Goal: Task Accomplishment & Management: Manage account settings

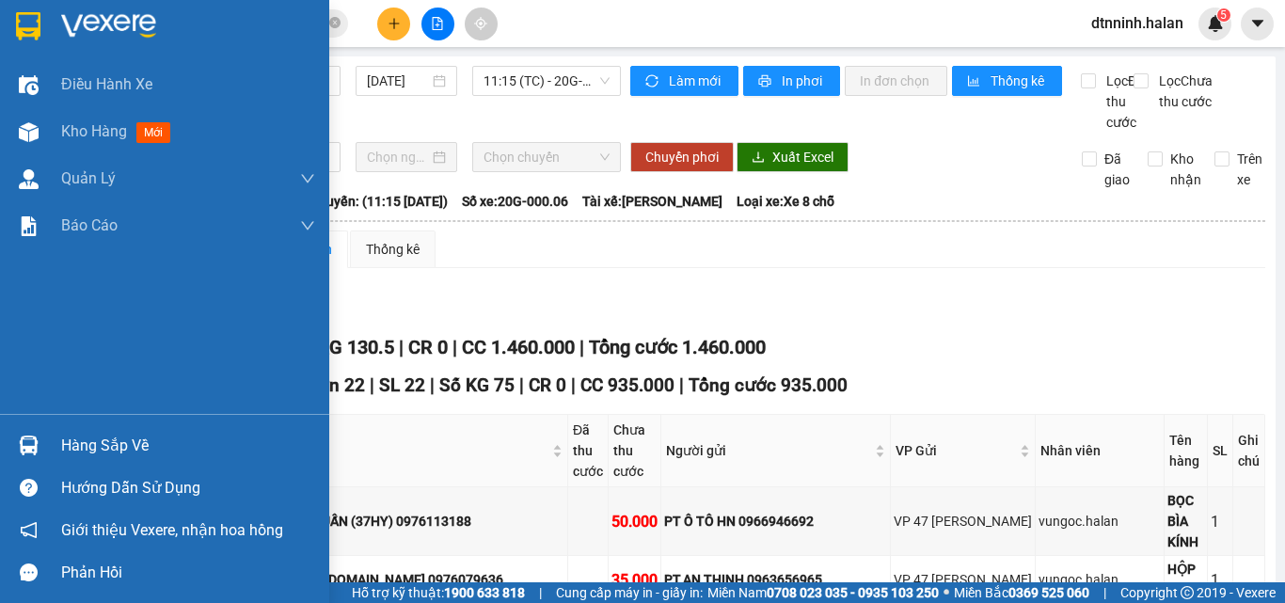
scroll to position [358, 0]
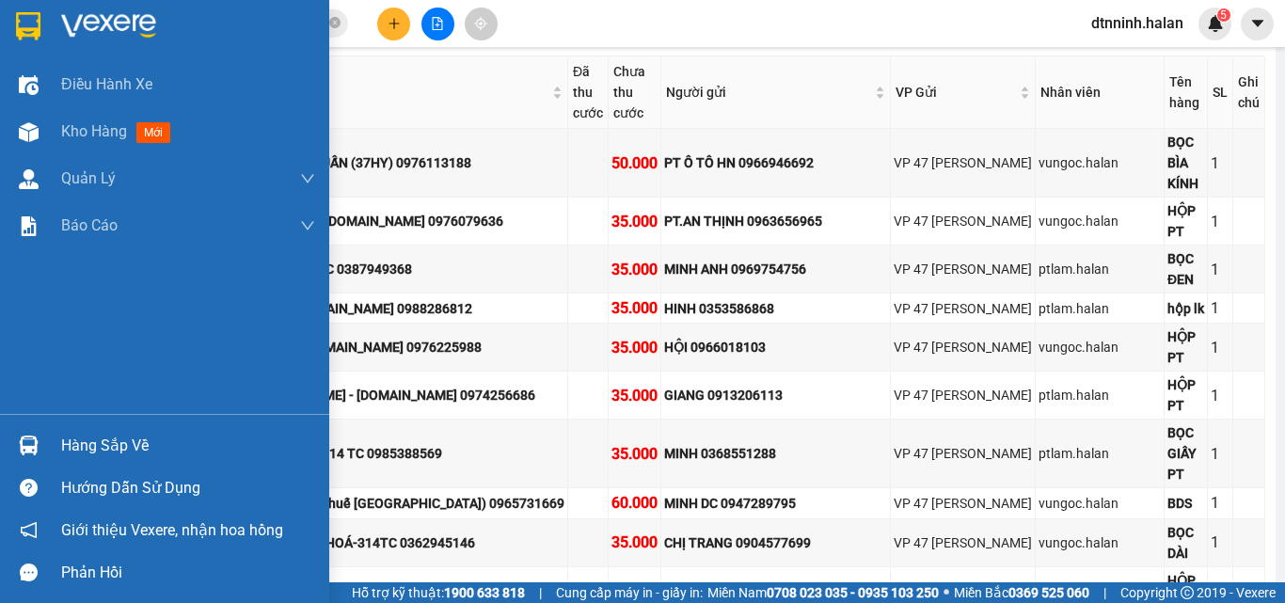
click at [27, 428] on div "Hàng sắp về" at bounding box center [164, 445] width 329 height 42
click at [78, 440] on div "Điều hành xe Kho hàng mới Quản [PERSON_NAME] lý chuyến Quản lý kiểm kho Báo cáo…" at bounding box center [164, 301] width 329 height 603
click at [97, 443] on div "Hàng sắp về" at bounding box center [188, 446] width 254 height 28
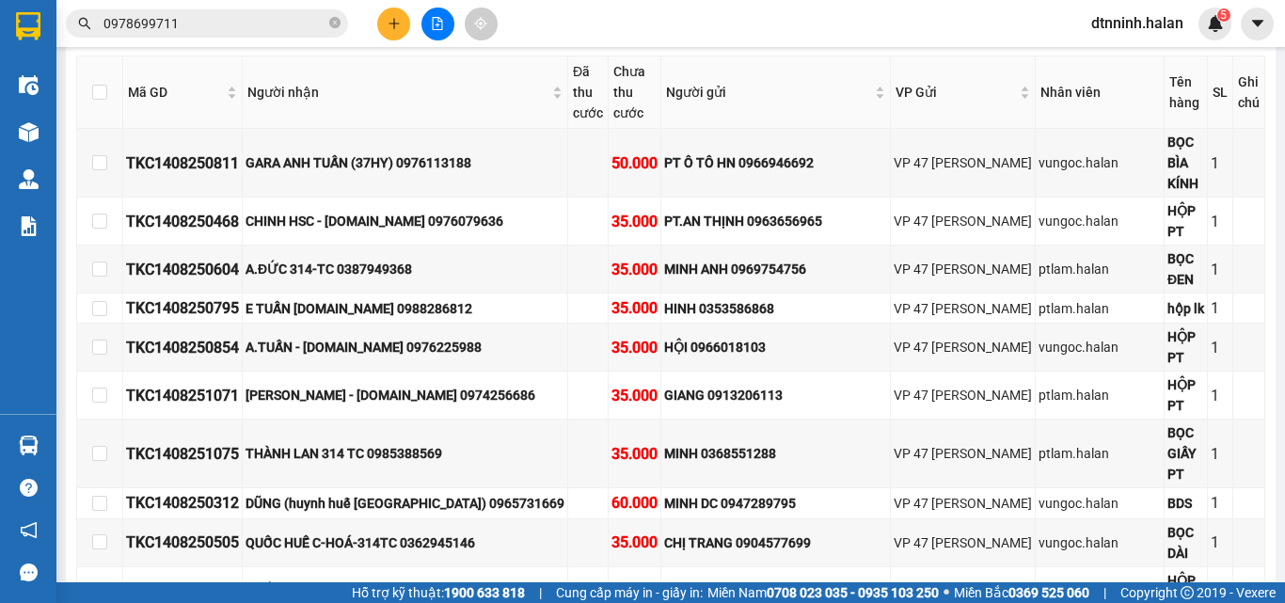
click at [336, 20] on section "Kết quả tìm kiếm ( 0 ) Bộ lọc No Data 0978699711 dtnninh.halan 5 Điều hành xe K…" at bounding box center [642, 301] width 1285 height 603
click at [330, 20] on icon "close-circle" at bounding box center [334, 22] width 11 height 11
click at [320, 22] on input "text" at bounding box center [215, 23] width 222 height 21
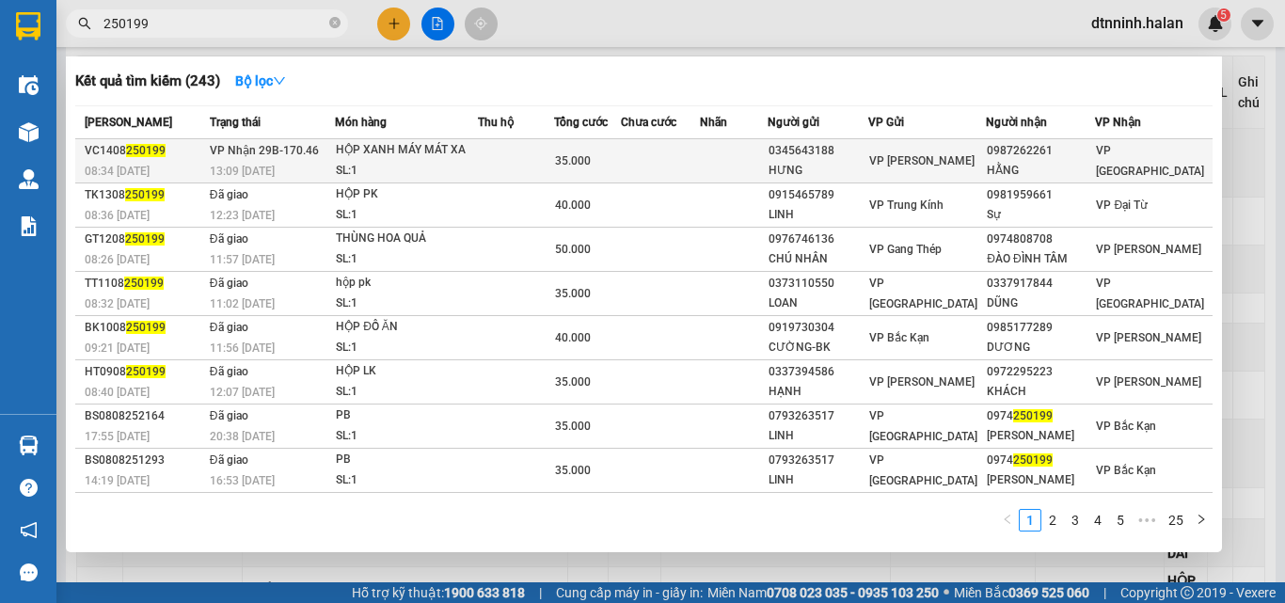
type input "250199"
click at [503, 155] on td at bounding box center [516, 161] width 76 height 44
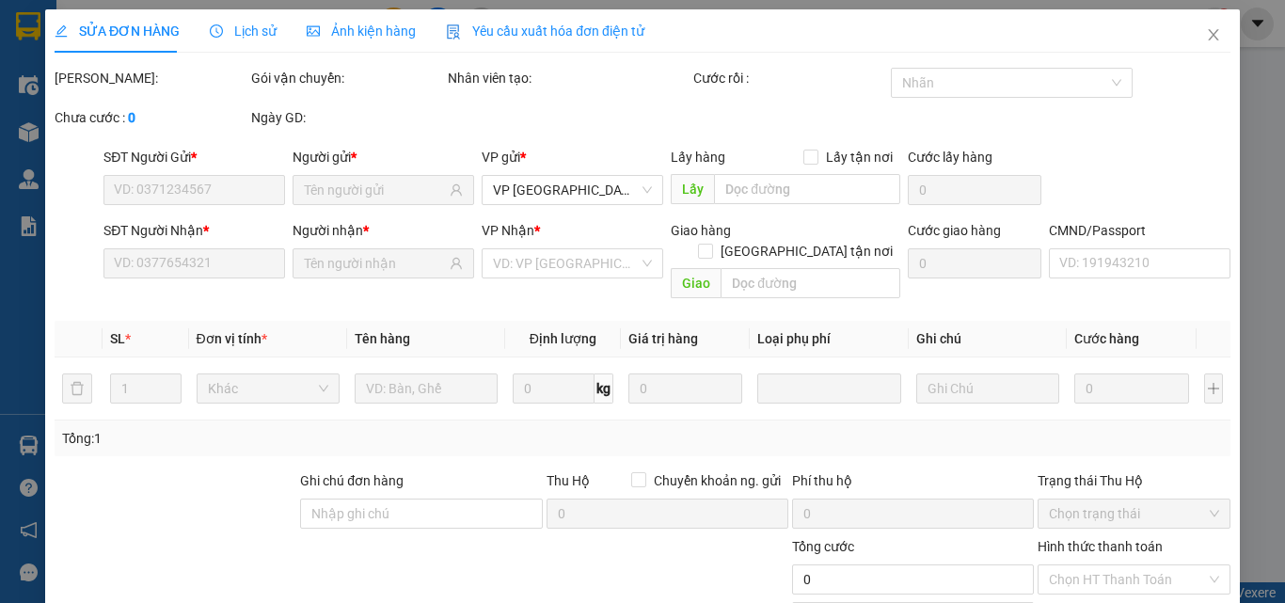
type input "0345643188"
type input "HƯNG"
type input "0987262261"
type input "HẰNG"
type input "008187008502"
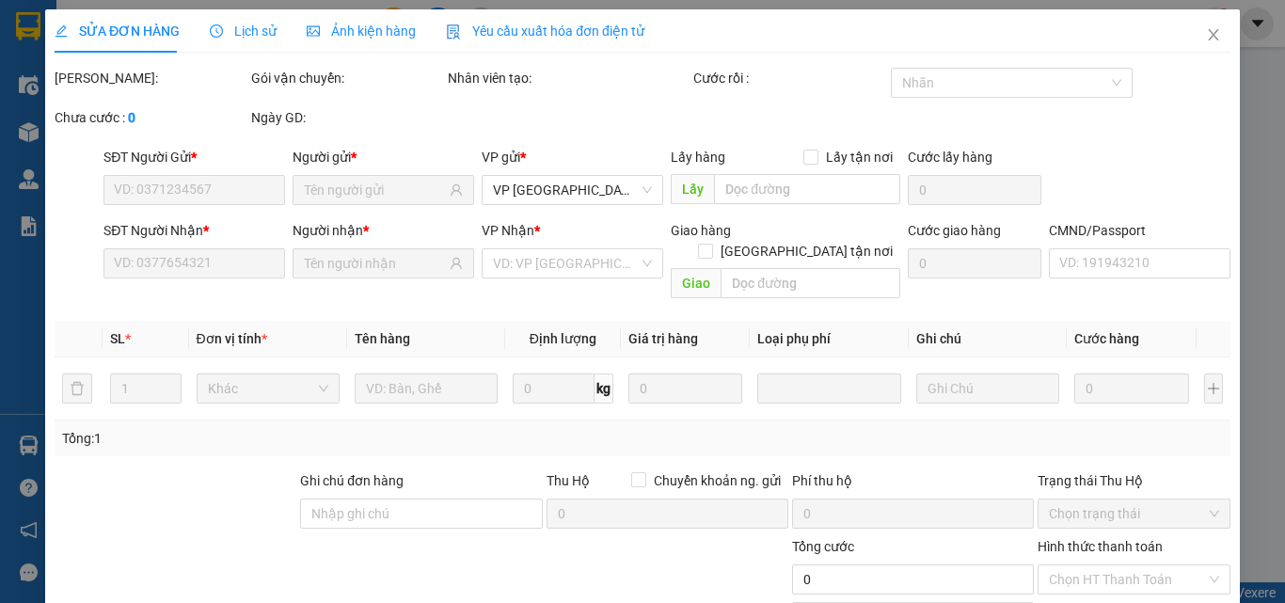
type input "35.000"
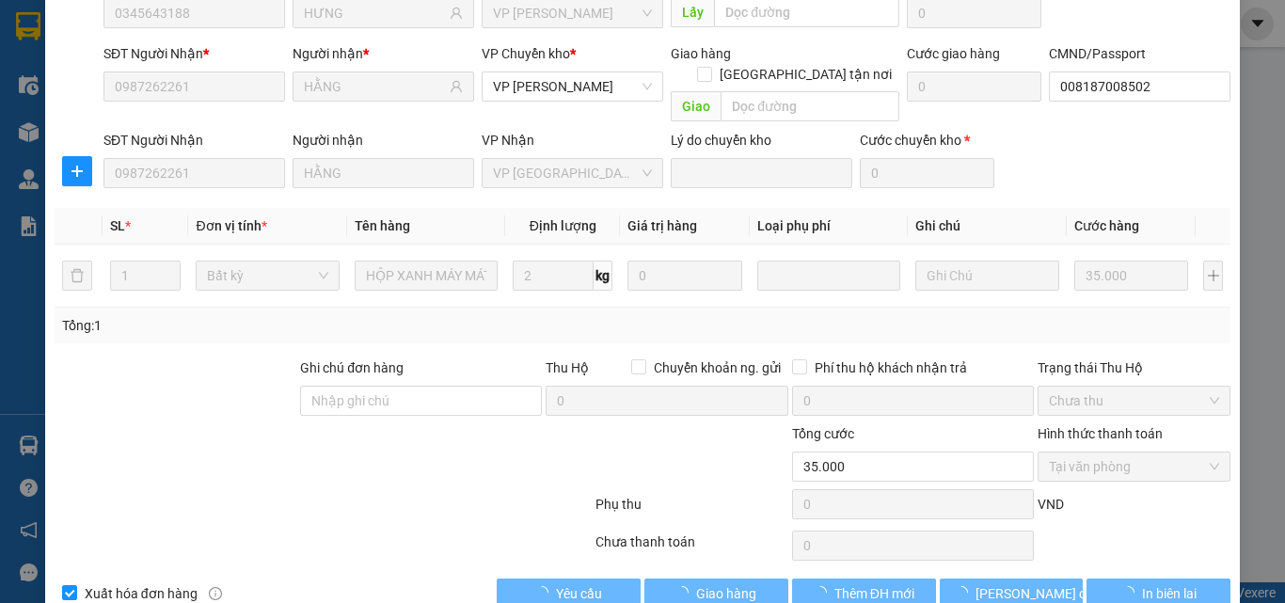
scroll to position [199, 0]
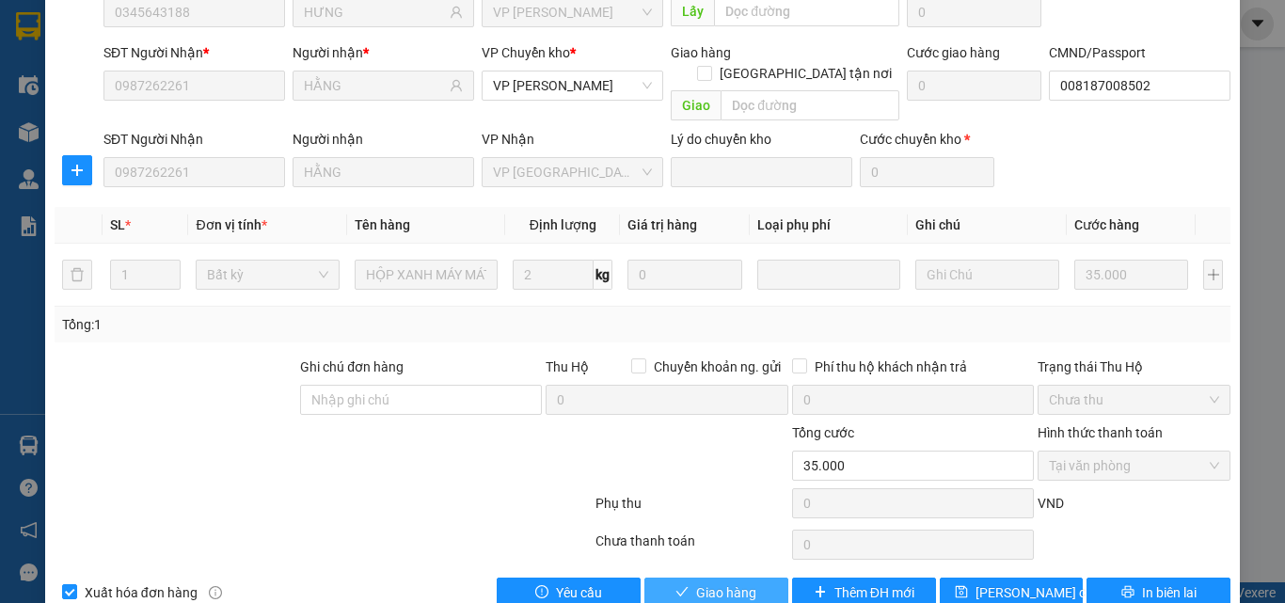
click at [743, 582] on span "Giao hàng" at bounding box center [726, 592] width 60 height 21
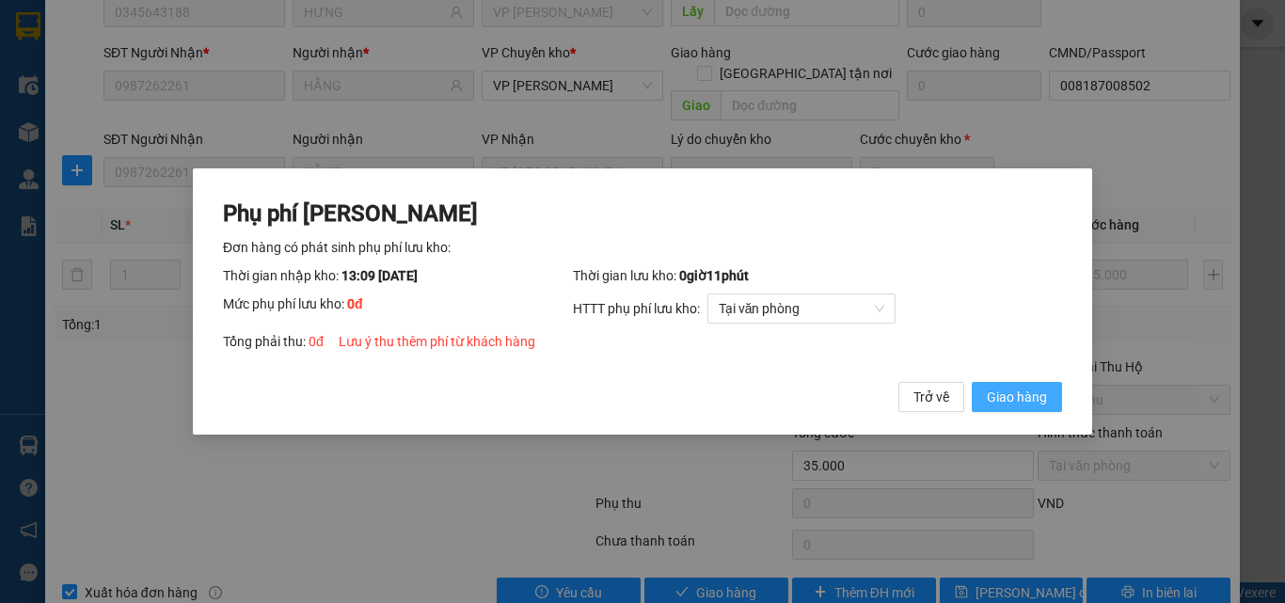
click at [1014, 394] on span "Giao hàng" at bounding box center [1017, 397] width 60 height 21
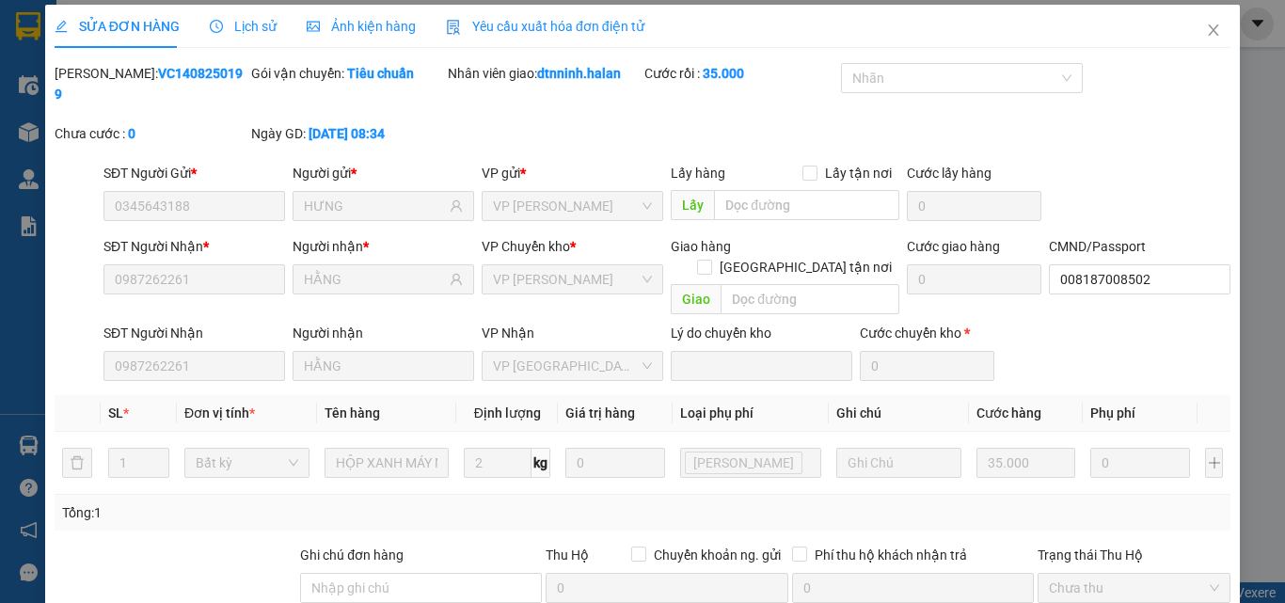
scroll to position [0, 0]
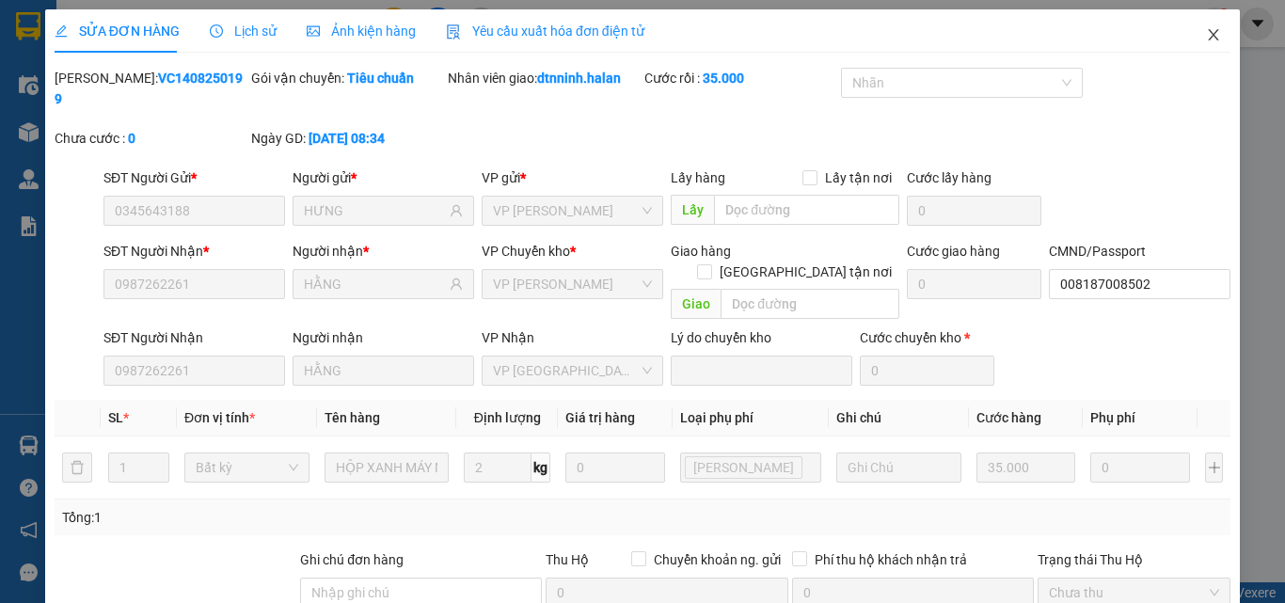
click at [1207, 22] on span "Close" at bounding box center [1213, 35] width 53 height 53
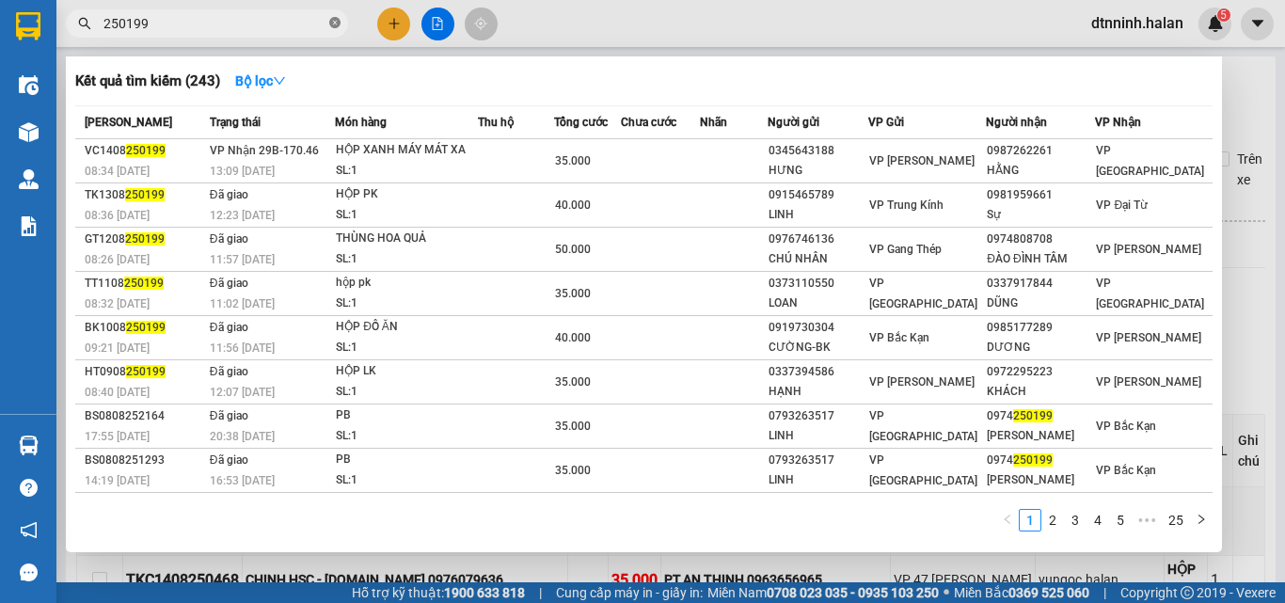
click at [336, 17] on span at bounding box center [334, 24] width 11 height 18
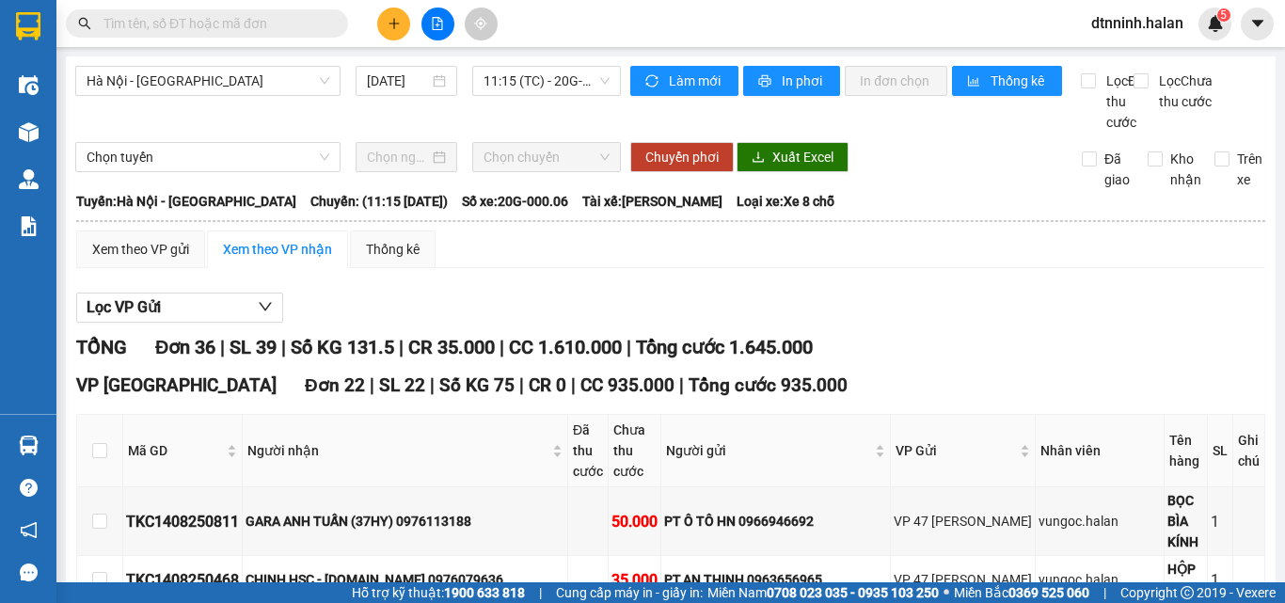
click at [291, 17] on input "text" at bounding box center [215, 23] width 222 height 21
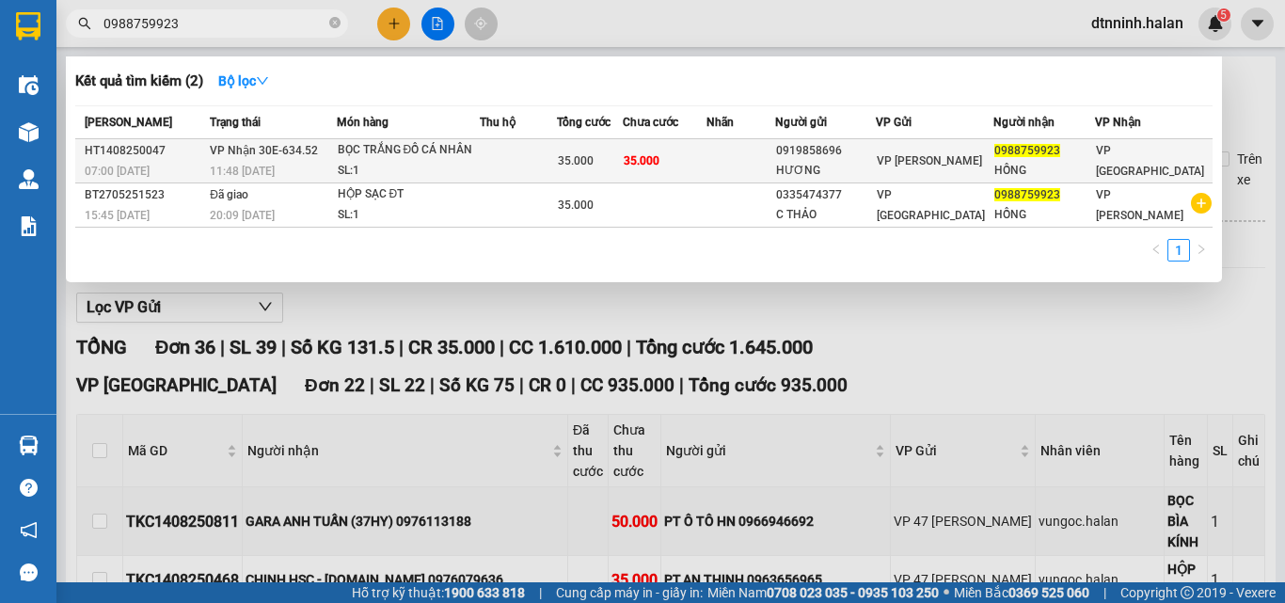
type input "0988759923"
click at [495, 164] on td at bounding box center [518, 161] width 77 height 44
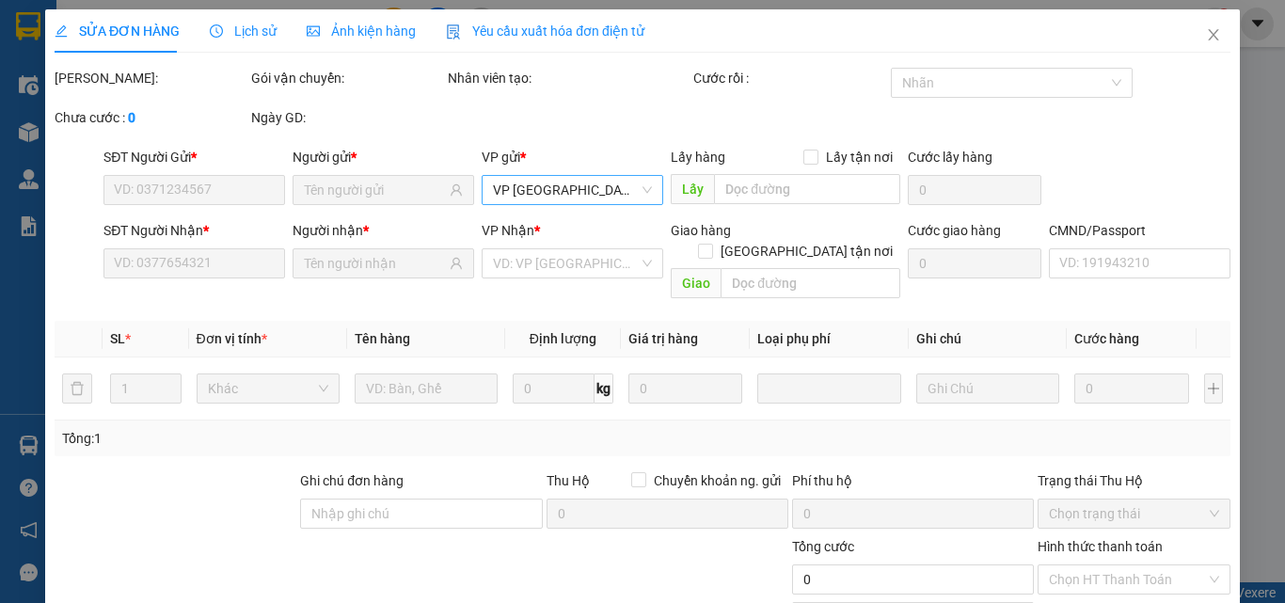
type input "0919858696"
type input "HƯƠNG"
type input "0988759923"
type input "HỒNG"
type input "35.000"
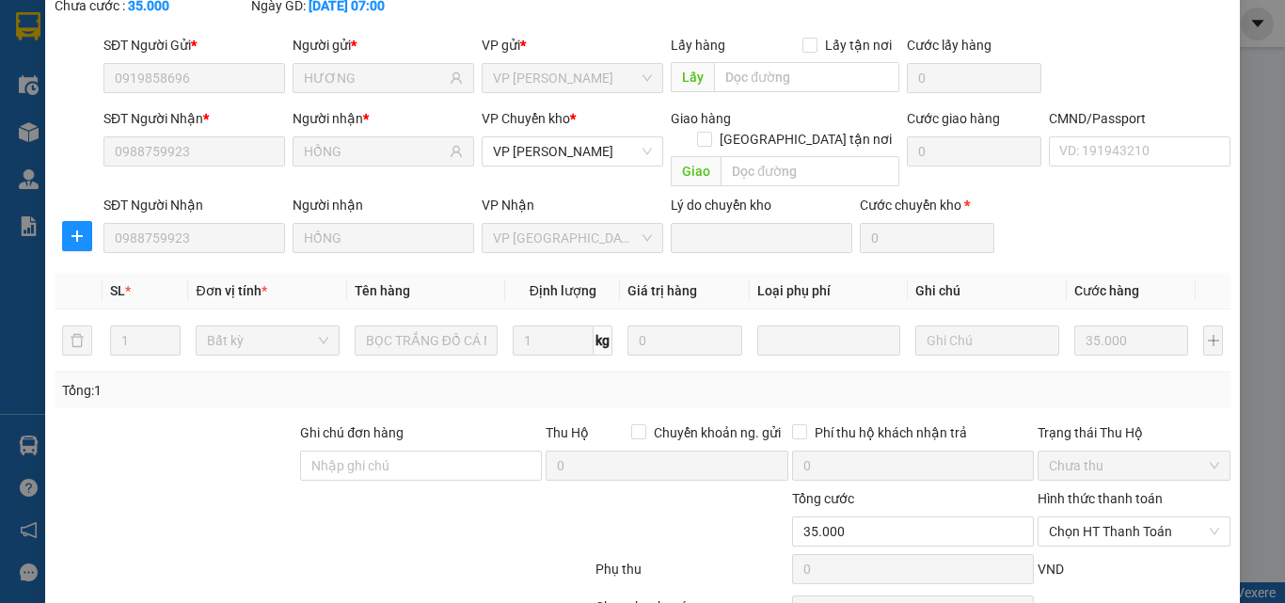
scroll to position [199, 0]
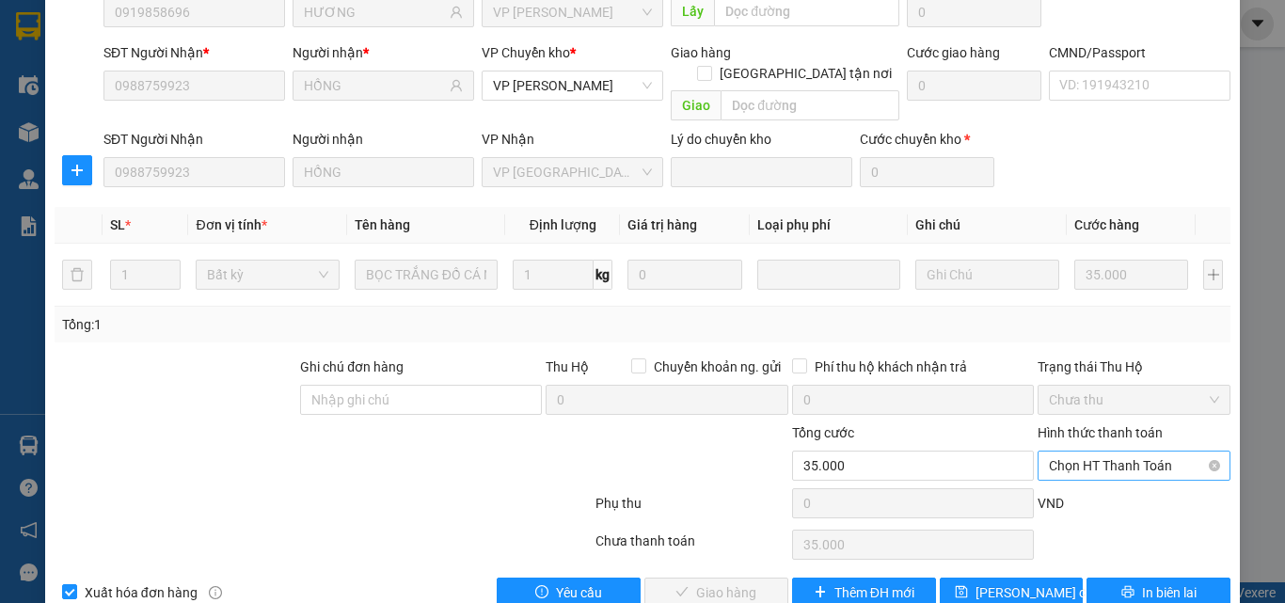
click at [1049, 452] on span "Chọn HT Thanh Toán" at bounding box center [1134, 466] width 170 height 28
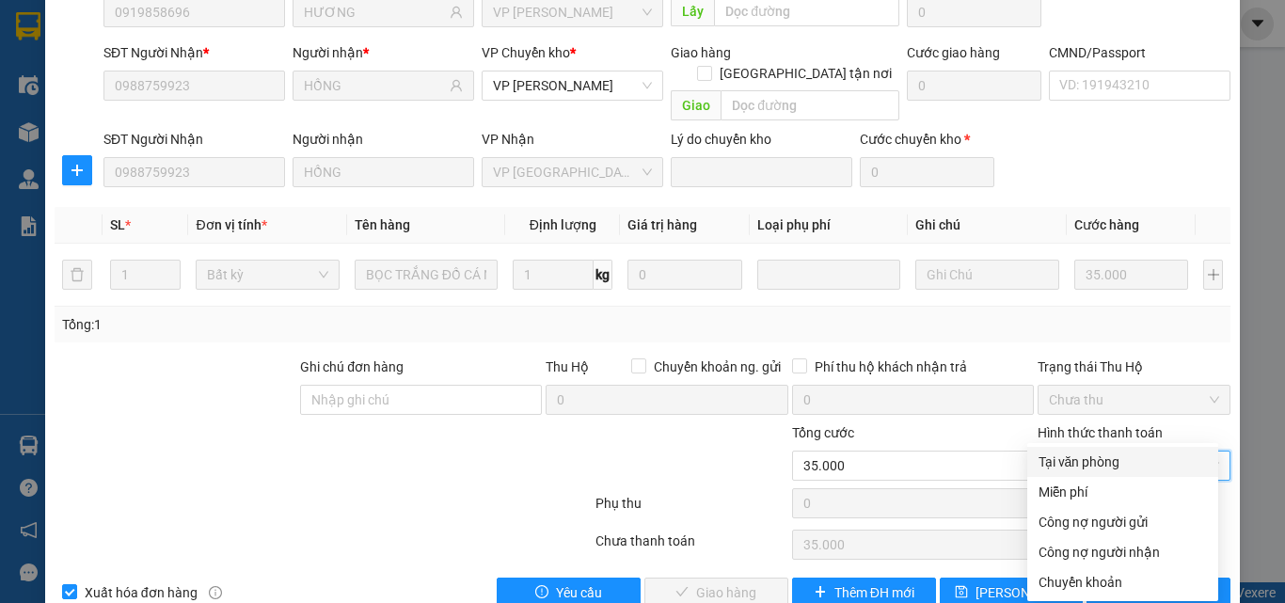
click at [1052, 463] on div "Tại văn phòng" at bounding box center [1123, 462] width 168 height 21
type input "0"
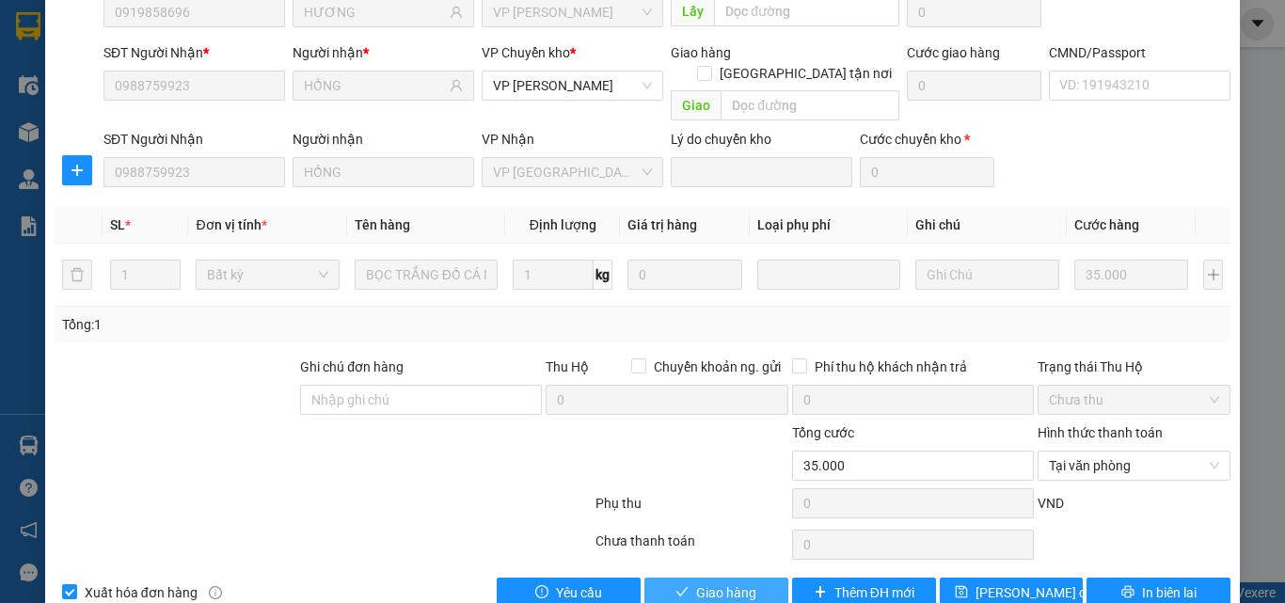
click at [715, 578] on button "Giao hàng" at bounding box center [717, 593] width 144 height 30
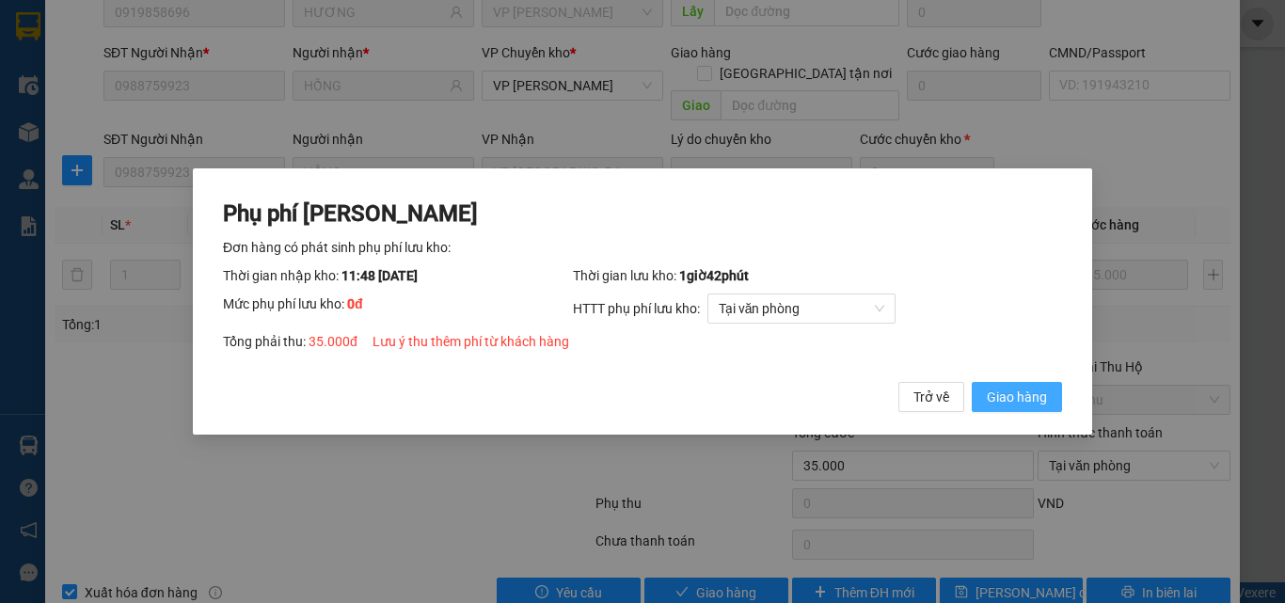
click at [1040, 392] on span "Giao hàng" at bounding box center [1017, 397] width 60 height 21
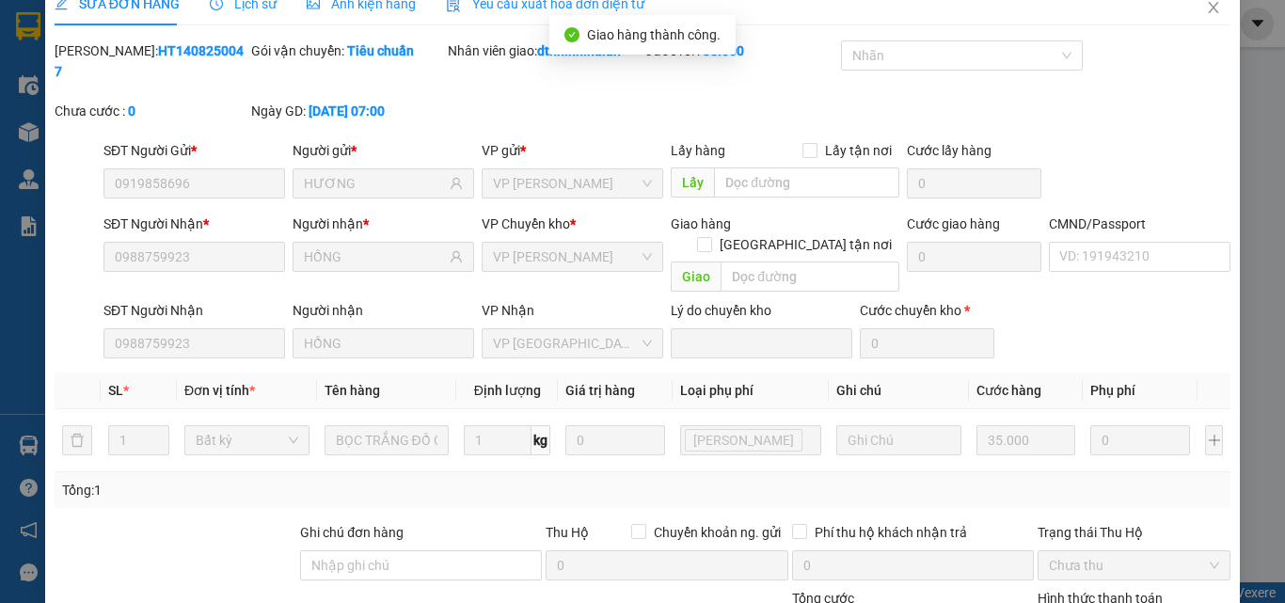
scroll to position [0, 0]
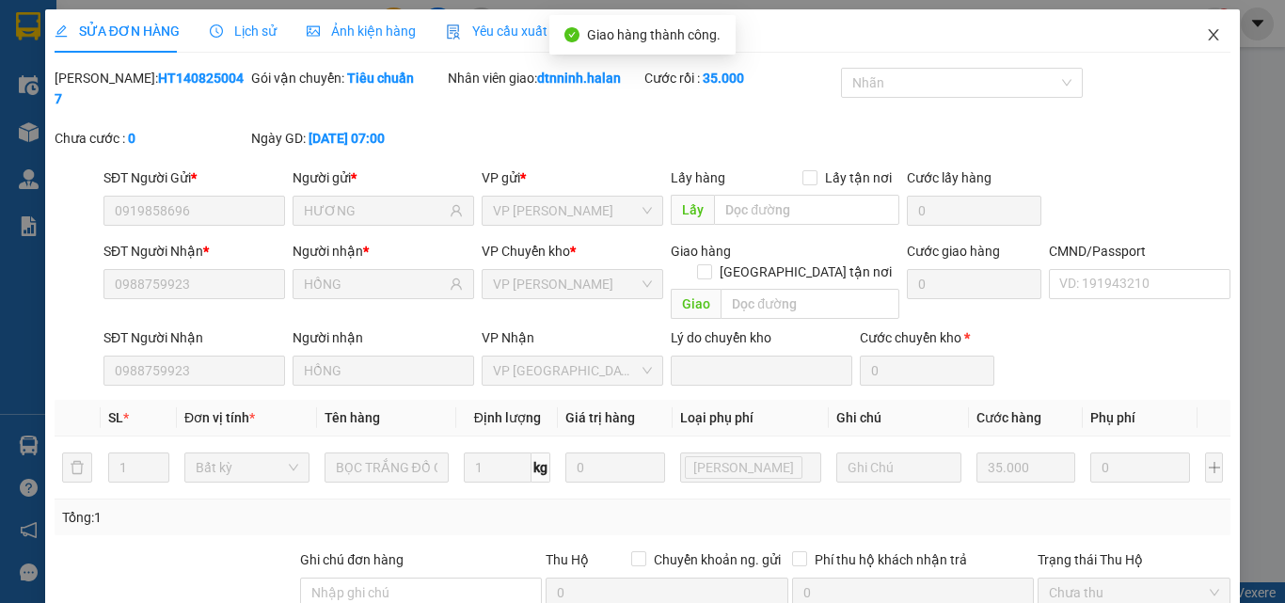
click at [1206, 30] on icon "close" at bounding box center [1213, 34] width 15 height 15
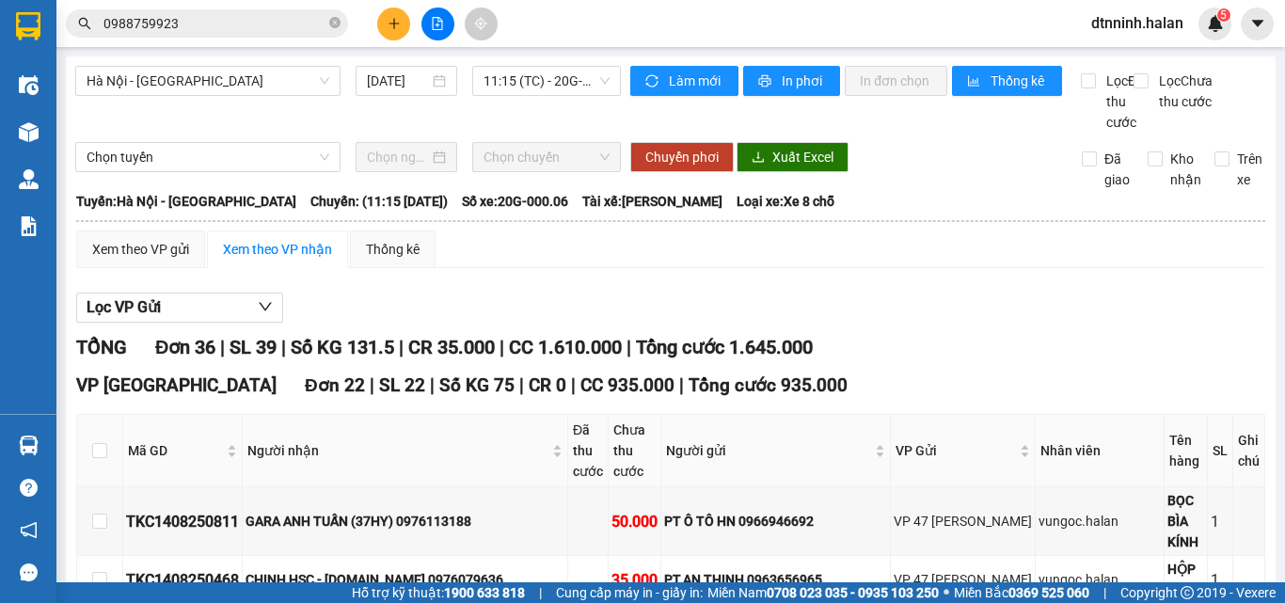
click at [235, 21] on input "0988759923" at bounding box center [215, 23] width 222 height 21
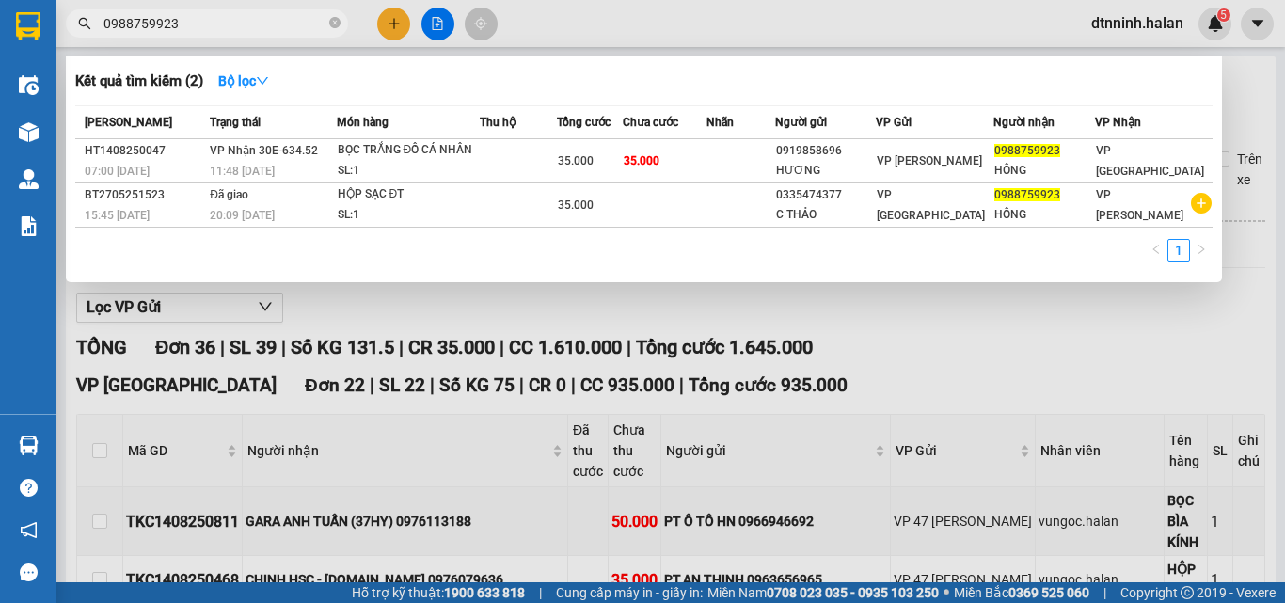
click at [347, 319] on div at bounding box center [642, 301] width 1285 height 603
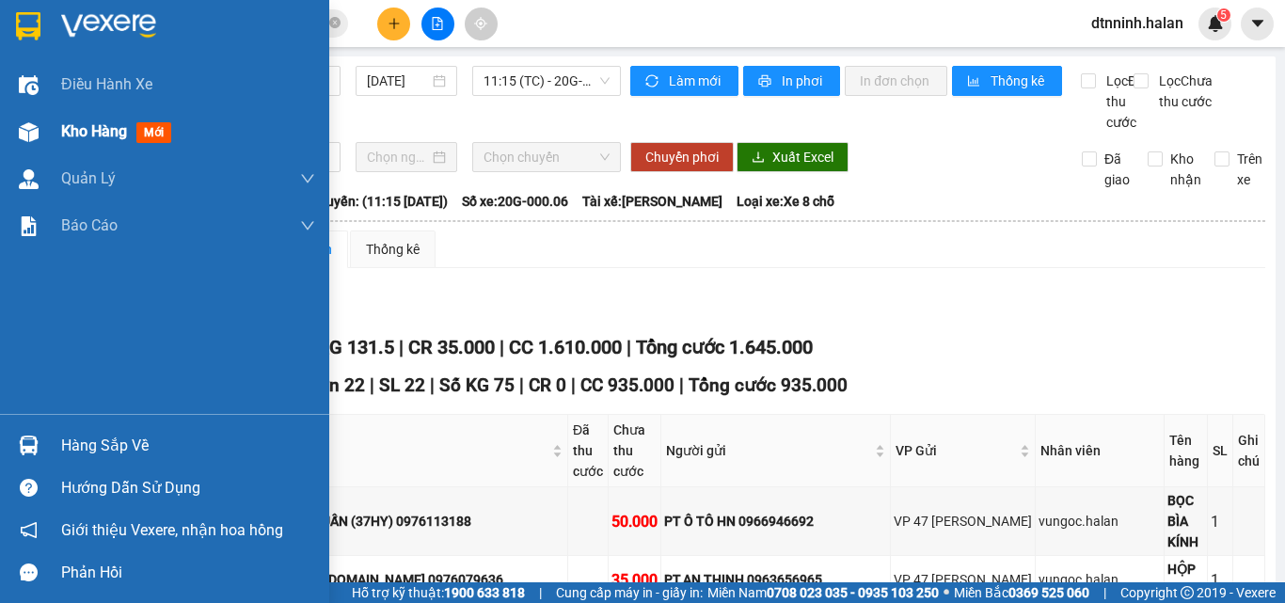
click at [29, 124] on img at bounding box center [29, 132] width 20 height 20
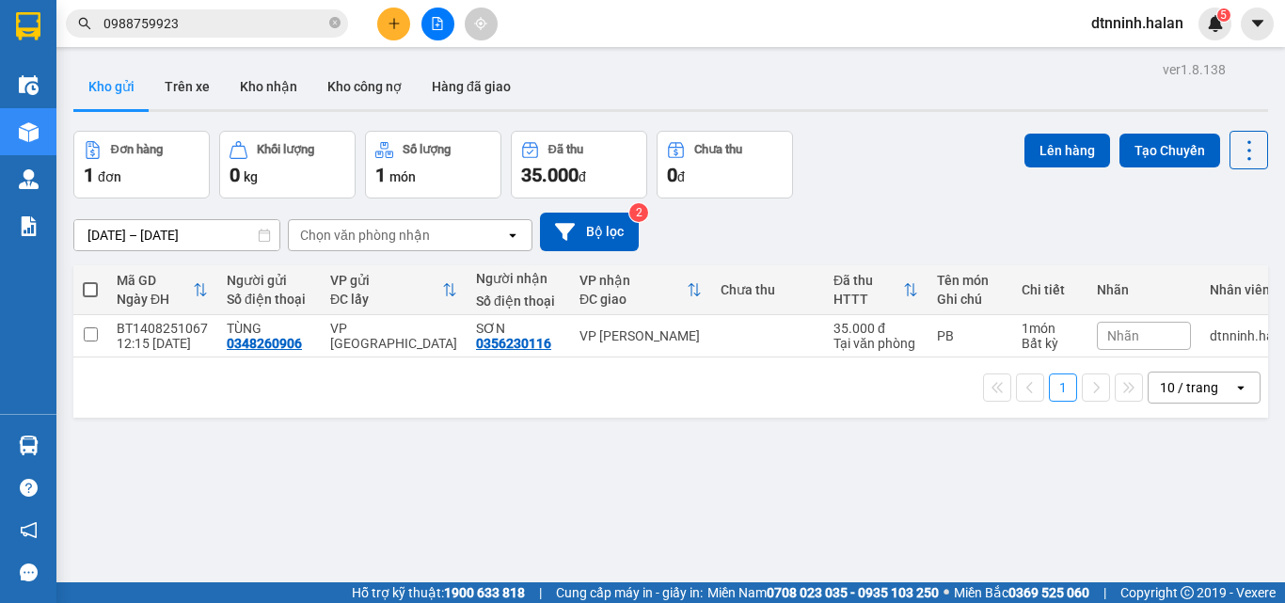
drag, startPoint x: 627, startPoint y: 527, endPoint x: 598, endPoint y: 516, distance: 30.4
click at [623, 524] on div "ver 1.8.138 Kho gửi Trên xe Kho nhận Kho công nợ Hàng đã giao Đơn hàng 1 đơn Kh…" at bounding box center [671, 357] width 1210 height 603
click at [272, 91] on button "Kho nhận" at bounding box center [269, 86] width 88 height 45
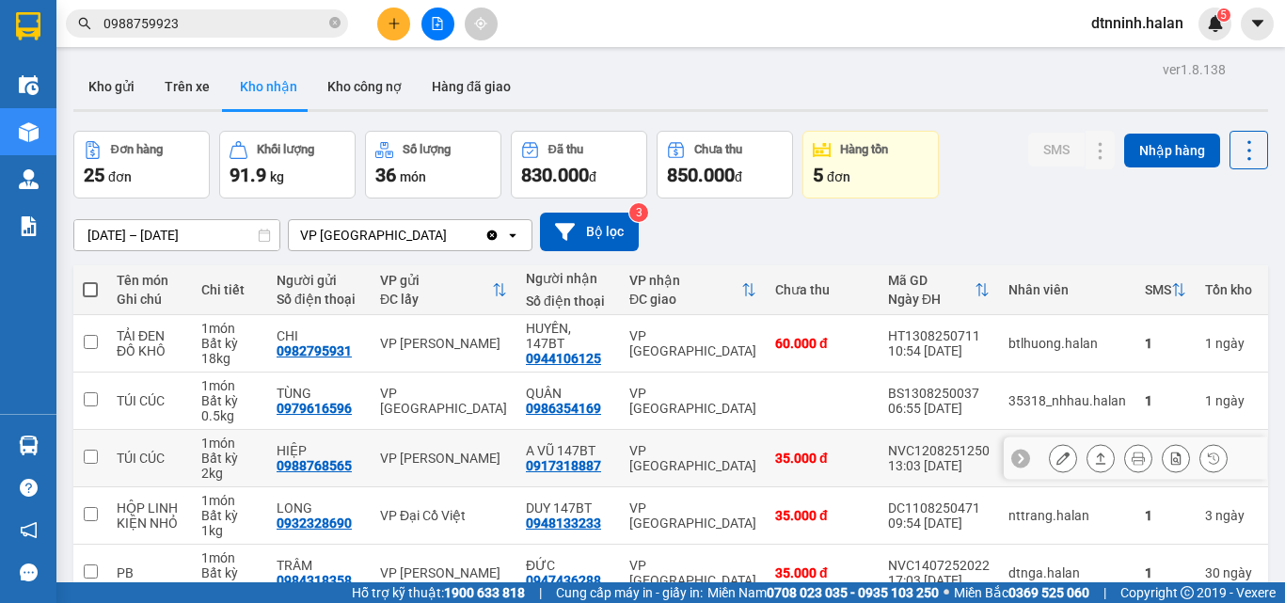
scroll to position [104, 0]
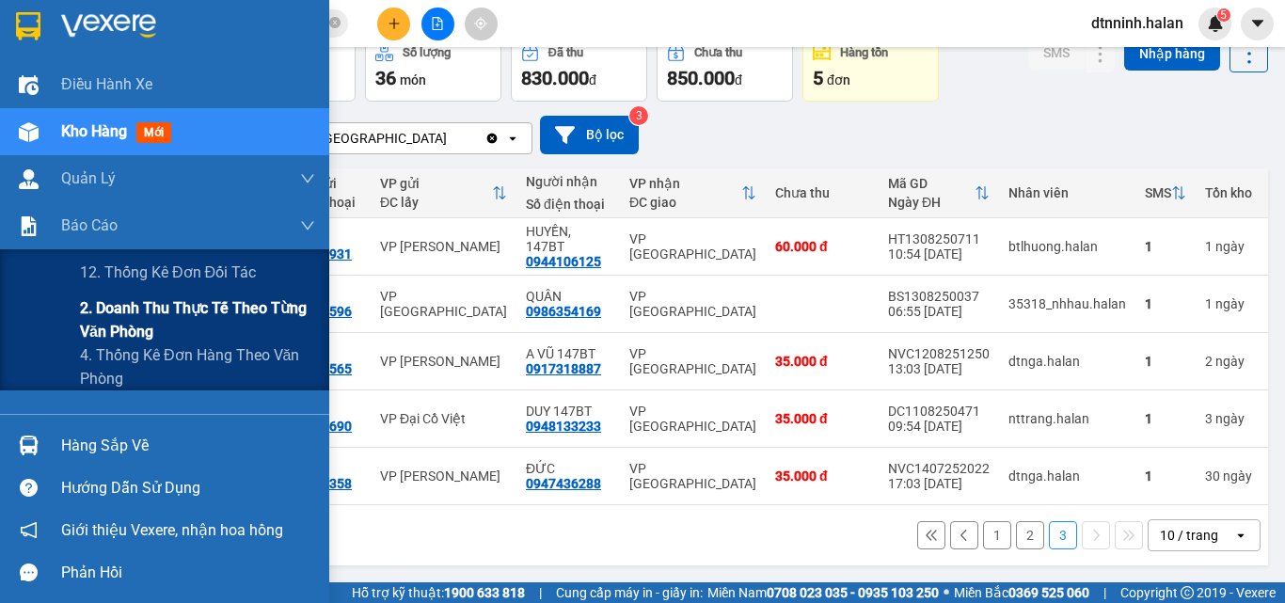
click at [132, 319] on span "2. Doanh thu thực tế theo từng văn phòng" at bounding box center [197, 319] width 235 height 47
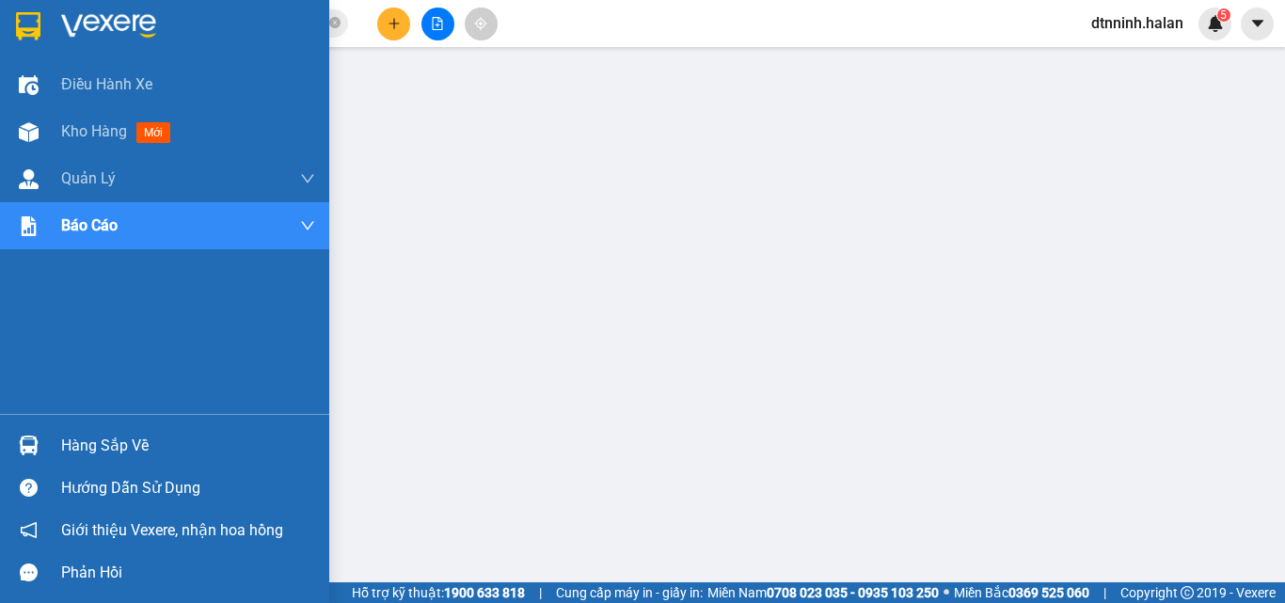
click at [53, 441] on div "Hàng sắp về" at bounding box center [164, 445] width 329 height 42
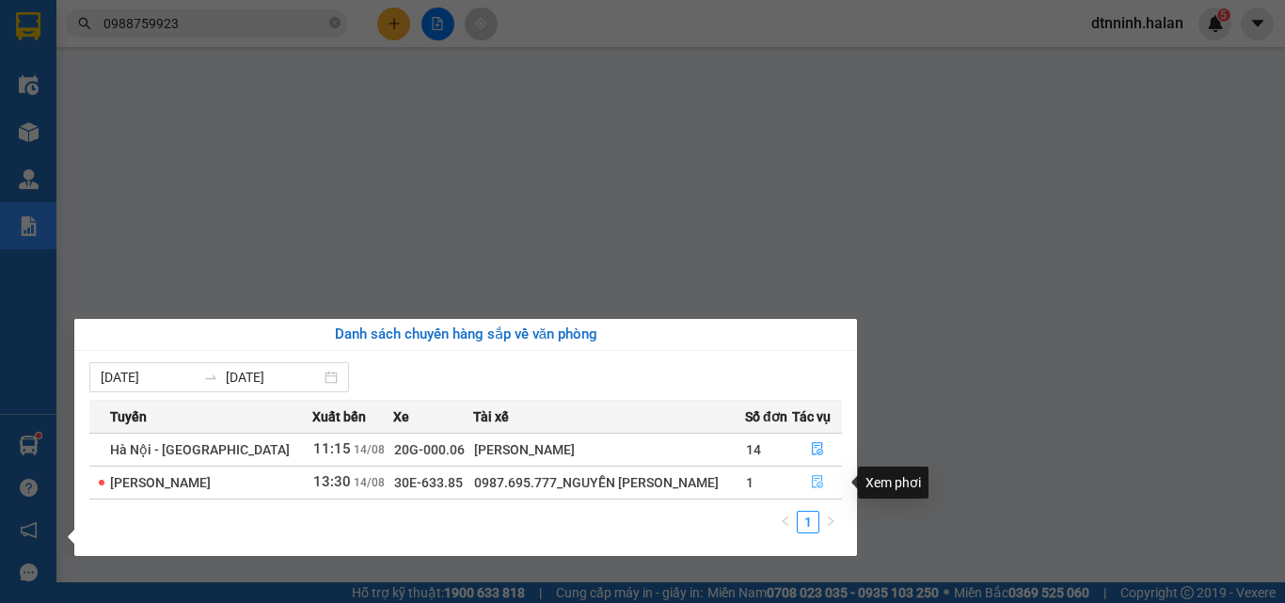
click at [811, 484] on icon "file-done" at bounding box center [817, 481] width 13 height 13
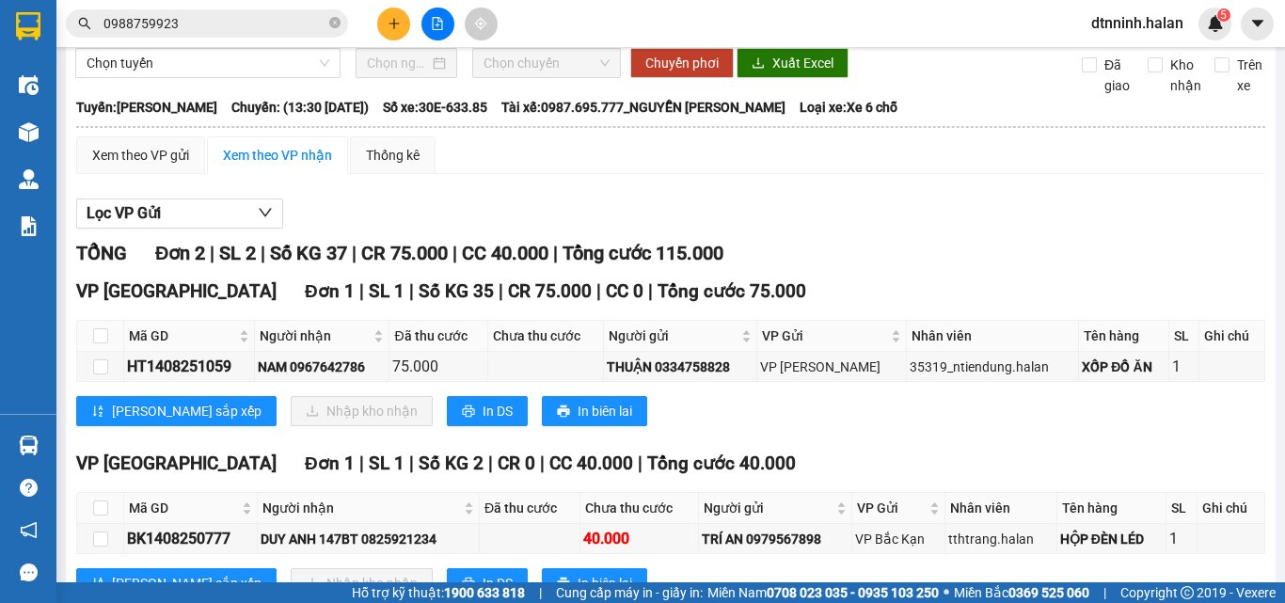
scroll to position [183, 0]
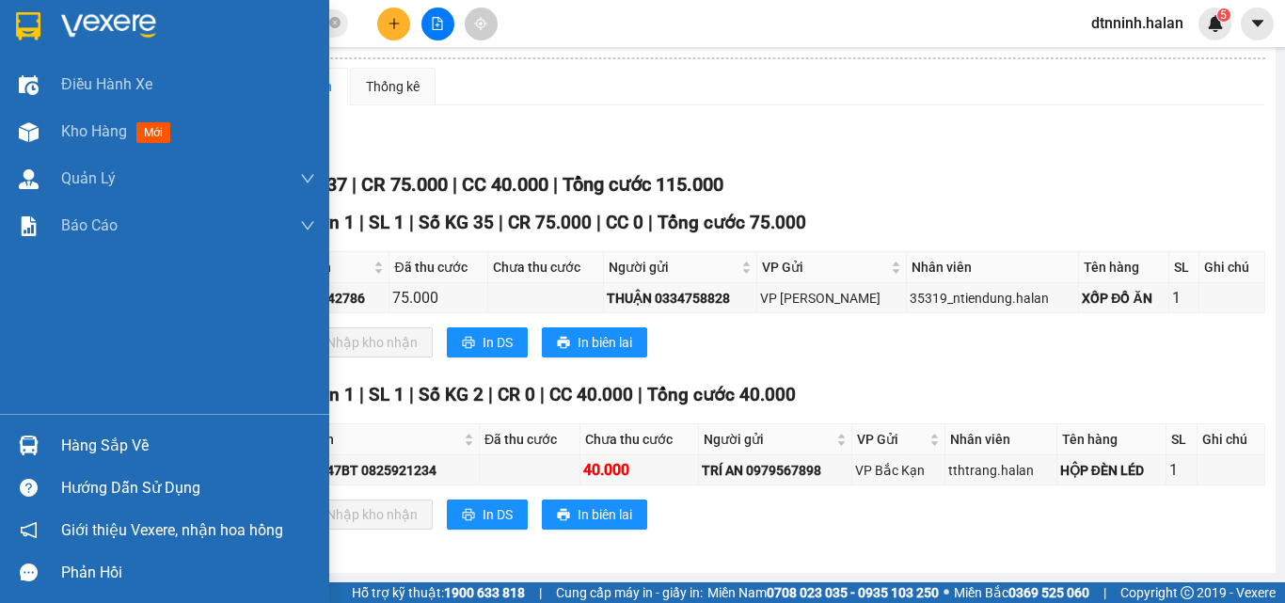
click at [43, 441] on div at bounding box center [28, 445] width 33 height 33
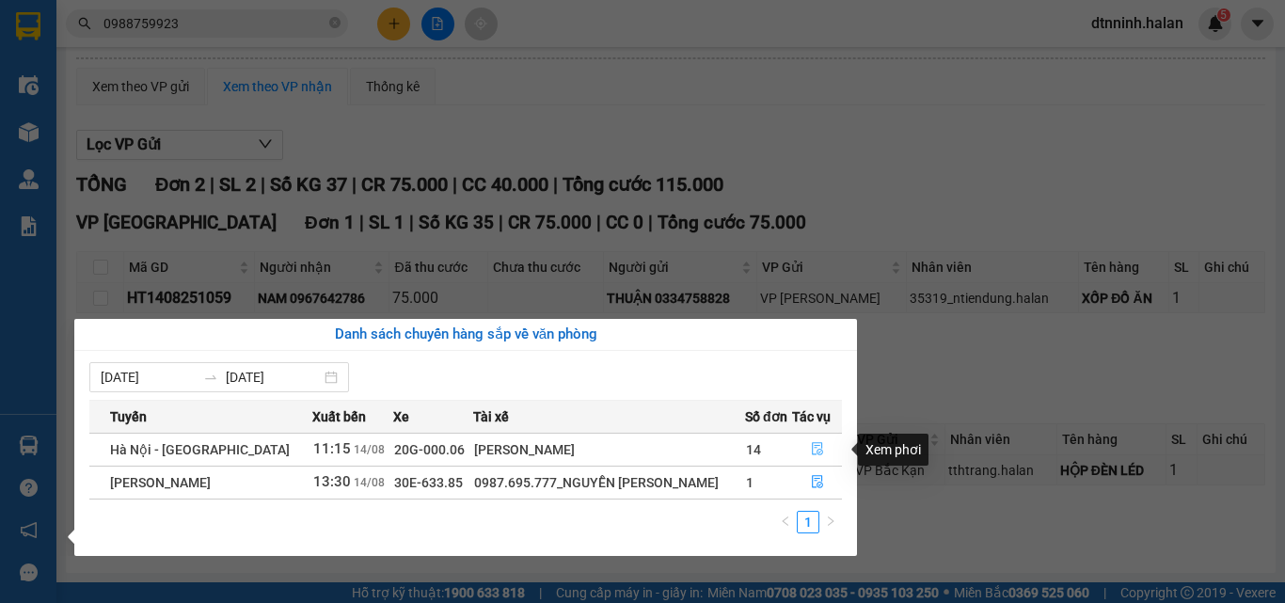
click at [815, 441] on button "button" at bounding box center [817, 450] width 48 height 30
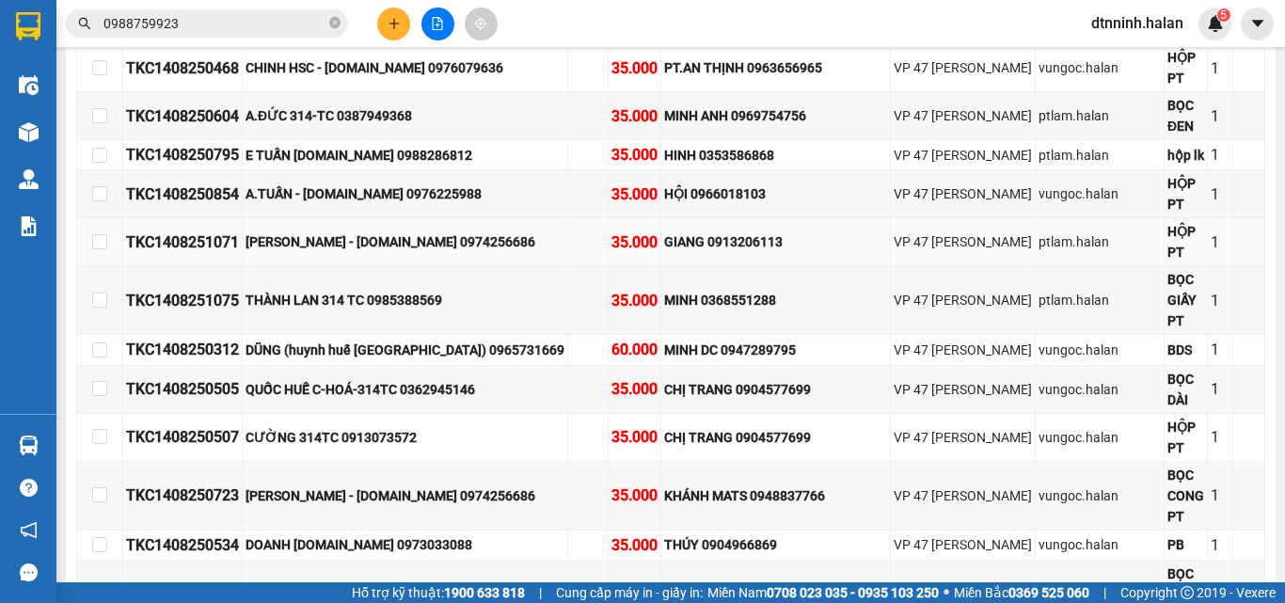
scroll to position [983, 0]
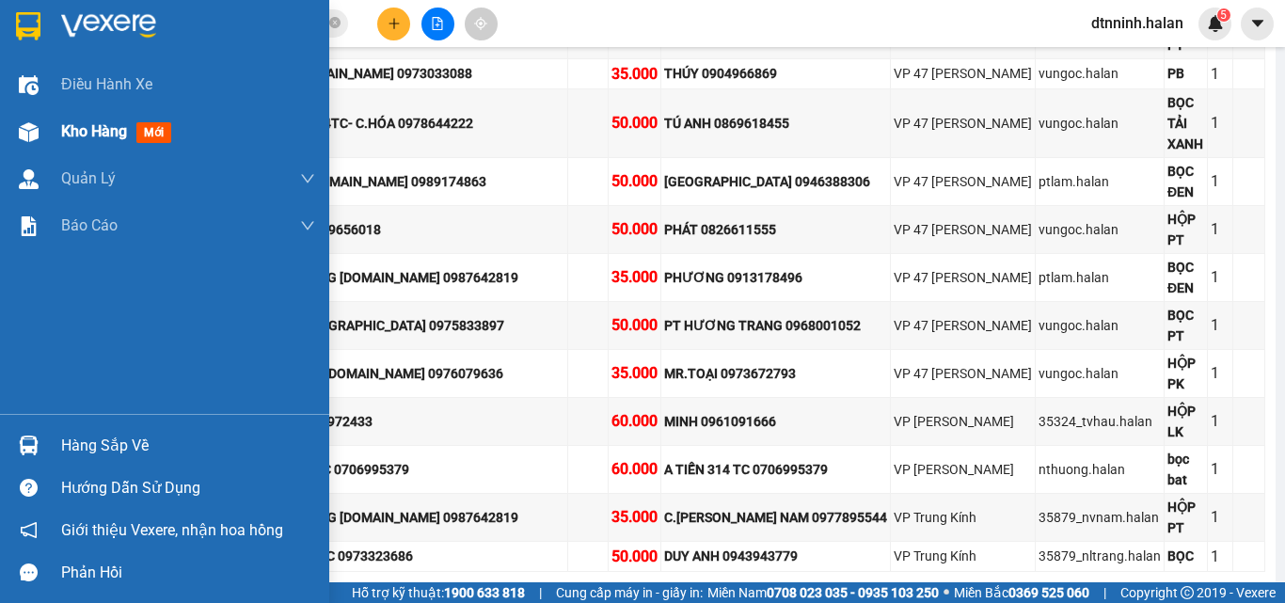
click at [84, 150] on div "Kho hàng mới" at bounding box center [188, 131] width 254 height 47
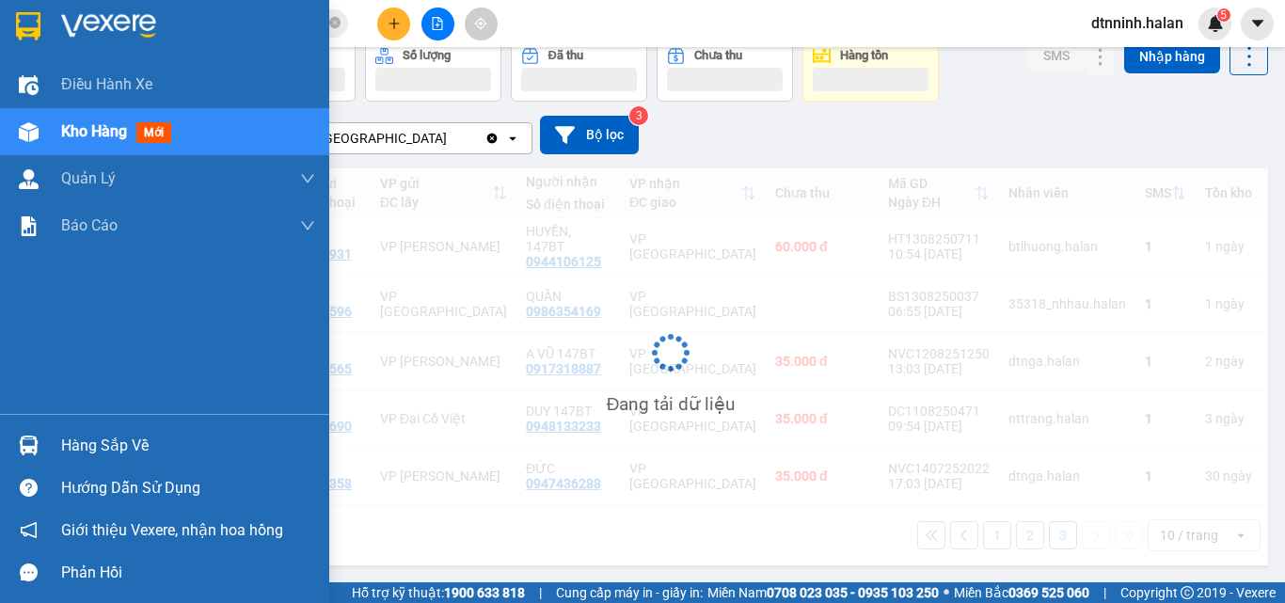
scroll to position [104, 0]
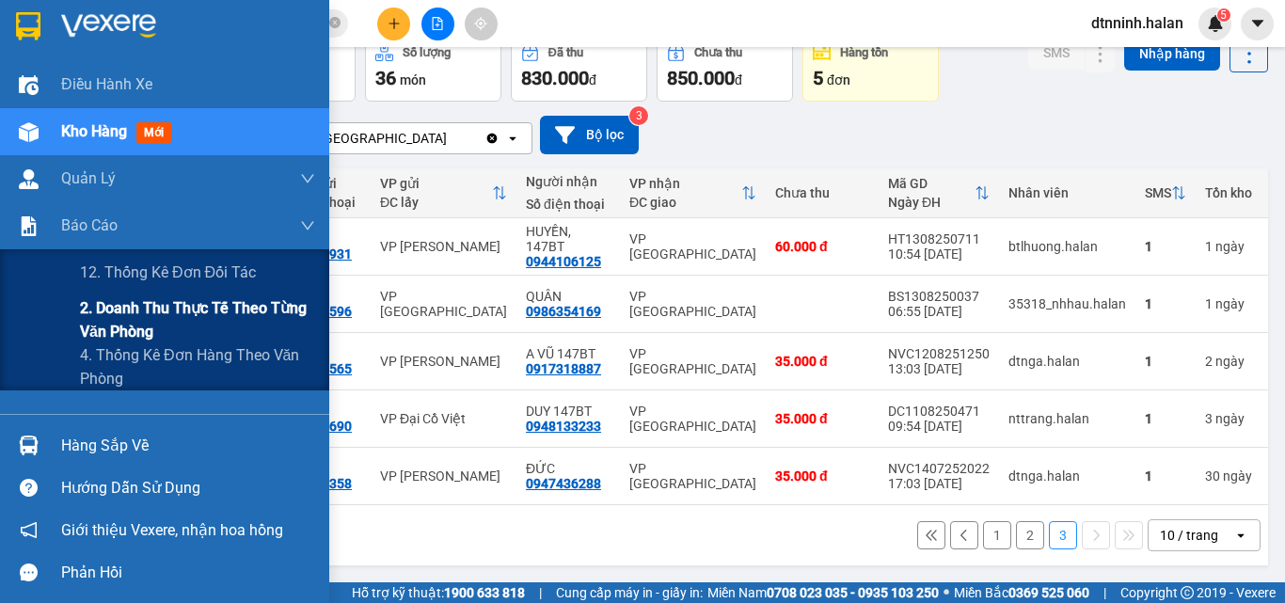
click at [135, 316] on span "2. Doanh thu thực tế theo từng văn phòng" at bounding box center [197, 319] width 235 height 47
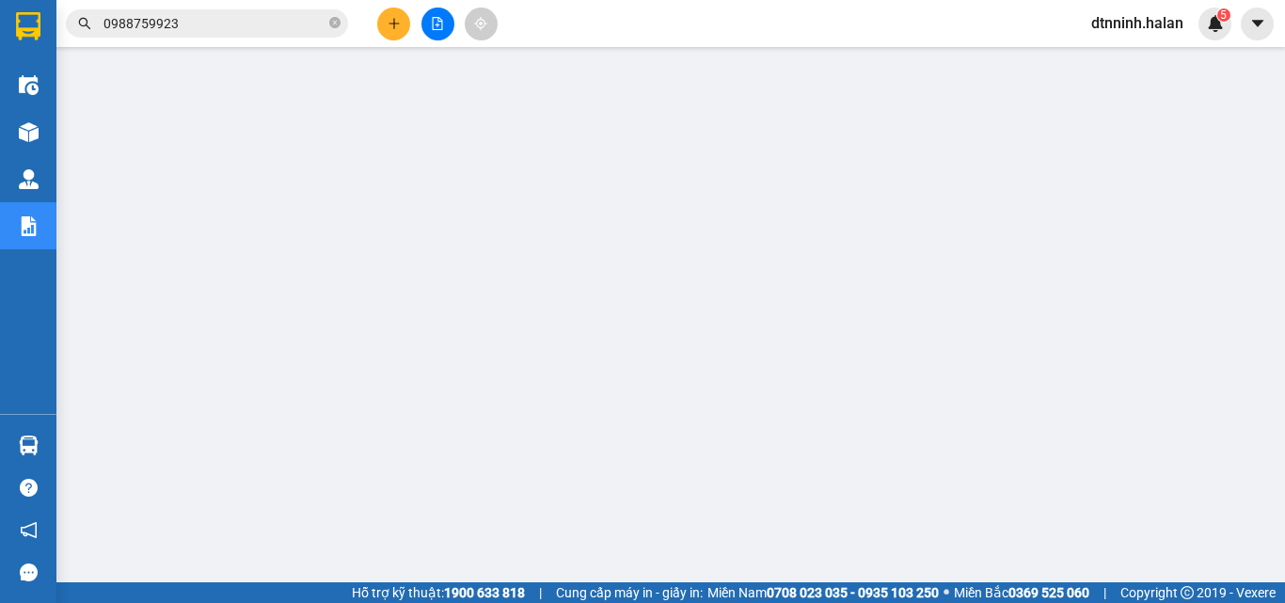
click at [208, 28] on input "0988759923" at bounding box center [215, 23] width 222 height 21
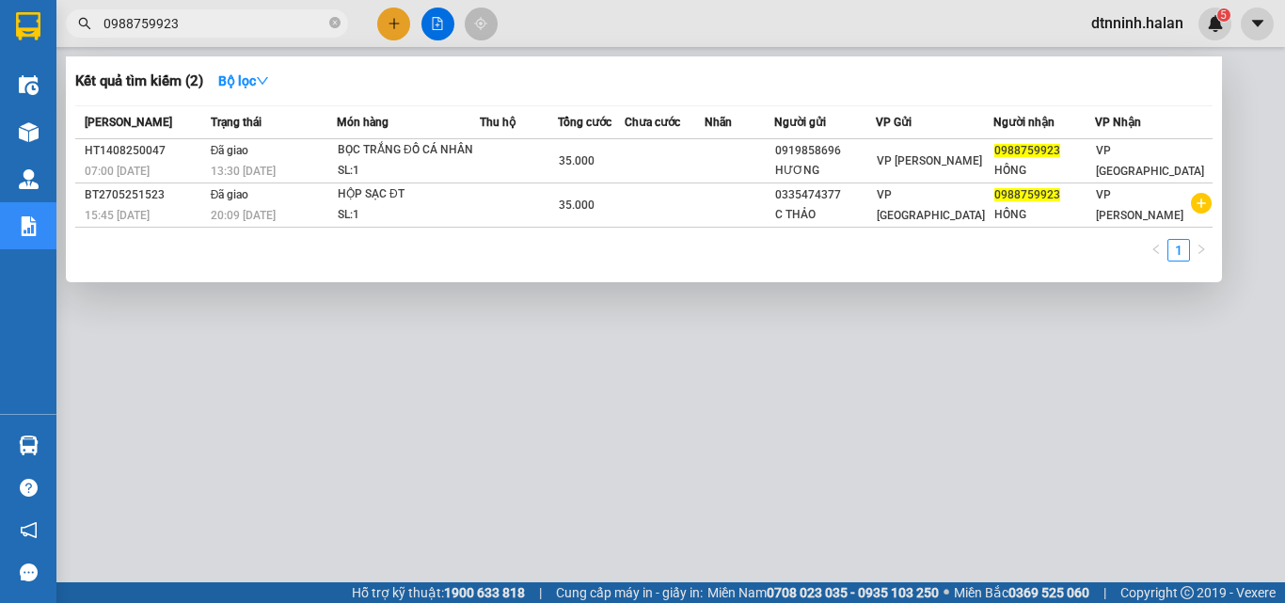
drag, startPoint x: 214, startPoint y: 470, endPoint x: 214, endPoint y: 457, distance: 13.2
click at [214, 457] on div at bounding box center [642, 301] width 1285 height 603
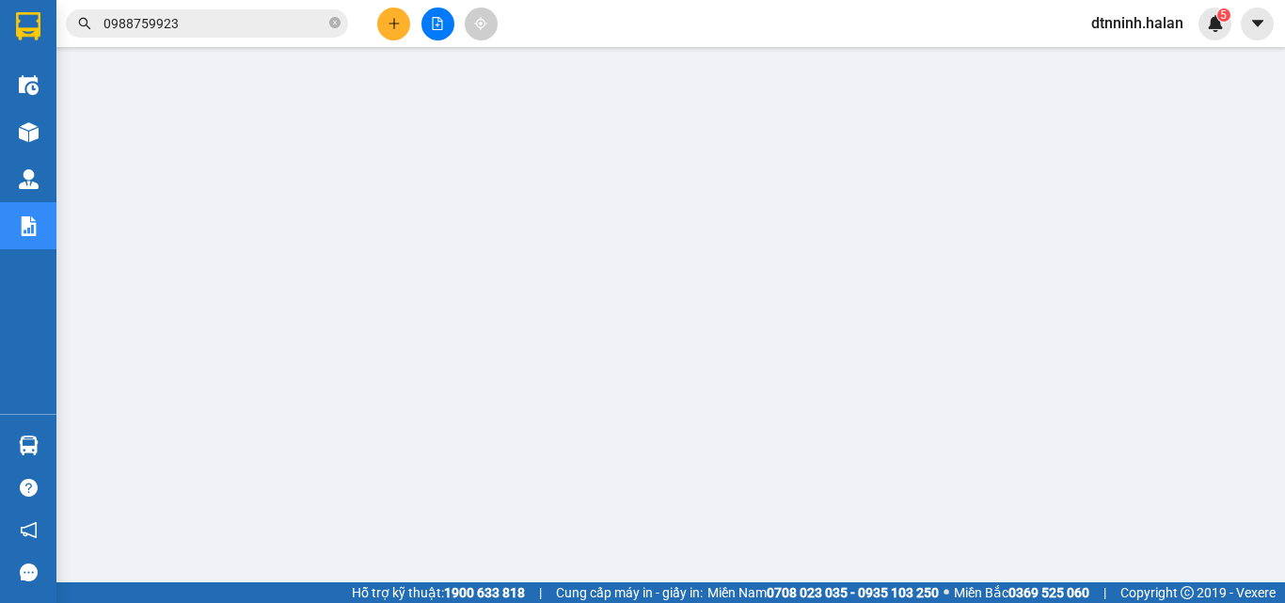
click at [39, 140] on div at bounding box center [28, 132] width 33 height 33
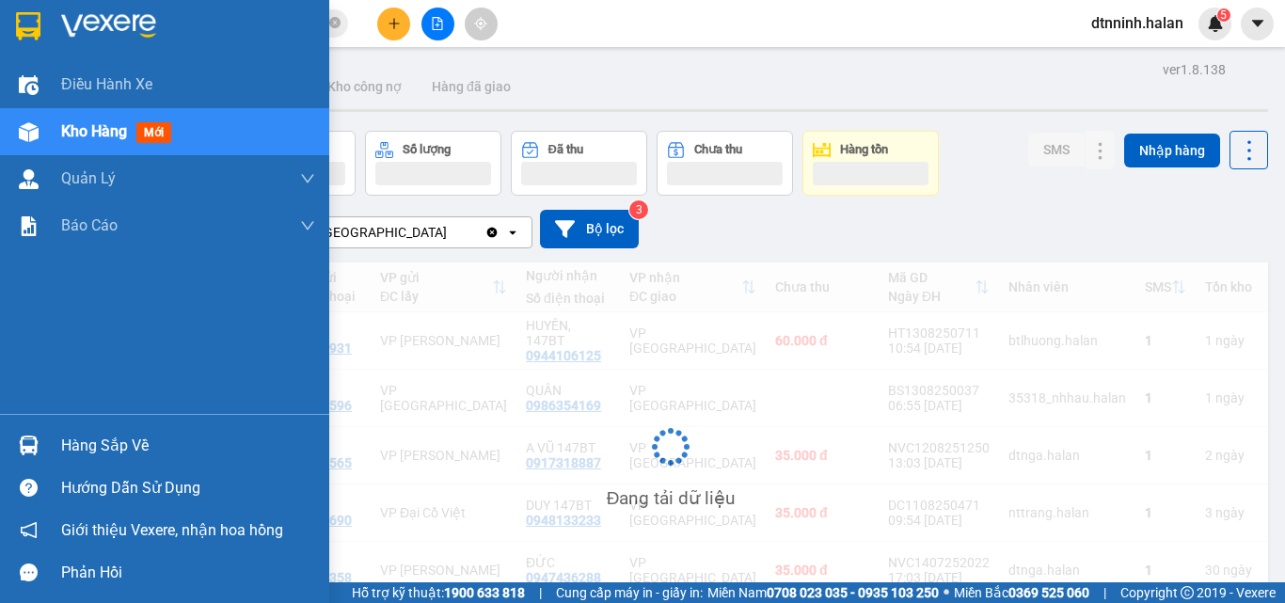
click at [34, 136] on img at bounding box center [29, 132] width 20 height 20
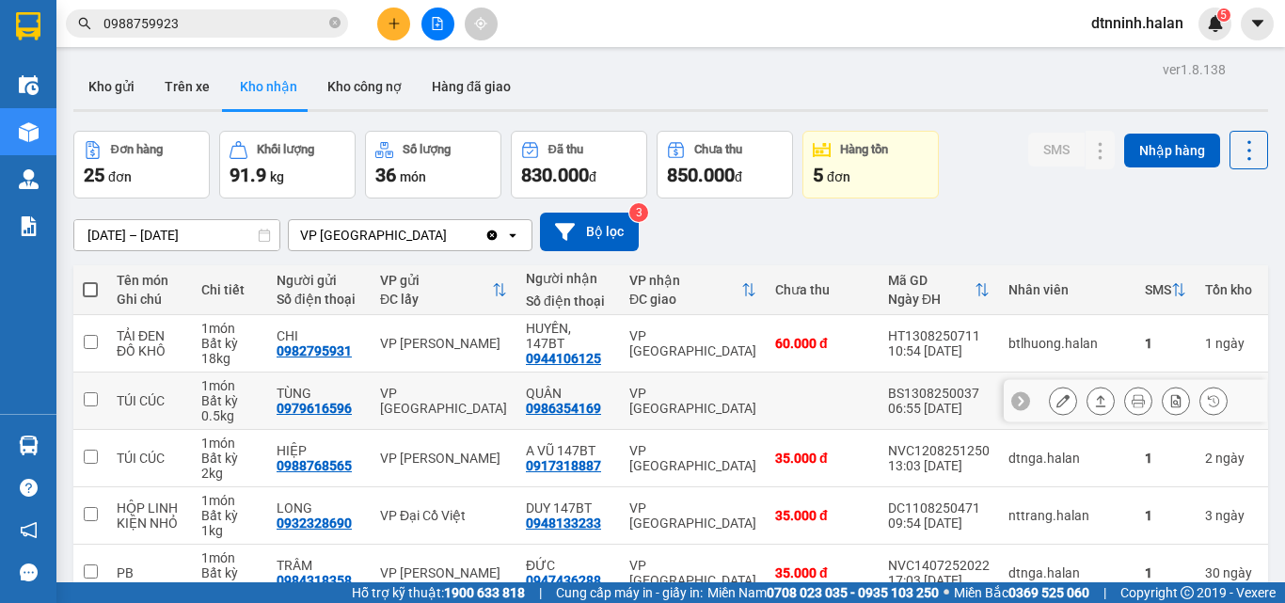
scroll to position [94, 0]
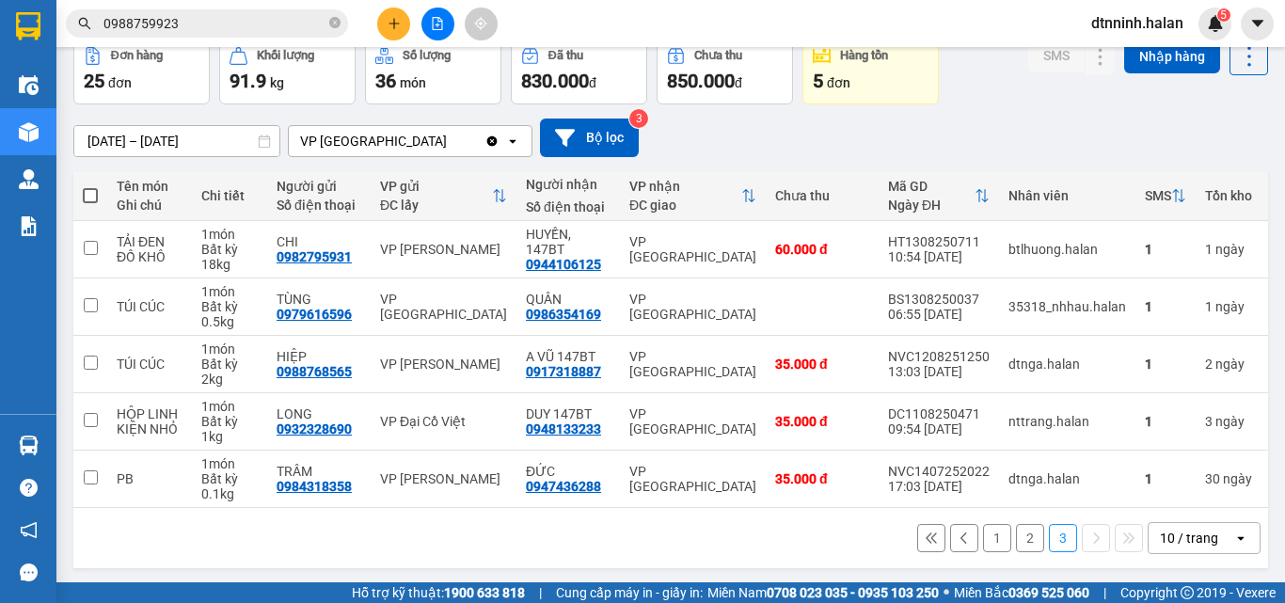
click at [1016, 546] on button "2" at bounding box center [1030, 538] width 28 height 28
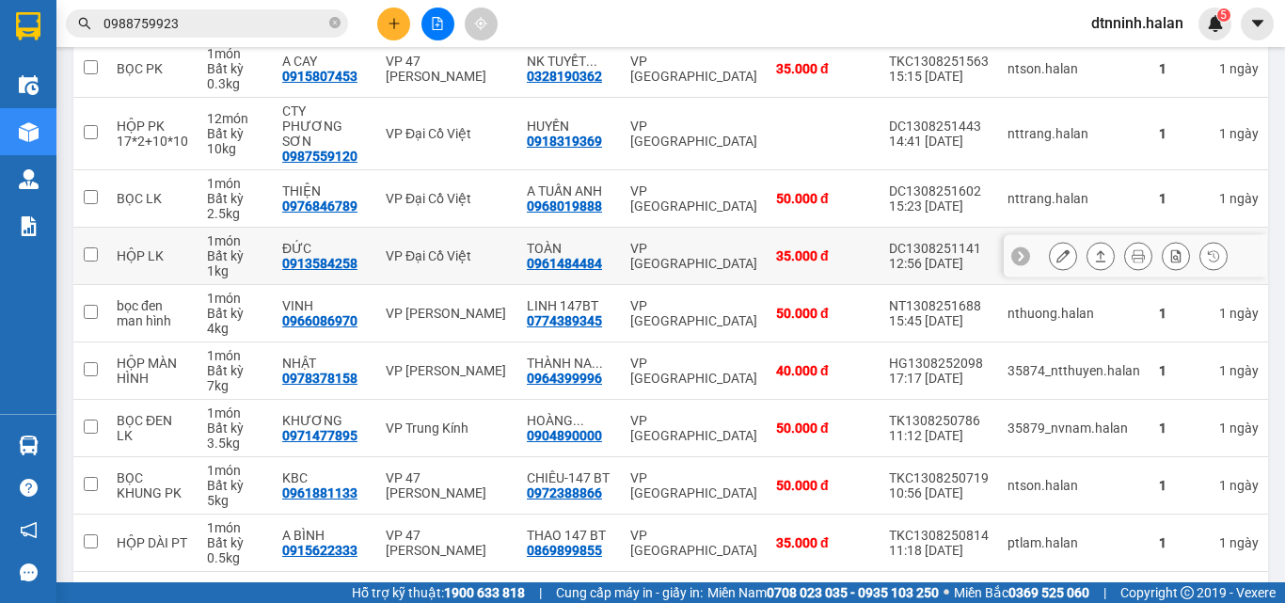
scroll to position [376, 0]
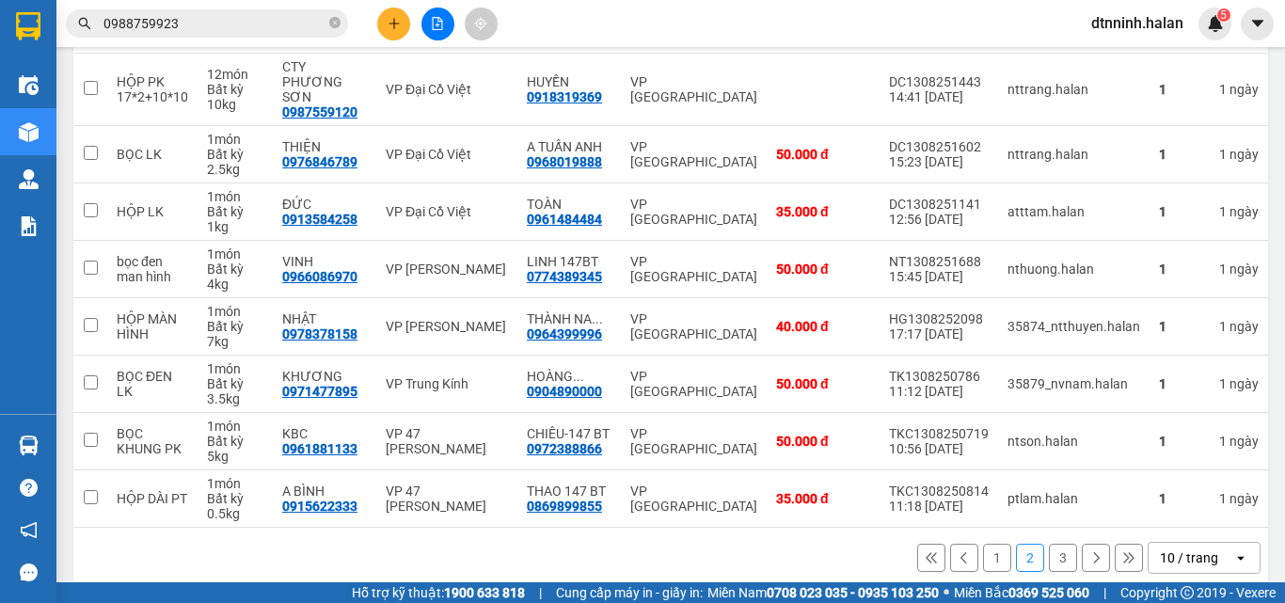
drag, startPoint x: 982, startPoint y: 556, endPoint x: 966, endPoint y: 530, distance: 30.8
click at [983, 554] on button "1" at bounding box center [997, 558] width 28 height 28
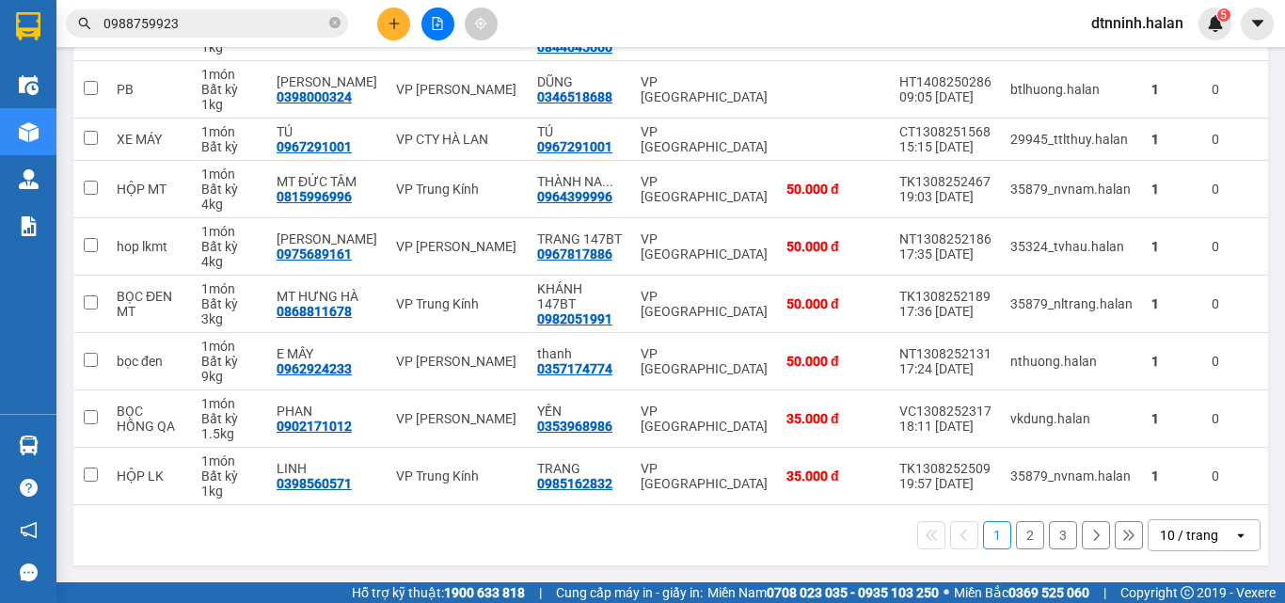
click at [1049, 533] on button "3" at bounding box center [1063, 535] width 28 height 28
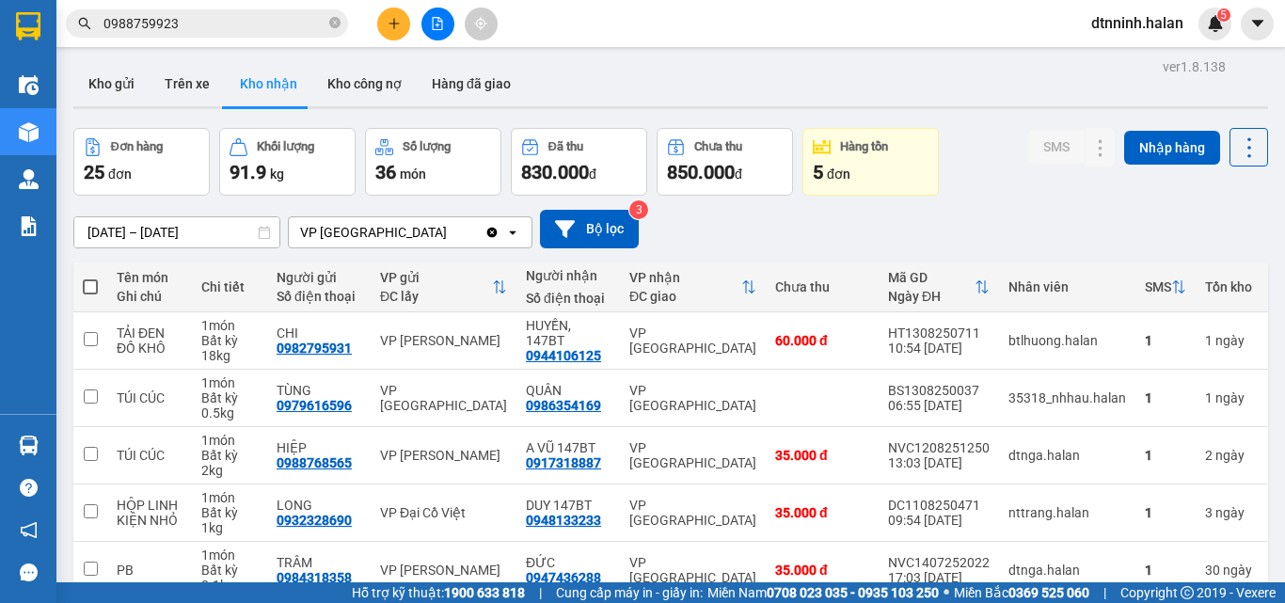
scroll to position [0, 0]
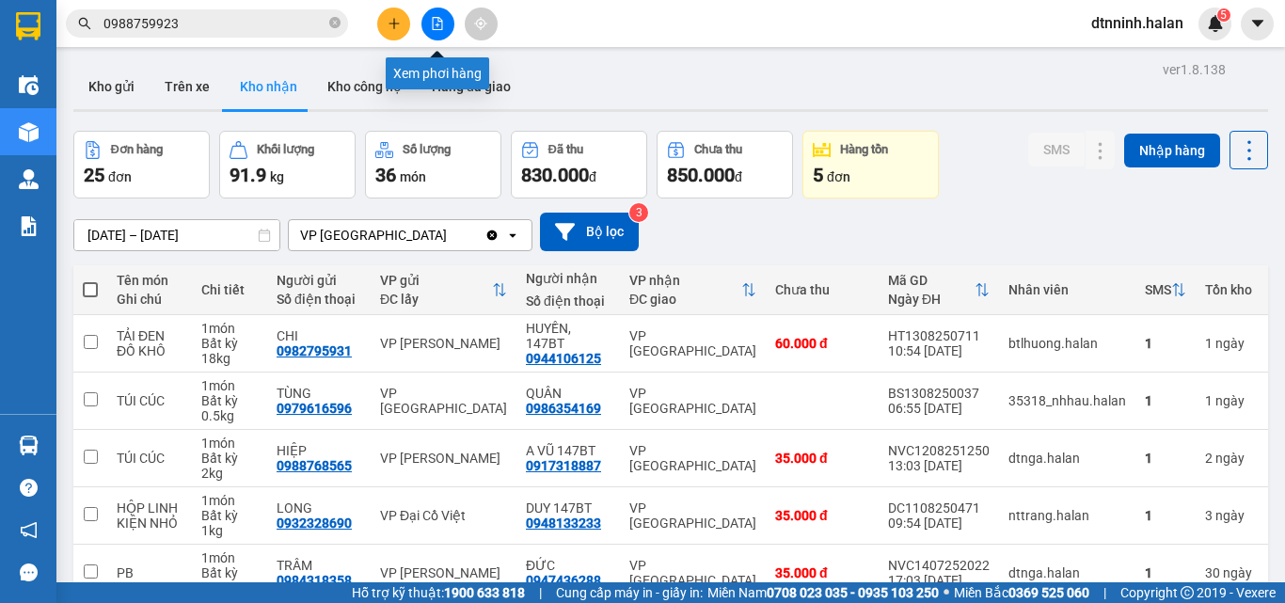
click at [437, 28] on icon "file-add" at bounding box center [437, 23] width 13 height 13
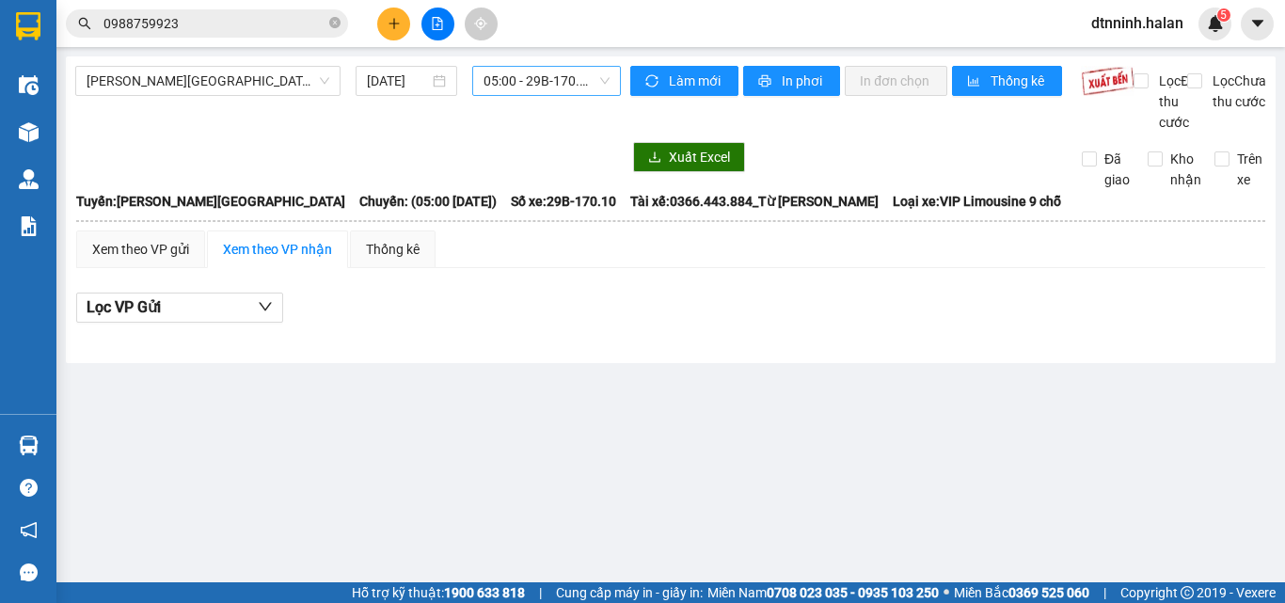
click at [518, 89] on span "05:00 - 29B-170.10" at bounding box center [547, 81] width 126 height 28
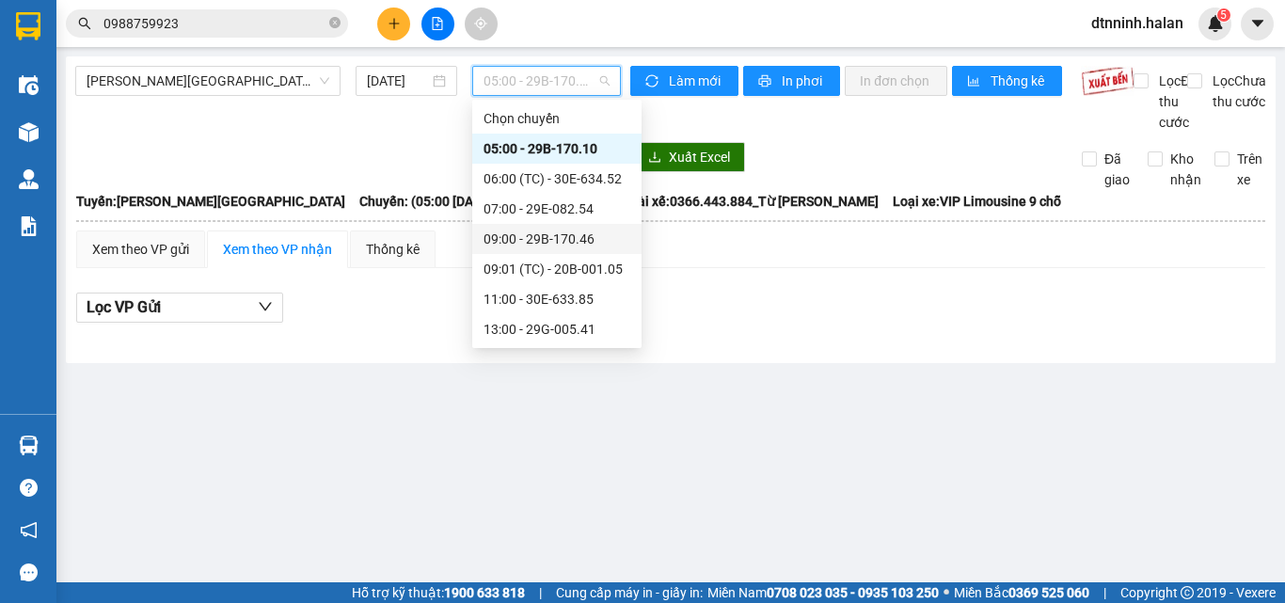
click at [518, 243] on div "09:00 - 29B-170.46" at bounding box center [557, 239] width 147 height 21
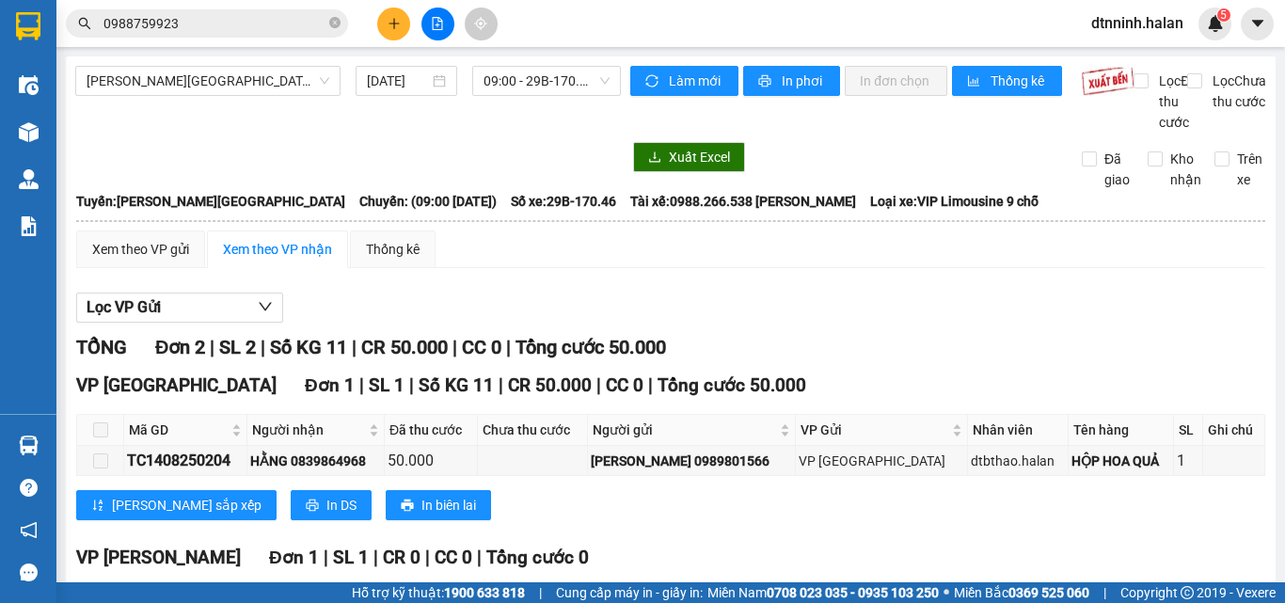
click at [503, 101] on div "Tuyên Quang - Thái Nguyên 14/08/2025 09:00 - 29B-170.46" at bounding box center [348, 99] width 546 height 67
click at [505, 89] on span "09:00 - 29B-170.46" at bounding box center [547, 81] width 126 height 28
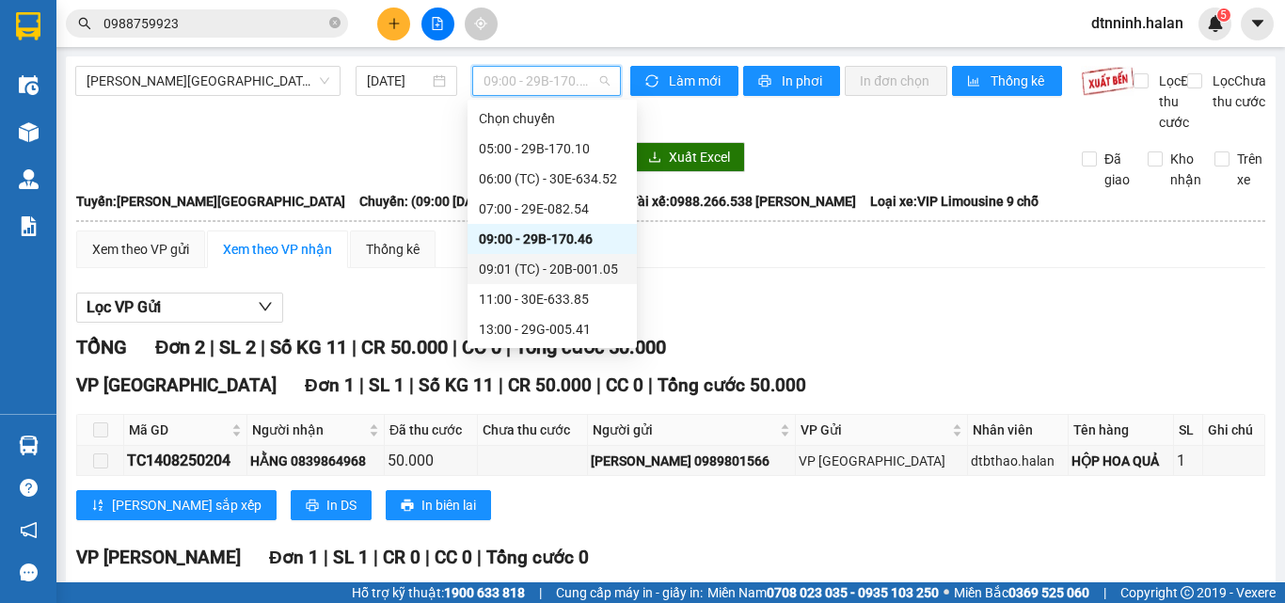
click at [506, 263] on div "09:01 (TC) - 20B-001.05" at bounding box center [552, 269] width 147 height 21
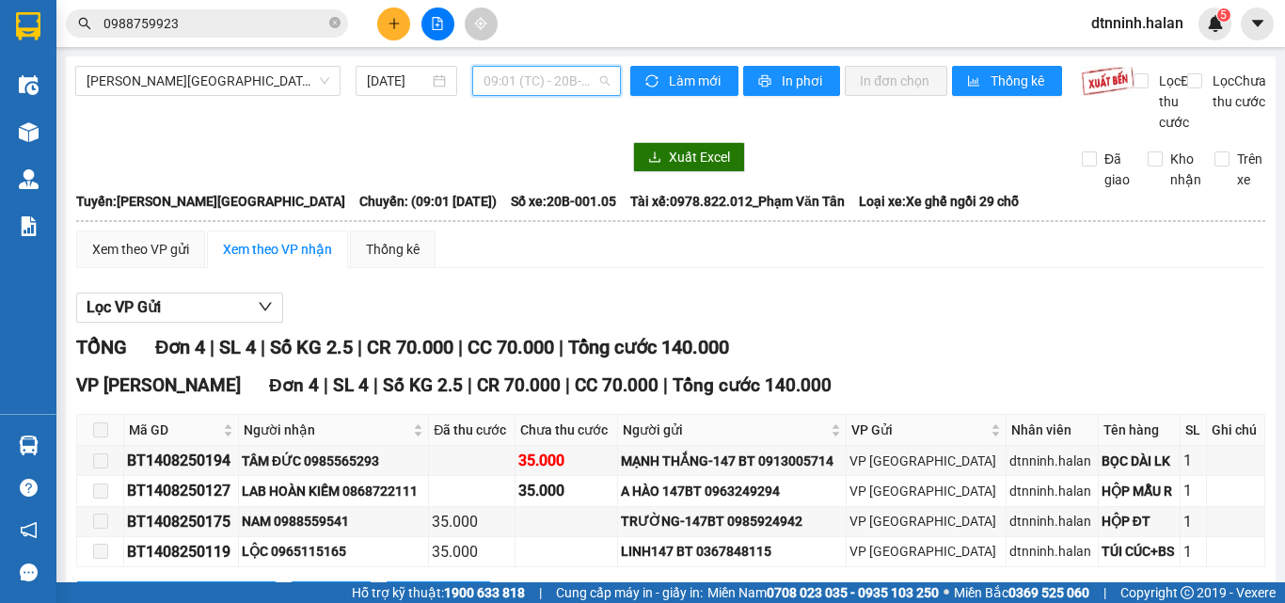
click at [534, 76] on span "09:01 (TC) - 20B-001.05" at bounding box center [547, 81] width 126 height 28
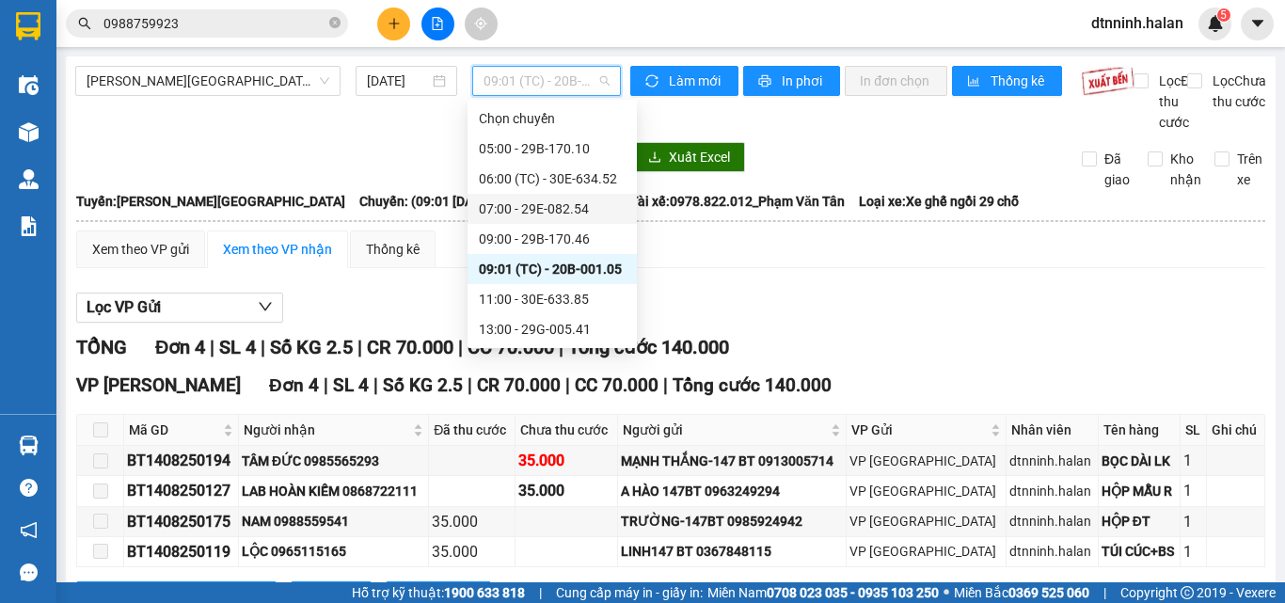
click at [504, 207] on div "07:00 - 29E-082.54" at bounding box center [552, 209] width 147 height 21
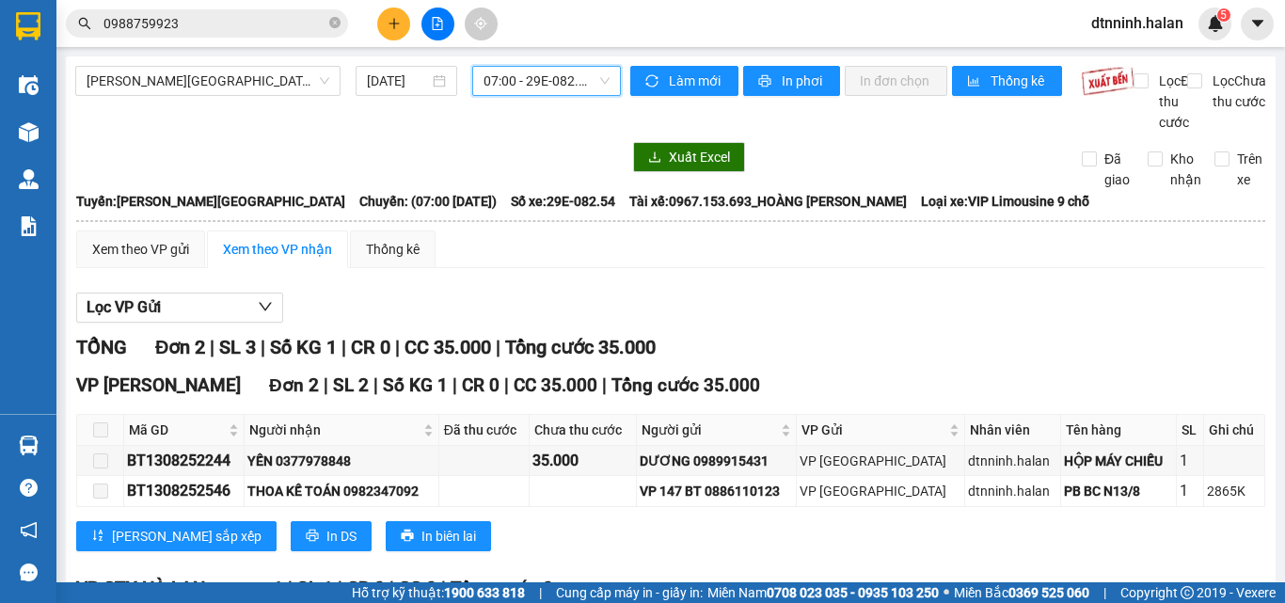
click at [520, 82] on span "07:00 - 29E-082.54" at bounding box center [547, 81] width 126 height 28
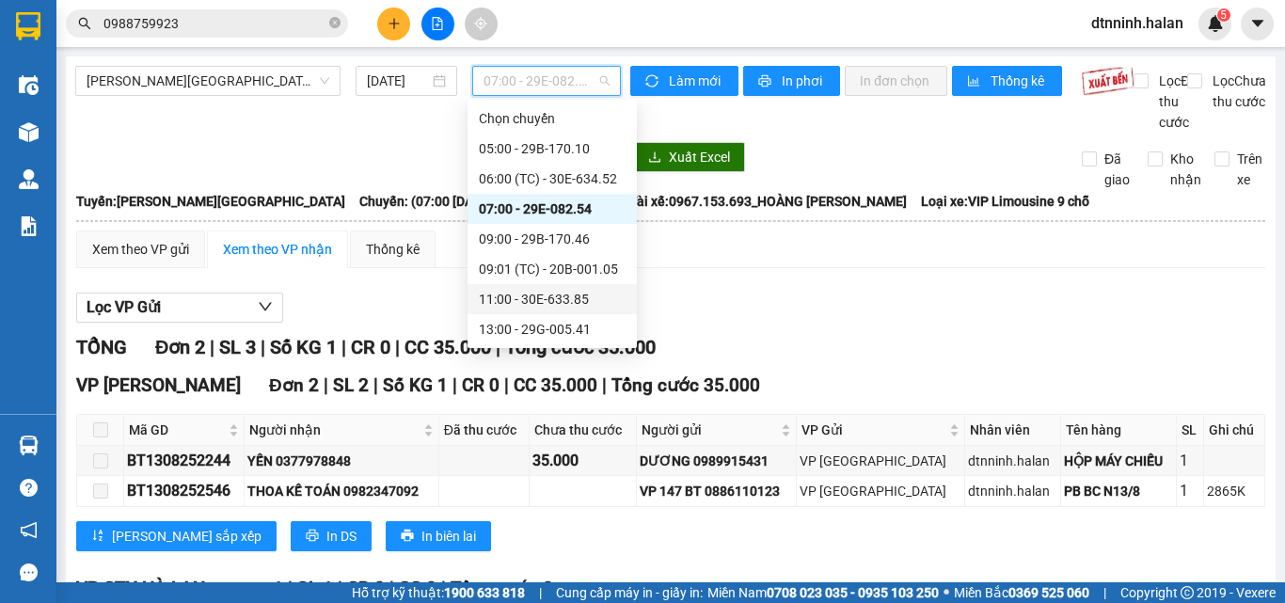
click at [526, 291] on div "11:00 - 30E-633.85" at bounding box center [552, 299] width 147 height 21
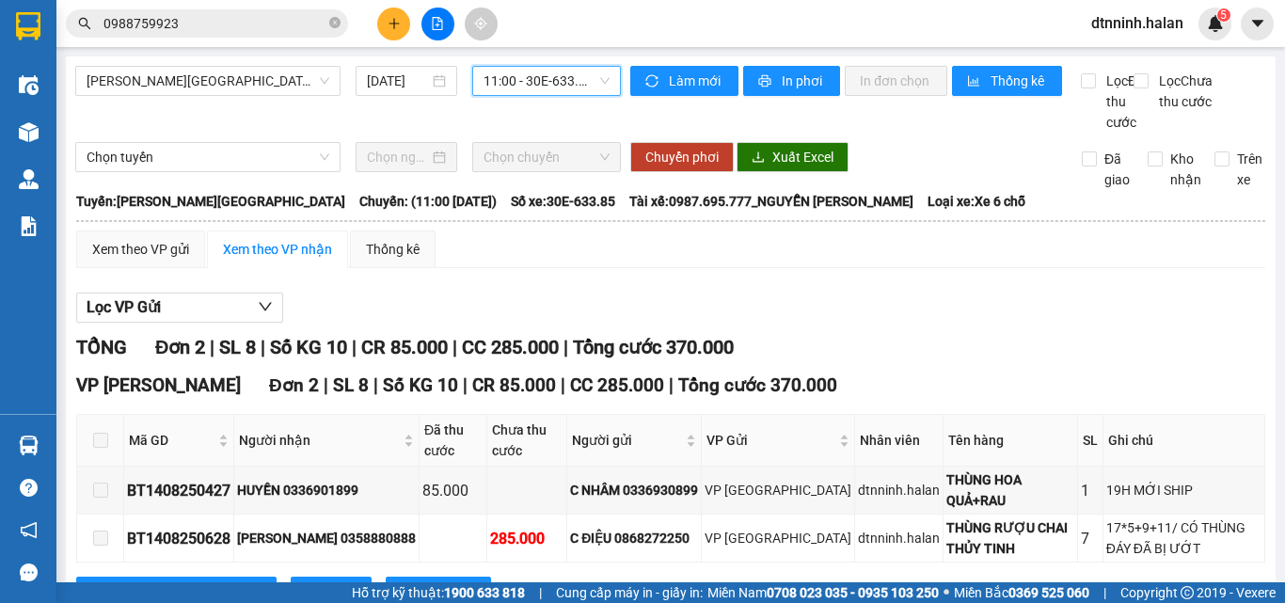
scroll to position [80, 0]
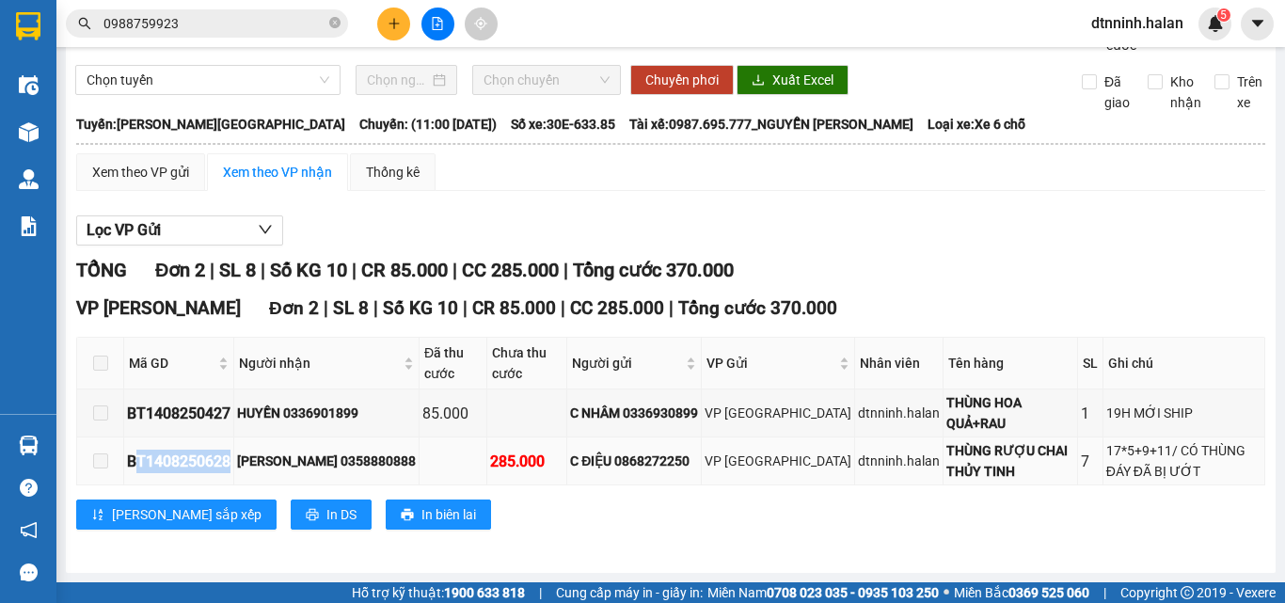
drag, startPoint x: 229, startPoint y: 463, endPoint x: 132, endPoint y: 464, distance: 96.9
click at [132, 464] on div "BT1408250628" at bounding box center [179, 462] width 104 height 24
drag, startPoint x: 131, startPoint y: 463, endPoint x: 505, endPoint y: 512, distance: 377.7
click at [567, 529] on div "Lưu sắp xếp In DS In biên lai" at bounding box center [670, 515] width 1189 height 30
drag, startPoint x: 231, startPoint y: 460, endPoint x: 118, endPoint y: 468, distance: 114.1
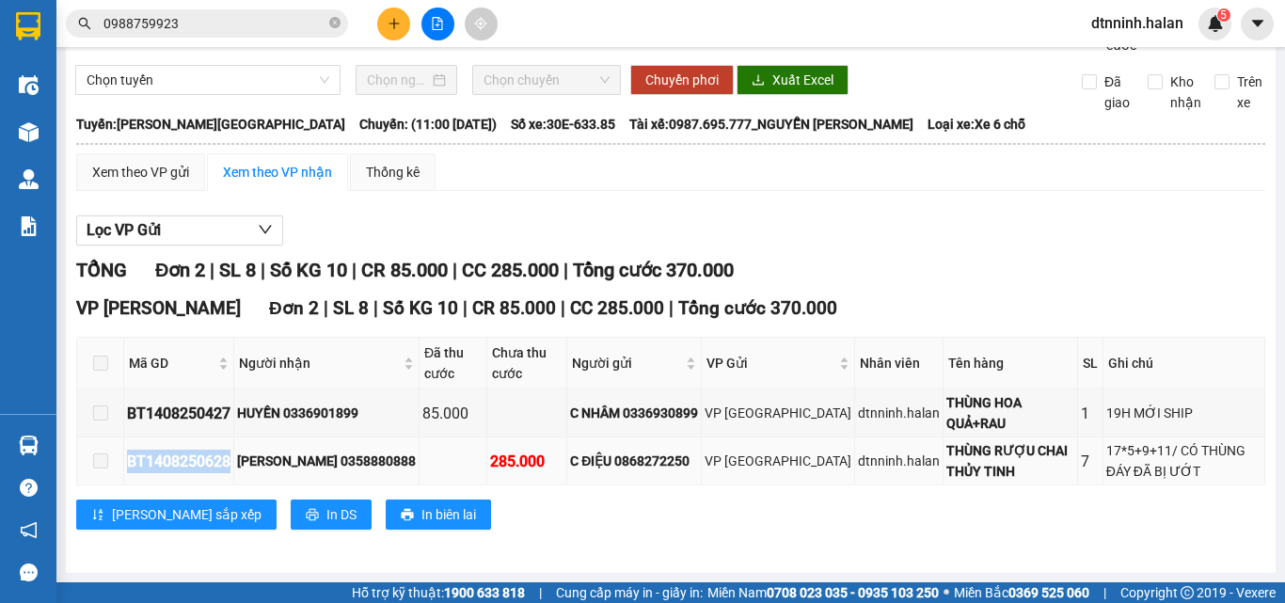
click at [118, 468] on tr "BT1408250628 TRẦN NGỌC 0358880888 285.000 C ĐIỆU 0868272250 VP Bình Thuận dtnni…" at bounding box center [671, 462] width 1188 height 48
copy tr "BT1408250628"
click at [330, 25] on icon "close-circle" at bounding box center [334, 22] width 11 height 11
click at [273, 25] on input "text" at bounding box center [215, 23] width 222 height 21
paste input "BT1408250628"
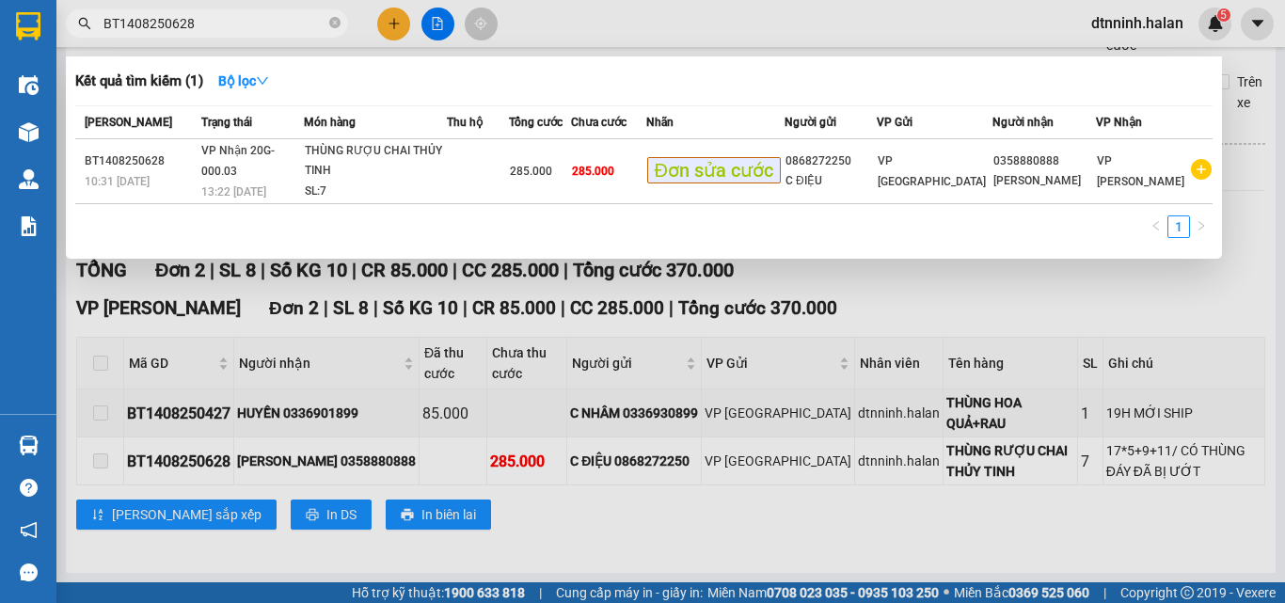
type input "BT1408250628"
click at [562, 518] on div at bounding box center [642, 301] width 1285 height 603
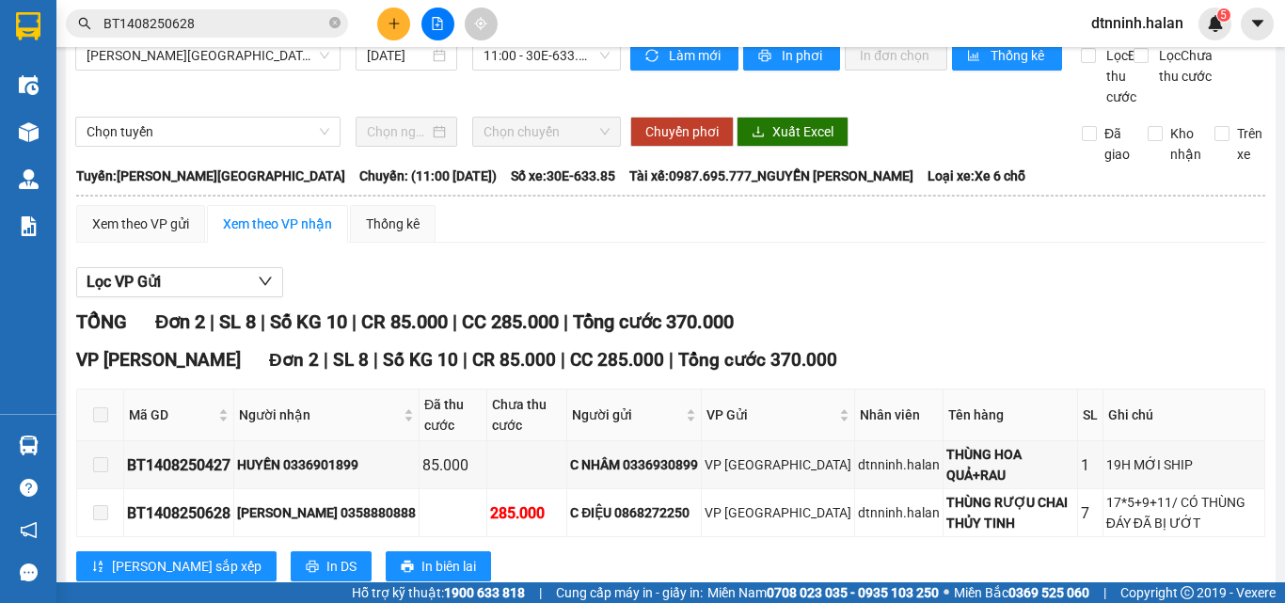
scroll to position [0, 0]
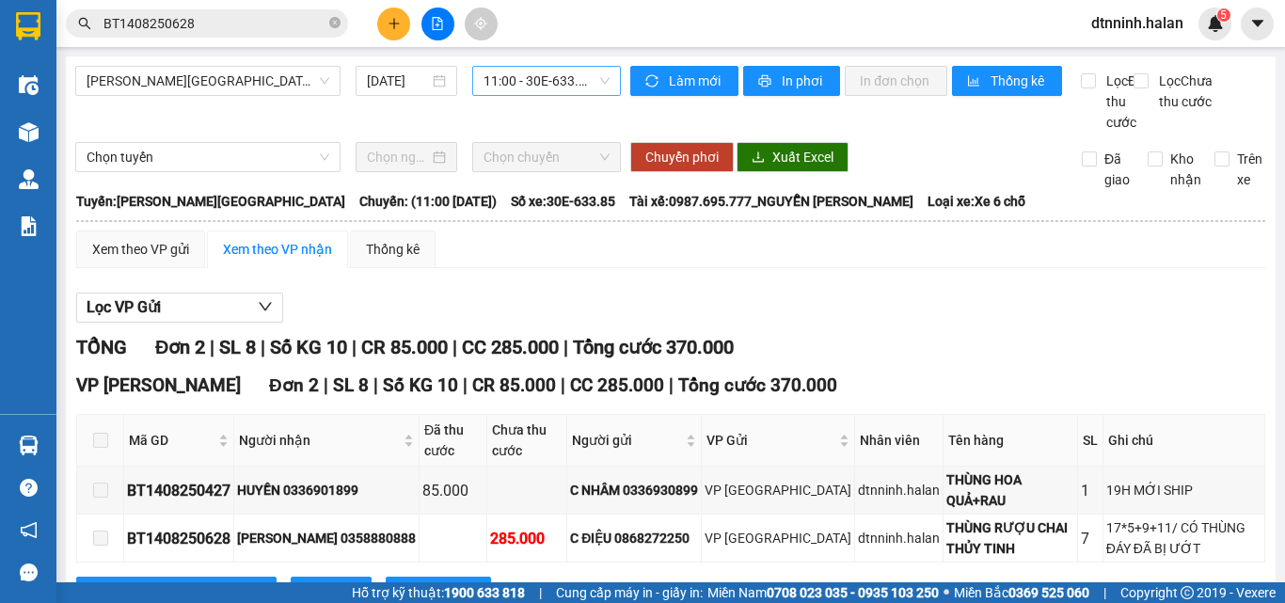
click at [522, 91] on span "11:00 - 30E-633.85" at bounding box center [547, 81] width 126 height 28
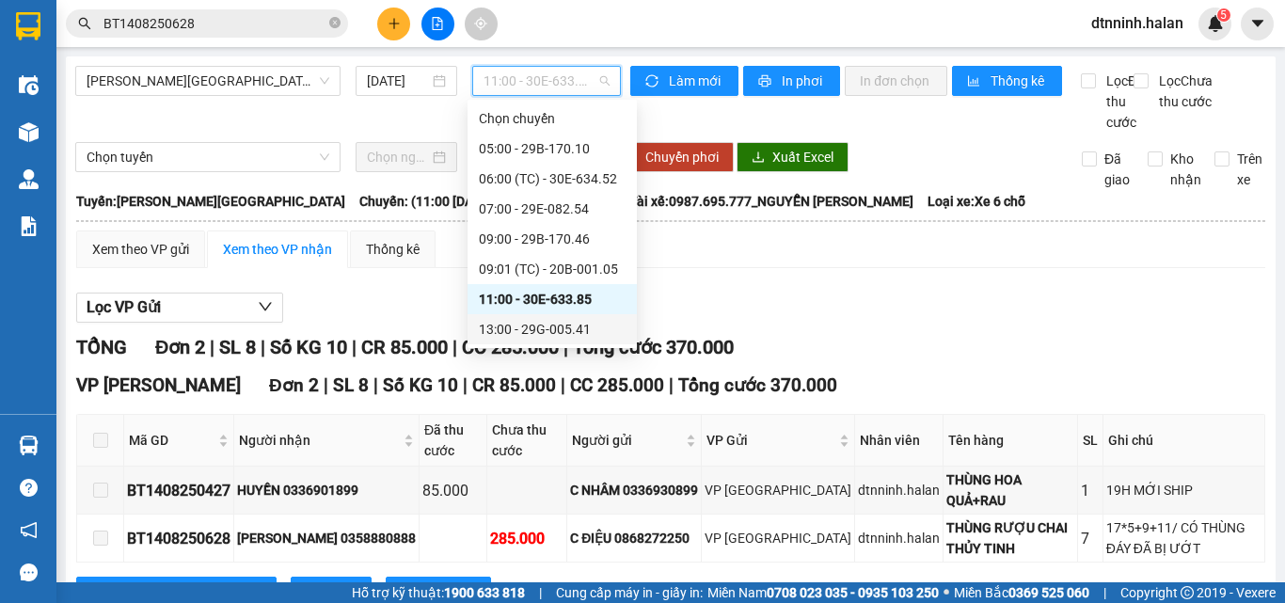
click at [537, 327] on div "13:00 - 29G-005.41" at bounding box center [552, 329] width 147 height 21
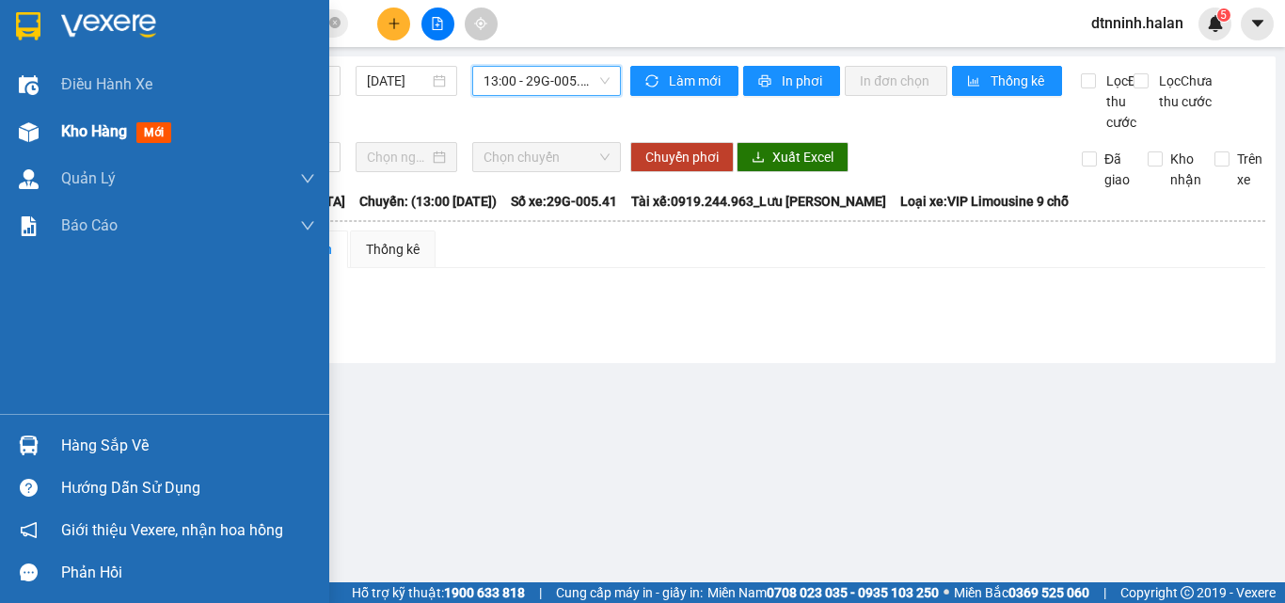
click at [67, 128] on span "Kho hàng" at bounding box center [94, 131] width 66 height 18
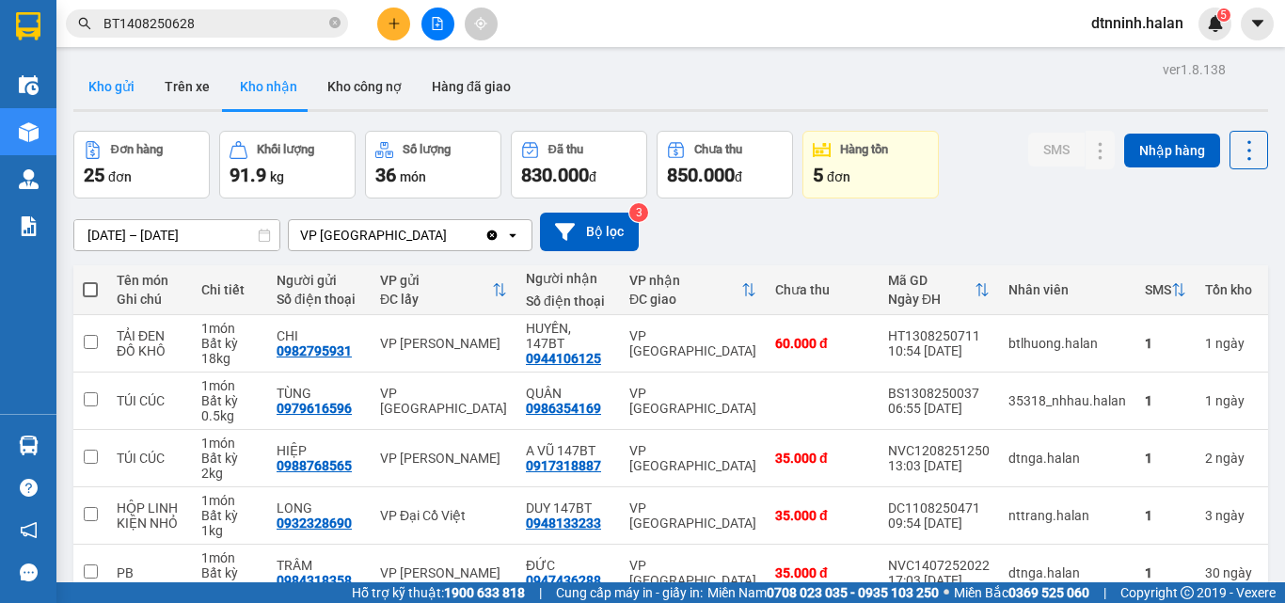
click at [104, 96] on button "Kho gửi" at bounding box center [111, 86] width 76 height 45
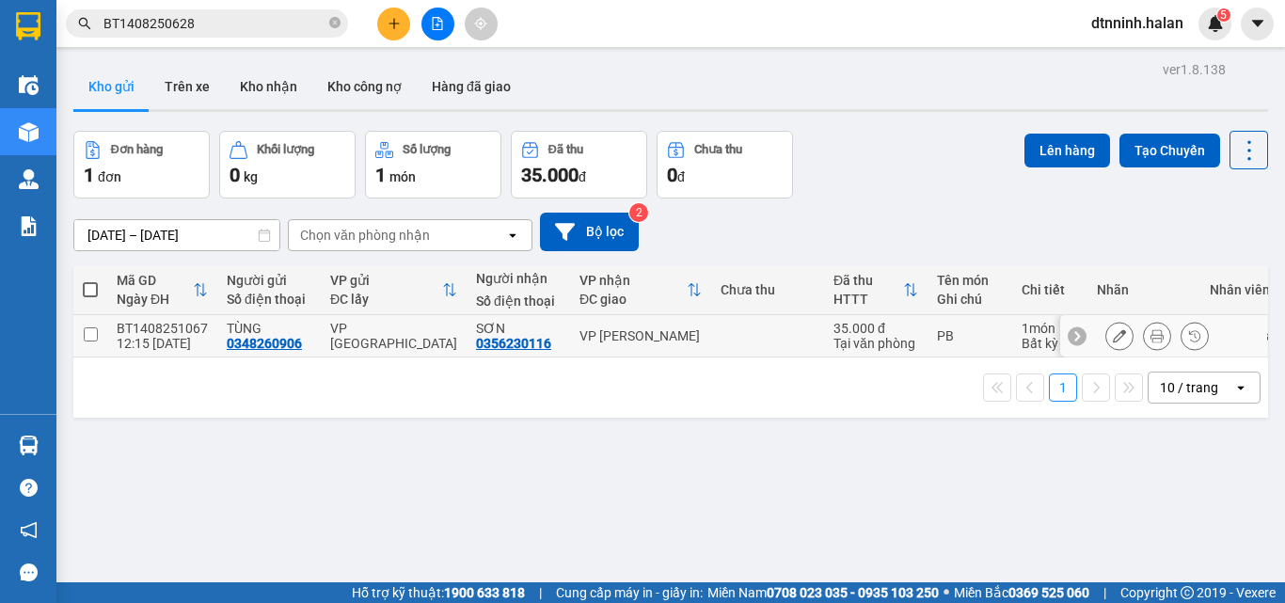
click at [719, 331] on td at bounding box center [767, 336] width 113 height 42
checkbox input "true"
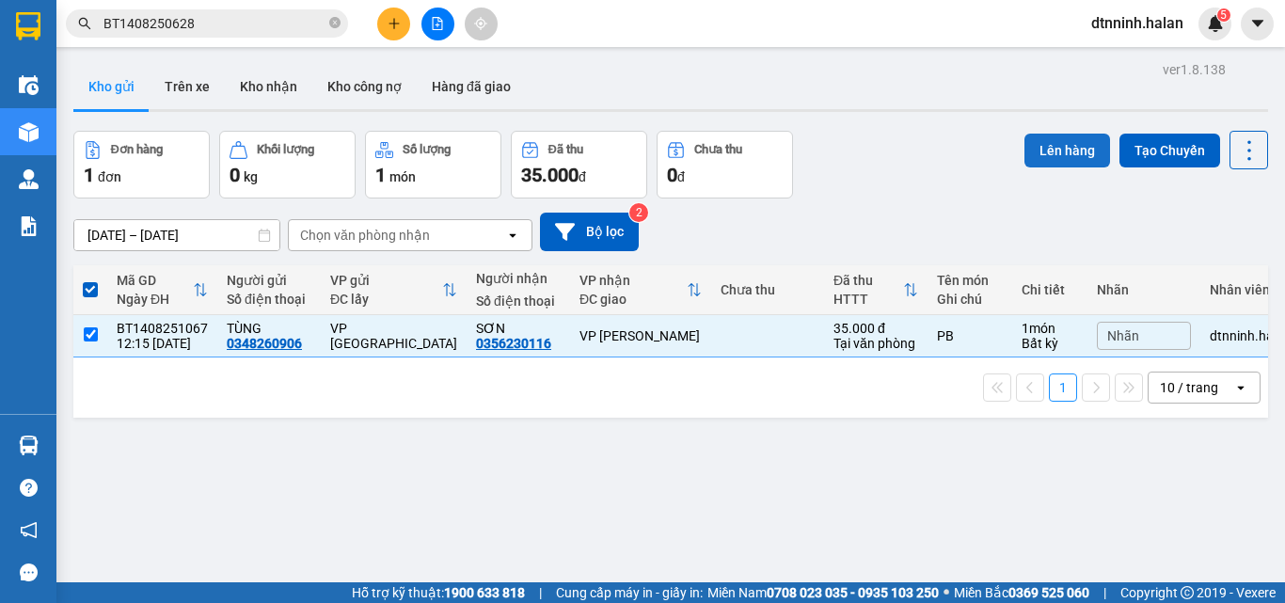
click at [1048, 164] on button "Lên hàng" at bounding box center [1068, 151] width 86 height 34
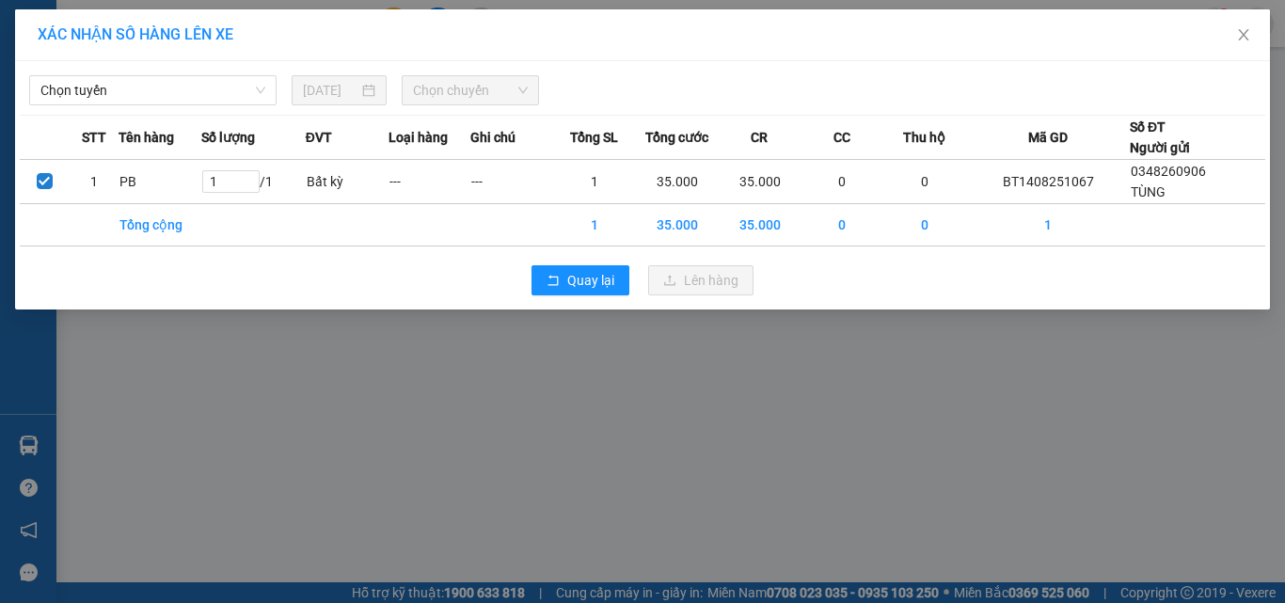
click at [159, 106] on div "Chọn tuyến 14/08/2025 Chọn chuyến STT Tên hàng Số lượng ĐVT Loại hàng Ghi chú T…" at bounding box center [642, 185] width 1255 height 248
click at [166, 100] on span "Chọn tuyến" at bounding box center [152, 90] width 225 height 28
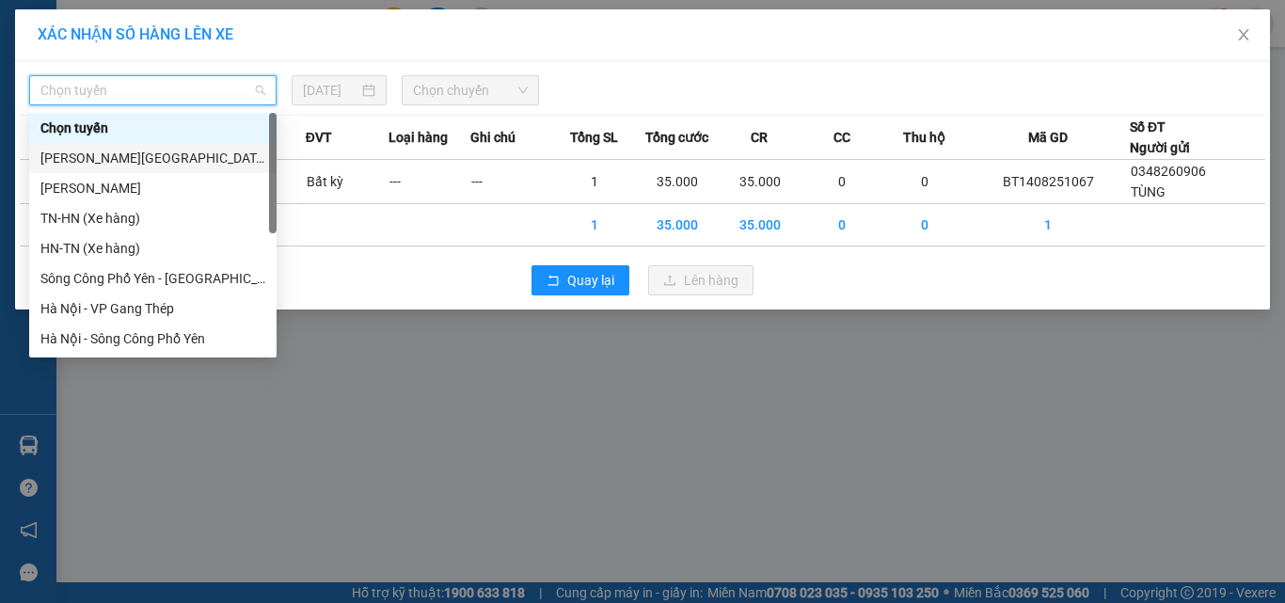
click at [149, 149] on div "[PERSON_NAME][GEOGRAPHIC_DATA]" at bounding box center [152, 158] width 225 height 21
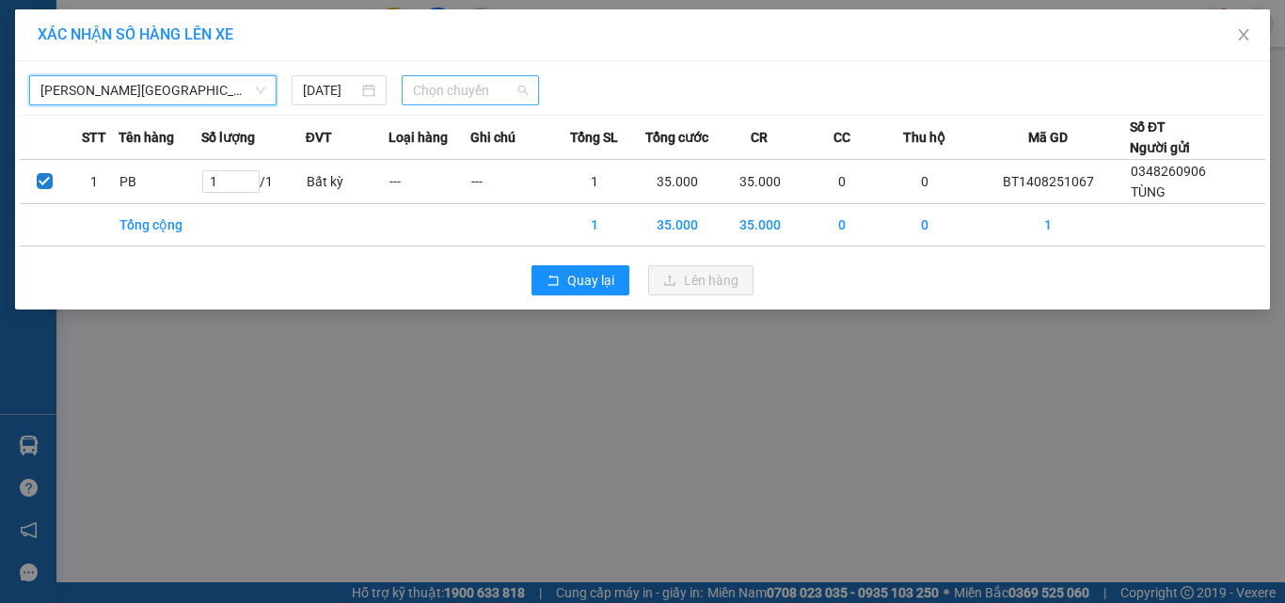
click at [461, 88] on span "Chọn chuyến" at bounding box center [471, 90] width 116 height 28
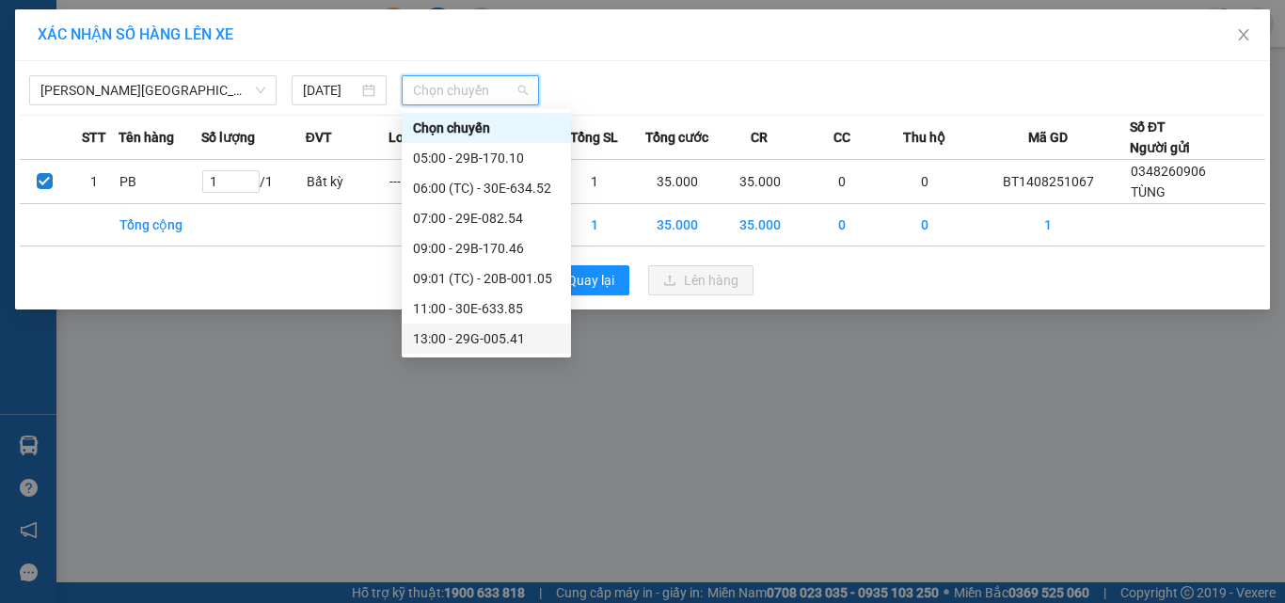
click at [443, 335] on div "13:00 - 29G-005.41" at bounding box center [486, 338] width 147 height 21
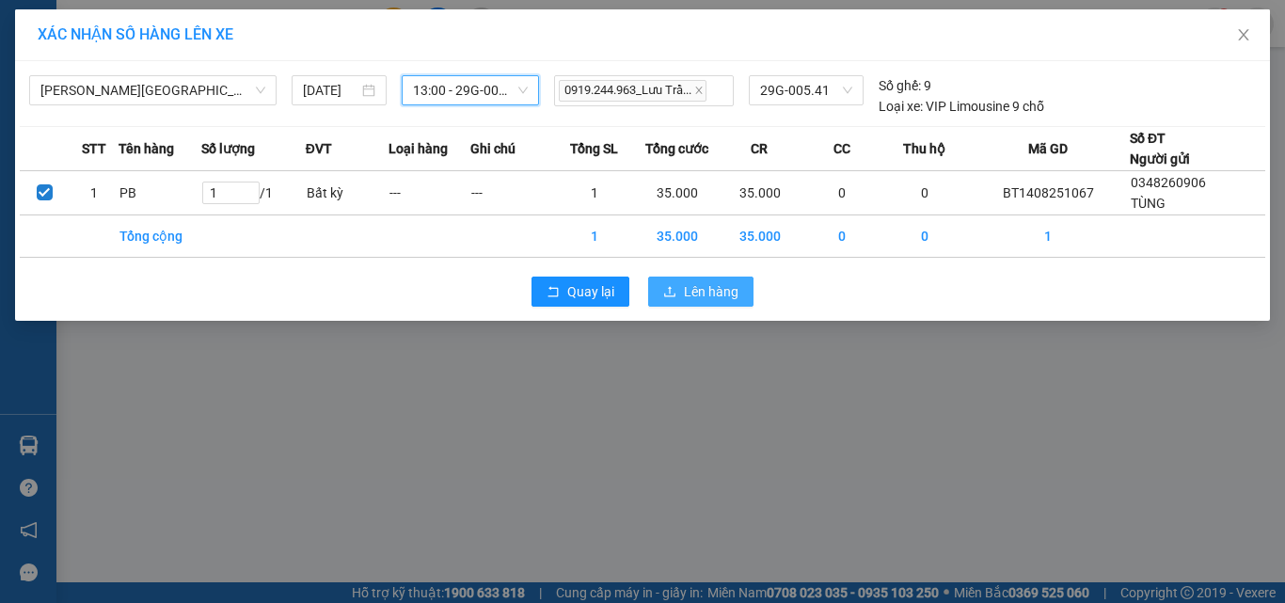
click at [700, 297] on span "Lên hàng" at bounding box center [711, 291] width 55 height 21
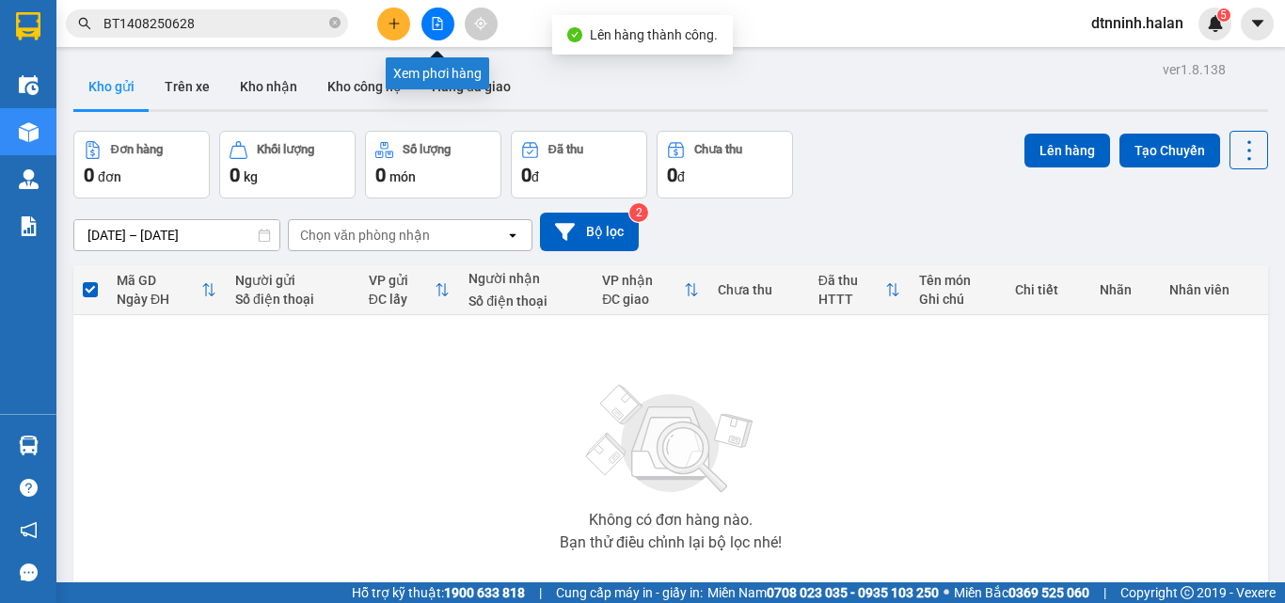
click at [429, 24] on button at bounding box center [438, 24] width 33 height 33
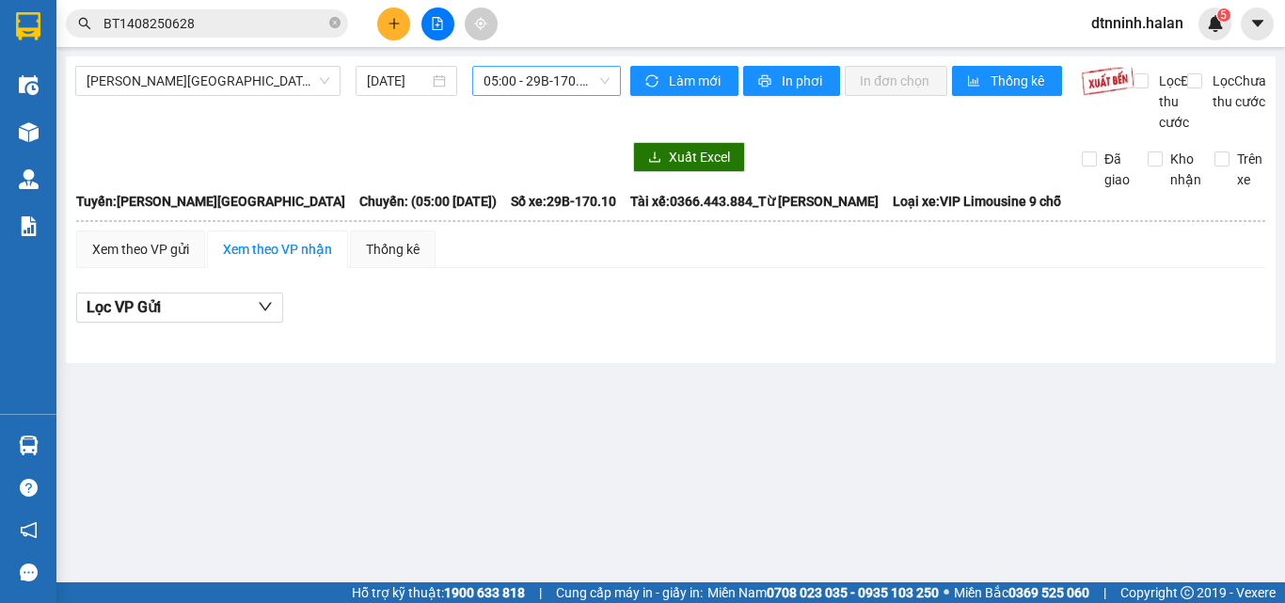
click at [500, 80] on span "05:00 - 29B-170.10" at bounding box center [547, 81] width 126 height 28
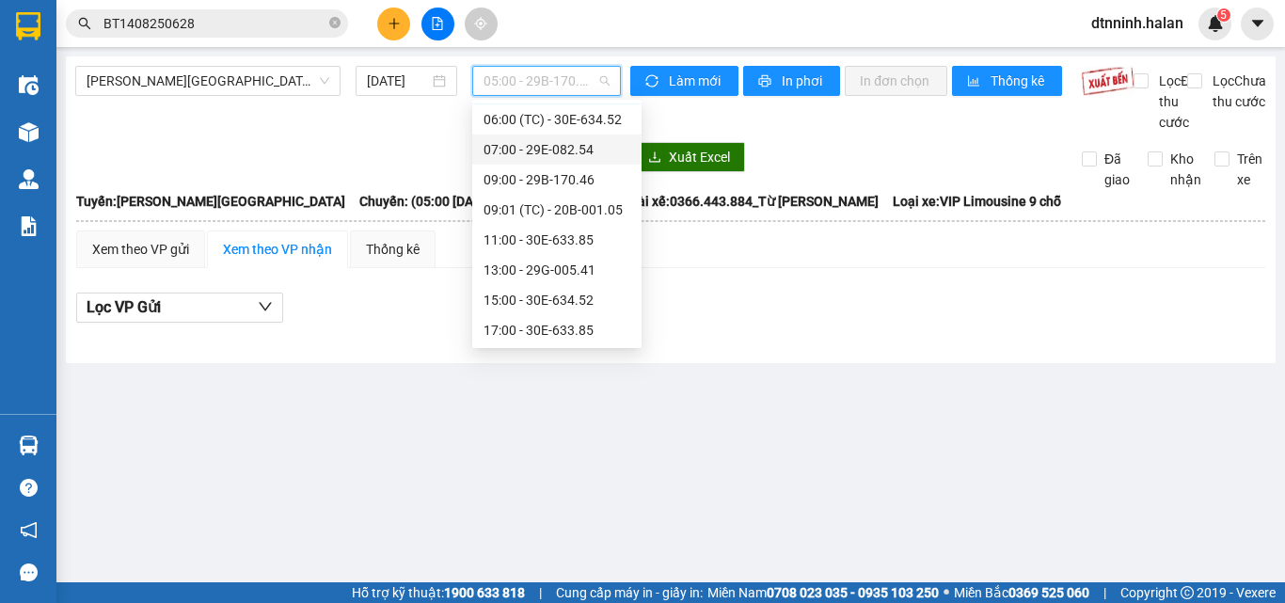
scroll to position [90, 0]
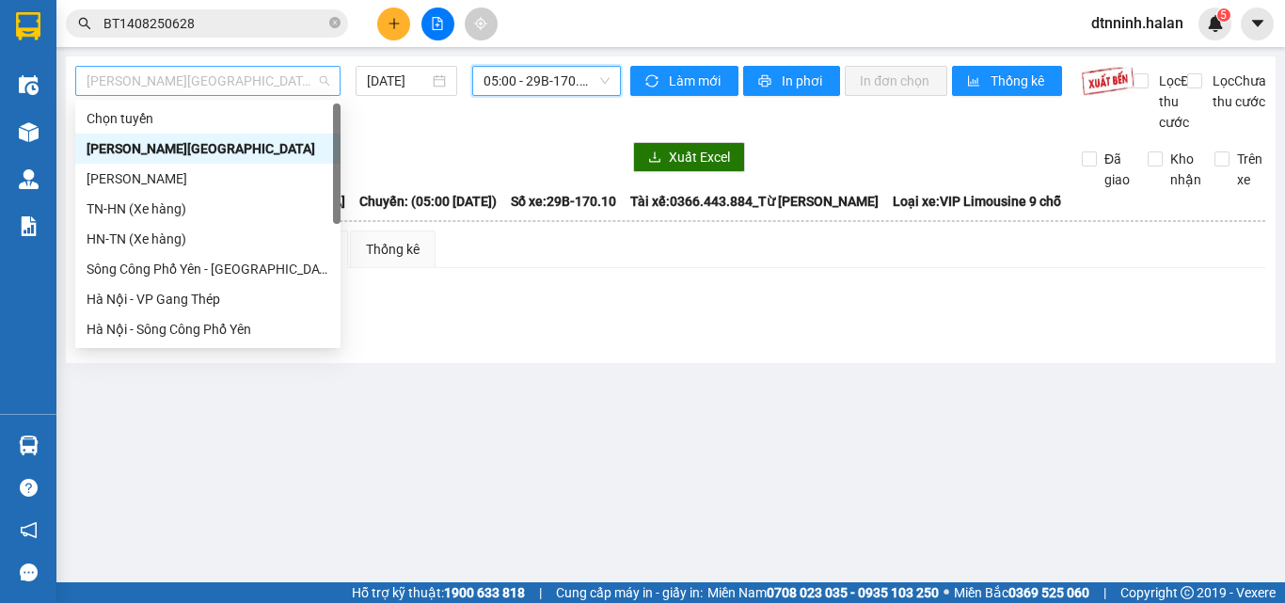
click at [237, 81] on span "[PERSON_NAME][GEOGRAPHIC_DATA]" at bounding box center [208, 81] width 243 height 28
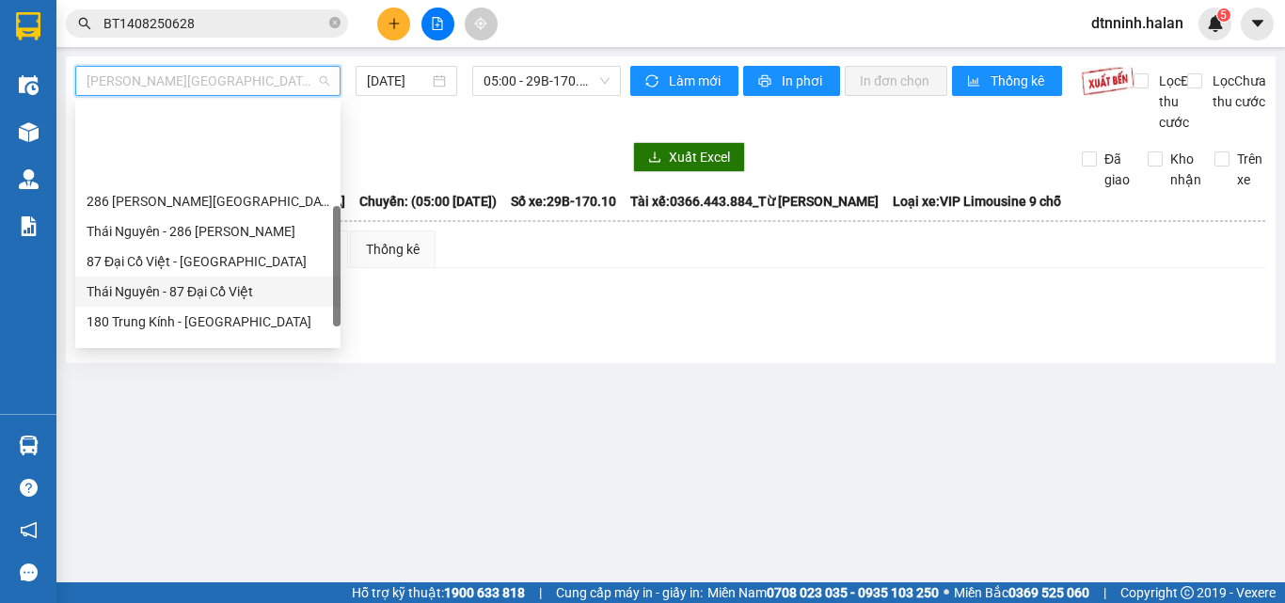
scroll to position [282, 0]
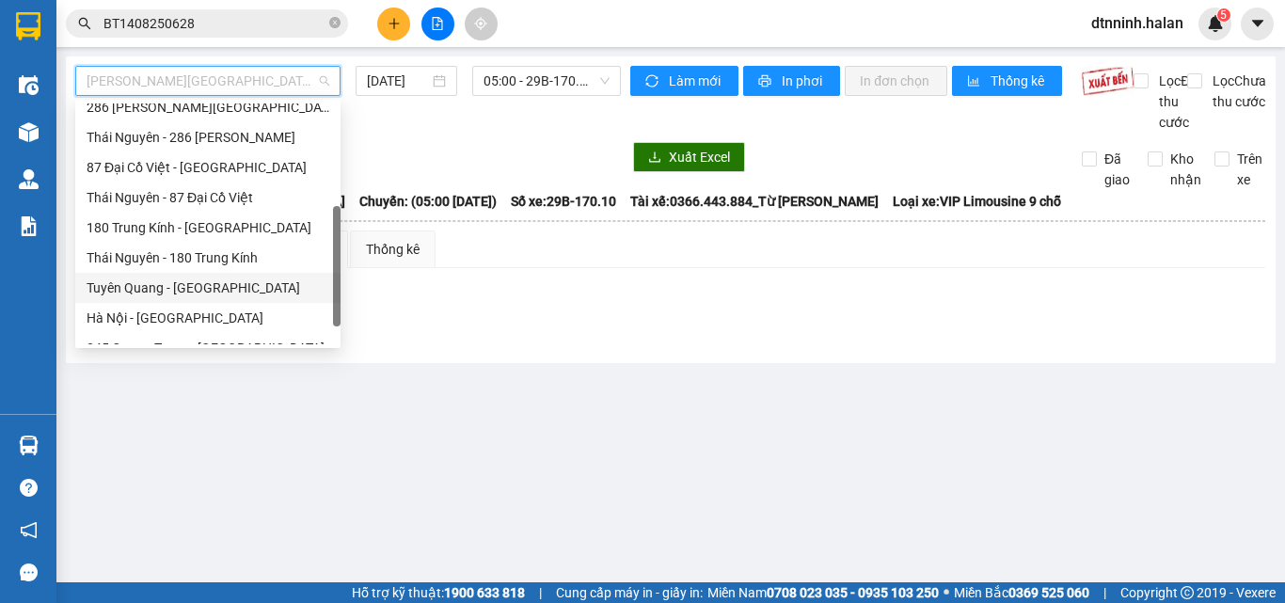
click at [180, 286] on div "Tuyên Quang - [GEOGRAPHIC_DATA]" at bounding box center [208, 288] width 243 height 21
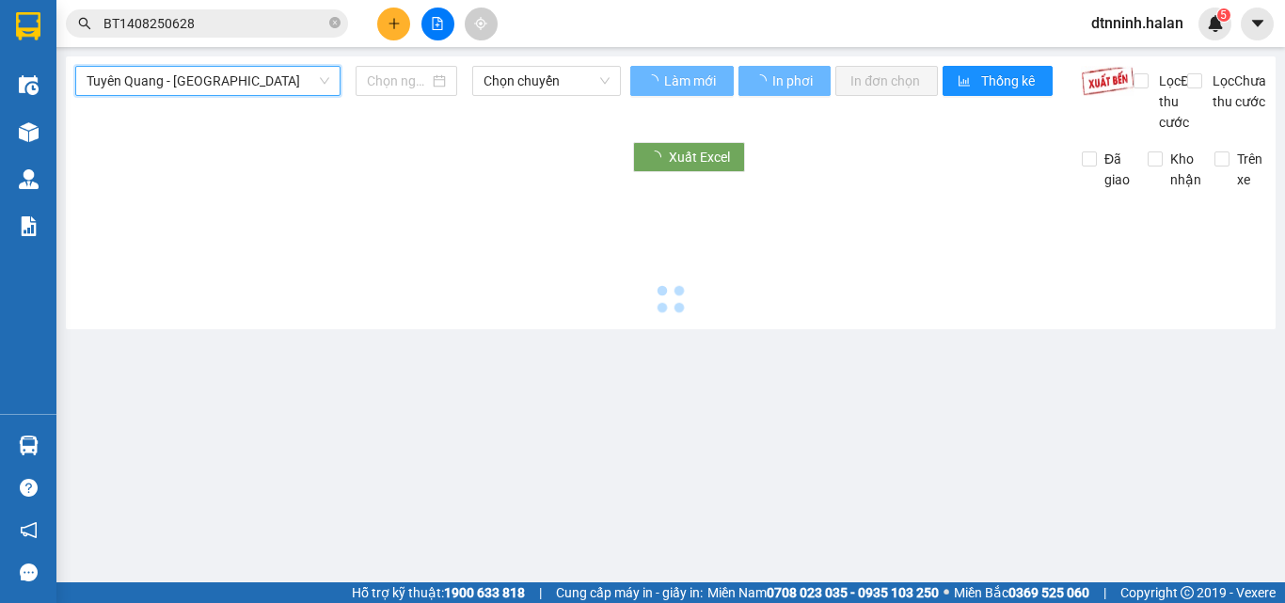
type input "[DATE]"
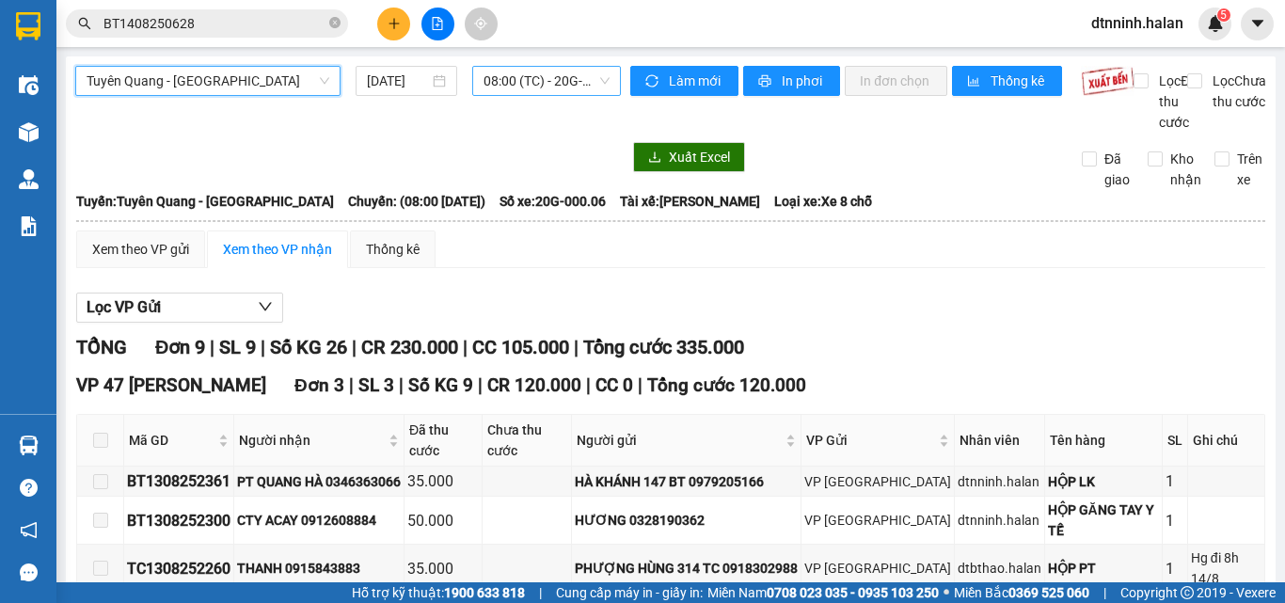
click at [538, 77] on span "08:00 (TC) - 20G-000.06" at bounding box center [547, 81] width 126 height 28
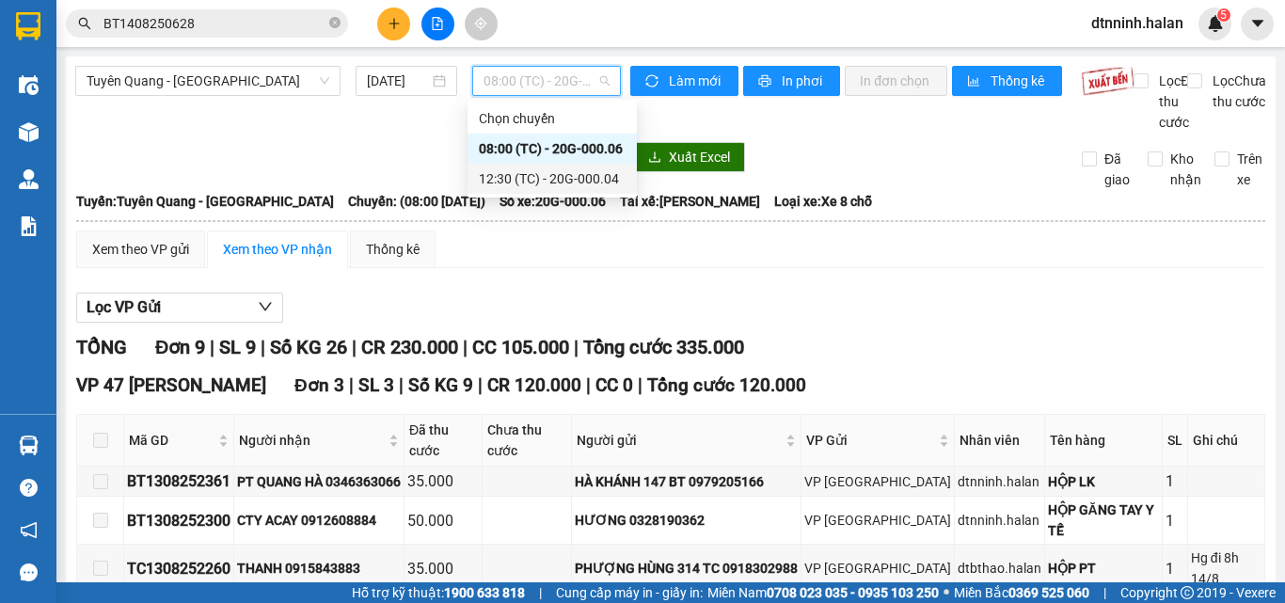
click at [524, 170] on div "12:30 (TC) - 20G-000.04" at bounding box center [552, 178] width 147 height 21
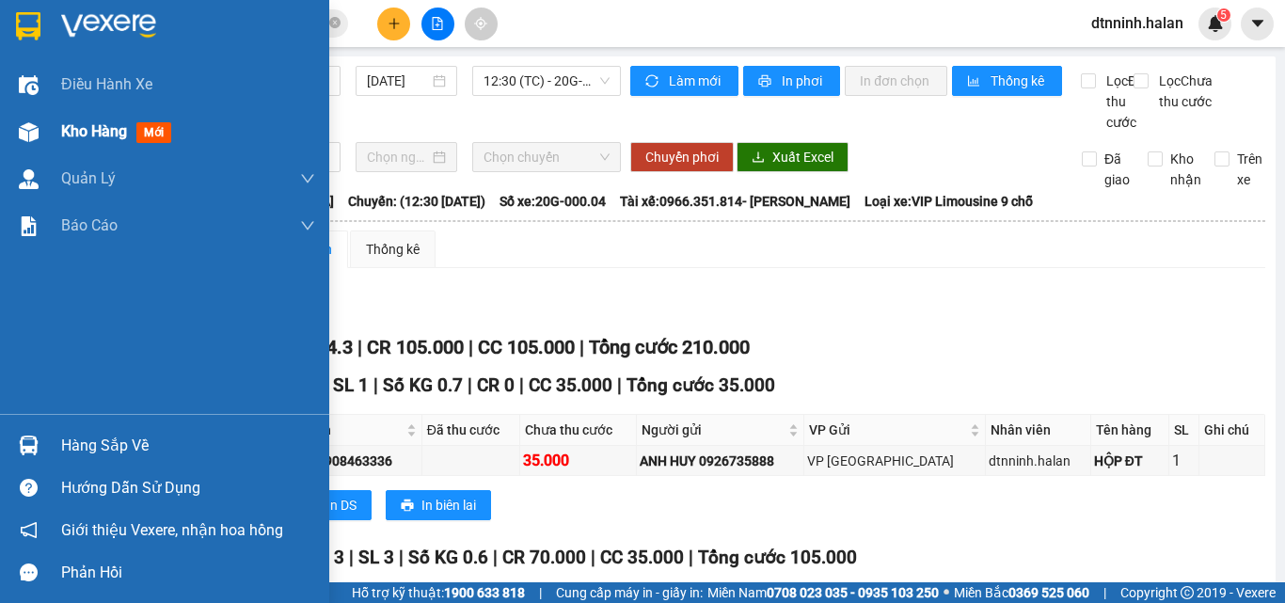
click at [51, 130] on div "Kho hàng mới" at bounding box center [164, 131] width 329 height 47
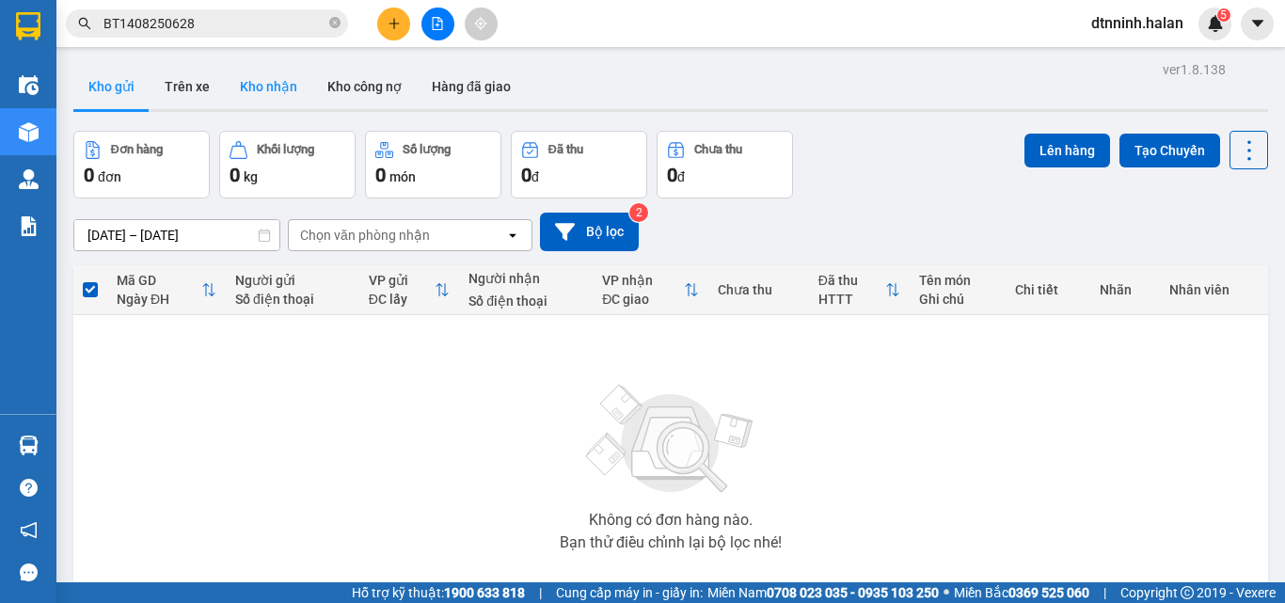
click at [279, 90] on button "Kho nhận" at bounding box center [269, 86] width 88 height 45
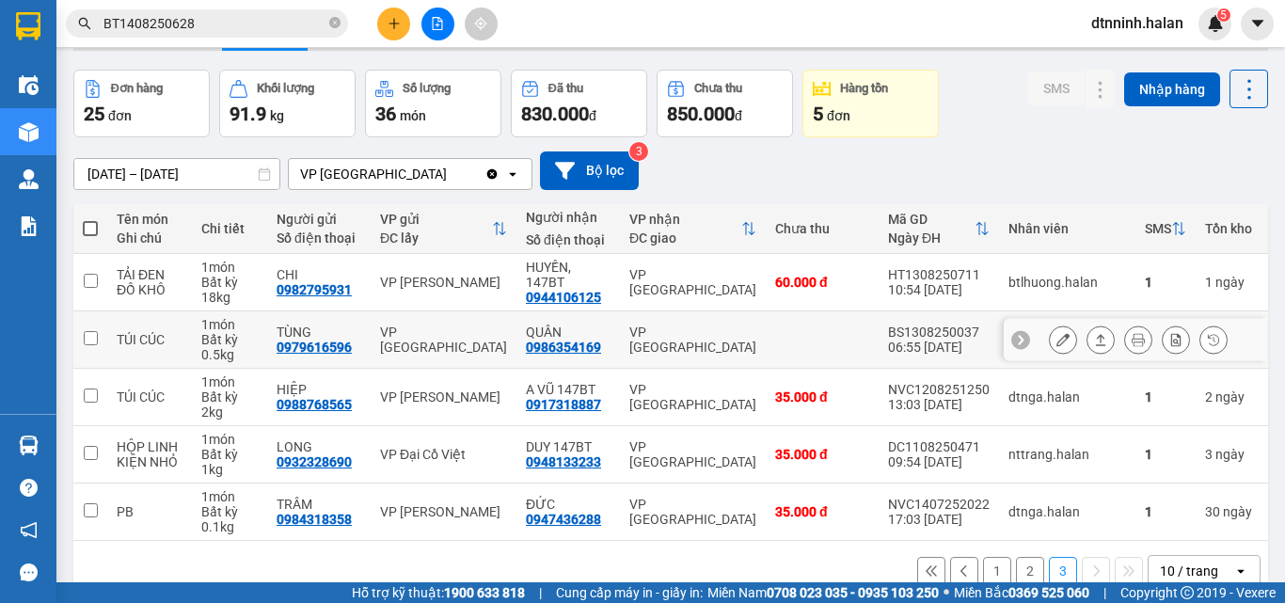
scroll to position [94, 0]
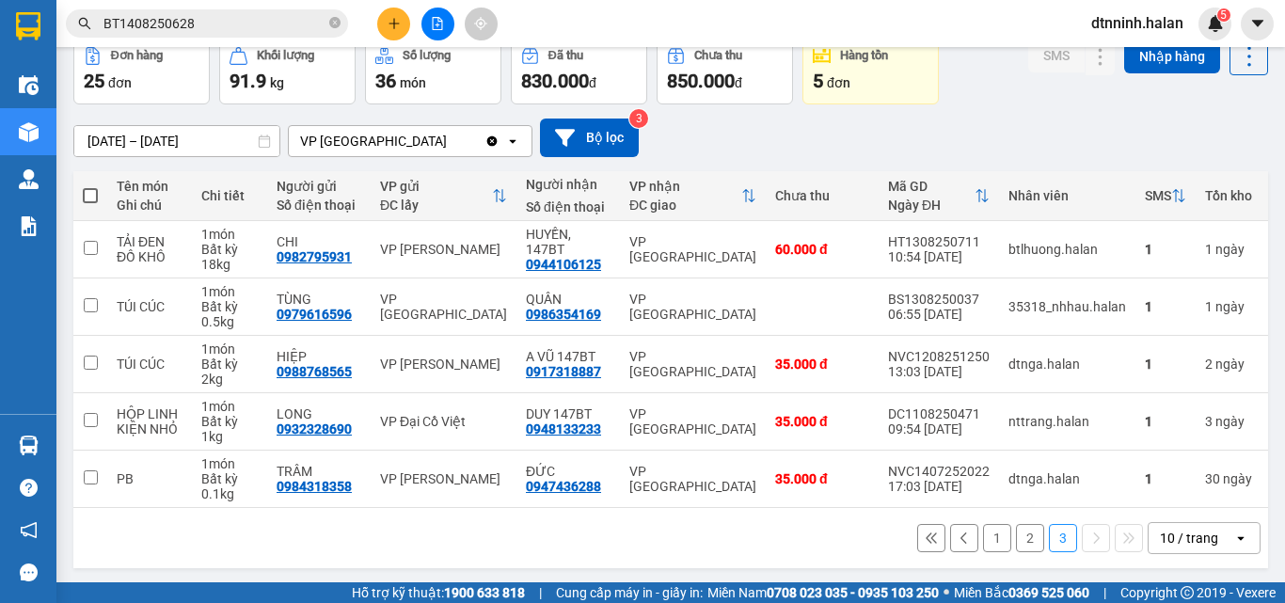
click at [1016, 552] on button "2" at bounding box center [1030, 538] width 28 height 28
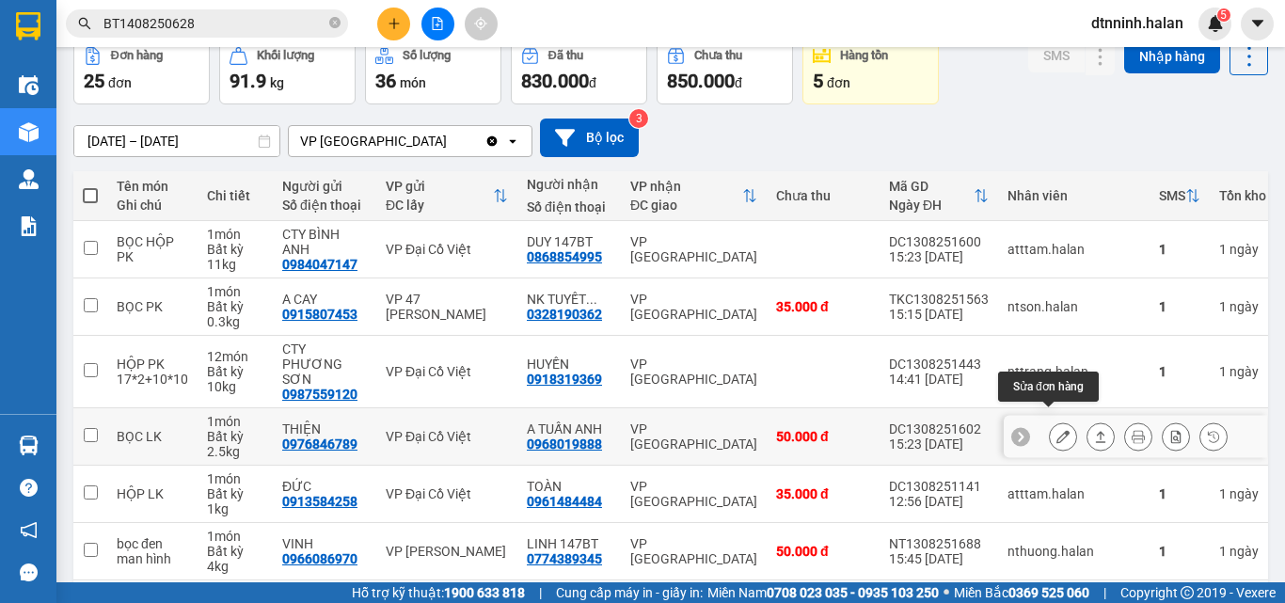
click at [1057, 430] on icon at bounding box center [1063, 436] width 13 height 13
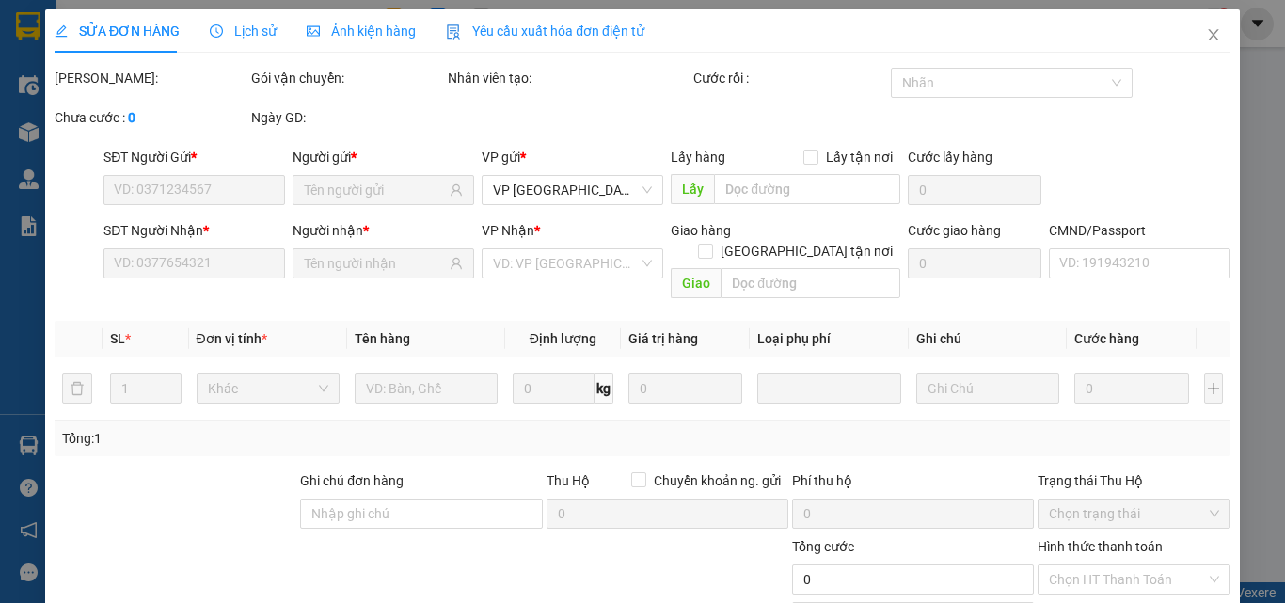
type input "0976846789"
type input "THIỆN"
type input "0968019888"
type input "A TUẤN ANH"
type input "50.000"
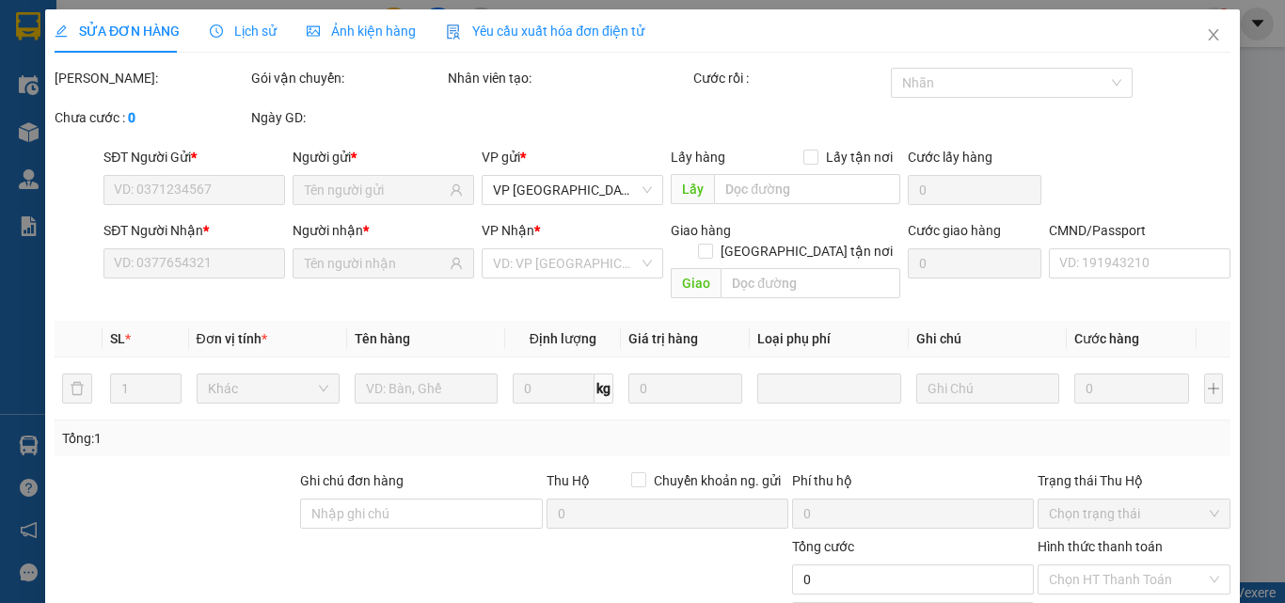
type input "50.000"
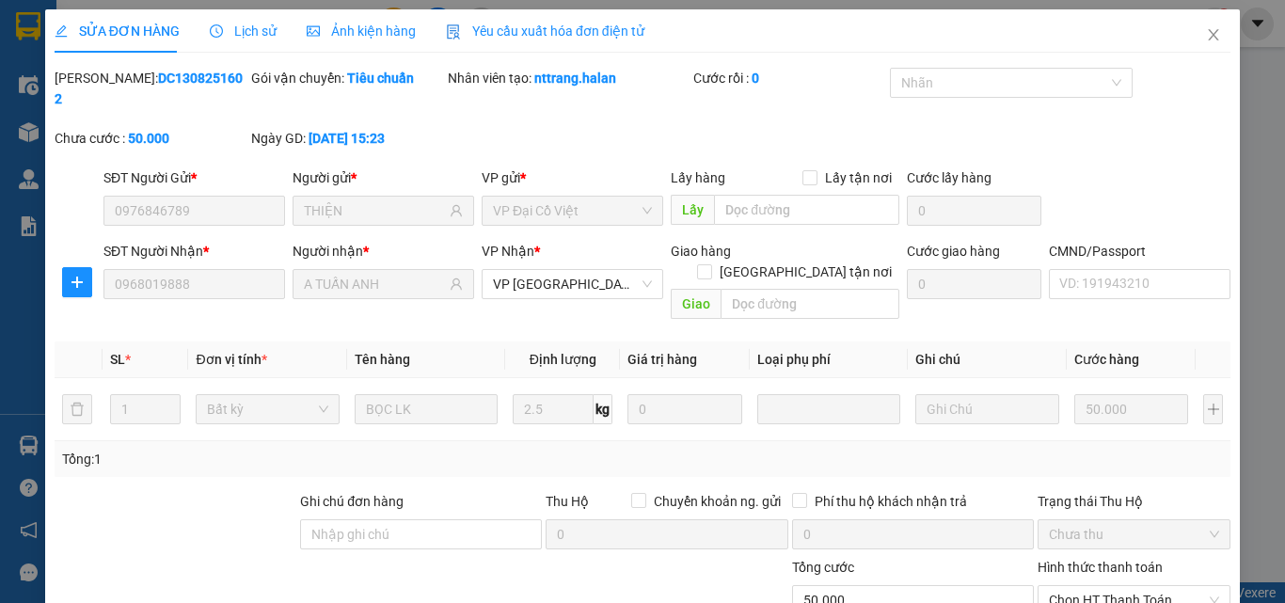
drag, startPoint x: 231, startPoint y: 35, endPoint x: 244, endPoint y: 40, distance: 14.3
click at [233, 34] on span "Lịch sử" at bounding box center [243, 31] width 67 height 15
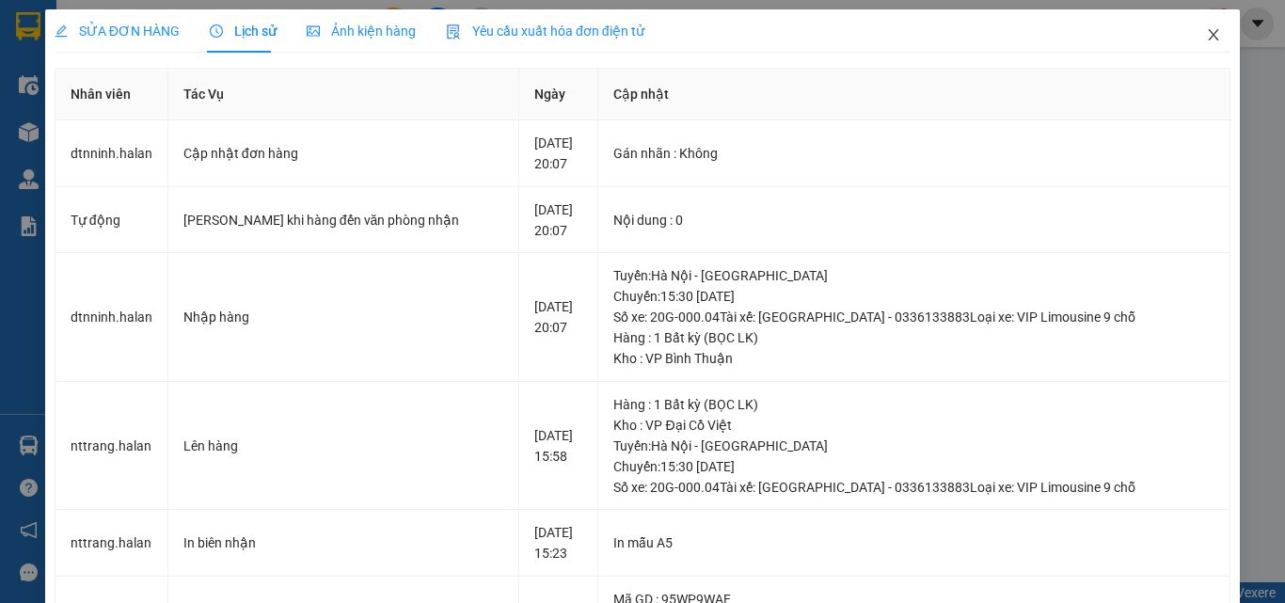
click at [1206, 36] on icon "close" at bounding box center [1213, 34] width 15 height 15
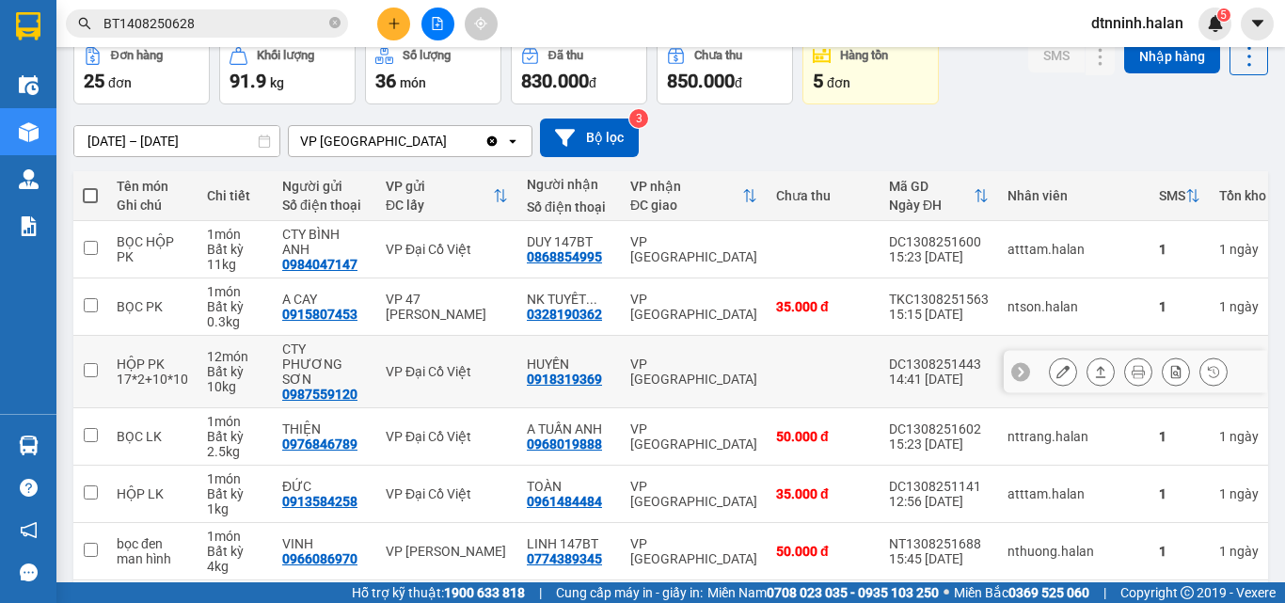
scroll to position [188, 0]
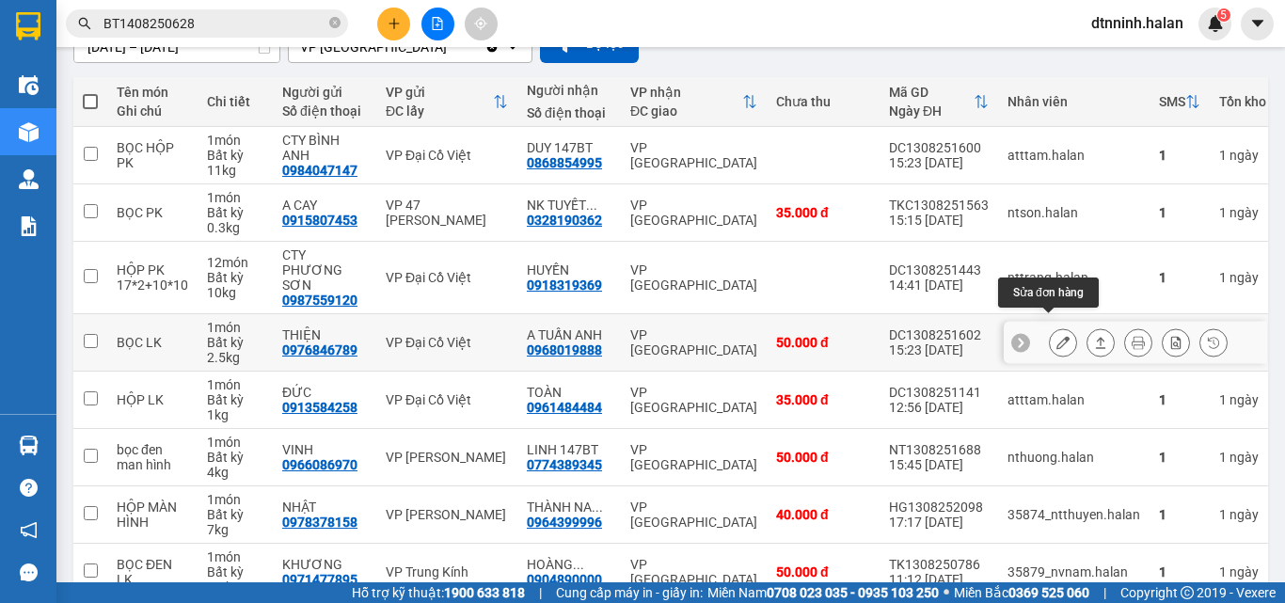
click at [1057, 336] on icon at bounding box center [1063, 342] width 13 height 13
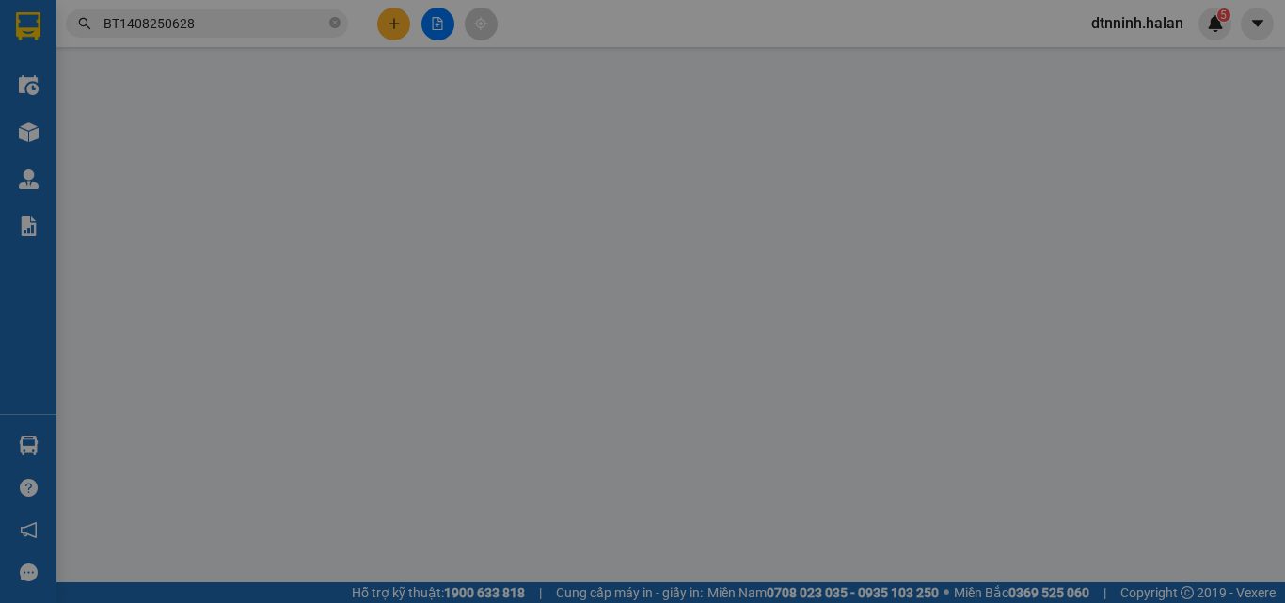
type input "0976846789"
type input "THIỆN"
type input "0968019888"
type input "A TUẤN ANH"
type input "50.000"
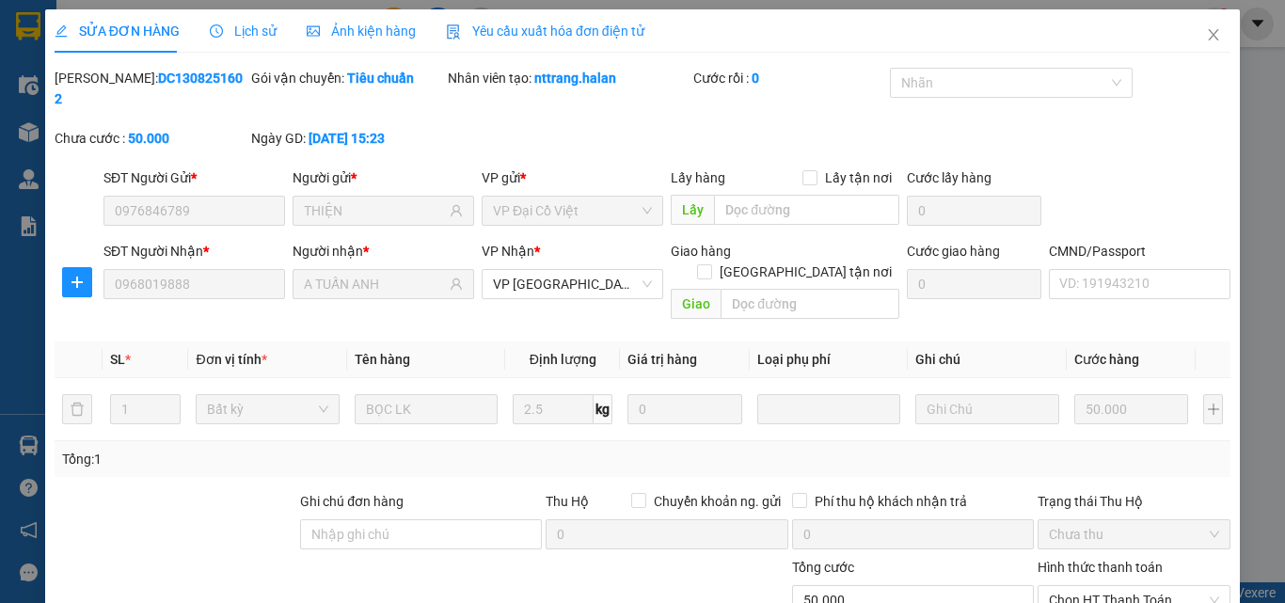
scroll to position [135, 0]
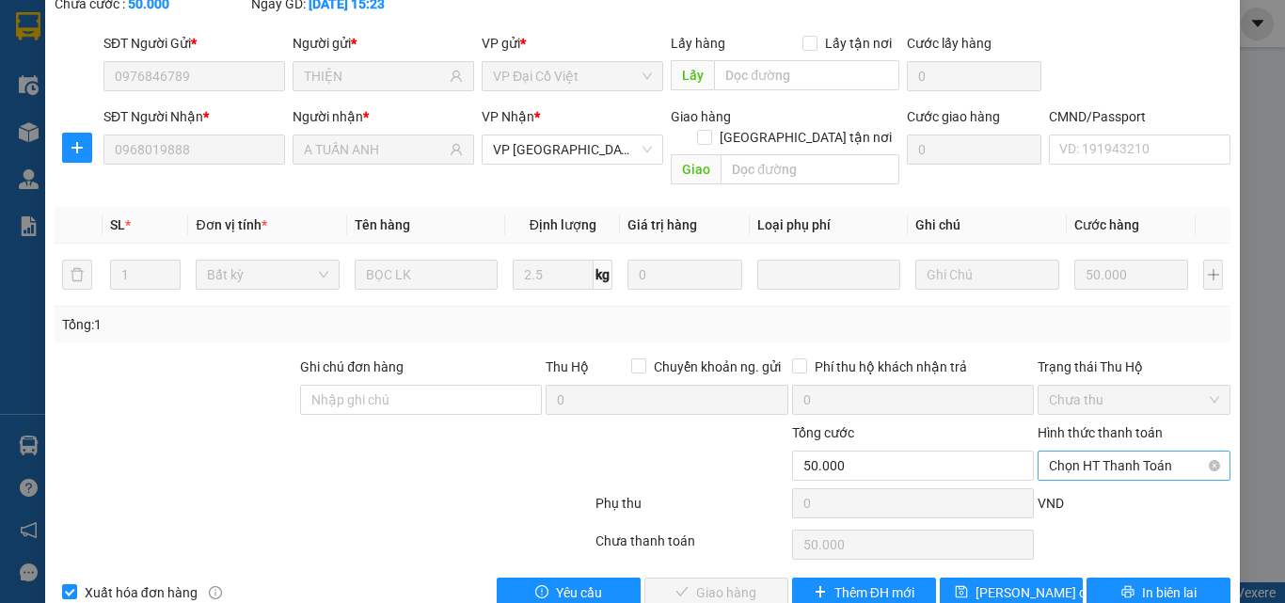
click at [1154, 452] on span "Chọn HT Thanh Toán" at bounding box center [1134, 466] width 170 height 28
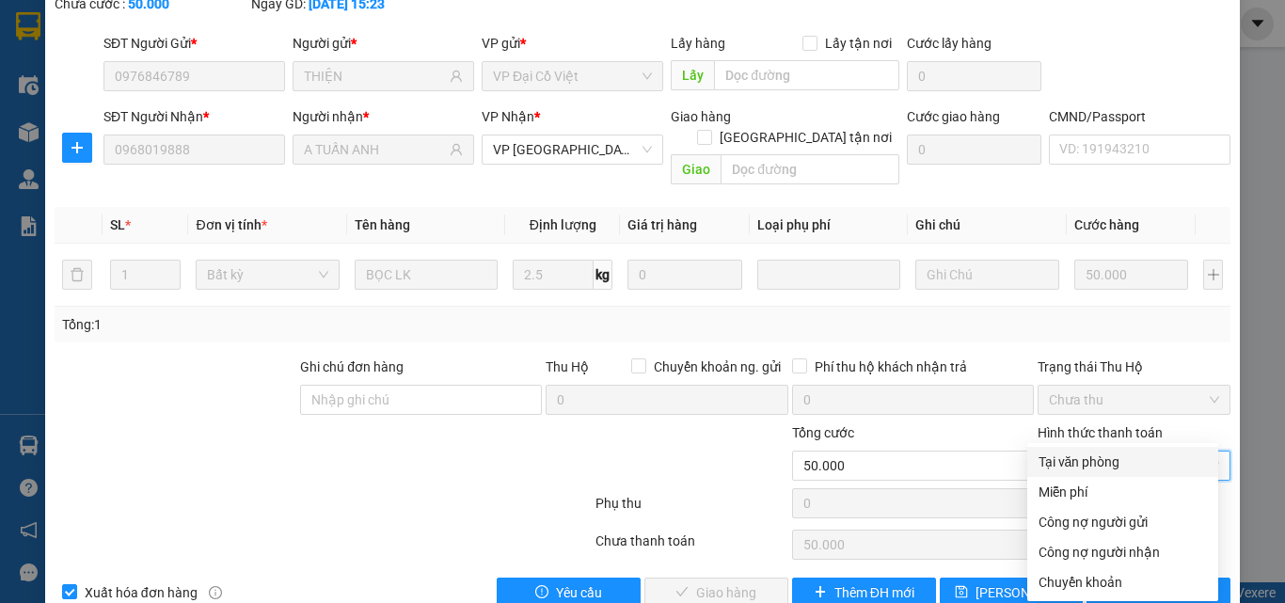
click at [1108, 461] on div "Tại văn phòng" at bounding box center [1123, 462] width 168 height 21
type input "0"
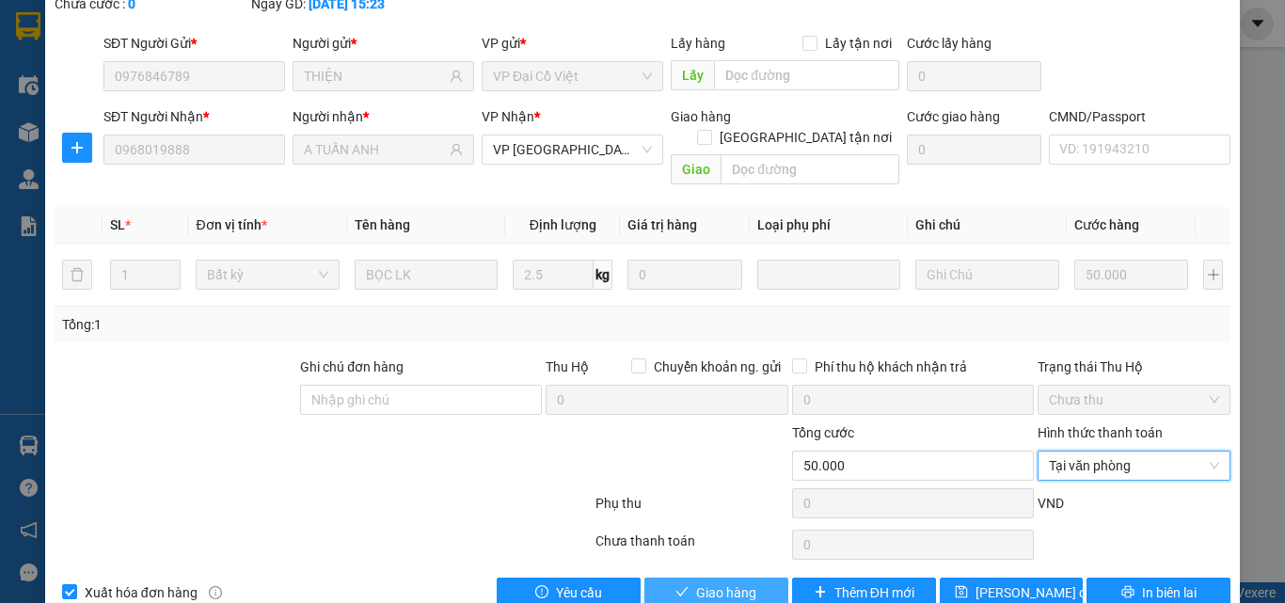
click at [721, 578] on button "Giao hàng" at bounding box center [717, 593] width 144 height 30
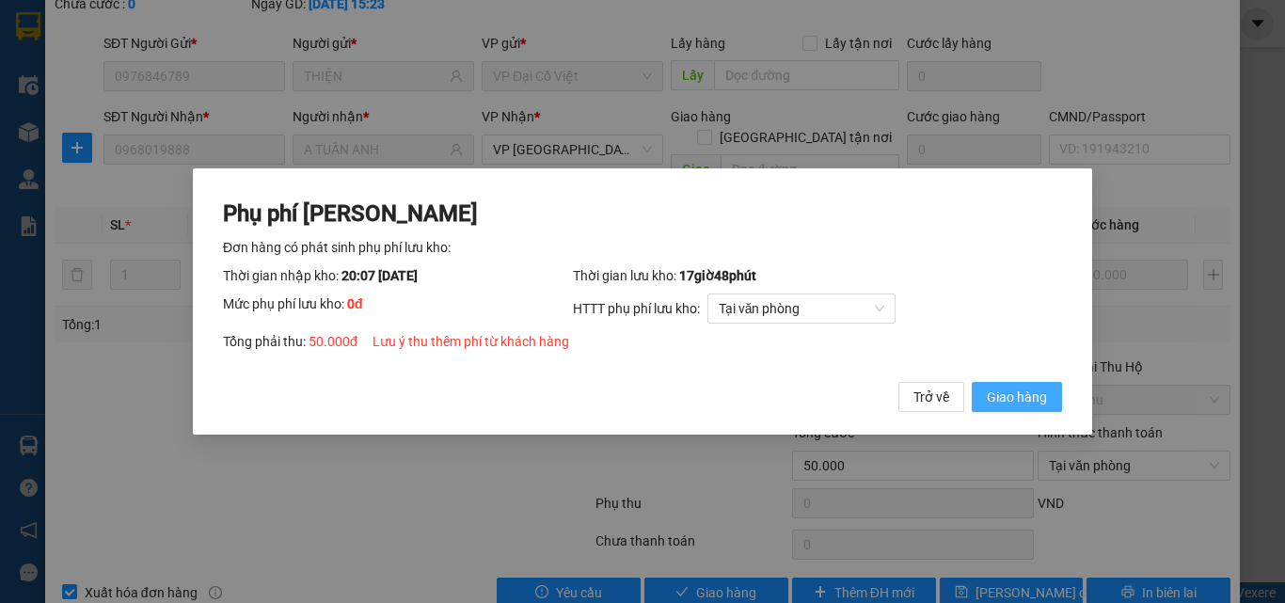
click at [1019, 385] on button "Giao hàng" at bounding box center [1017, 397] width 90 height 30
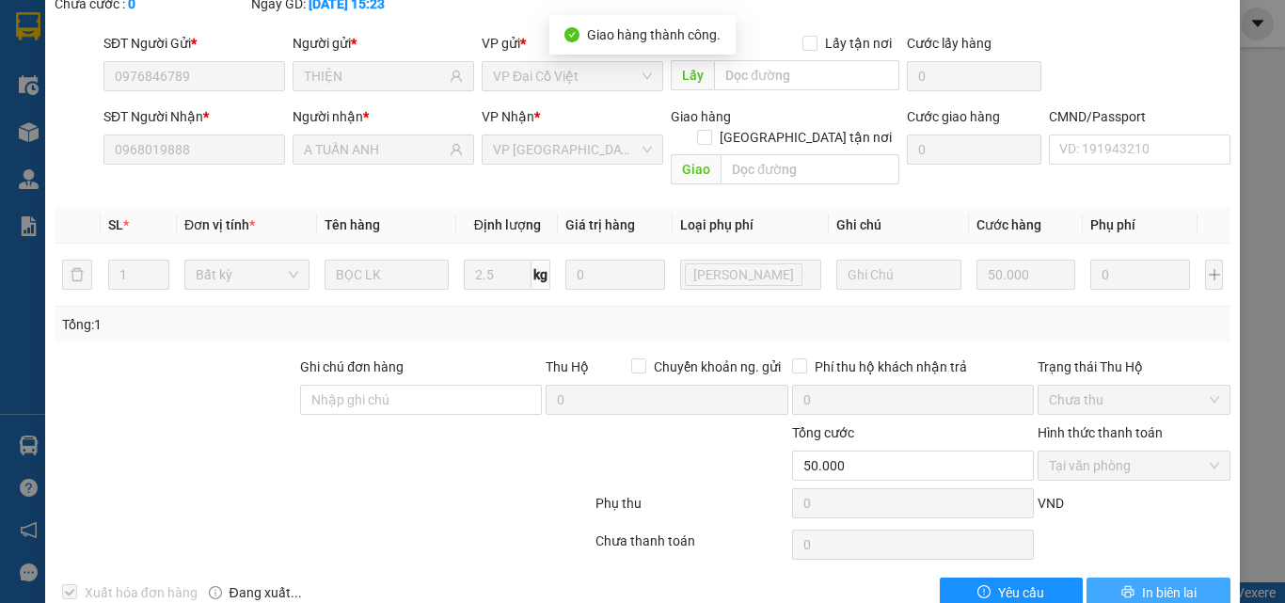
click at [1148, 582] on span "In biên lai" at bounding box center [1169, 592] width 55 height 21
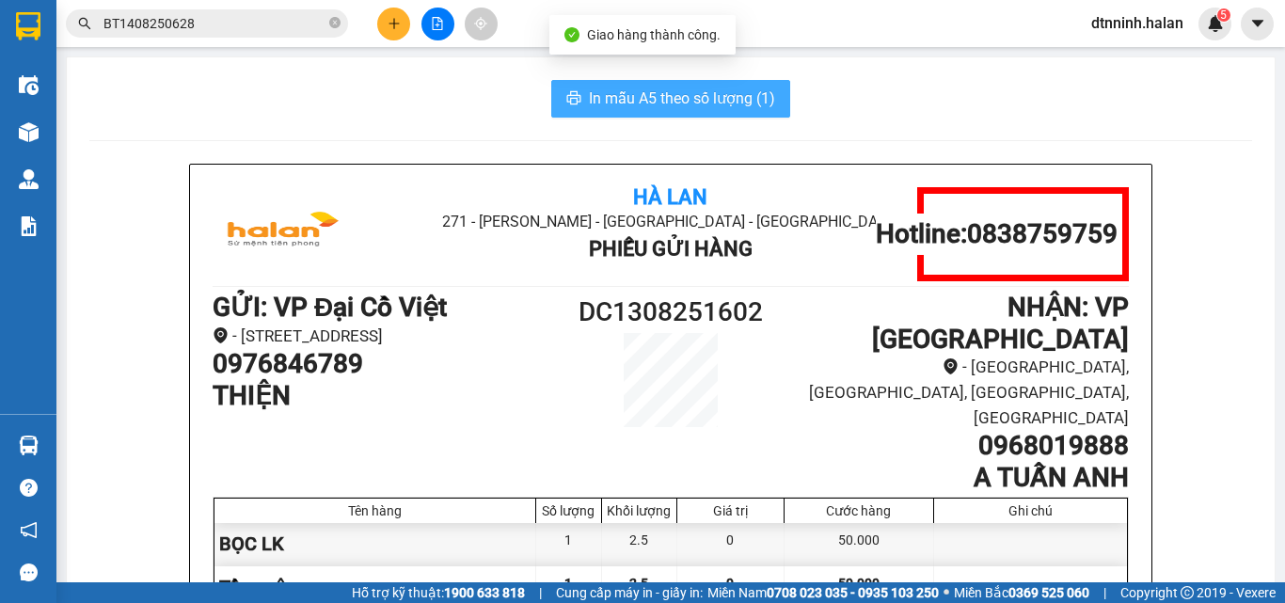
click at [681, 110] on span "In mẫu A5 theo số lượng (1)" at bounding box center [682, 99] width 186 height 24
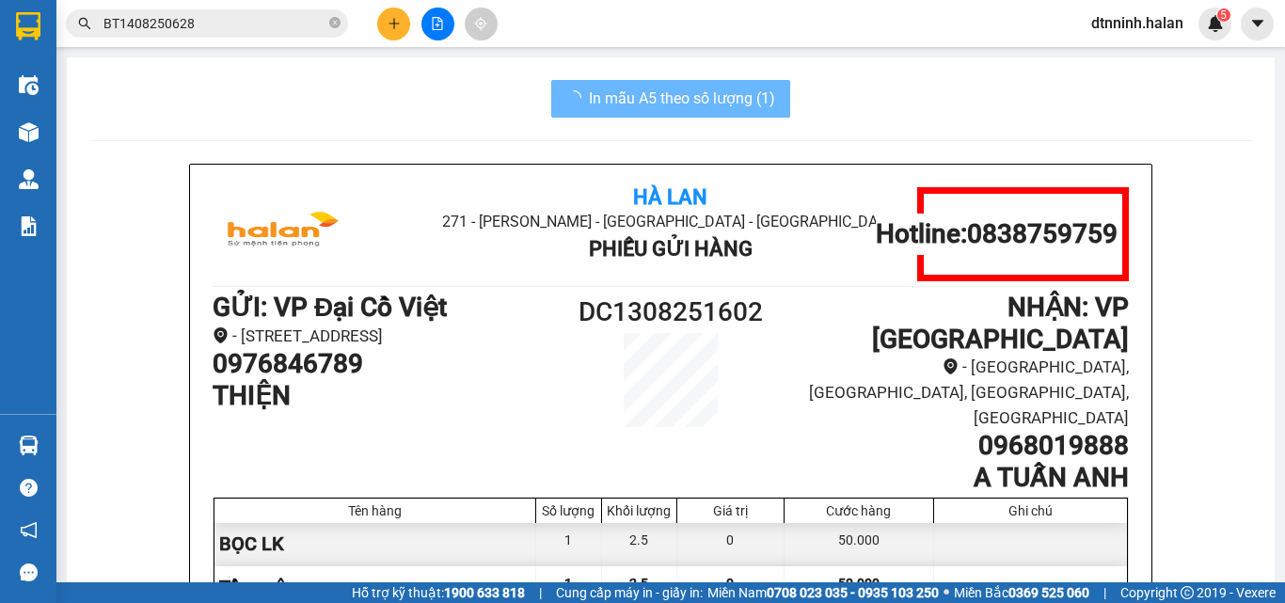
click at [48, 122] on div "Kho hàng mới" at bounding box center [28, 131] width 56 height 47
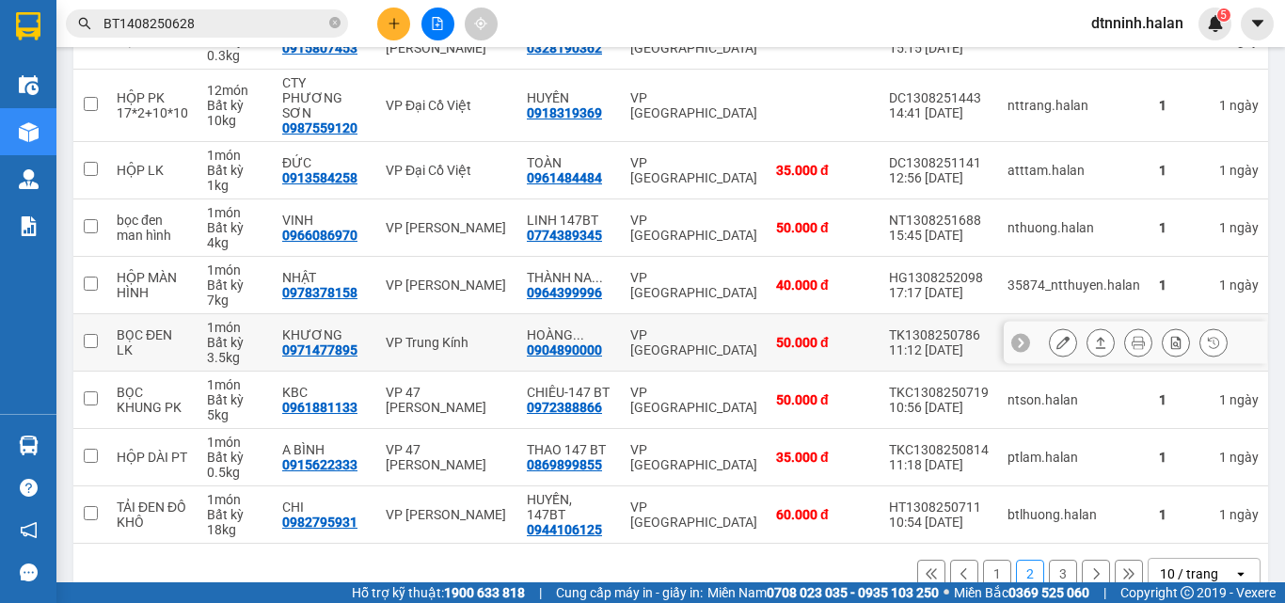
scroll to position [391, 0]
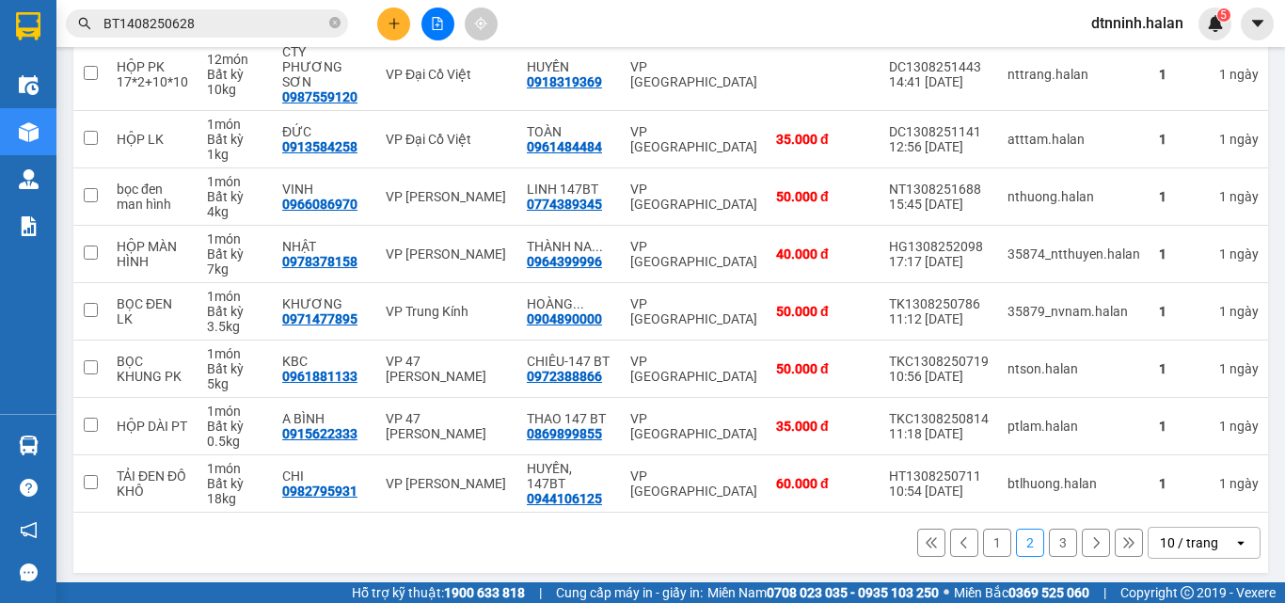
click at [692, 544] on div "1 2 3 10 / trang open" at bounding box center [671, 543] width 1180 height 32
click at [1056, 542] on button "3" at bounding box center [1063, 543] width 28 height 28
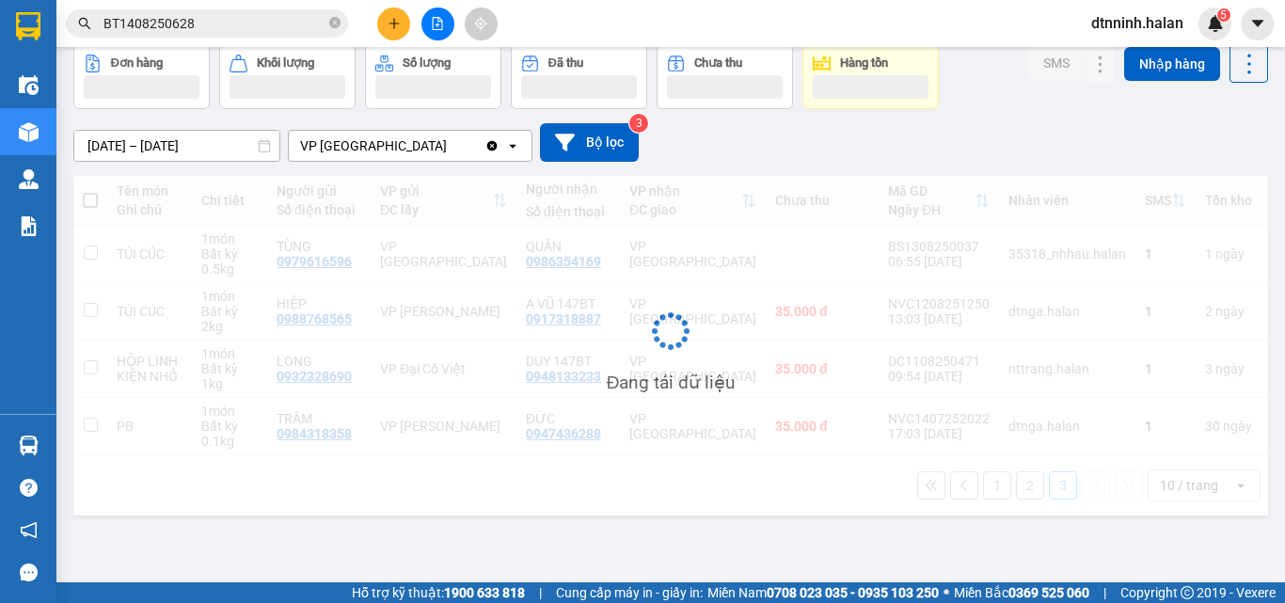
scroll to position [87, 0]
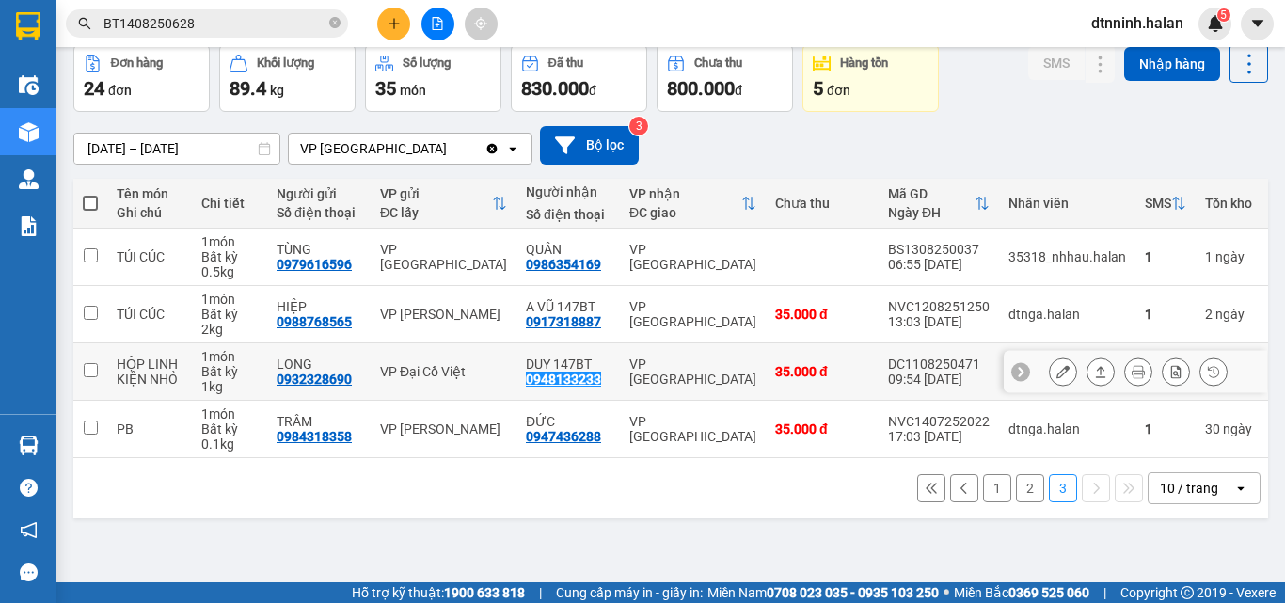
drag, startPoint x: 516, startPoint y: 378, endPoint x: 584, endPoint y: 382, distance: 68.8
click at [601, 382] on td "DUY 147BT 0948133233" at bounding box center [569, 371] width 104 height 57
checkbox input "true"
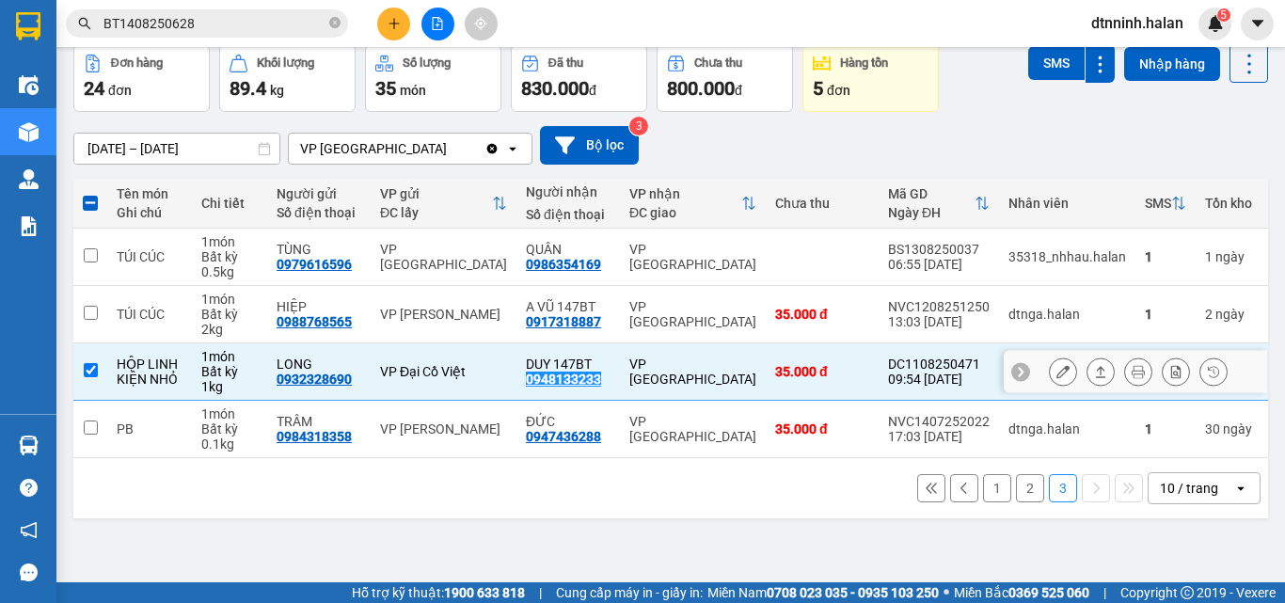
copy div "0948133233"
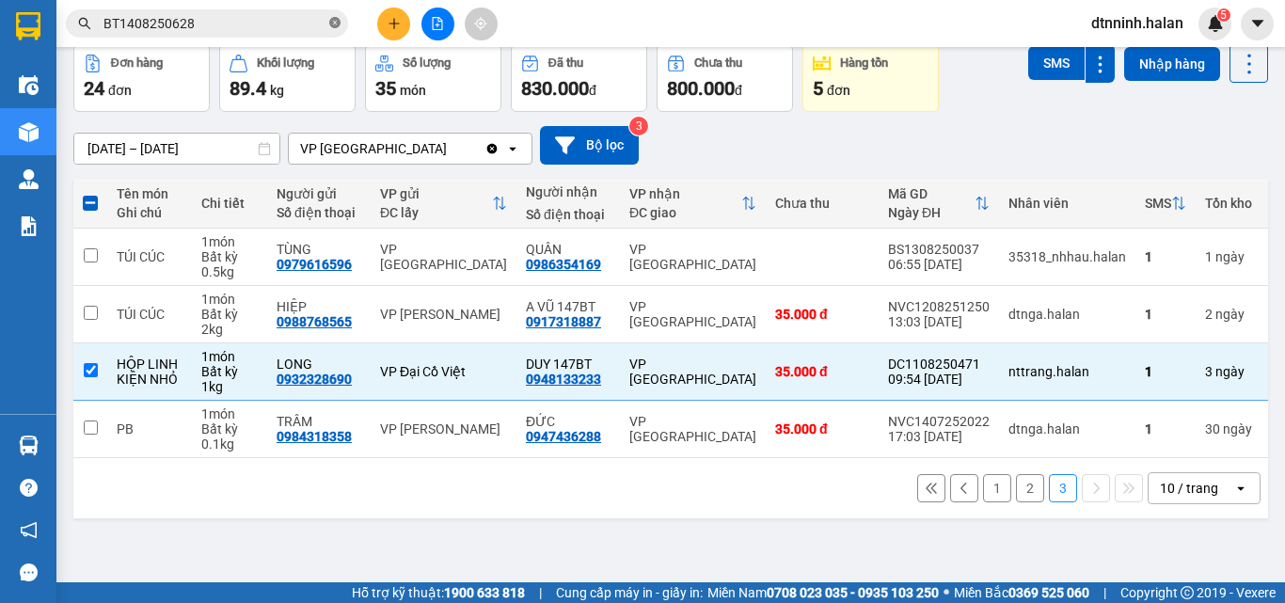
click at [332, 22] on icon "close-circle" at bounding box center [334, 22] width 11 height 11
click at [318, 19] on input "text" at bounding box center [215, 23] width 222 height 21
paste input "0948133233"
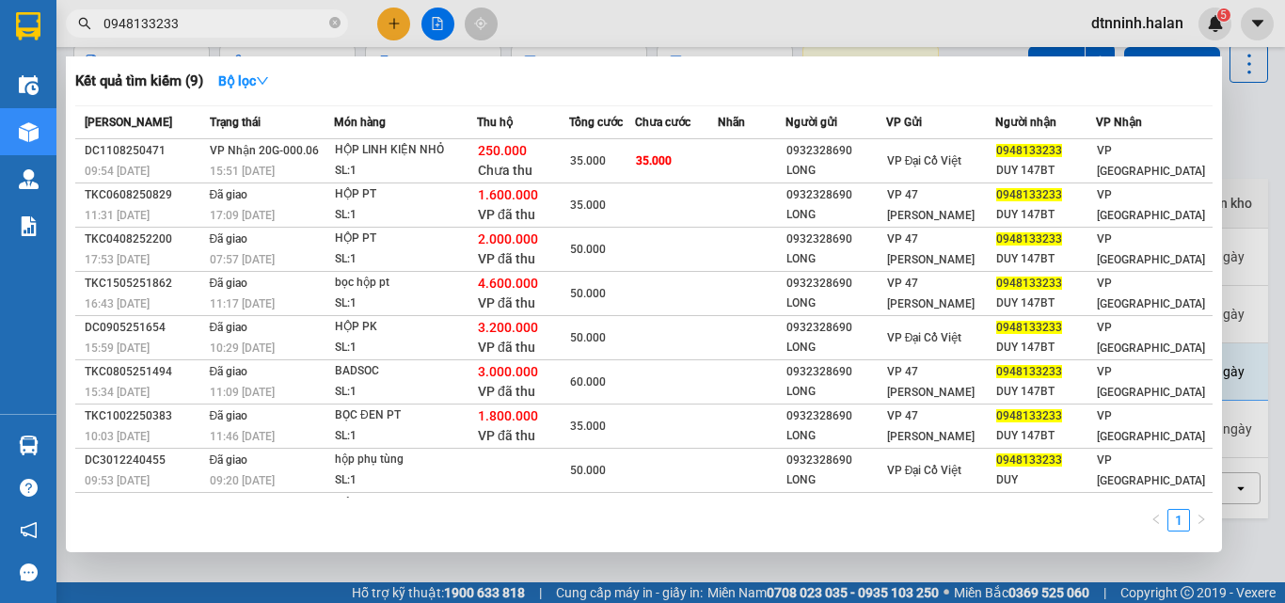
type input "0948133233"
click at [565, 570] on div at bounding box center [642, 301] width 1285 height 603
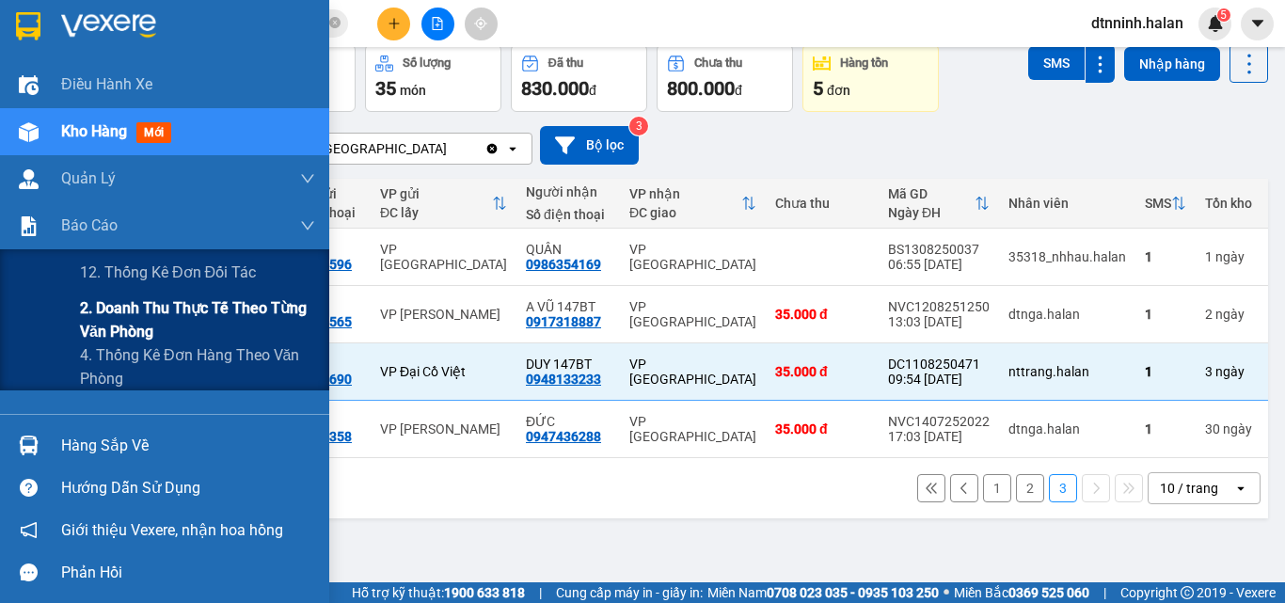
click at [127, 321] on span "2. Doanh thu thực tế theo từng văn phòng" at bounding box center [197, 319] width 235 height 47
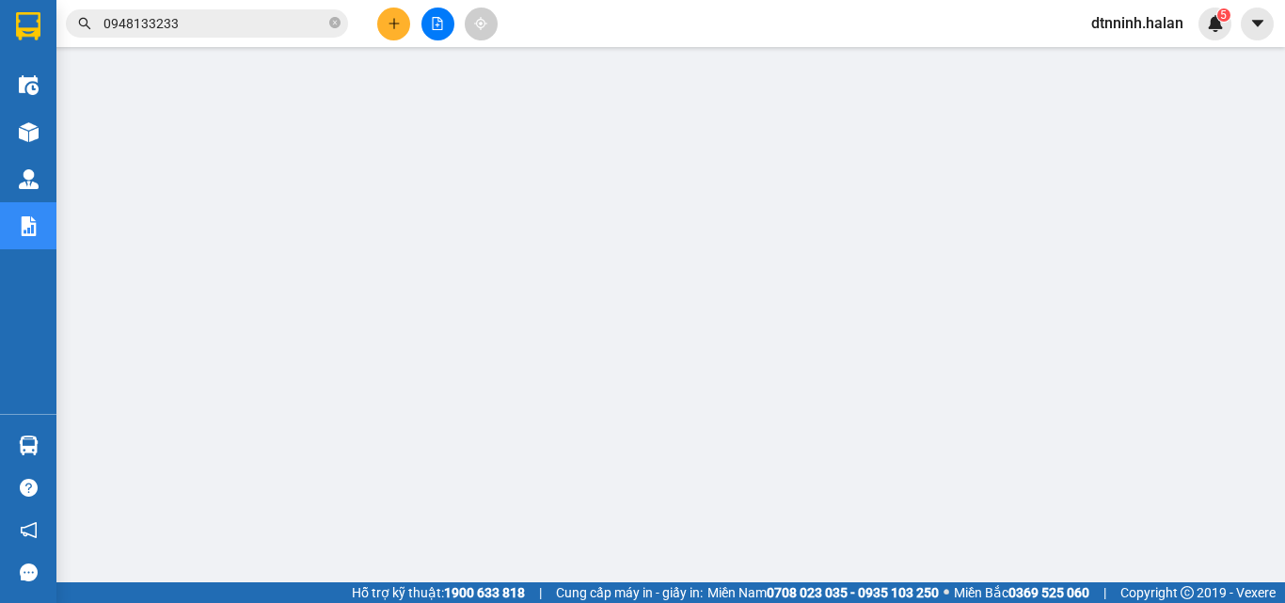
click at [1128, 17] on span "dtnninh.halan" at bounding box center [1137, 23] width 122 height 24
click at [1125, 56] on span "Đăng xuất" at bounding box center [1146, 58] width 83 height 21
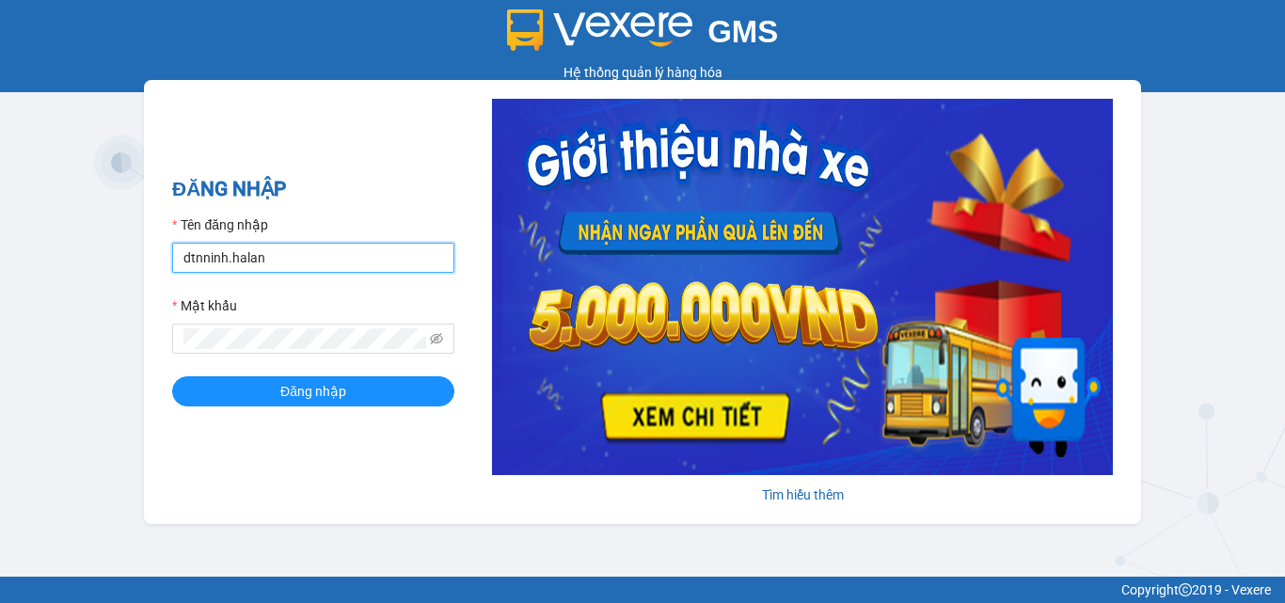
click at [357, 247] on input "dtnninh.halan" at bounding box center [313, 258] width 282 height 30
type input "dthquyen.halan"
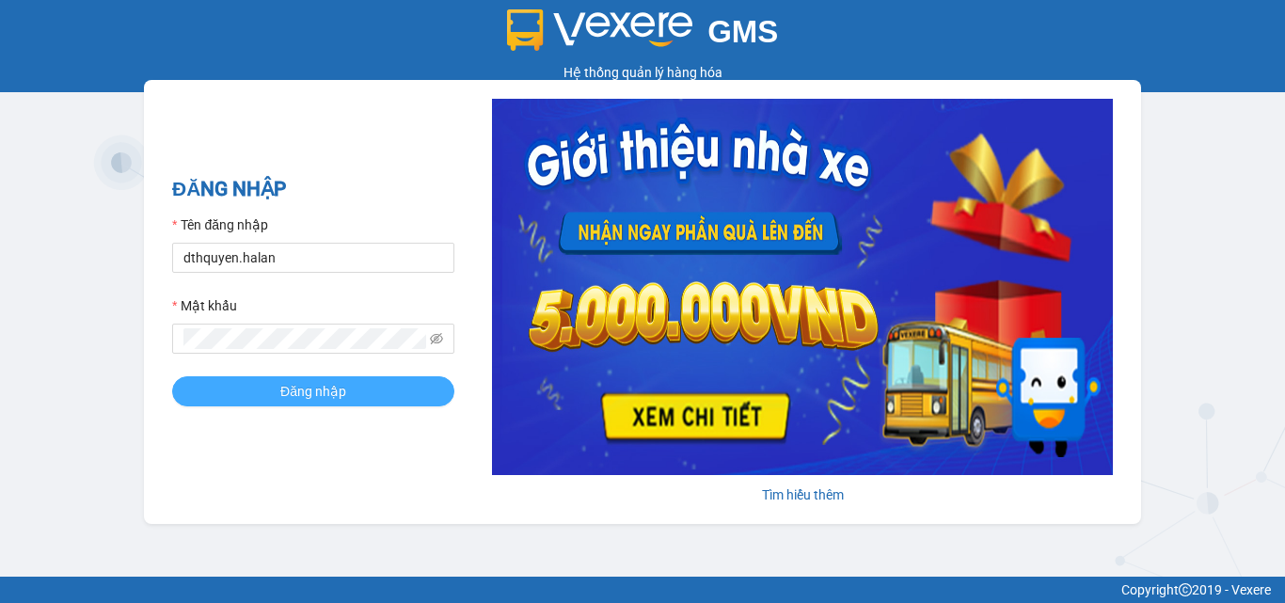
click at [379, 394] on button "Đăng nhập" at bounding box center [313, 391] width 282 height 30
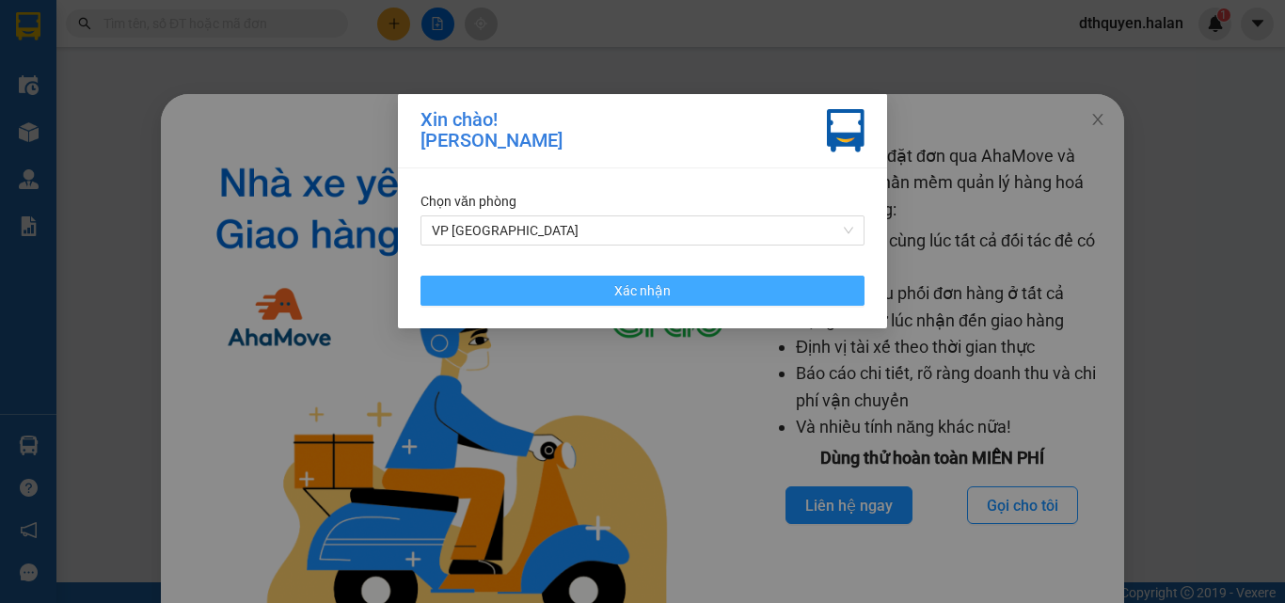
click at [619, 298] on span "Xác nhận" at bounding box center [642, 290] width 56 height 21
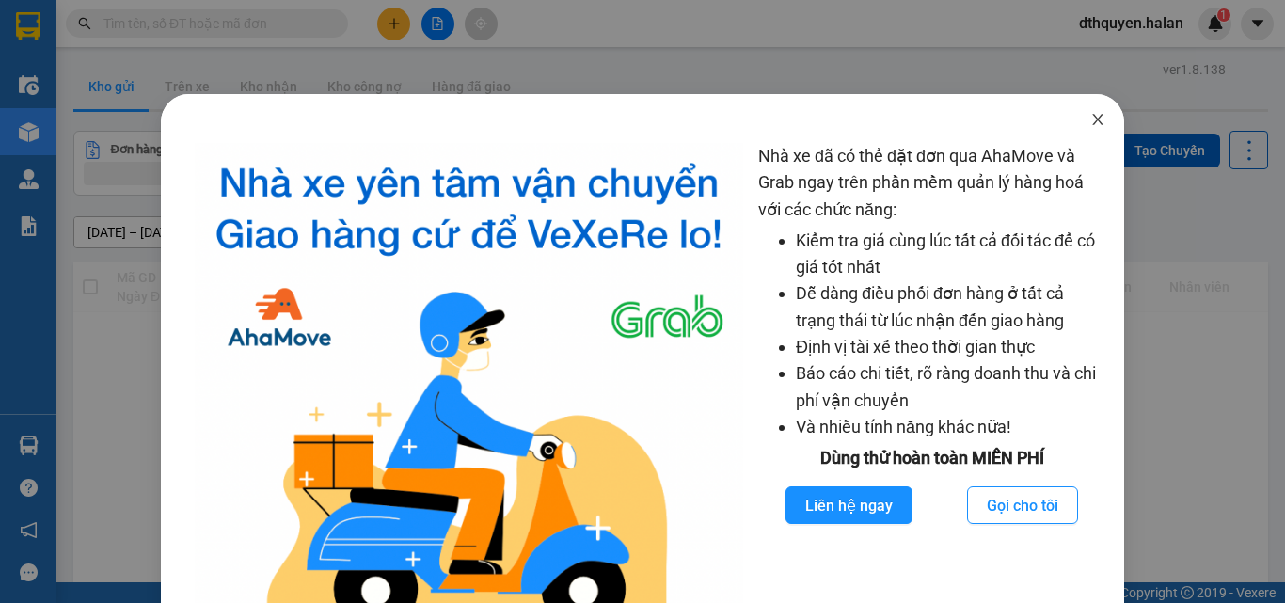
click at [1092, 119] on icon "close" at bounding box center [1098, 119] width 15 height 15
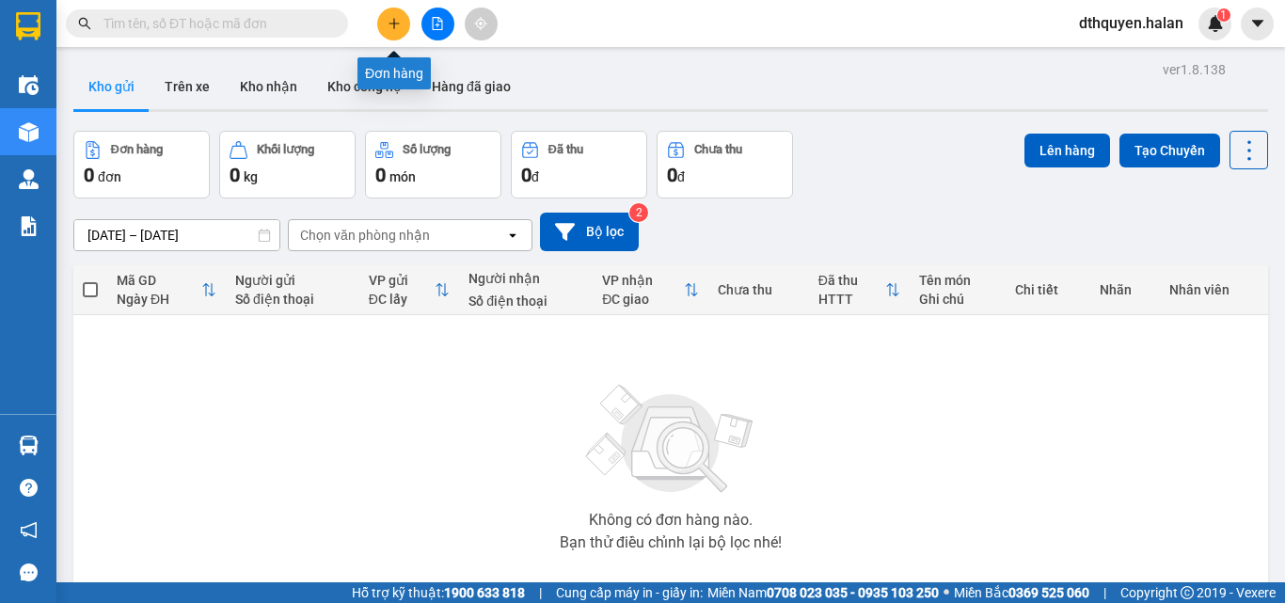
click at [396, 28] on icon "plus" at bounding box center [394, 23] width 13 height 13
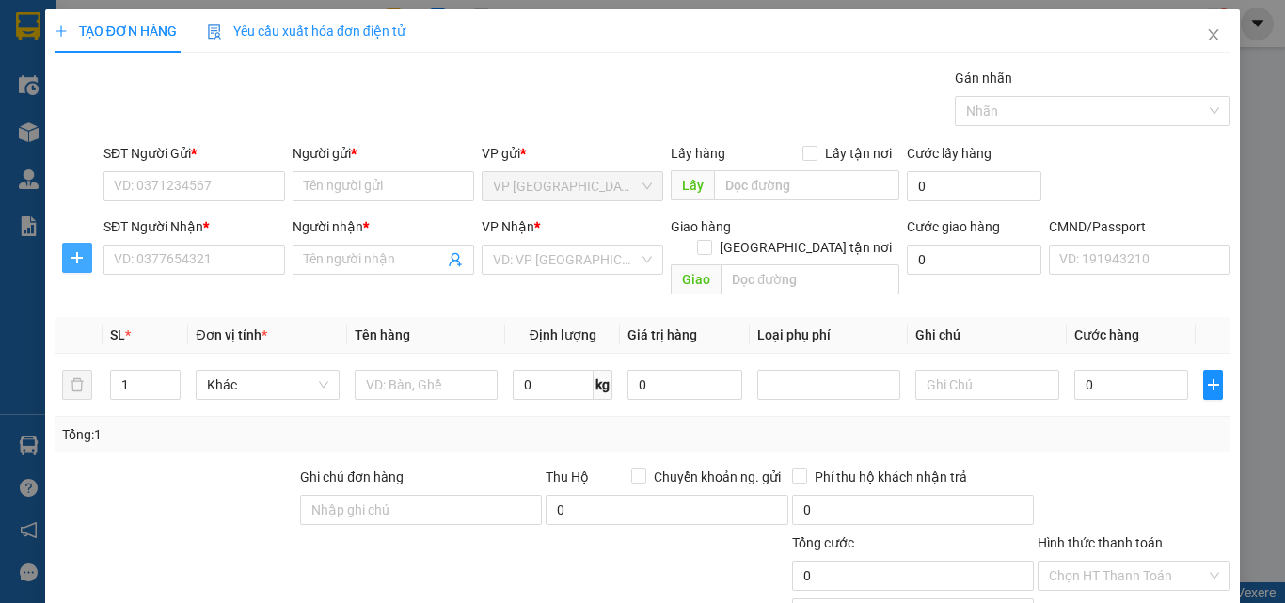
click at [72, 257] on icon "plus" at bounding box center [77, 257] width 15 height 15
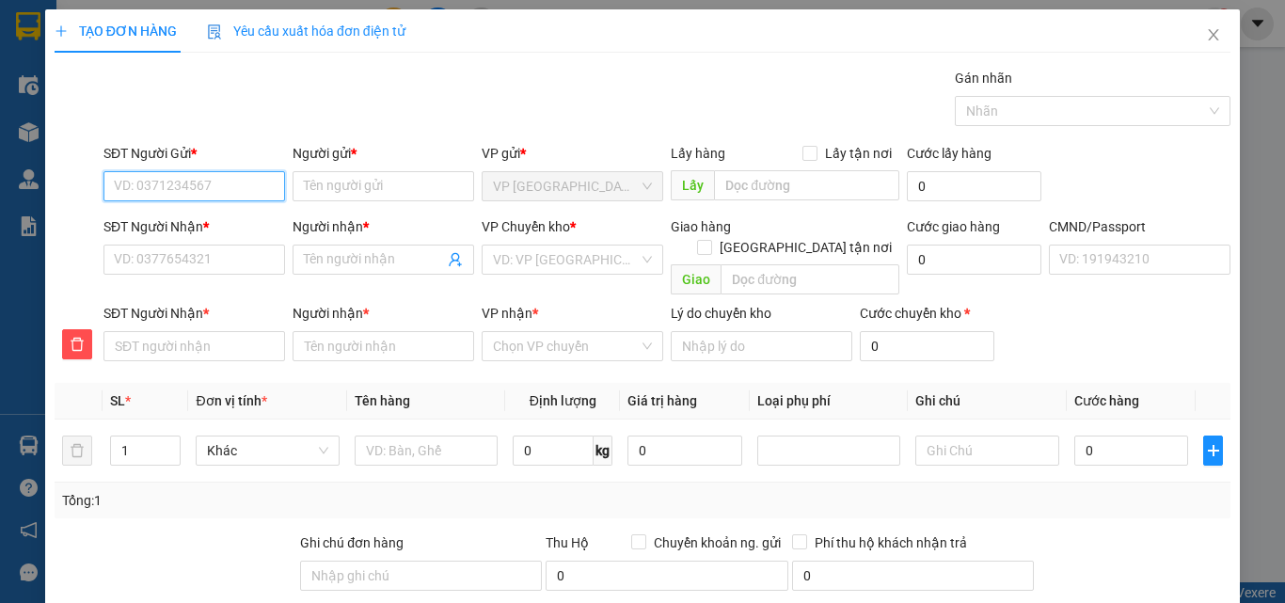
click at [219, 186] on input "SĐT Người Gửi *" at bounding box center [195, 186] width 182 height 30
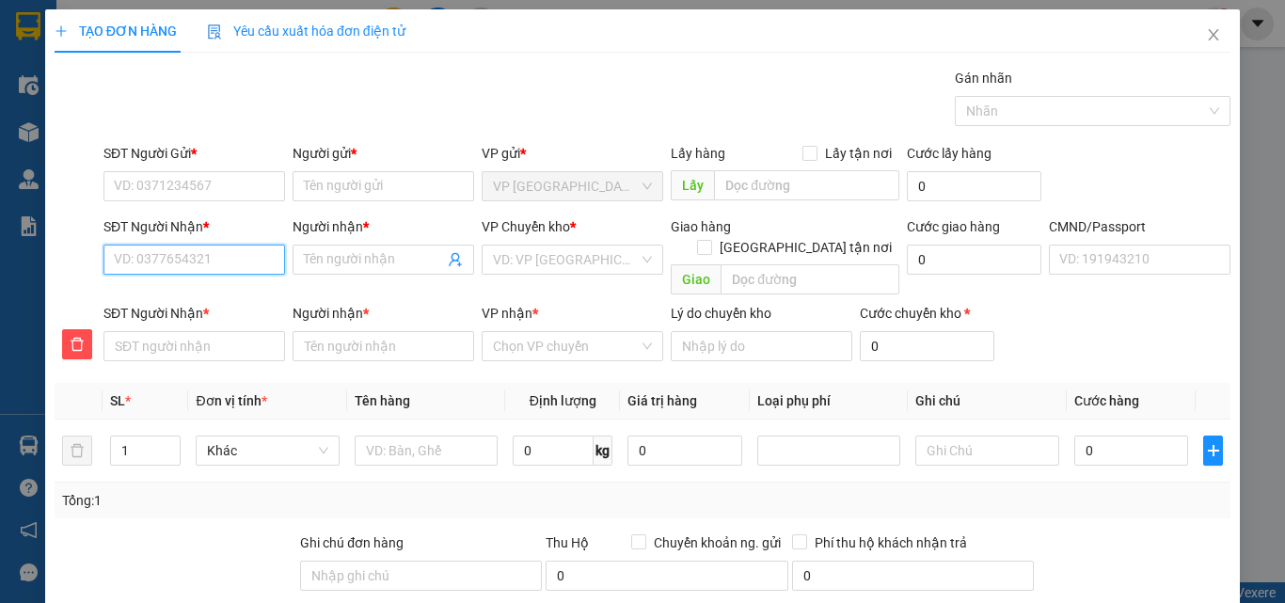
click at [194, 263] on input "SĐT Người Nhận *" at bounding box center [195, 260] width 182 height 30
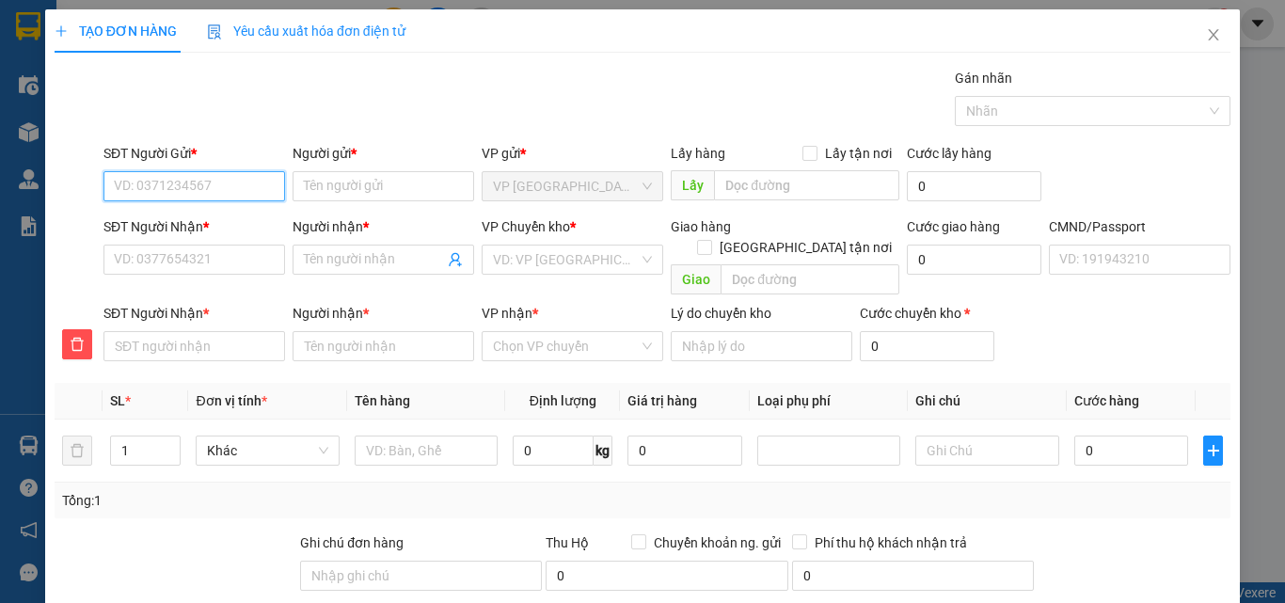
click at [204, 173] on input "SĐT Người Gửi *" at bounding box center [195, 186] width 182 height 30
type input "0966662630"
click at [191, 223] on div "SĐT Người Nhận *" at bounding box center [195, 226] width 182 height 21
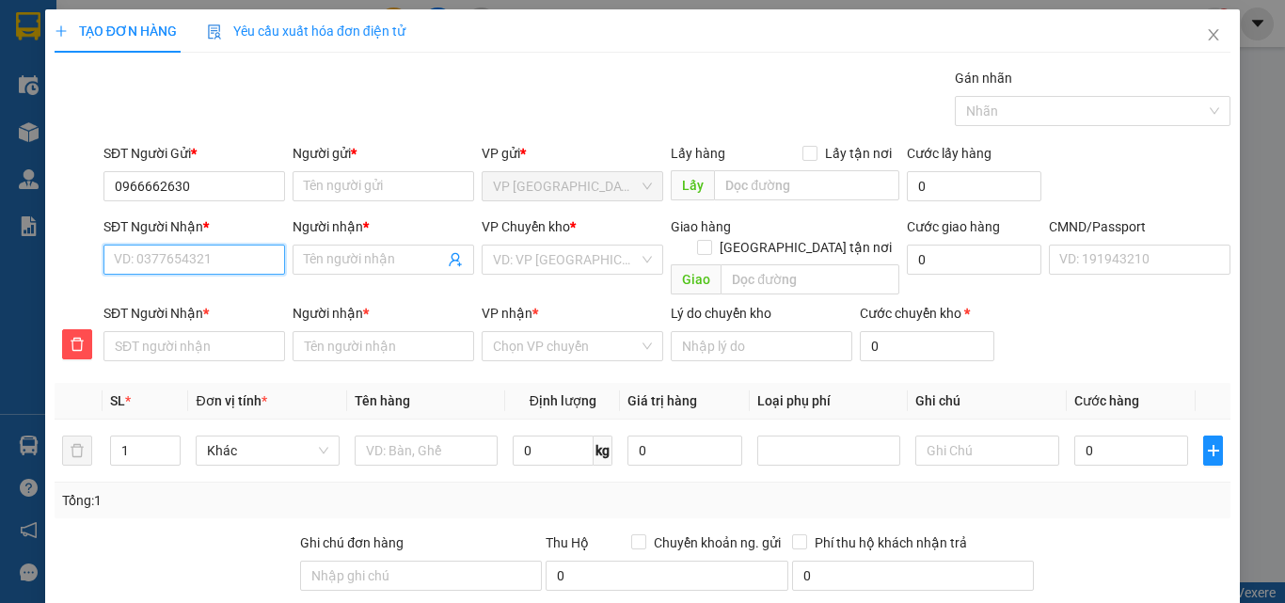
click at [191, 245] on input "SĐT Người Nhận *" at bounding box center [195, 260] width 182 height 30
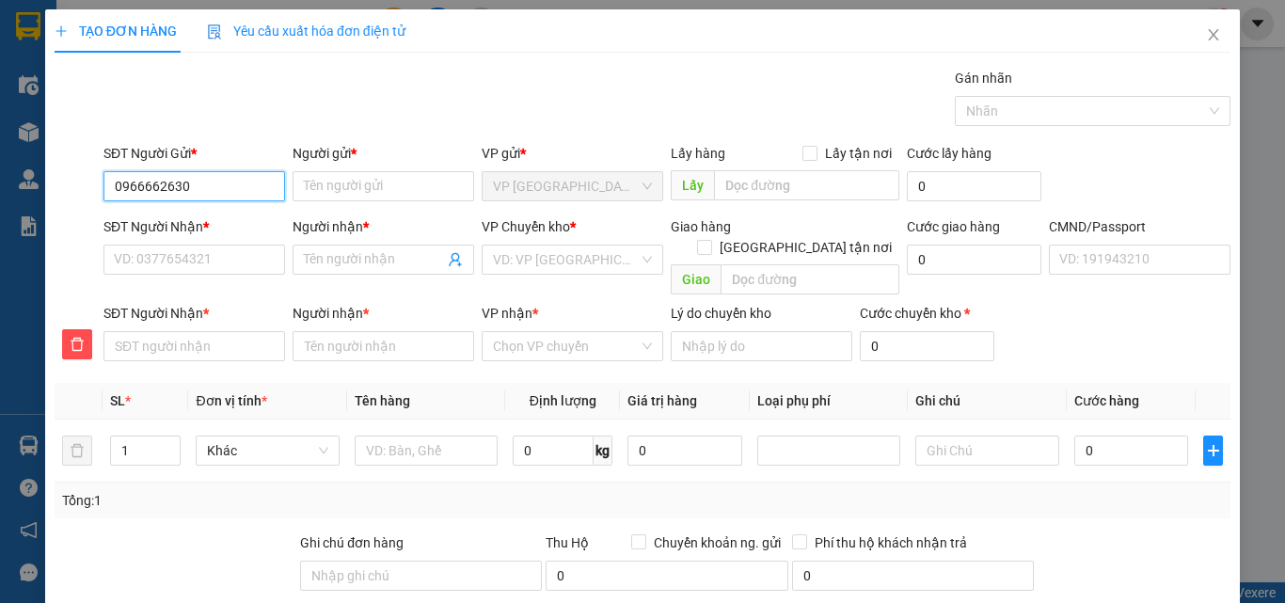
click at [233, 176] on input "0966662630" at bounding box center [195, 186] width 182 height 30
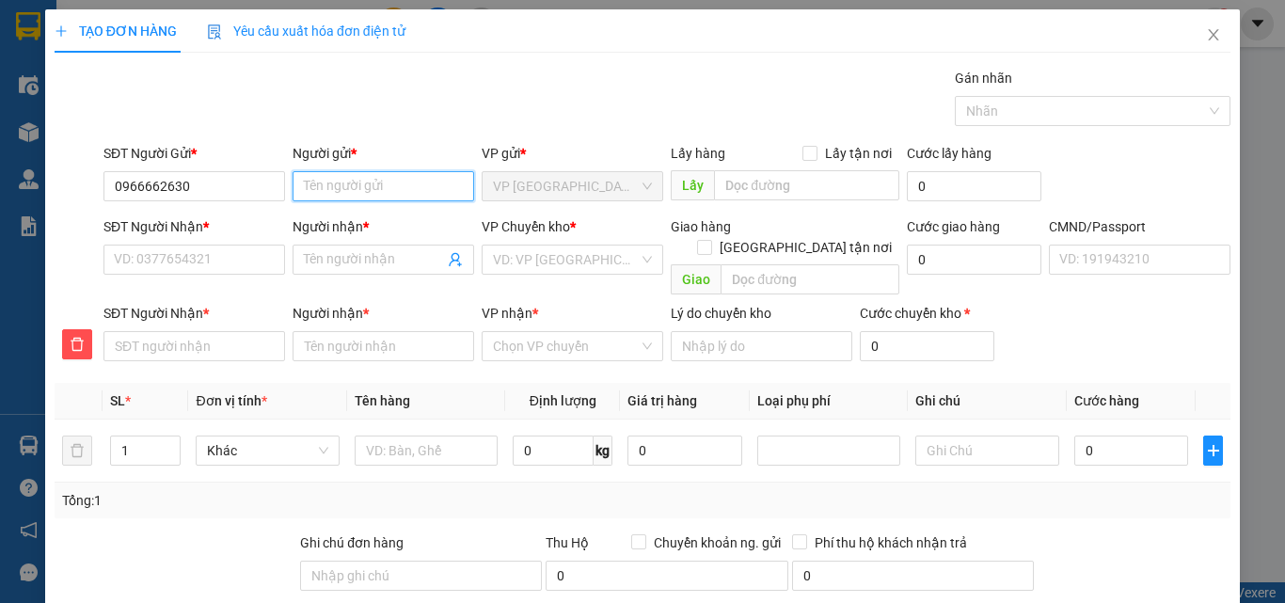
click at [343, 182] on input "Người gửi *" at bounding box center [384, 186] width 182 height 30
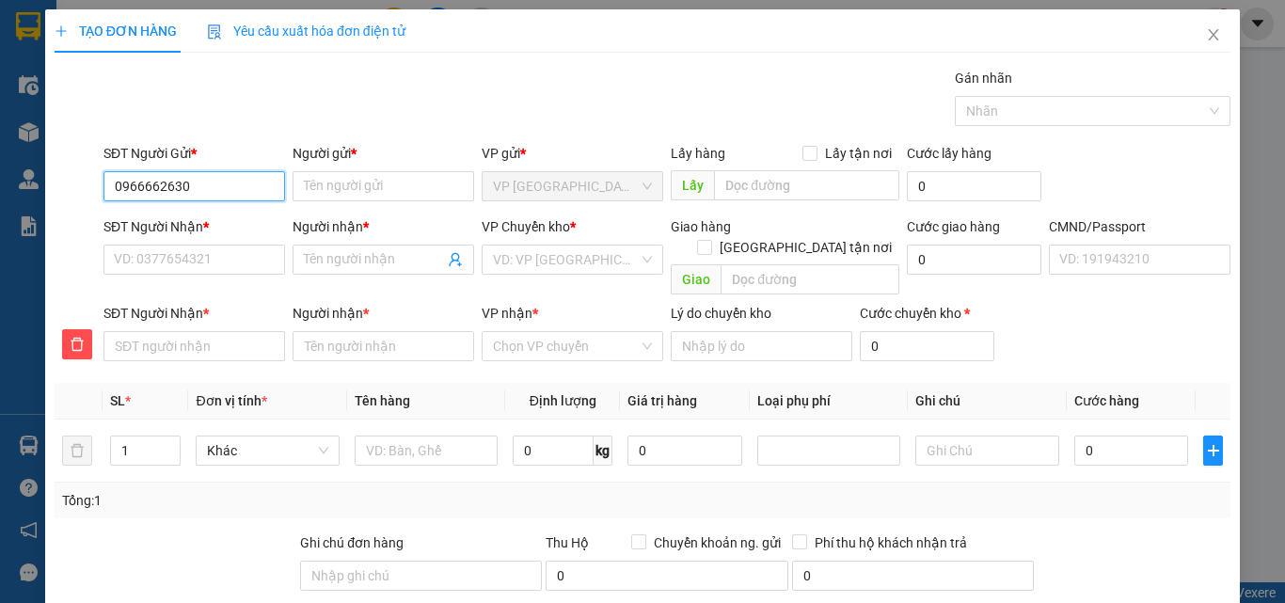
drag, startPoint x: 267, startPoint y: 183, endPoint x: 0, endPoint y: 167, distance: 267.7
click at [0, 167] on div "TẠO ĐƠN HÀNG Yêu cầu xuất hóa đơn điện tử Transit Pickup Surcharge Ids Transit …" at bounding box center [642, 301] width 1285 height 603
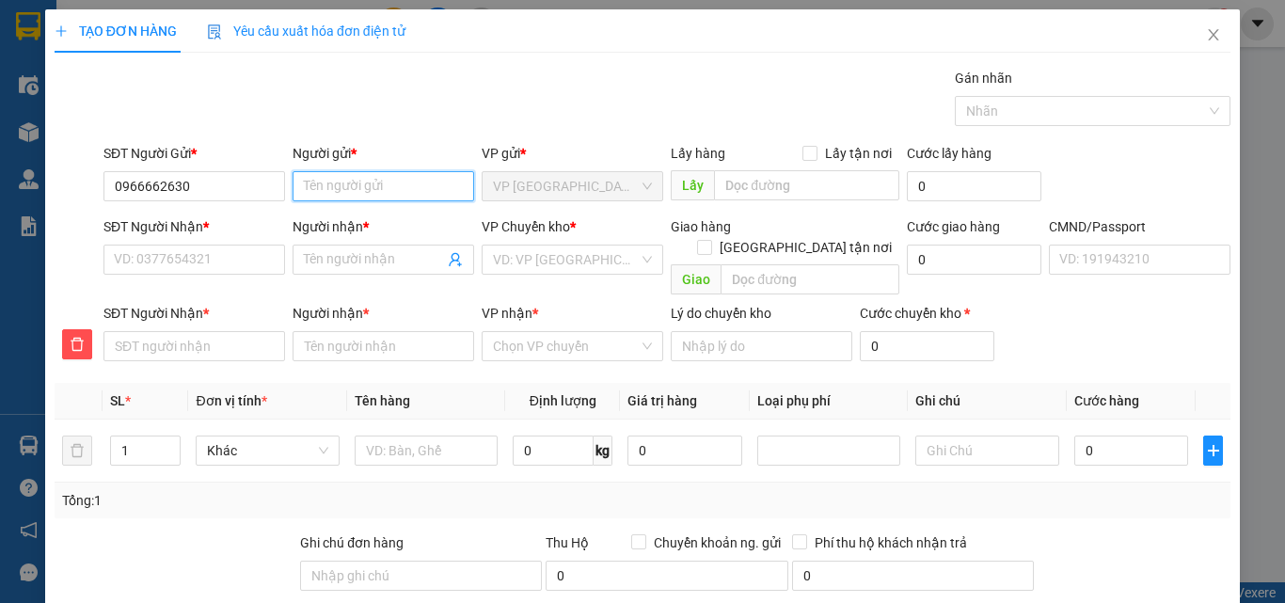
click at [326, 173] on input "Người gửi *" at bounding box center [384, 186] width 182 height 30
type input "A QUÝ 147BT"
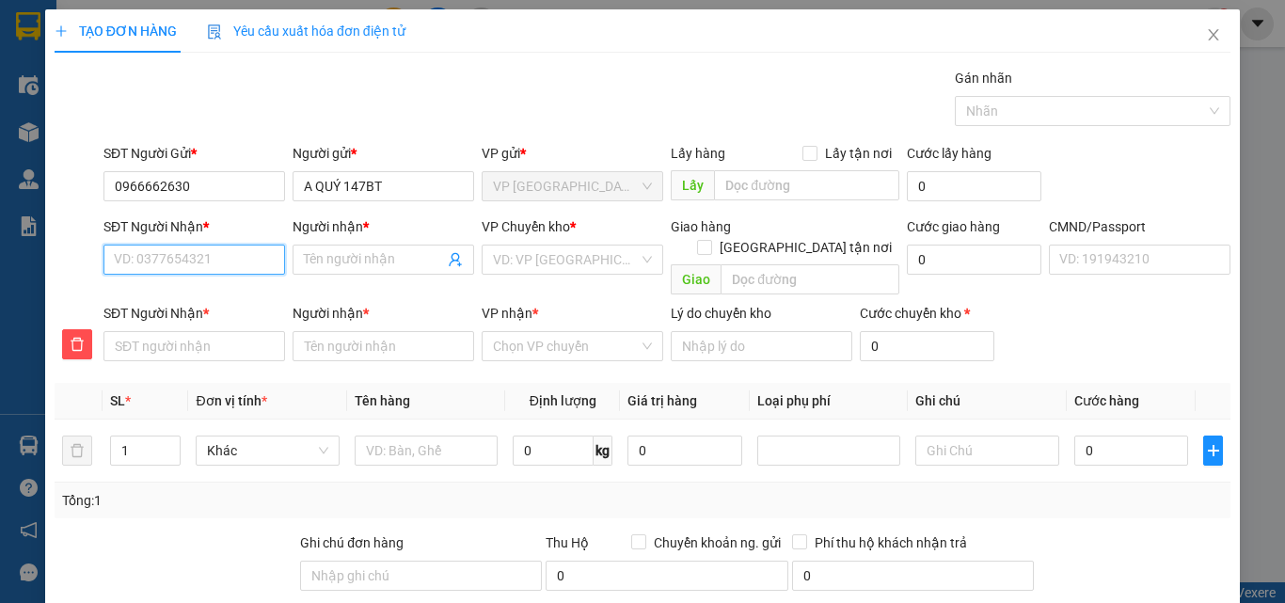
click at [122, 253] on input "SĐT Người Nhận *" at bounding box center [195, 260] width 182 height 30
click at [166, 260] on input "SĐT Người Nhận *" at bounding box center [195, 260] width 182 height 30
paste input "0966421290"
type input "0966421290"
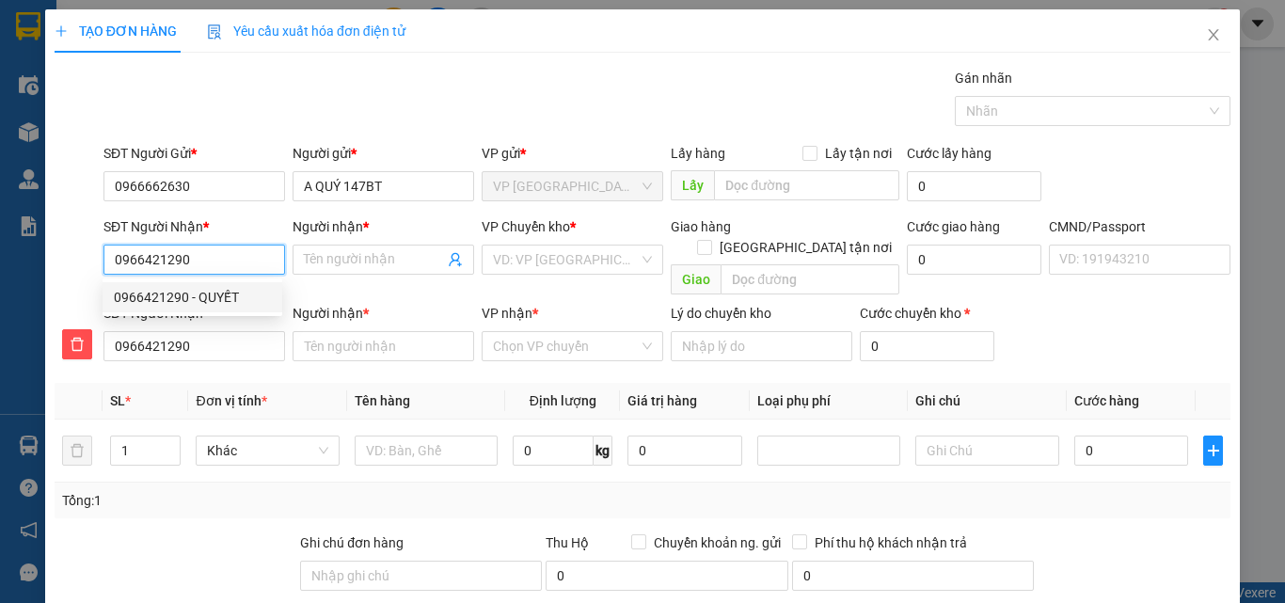
click at [209, 295] on div "0966421290 - QUYẾT" at bounding box center [192, 297] width 157 height 21
type input "QUYẾT"
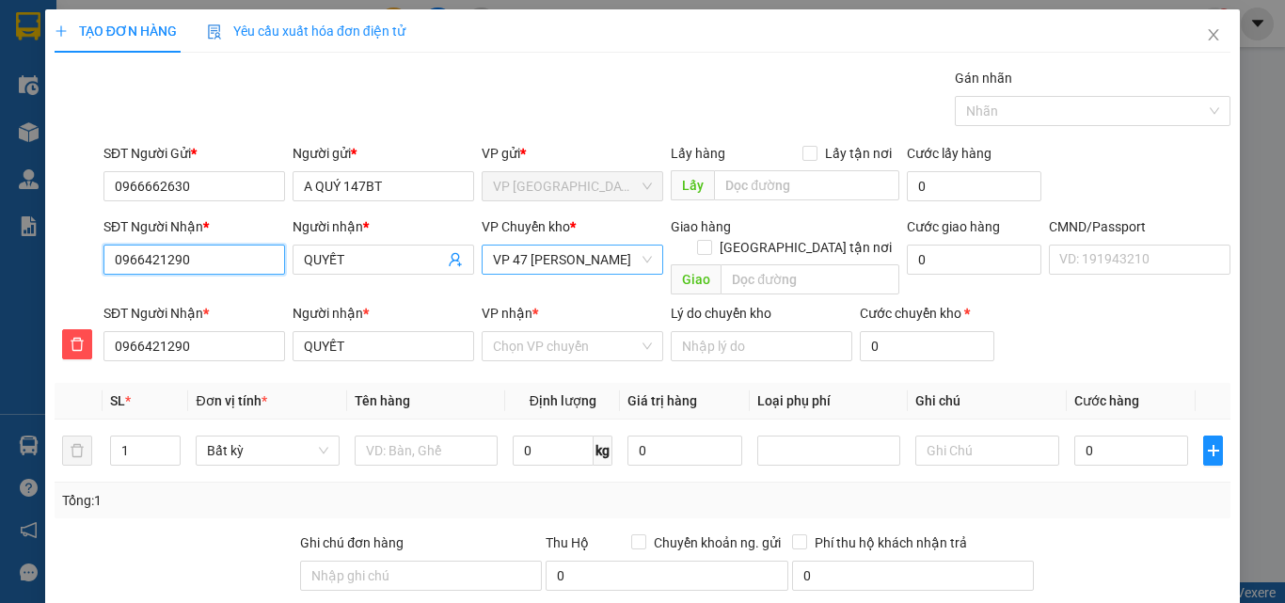
click at [613, 259] on span "VP 47 [PERSON_NAME]" at bounding box center [572, 260] width 159 height 28
type input "0966421290"
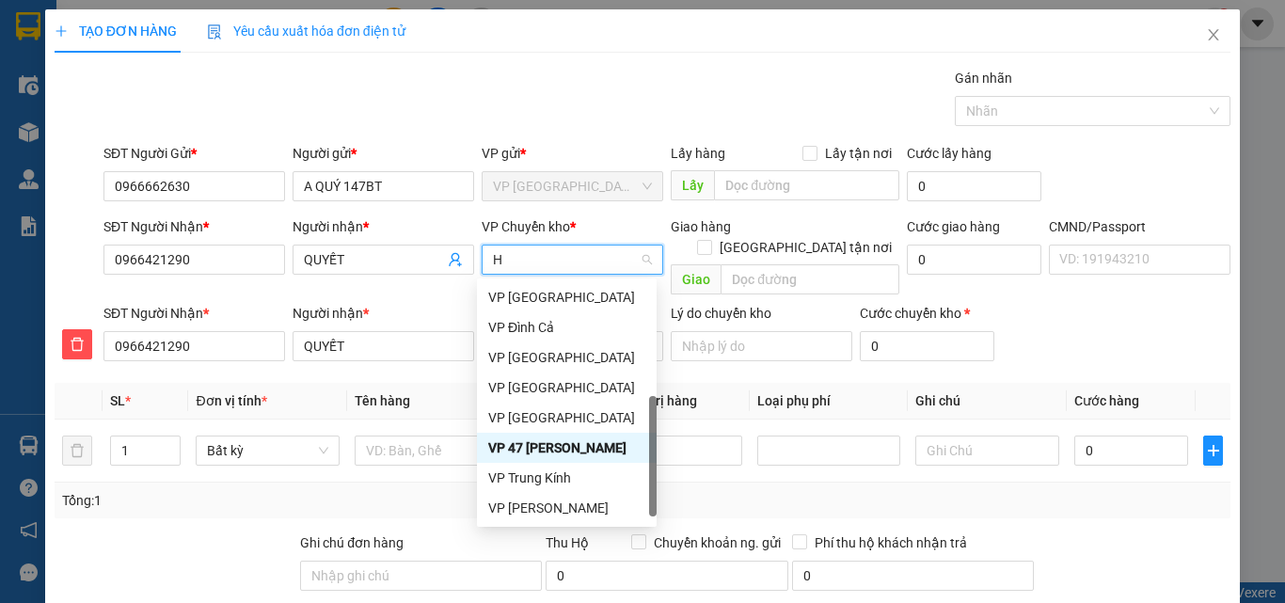
scroll to position [271, 0]
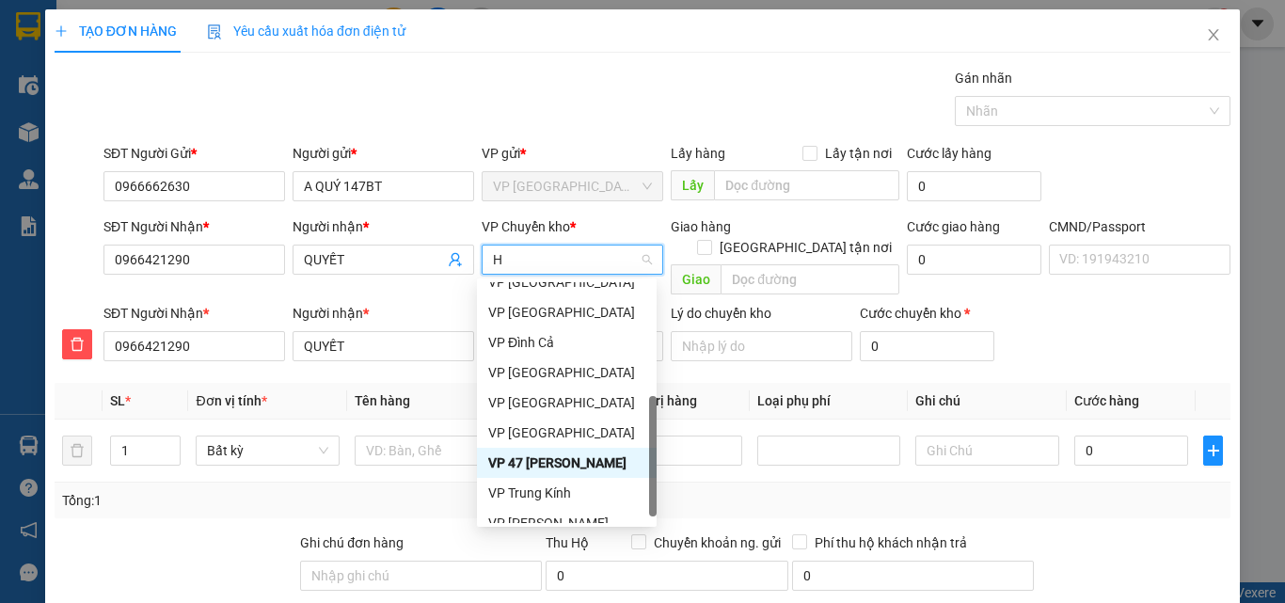
type input "HO"
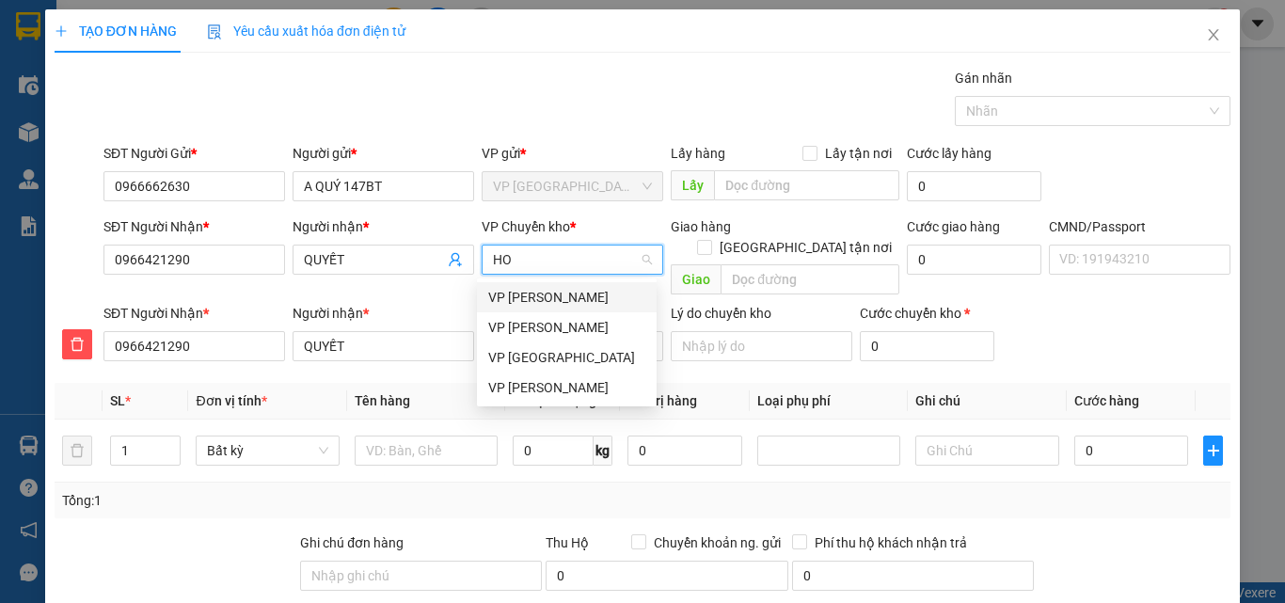
scroll to position [0, 0]
click at [516, 391] on div "VP [PERSON_NAME]" at bounding box center [566, 387] width 157 height 21
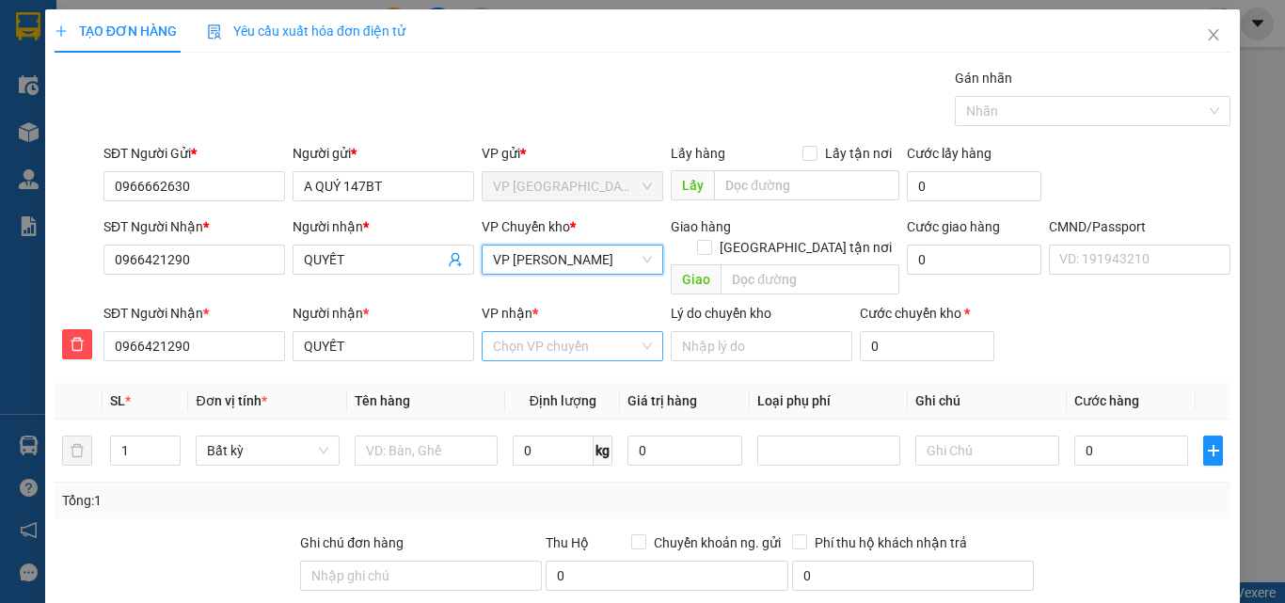
click at [561, 332] on input "VP nhận *" at bounding box center [566, 346] width 146 height 28
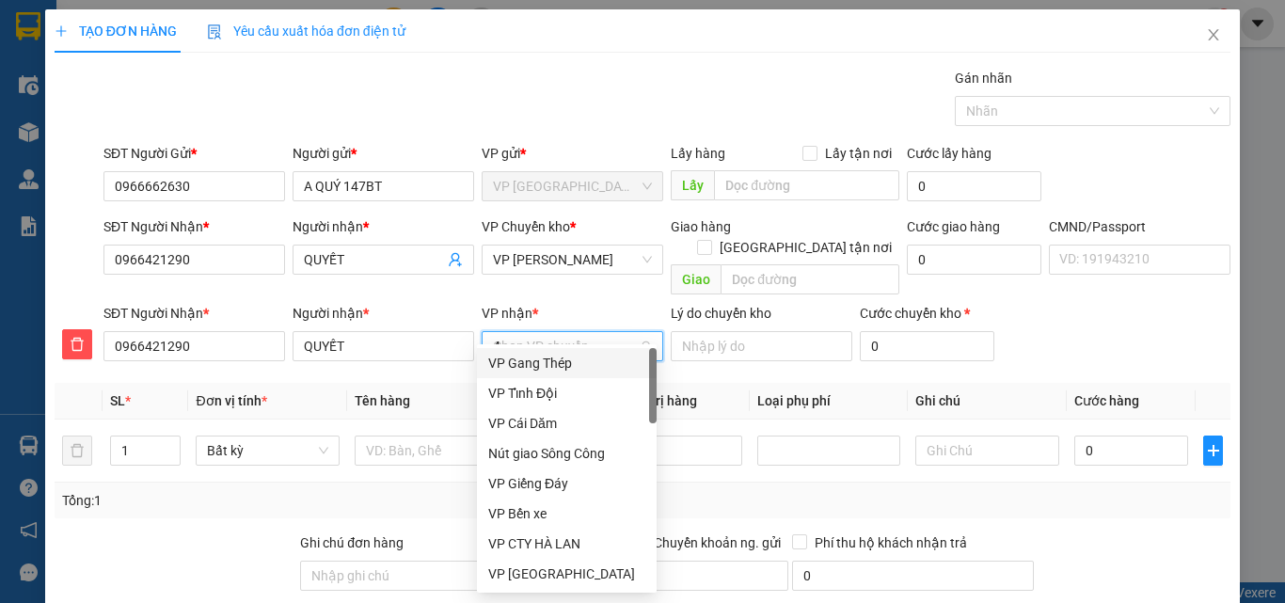
type input "47"
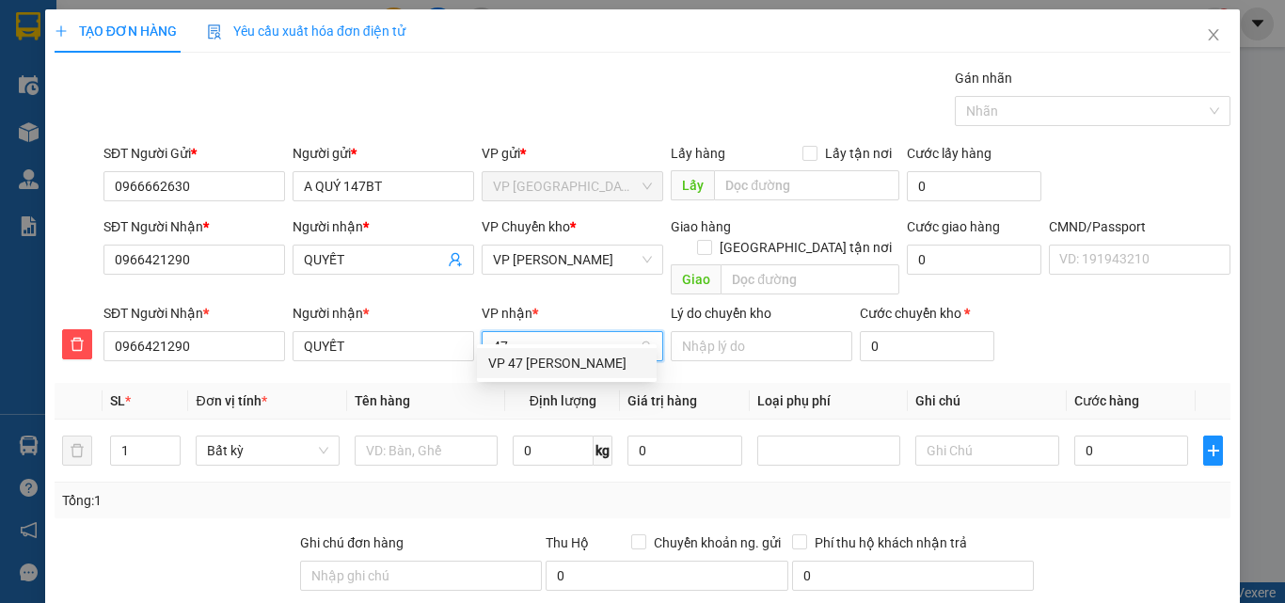
click at [558, 362] on div "VP 47 [PERSON_NAME]" at bounding box center [566, 363] width 157 height 21
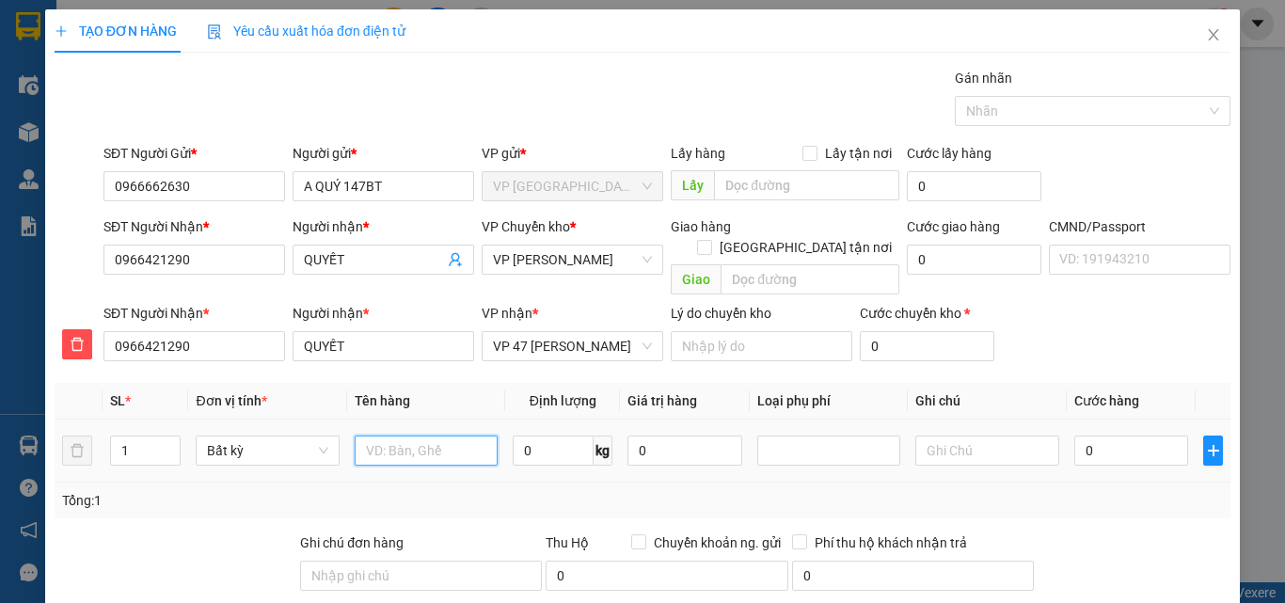
click at [414, 436] on input "text" at bounding box center [426, 451] width 143 height 30
type input "HỘP LK"
click at [538, 432] on span "0 kg" at bounding box center [563, 449] width 100 height 34
click at [548, 436] on input "0" at bounding box center [553, 451] width 81 height 30
type input "2.5"
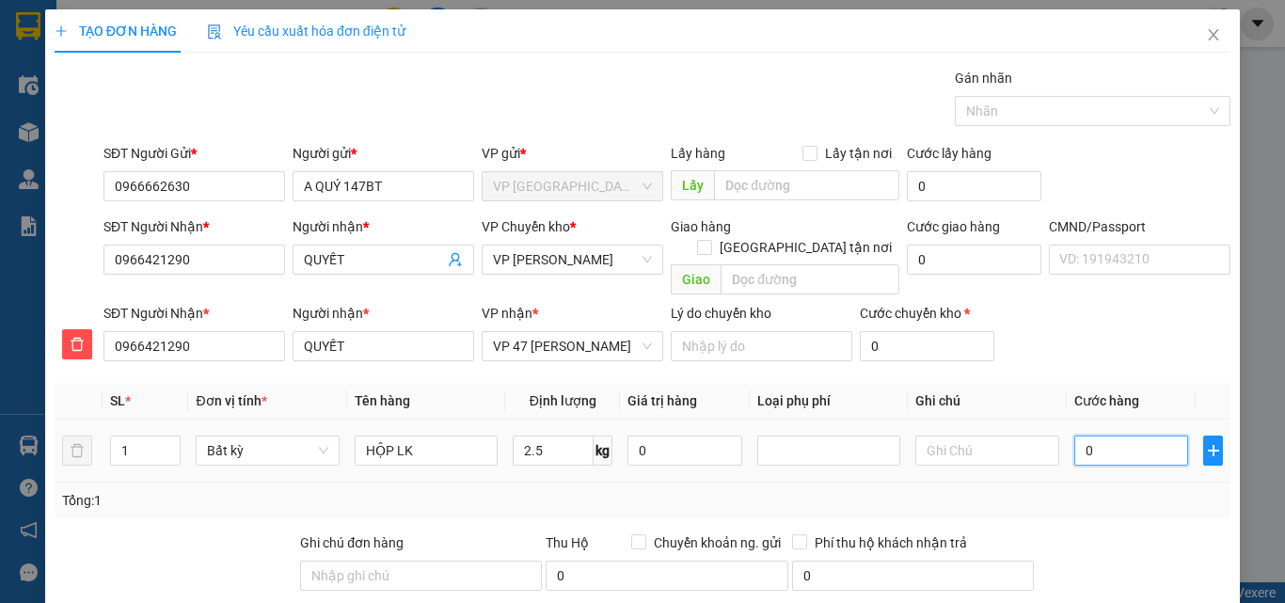
click at [1139, 436] on input "0" at bounding box center [1132, 451] width 115 height 30
click at [1152, 507] on div "Transit Pickup Surcharge Ids Transit Deliver Surcharge Ids Transit Deliver Surc…" at bounding box center [643, 426] width 1176 height 716
type input "50.000"
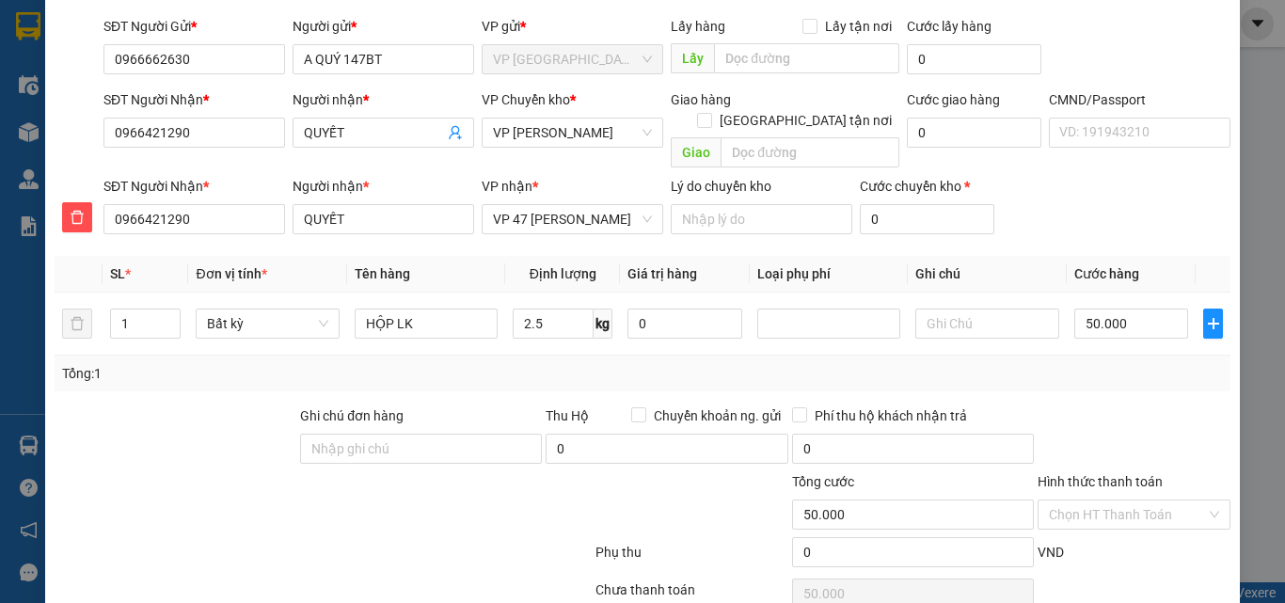
scroll to position [197, 0]
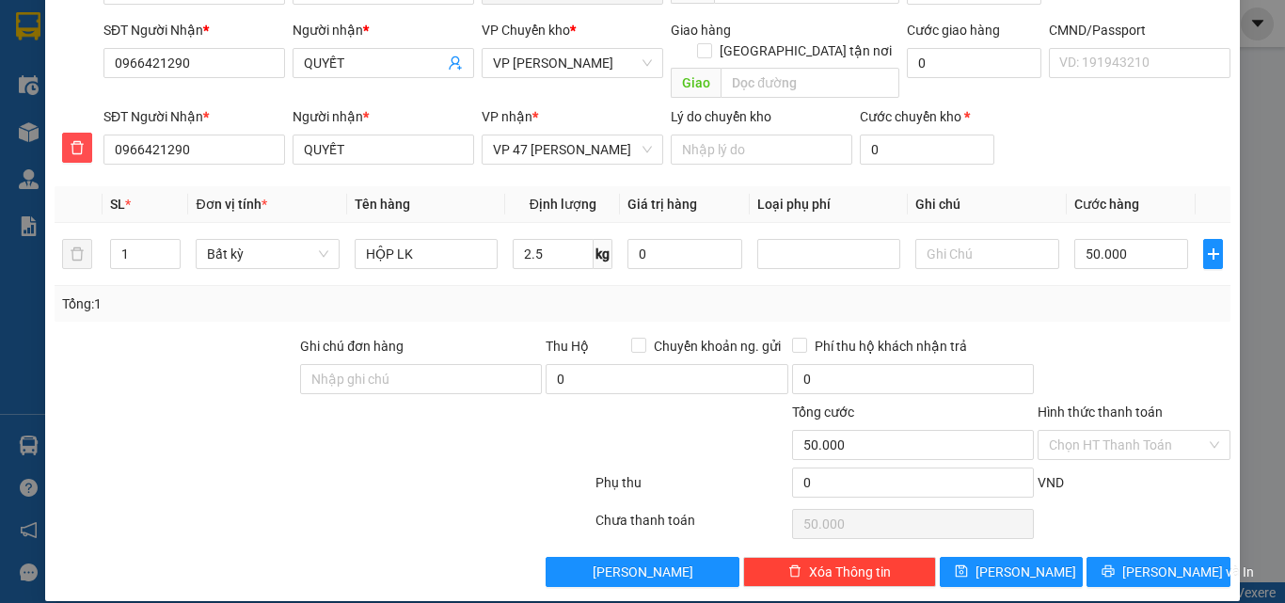
click at [1147, 530] on div "Transit Pickup Surcharge Ids Transit Deliver Surcharge Ids Transit Deliver Surc…" at bounding box center [643, 229] width 1176 height 716
drag, startPoint x: 1155, startPoint y: 554, endPoint x: 1017, endPoint y: 451, distance: 172.8
click at [1155, 562] on span "[PERSON_NAME] và In" at bounding box center [1189, 572] width 132 height 21
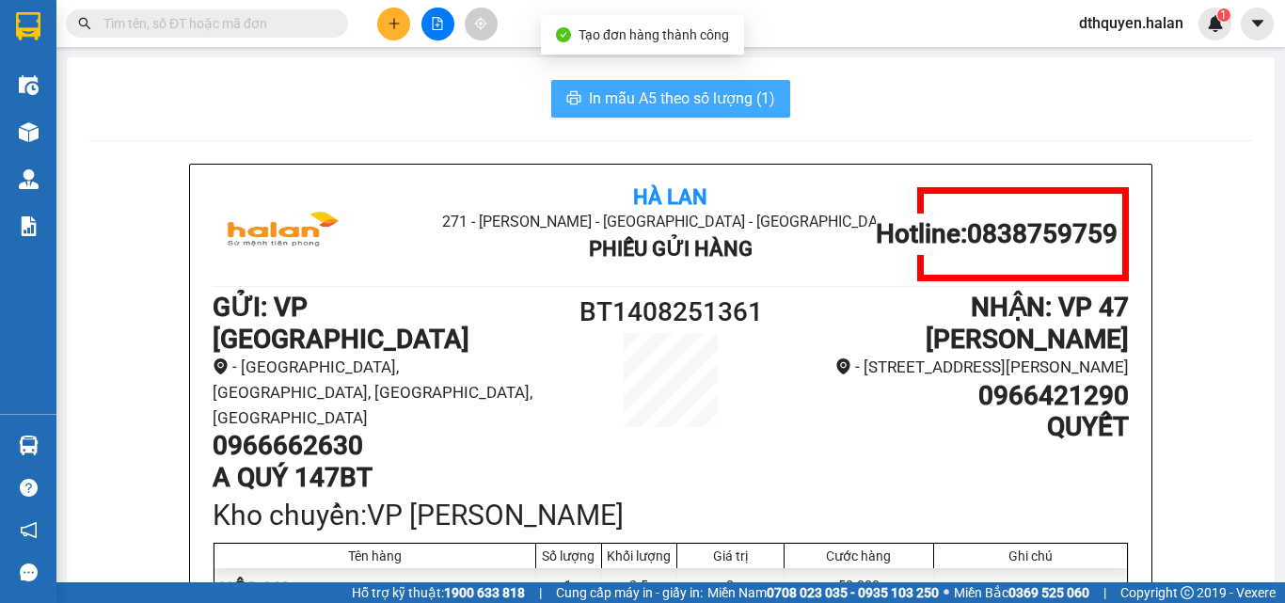
click at [665, 89] on span "In mẫu A5 theo số lượng (1)" at bounding box center [682, 99] width 186 height 24
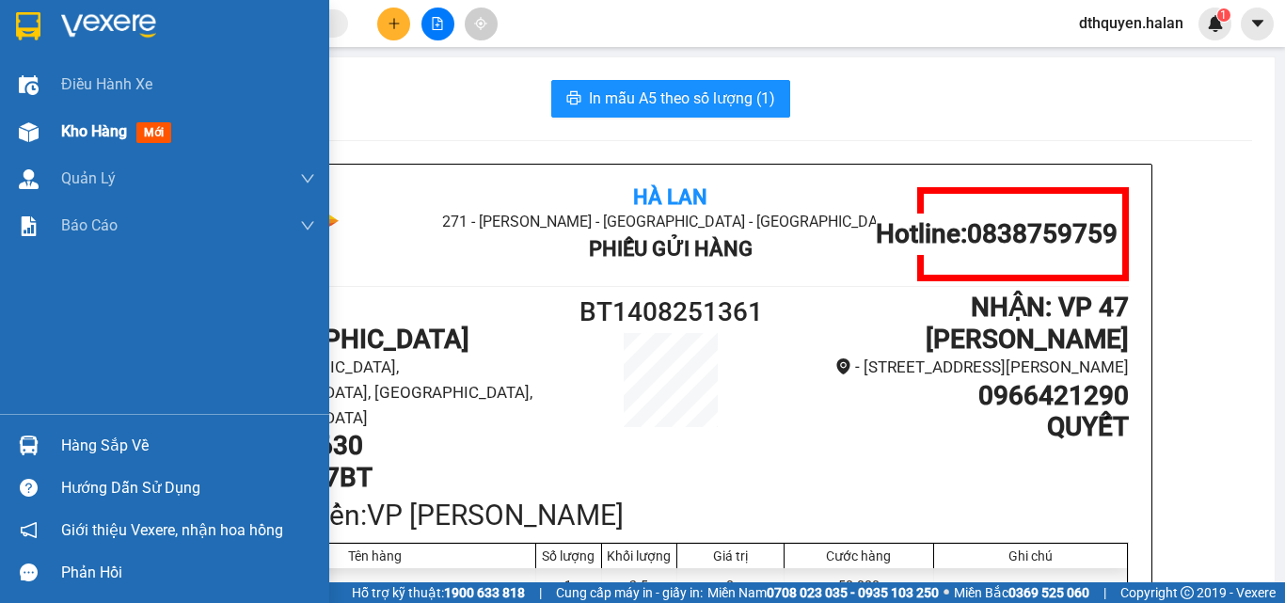
click at [108, 126] on span "Kho hàng" at bounding box center [94, 131] width 66 height 18
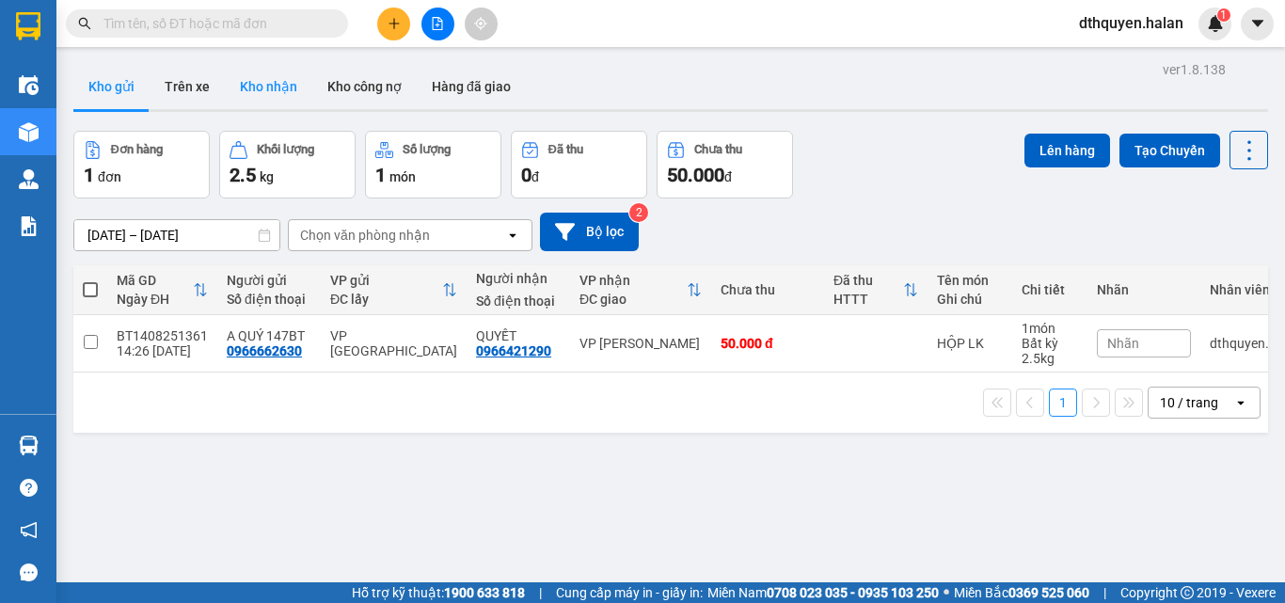
click at [290, 78] on button "Kho nhận" at bounding box center [269, 86] width 88 height 45
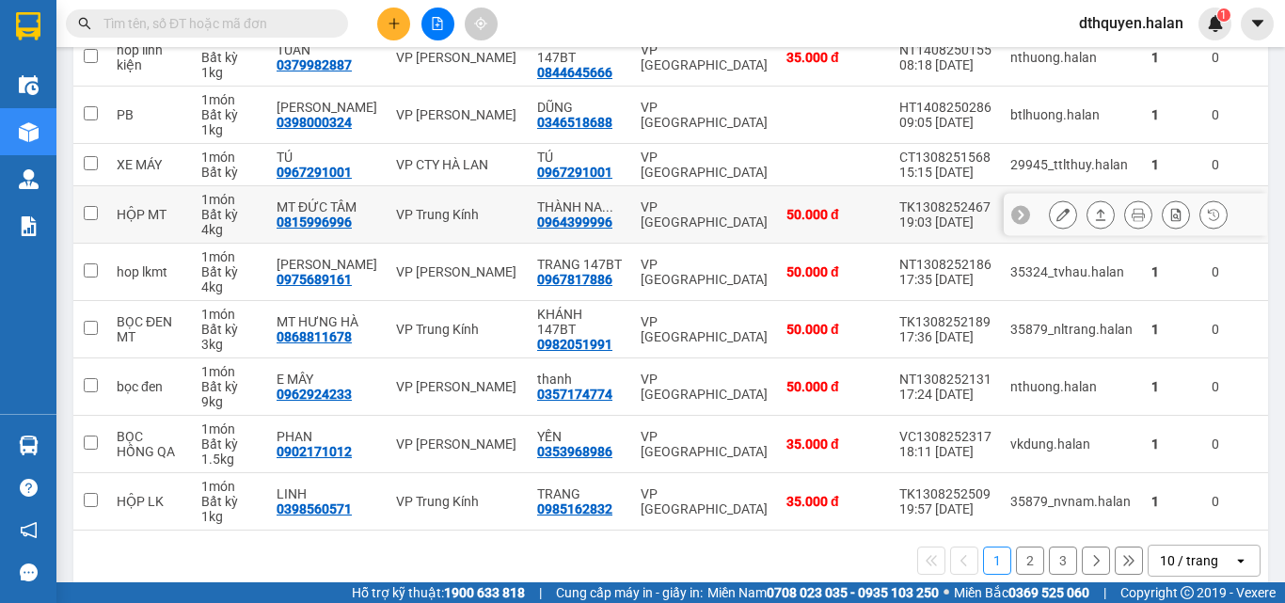
scroll to position [376, 0]
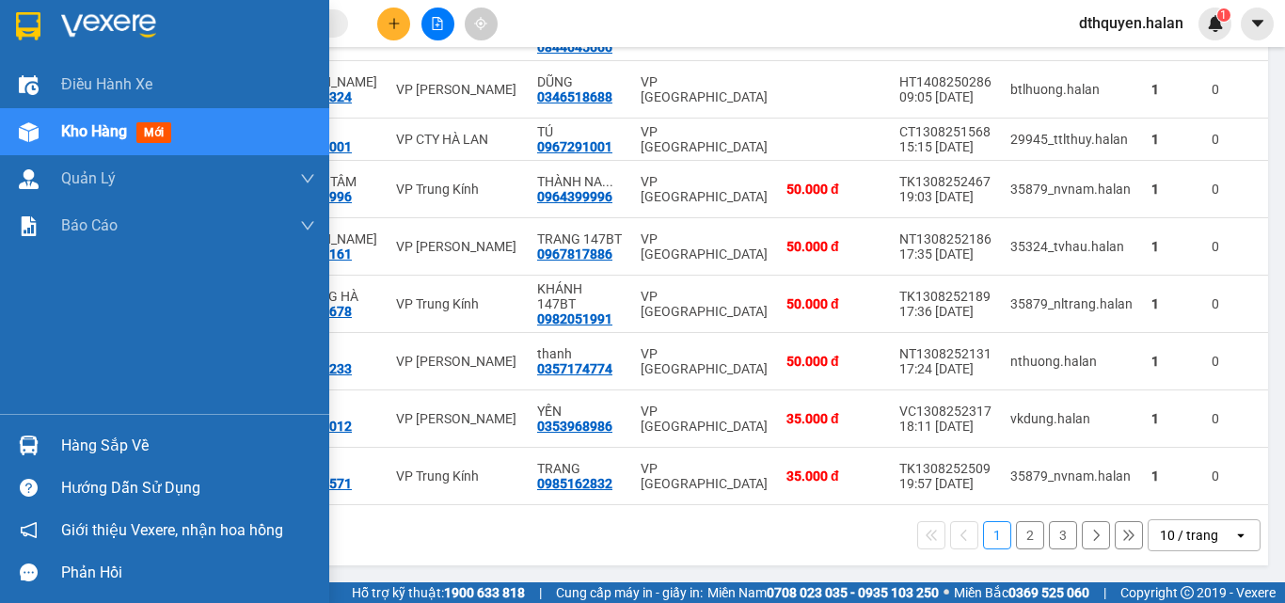
drag, startPoint x: 77, startPoint y: 451, endPoint x: 517, endPoint y: 509, distance: 443.3
click at [81, 451] on div "Hàng sắp về" at bounding box center [188, 446] width 254 height 28
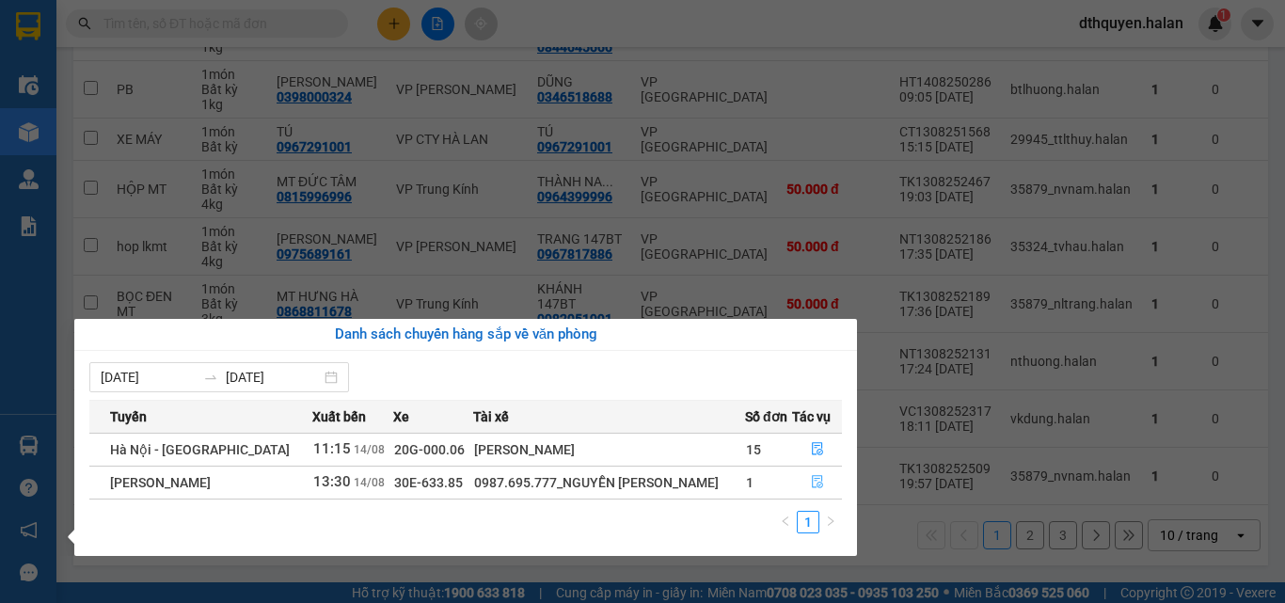
click at [820, 476] on icon "file-done" at bounding box center [817, 482] width 11 height 13
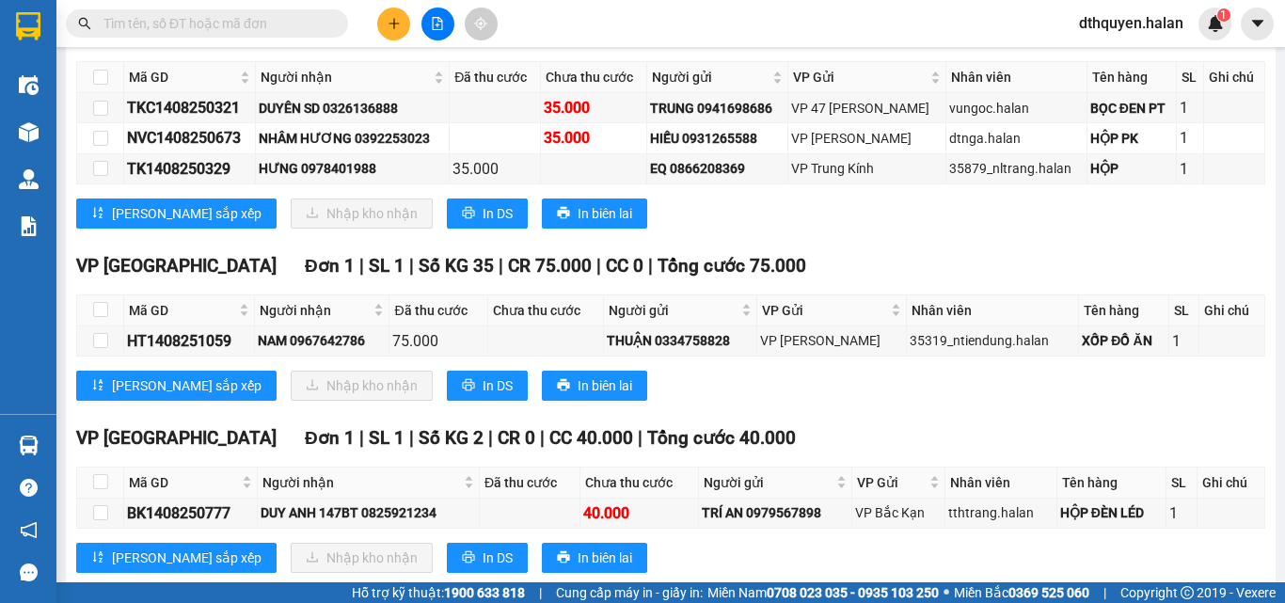
scroll to position [417, 0]
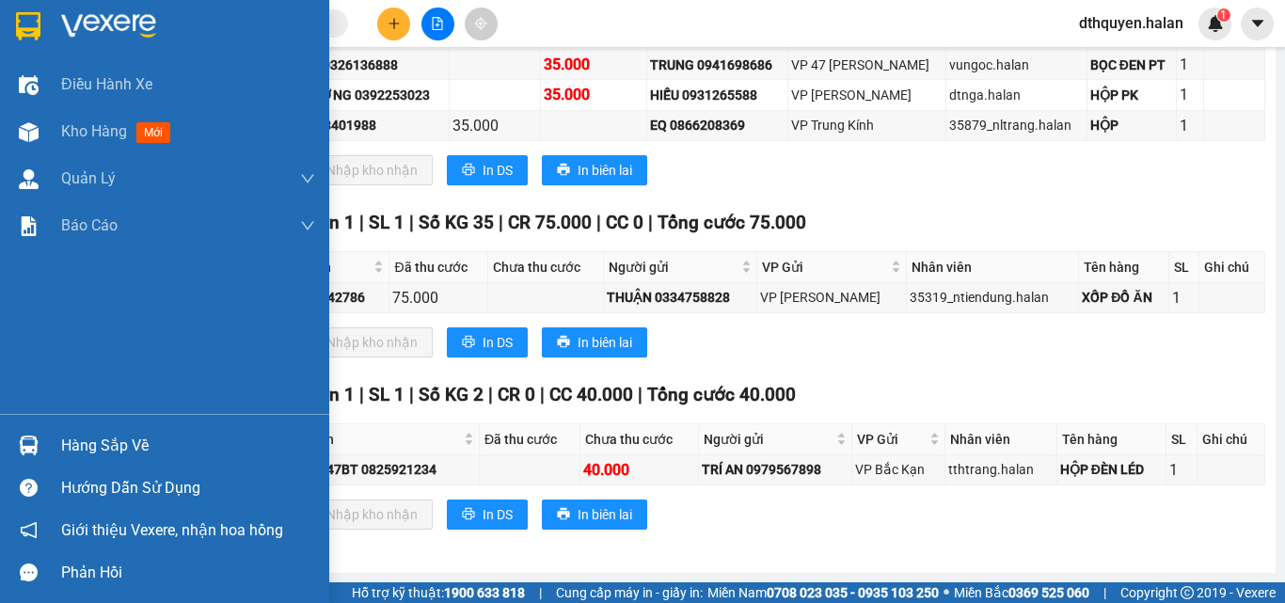
click at [112, 438] on div "Hàng sắp về" at bounding box center [188, 446] width 254 height 28
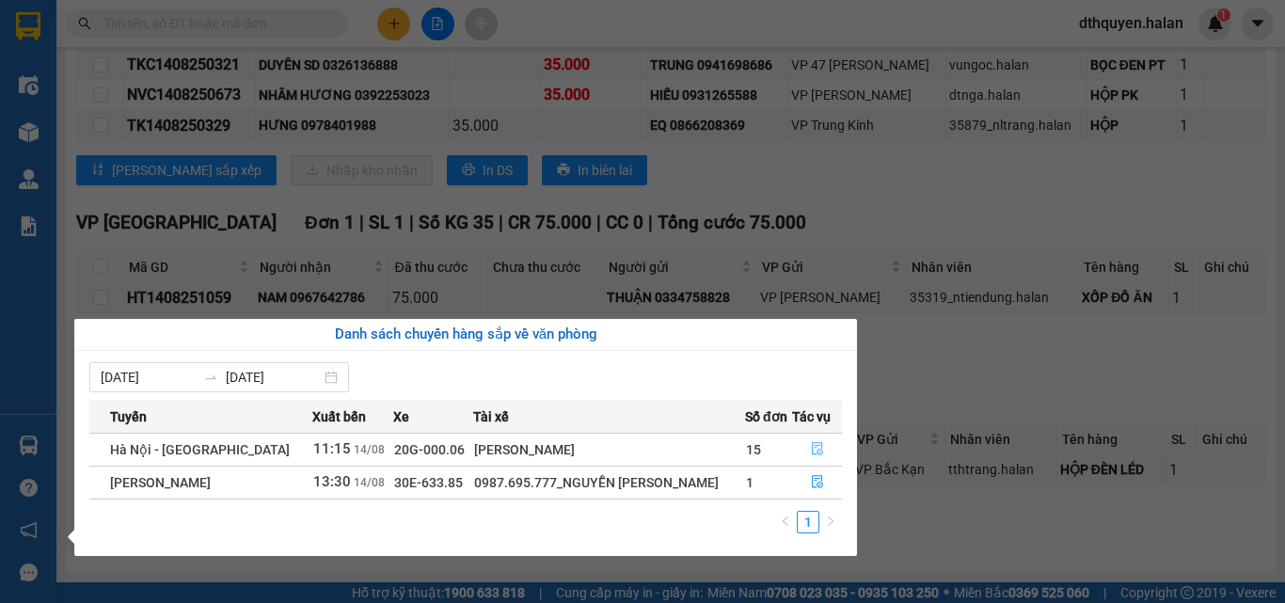
click at [813, 448] on icon "file-done" at bounding box center [817, 449] width 11 height 13
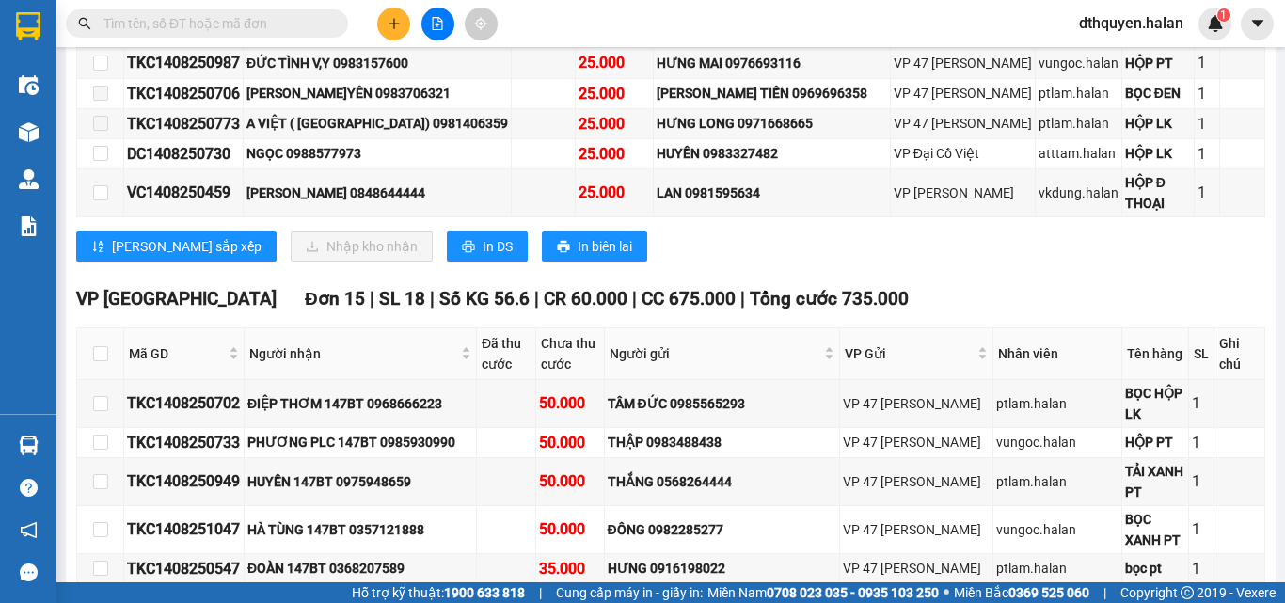
scroll to position [2172, 0]
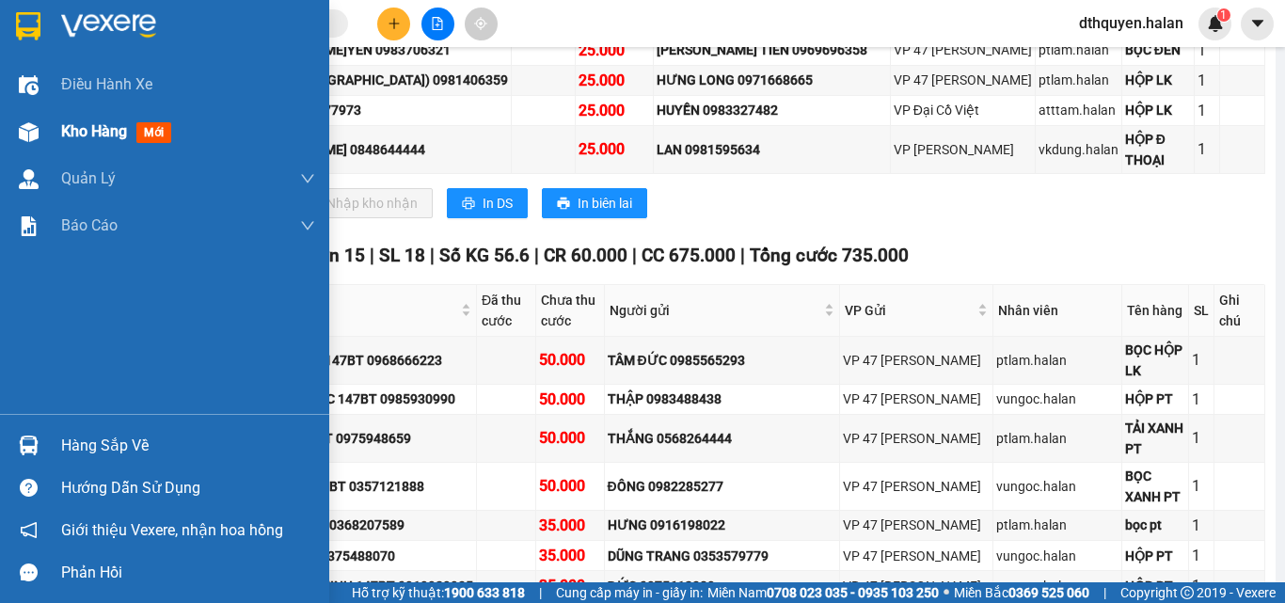
click at [90, 142] on div "Kho hàng mới" at bounding box center [120, 131] width 118 height 24
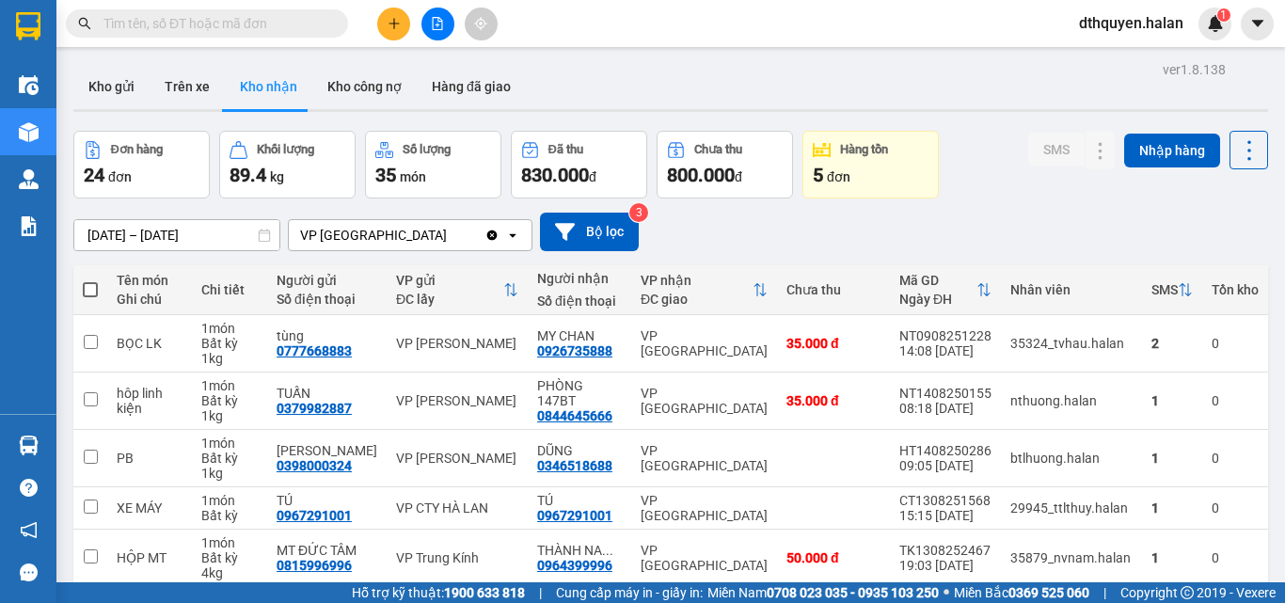
click at [398, 28] on icon "plus" at bounding box center [394, 23] width 13 height 13
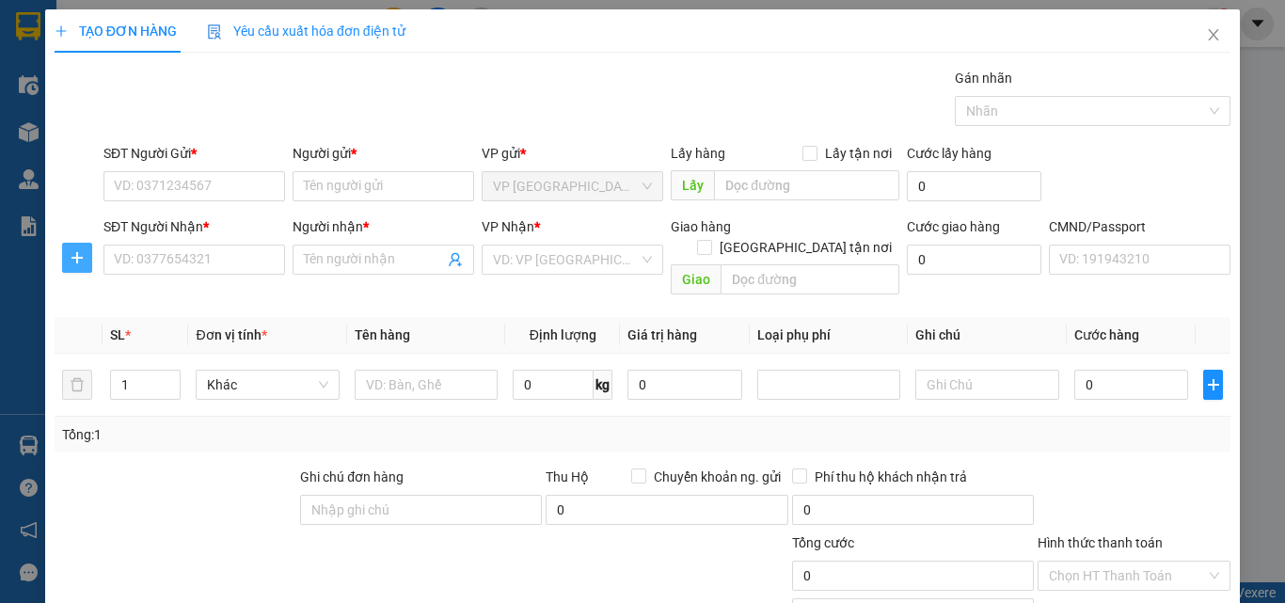
drag, startPoint x: 69, startPoint y: 258, endPoint x: 154, endPoint y: 193, distance: 107.5
click at [72, 257] on icon "plus" at bounding box center [77, 257] width 15 height 15
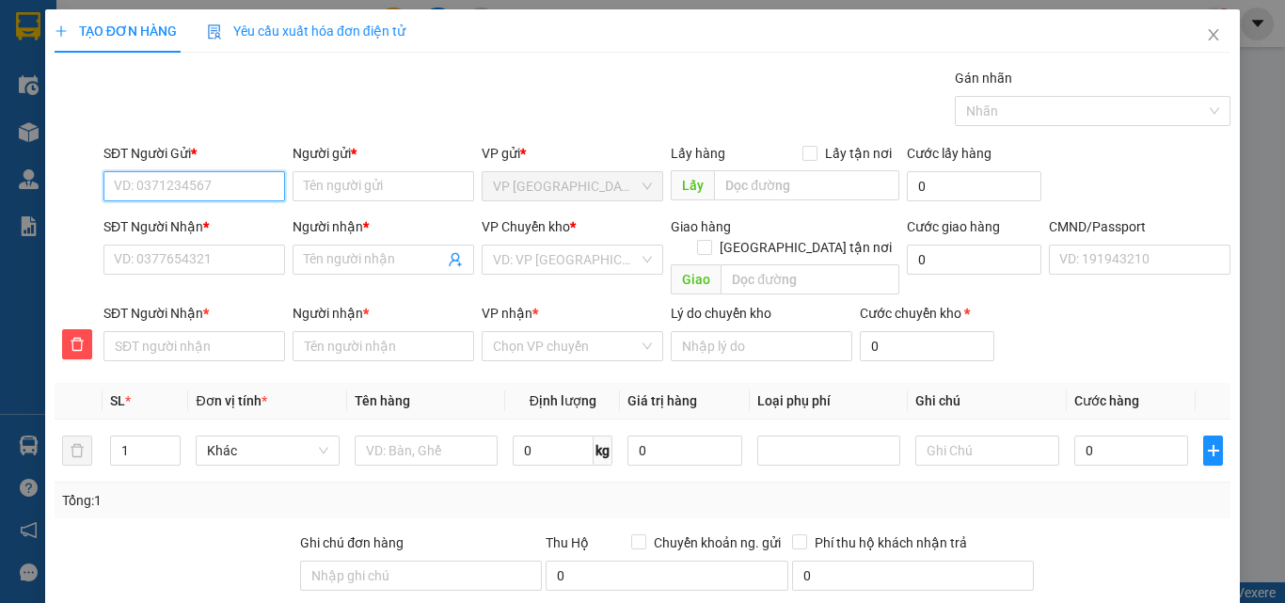
click at [153, 188] on input "SĐT Người Gửi *" at bounding box center [195, 186] width 182 height 30
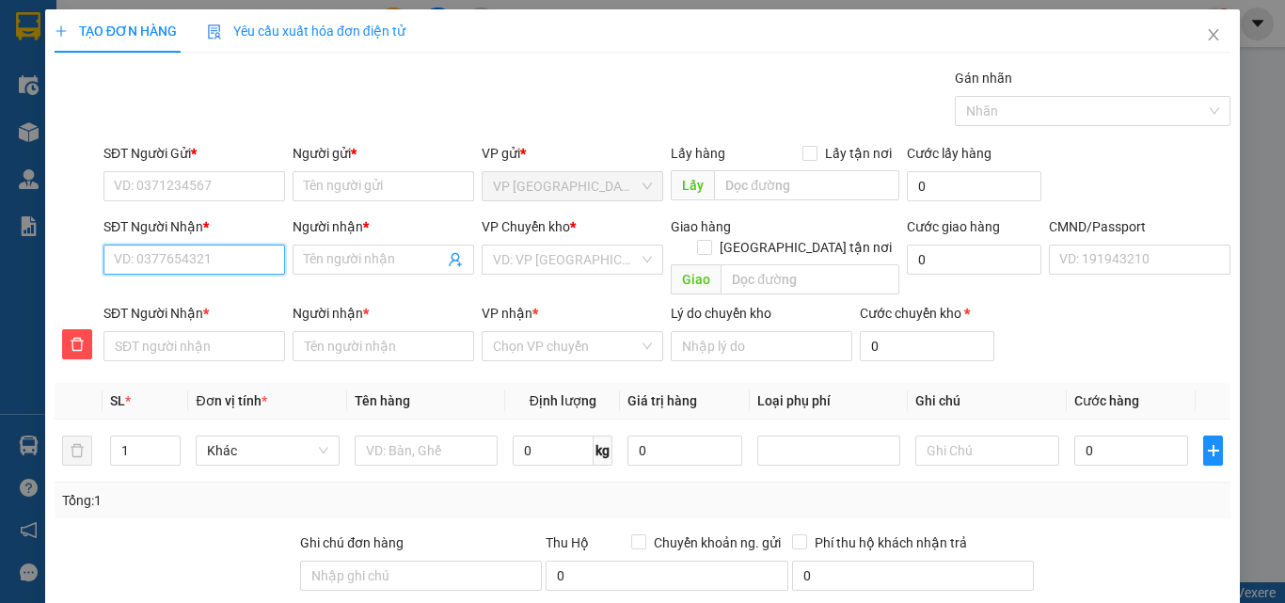
drag, startPoint x: 158, startPoint y: 252, endPoint x: 167, endPoint y: 231, distance: 22.7
click at [165, 244] on div "SĐT Người Nhận * VD: 0377654321" at bounding box center [195, 249] width 182 height 66
type input "0"
type input "09"
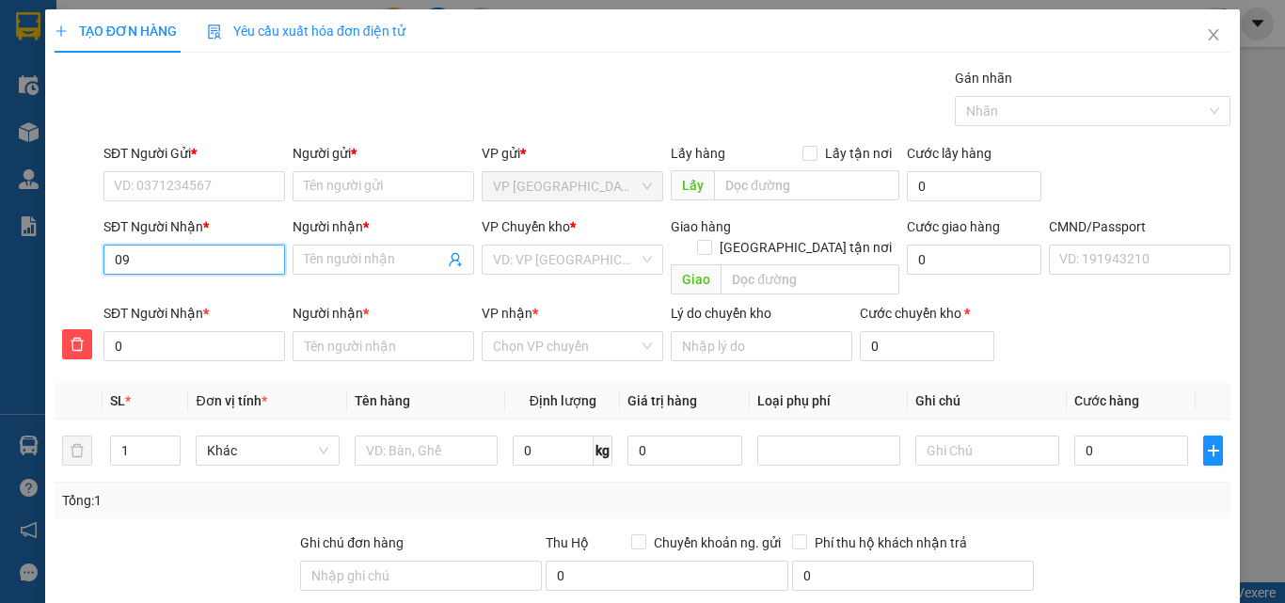
type input "09"
type input "090"
type input "0901"
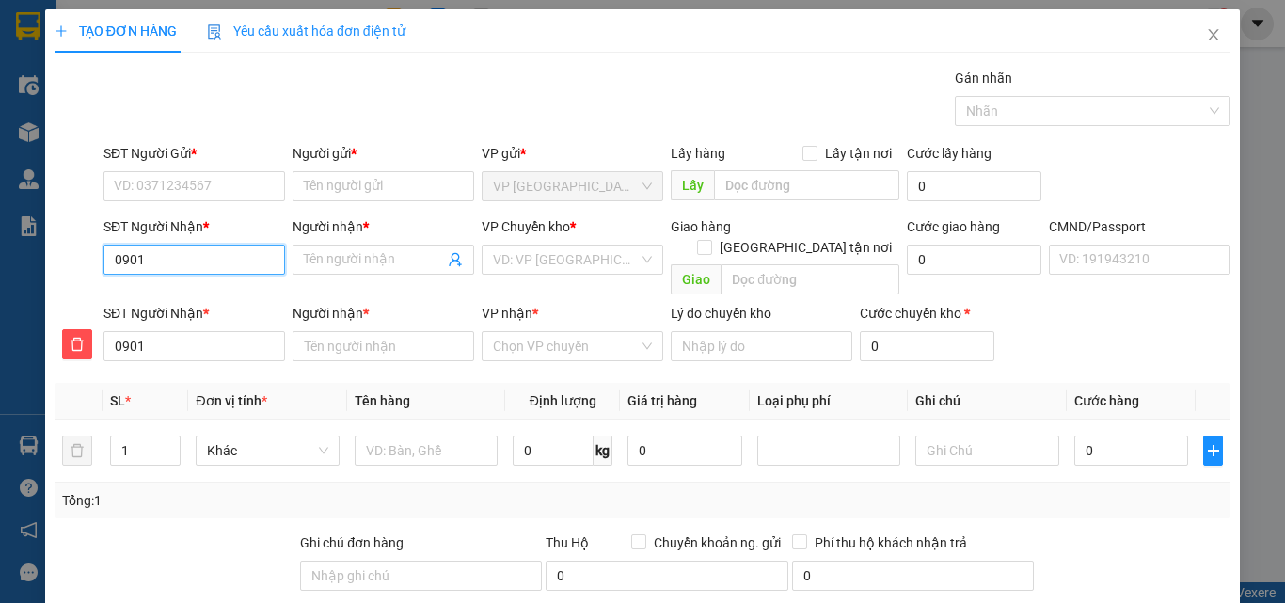
type input "09017"
type input "090172"
type input "0901727"
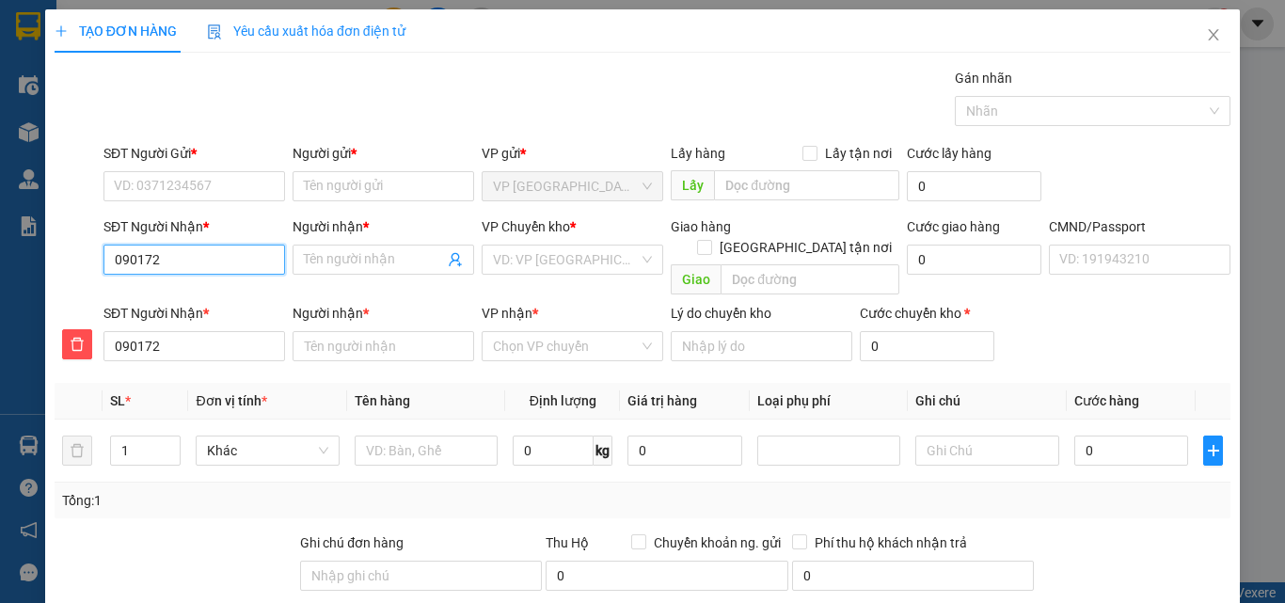
type input "0901727"
type input "09017277"
type input "090172771"
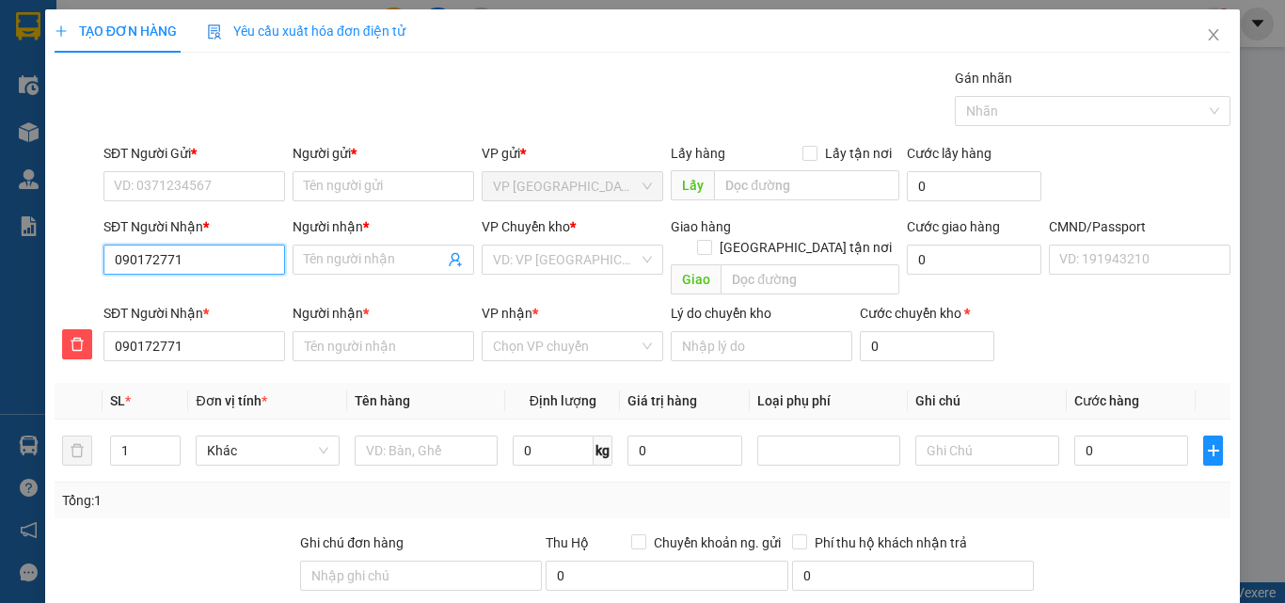
type input "0901727712"
click at [199, 294] on div "0901727712 - SƠN TÙNG" at bounding box center [206, 297] width 185 height 21
type input "SƠN TÙNG"
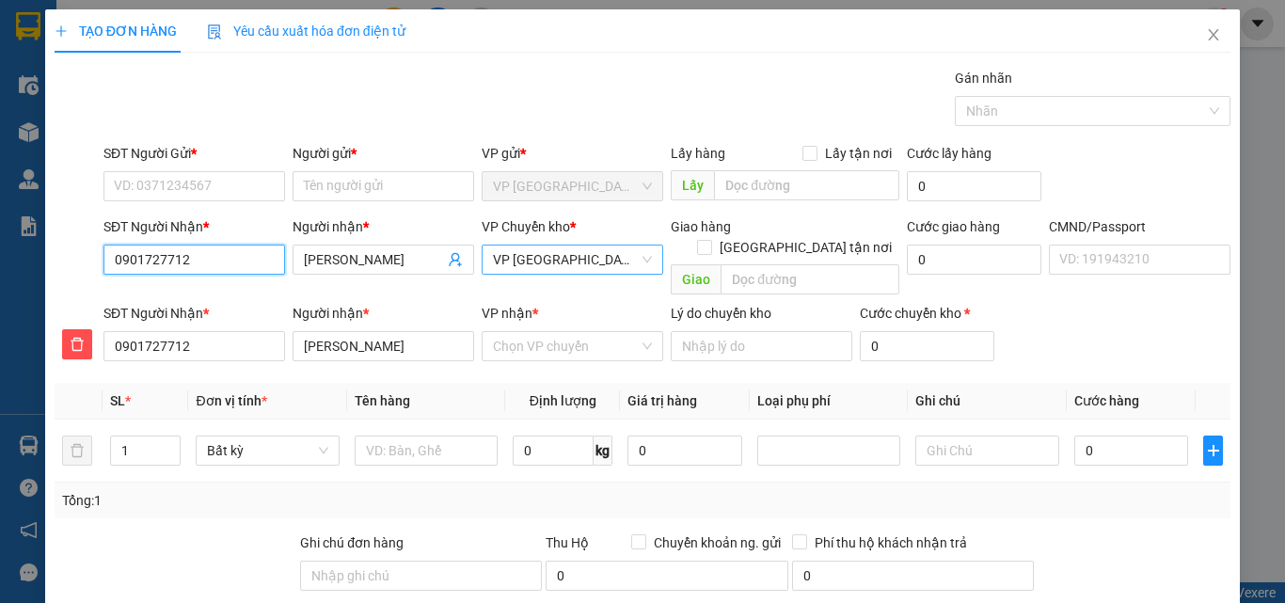
click at [590, 258] on span "VP [GEOGRAPHIC_DATA]" at bounding box center [572, 260] width 159 height 28
type input "0901727712"
type input "HO"
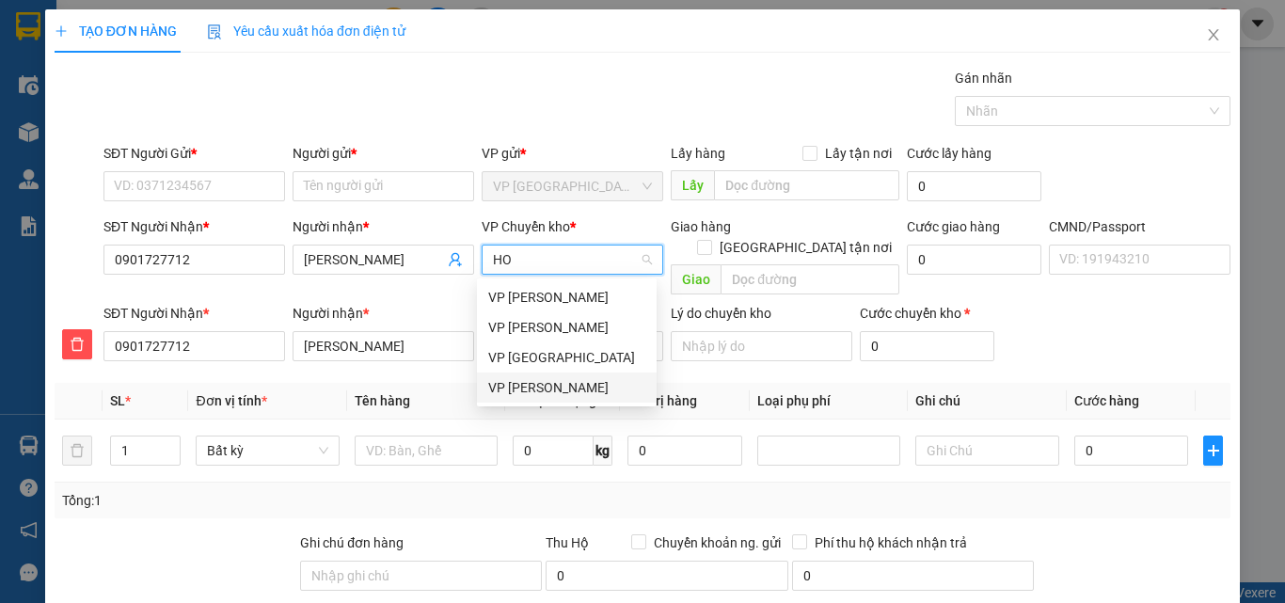
click at [535, 389] on div "VP [PERSON_NAME]" at bounding box center [566, 387] width 157 height 21
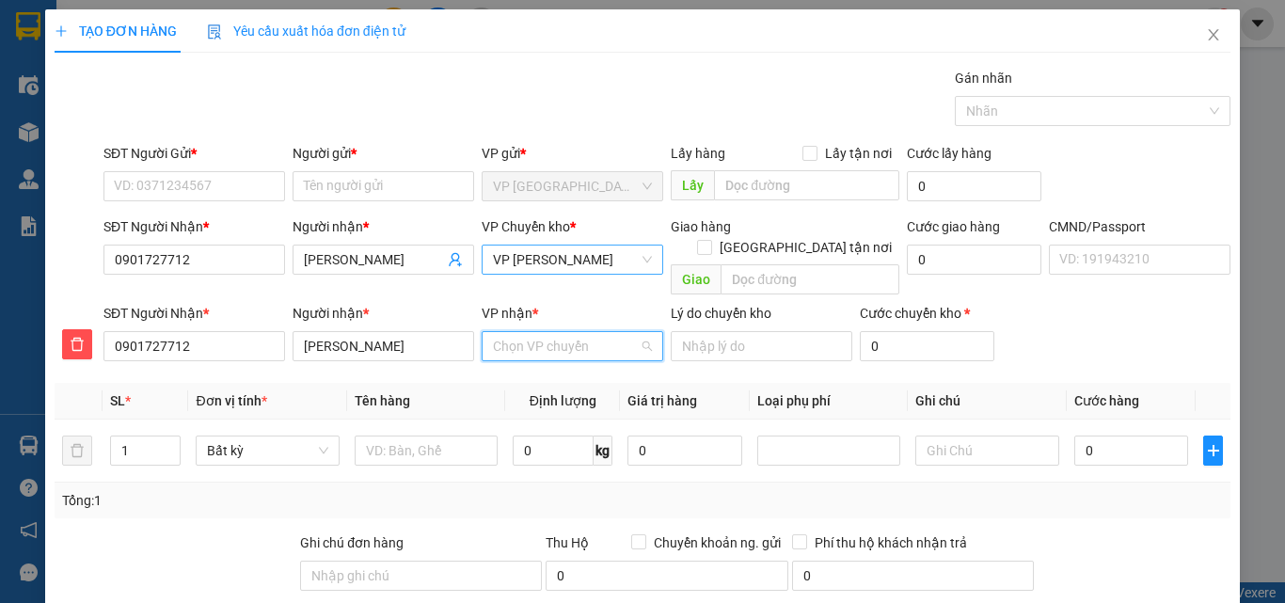
click at [534, 332] on input "VP nhận *" at bounding box center [566, 346] width 146 height 28
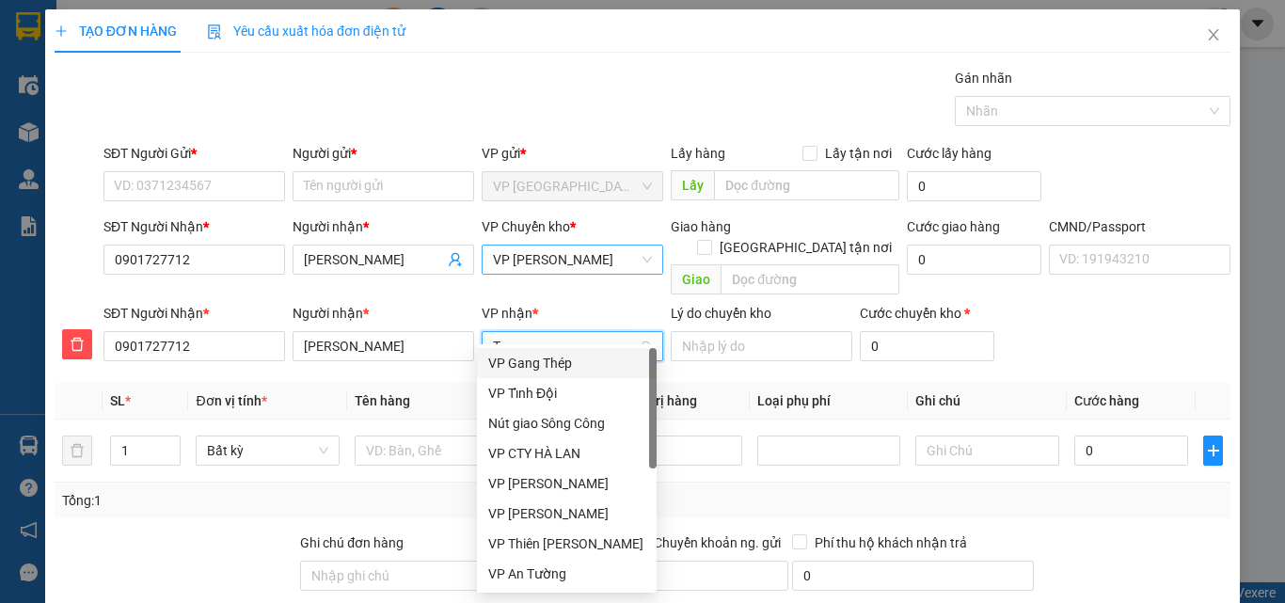
type input "TA"
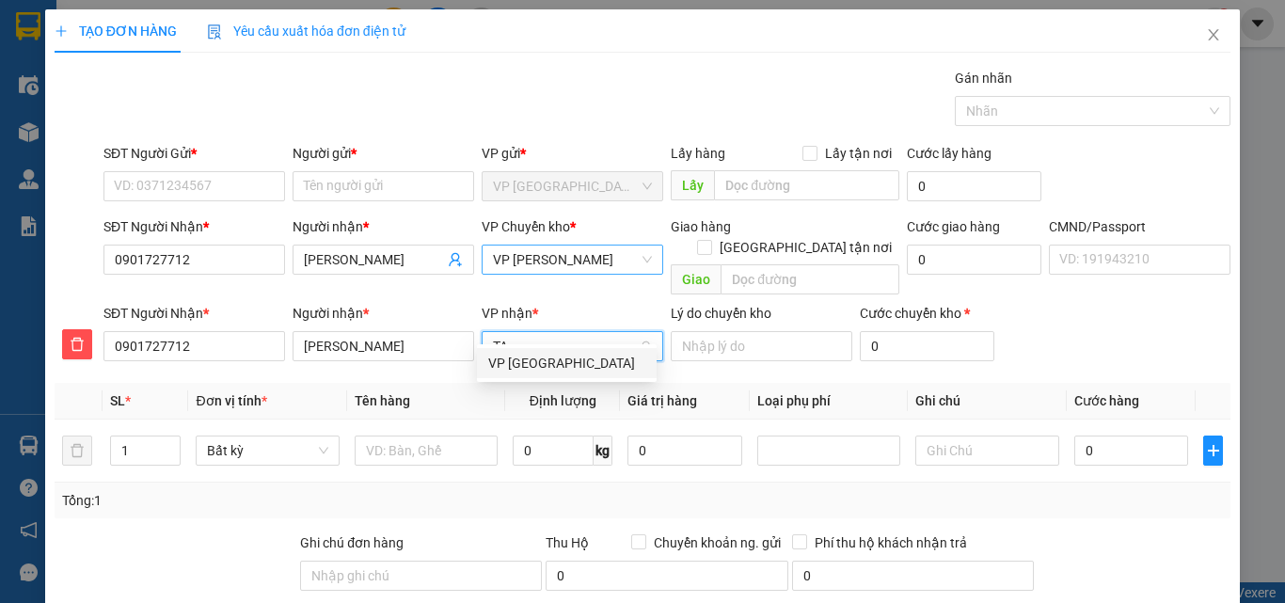
drag, startPoint x: 543, startPoint y: 356, endPoint x: 513, endPoint y: 310, distance: 55.1
click at [543, 355] on div "VP [GEOGRAPHIC_DATA]" at bounding box center [566, 363] width 157 height 21
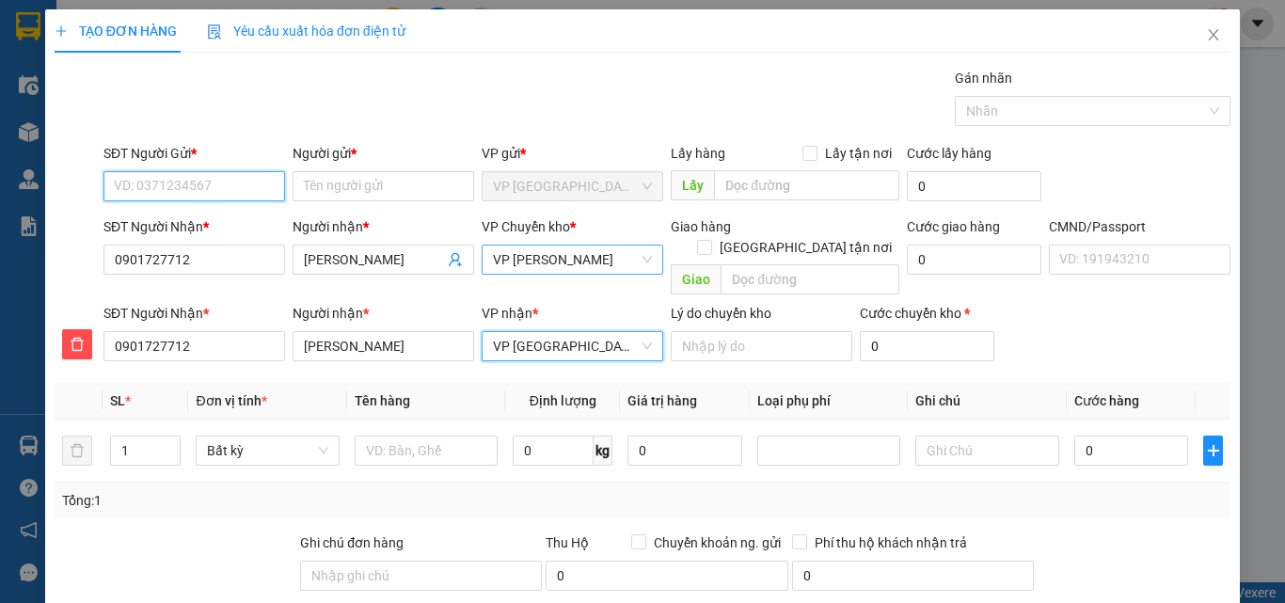
click at [197, 179] on input "SĐT Người Gửi *" at bounding box center [195, 186] width 182 height 30
drag, startPoint x: 219, startPoint y: 221, endPoint x: 392, endPoint y: 321, distance: 199.8
click at [221, 222] on div "0915429559 - ĐẠT 147BT" at bounding box center [192, 224] width 157 height 21
type input "0915429559"
type input "ĐẠT 147BT"
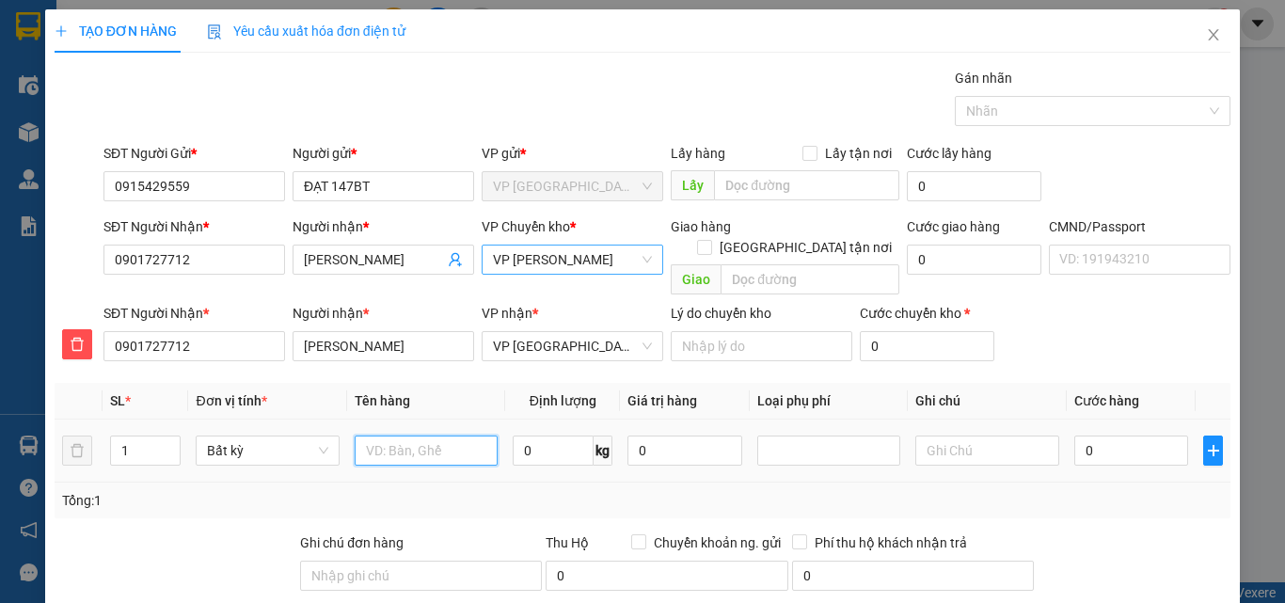
click at [406, 436] on input "text" at bounding box center [426, 451] width 143 height 30
type input "BỌC XÁM QA"
click at [1078, 436] on input "0" at bounding box center [1132, 451] width 115 height 30
type input "3"
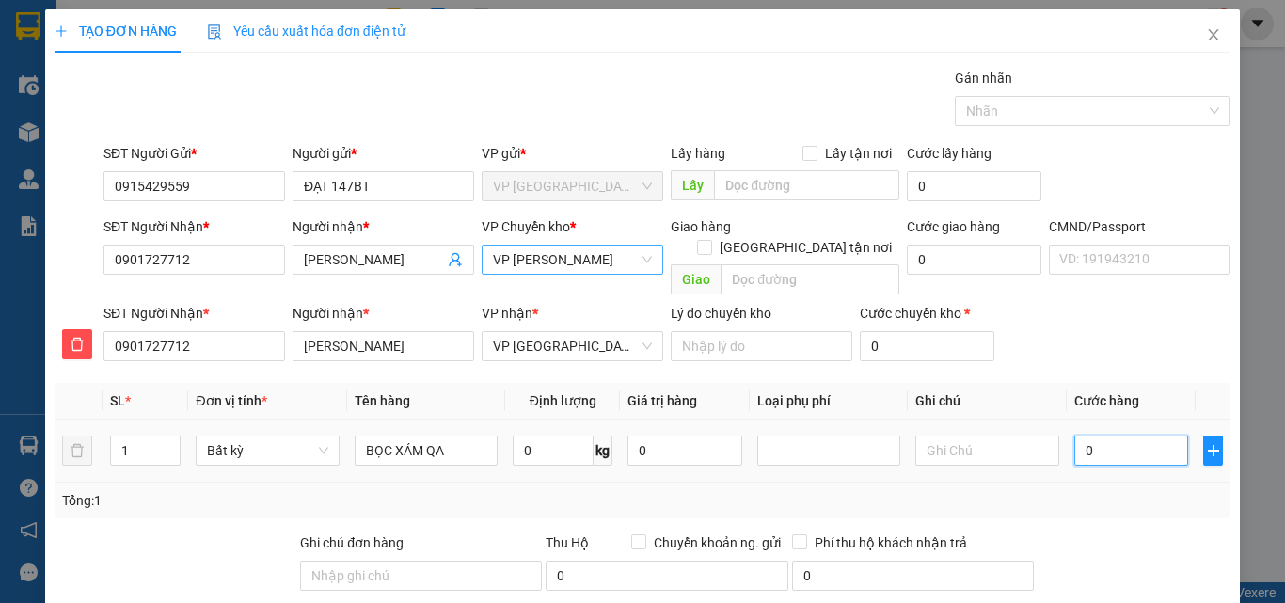
type input "3"
type input "35"
type input "350"
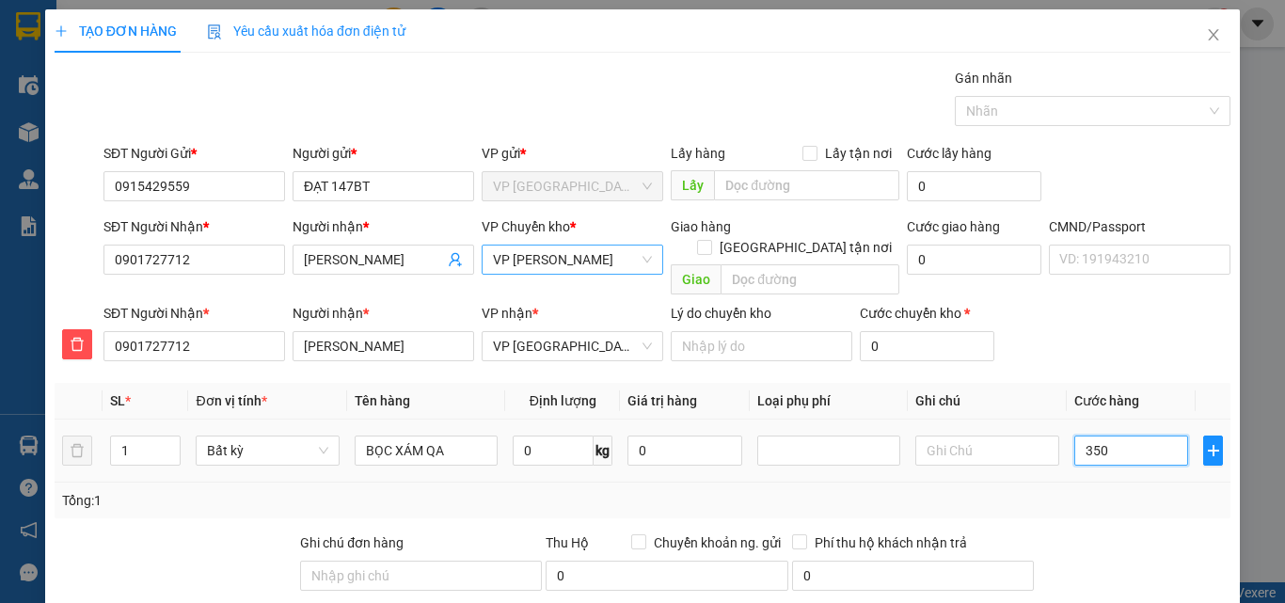
type input "350"
type input "3.500"
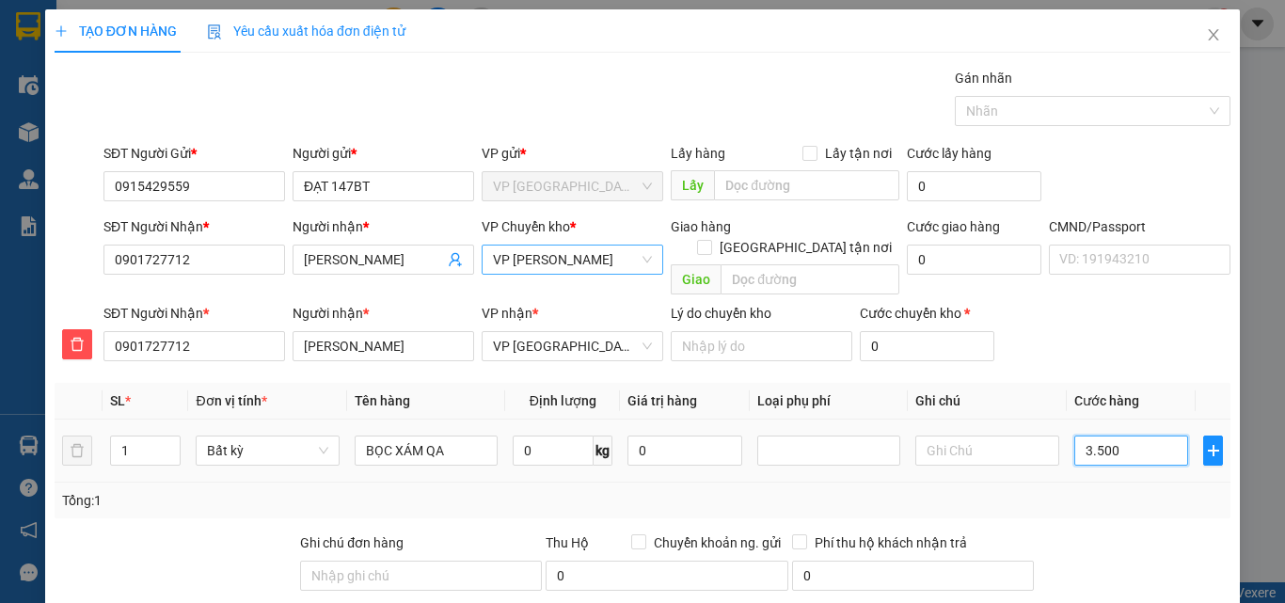
type input "35.000"
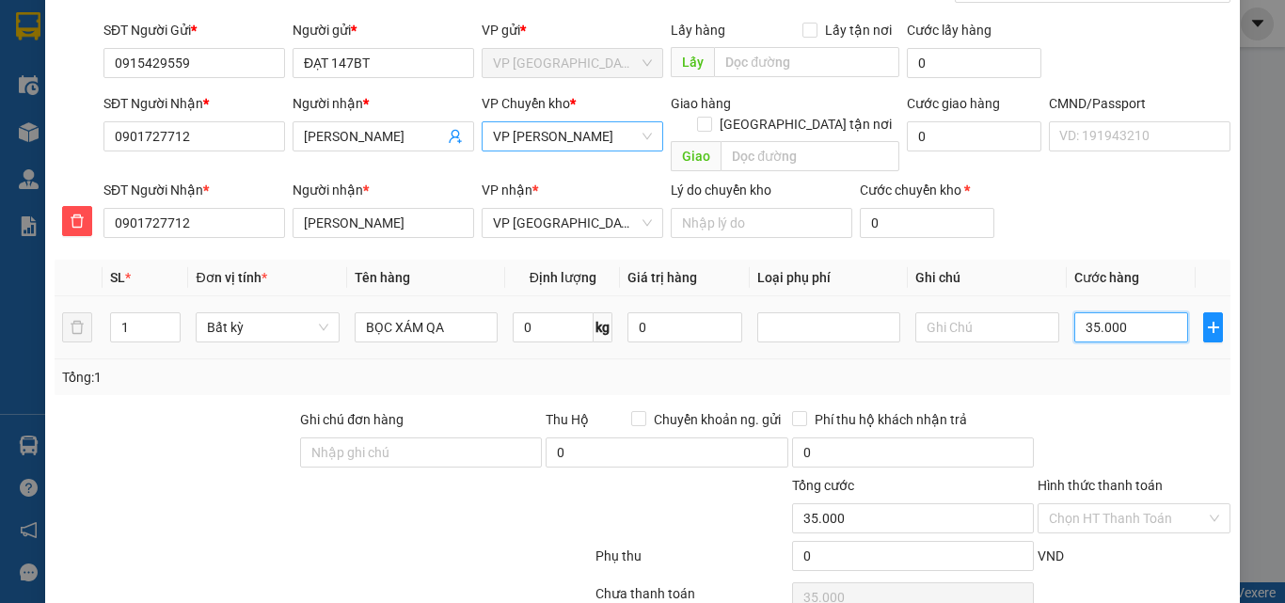
scroll to position [197, 0]
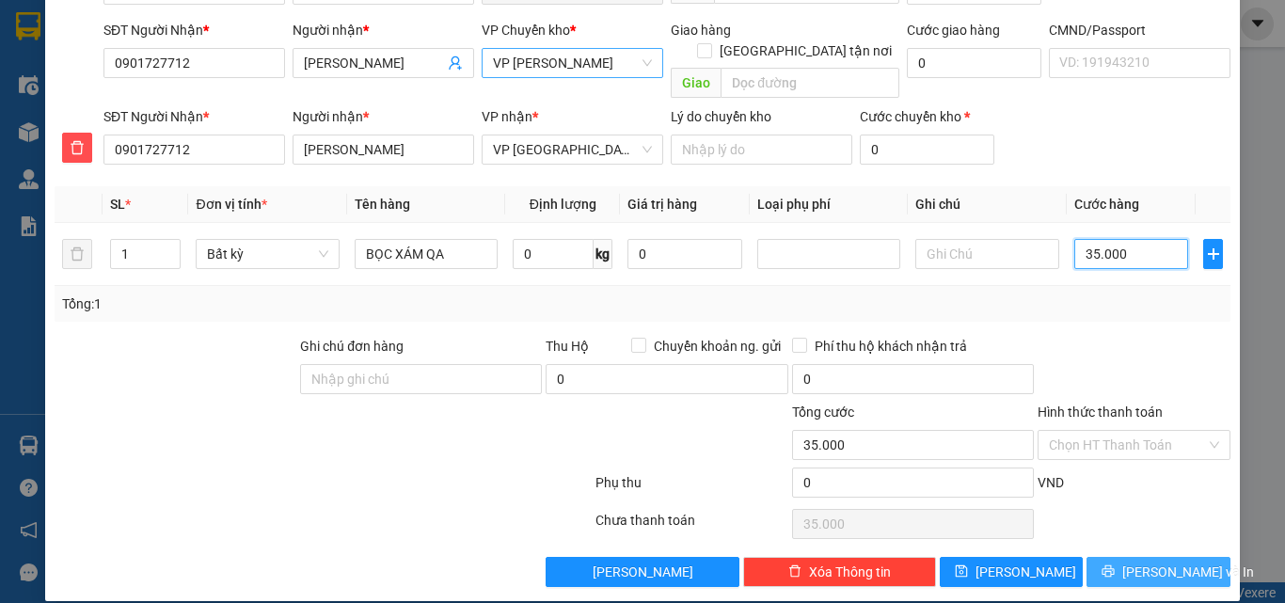
type input "35.000"
click at [1157, 562] on span "[PERSON_NAME] và In" at bounding box center [1189, 572] width 132 height 21
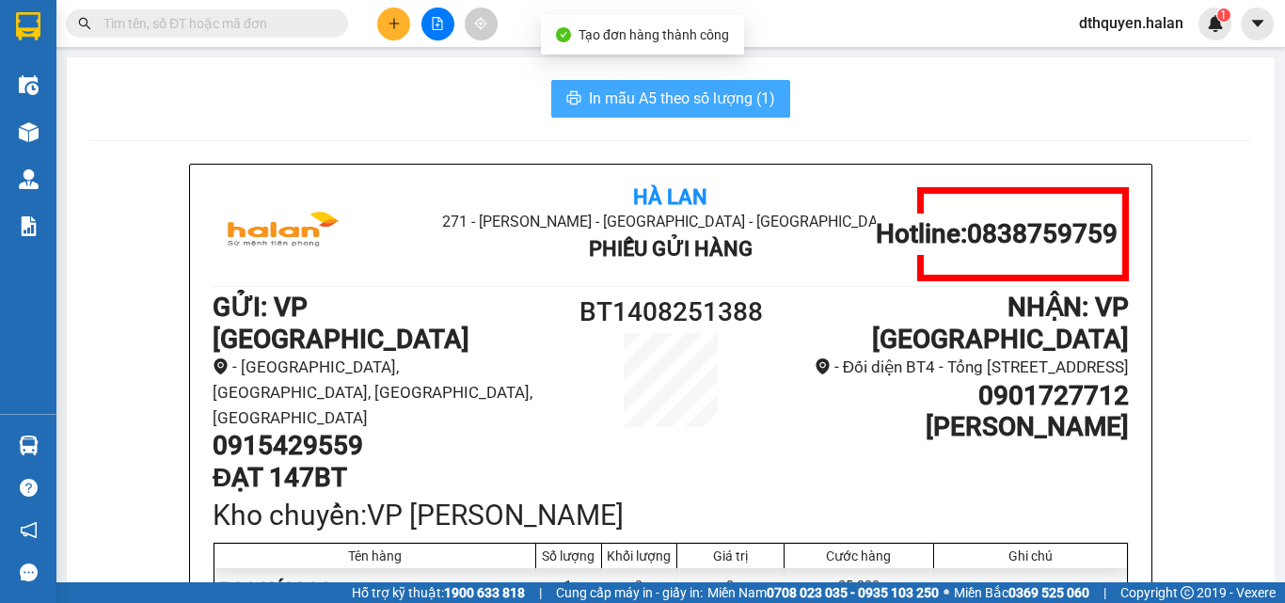
click at [665, 92] on span "In mẫu A5 theo số lượng (1)" at bounding box center [682, 99] width 186 height 24
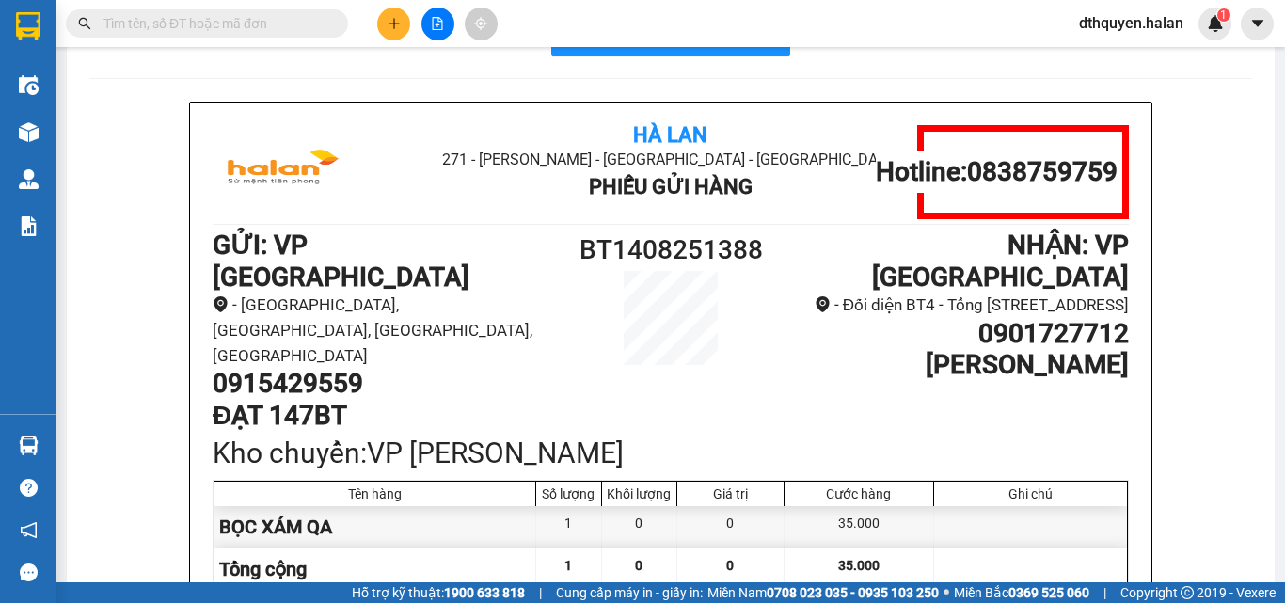
scroll to position [94, 0]
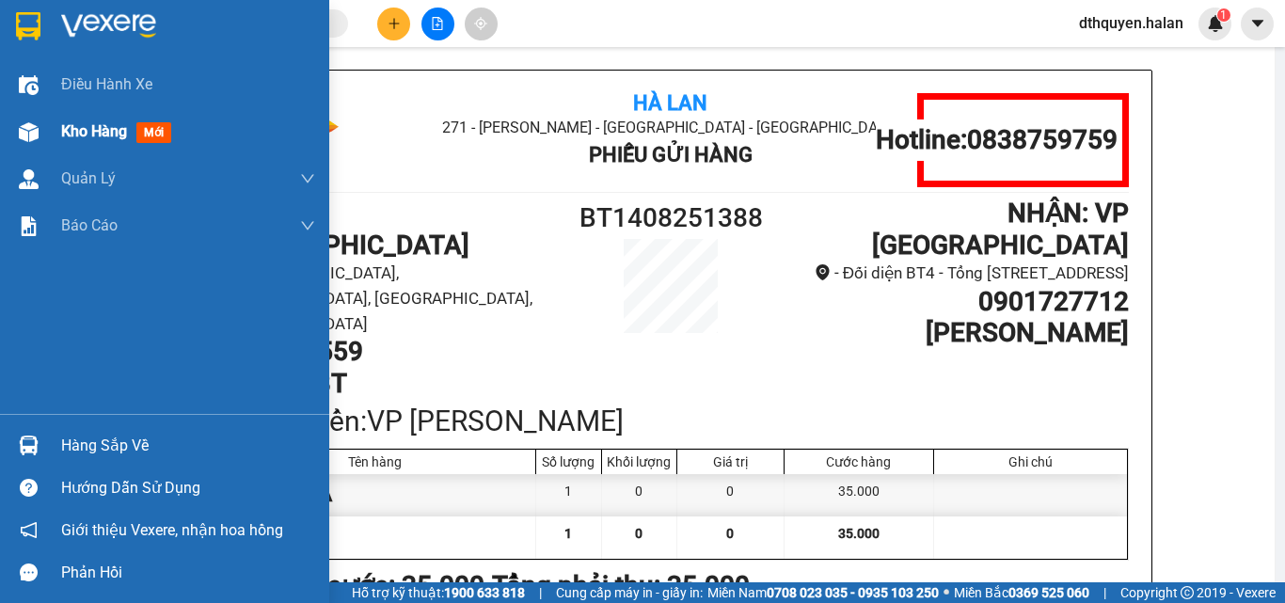
click at [90, 137] on span "Kho hàng" at bounding box center [94, 131] width 66 height 18
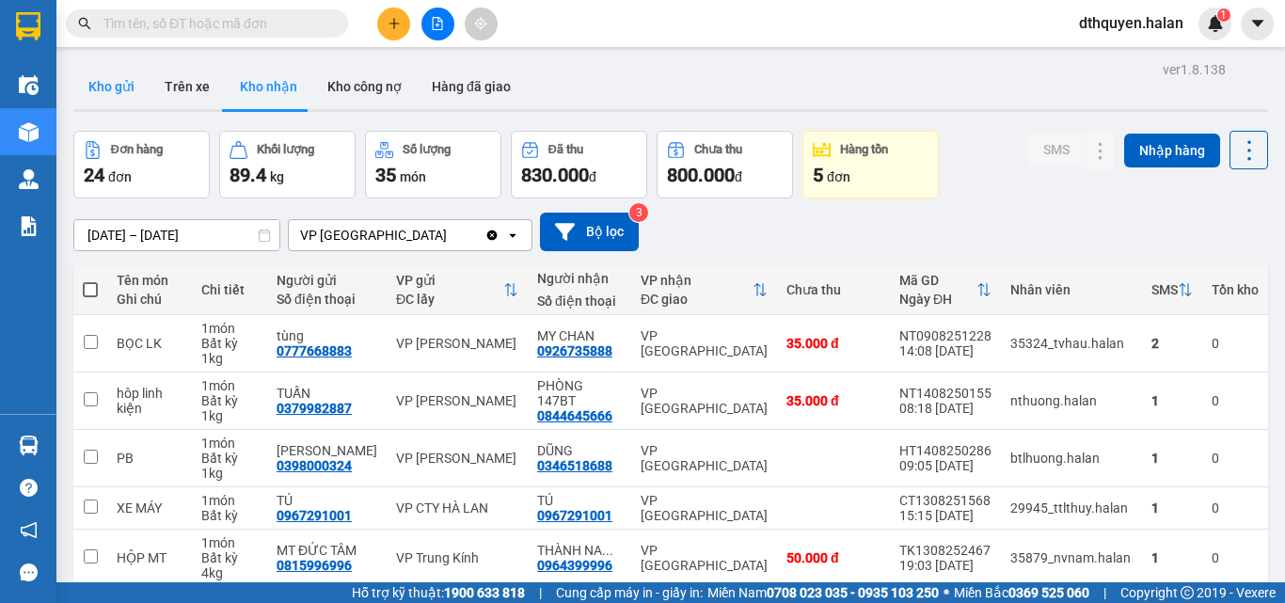
click at [91, 88] on button "Kho gửi" at bounding box center [111, 86] width 76 height 45
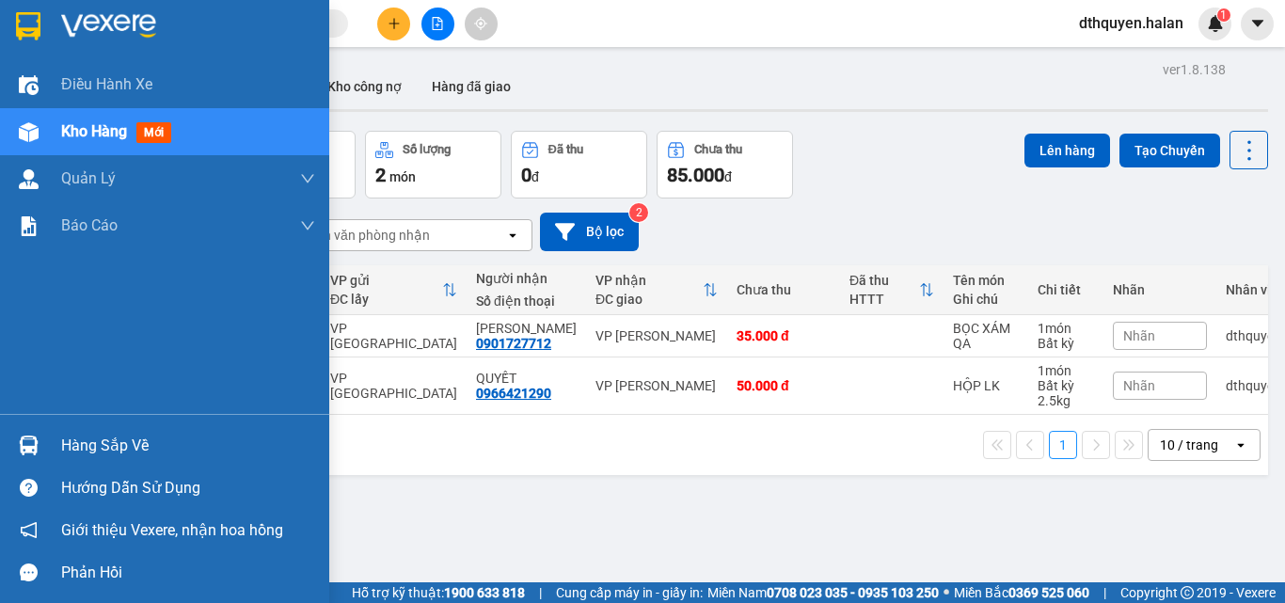
click at [163, 436] on div "Hàng sắp về" at bounding box center [188, 446] width 254 height 28
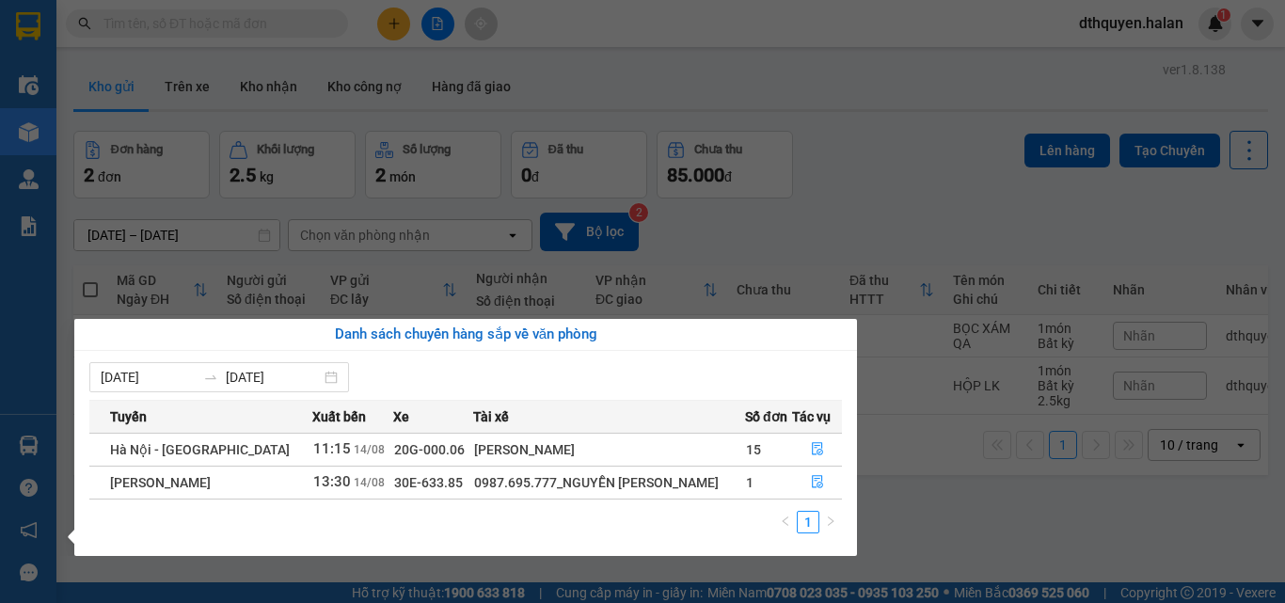
click at [855, 508] on div "08/08/2025 14/08/2025 Tuyến Xuất bến Xe Tài xế Số đơn Tác vụ Hà Nội - Tuyên Qua…" at bounding box center [465, 453] width 783 height 205
click at [960, 491] on section "Kết quả tìm kiếm ( 0 ) Bộ lọc No Data dthquyen.halan 1 Điều hành xe Kho hàng mớ…" at bounding box center [642, 301] width 1285 height 603
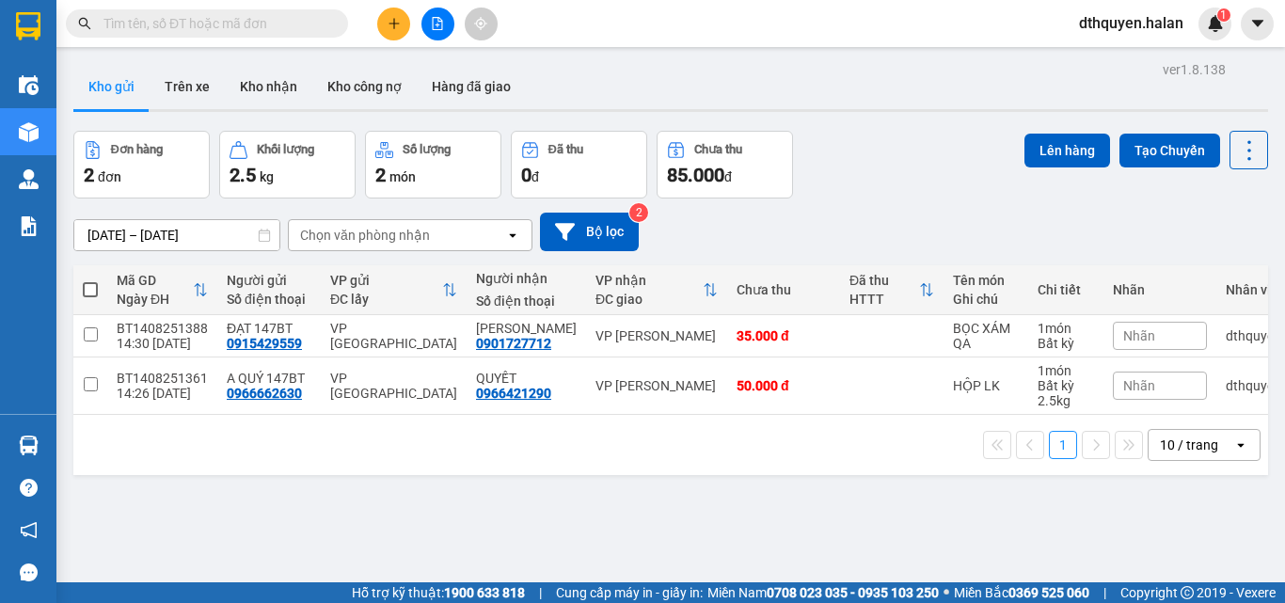
click at [392, 24] on icon "plus" at bounding box center [394, 23] width 10 height 1
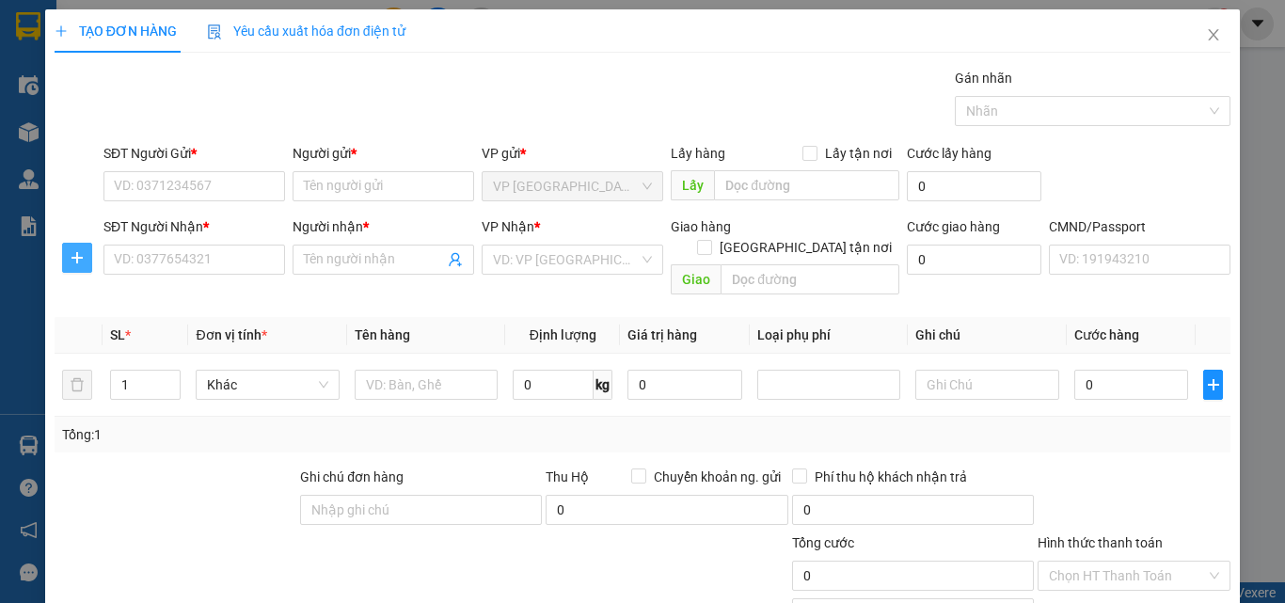
click at [83, 254] on icon "plus" at bounding box center [77, 257] width 15 height 15
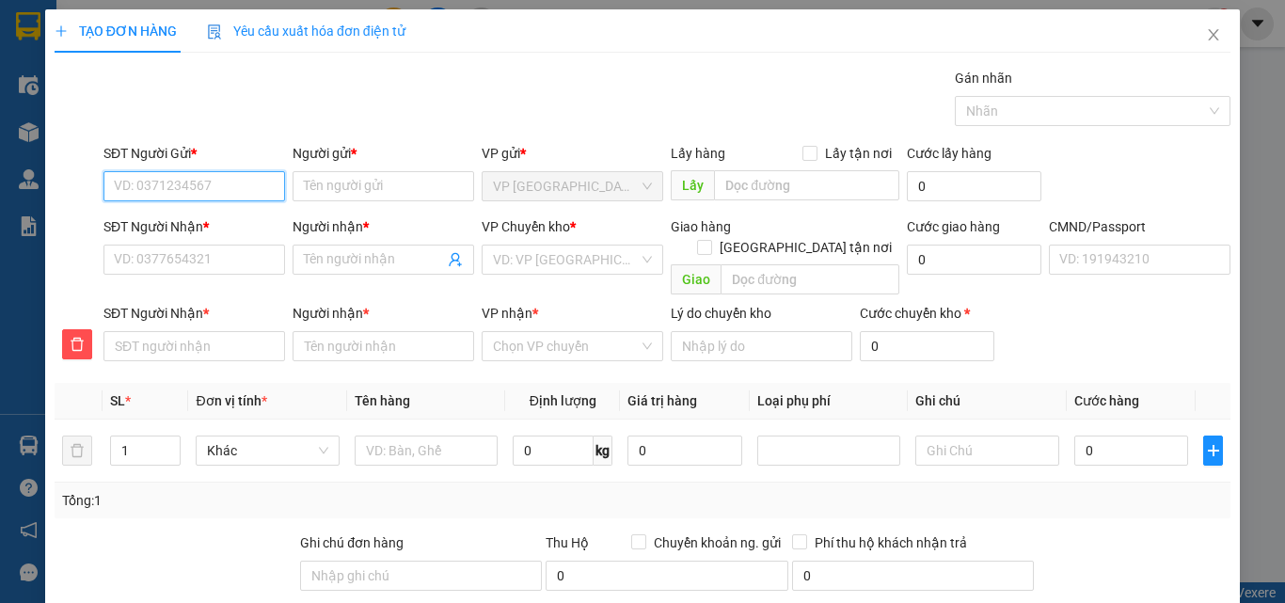
click at [232, 177] on input "SĐT Người Gửi *" at bounding box center [195, 186] width 182 height 30
type input "0978066984"
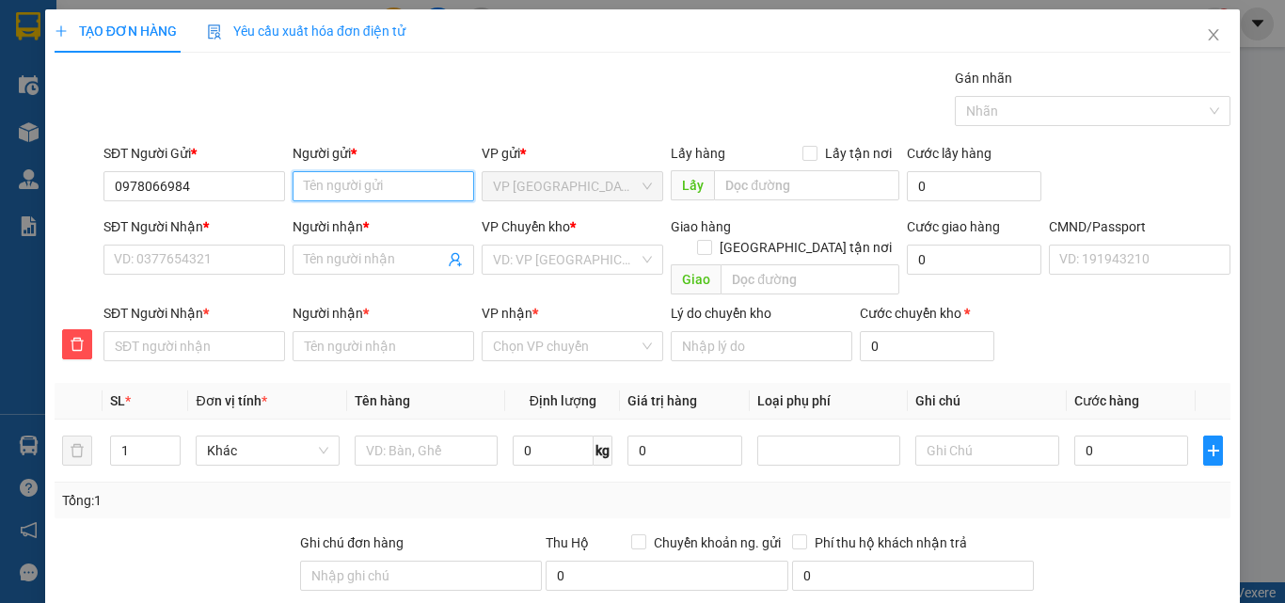
click at [364, 189] on input "Người gửi *" at bounding box center [384, 186] width 182 height 30
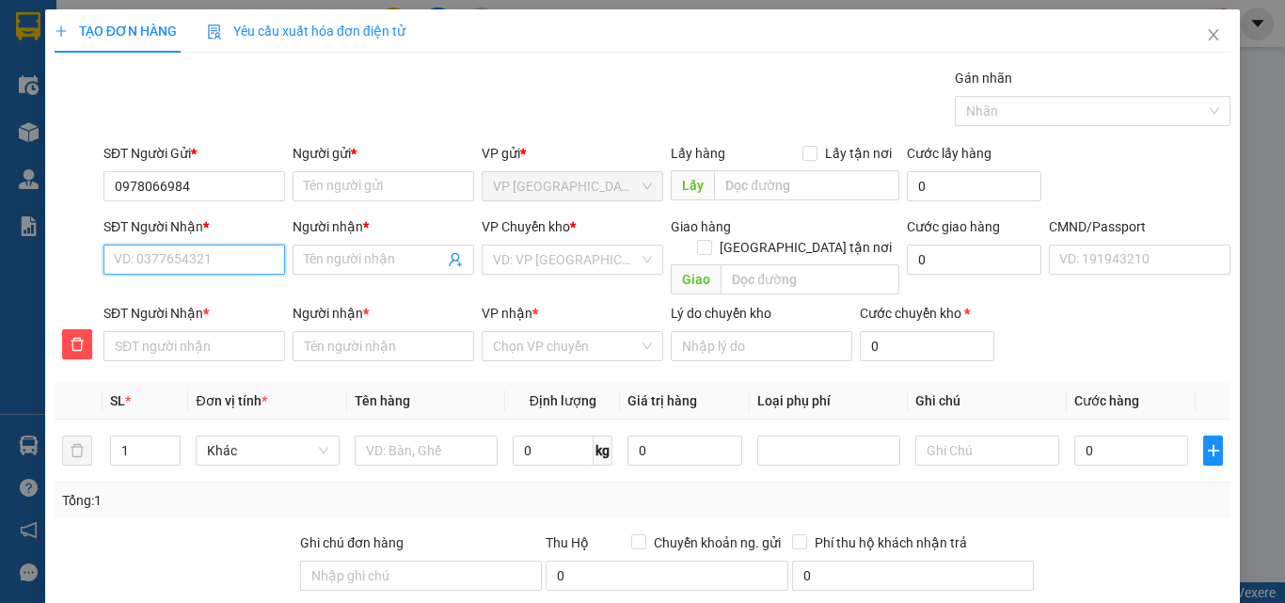
click at [234, 251] on input "SĐT Người Nhận *" at bounding box center [195, 260] width 182 height 30
type input "0"
type input "03"
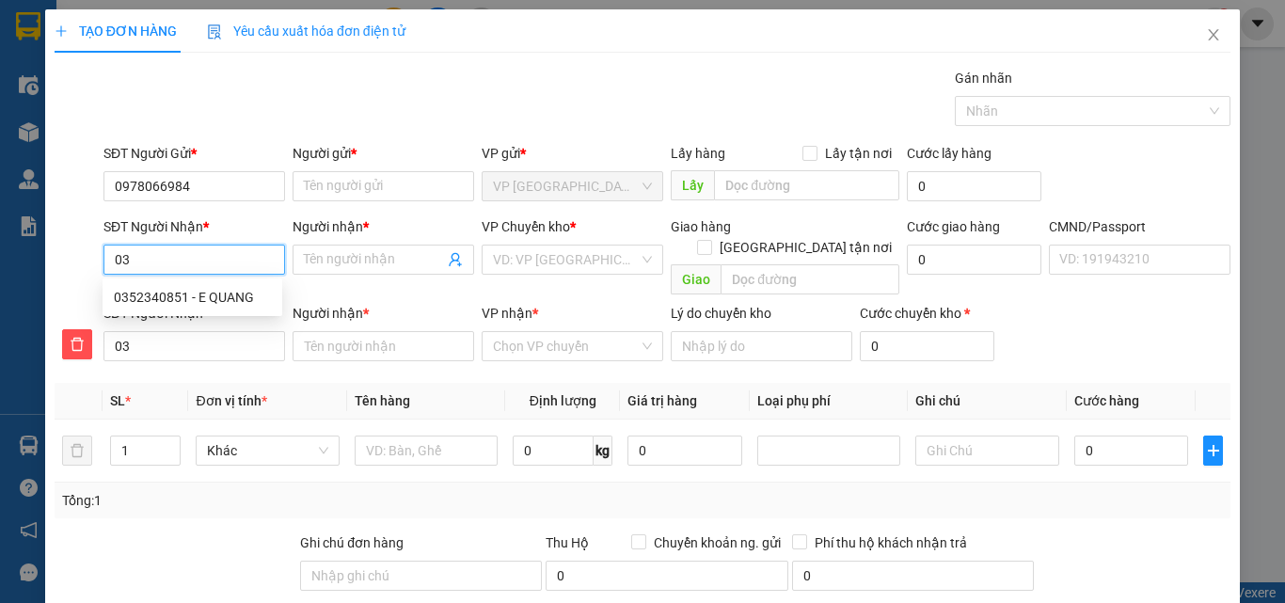
type input "035"
type input "0352"
type input "03523"
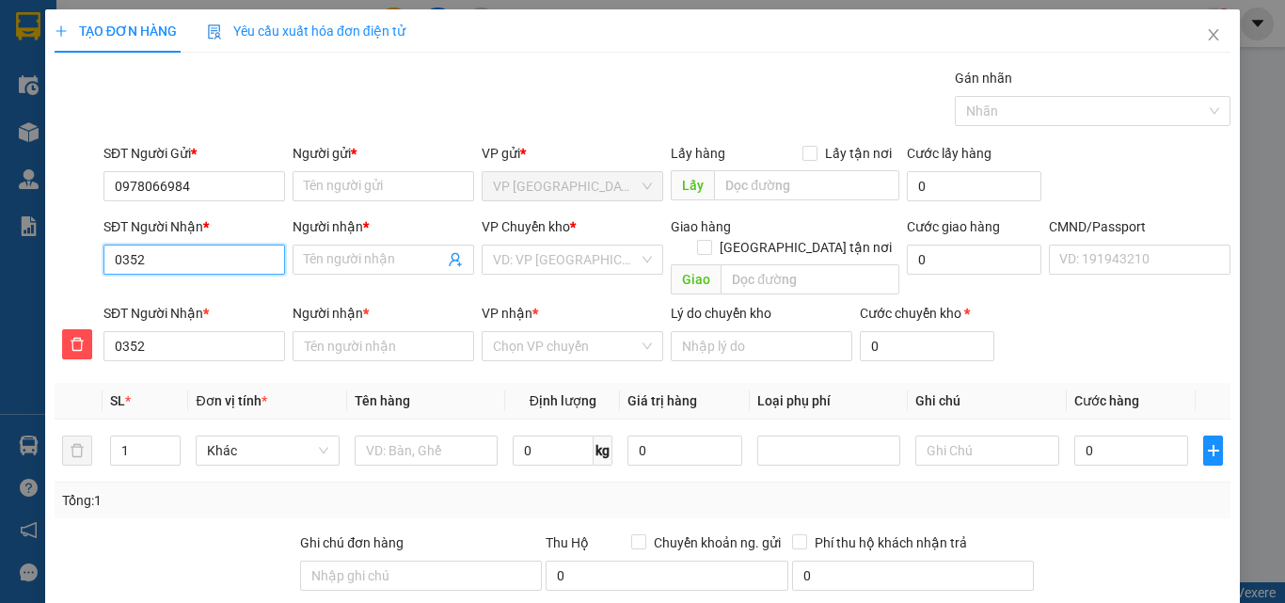
type input "03523"
type input "035234"
type input "0352340"
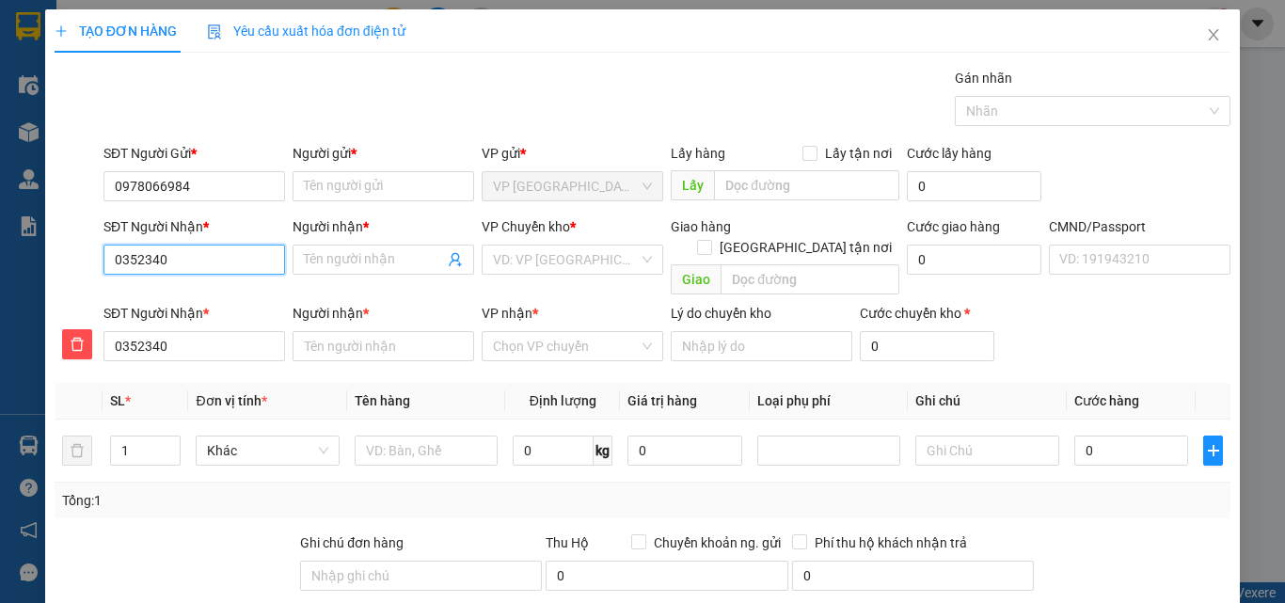
type input "03523408"
type input "035234085"
type input "0352340851"
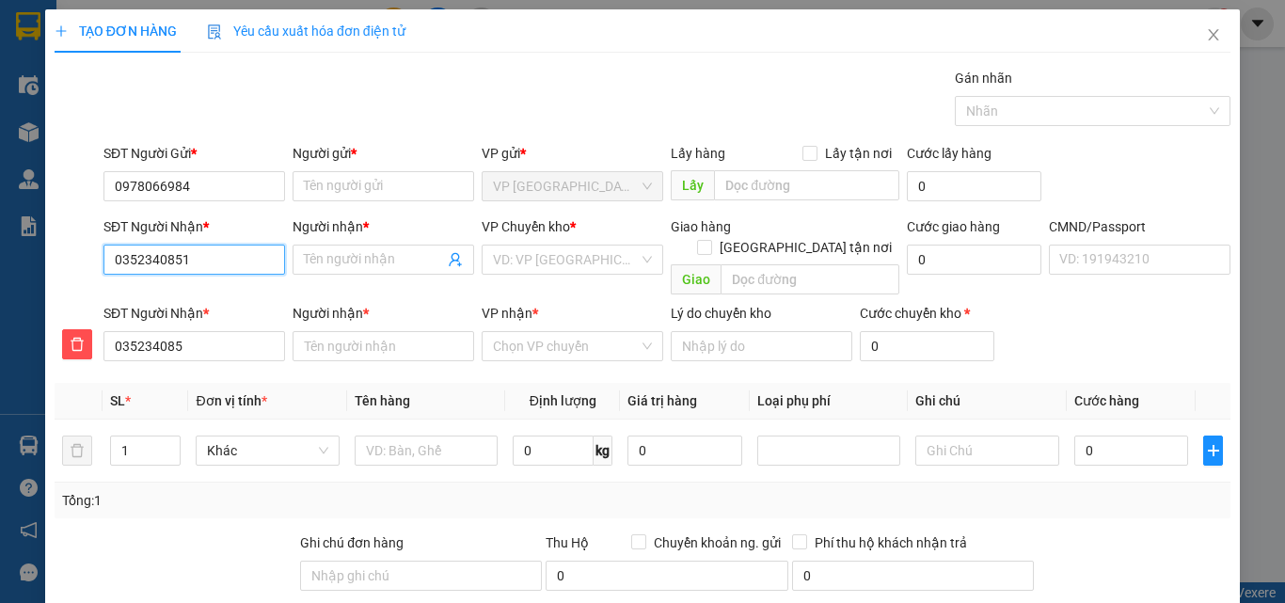
type input "0352340851"
click at [215, 301] on div "0352340851 - E QUANG" at bounding box center [192, 297] width 157 height 21
type input "E QUANG"
type input "0352340851"
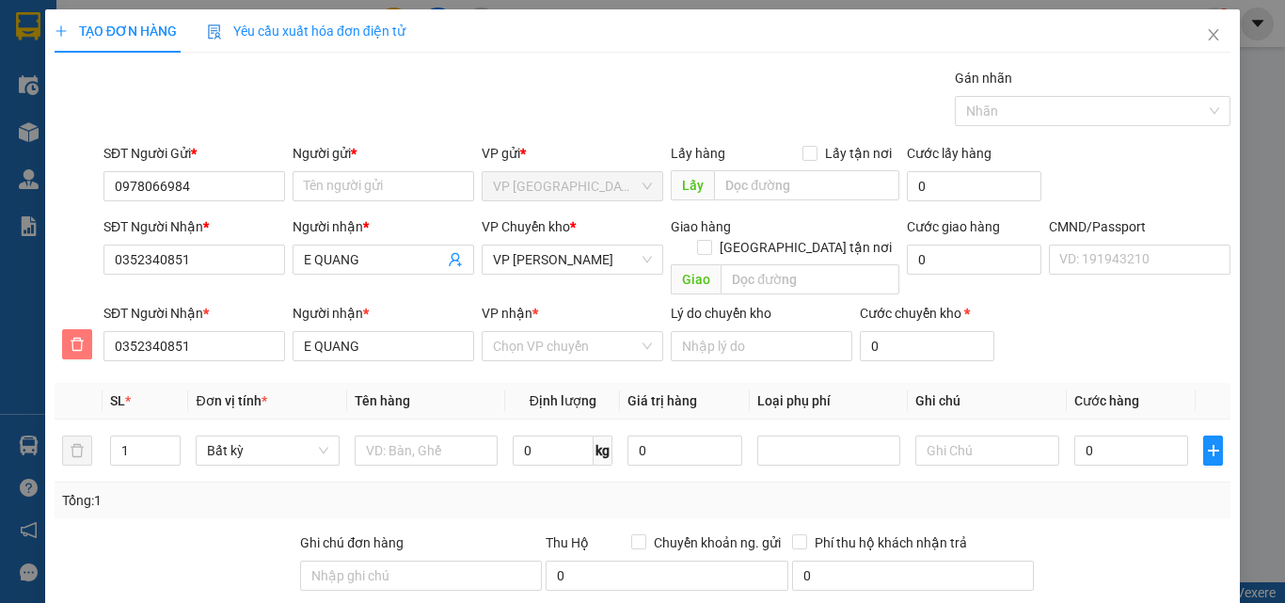
click at [80, 337] on icon "delete" at bounding box center [77, 344] width 15 height 15
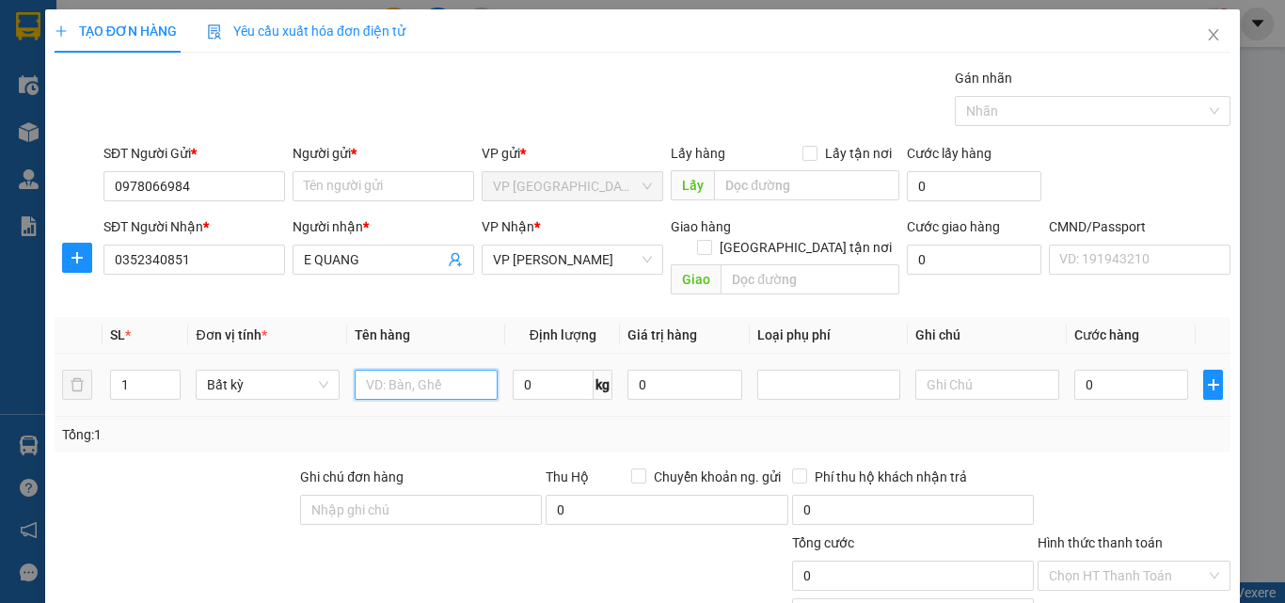
click at [399, 370] on input "text" at bounding box center [426, 385] width 143 height 30
type input "HỘP ĐỒ ĂN"
click at [1153, 370] on input "0" at bounding box center [1132, 385] width 115 height 30
type input "4"
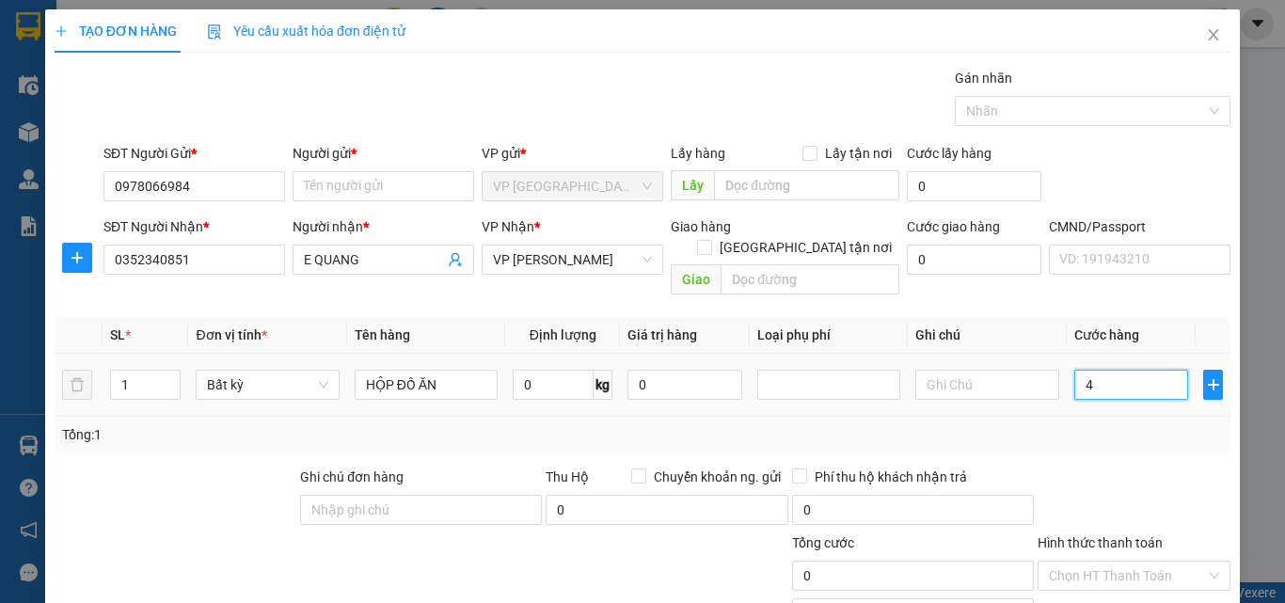
type input "4"
type input "40"
type input "400"
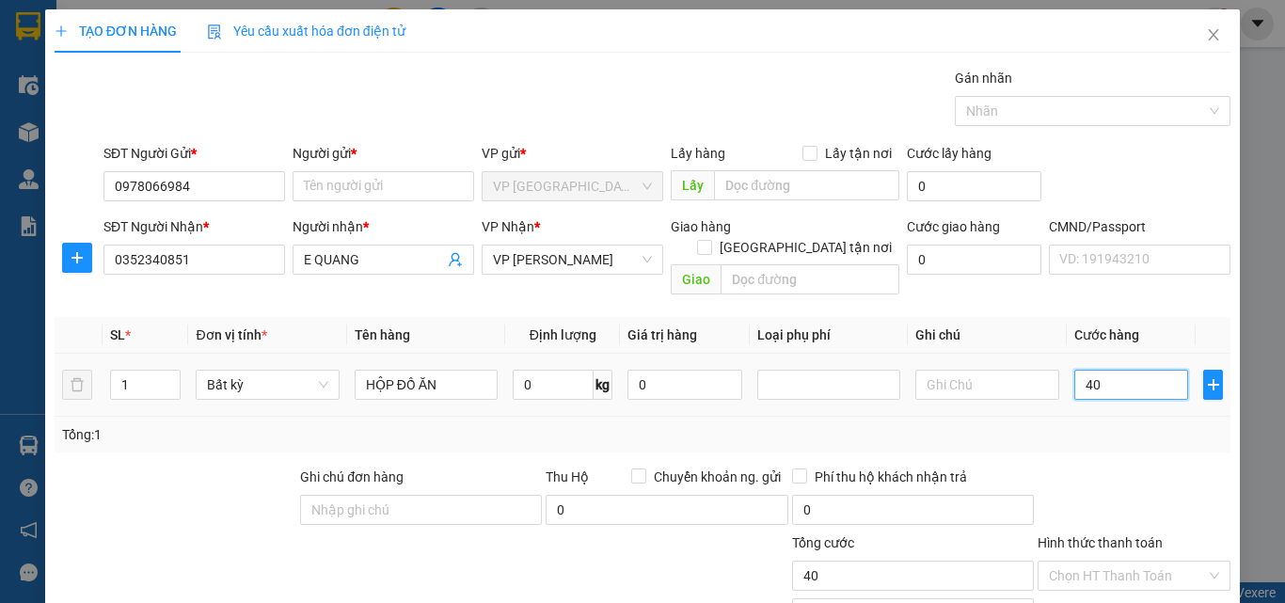
type input "400"
type input "4.000"
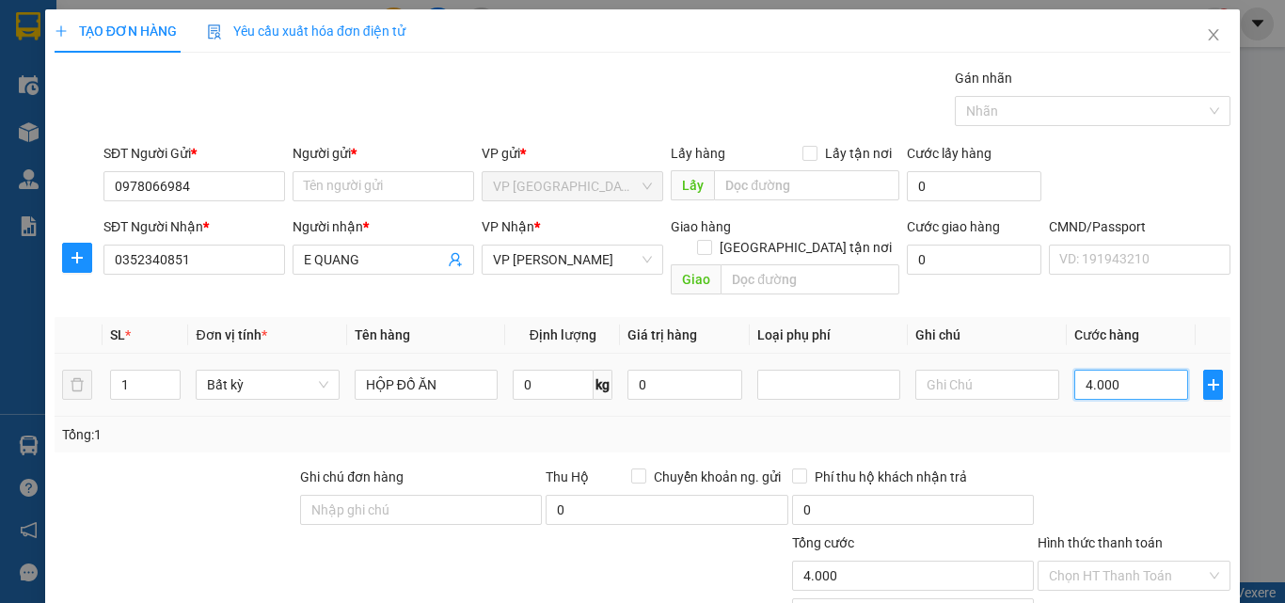
type input "40.000"
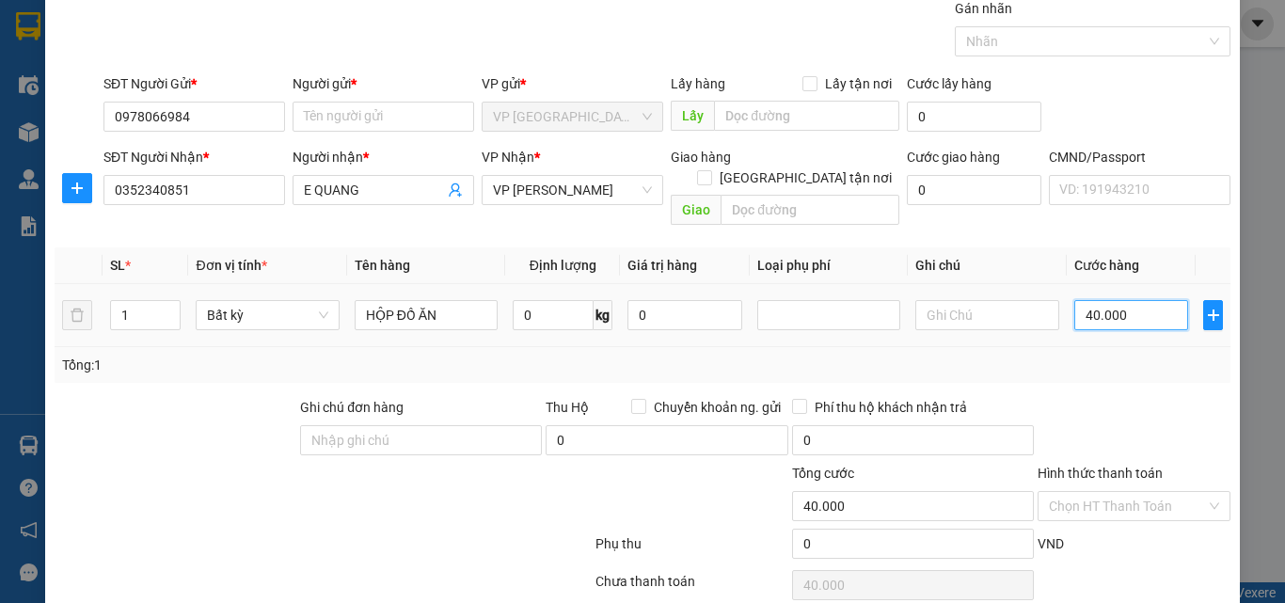
scroll to position [131, 0]
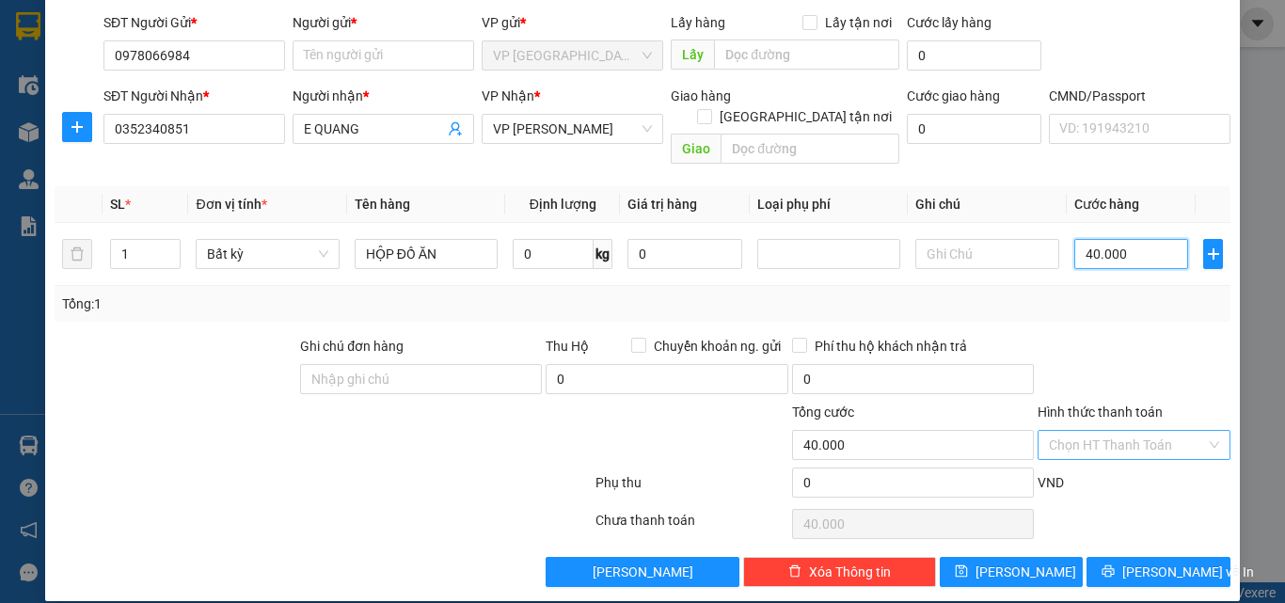
type input "40.000"
click at [1137, 431] on input "Hình thức thanh toán" at bounding box center [1127, 445] width 157 height 28
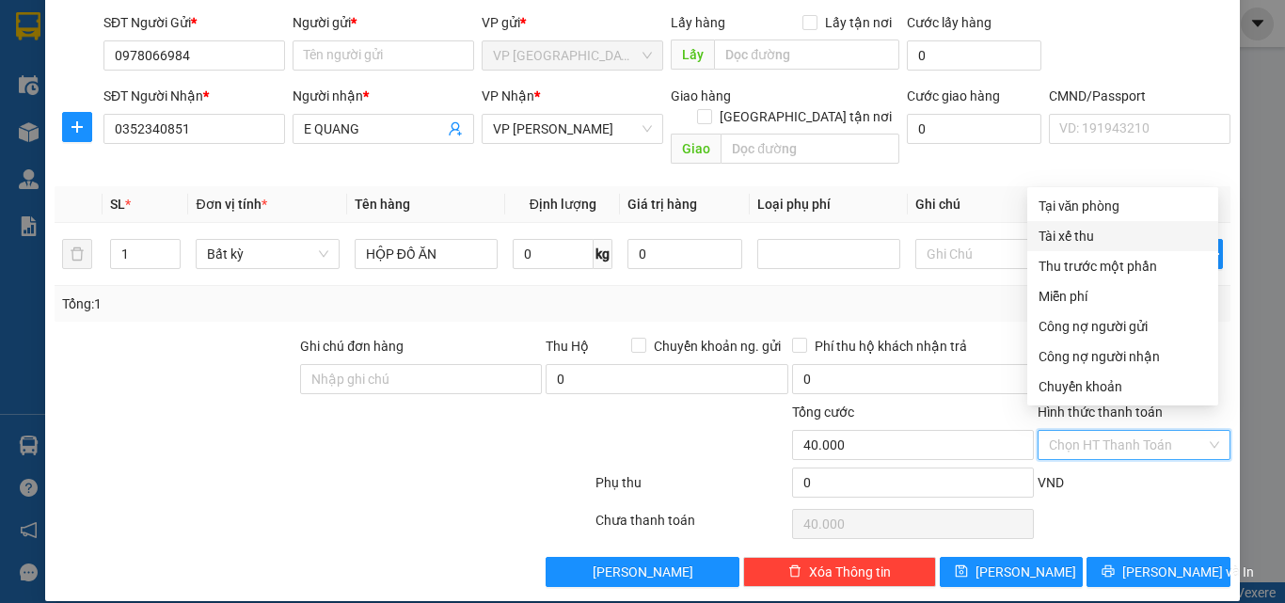
click at [1104, 196] on div "Tại văn phòng" at bounding box center [1123, 206] width 168 height 21
type input "0"
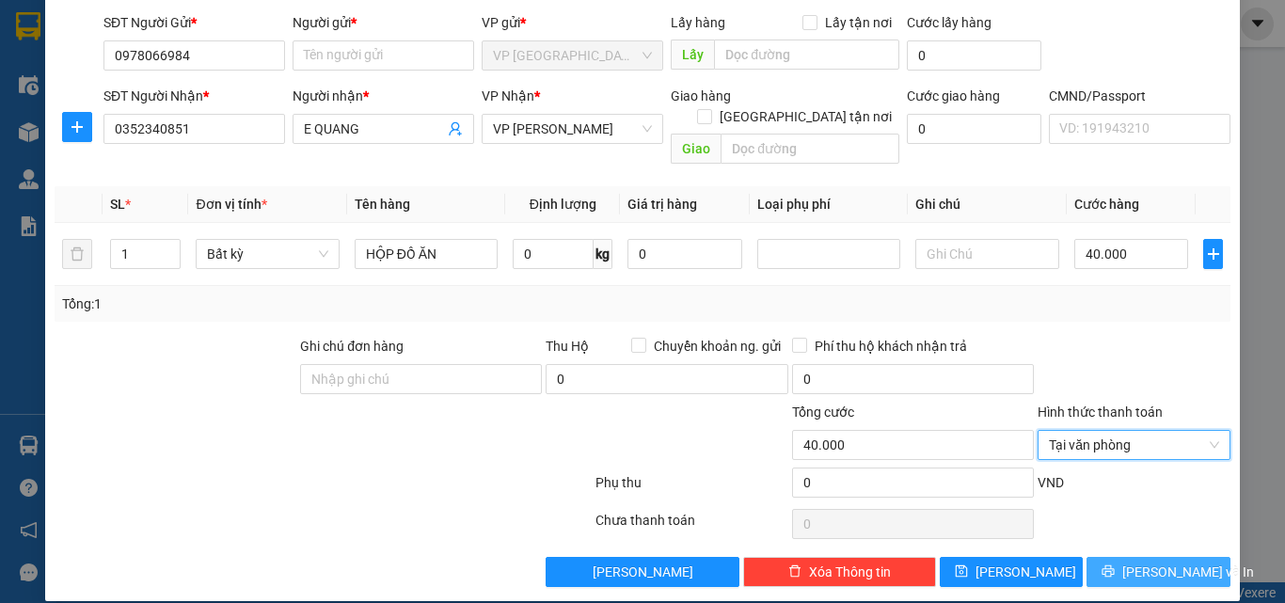
click at [1136, 566] on div "TẠO ĐƠN HÀNG Yêu cầu xuất hóa đơn điện tử Transit Pickup Surcharge Ids Transit …" at bounding box center [642, 240] width 1195 height 723
click at [1136, 562] on span "[PERSON_NAME] và In" at bounding box center [1189, 572] width 132 height 21
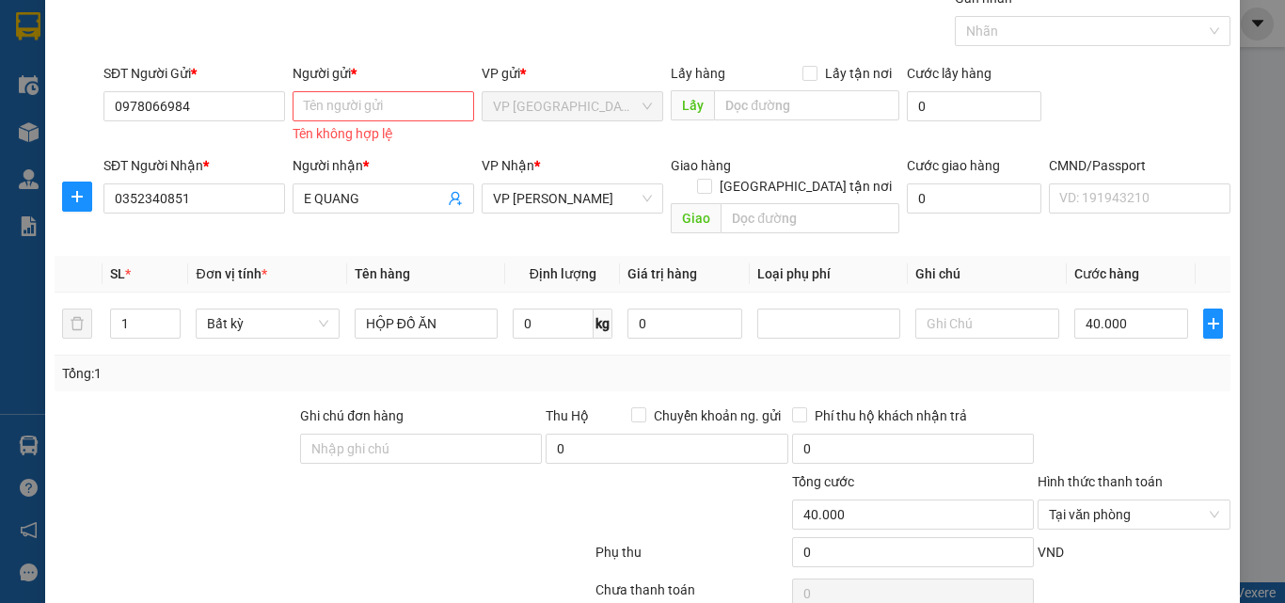
scroll to position [0, 0]
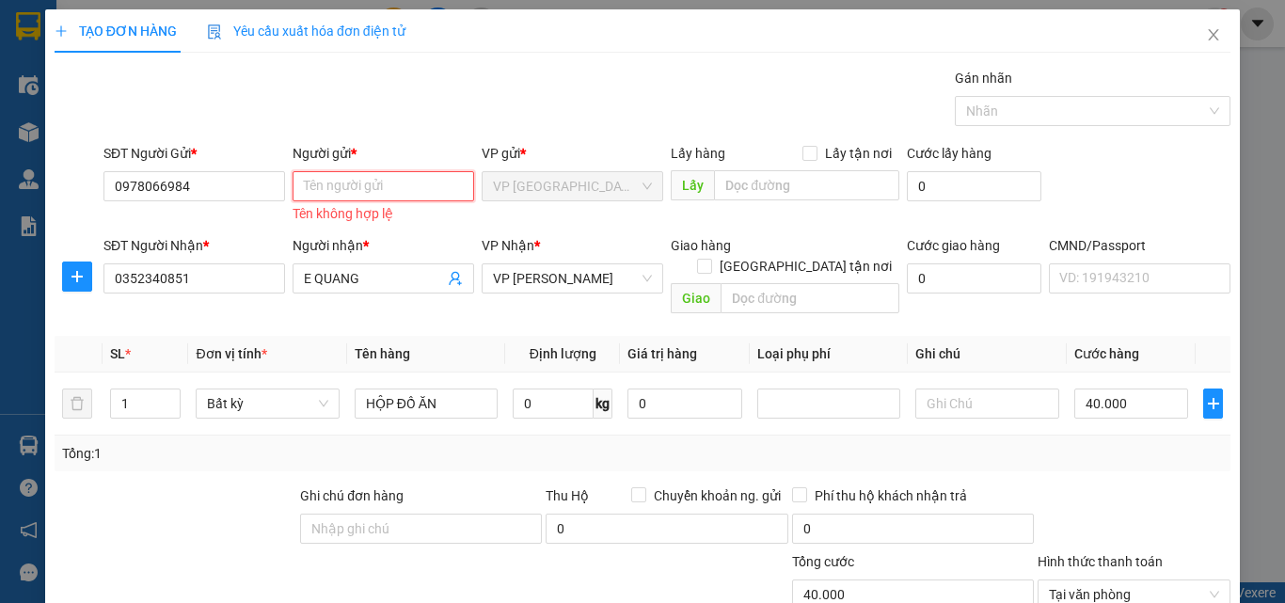
click at [333, 181] on input "Người gửi *" at bounding box center [384, 186] width 182 height 30
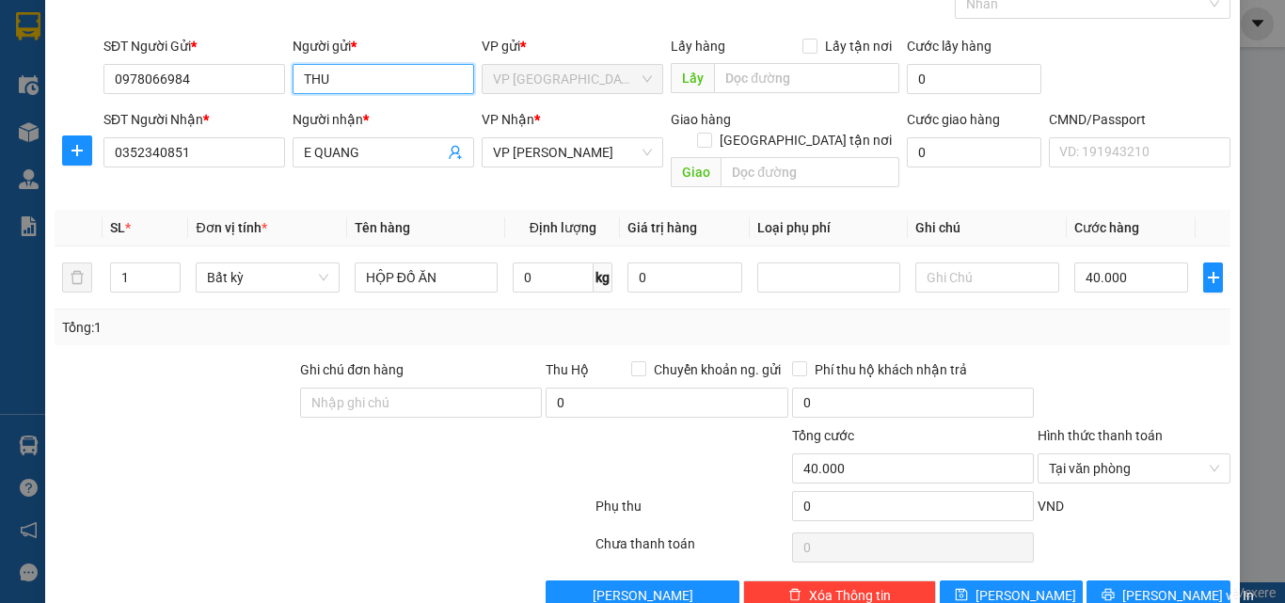
scroll to position [131, 0]
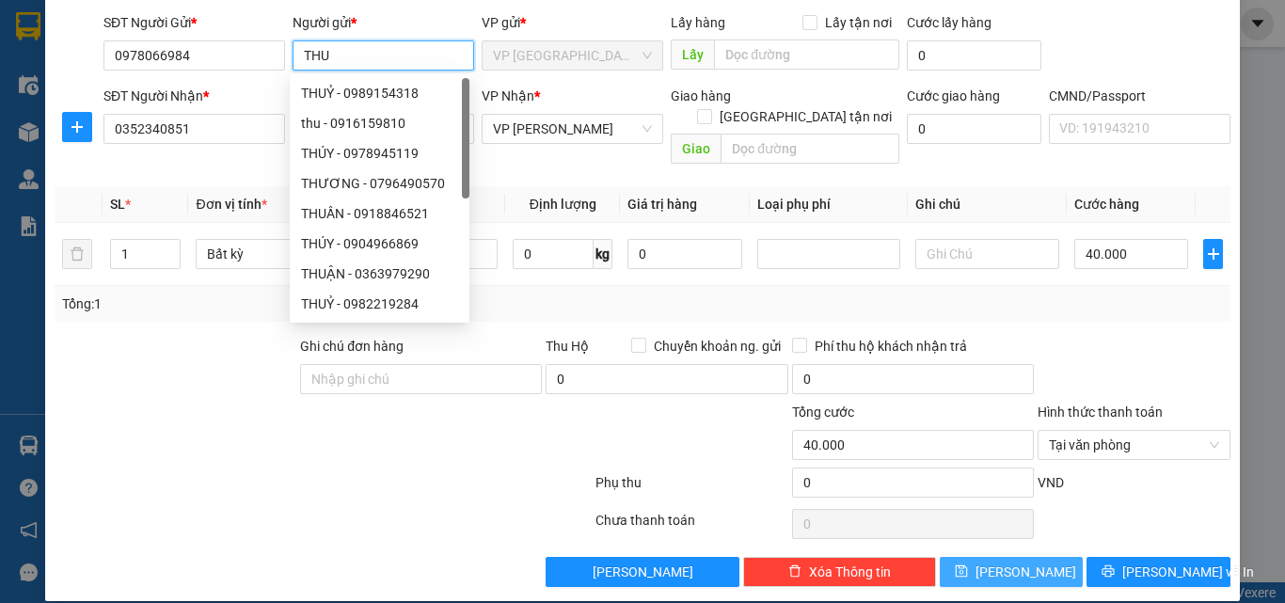
type input "THU"
click at [1042, 557] on button "[PERSON_NAME]" at bounding box center [1012, 572] width 144 height 30
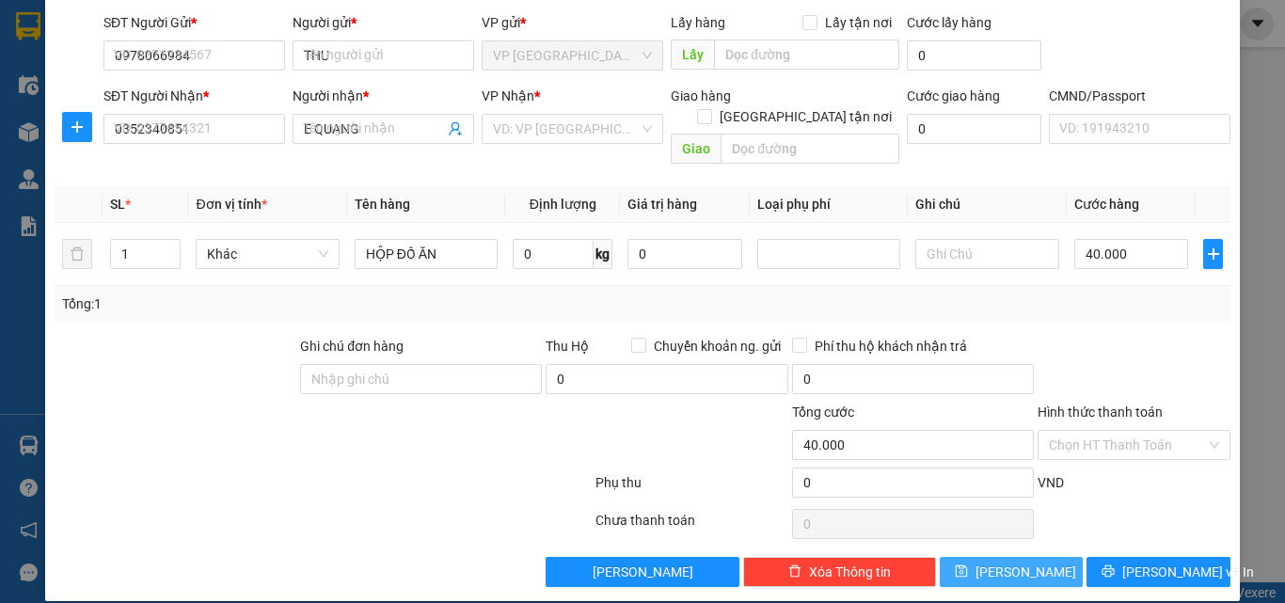
type input "0"
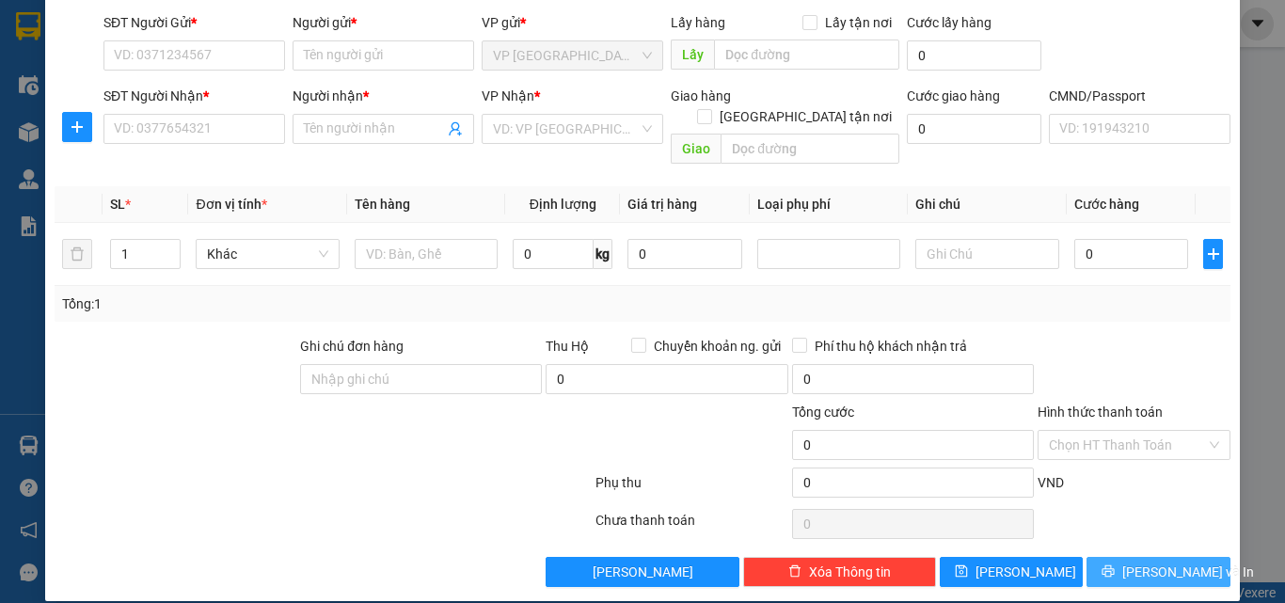
click at [1139, 562] on span "[PERSON_NAME] và In" at bounding box center [1189, 572] width 132 height 21
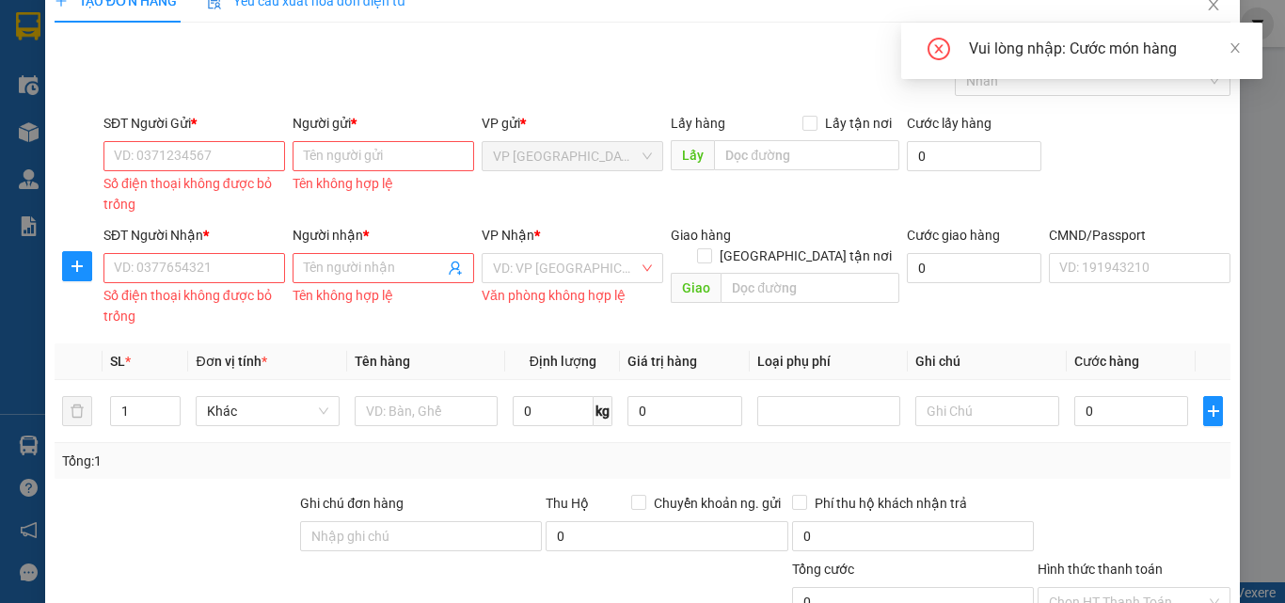
scroll to position [0, 0]
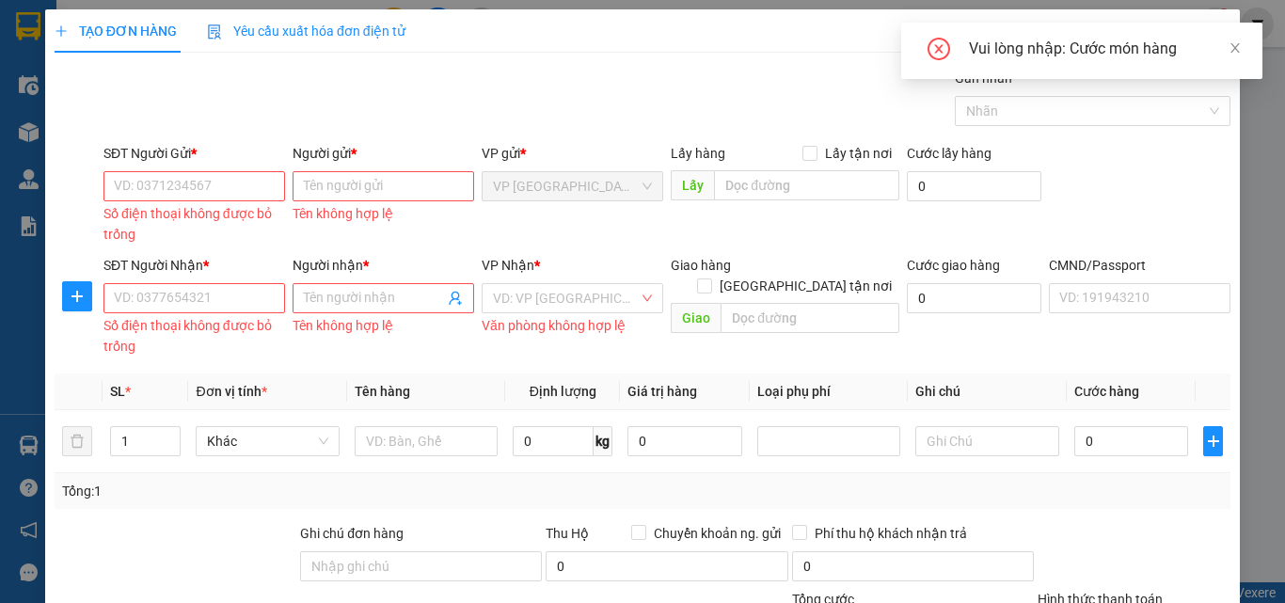
click at [1233, 13] on div "TẠO ĐƠN HÀNG Yêu cầu xuất hóa đơn điện tử Transit Pickup Surcharge Ids Transit …" at bounding box center [642, 301] width 1285 height 603
click at [1237, 55] on span at bounding box center [1235, 47] width 13 height 15
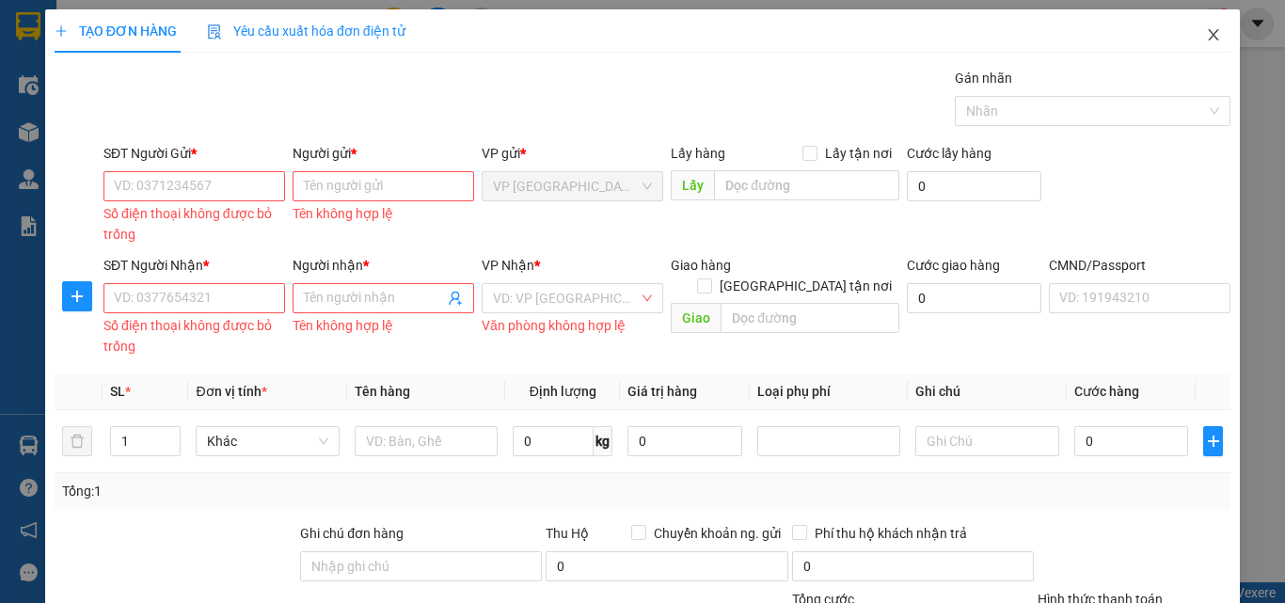
click at [1190, 32] on span "Close" at bounding box center [1213, 35] width 53 height 53
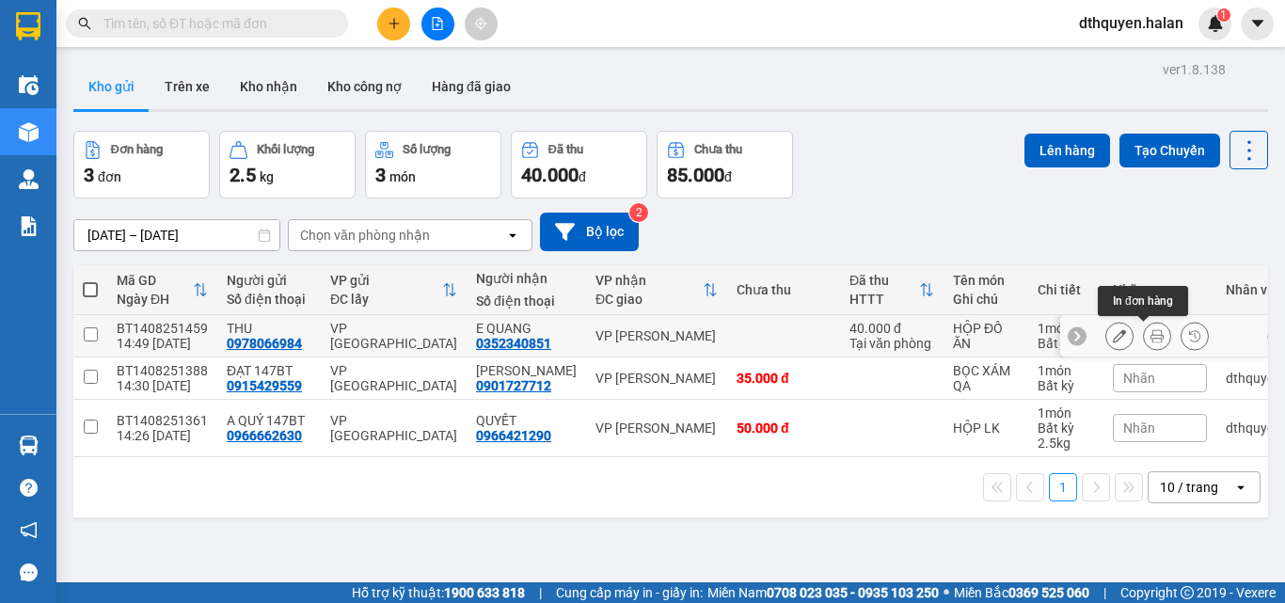
click at [1144, 343] on button at bounding box center [1157, 336] width 26 height 33
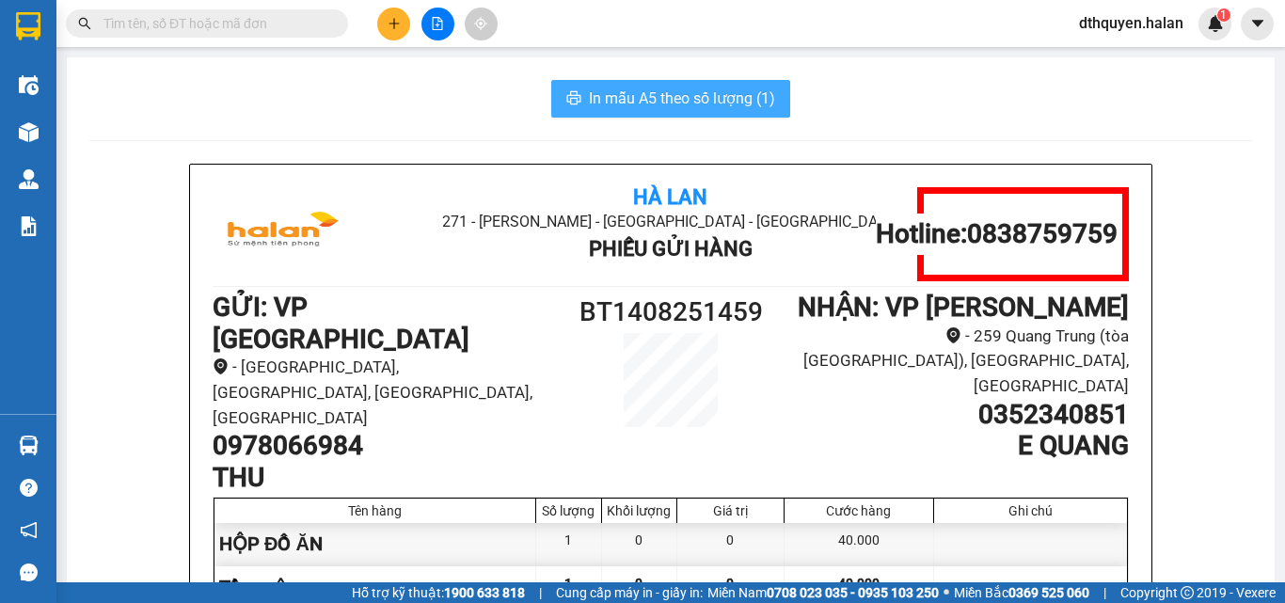
click at [589, 92] on span "In mẫu A5 theo số lượng (1)" at bounding box center [682, 99] width 186 height 24
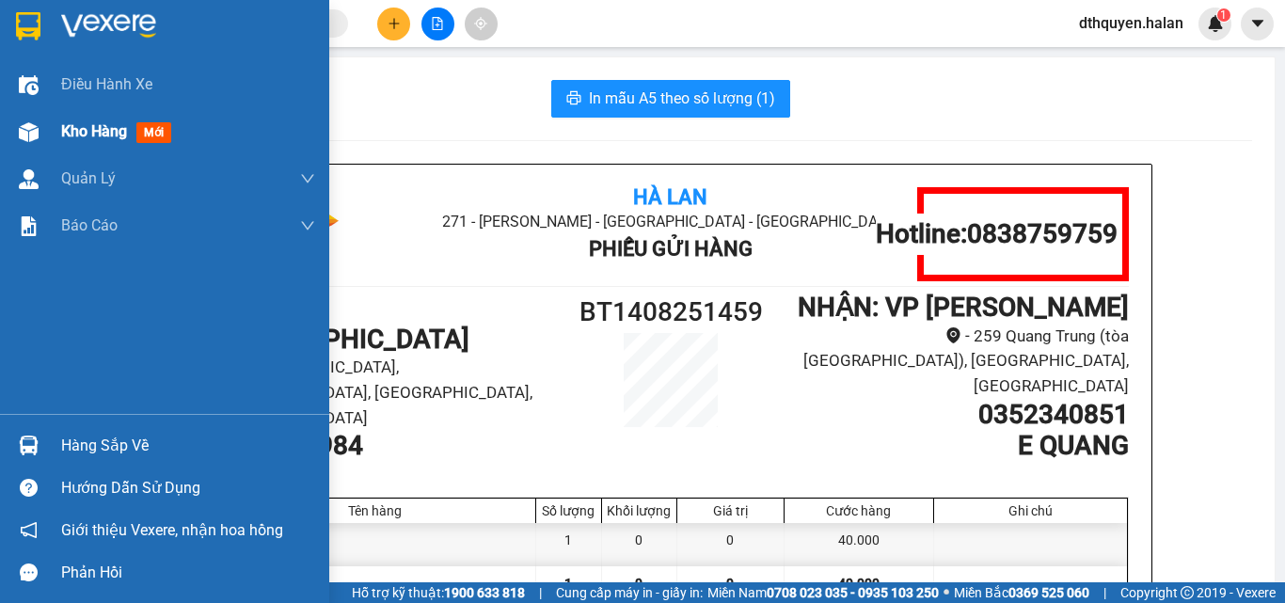
click at [87, 135] on span "Kho hàng" at bounding box center [94, 131] width 66 height 18
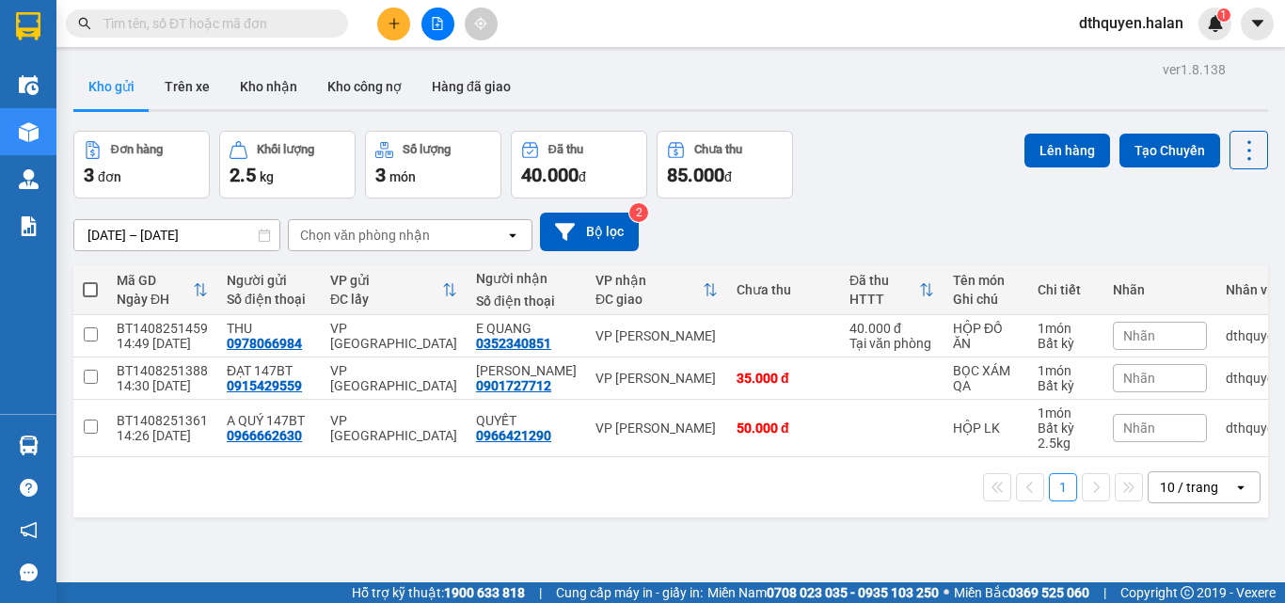
click at [85, 289] on span at bounding box center [90, 289] width 15 height 15
click at [90, 280] on input "checkbox" at bounding box center [90, 280] width 0 height 0
checkbox input "true"
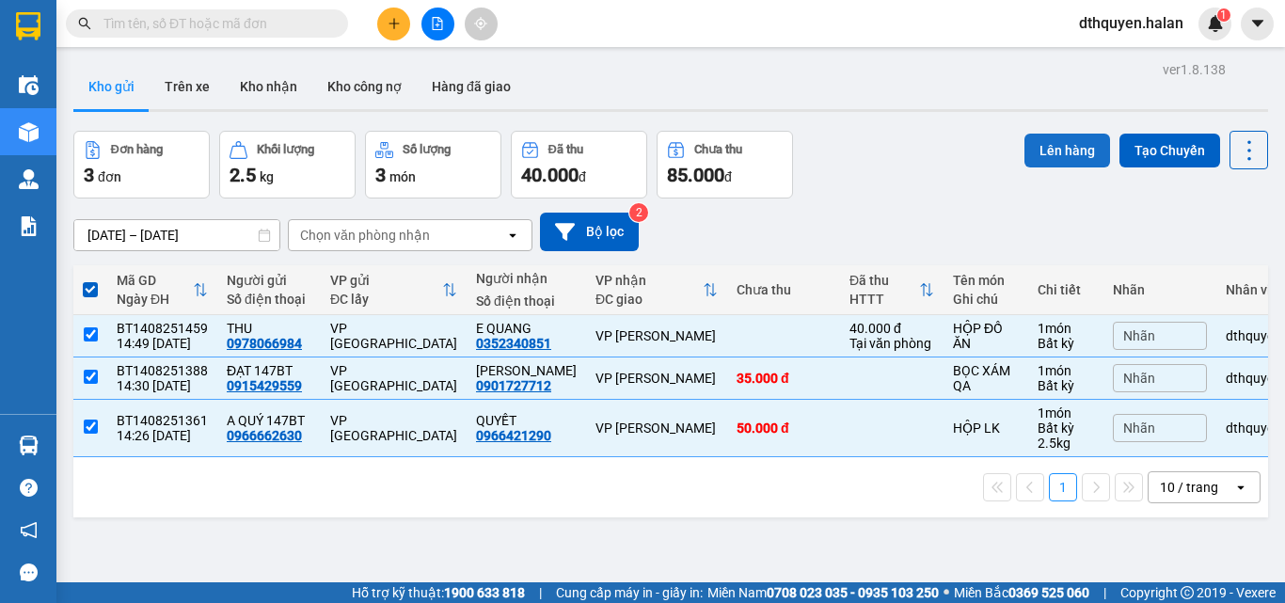
click at [1054, 151] on button "Lên hàng" at bounding box center [1068, 151] width 86 height 34
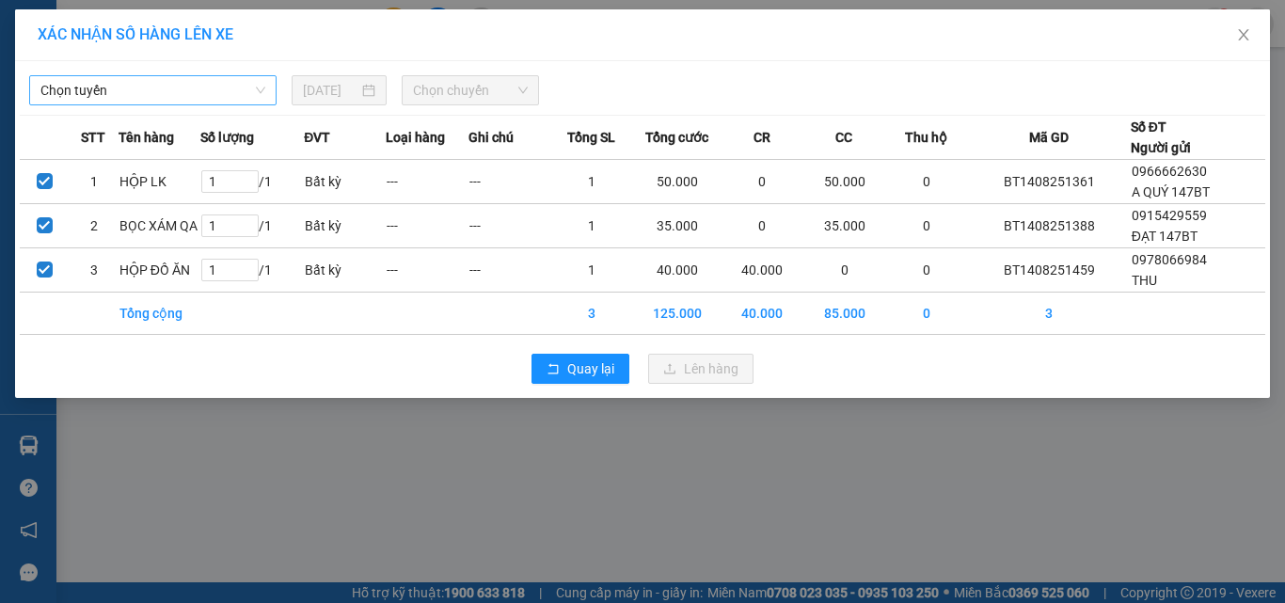
drag, startPoint x: 231, startPoint y: 94, endPoint x: 216, endPoint y: 103, distance: 16.5
click at [230, 94] on span "Chọn tuyến" at bounding box center [152, 90] width 225 height 28
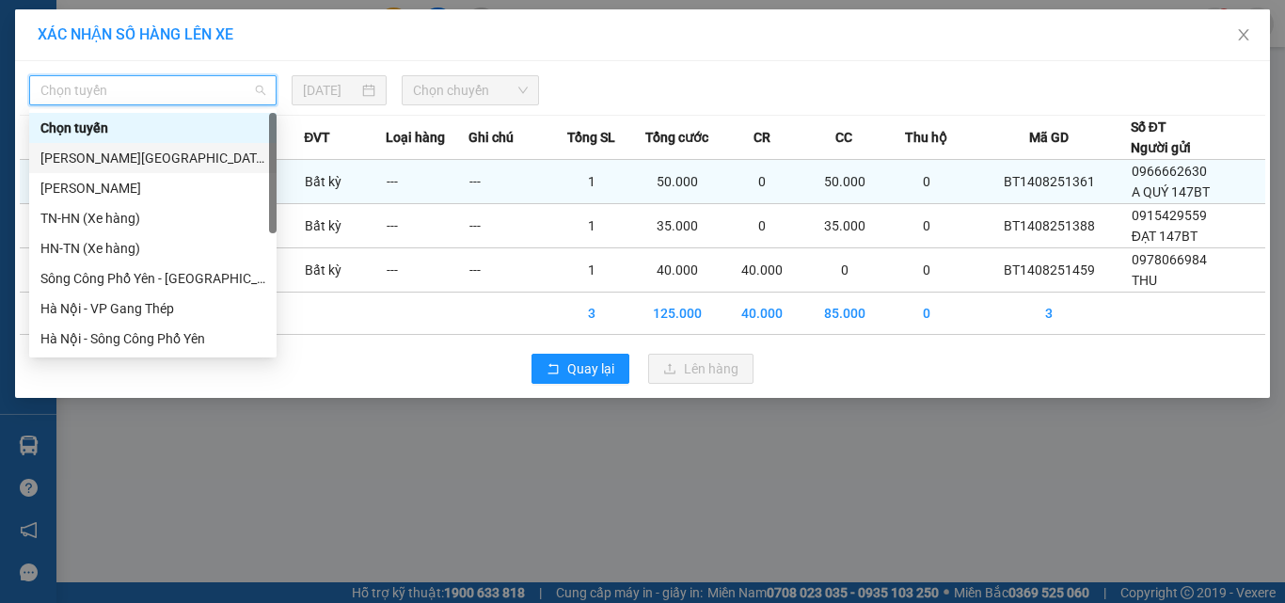
drag, startPoint x: 127, startPoint y: 160, endPoint x: 284, endPoint y: 182, distance: 158.6
click at [128, 160] on div "[PERSON_NAME][GEOGRAPHIC_DATA]" at bounding box center [152, 158] width 225 height 21
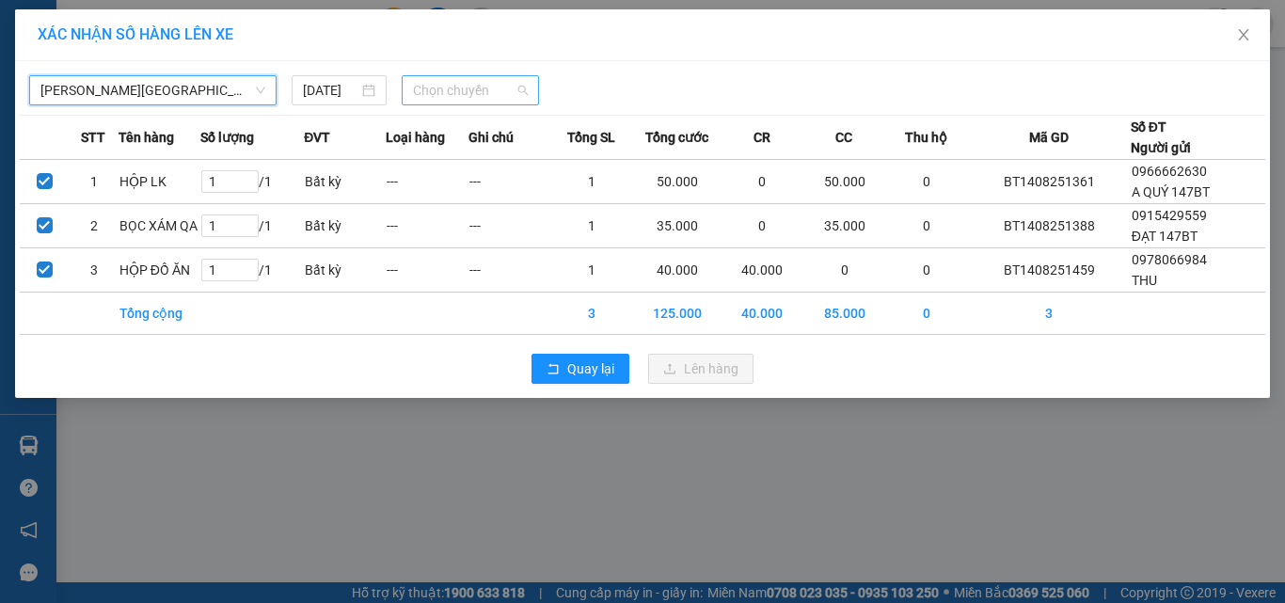
click at [486, 94] on span "Chọn chuyến" at bounding box center [471, 90] width 116 height 28
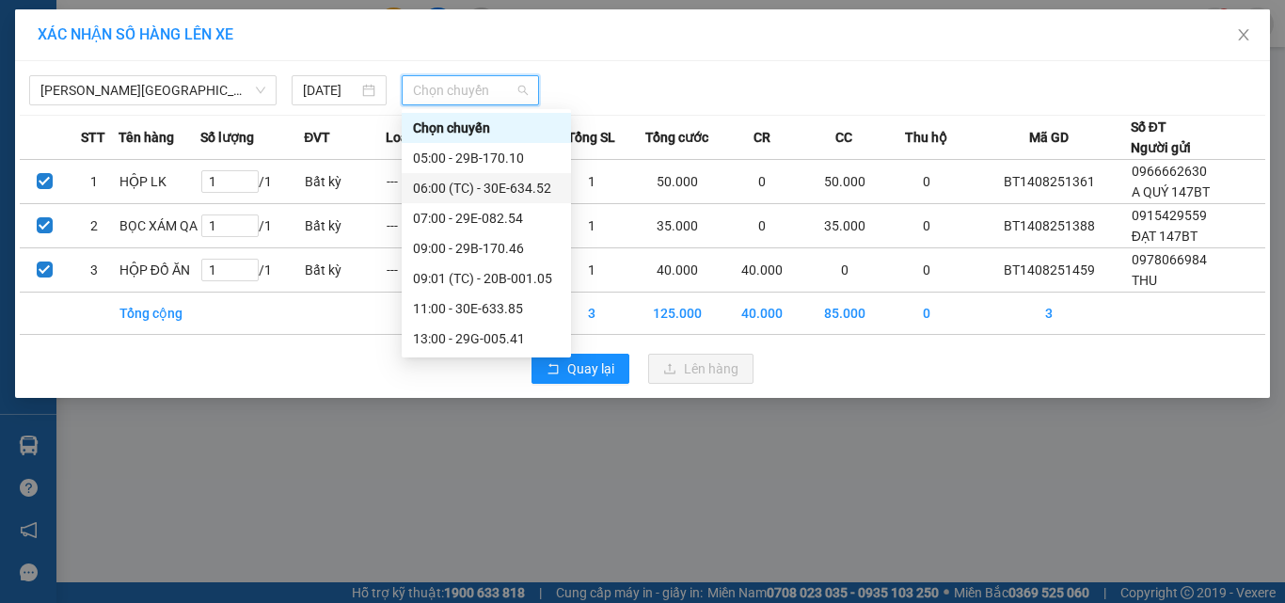
scroll to position [90, 0]
click at [474, 276] on div "15:00 - 30E-634.52" at bounding box center [486, 278] width 147 height 21
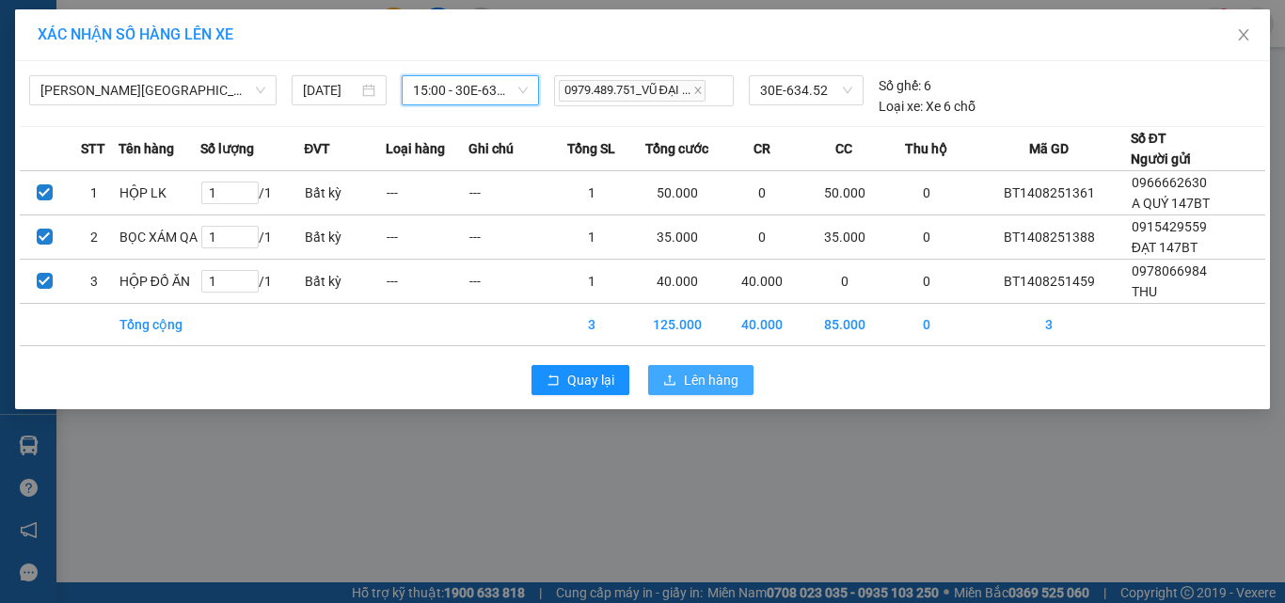
click at [729, 377] on span "Lên hàng" at bounding box center [711, 380] width 55 height 21
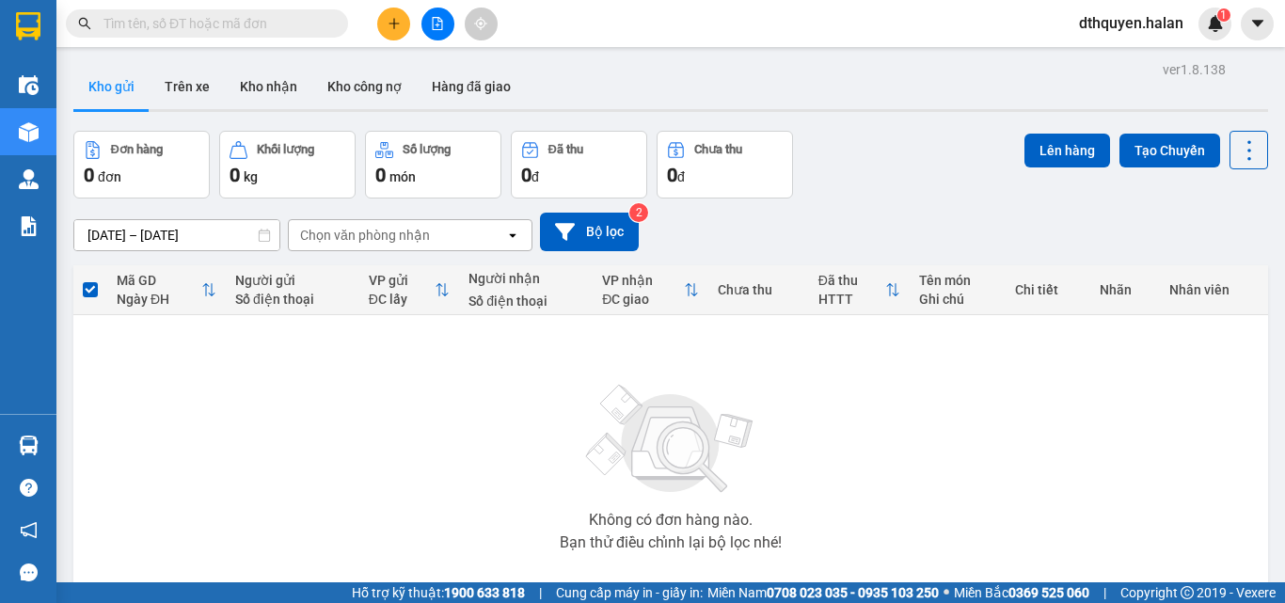
click at [444, 20] on button at bounding box center [438, 24] width 33 height 33
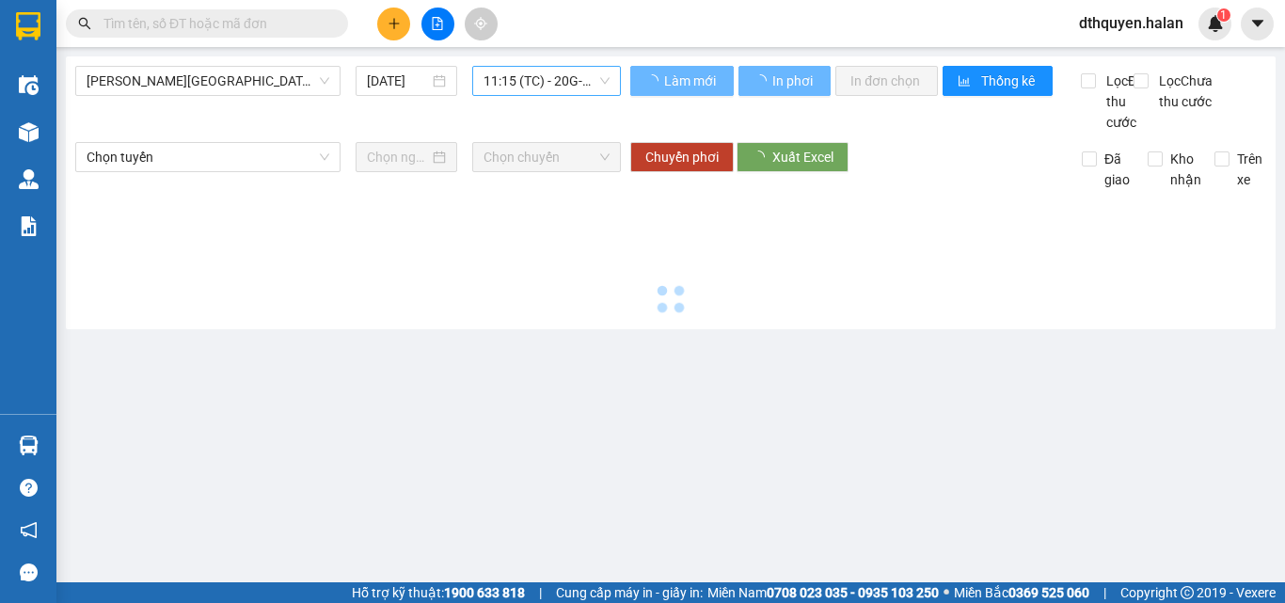
click at [560, 86] on span "11:15 (TC) - 20G-000.06" at bounding box center [547, 81] width 126 height 28
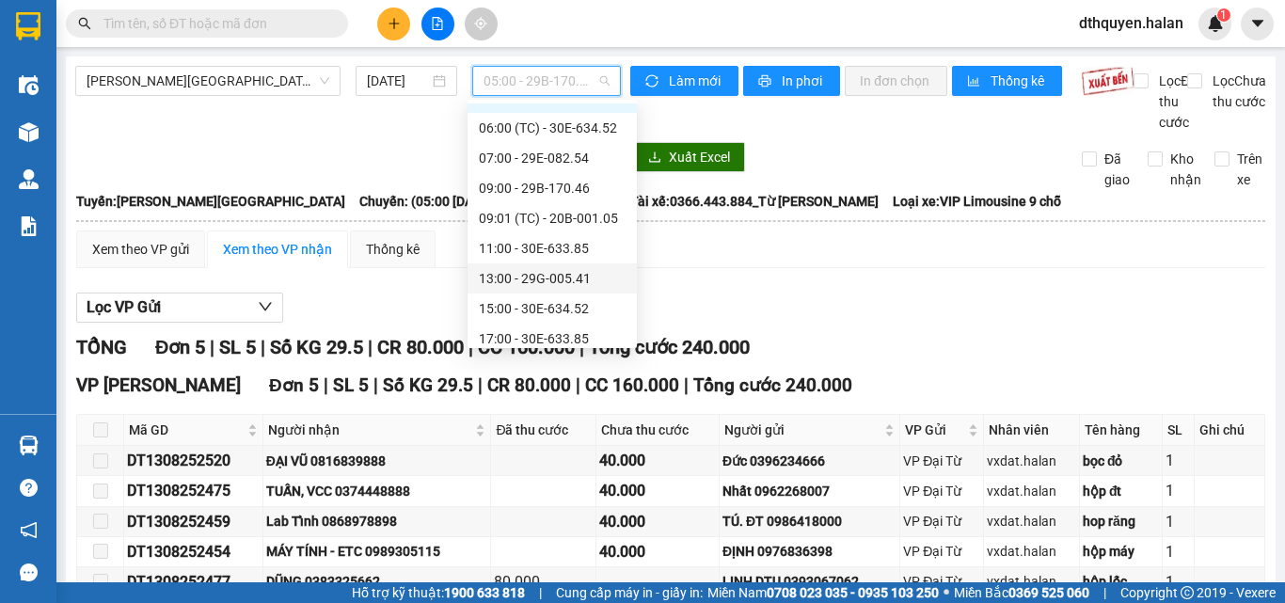
scroll to position [90, 0]
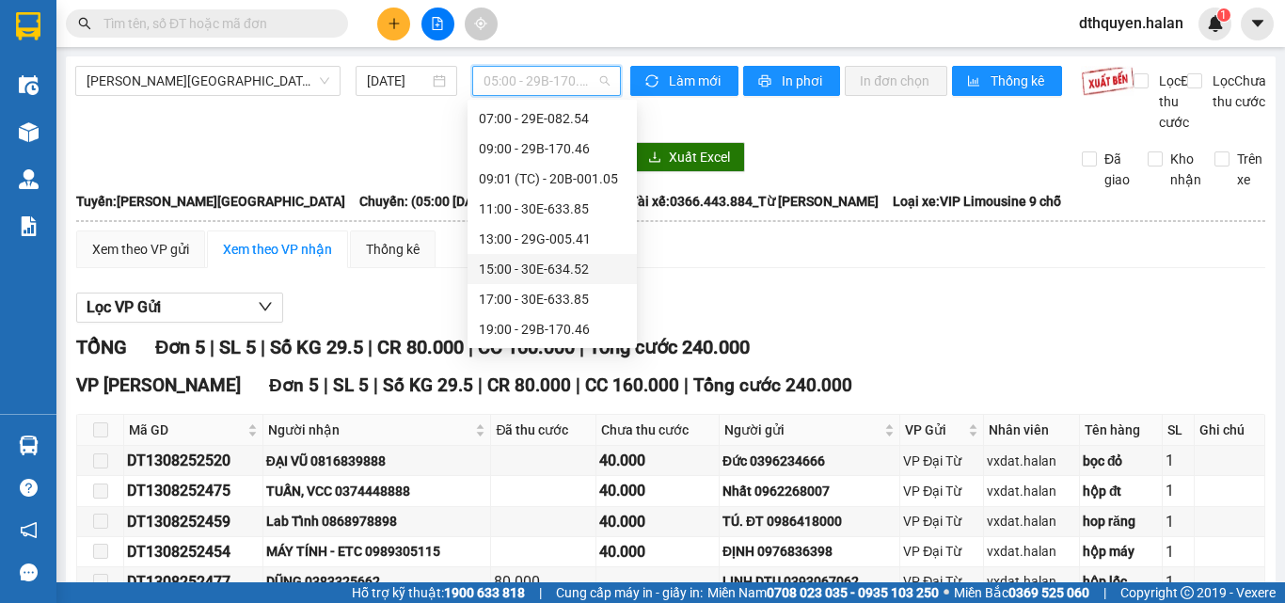
click at [535, 270] on div "15:00 - 30E-634.52" at bounding box center [552, 269] width 147 height 21
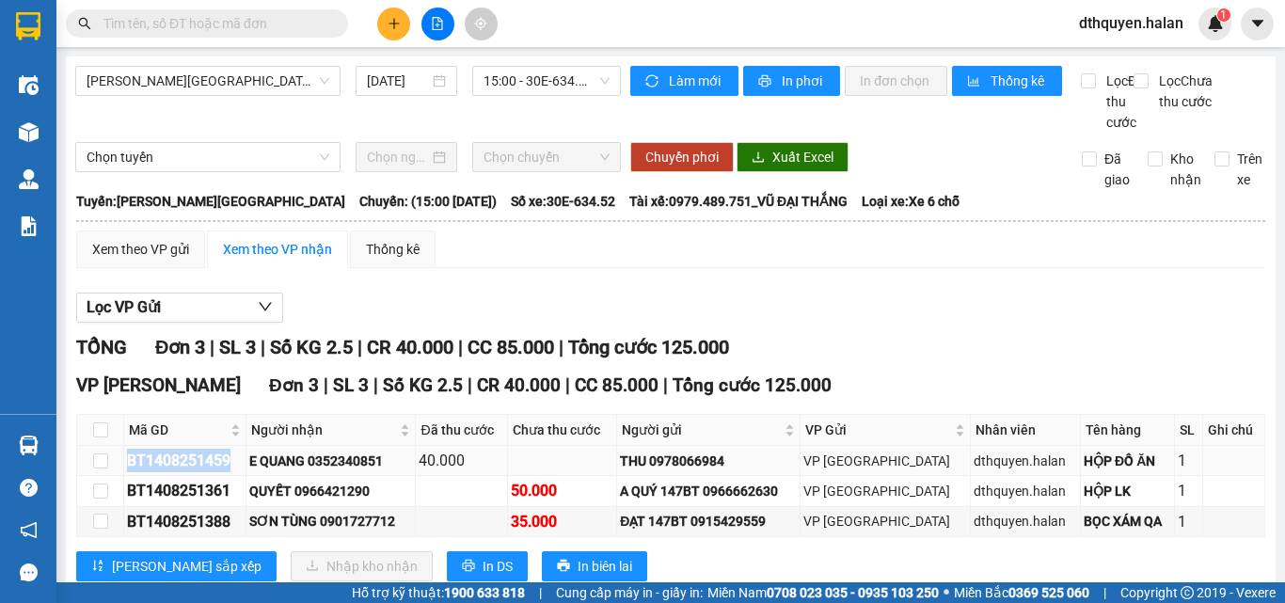
drag, startPoint x: 199, startPoint y: 481, endPoint x: 250, endPoint y: 484, distance: 51.8
click at [250, 476] on tr "BT1408251459 E QUANG 0352340851 40.000 THU 0978066984 VP Bình Thuận dthquyen.ha…" at bounding box center [671, 461] width 1188 height 30
click at [203, 24] on input "text" at bounding box center [215, 23] width 222 height 21
paste input "BT1408251459"
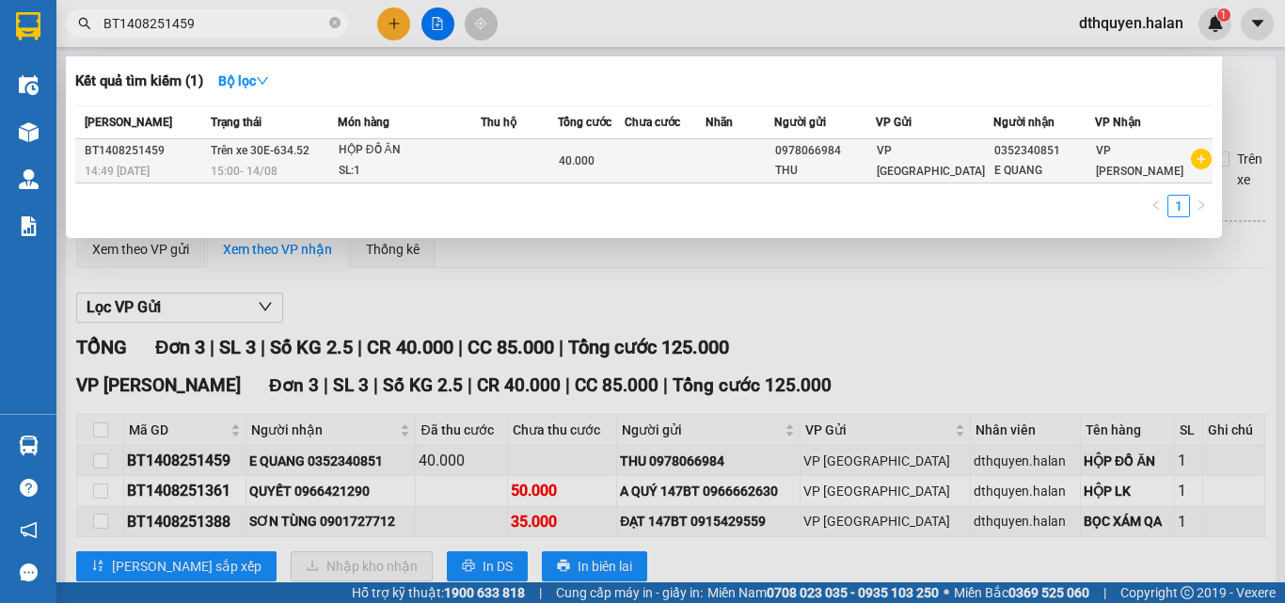
type input "BT1408251459"
click at [260, 161] on div "15:00 - 14/08" at bounding box center [274, 171] width 126 height 21
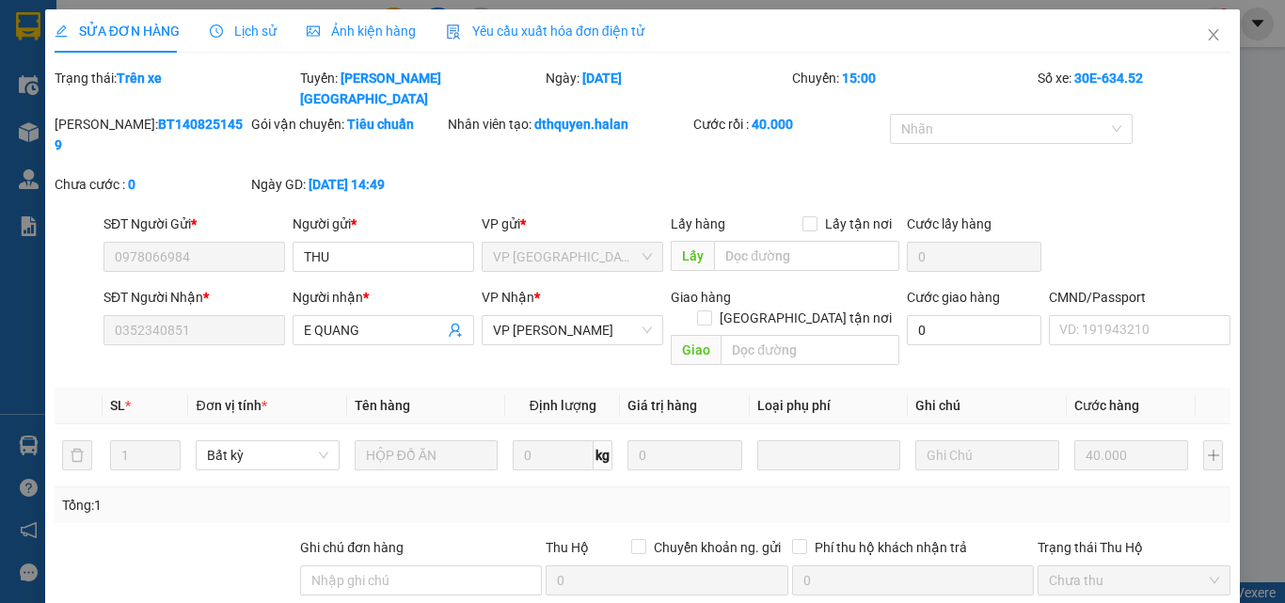
type input "0978066984"
type input "0352340851"
type input "40.000"
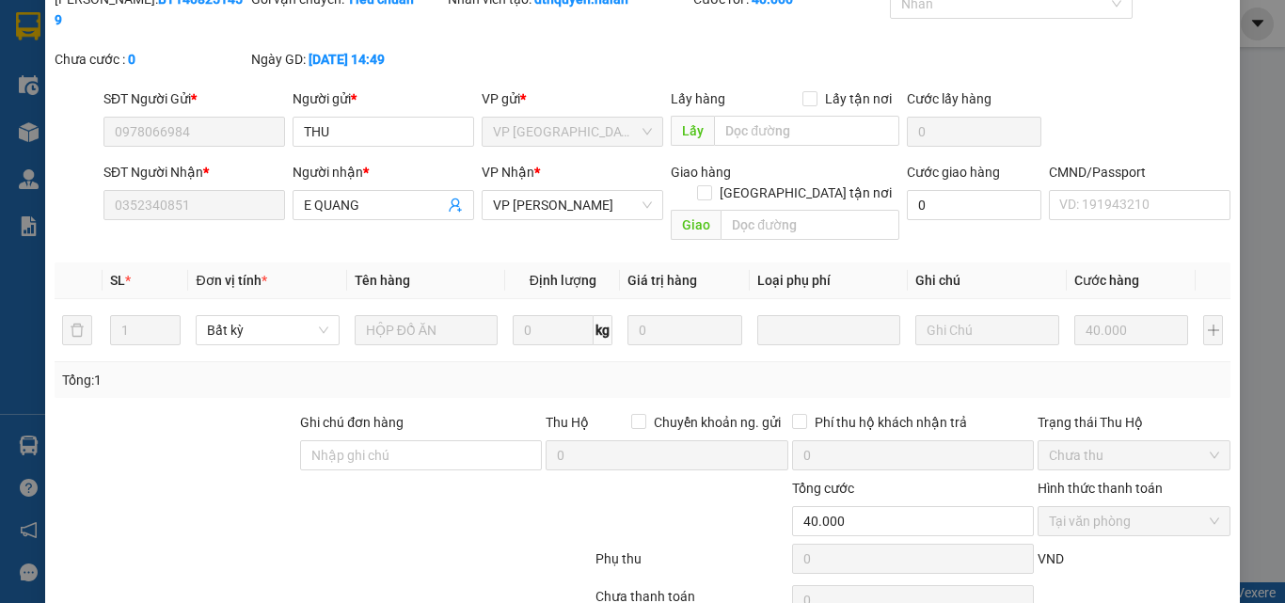
scroll to position [160, 0]
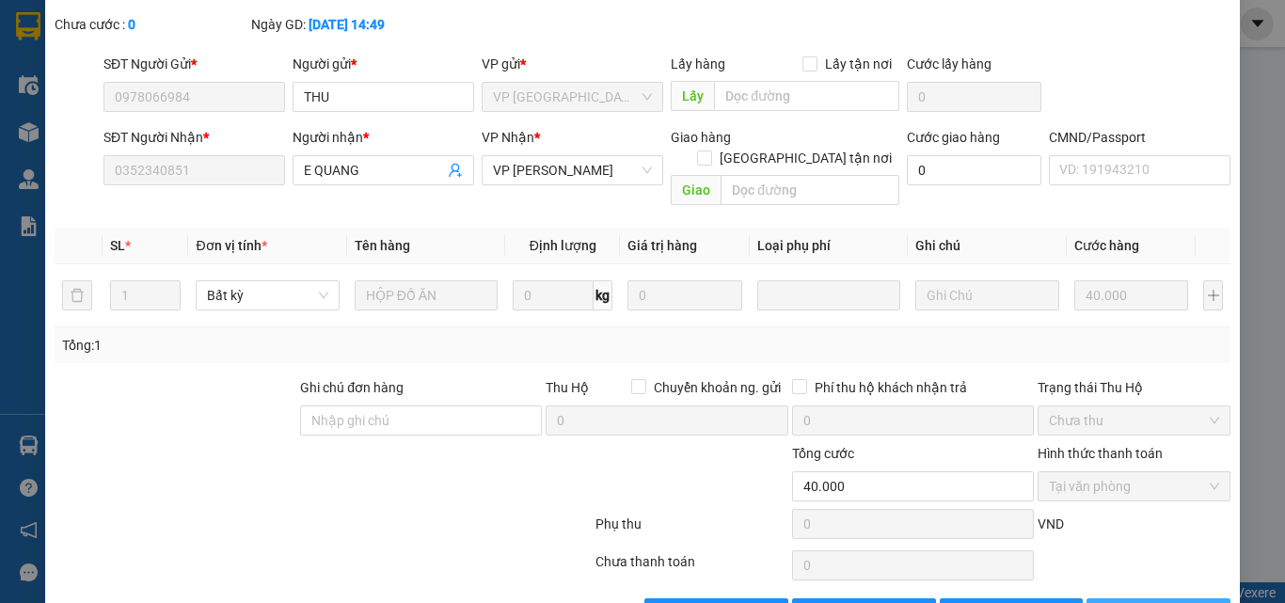
click at [1139, 602] on span "[PERSON_NAME] và In" at bounding box center [1189, 613] width 132 height 21
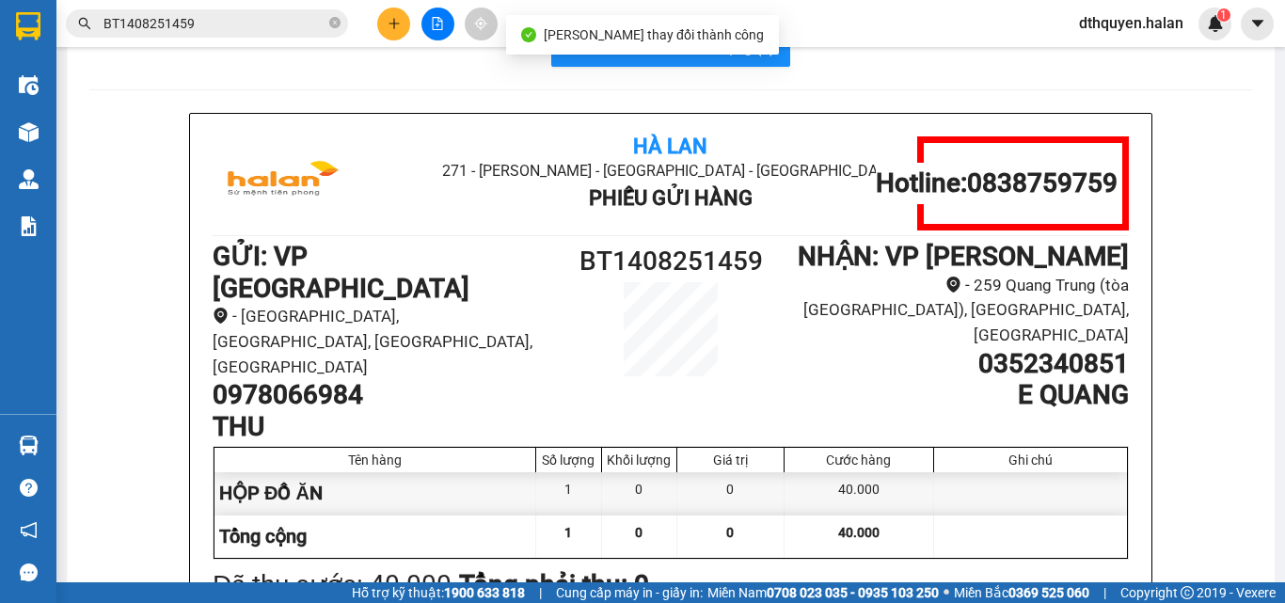
scroll to position [94, 0]
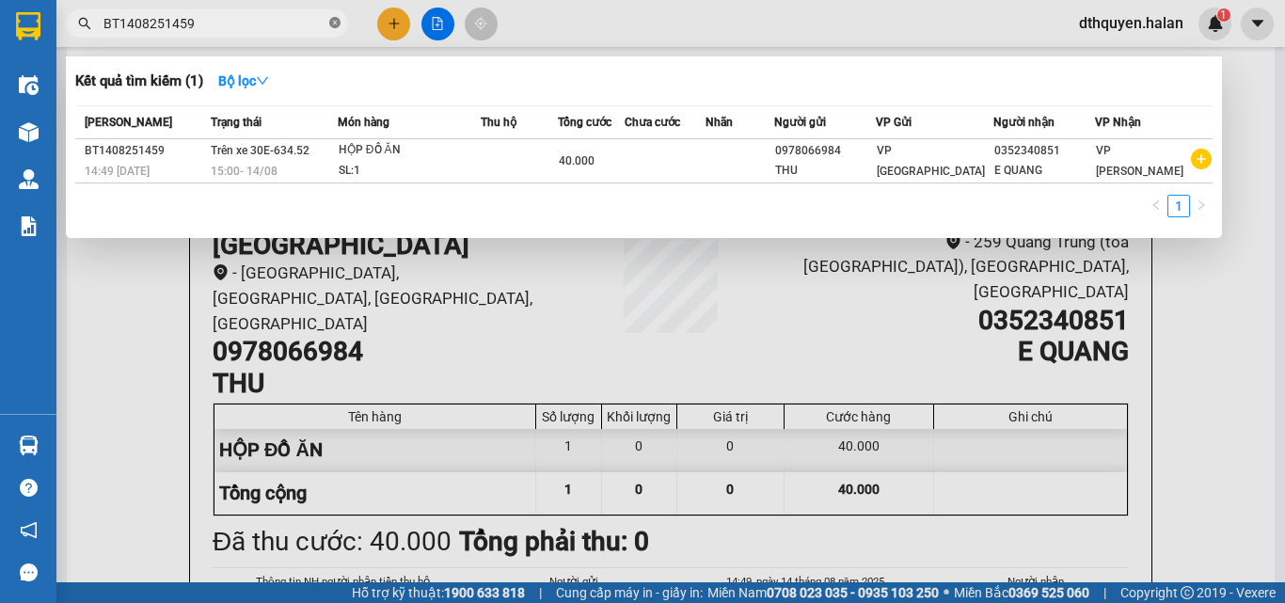
click at [337, 20] on icon "close-circle" at bounding box center [334, 22] width 11 height 11
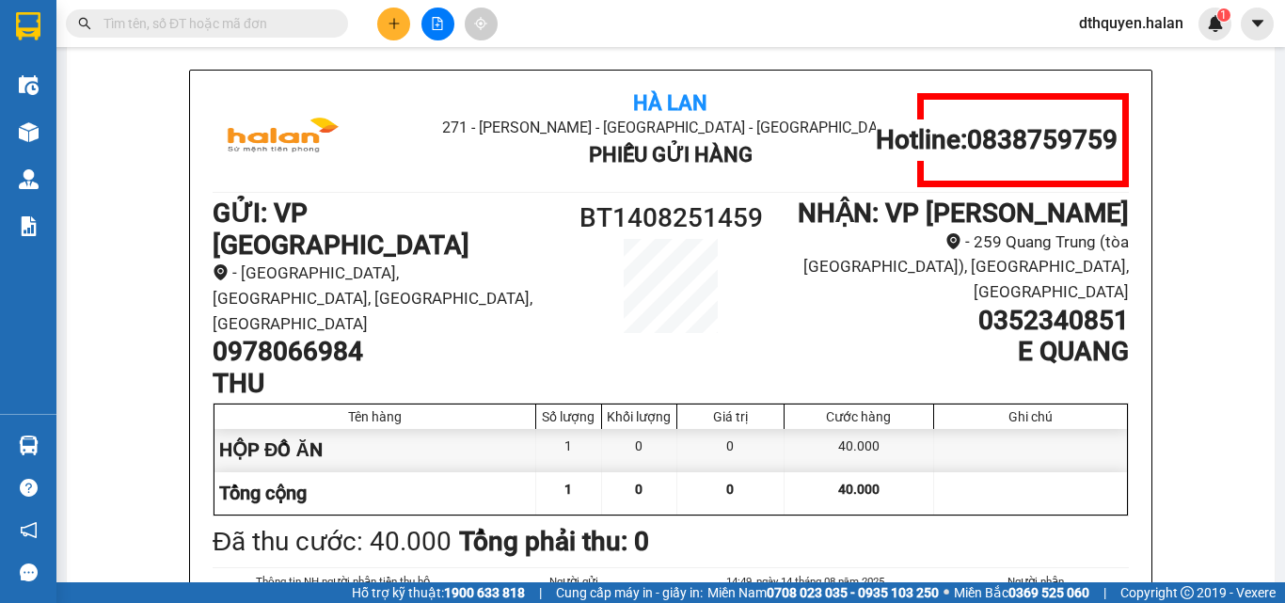
click at [312, 20] on input "text" at bounding box center [215, 23] width 222 height 21
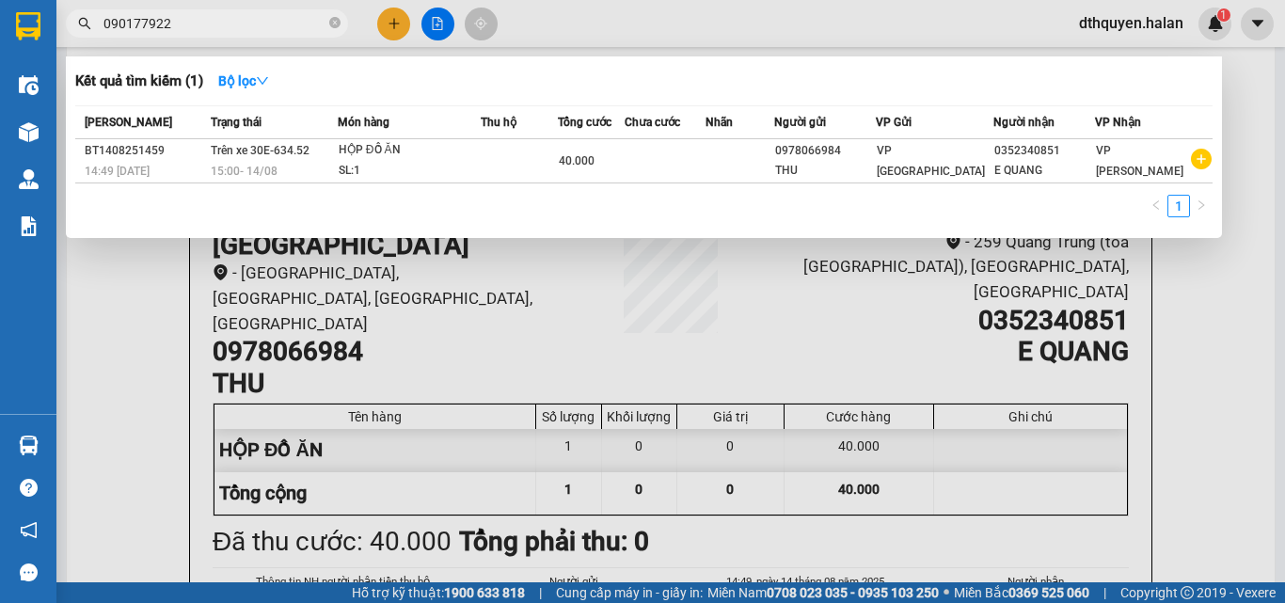
type input "0901779229"
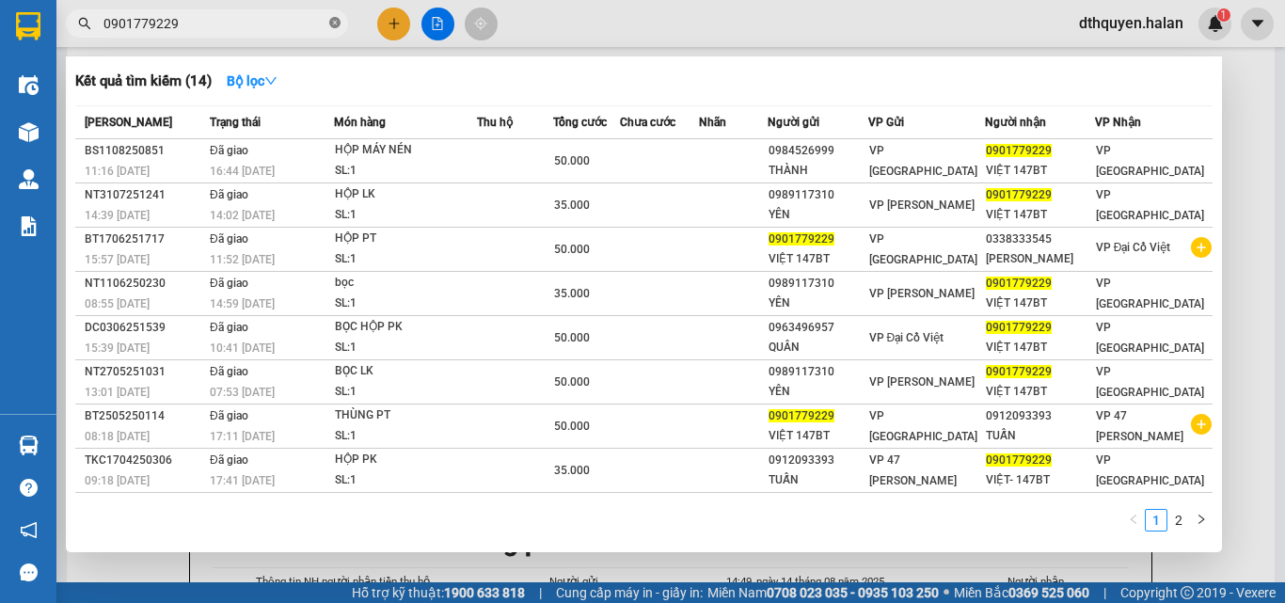
click at [333, 21] on icon "close-circle" at bounding box center [334, 22] width 11 height 11
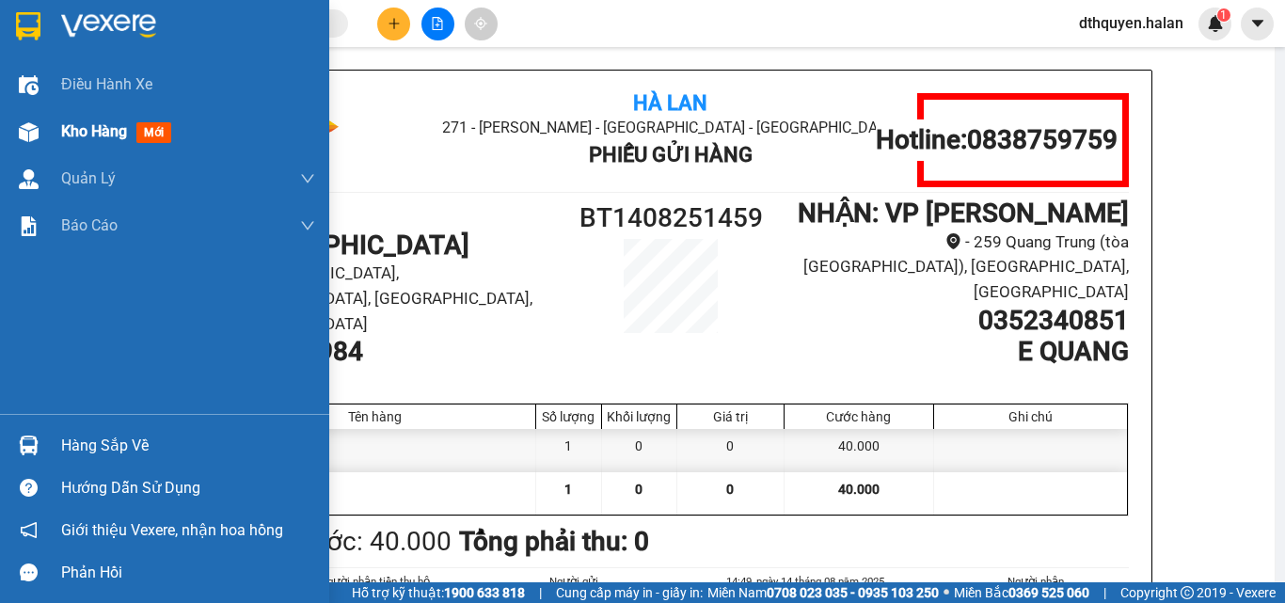
click at [118, 142] on div "Kho hàng mới" at bounding box center [120, 131] width 118 height 24
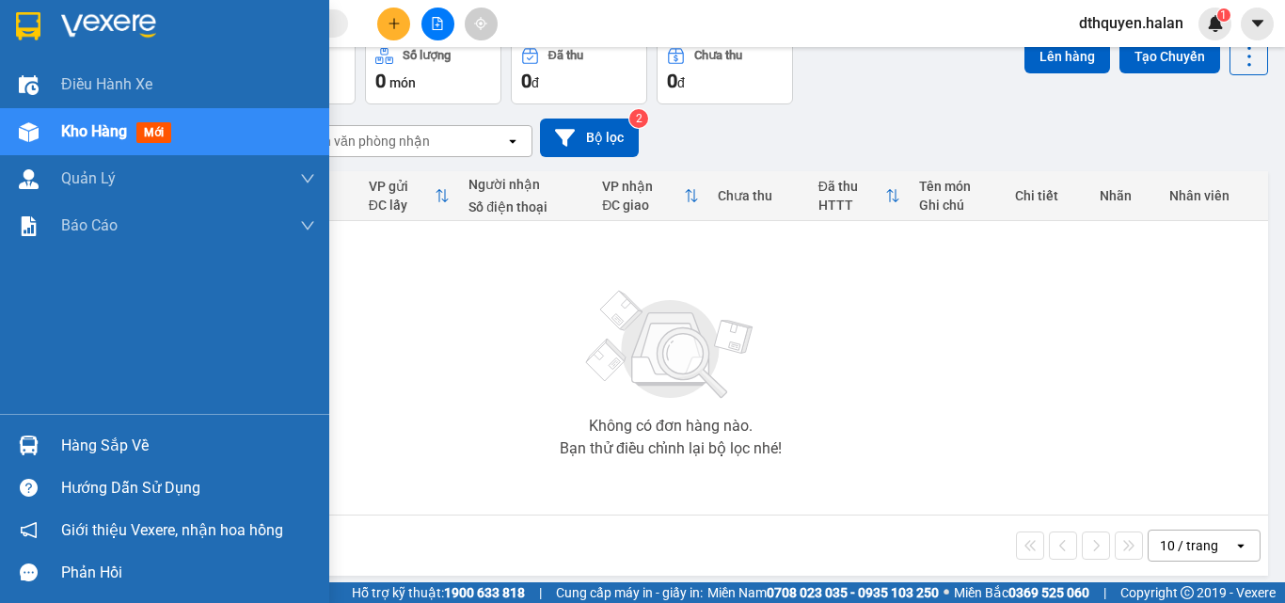
click at [99, 458] on div "Hàng sắp về" at bounding box center [188, 446] width 254 height 28
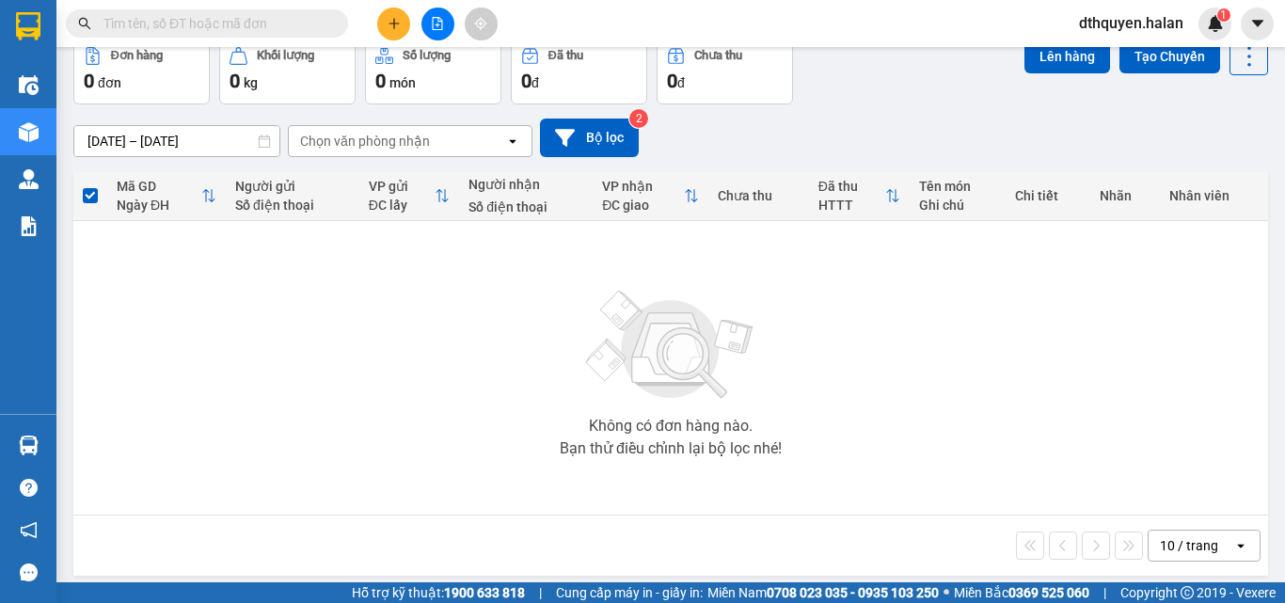
click at [613, 276] on section "Kết quả tìm kiếm ( 14 ) Bộ lọc Mã ĐH Trạng thái Món hàng Thu hộ Tổng cước Chưa …" at bounding box center [642, 301] width 1285 height 603
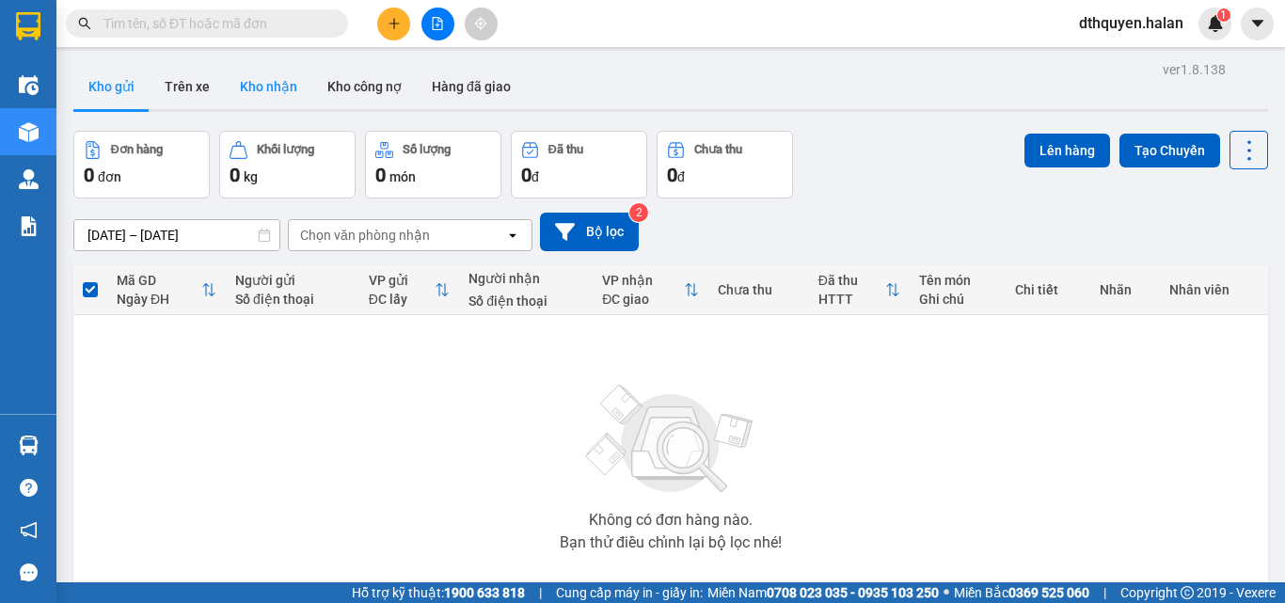
click at [269, 69] on button "Kho nhận" at bounding box center [269, 86] width 88 height 45
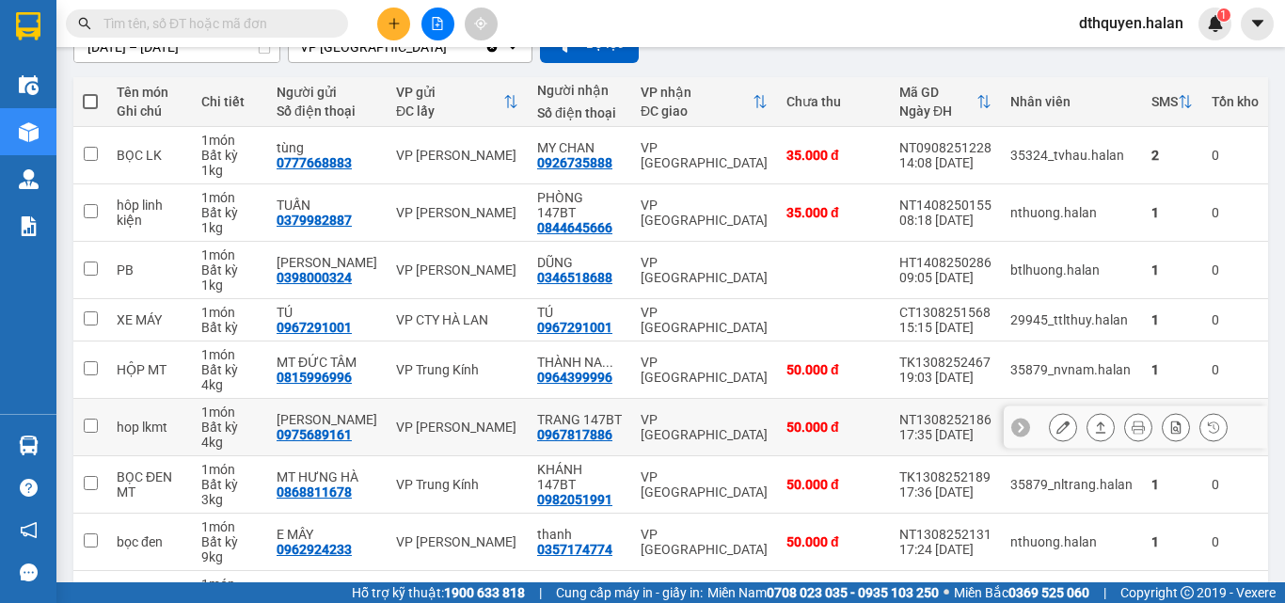
scroll to position [376, 0]
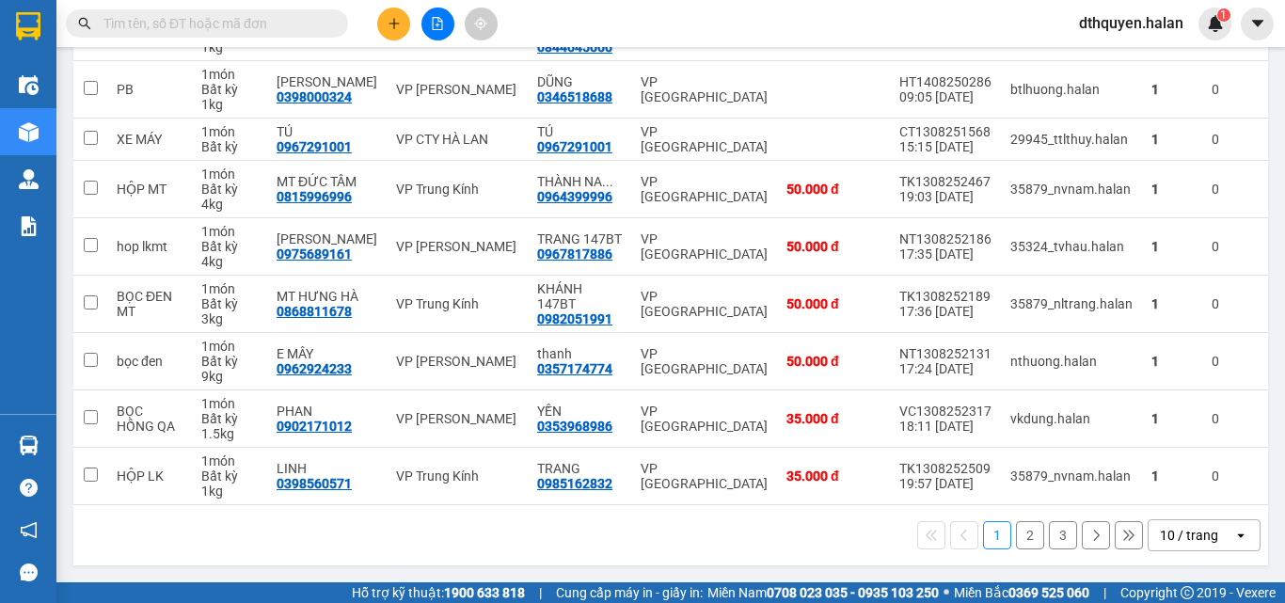
click at [1016, 540] on button "2" at bounding box center [1030, 535] width 28 height 28
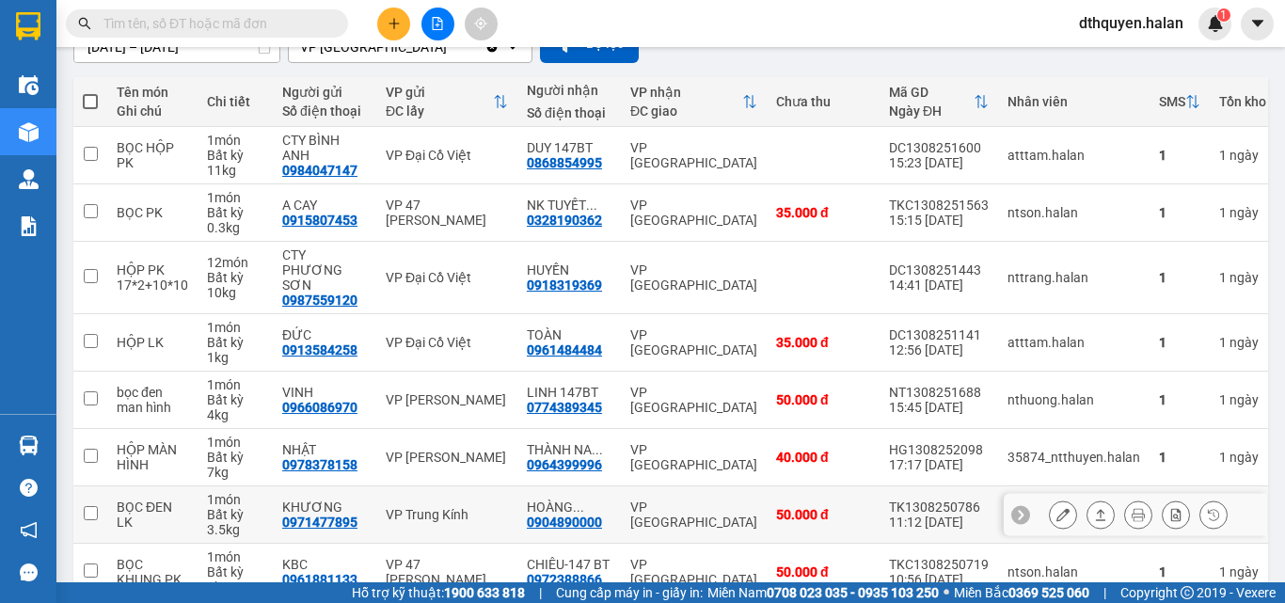
scroll to position [391, 0]
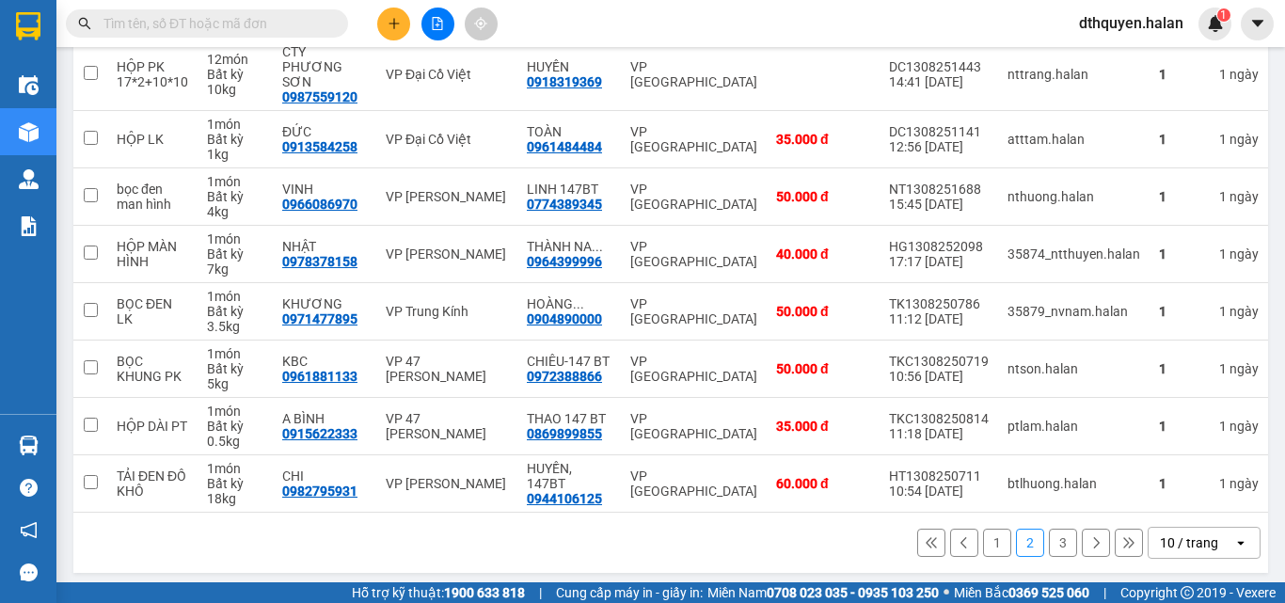
click at [1049, 543] on button "3" at bounding box center [1063, 543] width 28 height 28
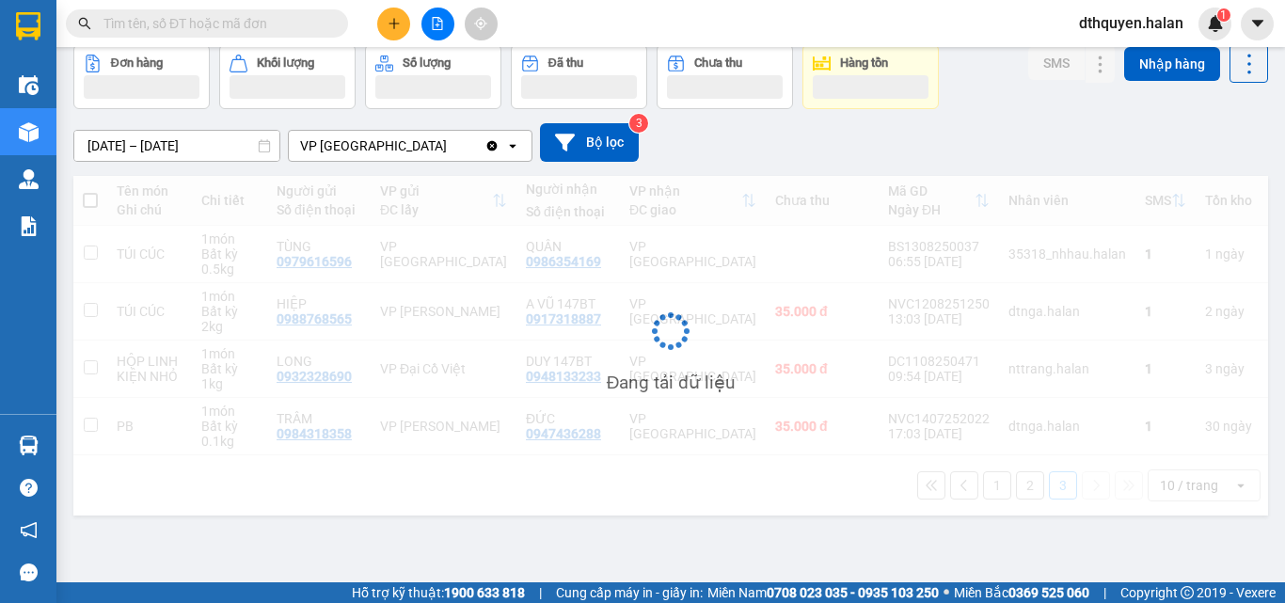
scroll to position [87, 0]
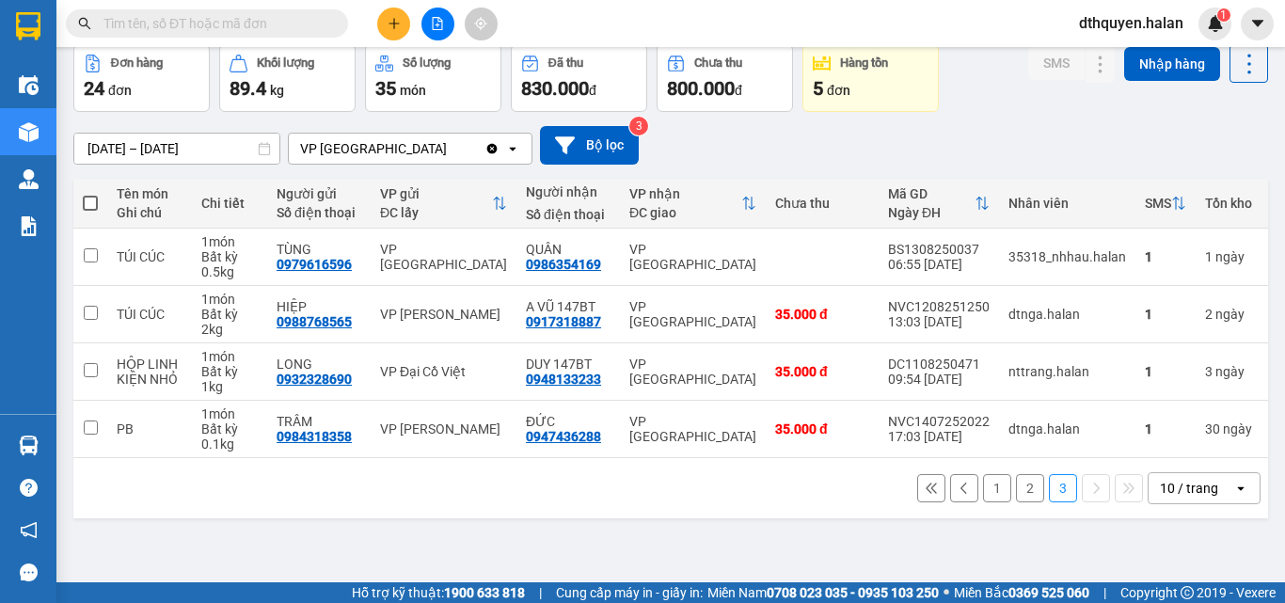
click at [1022, 499] on button "2" at bounding box center [1030, 488] width 28 height 28
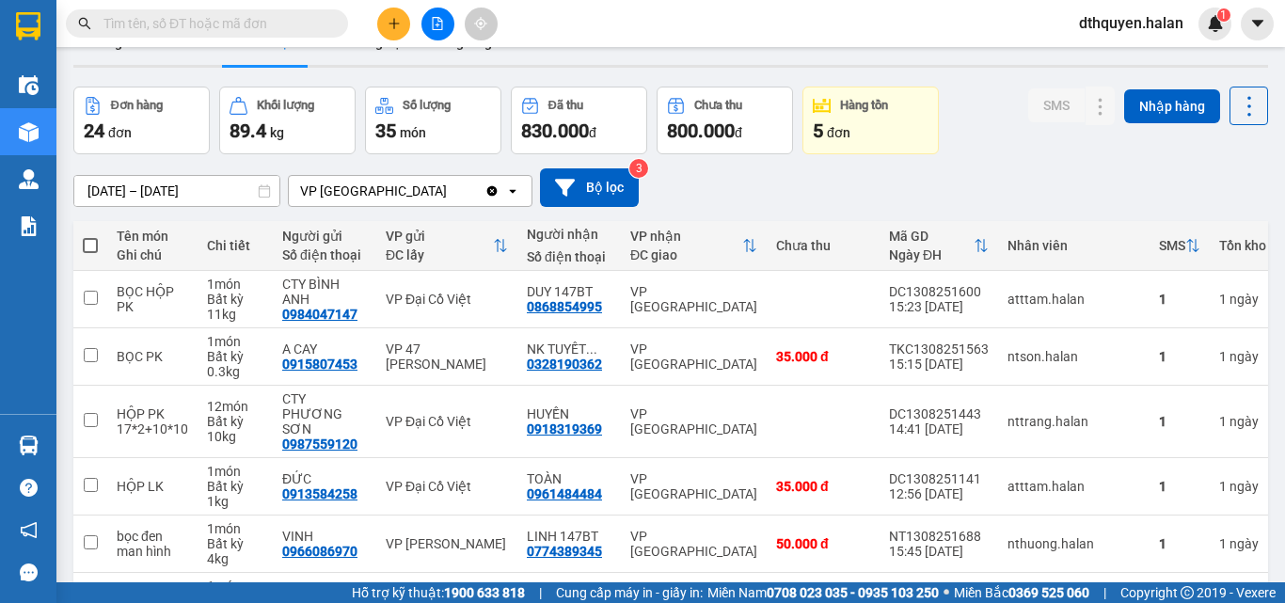
scroll to position [0, 0]
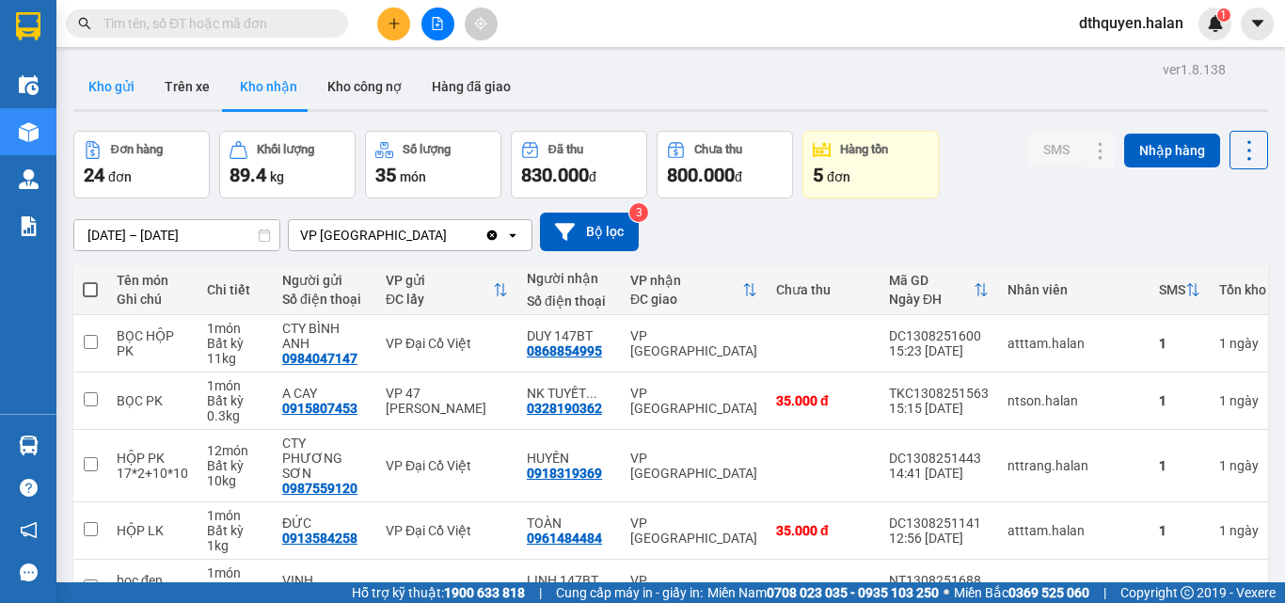
click at [120, 78] on button "Kho gửi" at bounding box center [111, 86] width 76 height 45
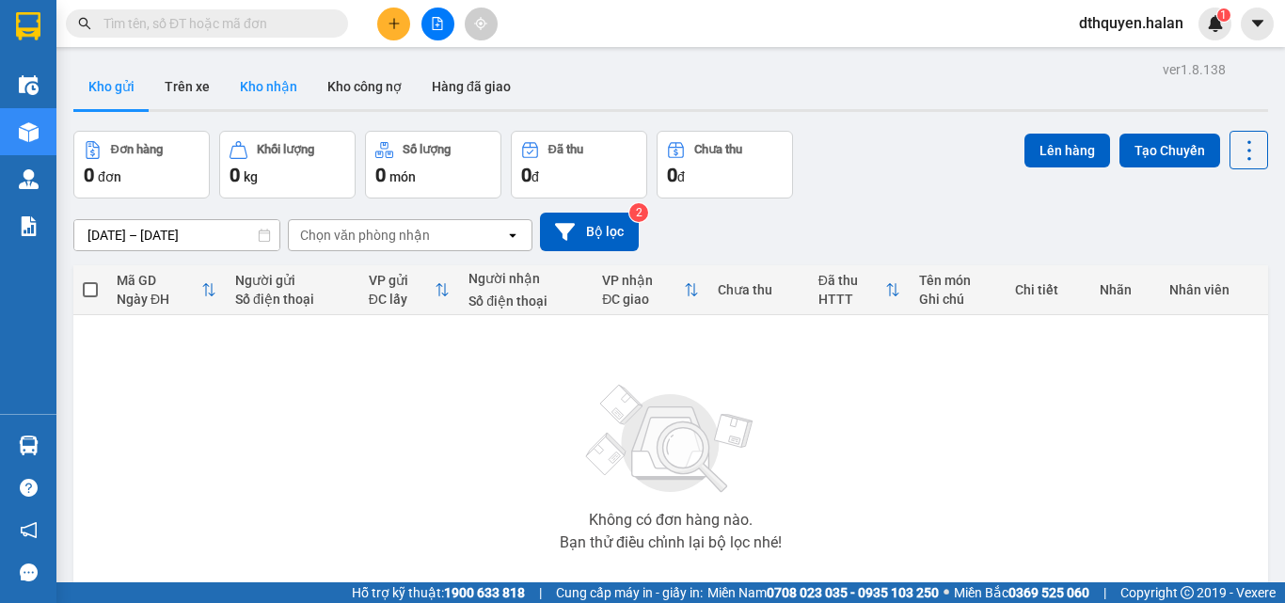
click at [272, 81] on button "Kho nhận" at bounding box center [269, 86] width 88 height 45
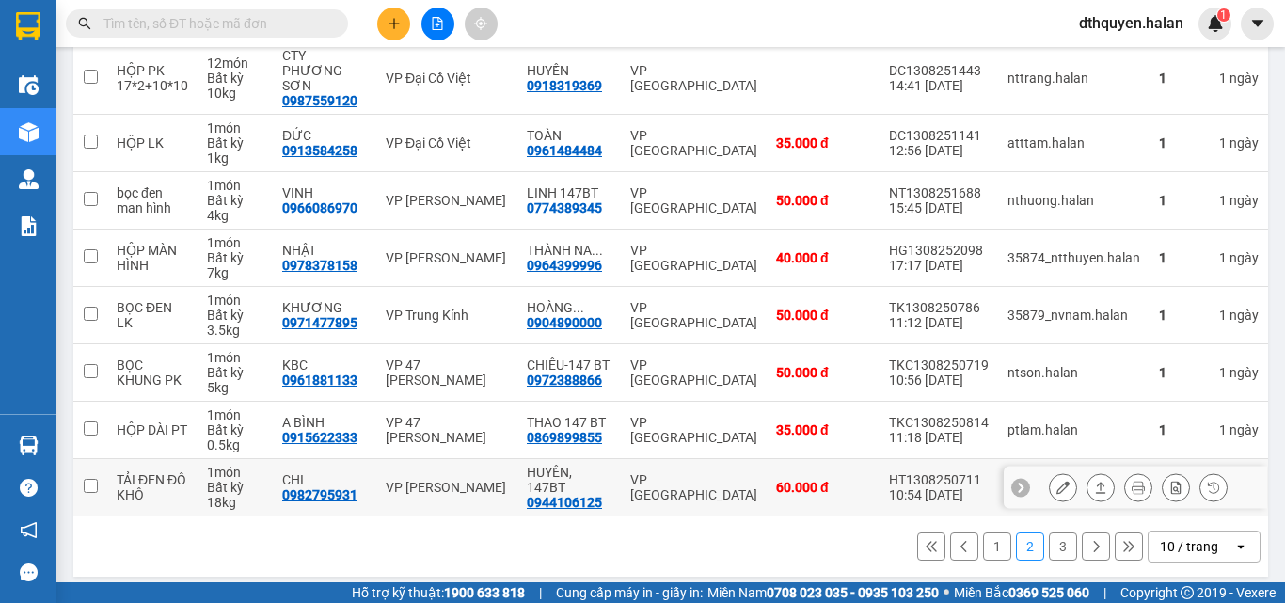
scroll to position [391, 0]
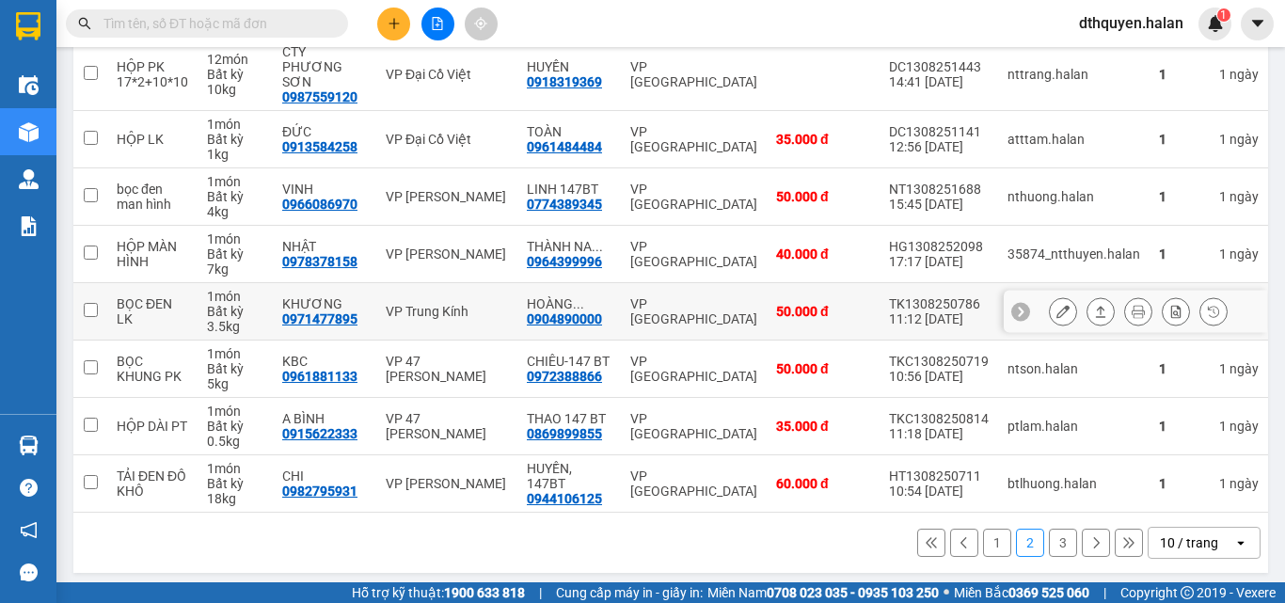
click at [1050, 297] on button at bounding box center [1063, 311] width 26 height 33
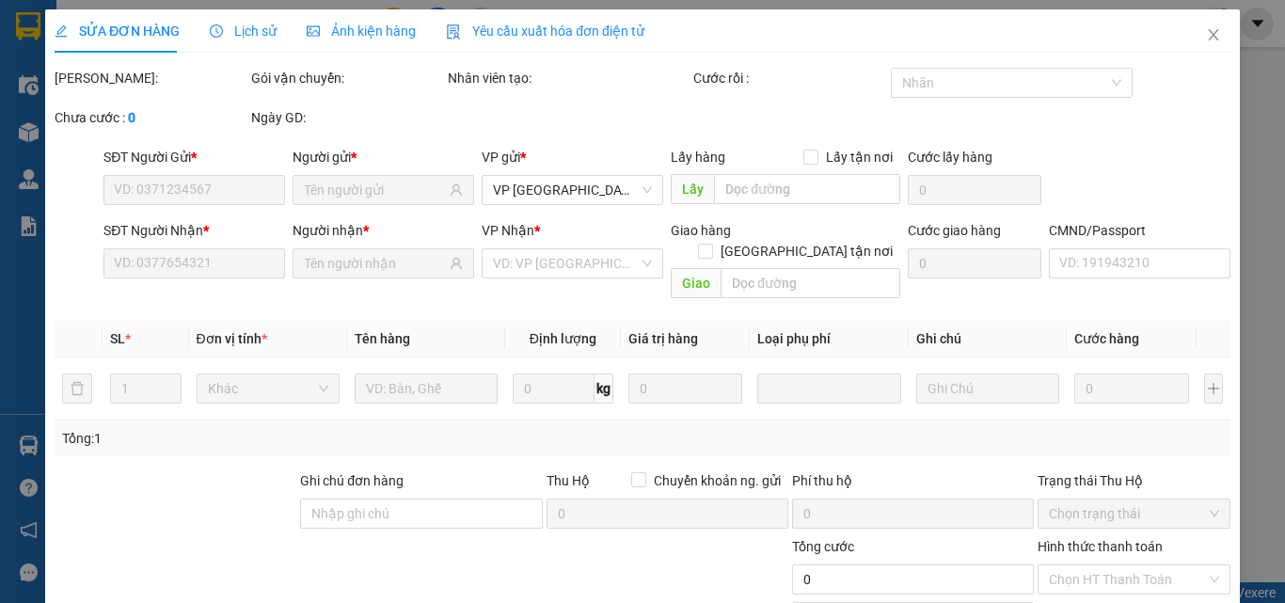
type input "0971477895"
type input "KHƯƠNG"
type input "0904890000"
type input "HOÀNG XUÂN 147BT"
type input "50.000"
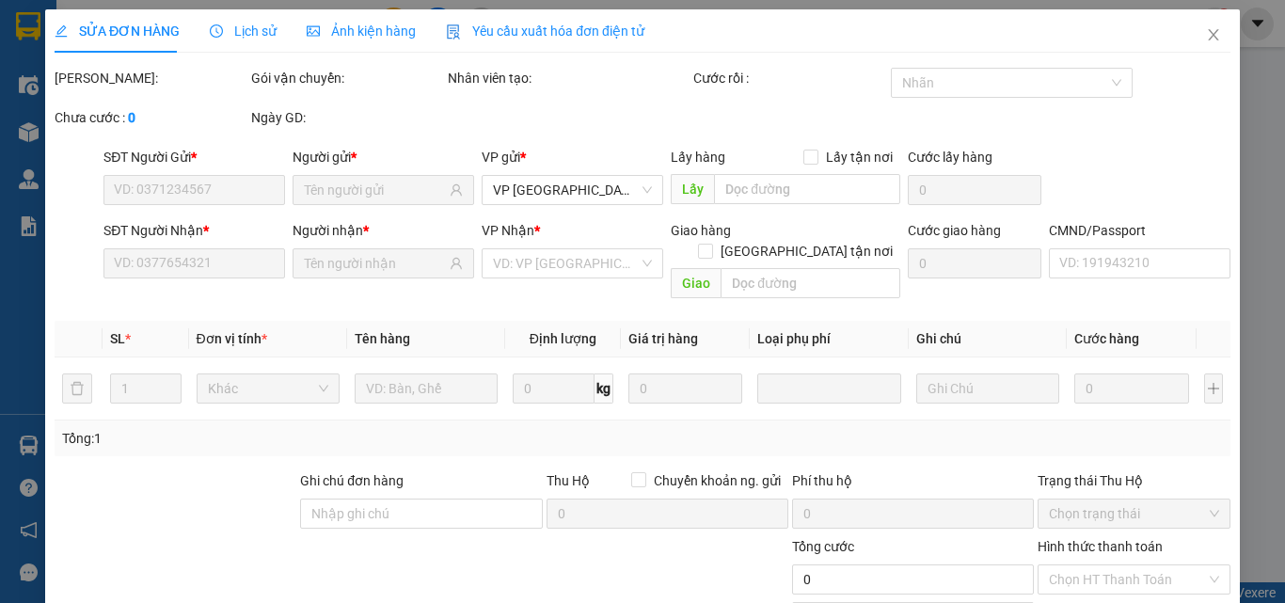
type input "50.000"
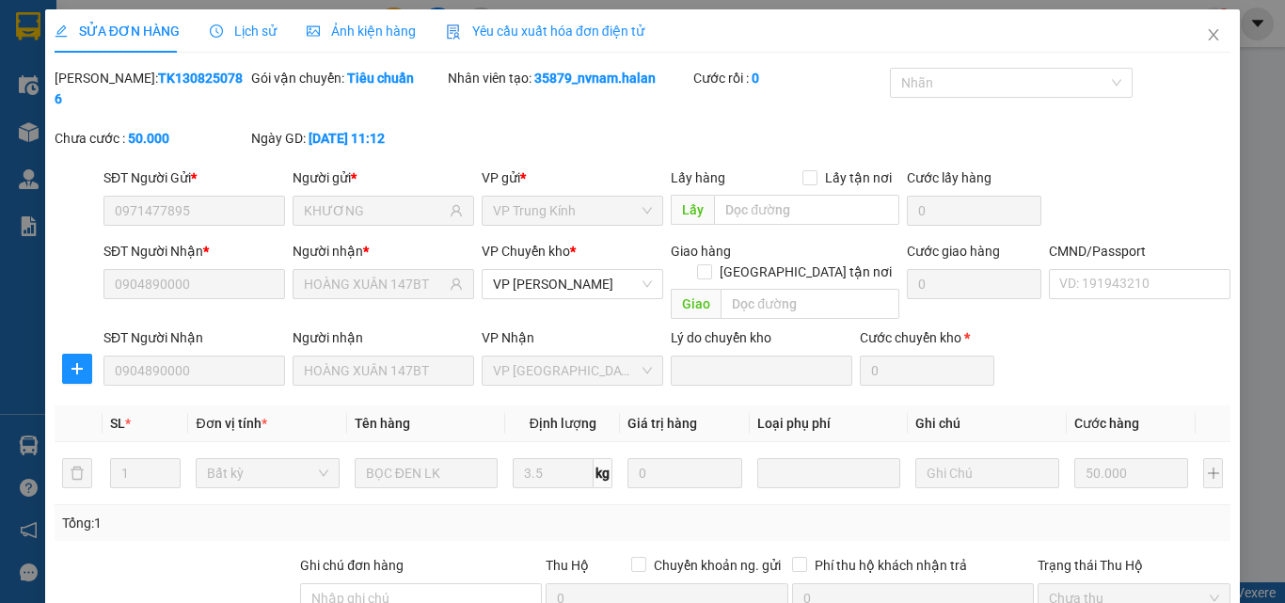
click at [257, 24] on span "Lịch sử" at bounding box center [243, 31] width 67 height 15
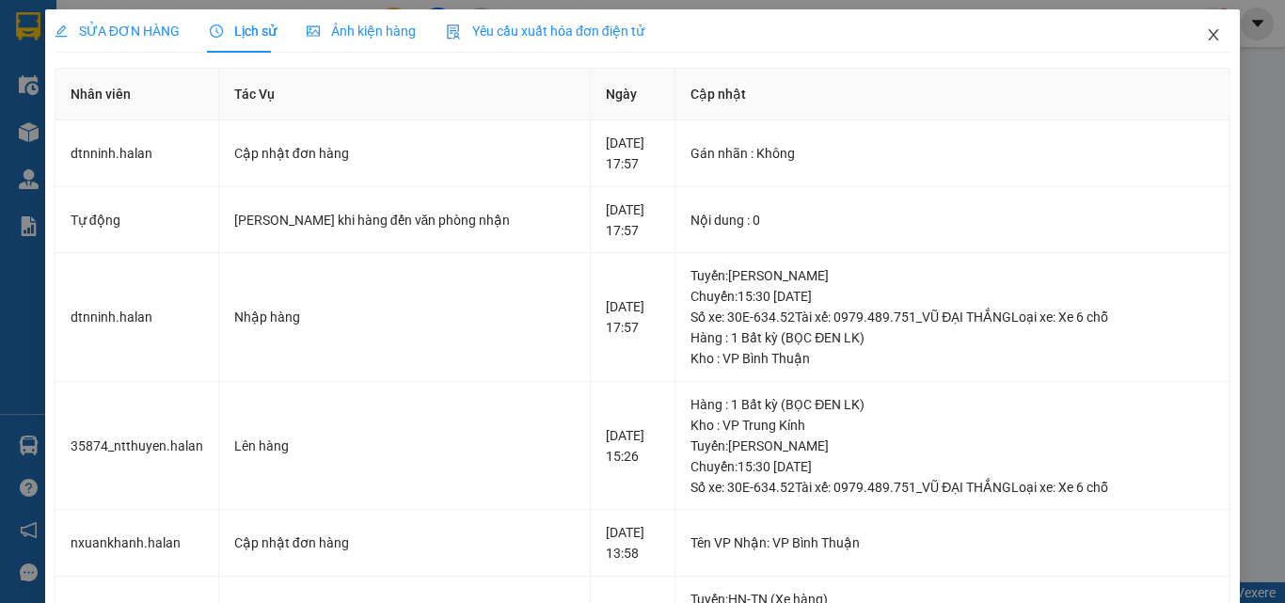
click at [1208, 40] on span "Close" at bounding box center [1213, 35] width 53 height 53
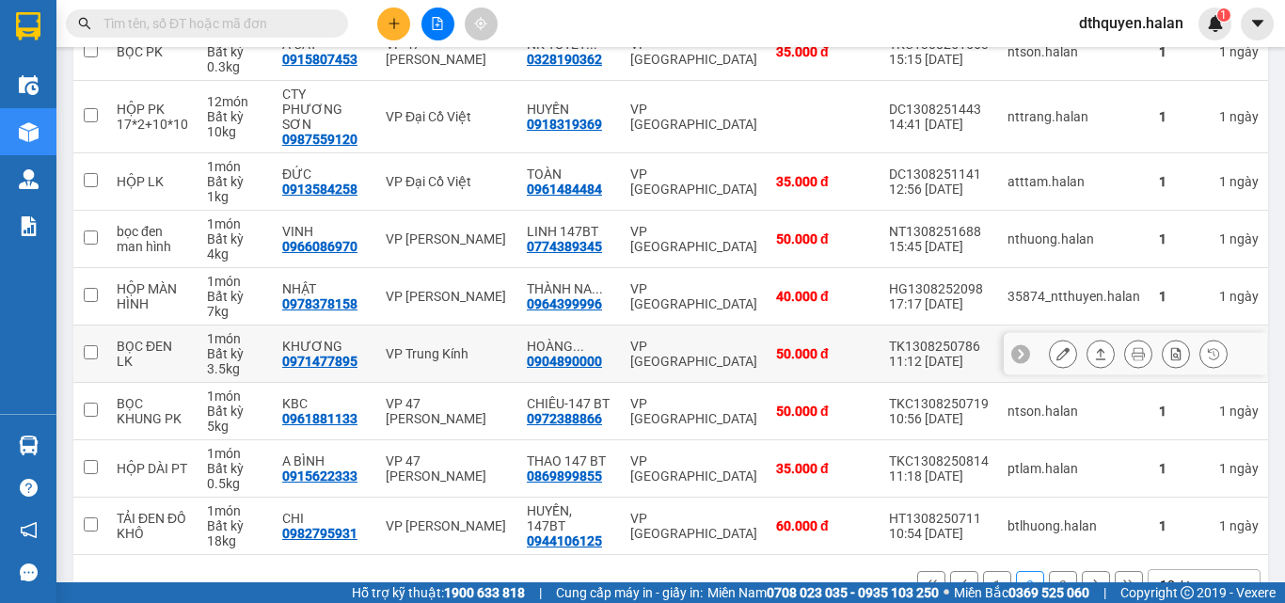
scroll to position [376, 0]
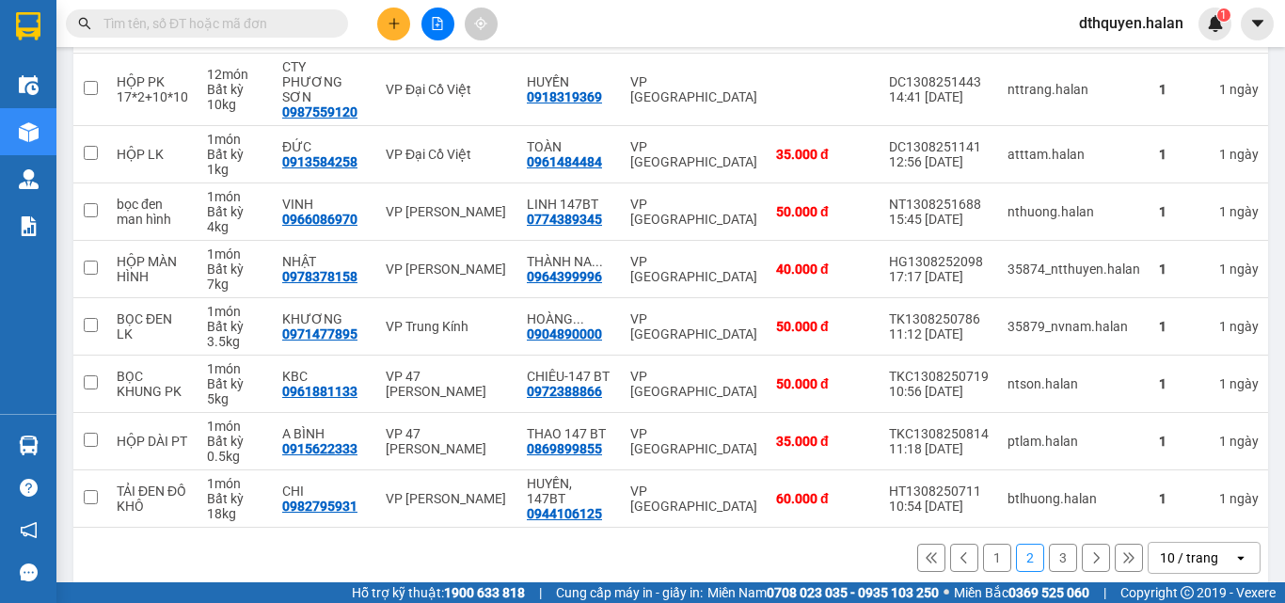
click at [194, 25] on input "text" at bounding box center [215, 23] width 222 height 21
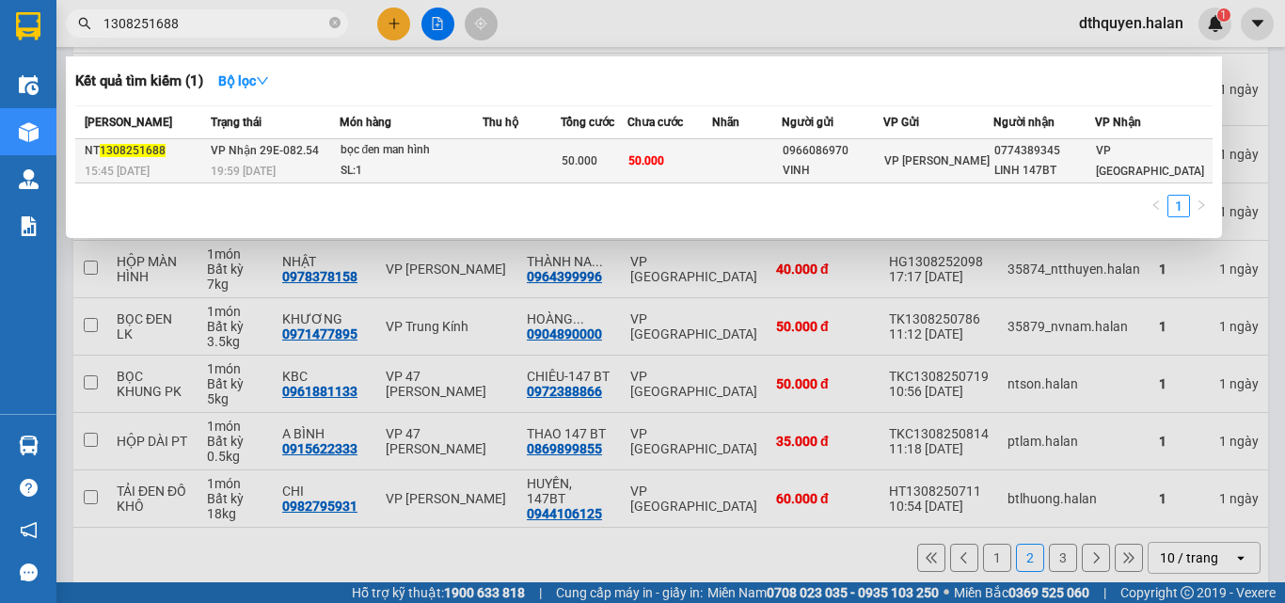
type input "1308251688"
click at [262, 161] on div "19:59 - 13/08" at bounding box center [275, 171] width 128 height 21
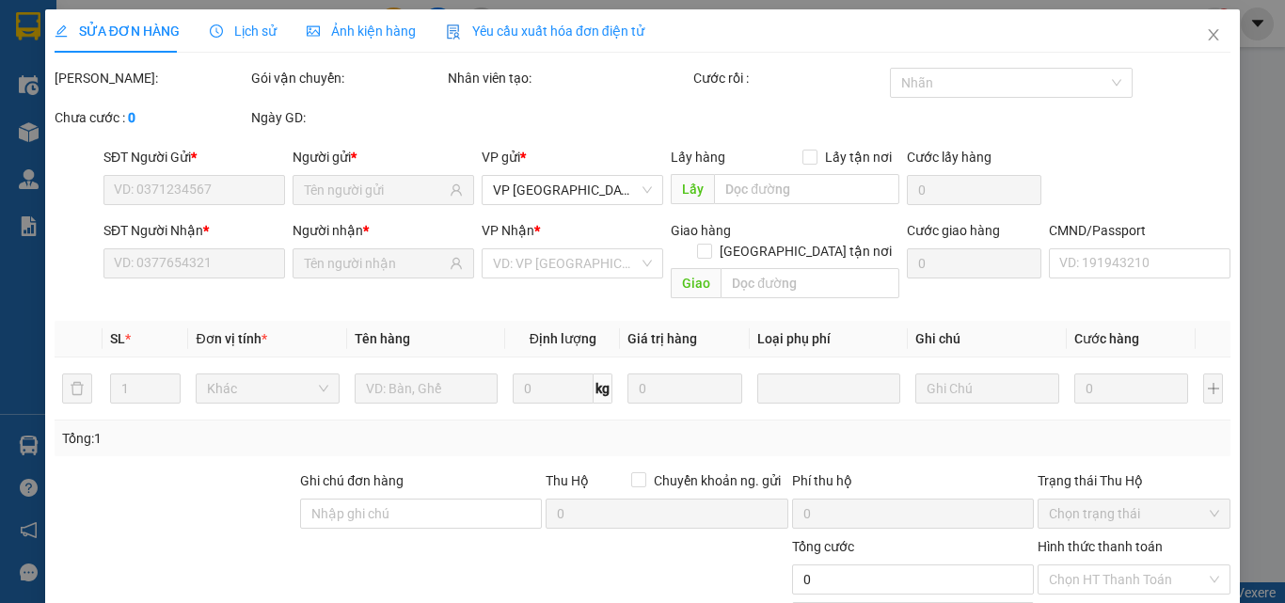
type input "0966086970"
type input "VINH"
type input "0774389345"
type input "LINH 147BT"
type input "50.000"
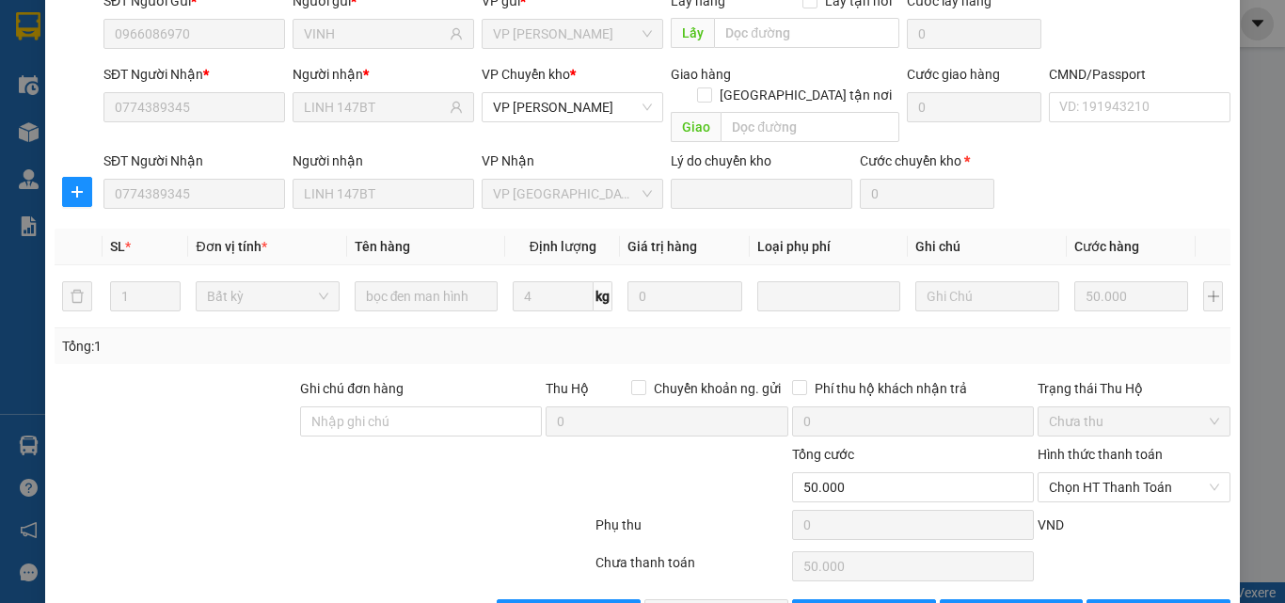
scroll to position [199, 0]
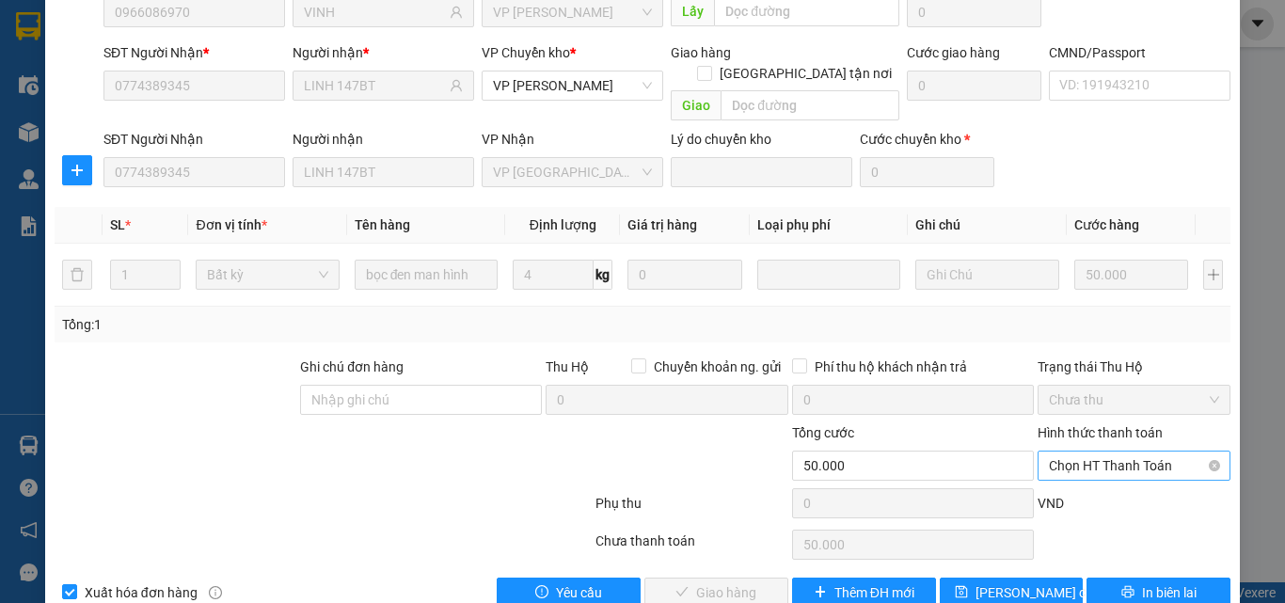
click at [1111, 452] on span "Chọn HT Thanh Toán" at bounding box center [1134, 466] width 170 height 28
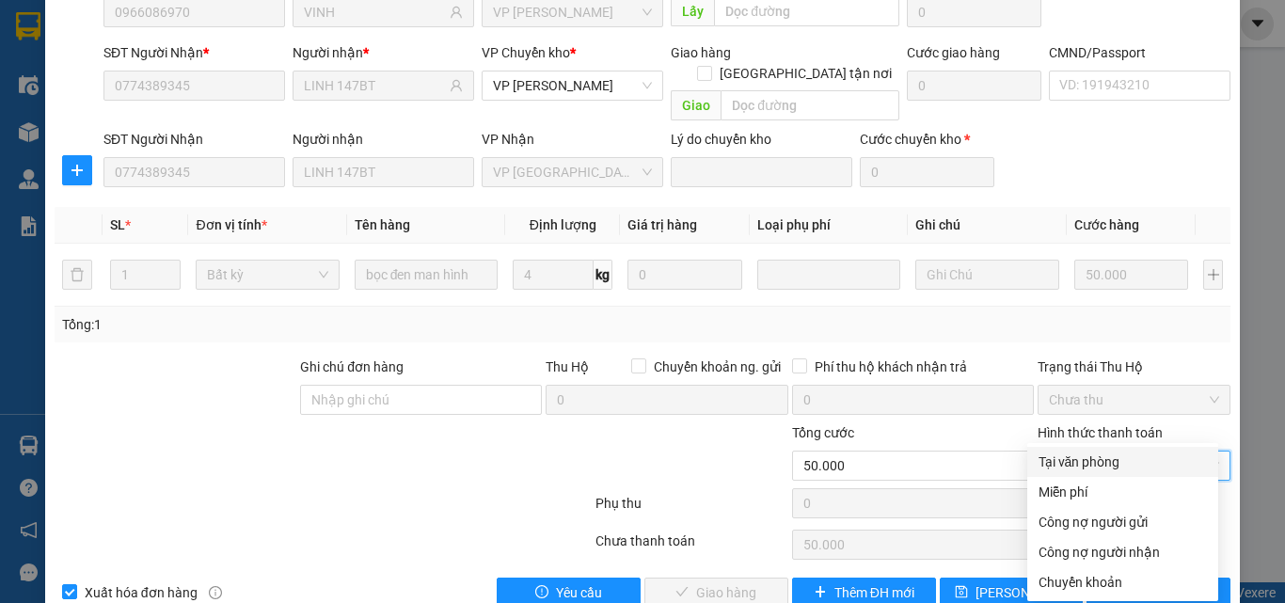
click at [1086, 458] on div "Tại văn phòng" at bounding box center [1123, 462] width 168 height 21
type input "0"
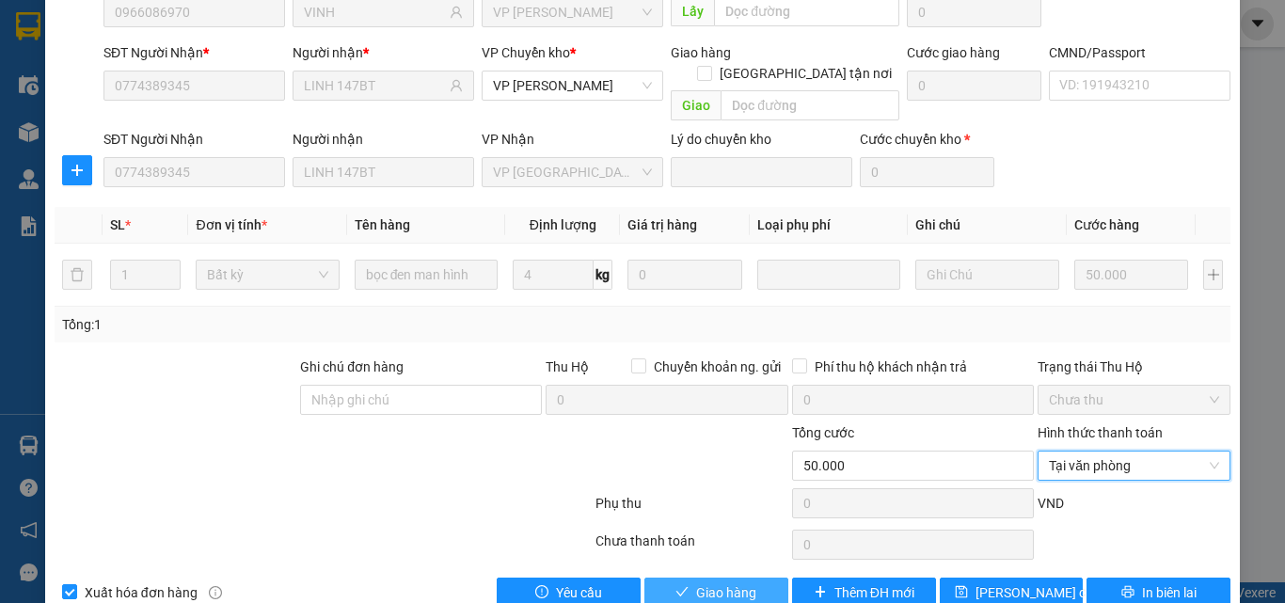
click at [680, 585] on icon "check" at bounding box center [682, 591] width 13 height 13
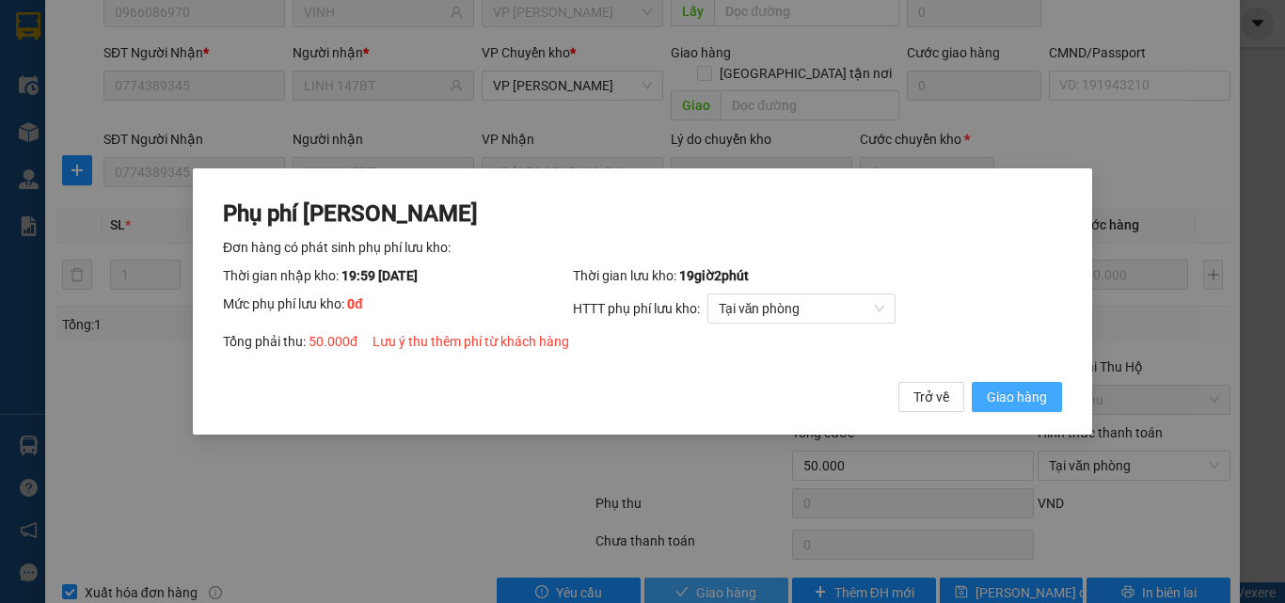
click at [996, 387] on span "Giao hàng" at bounding box center [1017, 397] width 60 height 21
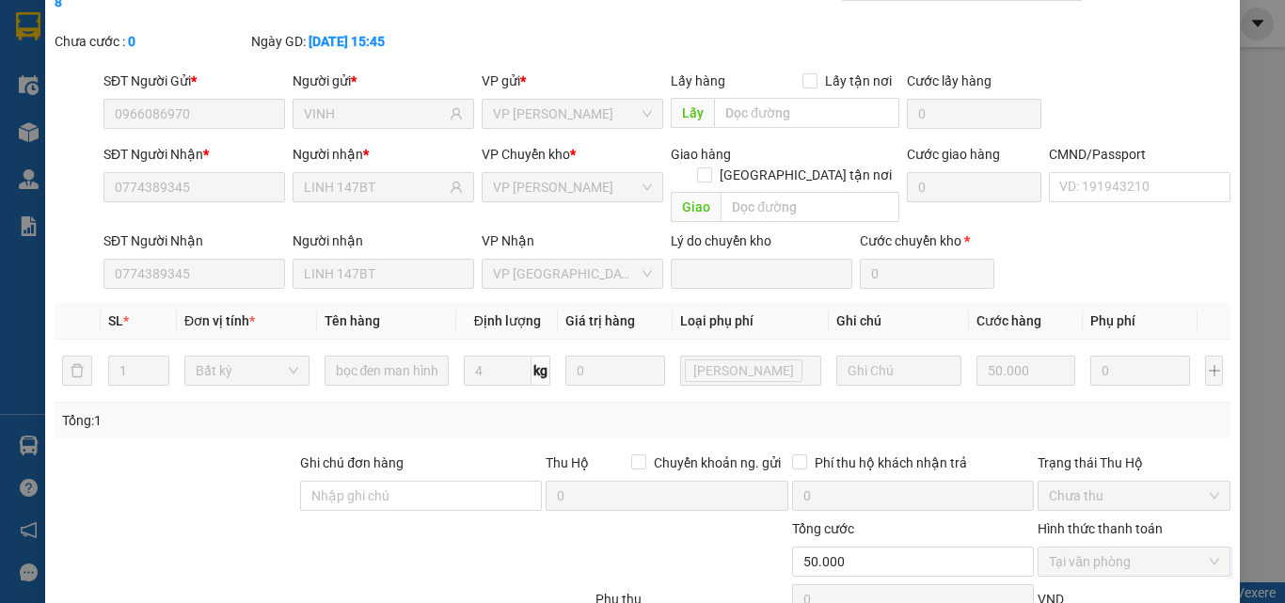
scroll to position [0, 0]
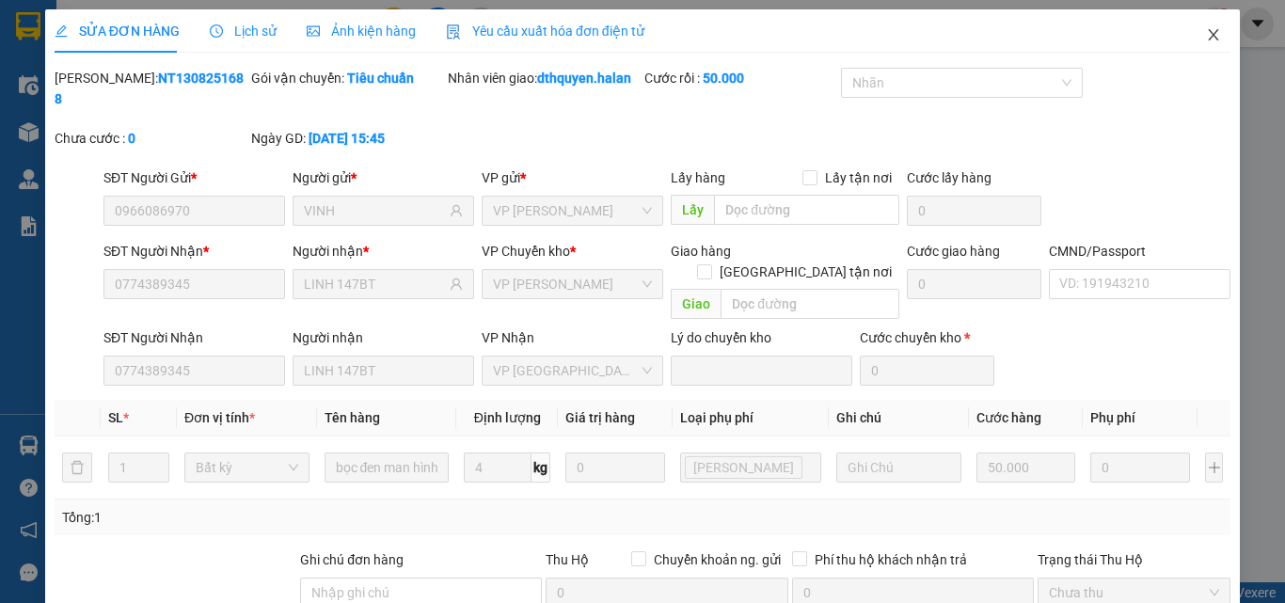
click at [1206, 36] on icon "close" at bounding box center [1213, 34] width 15 height 15
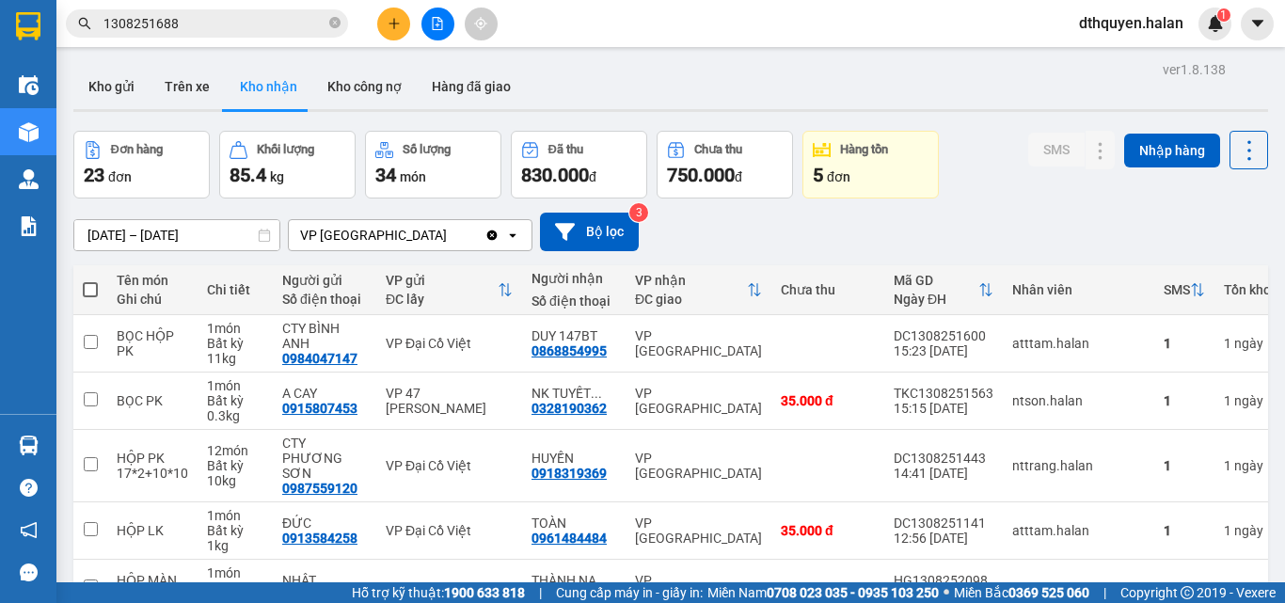
click at [331, 24] on icon "close-circle" at bounding box center [334, 22] width 11 height 11
click at [392, 26] on icon "plus" at bounding box center [394, 23] width 13 height 13
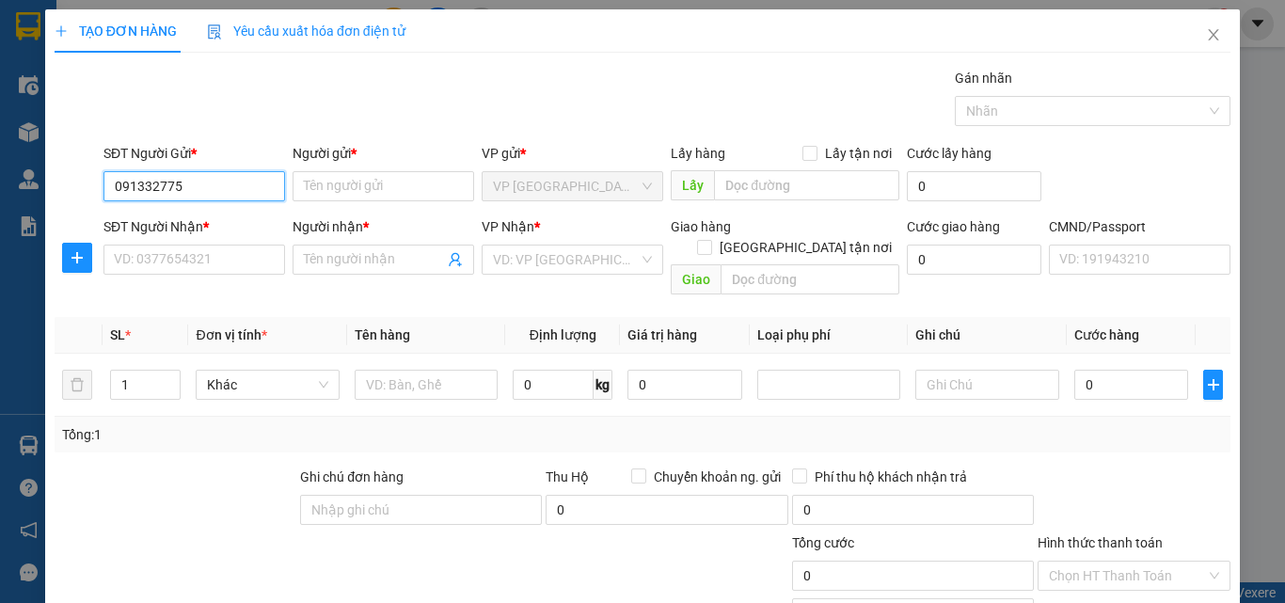
type input "0913327751"
click at [161, 225] on div "0913327751 - BS NHỠN 147BT" at bounding box center [206, 224] width 185 height 21
type input "BS NHỠN 147BT"
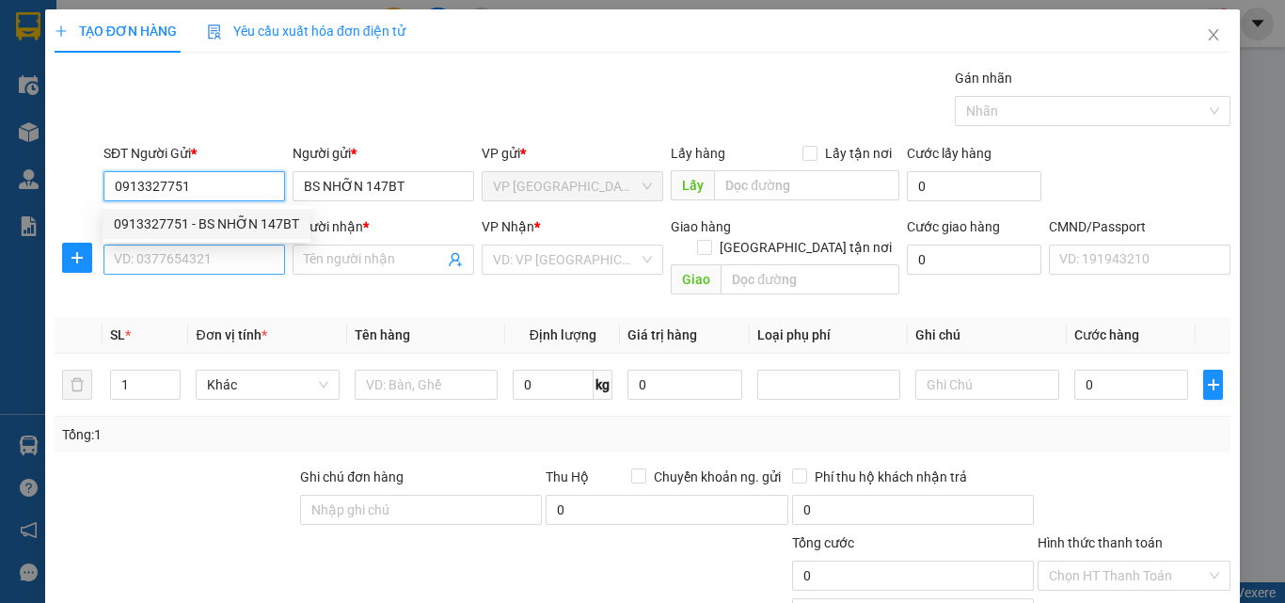
type input "0913327751"
click at [164, 253] on input "SĐT Người Nhận *" at bounding box center [195, 260] width 182 height 30
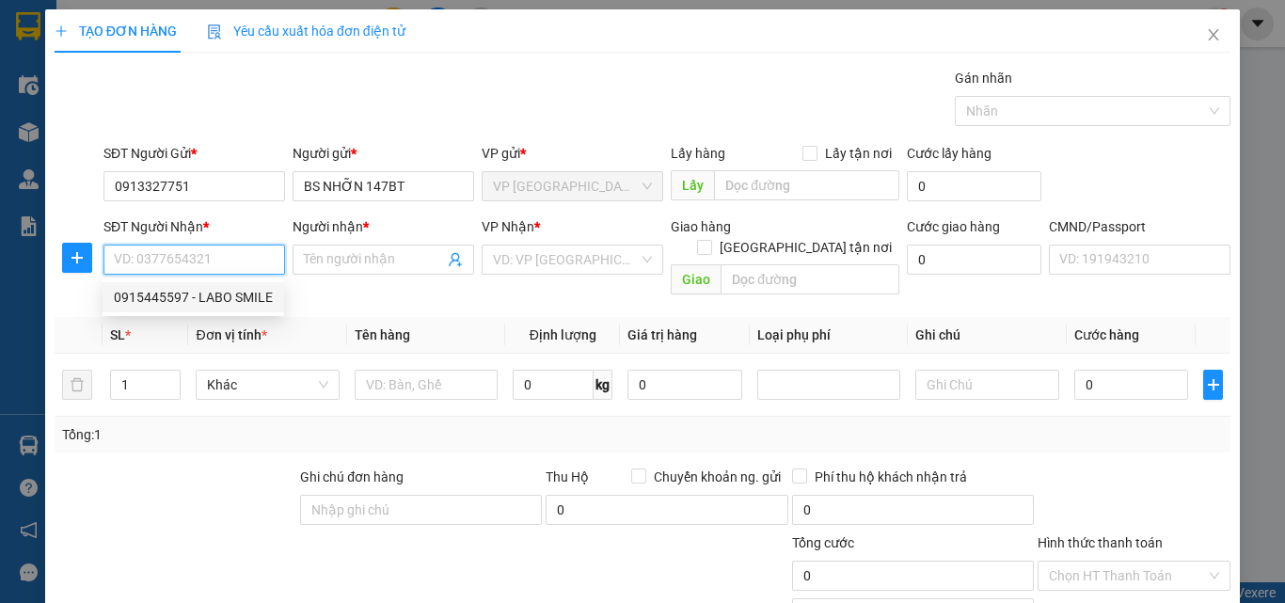
click at [198, 299] on div "0915445597 - LABO SMILE" at bounding box center [193, 297] width 159 height 21
type input "0915445597"
type input "LABO SMILE"
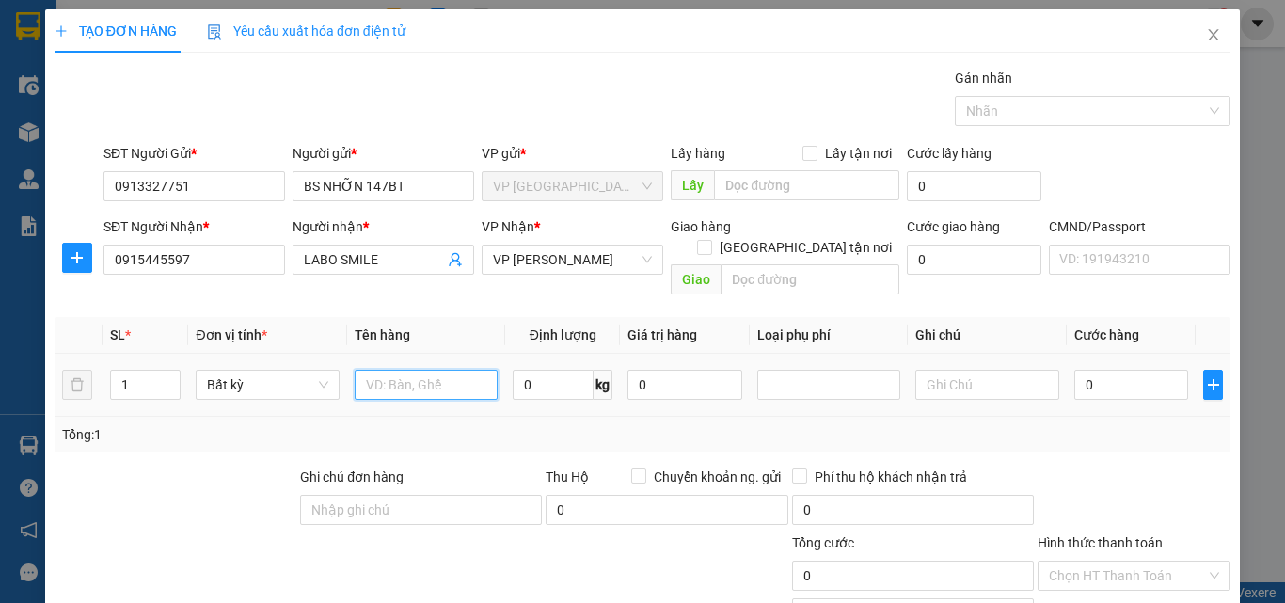
click at [414, 370] on input "text" at bounding box center [426, 385] width 143 height 30
type input "HỘP RĂNG"
click at [1096, 370] on input "0" at bounding box center [1132, 385] width 115 height 30
type input "3"
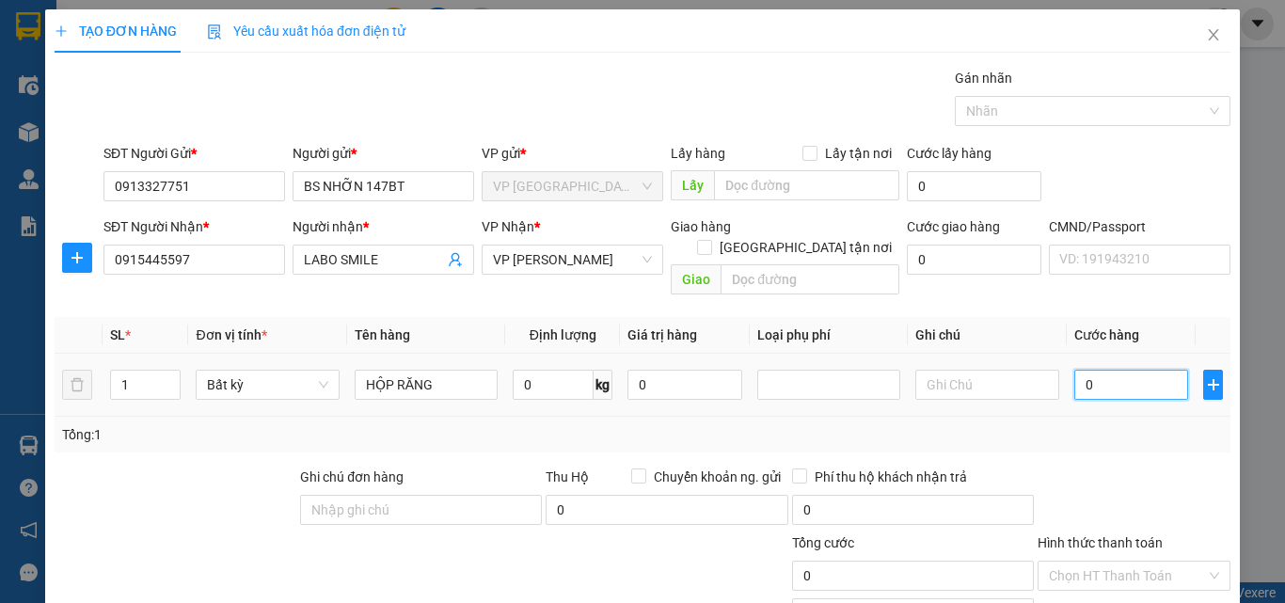
type input "3"
type input "35"
type input "350"
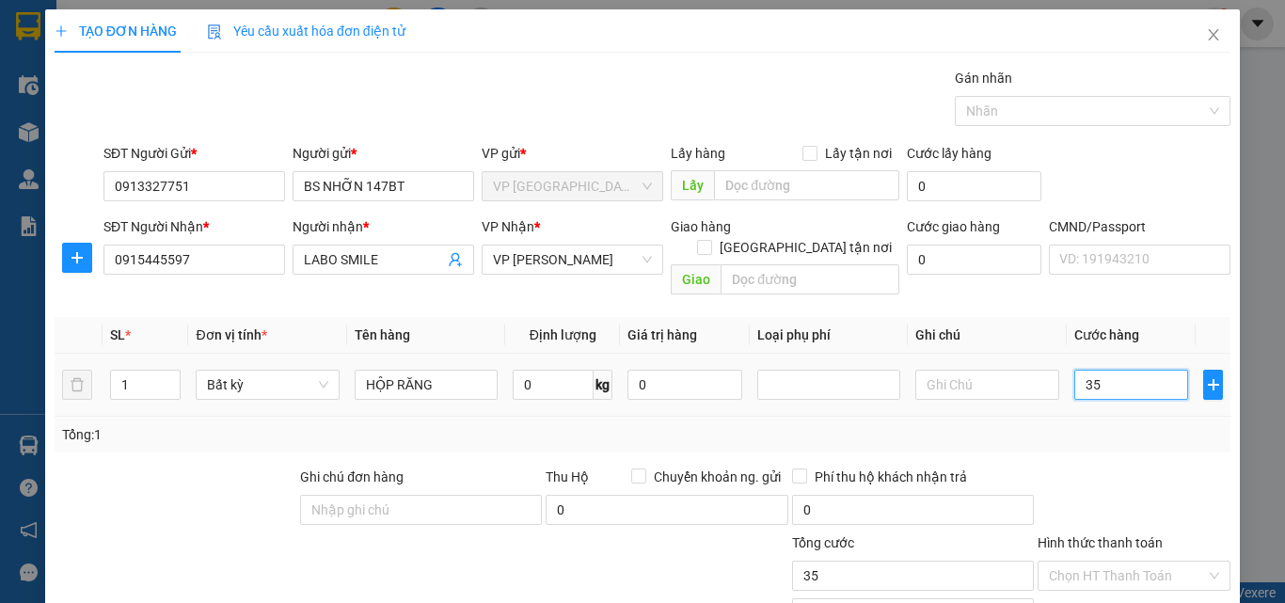
type input "350"
type input "3.500"
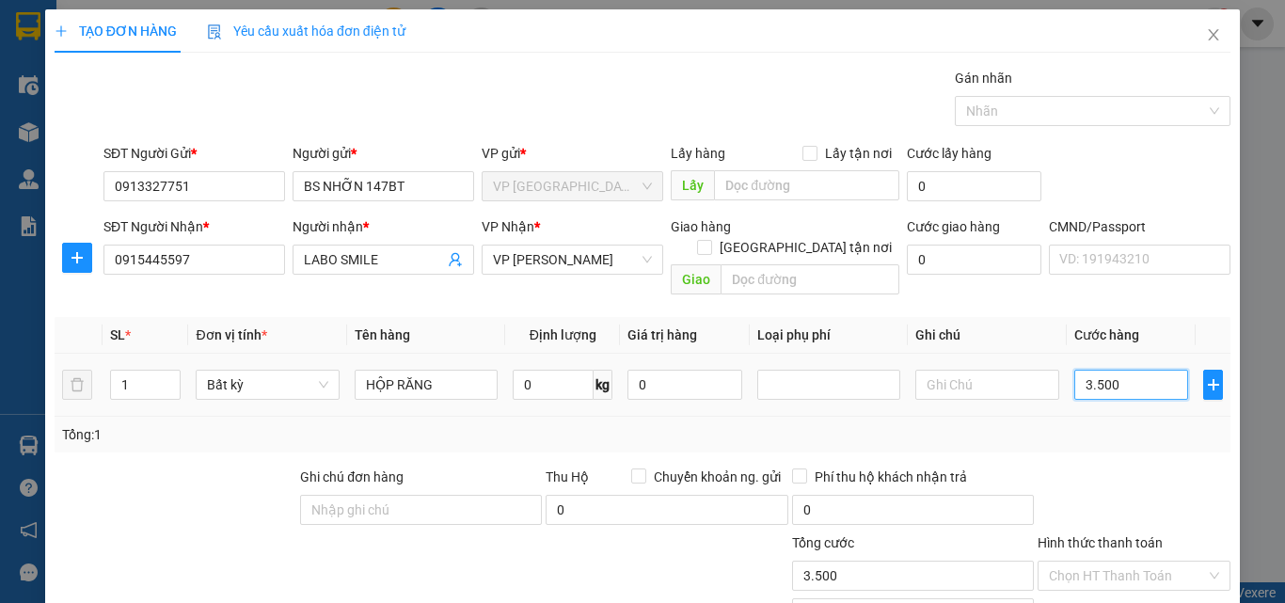
type input "35.000"
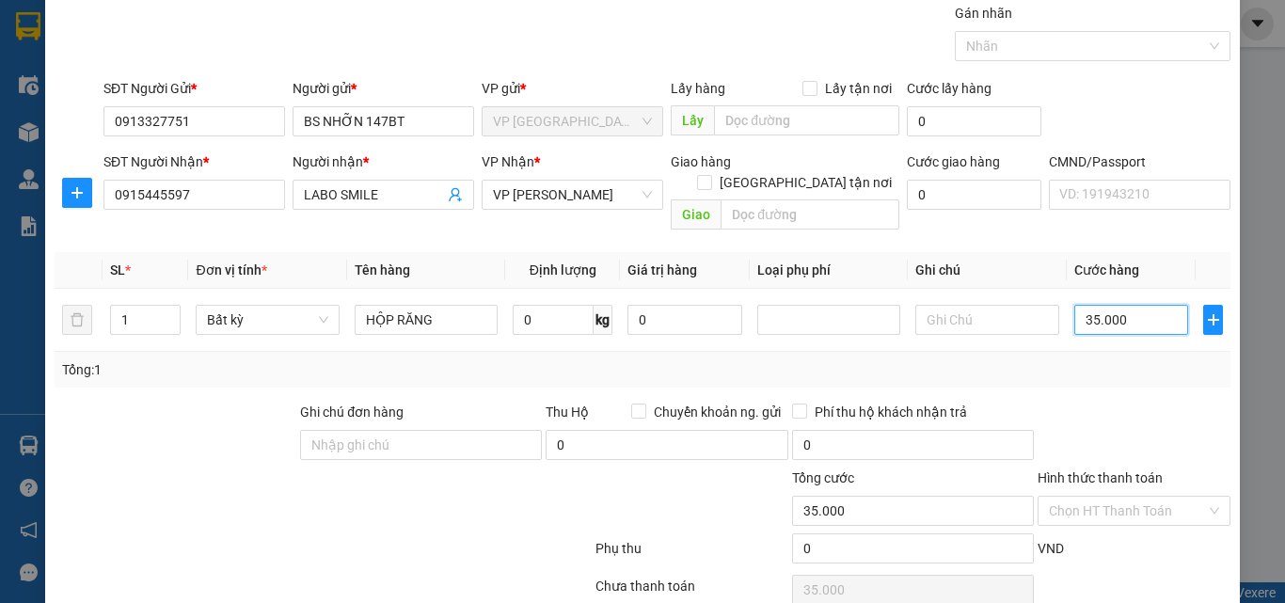
scroll to position [131, 0]
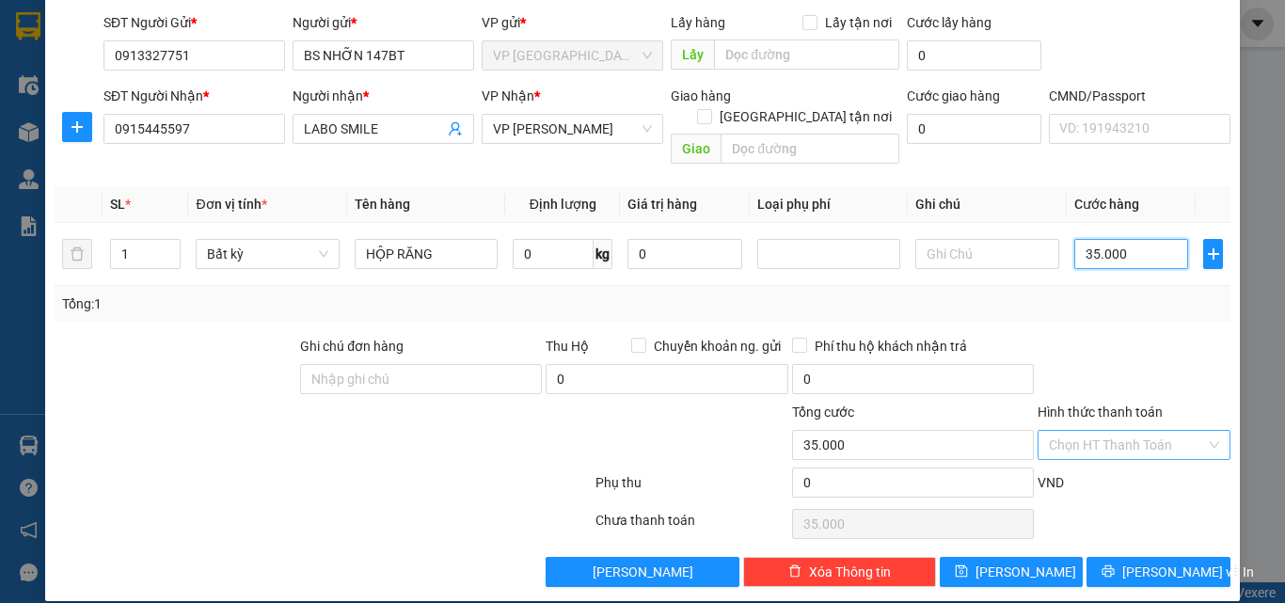
type input "35.000"
click at [1112, 435] on input "Hình thức thanh toán" at bounding box center [1127, 445] width 157 height 28
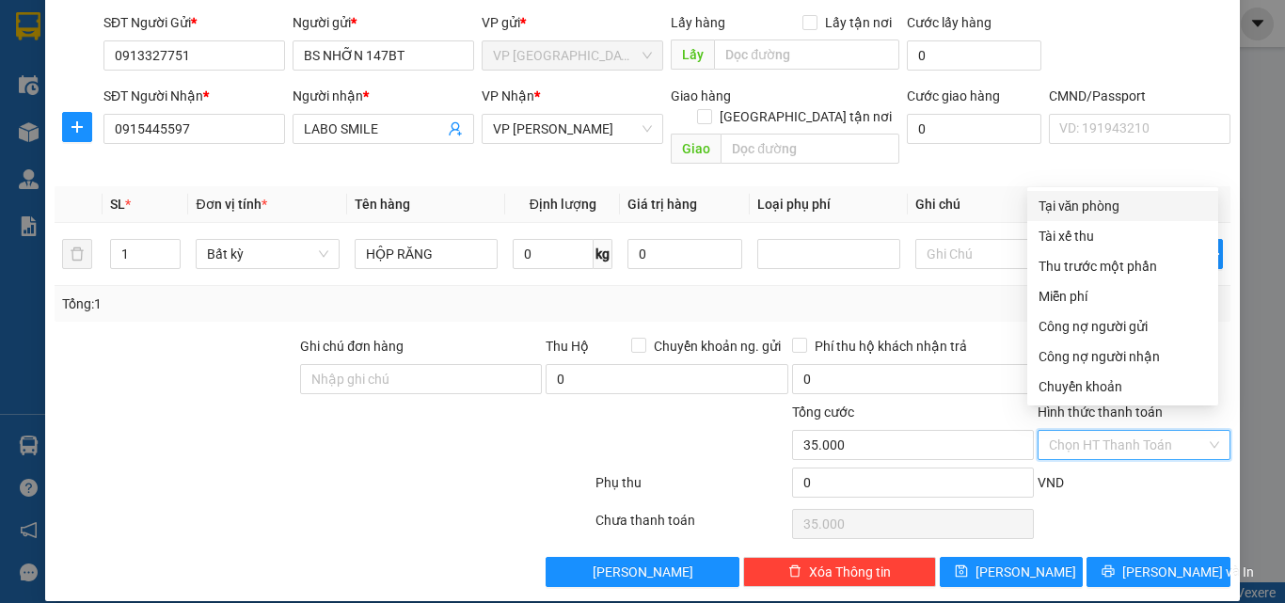
click at [1103, 208] on div "Tại văn phòng" at bounding box center [1123, 206] width 168 height 21
type input "0"
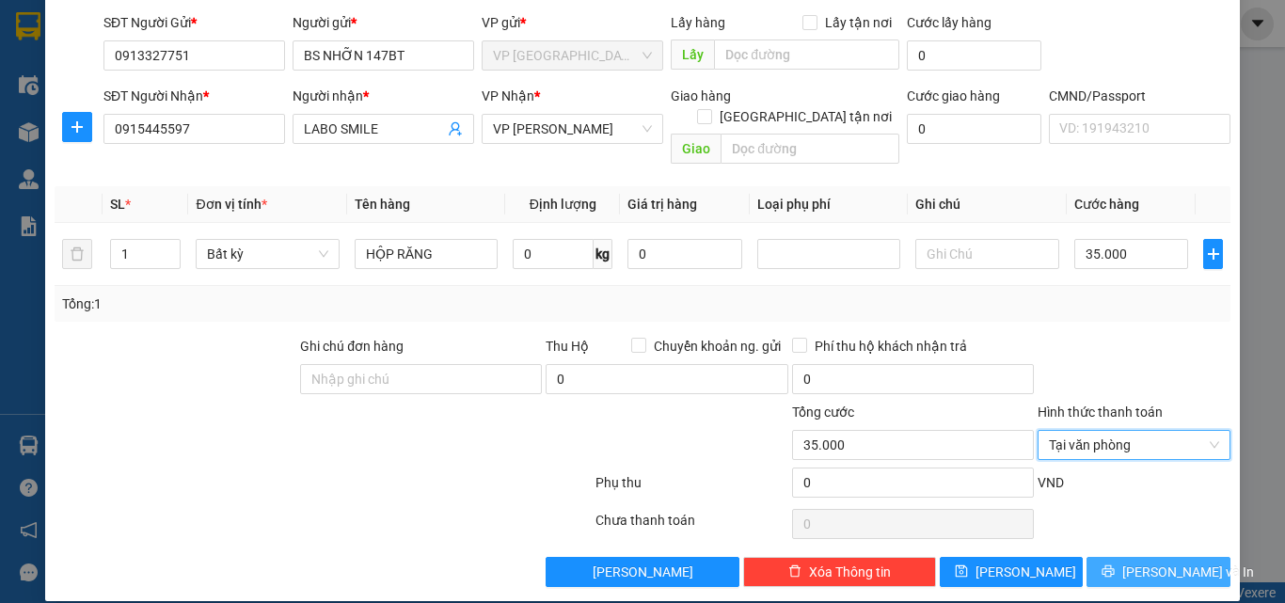
click at [1120, 557] on button "[PERSON_NAME] và In" at bounding box center [1159, 572] width 144 height 30
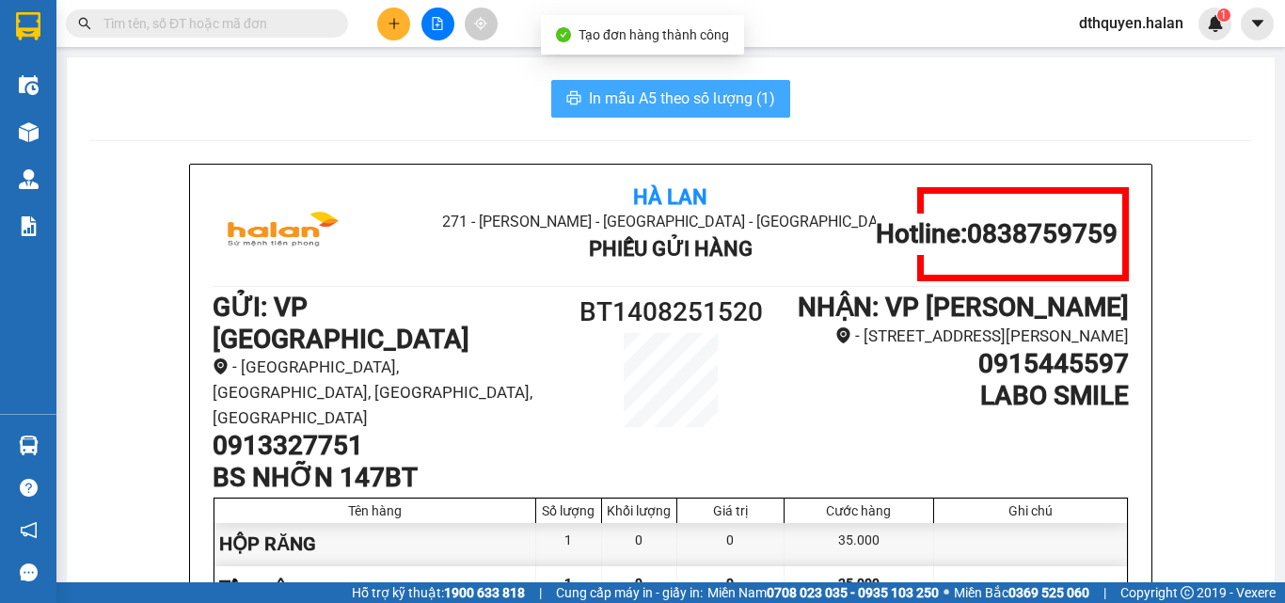
click at [641, 99] on span "In mẫu A5 theo số lượng (1)" at bounding box center [682, 99] width 186 height 24
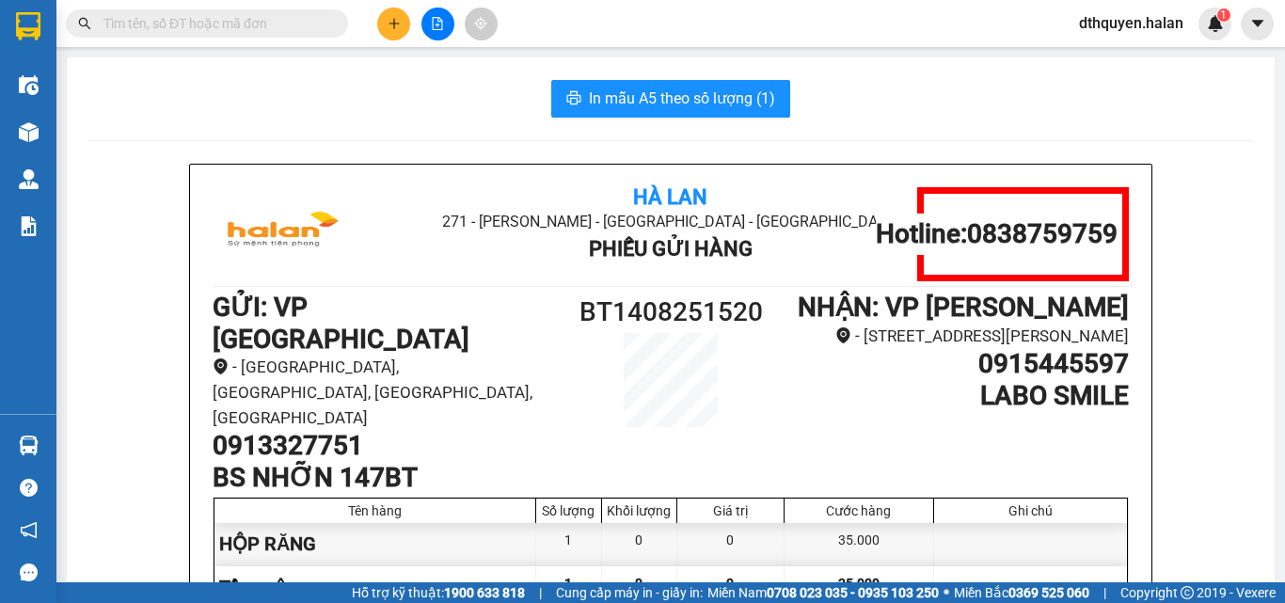
click at [221, 26] on input "text" at bounding box center [215, 23] width 222 height 21
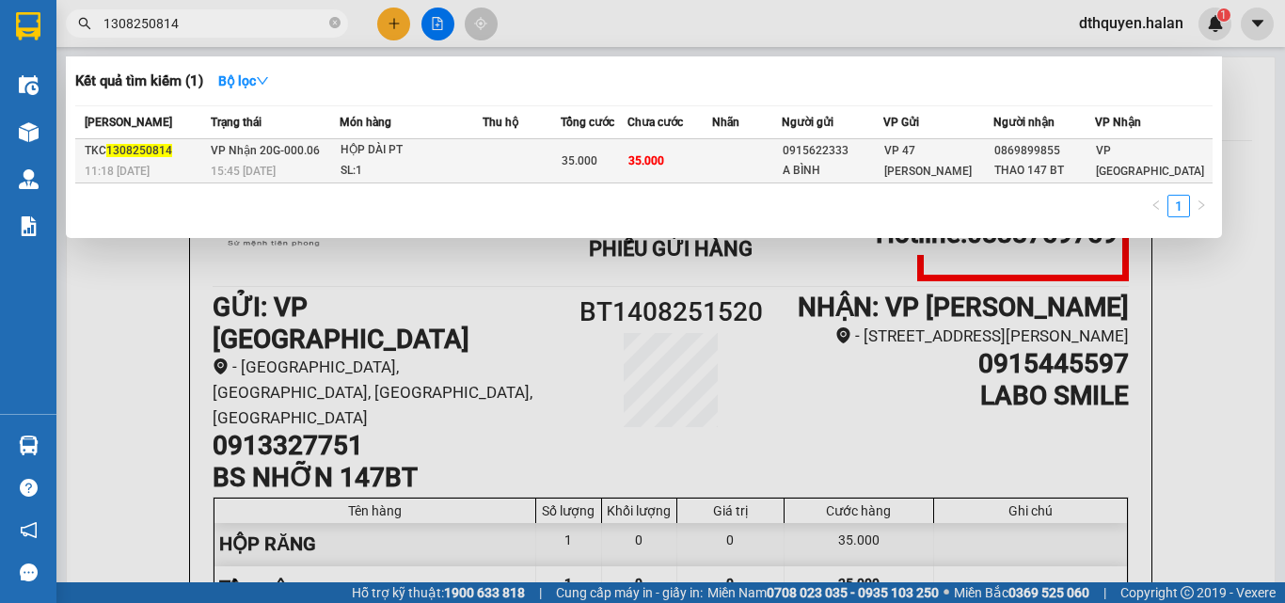
type input "1308250814"
click at [255, 153] on span "VP Nhận 20G-000.06" at bounding box center [265, 150] width 109 height 13
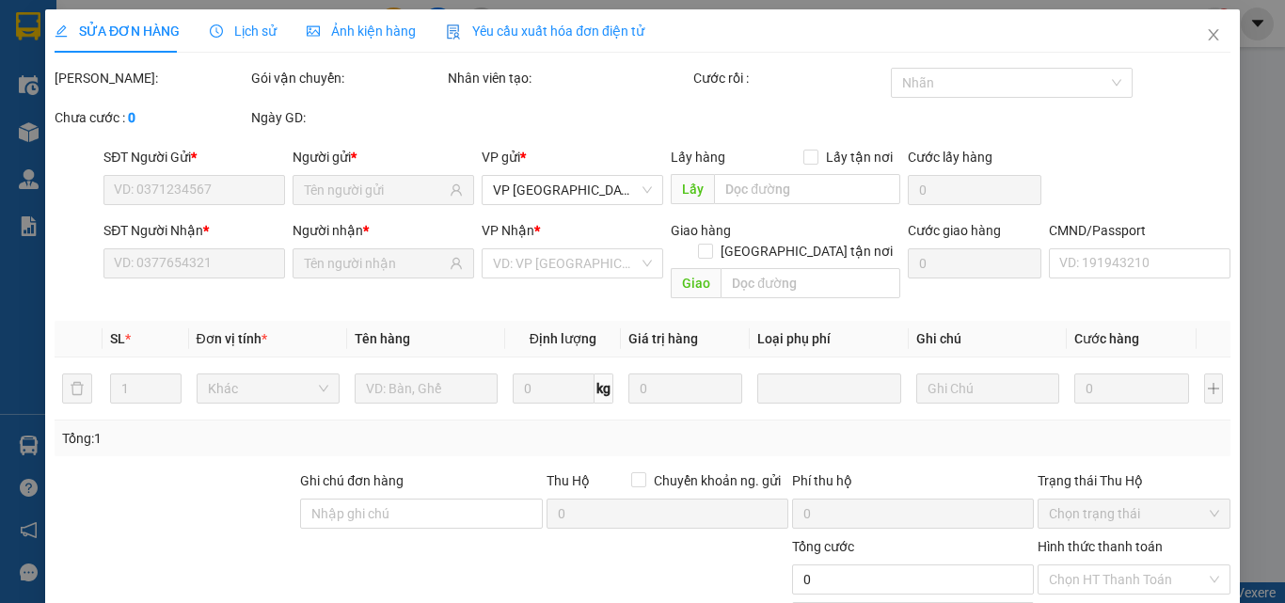
type input "0915622333"
type input "A BÌNH"
type input "0869899855"
type input "THAO 147 BT"
type input "35.000"
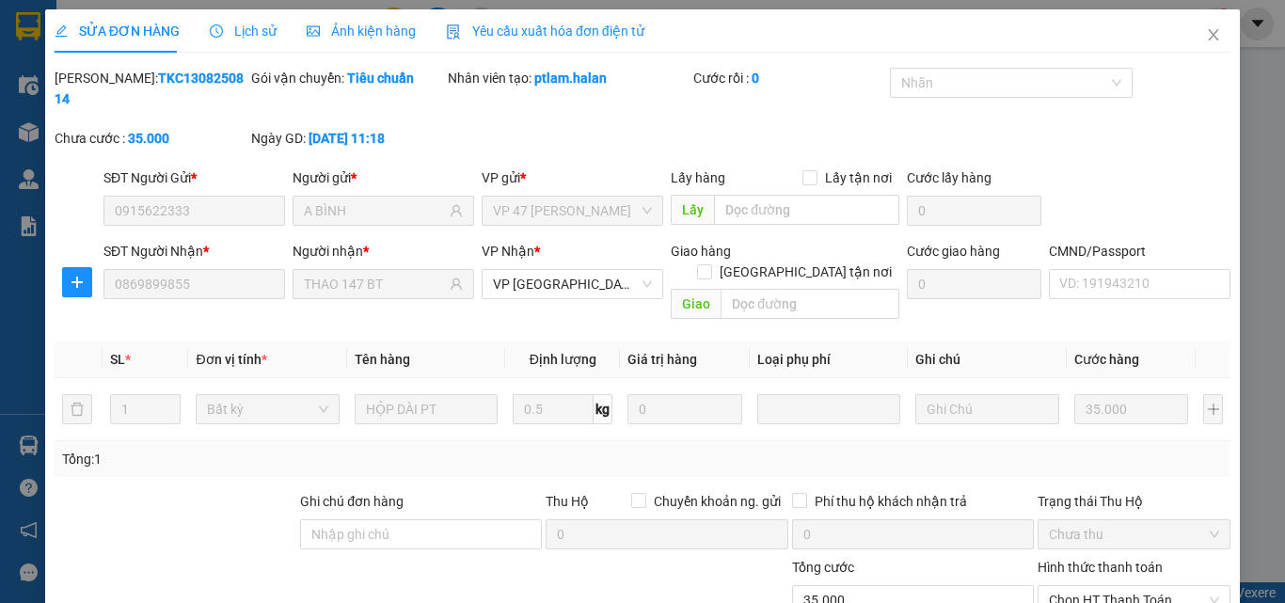
scroll to position [135, 0]
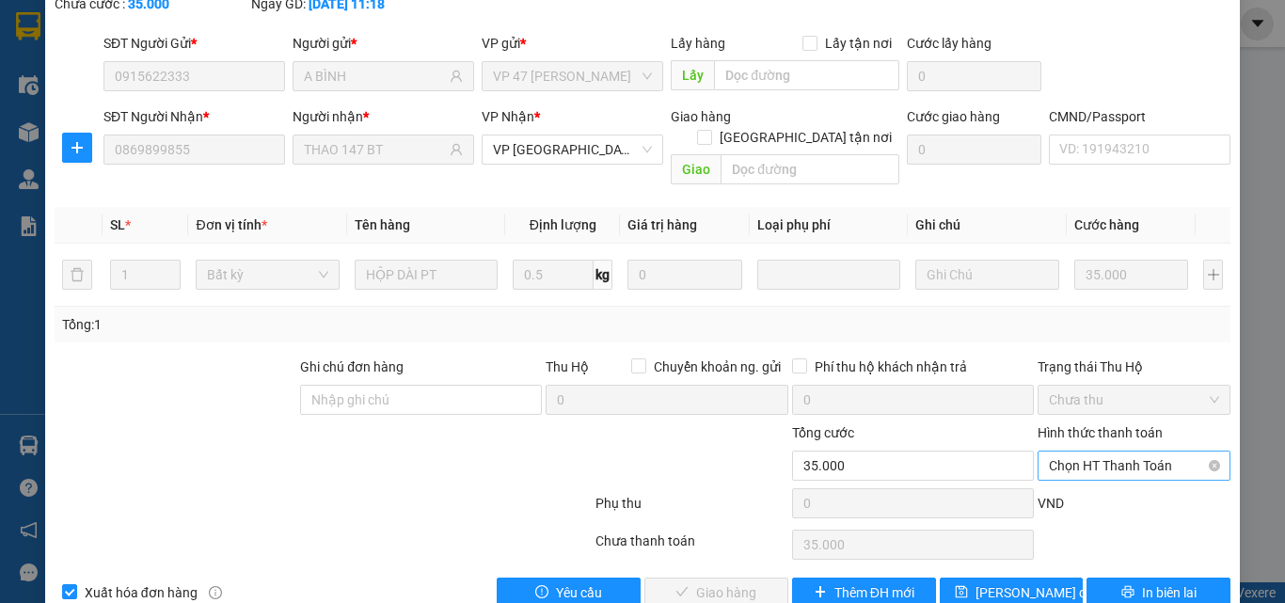
click at [1124, 452] on span "Chọn HT Thanh Toán" at bounding box center [1134, 466] width 170 height 28
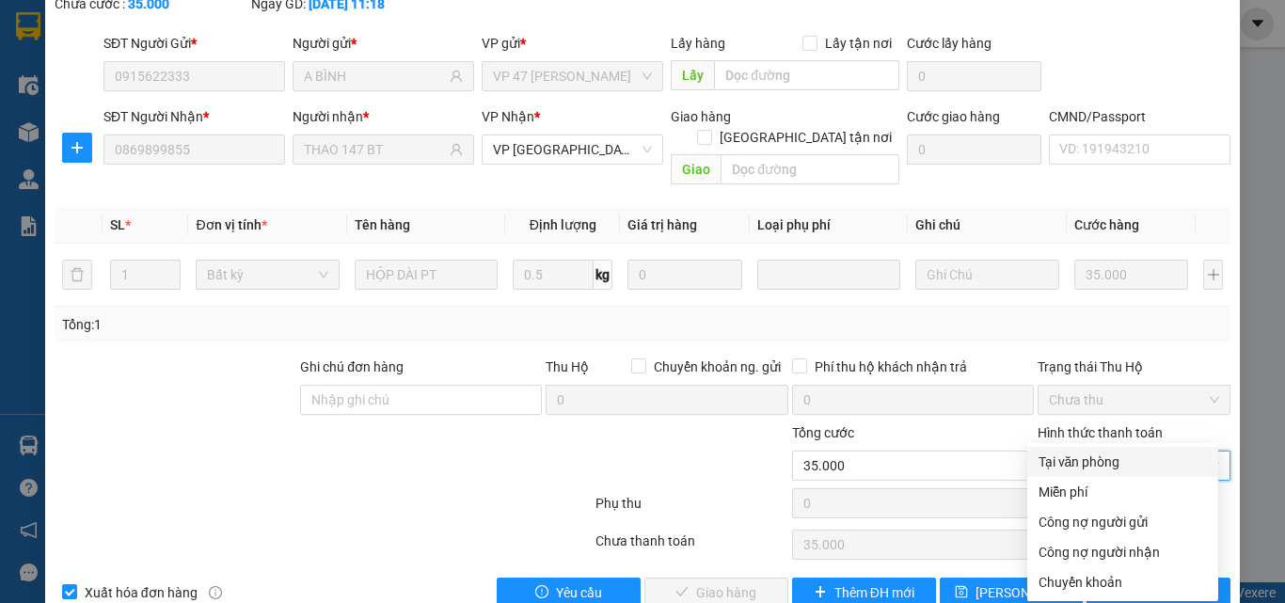
click at [1104, 460] on div "Tại văn phòng" at bounding box center [1123, 462] width 168 height 21
type input "0"
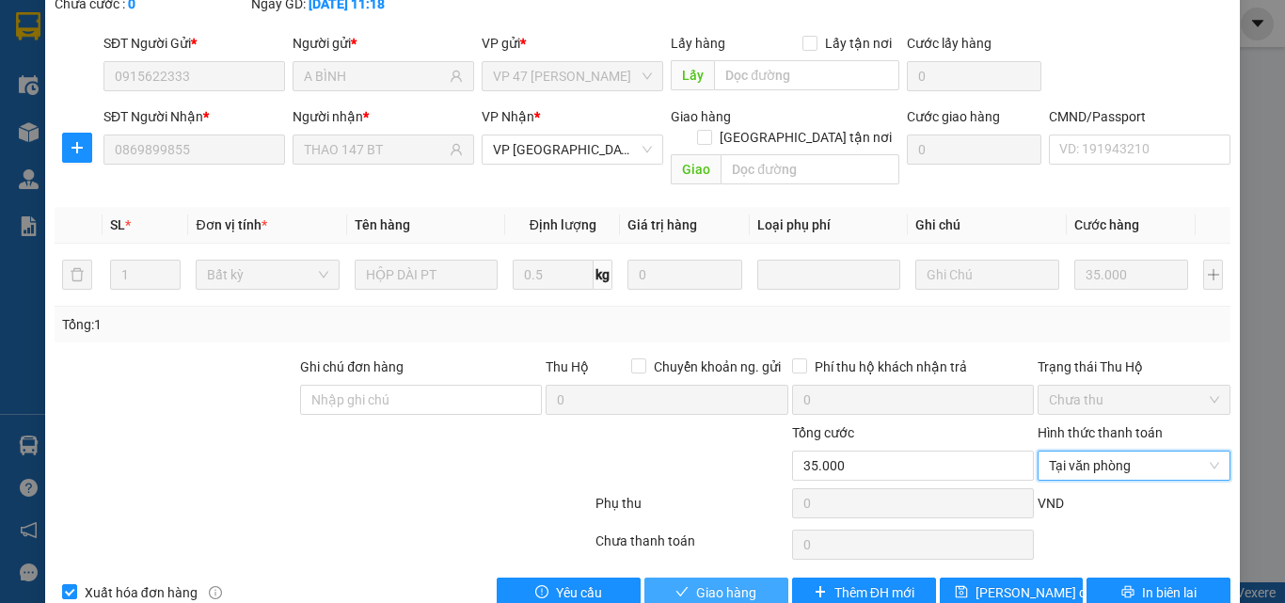
click at [746, 582] on span "Giao hàng" at bounding box center [726, 592] width 60 height 21
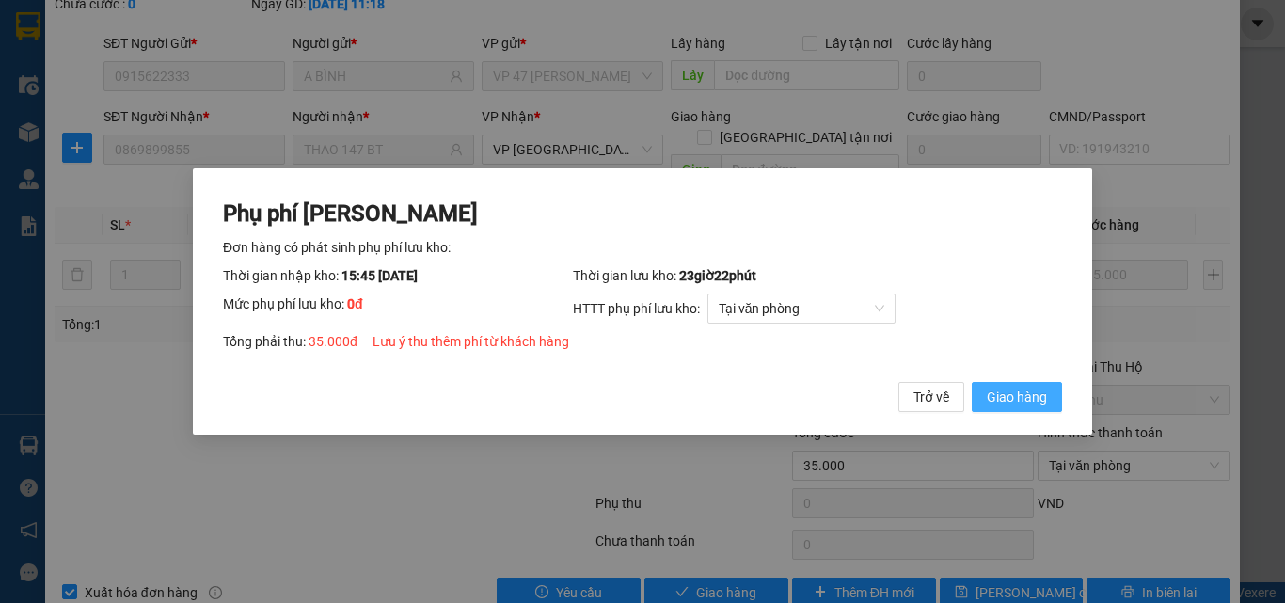
click at [1013, 401] on span "Giao hàng" at bounding box center [1017, 397] width 60 height 21
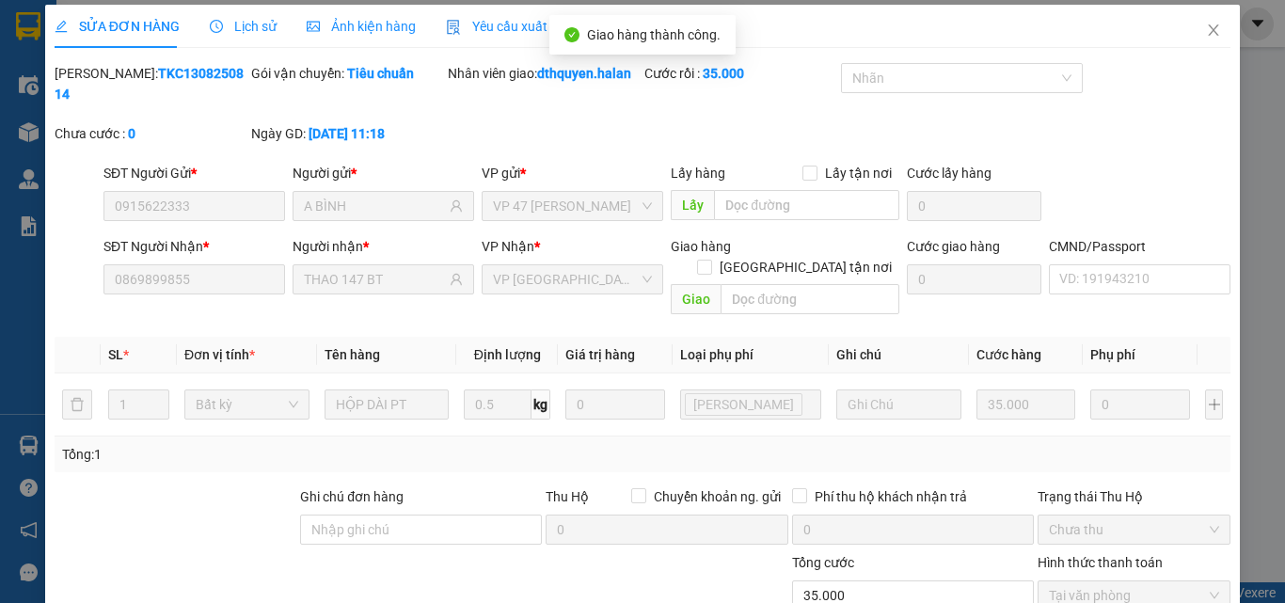
scroll to position [0, 0]
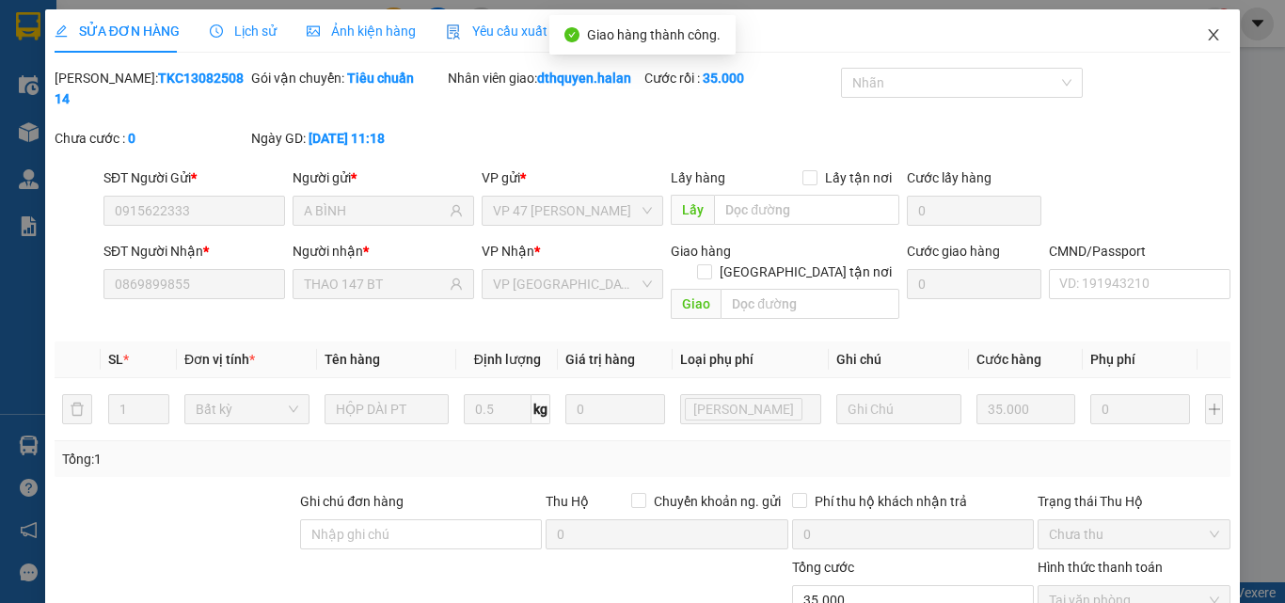
click at [1209, 34] on icon "close" at bounding box center [1214, 34] width 10 height 11
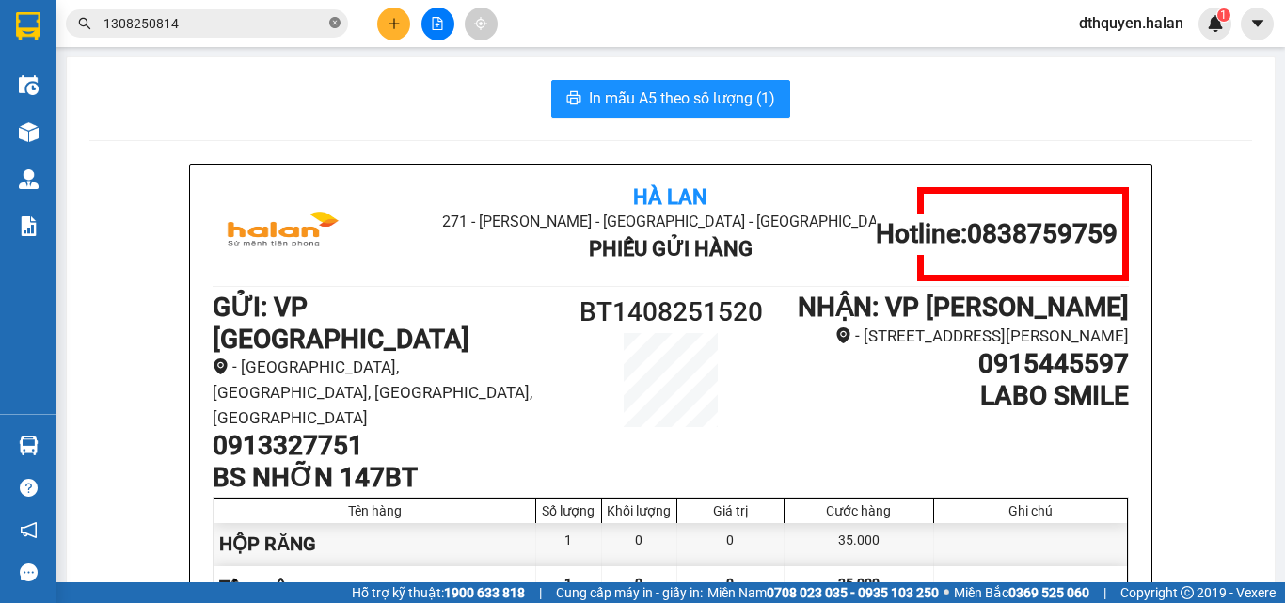
click at [332, 22] on icon "close-circle" at bounding box center [334, 22] width 11 height 11
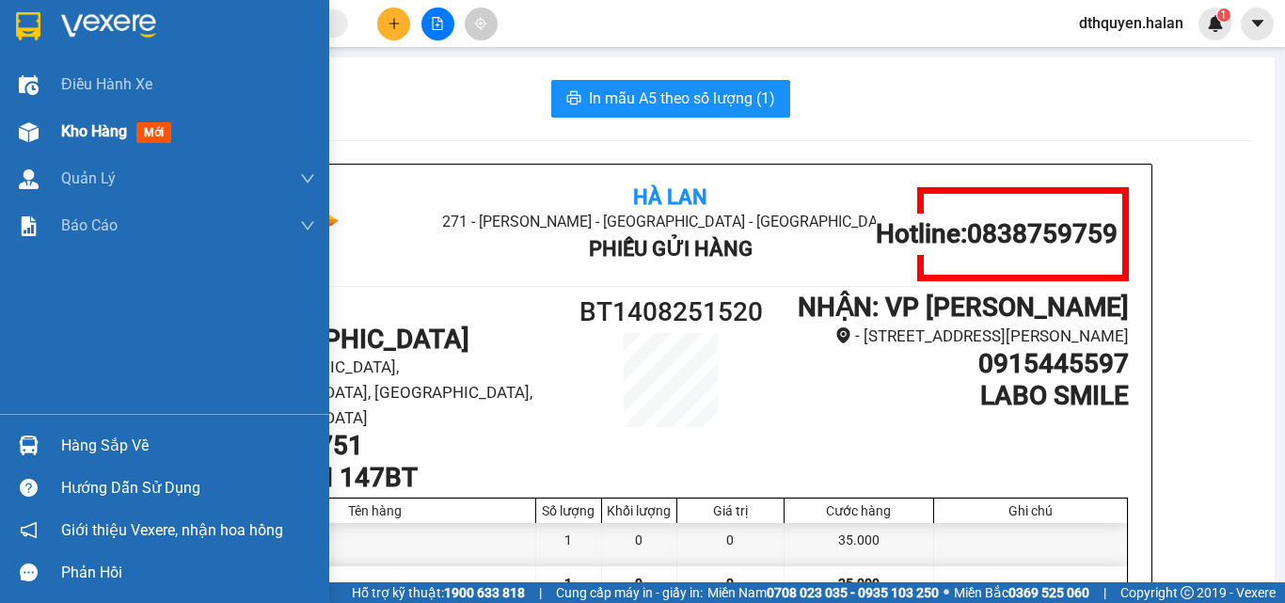
click at [95, 131] on span "Kho hàng" at bounding box center [94, 131] width 66 height 18
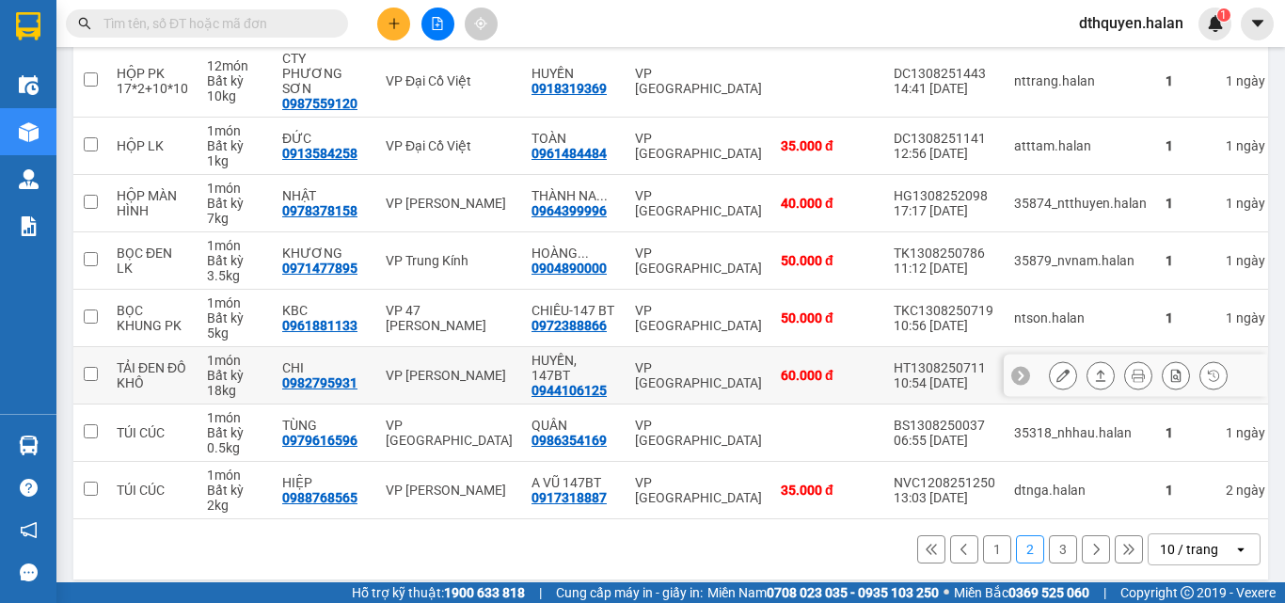
scroll to position [391, 0]
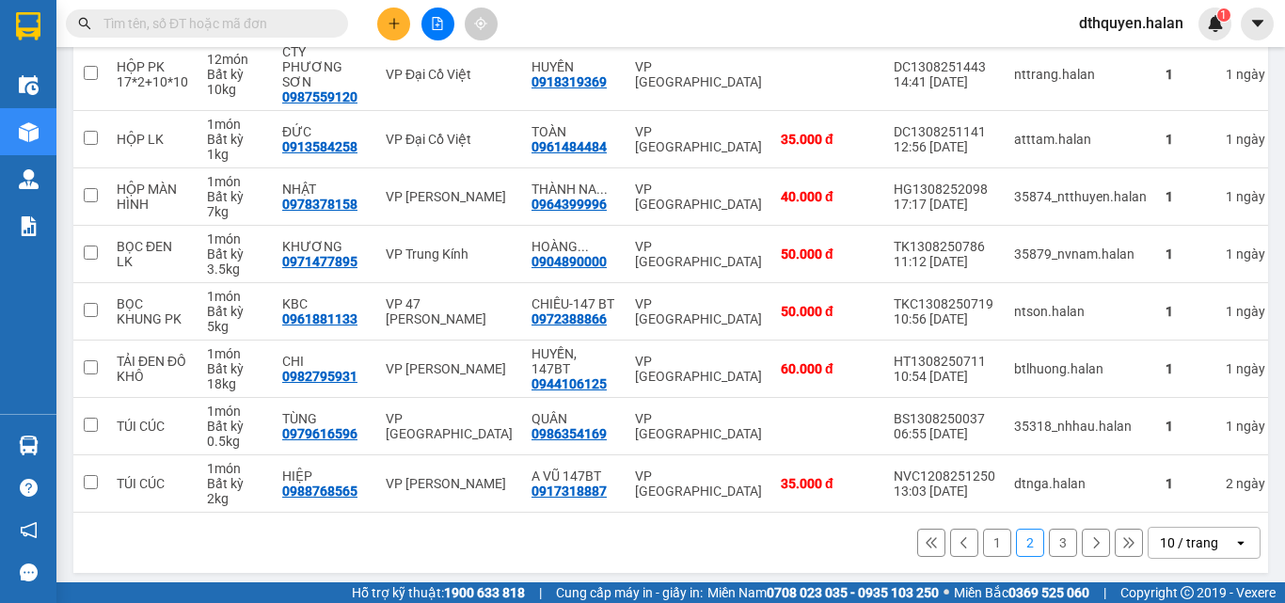
click at [983, 534] on button "1" at bounding box center [997, 543] width 28 height 28
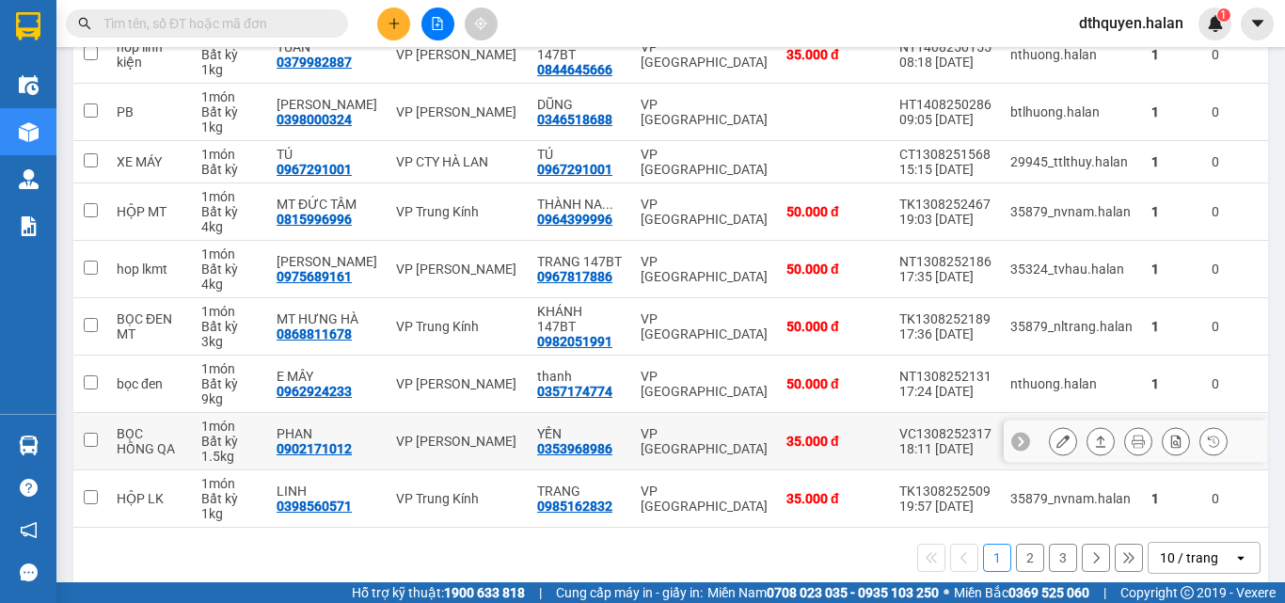
scroll to position [376, 0]
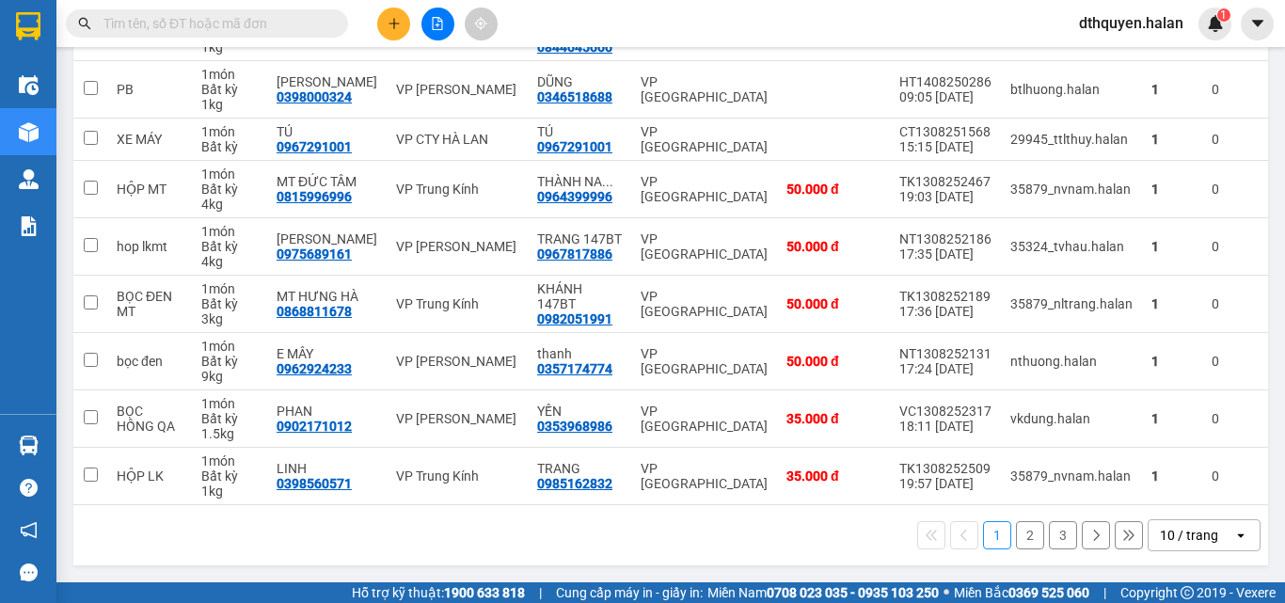
click at [1049, 537] on button "3" at bounding box center [1063, 535] width 28 height 28
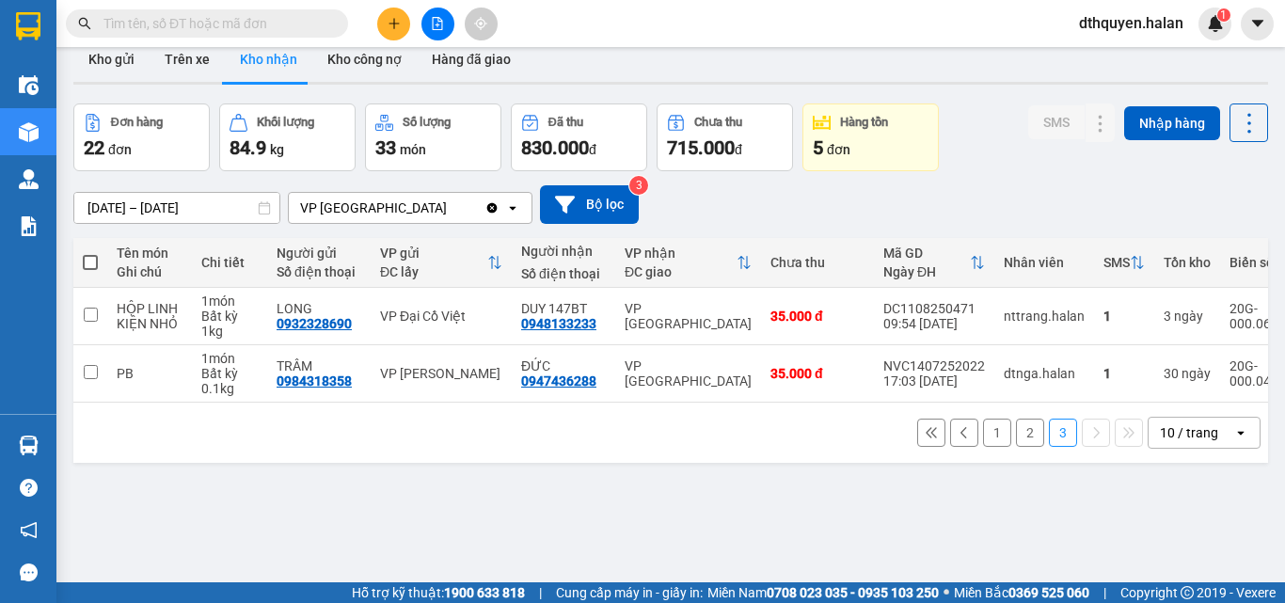
scroll to position [0, 0]
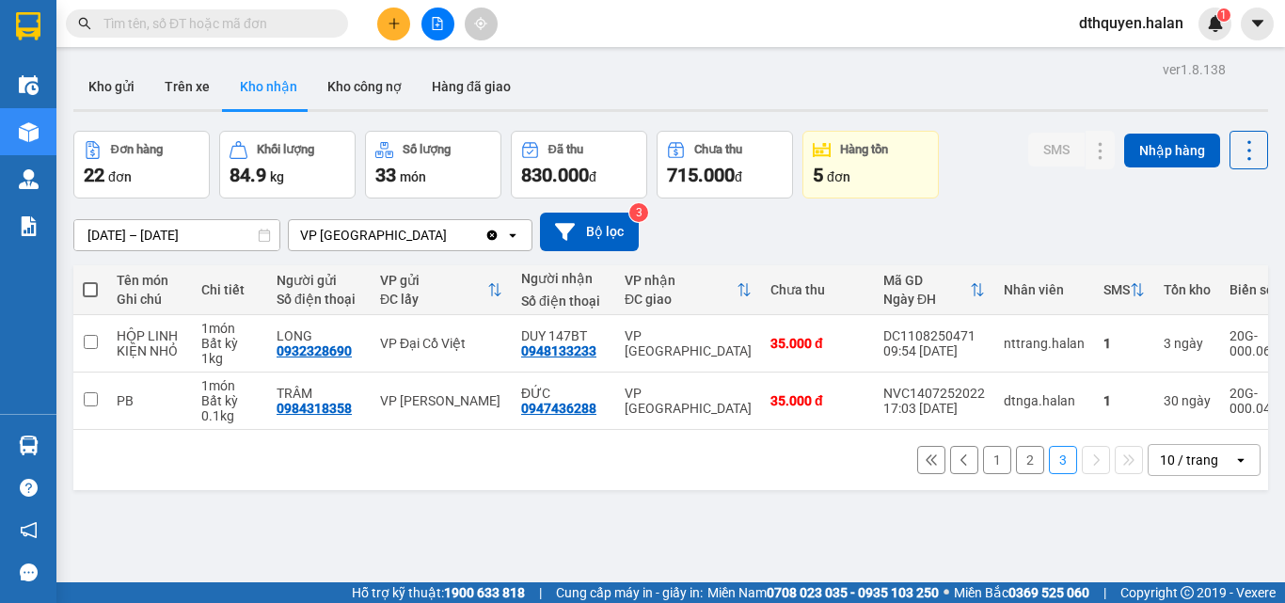
click at [390, 24] on icon "plus" at bounding box center [394, 23] width 13 height 13
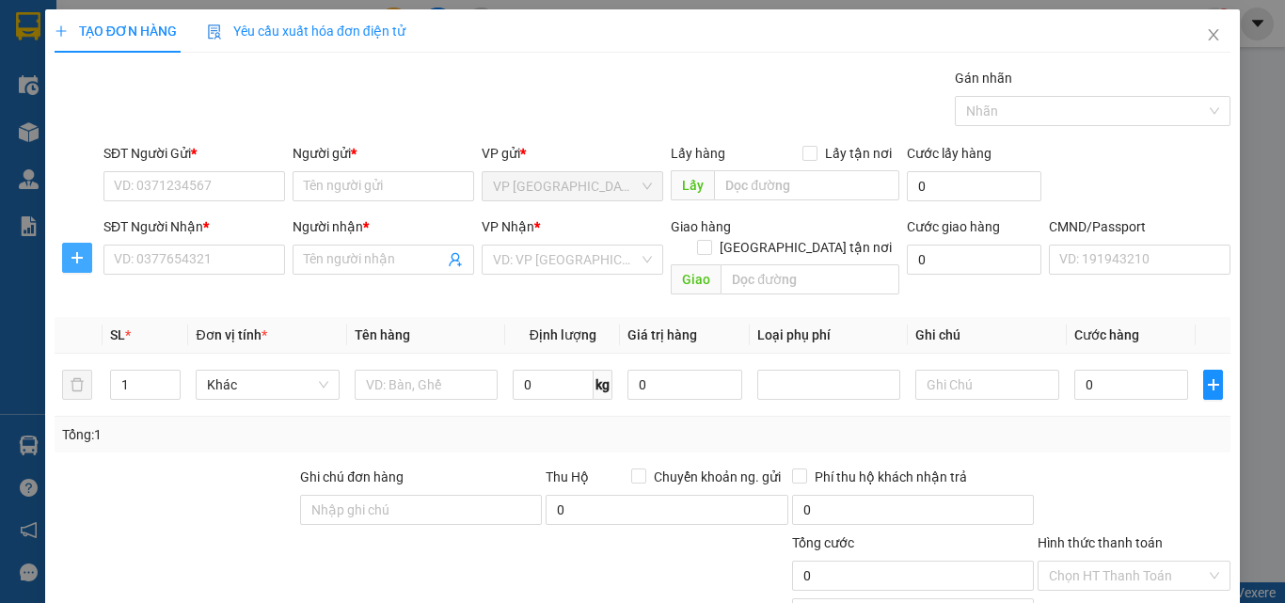
drag, startPoint x: 72, startPoint y: 244, endPoint x: 159, endPoint y: 216, distance: 91.7
click at [73, 244] on button "button" at bounding box center [77, 258] width 30 height 30
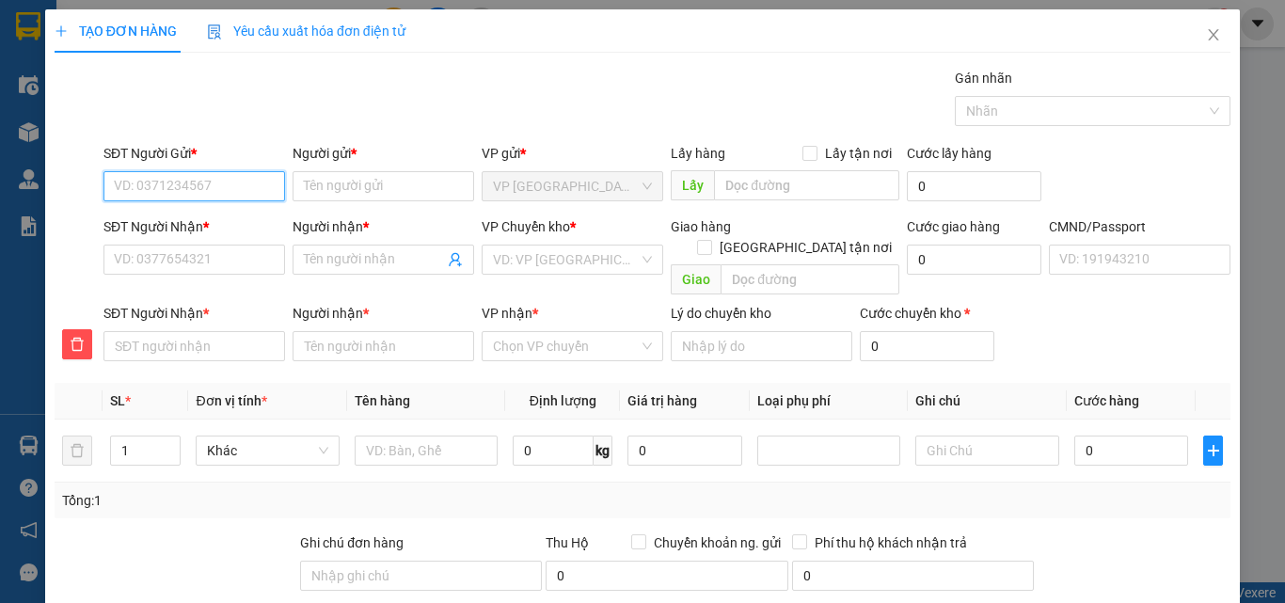
click at [152, 188] on input "SĐT Người Gửi *" at bounding box center [195, 186] width 182 height 30
type input "0963249294"
click at [237, 215] on div "0963249294 - A HÀO 147BT" at bounding box center [196, 224] width 165 height 21
type input "A HÀO 147BT"
type input "0963249294"
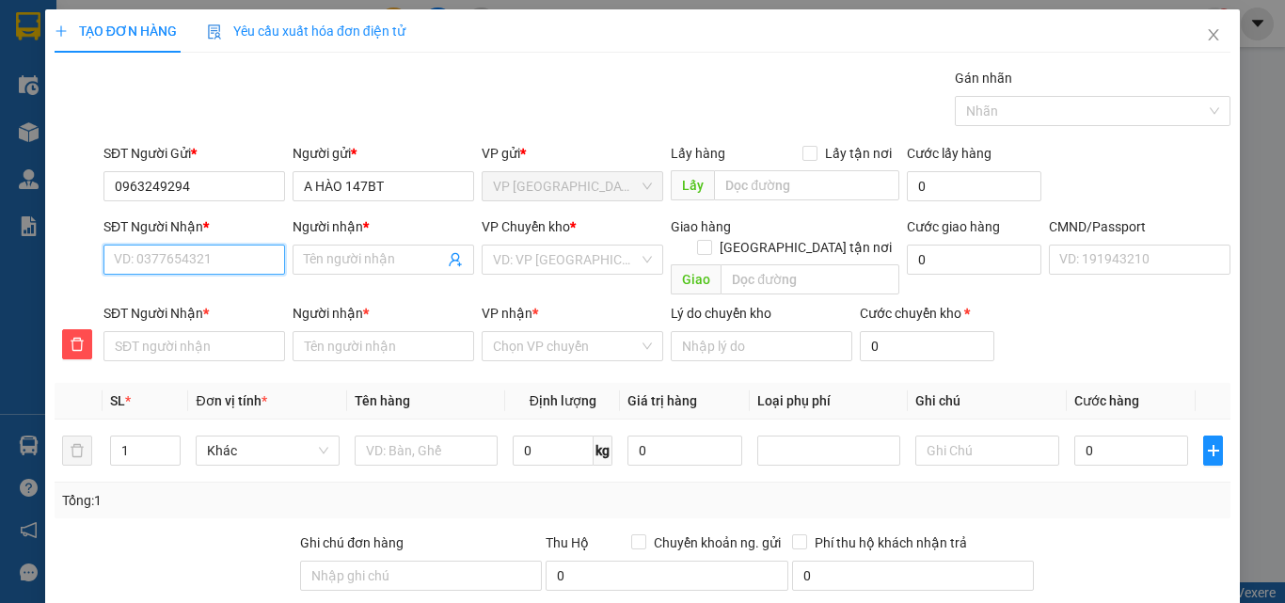
click at [229, 263] on input "SĐT Người Nhận *" at bounding box center [195, 260] width 182 height 30
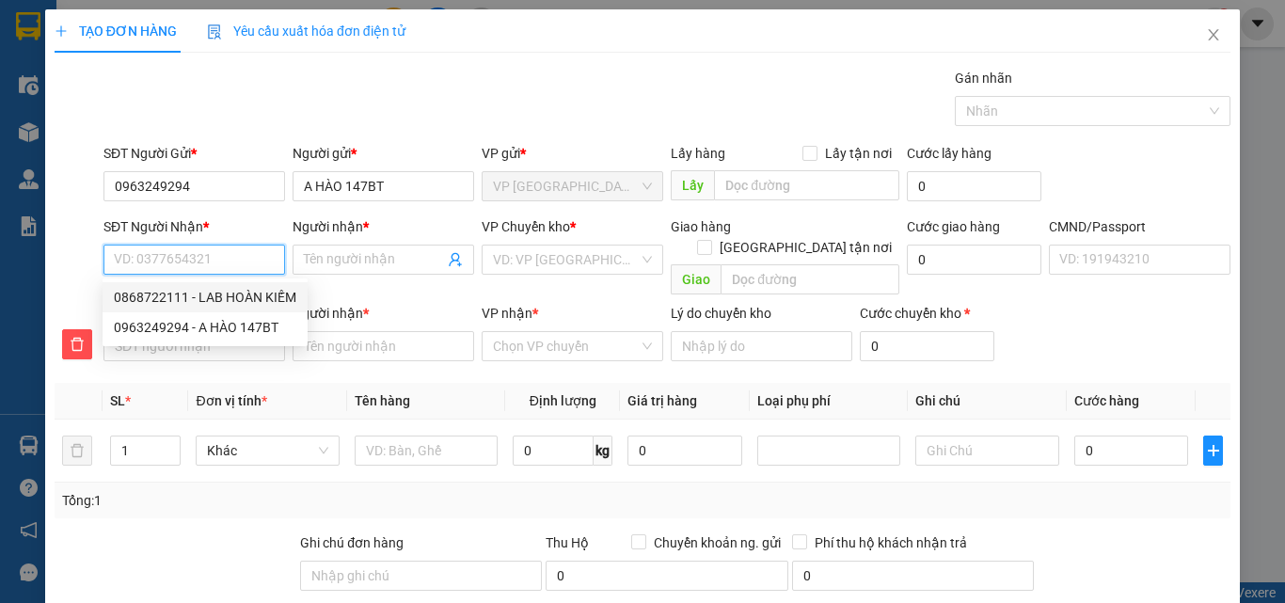
click at [231, 299] on div "0868722111 - LAB HOÀN KIẾM" at bounding box center [205, 297] width 183 height 21
type input "0868722111"
type input "LAB HOÀN KIẾM"
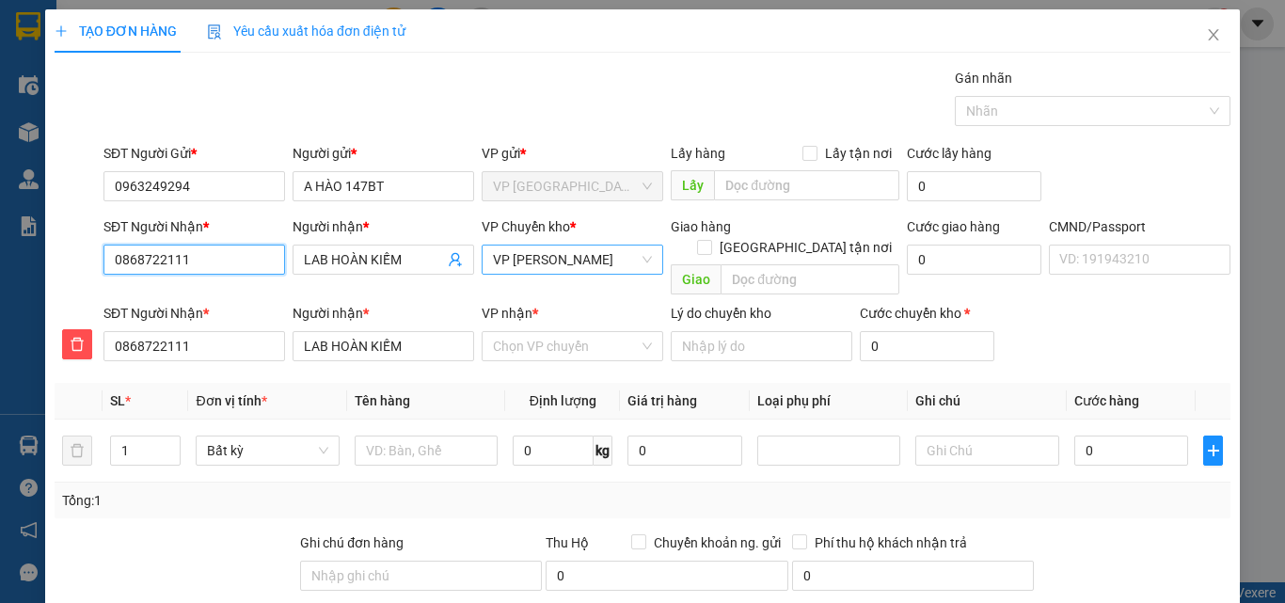
click at [615, 264] on span "VP [PERSON_NAME]" at bounding box center [572, 260] width 159 height 28
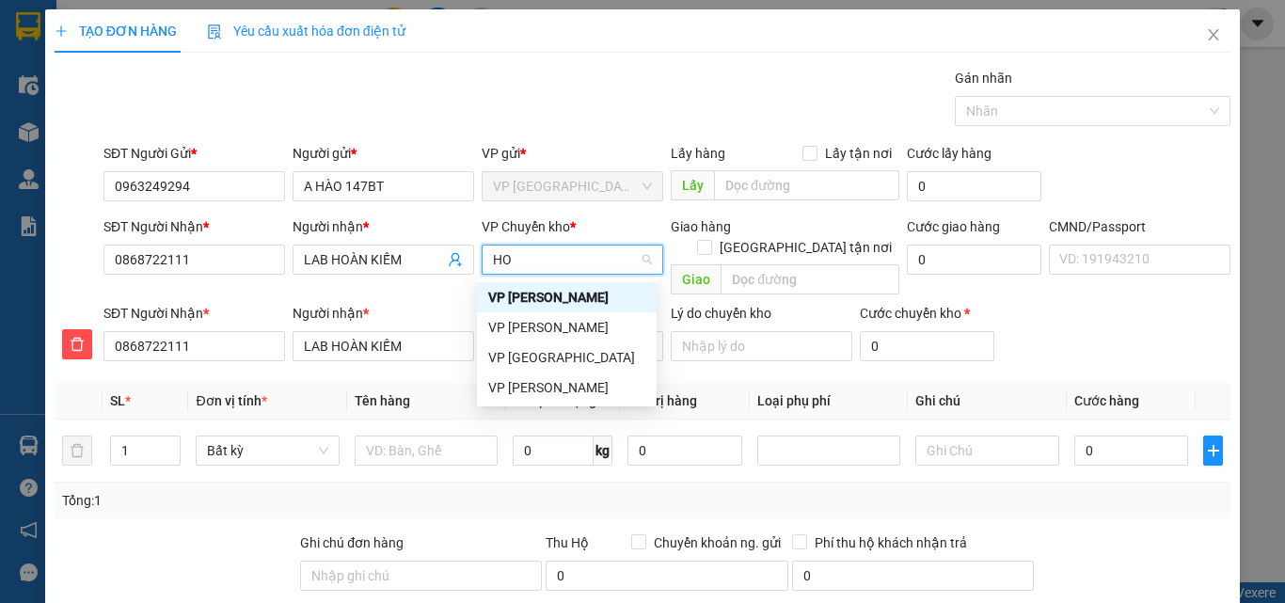
type input "HOA"
click at [546, 349] on div "VP [PERSON_NAME]" at bounding box center [566, 357] width 157 height 21
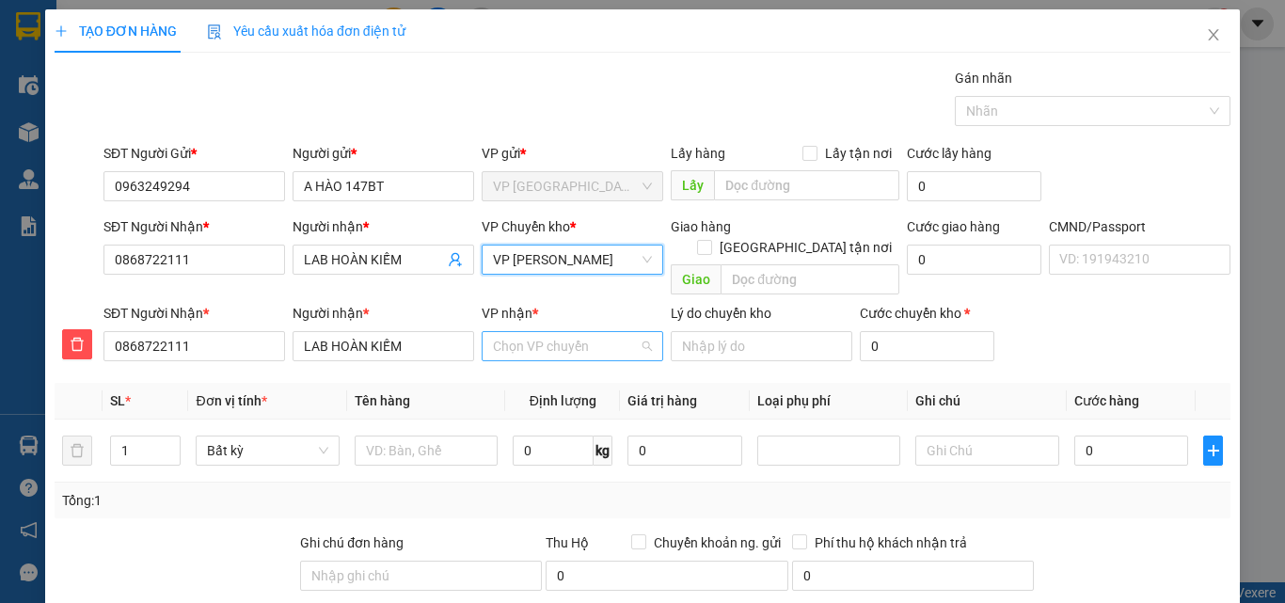
click at [521, 332] on input "VP nhận *" at bounding box center [566, 346] width 146 height 28
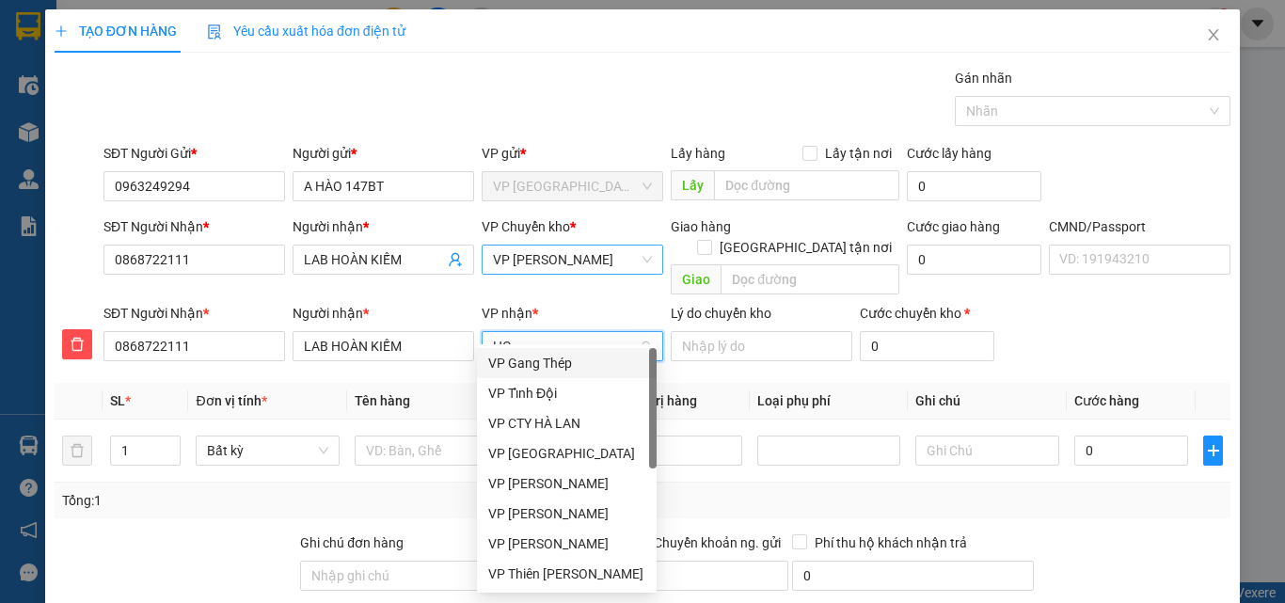
type input "HOA"
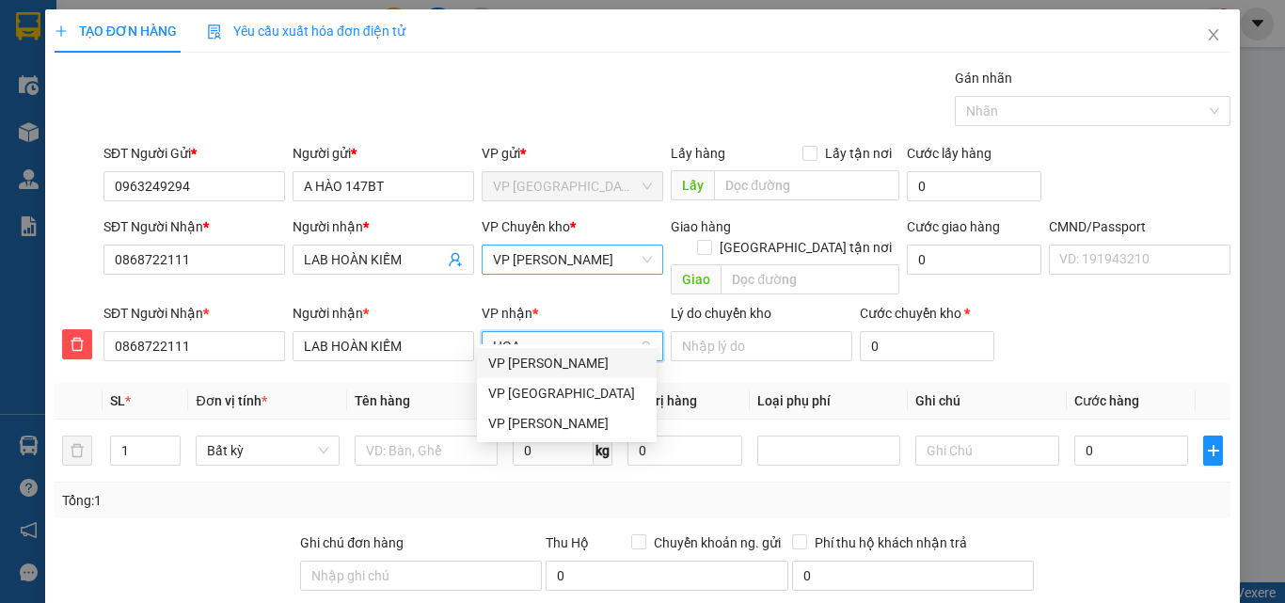
drag, startPoint x: 567, startPoint y: 364, endPoint x: 556, endPoint y: 384, distance: 22.8
click at [569, 365] on div "VP [PERSON_NAME]" at bounding box center [566, 363] width 157 height 21
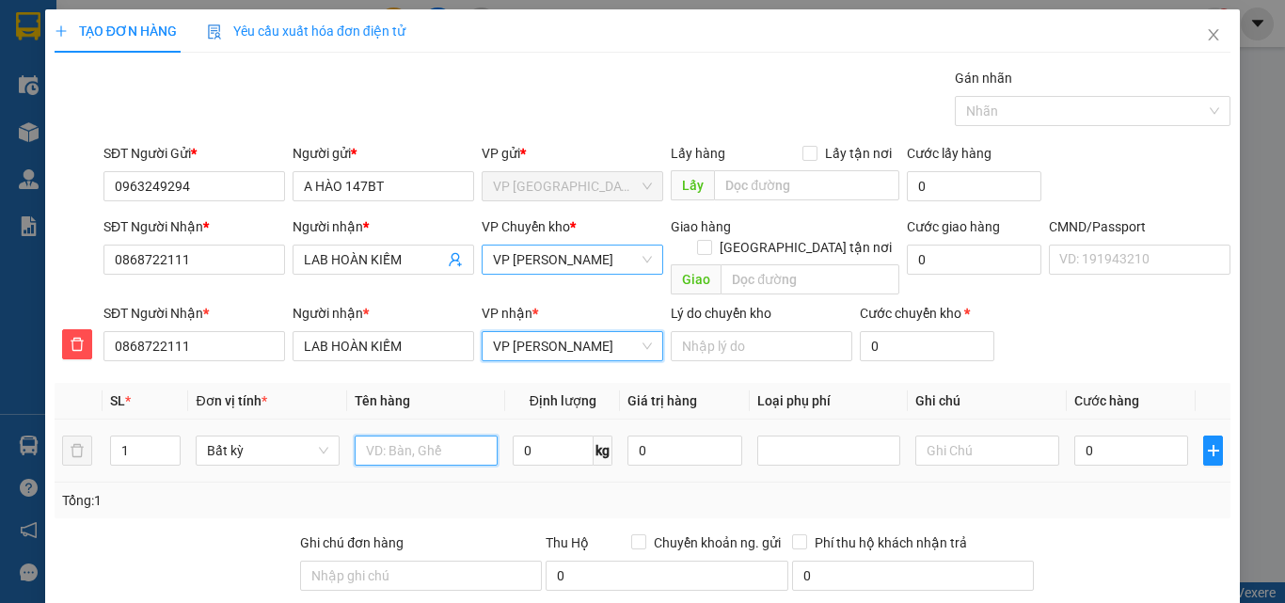
click at [420, 436] on input "text" at bounding box center [426, 451] width 143 height 30
type input "HỘP RĂNG"
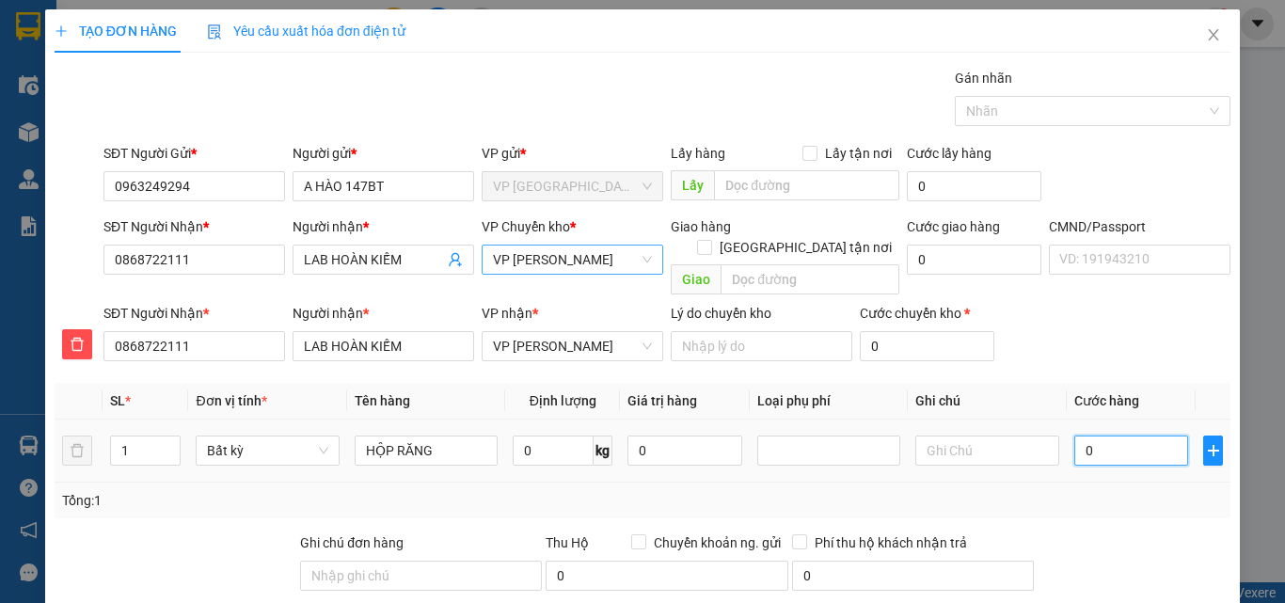
click at [1091, 436] on input "0" at bounding box center [1132, 451] width 115 height 30
type input "3"
type input "35"
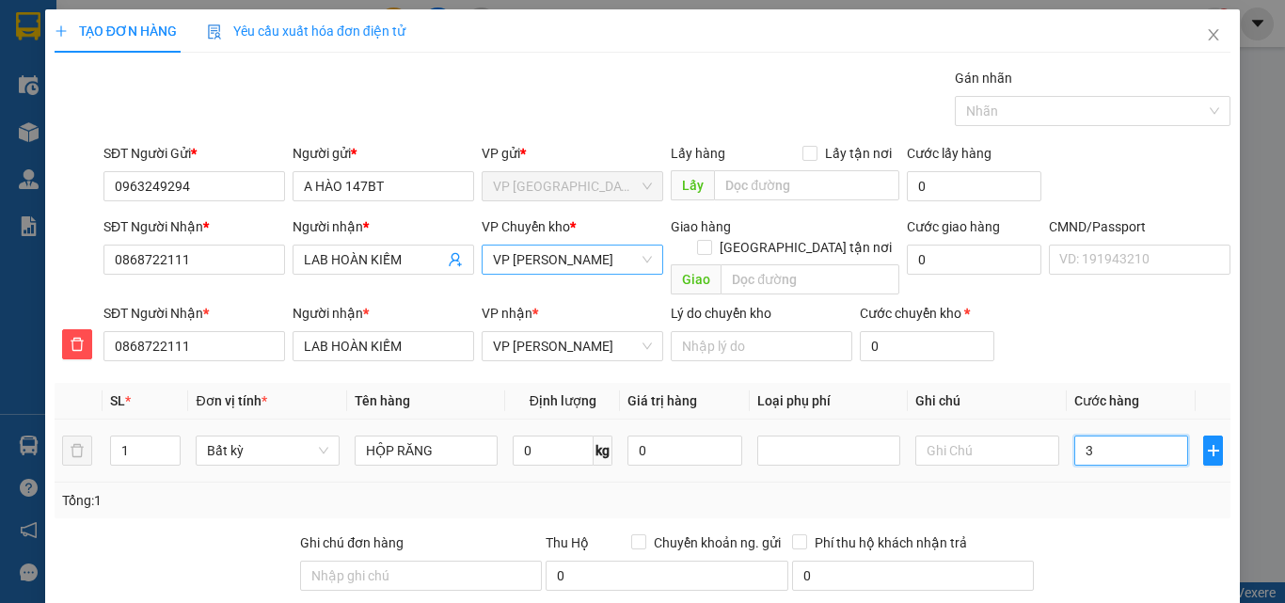
type input "35"
type input "350"
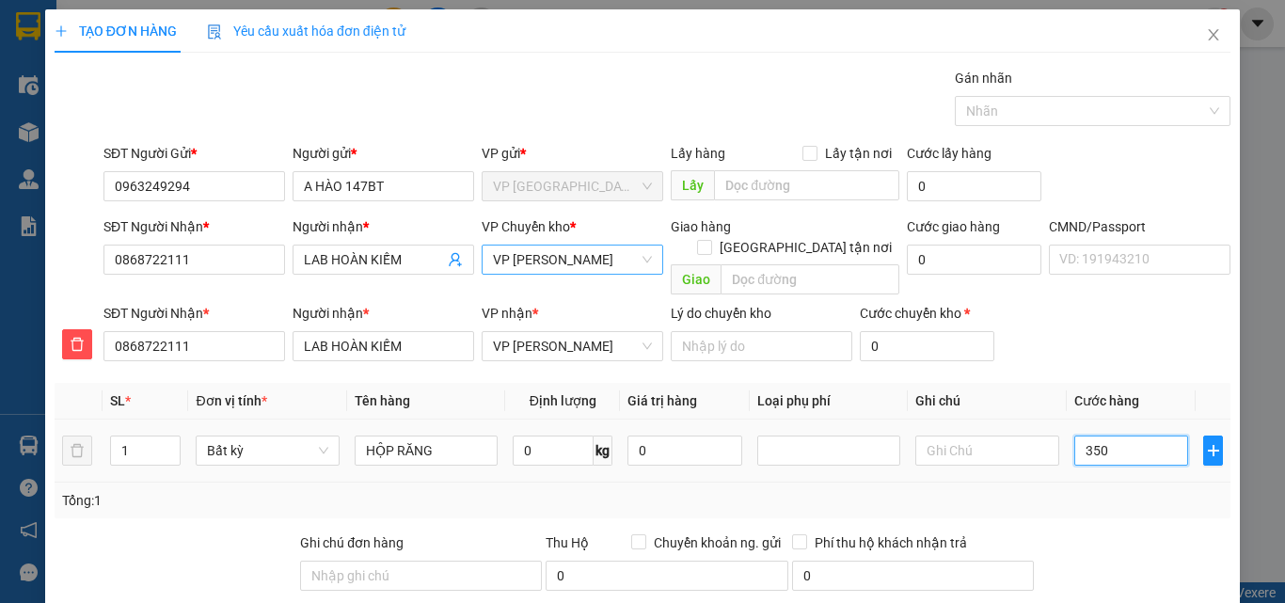
type input "3.500"
type input "35.000"
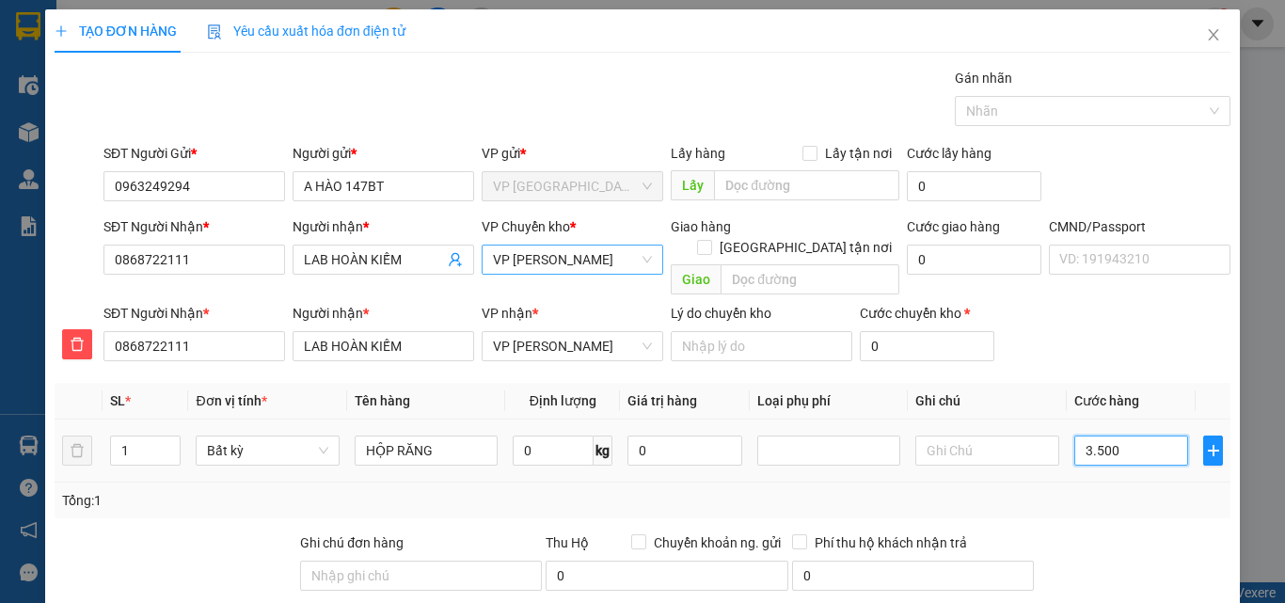
type input "35.000"
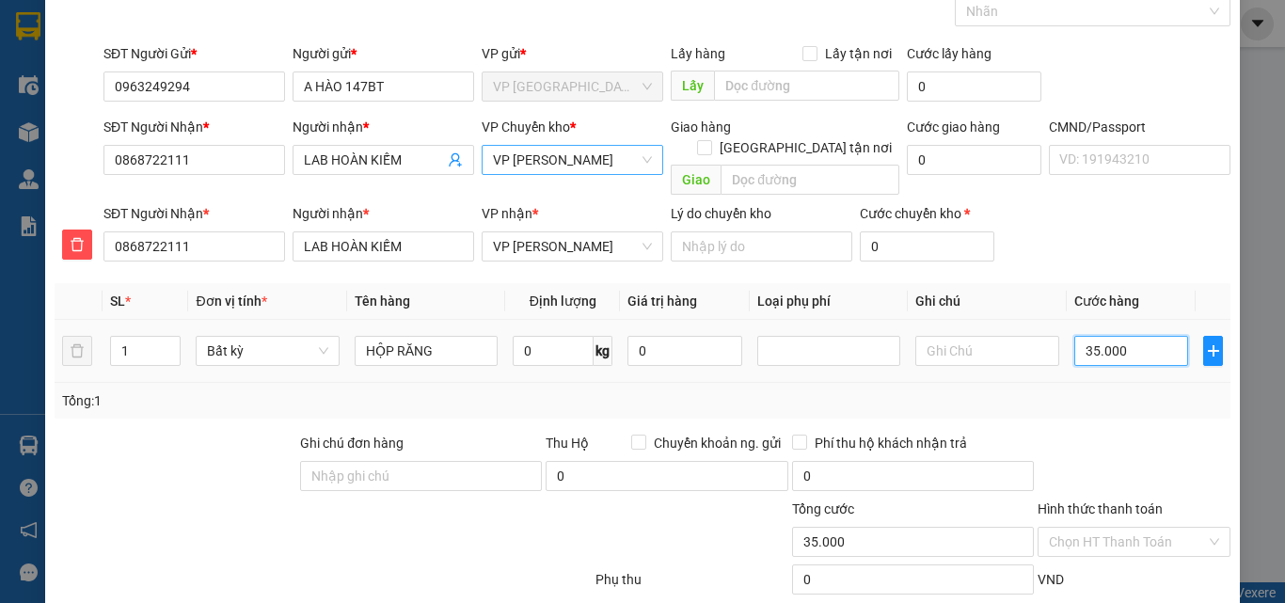
scroll to position [197, 0]
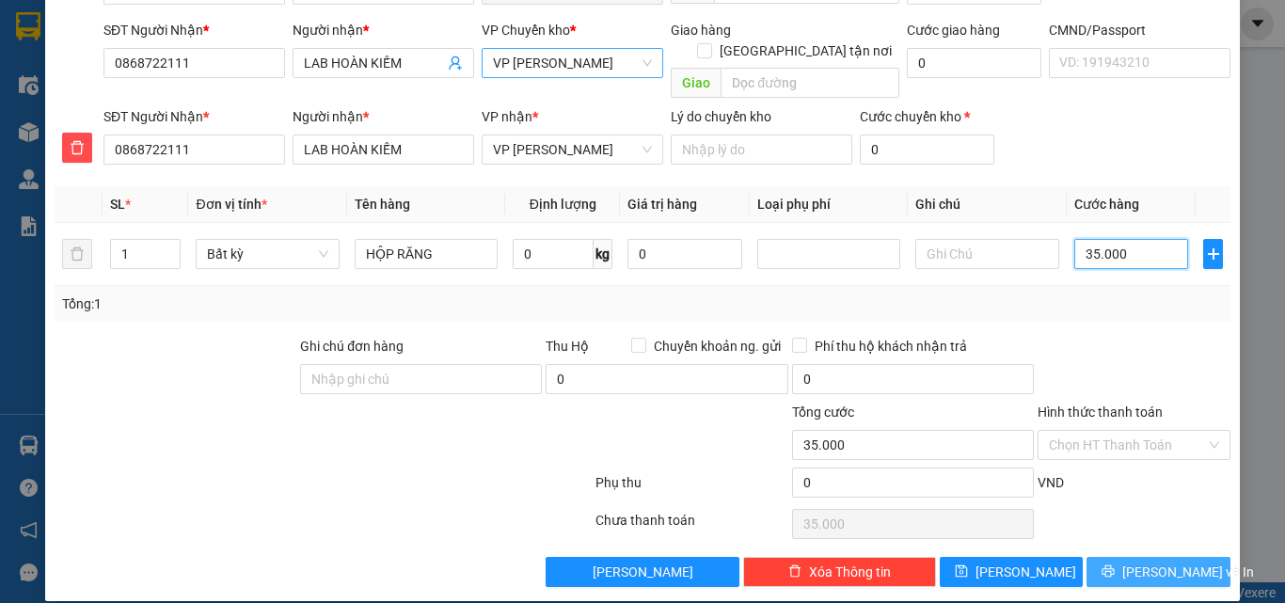
type input "35.000"
click at [1156, 562] on span "[PERSON_NAME] và In" at bounding box center [1189, 572] width 132 height 21
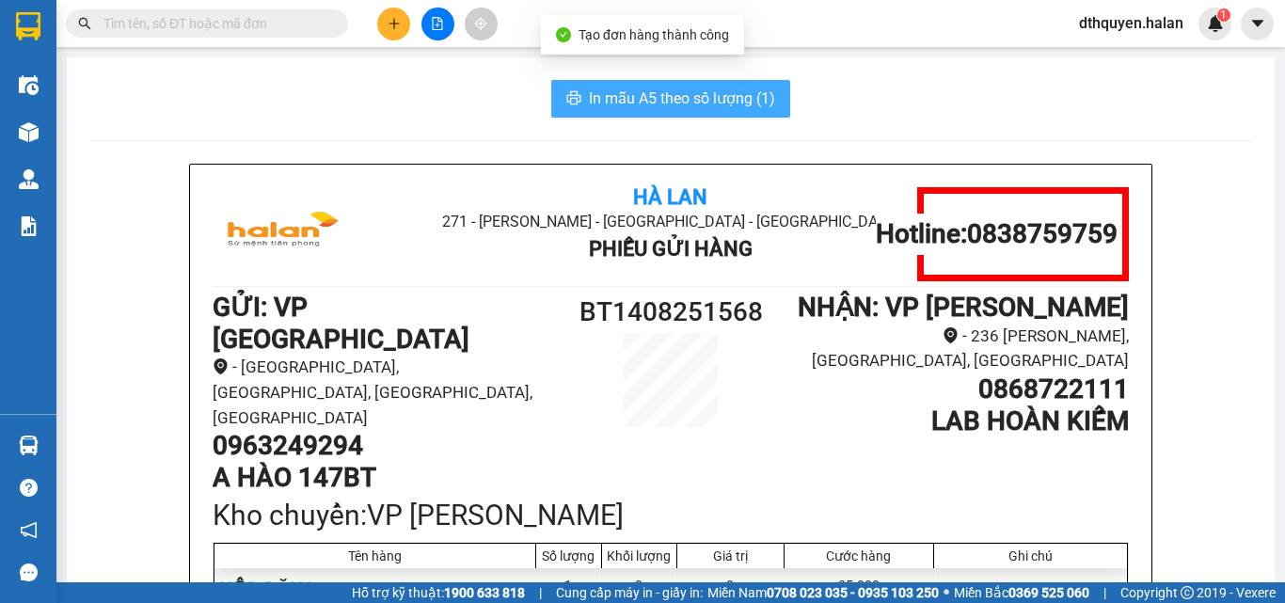
click at [632, 95] on span "In mẫu A5 theo số lượng (1)" at bounding box center [682, 99] width 186 height 24
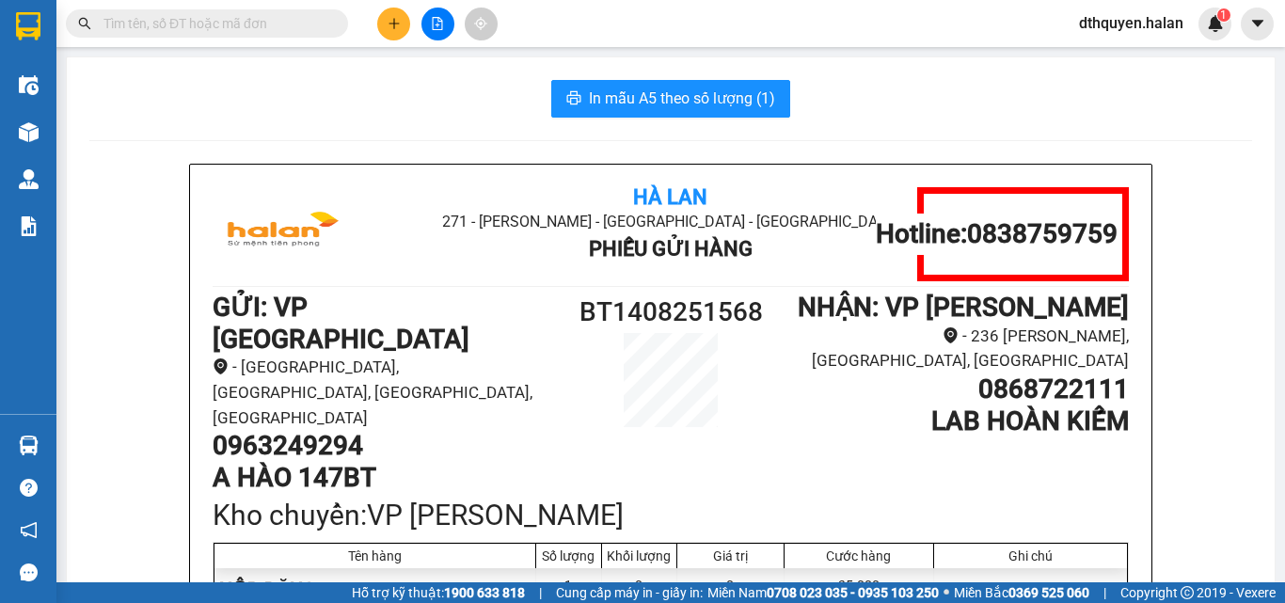
scroll to position [94, 0]
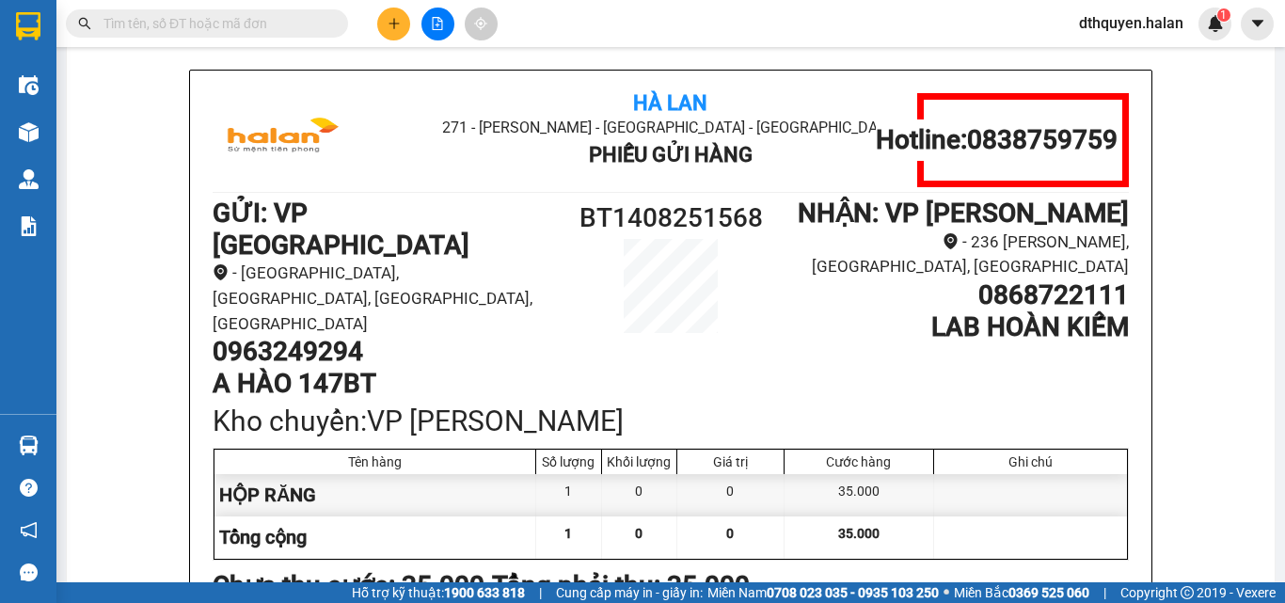
click at [394, 32] on button at bounding box center [393, 24] width 33 height 33
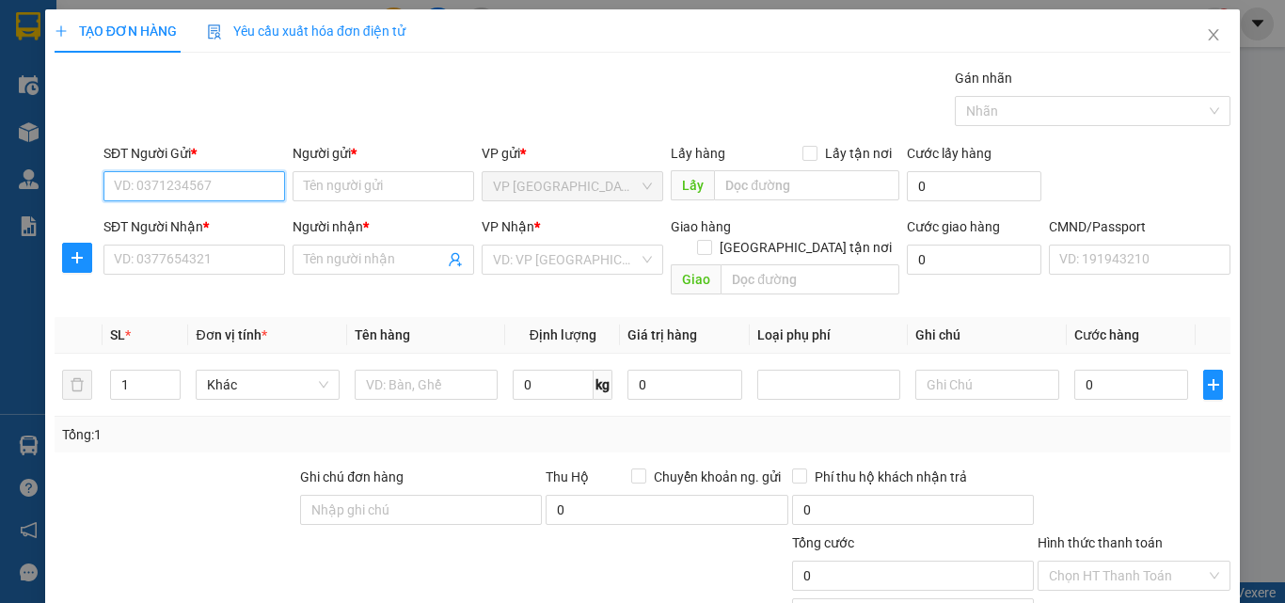
click at [144, 196] on input "SĐT Người Gửi *" at bounding box center [195, 186] width 182 height 30
type input "0979522682"
click at [135, 215] on div "0979522682 - CTY ĐẠI PHONG" at bounding box center [205, 224] width 182 height 21
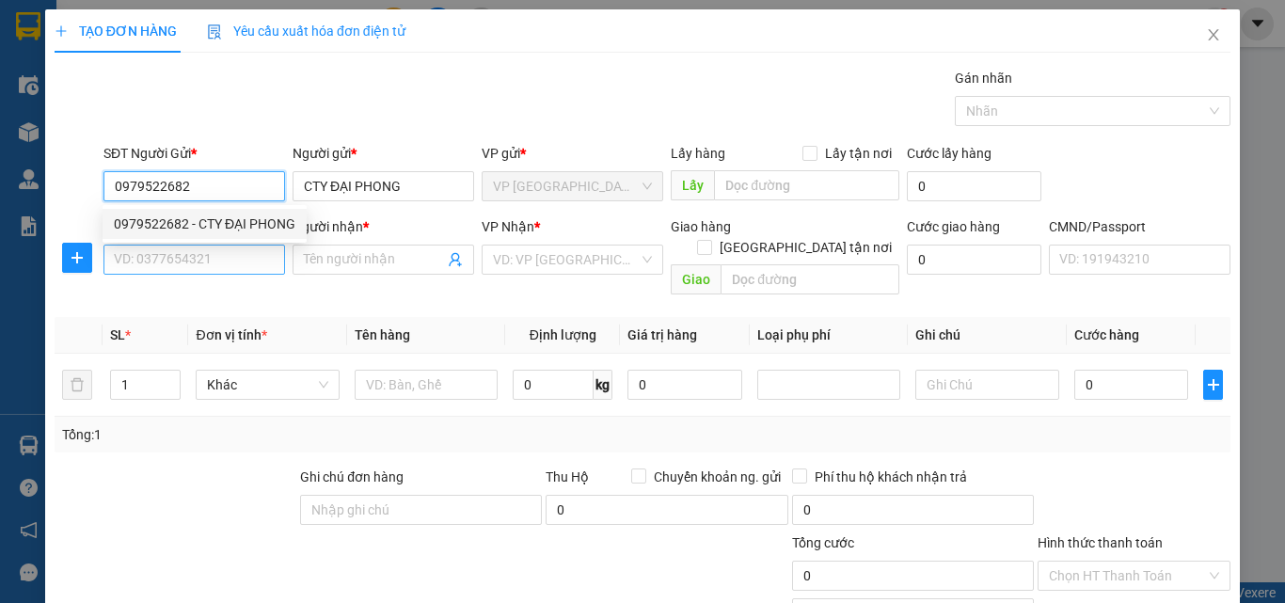
type input "CTY ĐẠI PHONG"
type input "0979522682"
click at [208, 260] on input "SĐT Người Nhận *" at bounding box center [195, 260] width 182 height 30
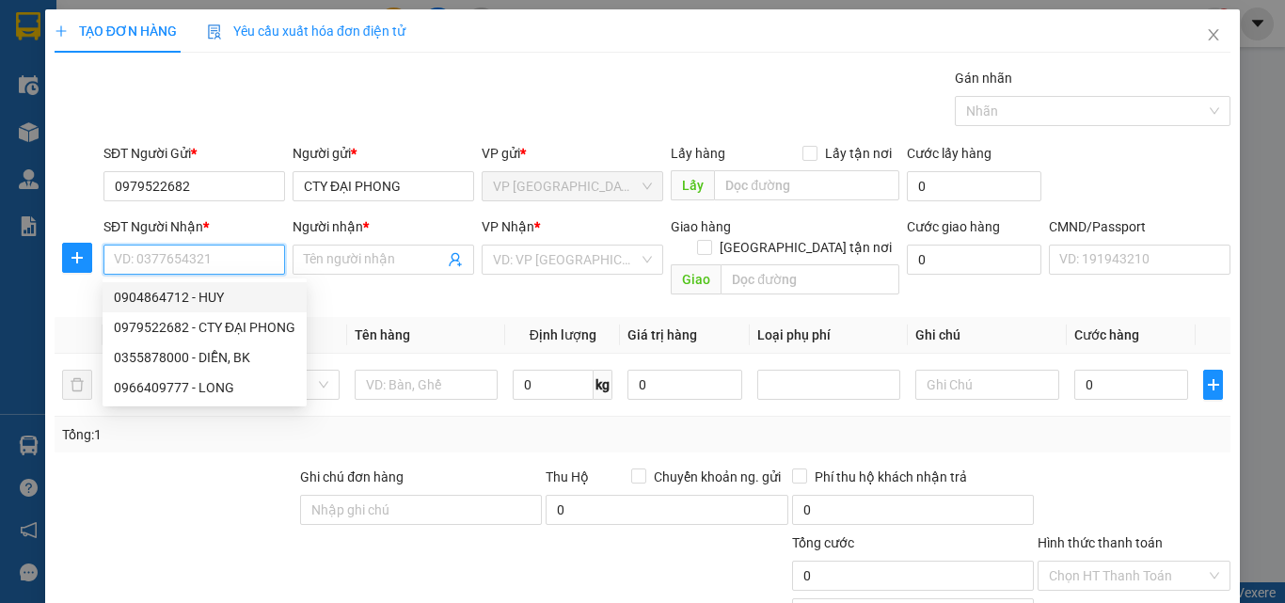
drag, startPoint x: 194, startPoint y: 286, endPoint x: 597, endPoint y: 406, distance: 421.0
click at [195, 286] on div "0904864712 - HUY" at bounding box center [205, 297] width 204 height 30
type input "0904864712"
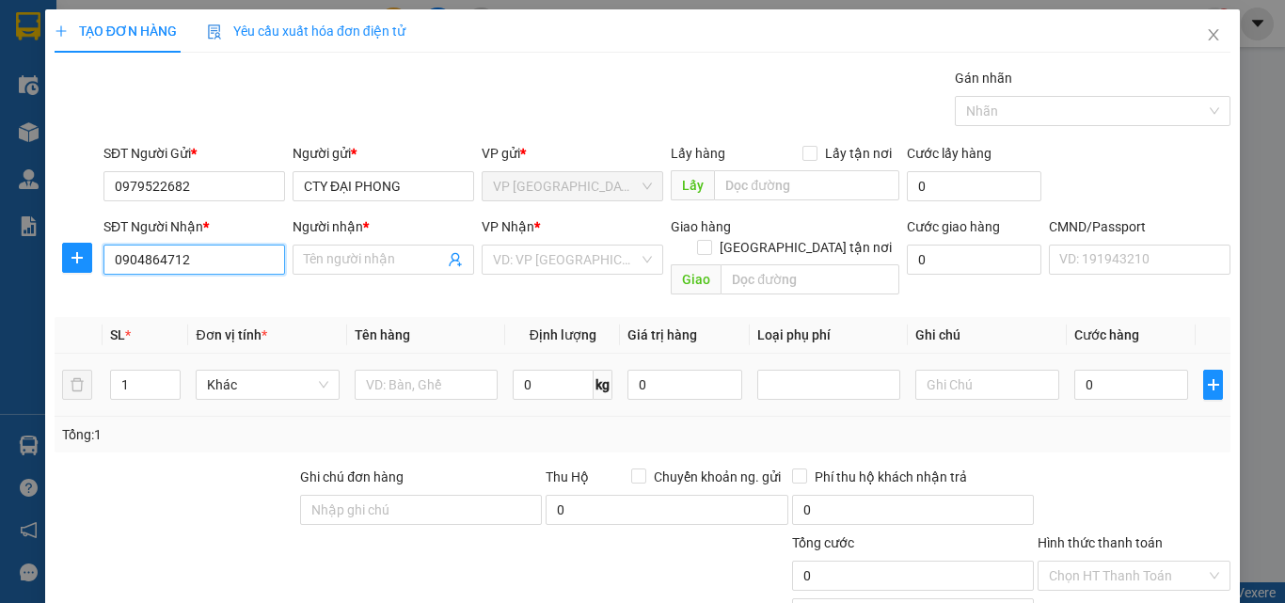
type input "HUY"
click at [151, 371] on input "1" at bounding box center [146, 385] width 70 height 28
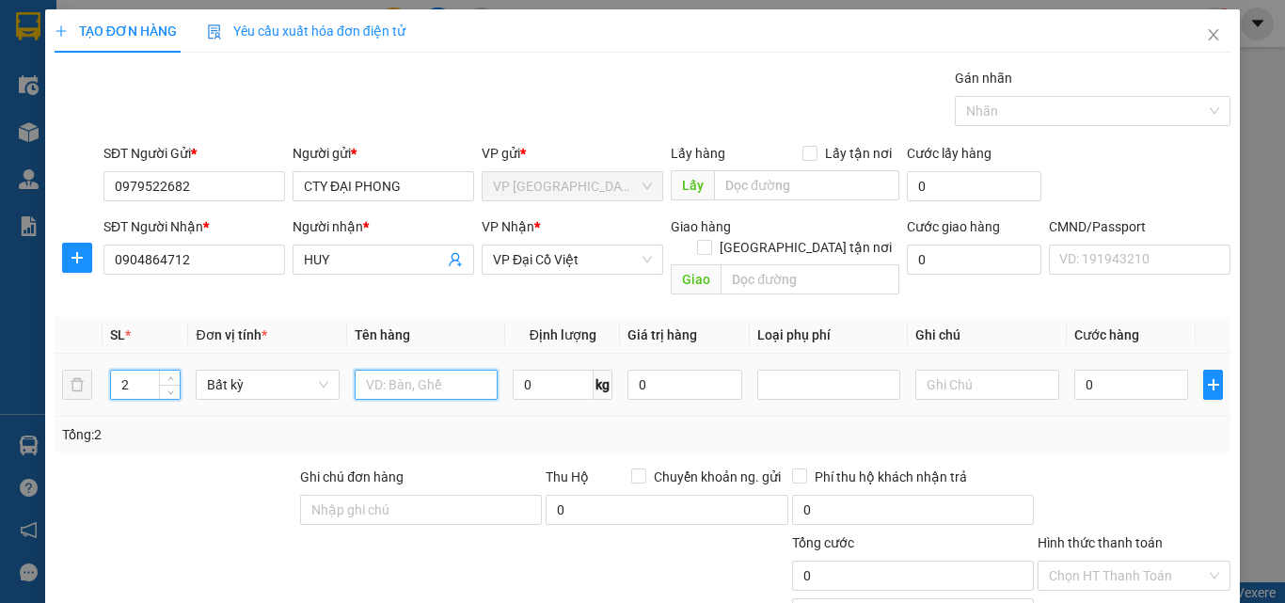
click at [390, 374] on input "text" at bounding box center [426, 385] width 143 height 30
click at [1121, 373] on input "0" at bounding box center [1132, 385] width 115 height 30
click at [1126, 426] on div "Tổng: 2" at bounding box center [643, 435] width 1176 height 36
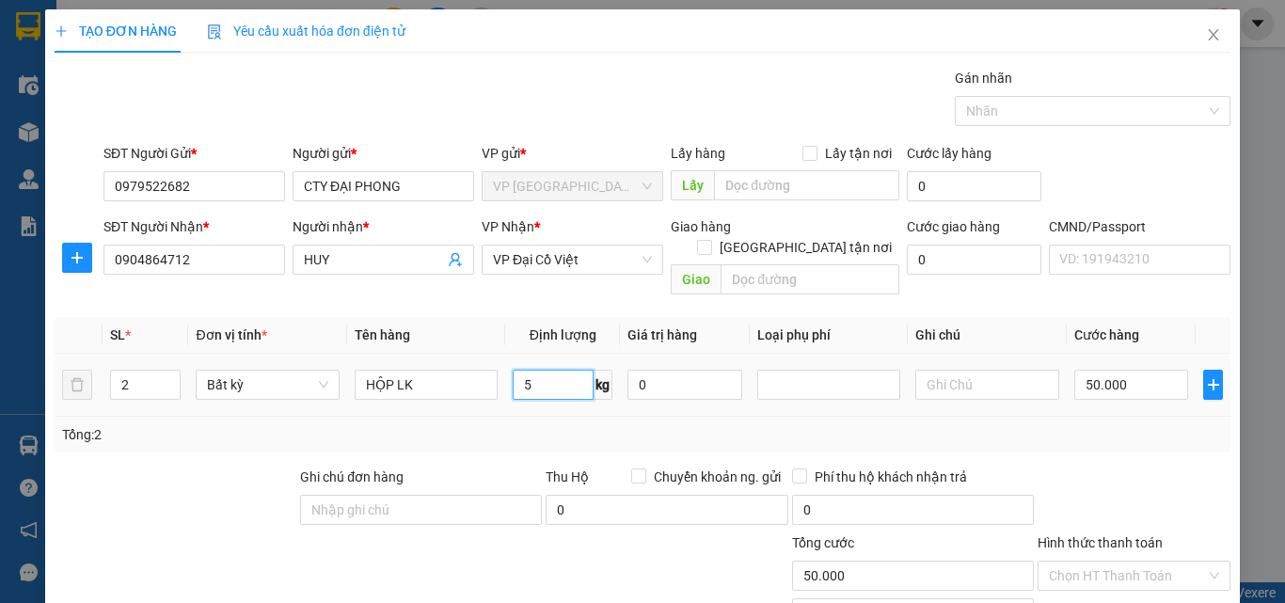
click at [559, 370] on input "5" at bounding box center [553, 385] width 81 height 30
click at [940, 378] on input "text" at bounding box center [987, 385] width 143 height 30
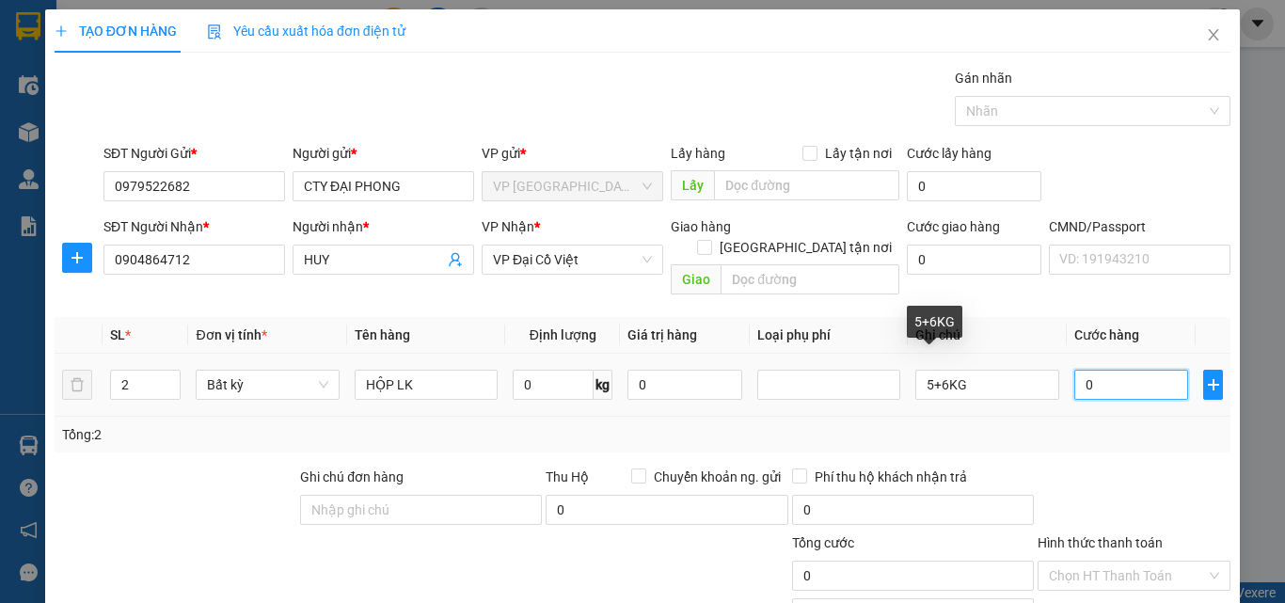
click at [1076, 370] on input "0" at bounding box center [1132, 385] width 115 height 30
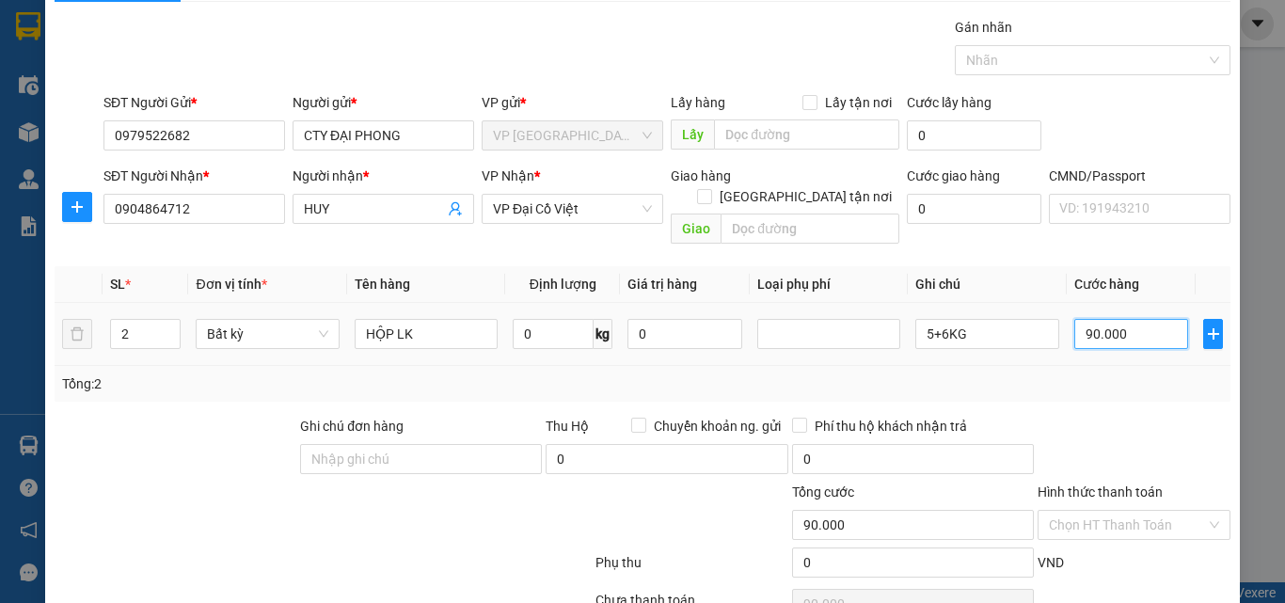
scroll to position [131, 0]
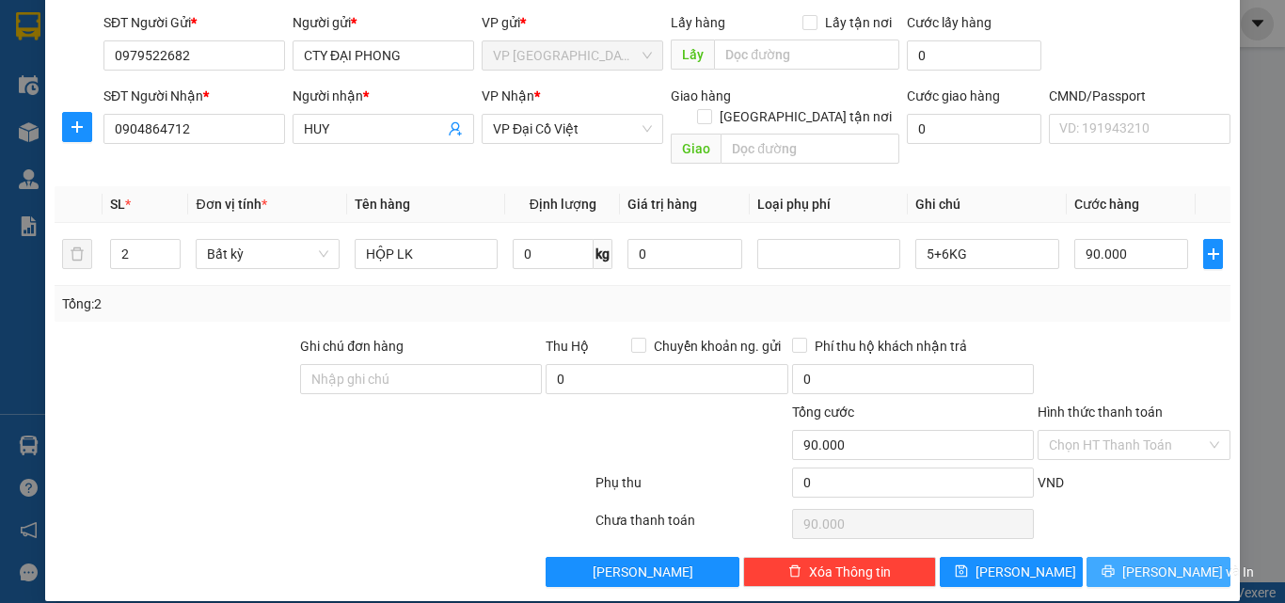
click at [1139, 562] on span "[PERSON_NAME] và In" at bounding box center [1189, 572] width 132 height 21
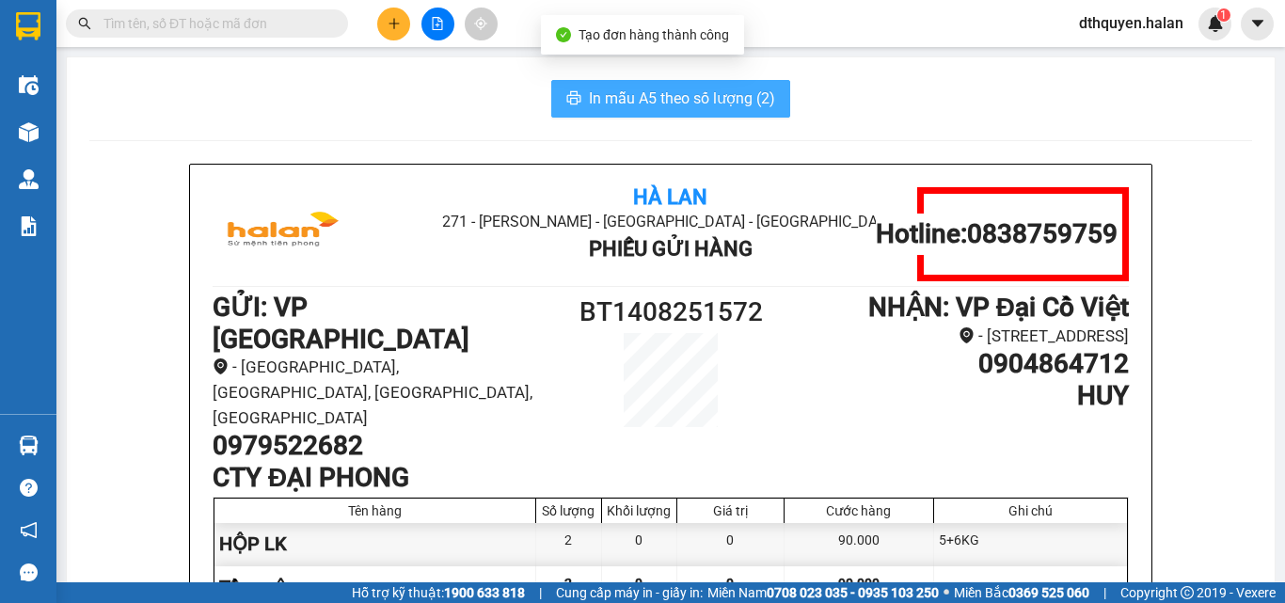
click at [705, 94] on span "In mẫu A5 theo số lượng (2)" at bounding box center [682, 99] width 186 height 24
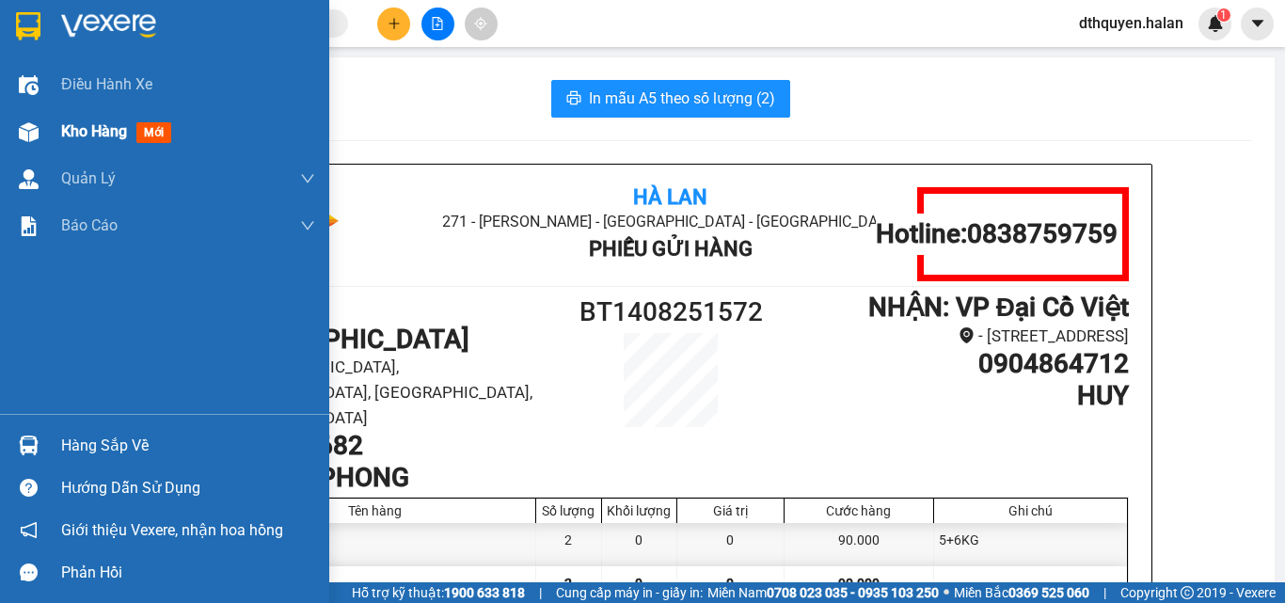
click at [83, 131] on span "Kho hàng" at bounding box center [94, 131] width 66 height 18
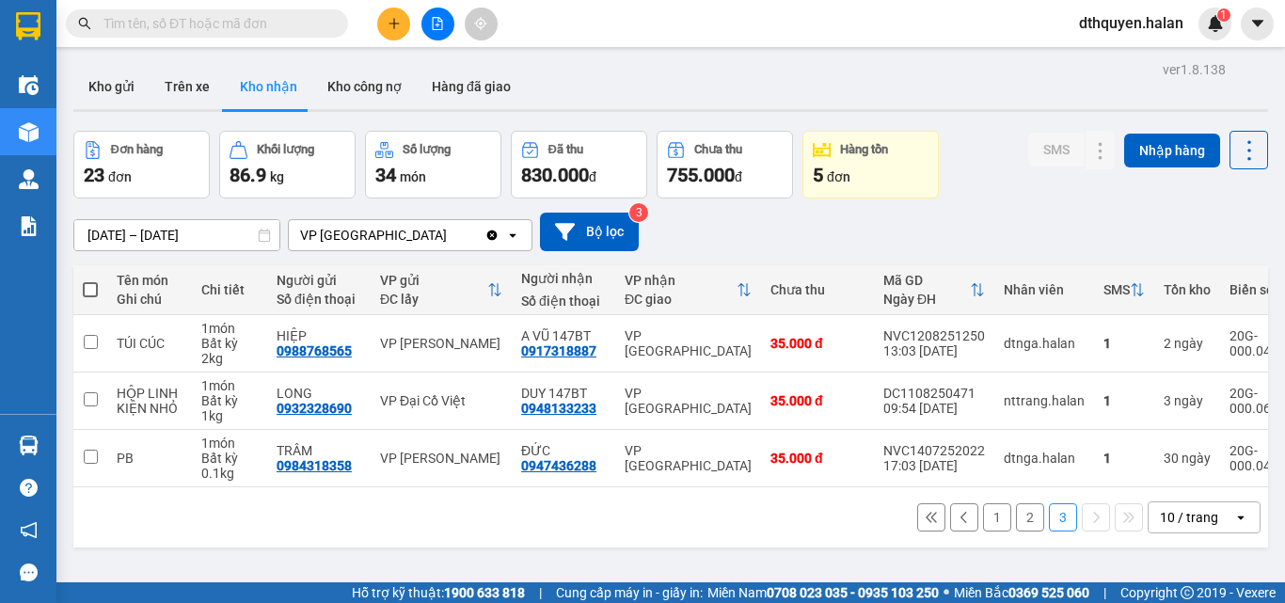
click at [98, 110] on div at bounding box center [670, 110] width 1195 height 3
click at [177, 24] on input "text" at bounding box center [215, 23] width 222 height 21
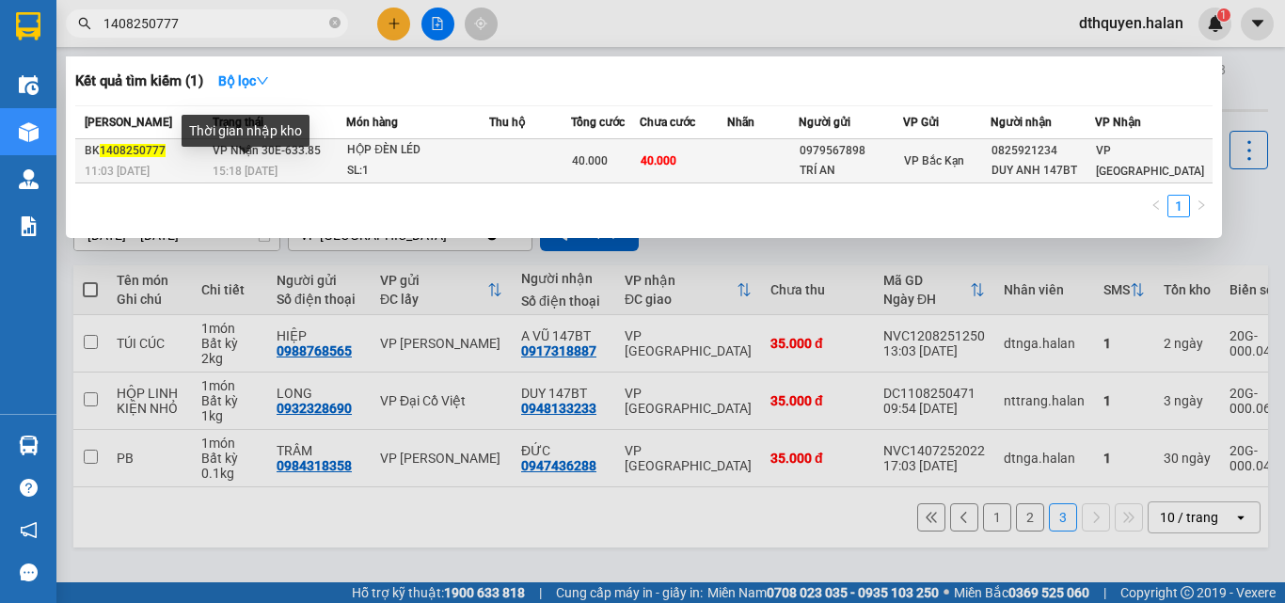
click at [276, 174] on span "15:18 - 14/08" at bounding box center [245, 171] width 65 height 13
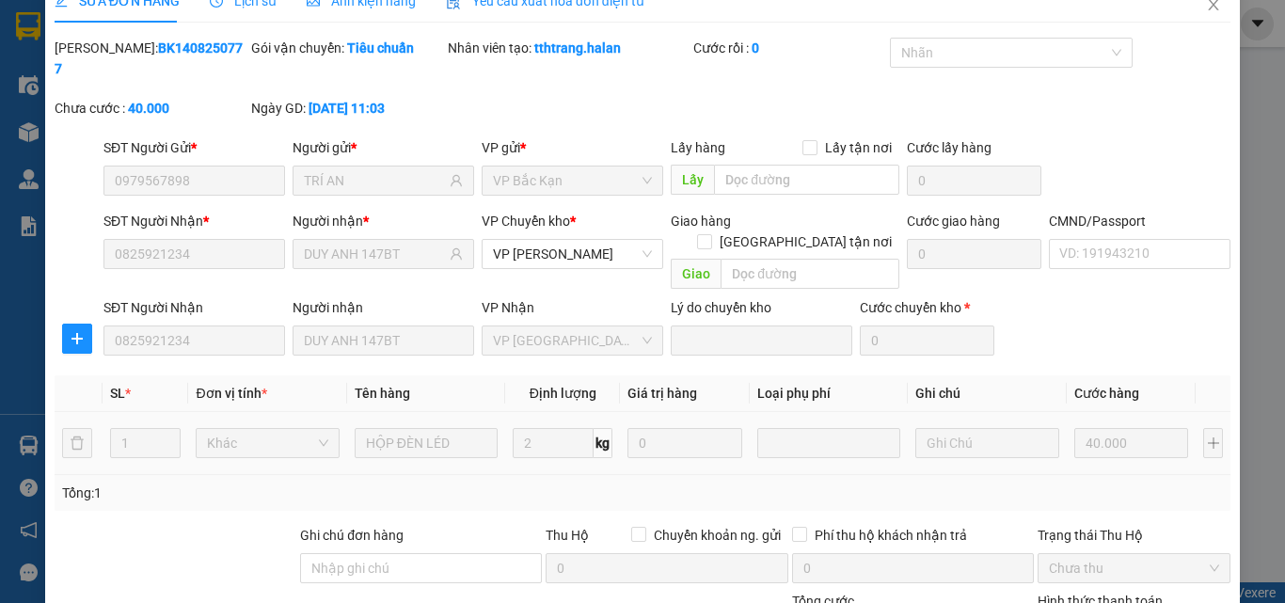
scroll to position [199, 0]
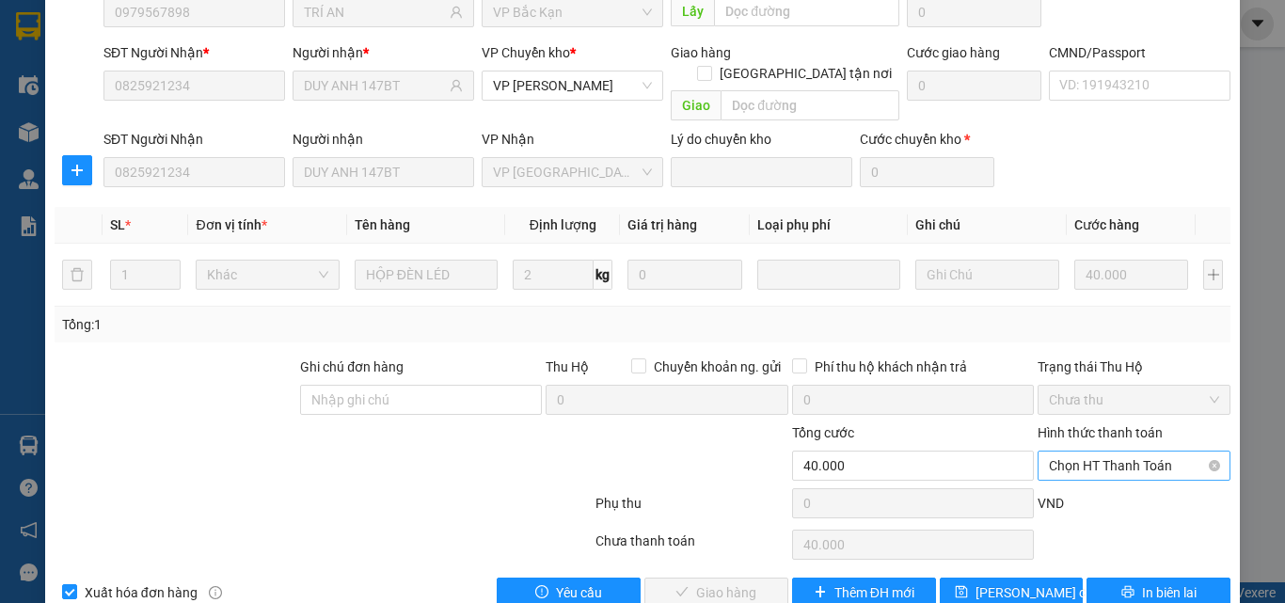
click at [1119, 452] on span "Chọn HT Thanh Toán" at bounding box center [1134, 466] width 170 height 28
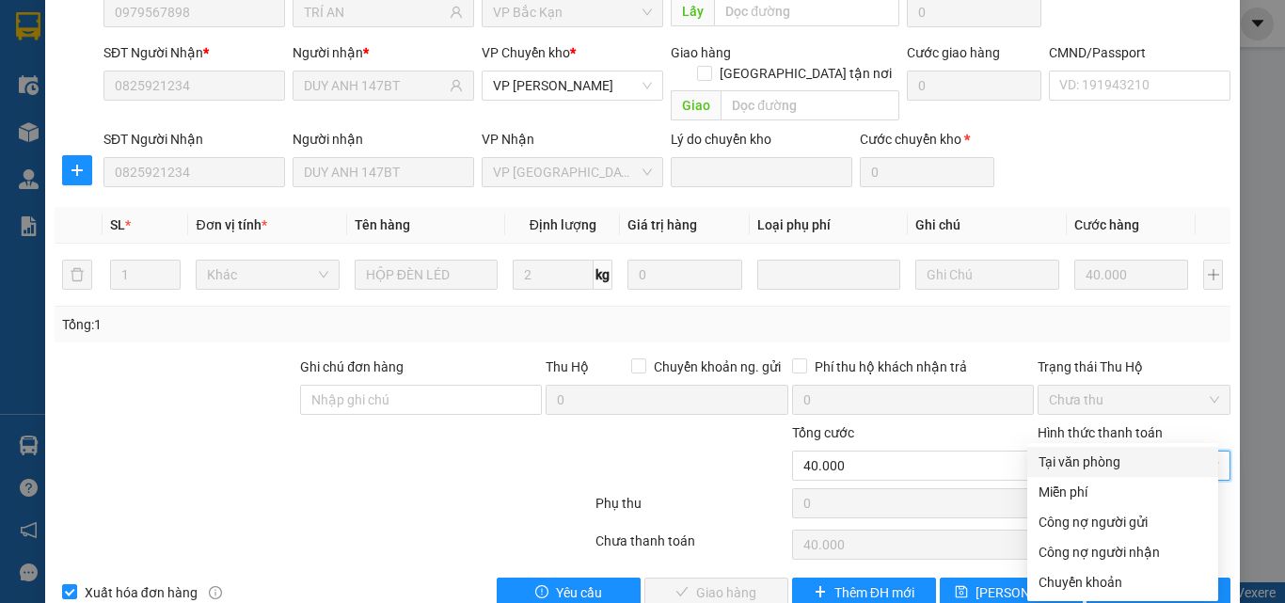
click at [1095, 454] on div "Tại văn phòng" at bounding box center [1123, 462] width 168 height 21
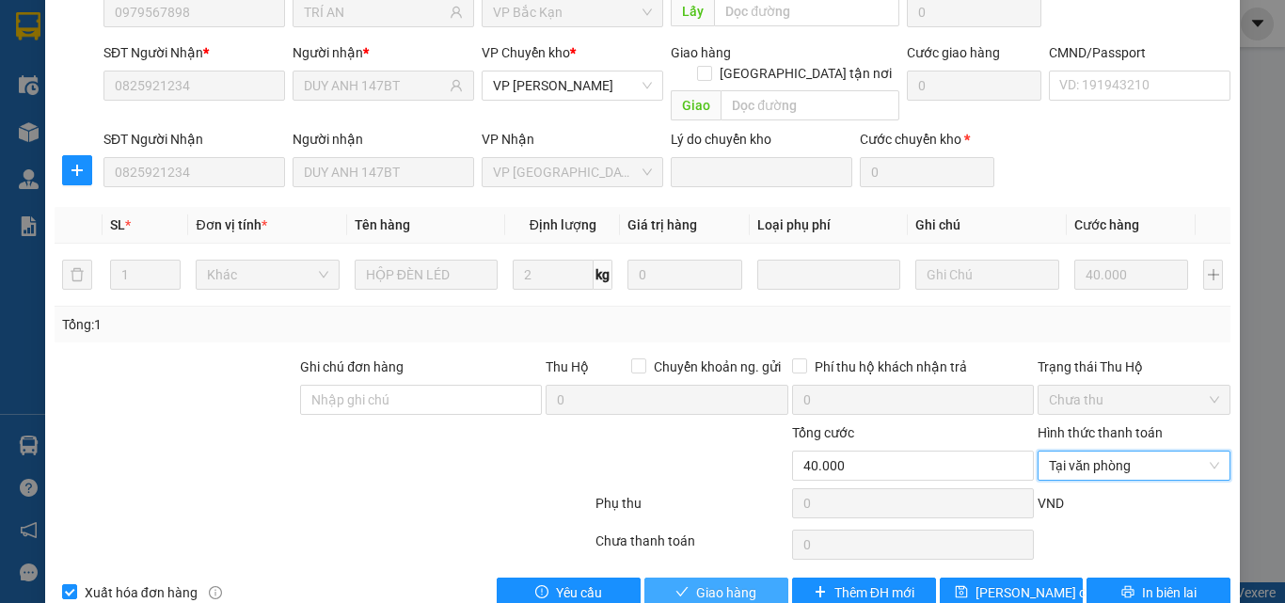
click at [752, 578] on button "Giao hàng" at bounding box center [717, 593] width 144 height 30
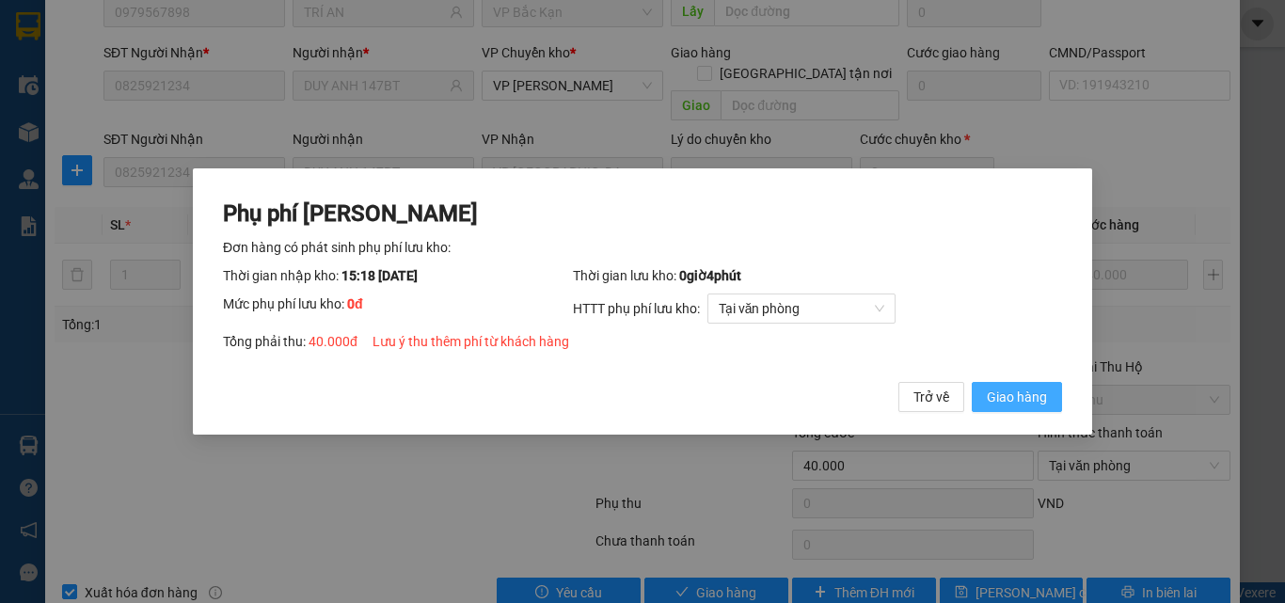
click at [1032, 390] on span "Giao hàng" at bounding box center [1017, 397] width 60 height 21
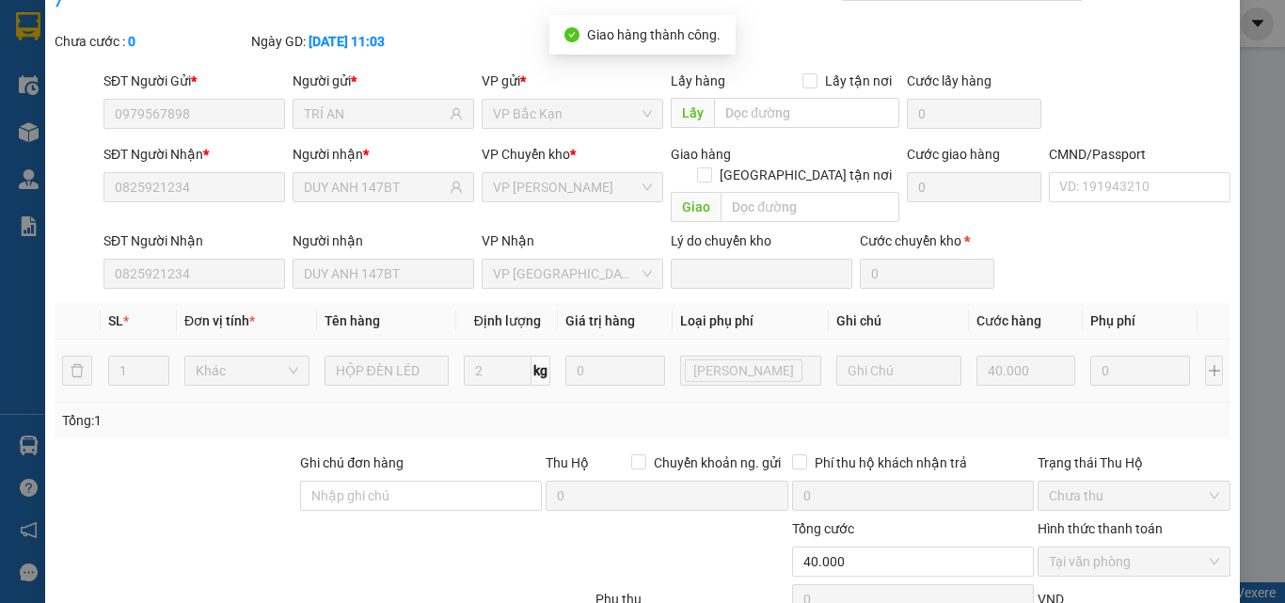
scroll to position [0, 0]
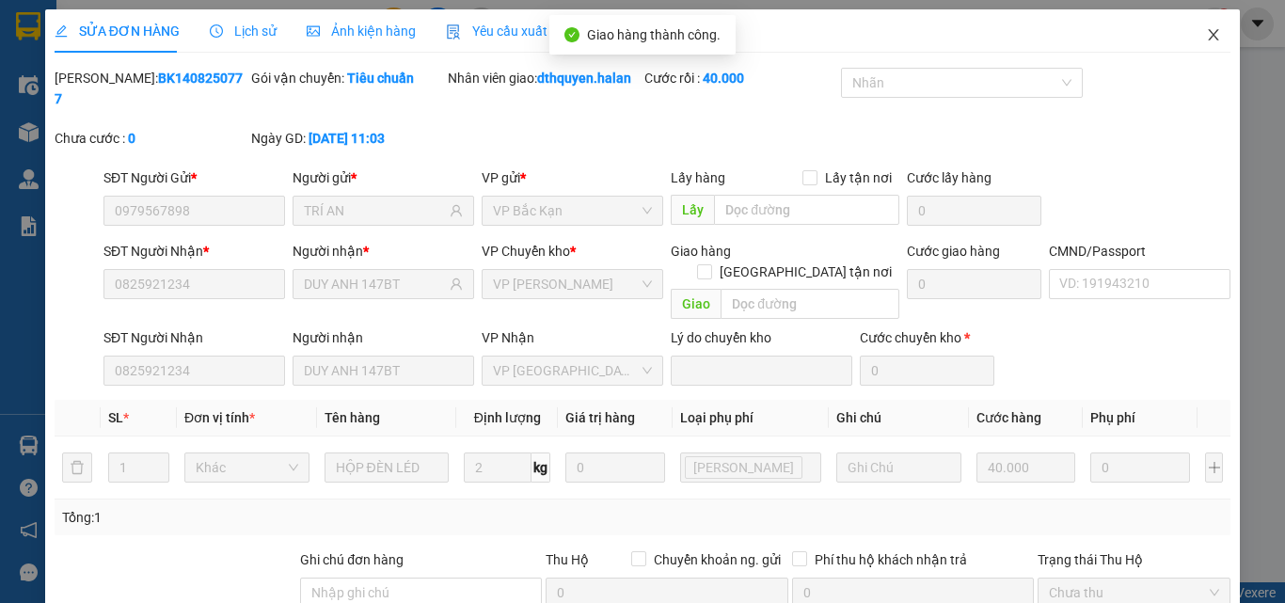
click at [1201, 26] on span "Close" at bounding box center [1213, 35] width 53 height 53
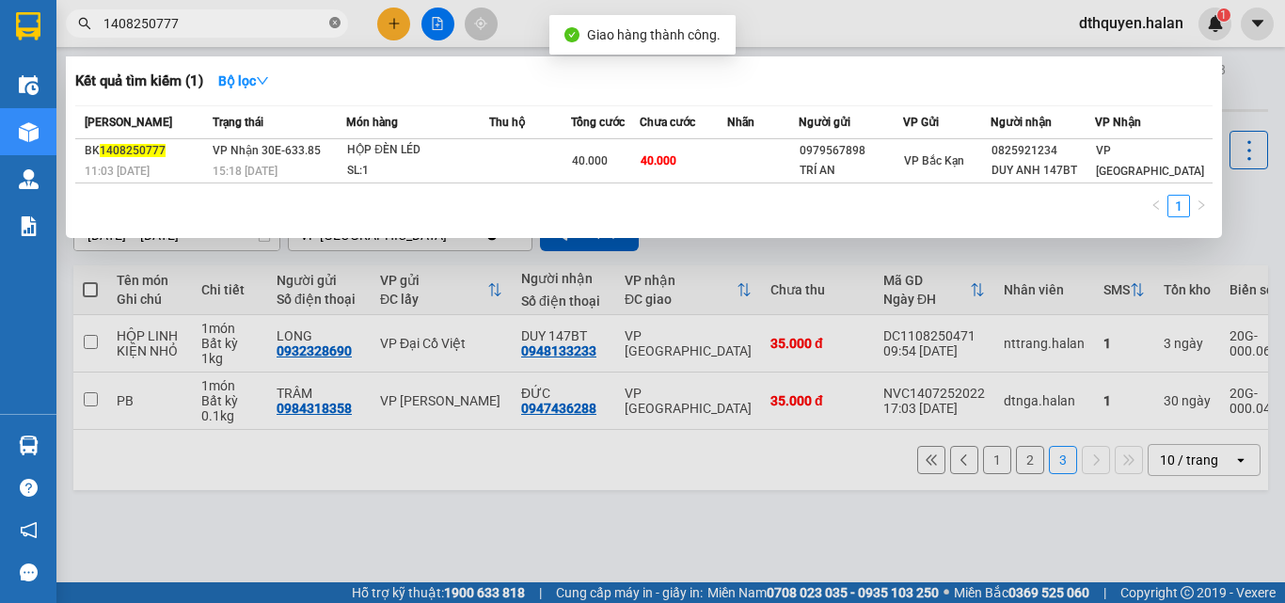
drag, startPoint x: 333, startPoint y: 24, endPoint x: 170, endPoint y: 104, distance: 181.0
click at [336, 24] on icon "close-circle" at bounding box center [334, 22] width 11 height 11
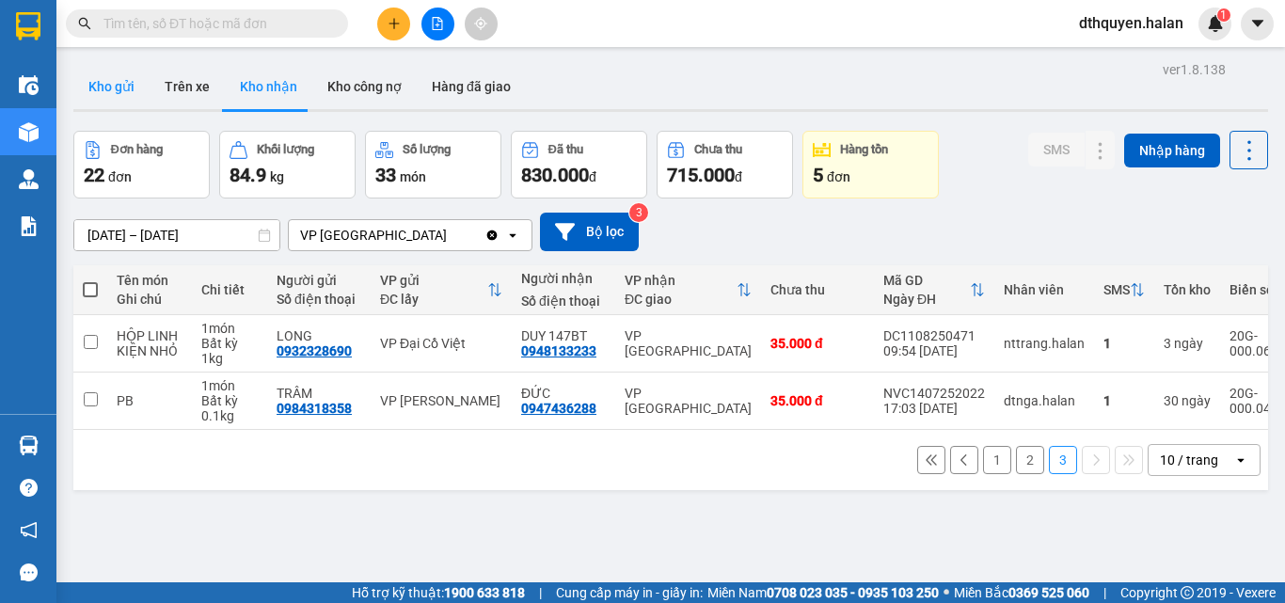
drag, startPoint x: 112, startPoint y: 93, endPoint x: 655, endPoint y: 233, distance: 560.7
click at [115, 93] on button "Kho gửi" at bounding box center [111, 86] width 76 height 45
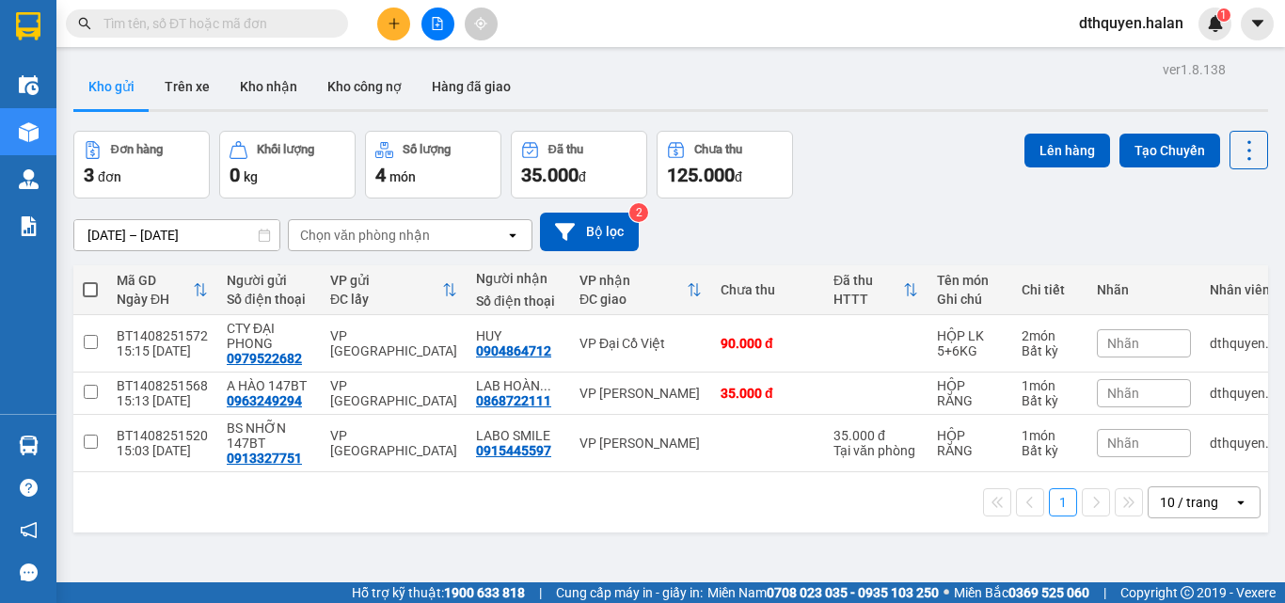
click at [137, 18] on input "text" at bounding box center [215, 23] width 222 height 21
click at [279, 96] on button "Kho nhận" at bounding box center [269, 86] width 88 height 45
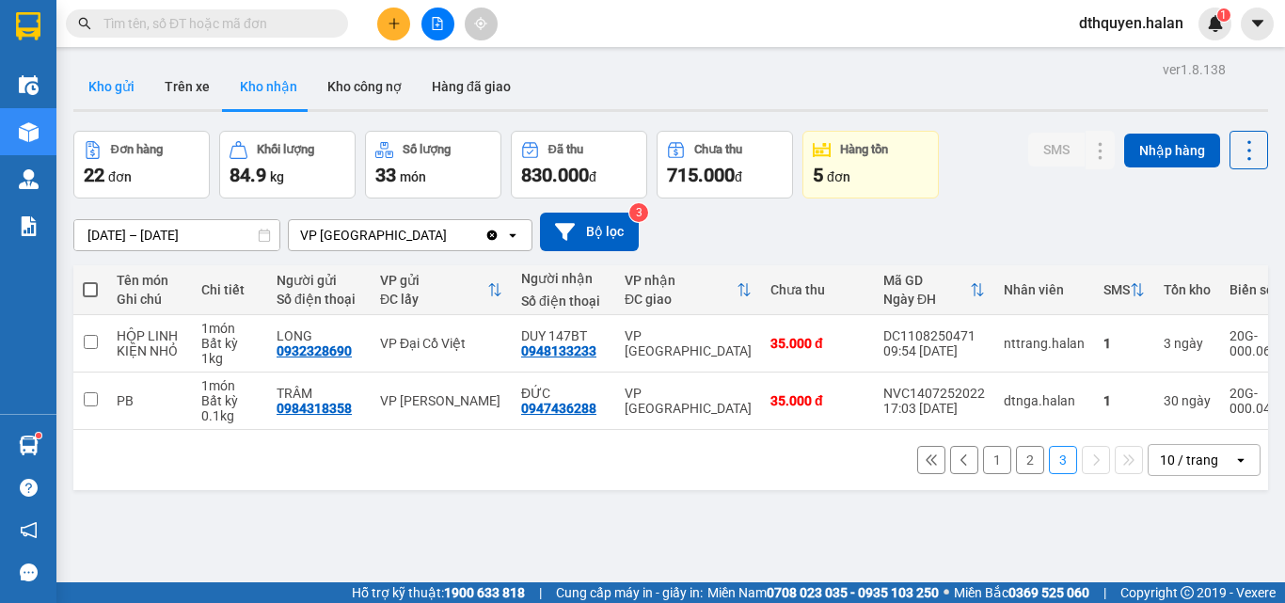
click at [124, 77] on button "Kho gửi" at bounding box center [111, 86] width 76 height 45
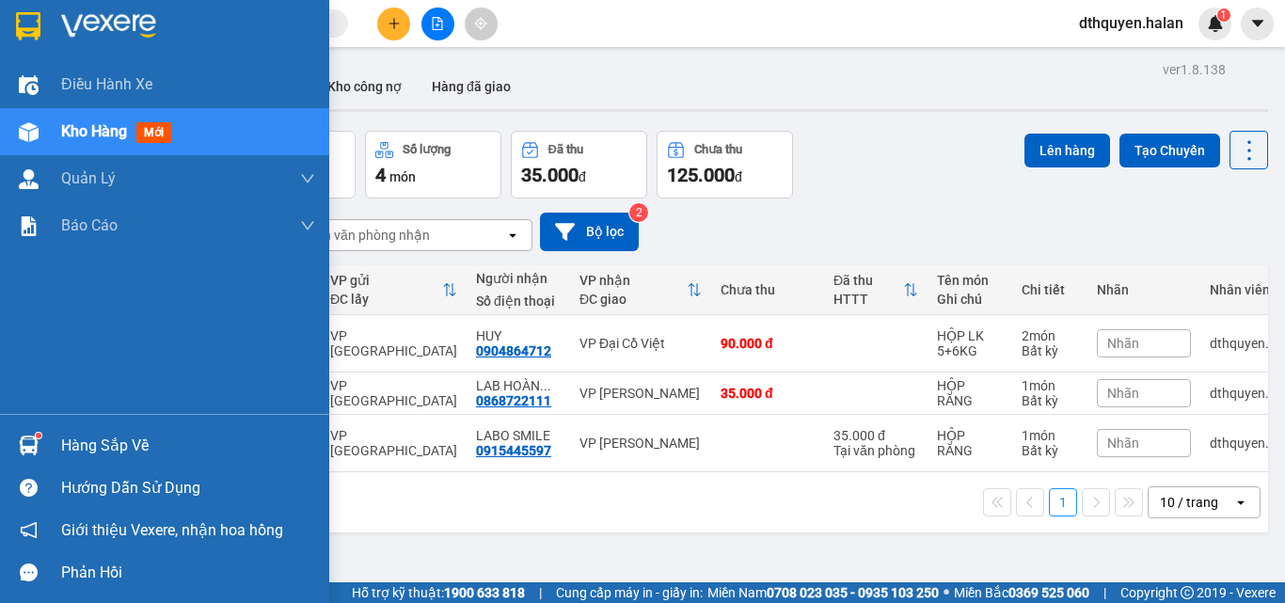
click at [85, 446] on div "Hàng sắp về" at bounding box center [188, 446] width 254 height 28
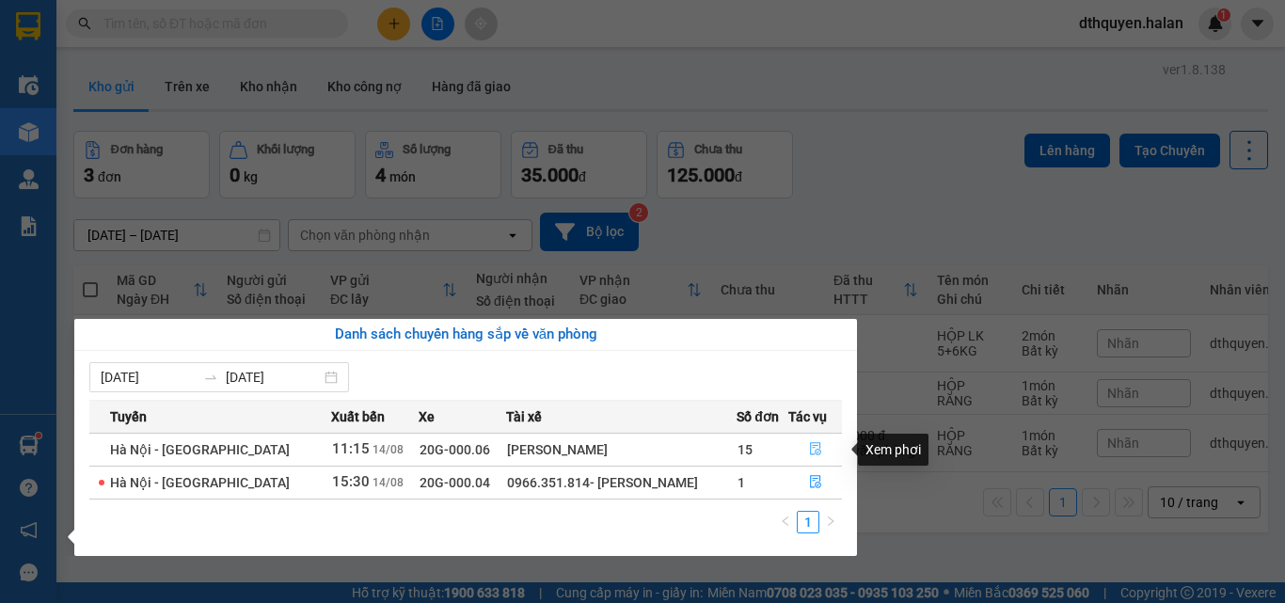
click at [809, 448] on icon "file-done" at bounding box center [815, 448] width 13 height 13
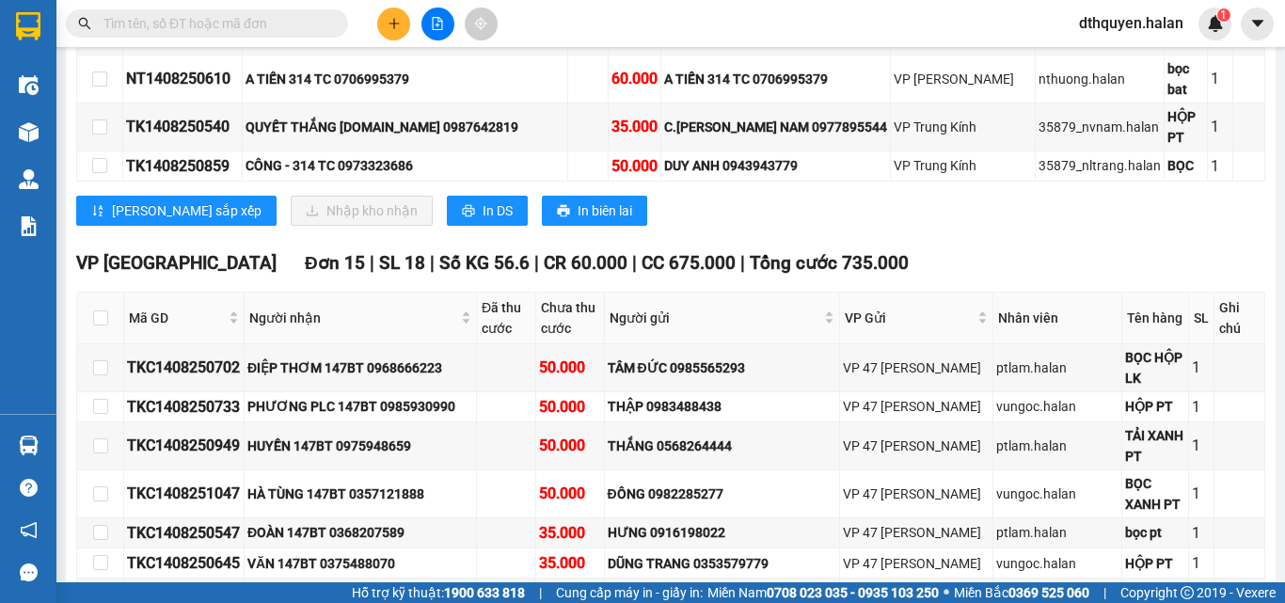
scroll to position [2198, 0]
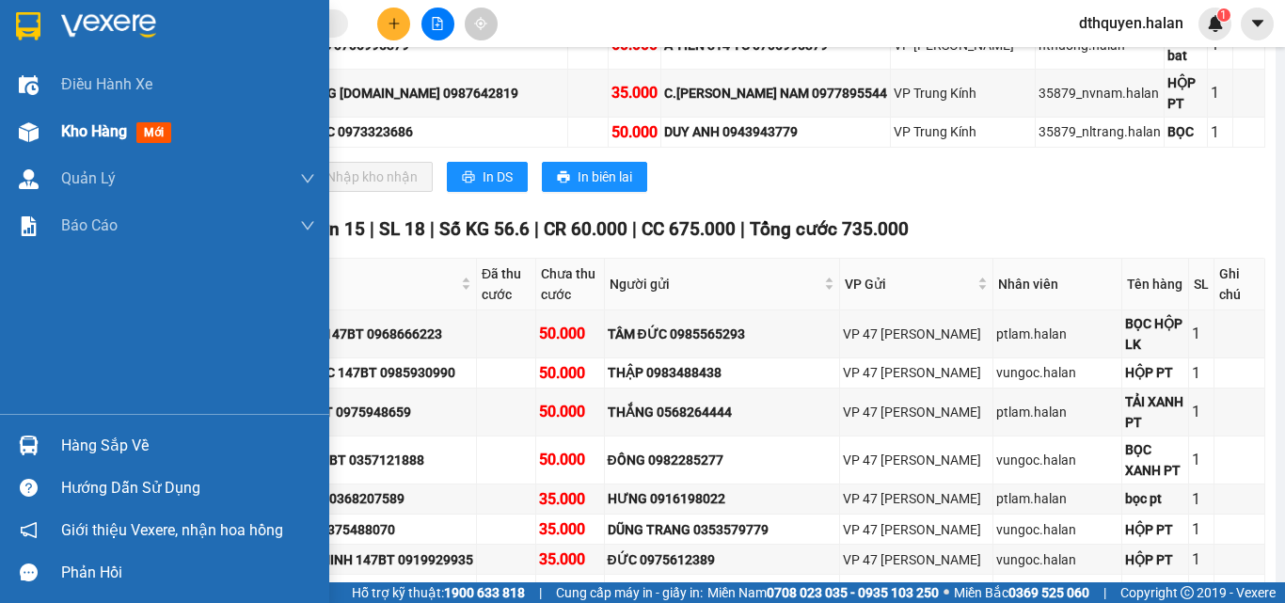
click at [93, 135] on span "Kho hàng" at bounding box center [94, 131] width 66 height 18
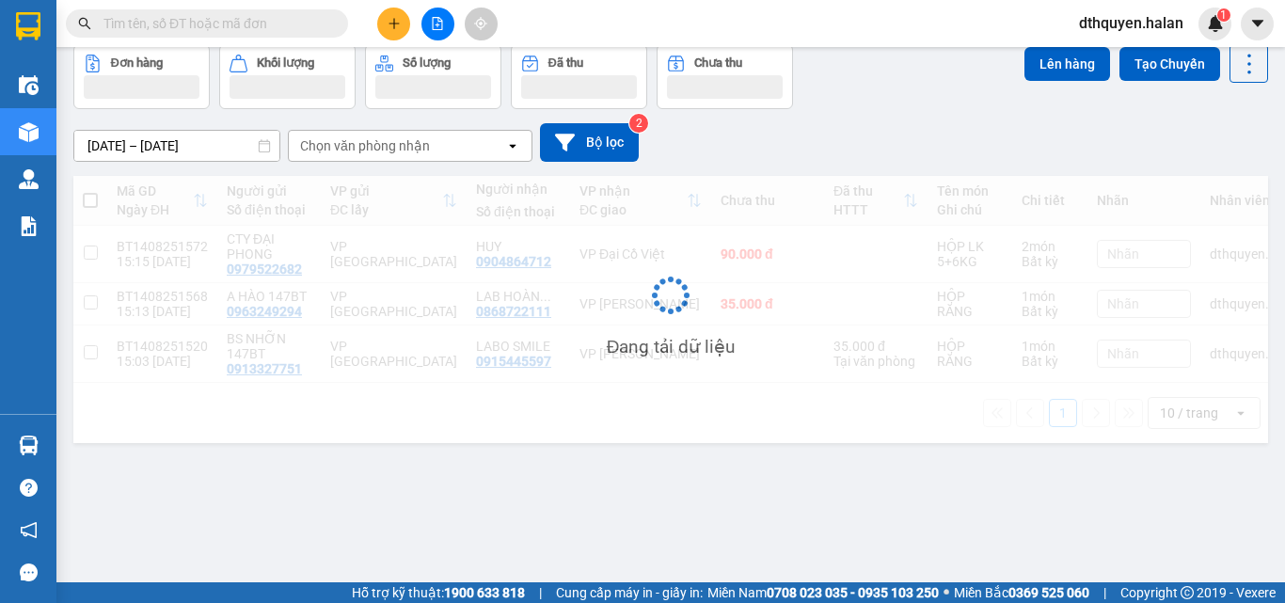
scroll to position [87, 0]
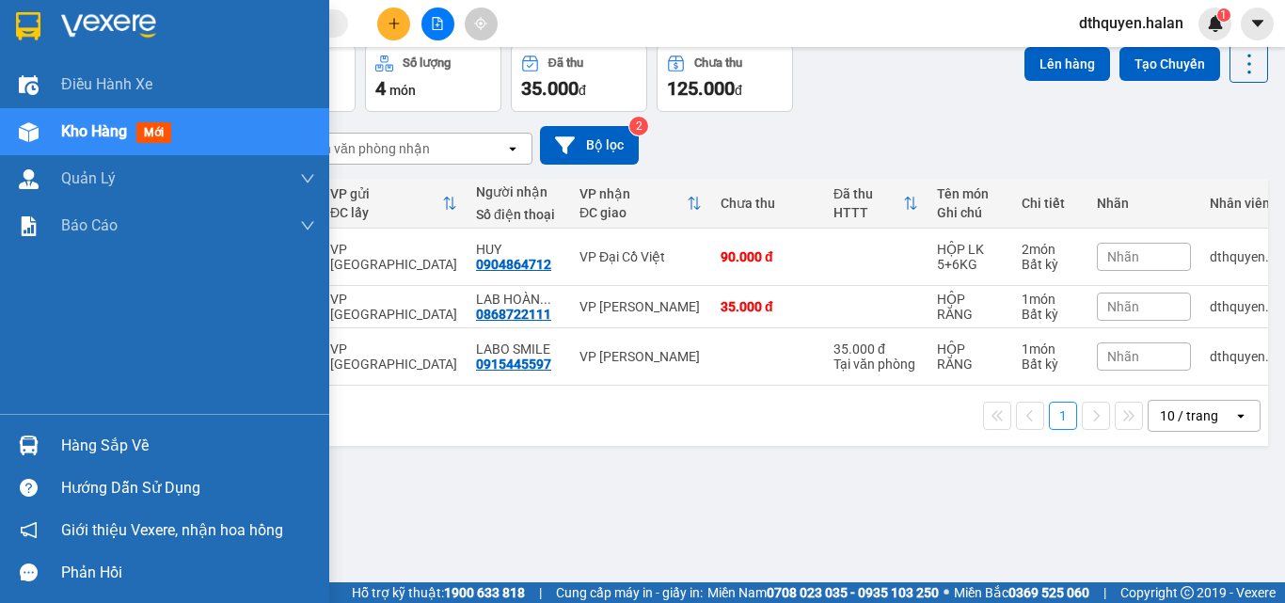
click at [118, 443] on div "Hàng sắp về" at bounding box center [188, 446] width 254 height 28
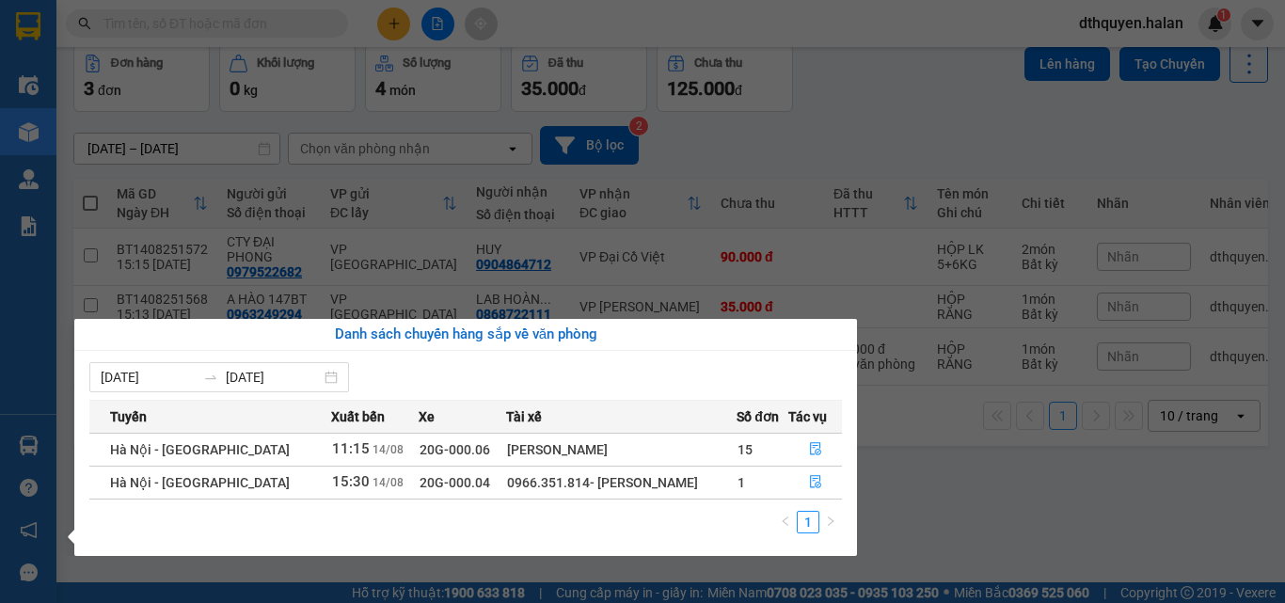
click at [948, 538] on section "Kết quả tìm kiếm ( 1 ) Bộ lọc Mã ĐH Trạng thái Món hàng Thu hộ Tổng cước Chưa c…" at bounding box center [642, 301] width 1285 height 603
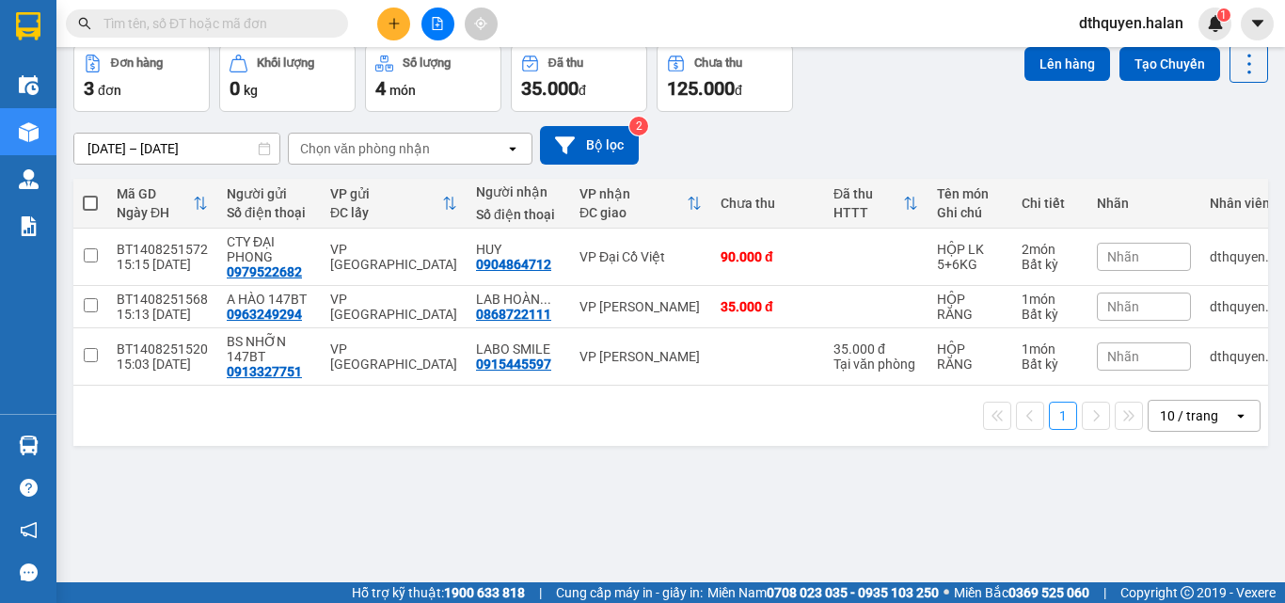
click at [203, 26] on input "text" at bounding box center [215, 23] width 222 height 21
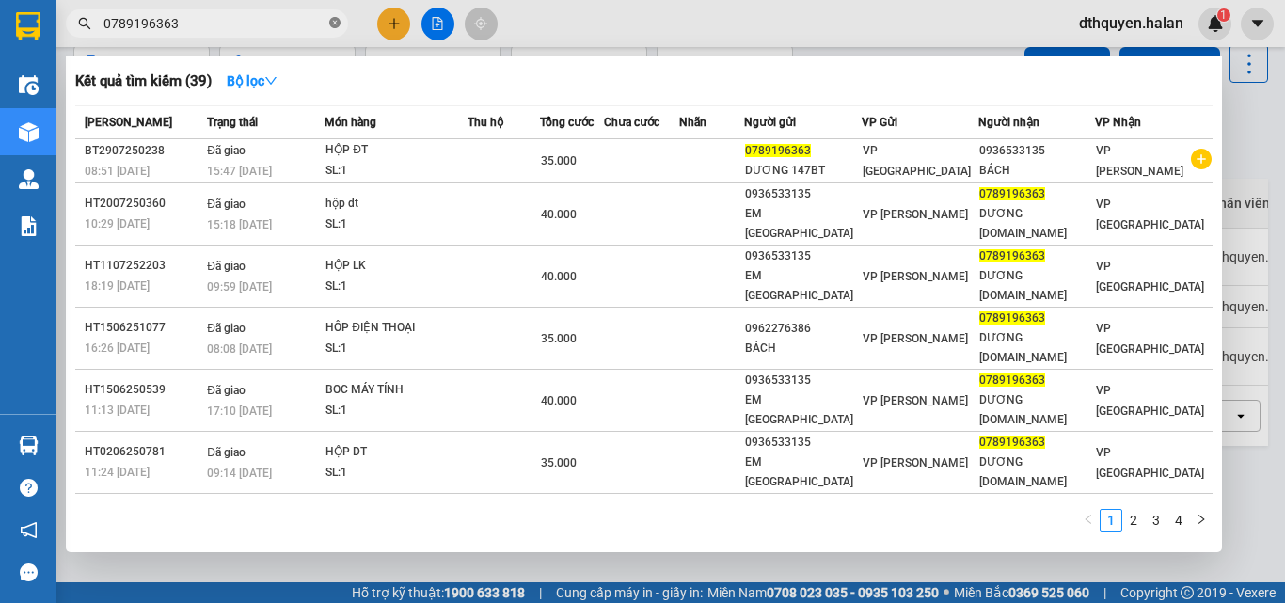
click at [334, 25] on icon "close-circle" at bounding box center [334, 22] width 11 height 11
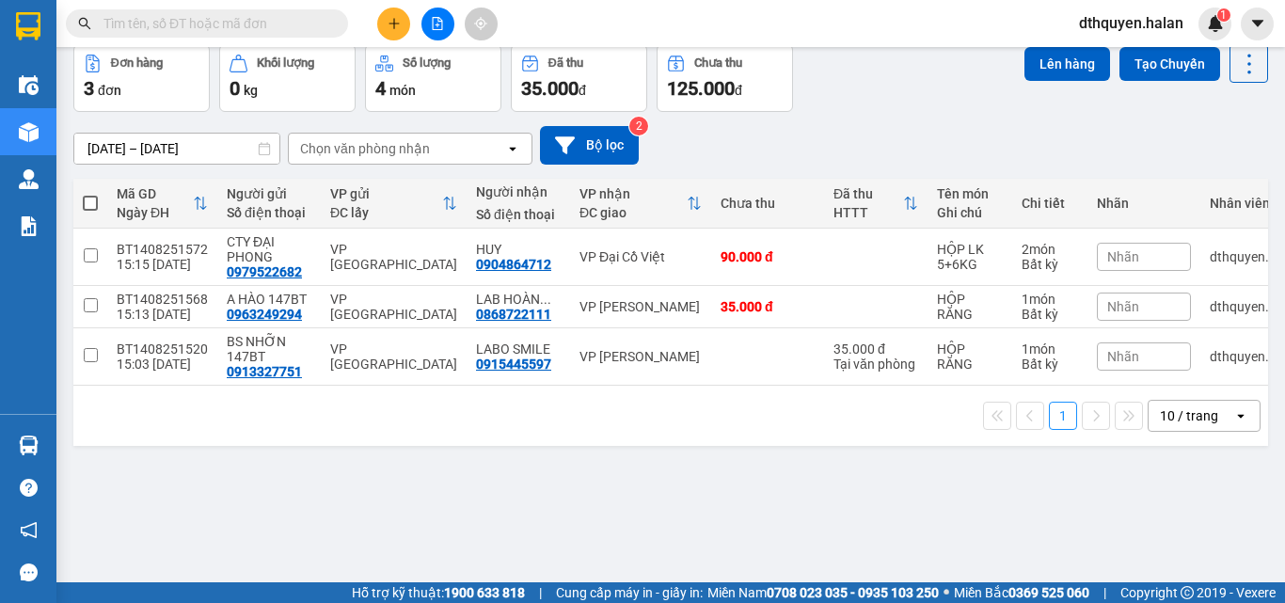
click at [307, 27] on input "text" at bounding box center [215, 23] width 222 height 21
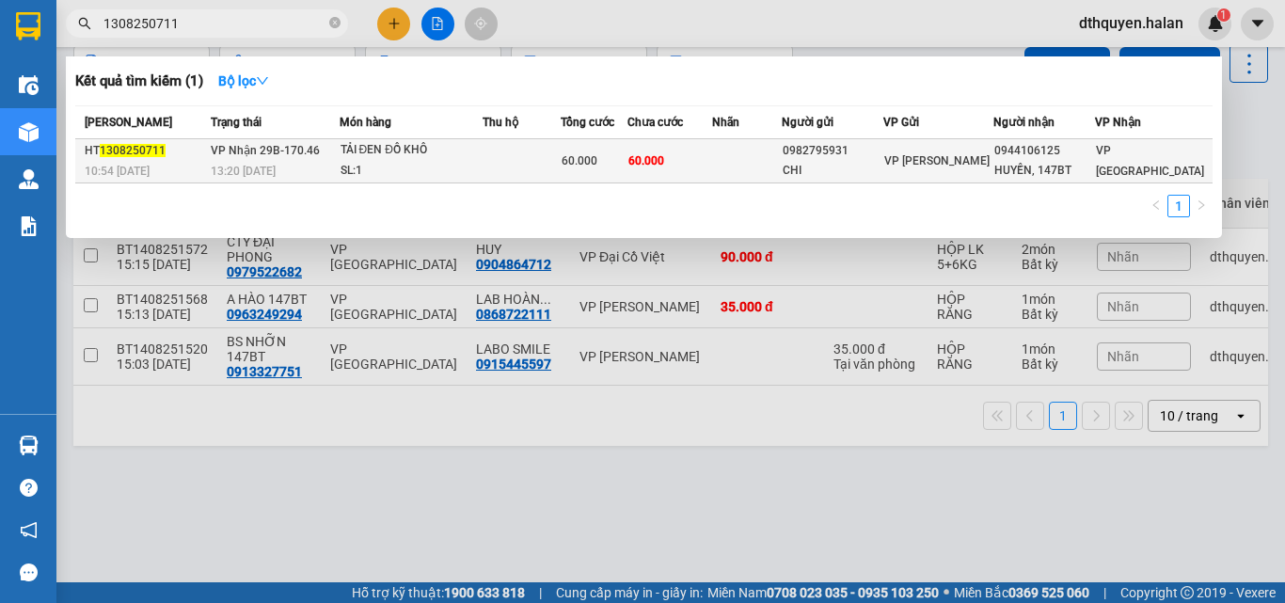
click at [247, 160] on td "VP Nhận 29B-170.46 13:20 - 13/08" at bounding box center [273, 161] width 134 height 44
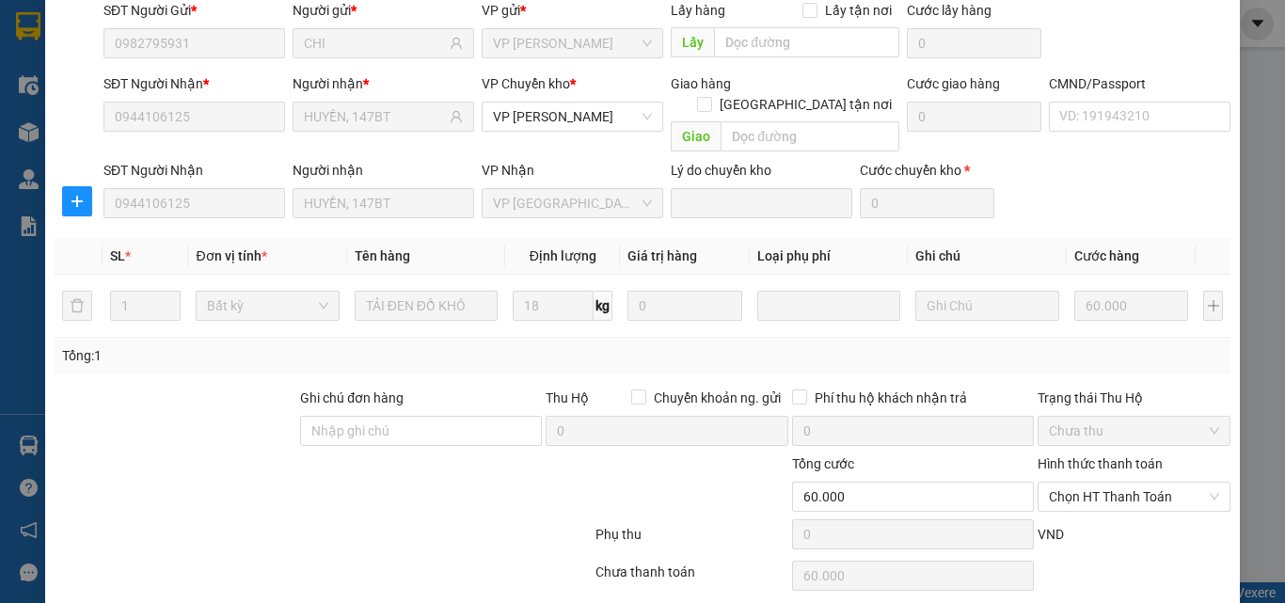
scroll to position [199, 0]
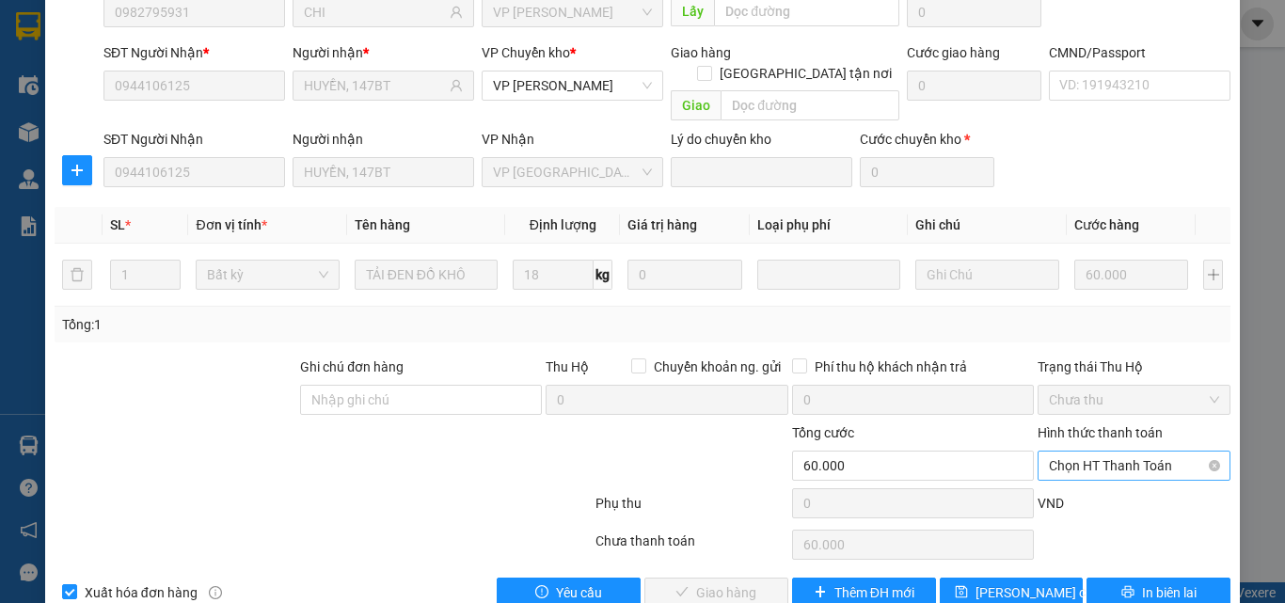
click at [1101, 452] on span "Chọn HT Thanh Toán" at bounding box center [1134, 466] width 170 height 28
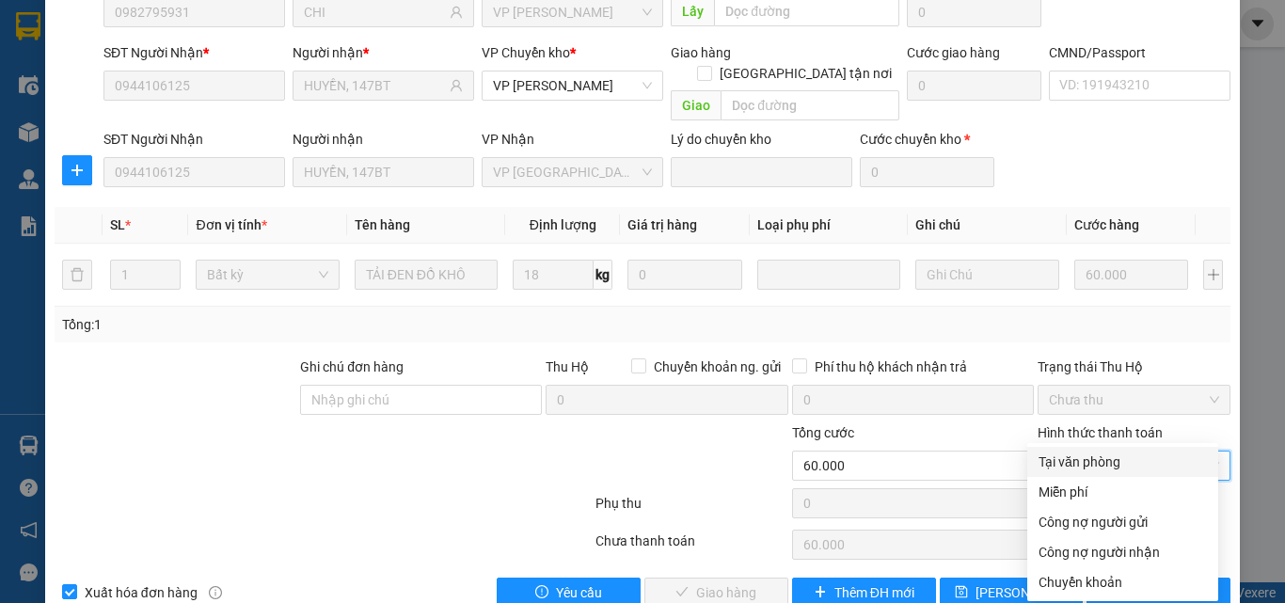
click at [1093, 465] on div "Tại văn phòng" at bounding box center [1123, 462] width 168 height 21
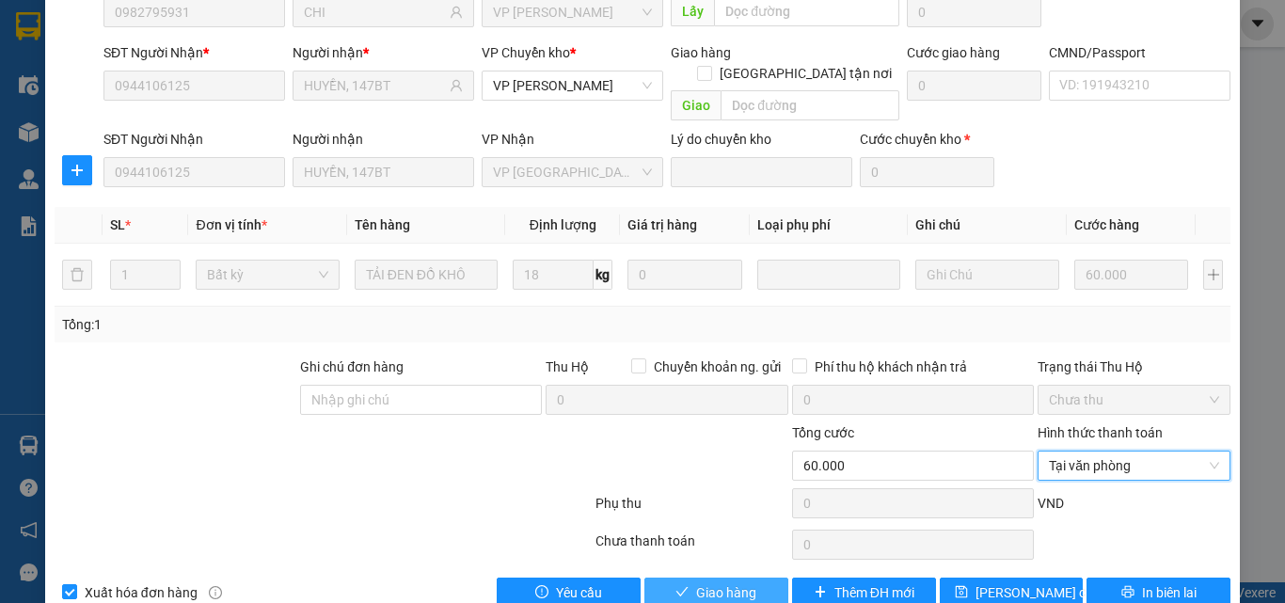
click at [716, 582] on span "Giao hàng" at bounding box center [726, 592] width 60 height 21
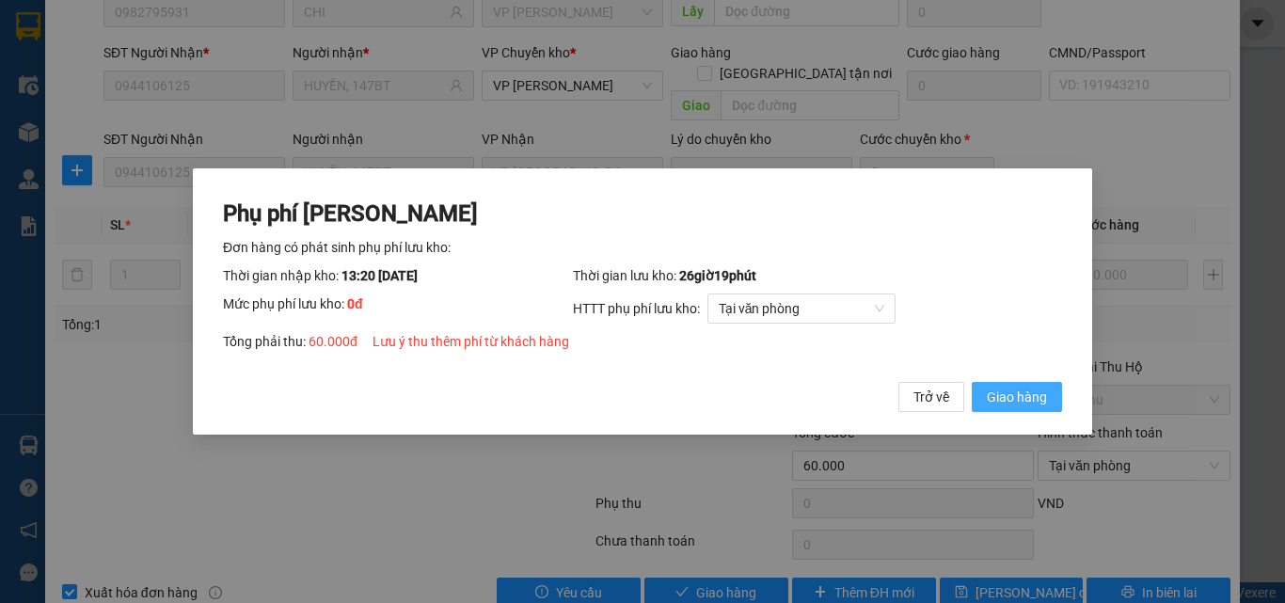
click at [998, 386] on button "Giao hàng" at bounding box center [1017, 397] width 90 height 30
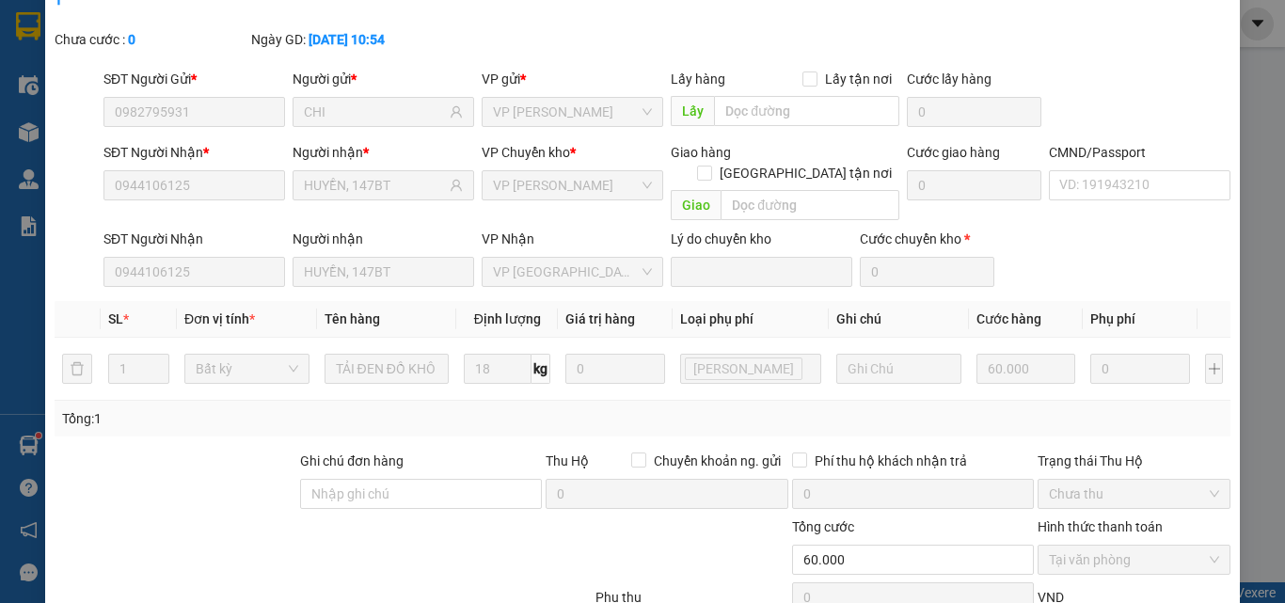
scroll to position [0, 0]
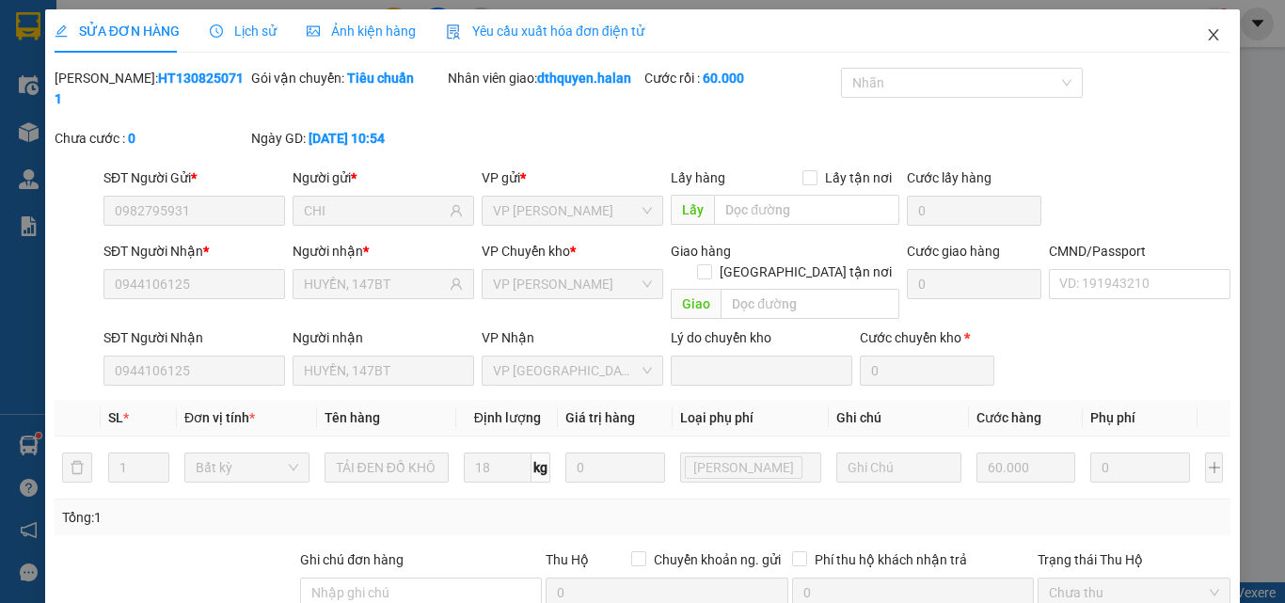
click at [1206, 36] on icon "close" at bounding box center [1213, 34] width 15 height 15
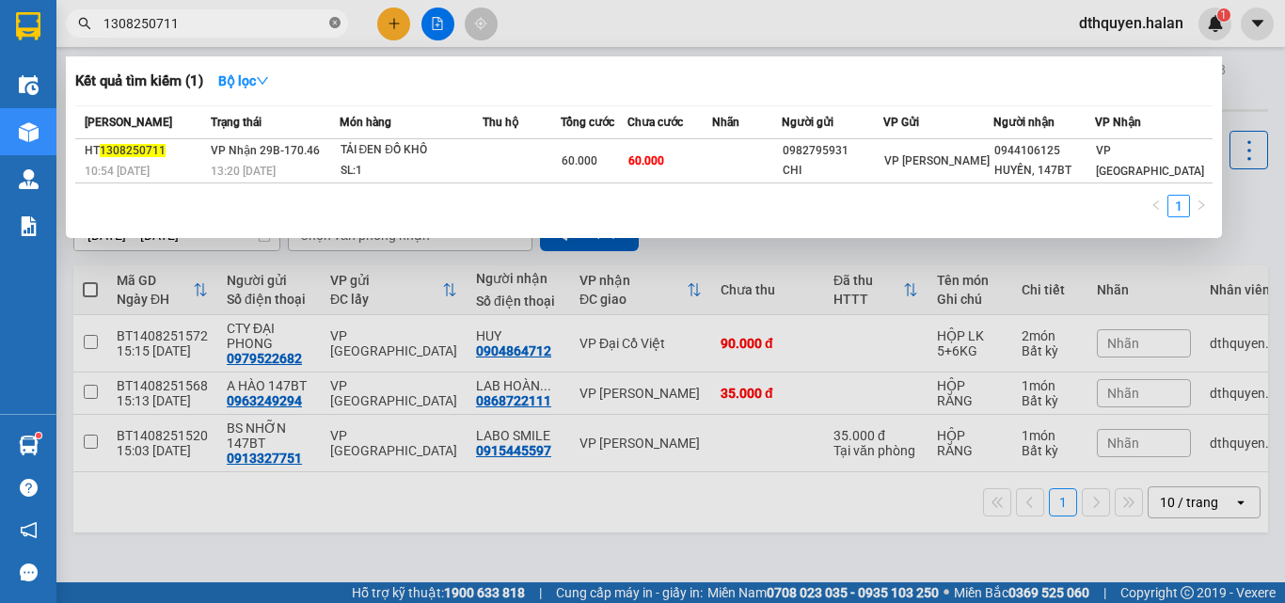
click at [334, 21] on icon "close-circle" at bounding box center [334, 22] width 11 height 11
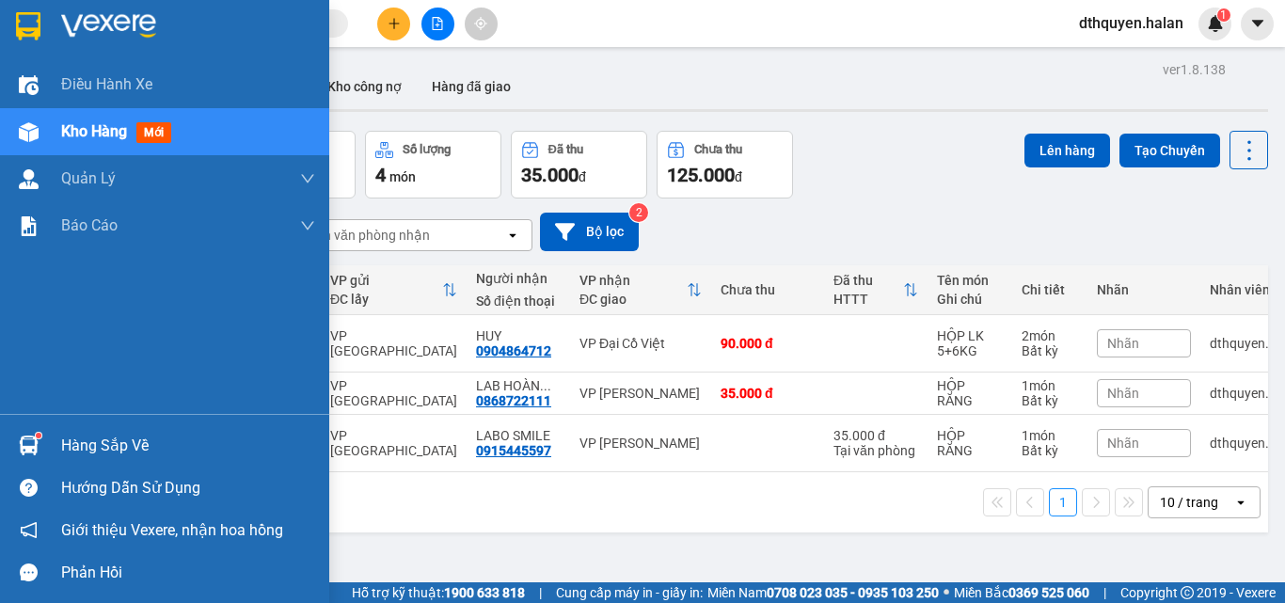
click at [115, 442] on div "Hàng sắp về" at bounding box center [188, 446] width 254 height 28
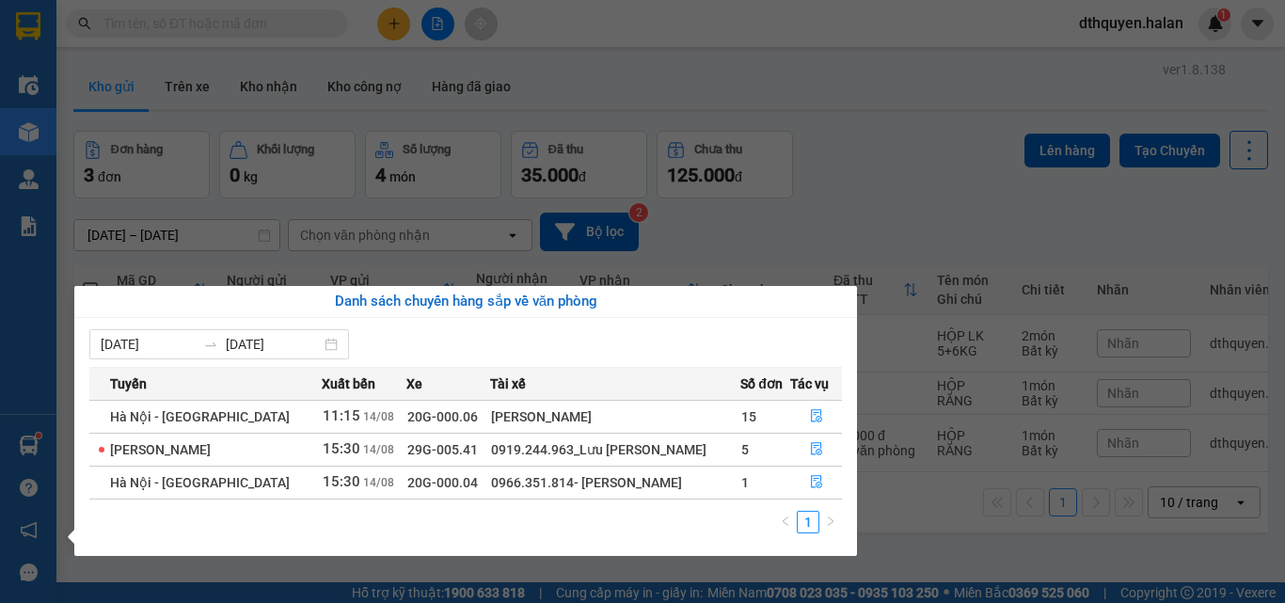
click at [868, 157] on section "Kết quả tìm kiếm ( 1 ) Bộ lọc Mã ĐH Trạng thái Món hàng Thu hộ Tổng cước Chưa c…" at bounding box center [642, 301] width 1285 height 603
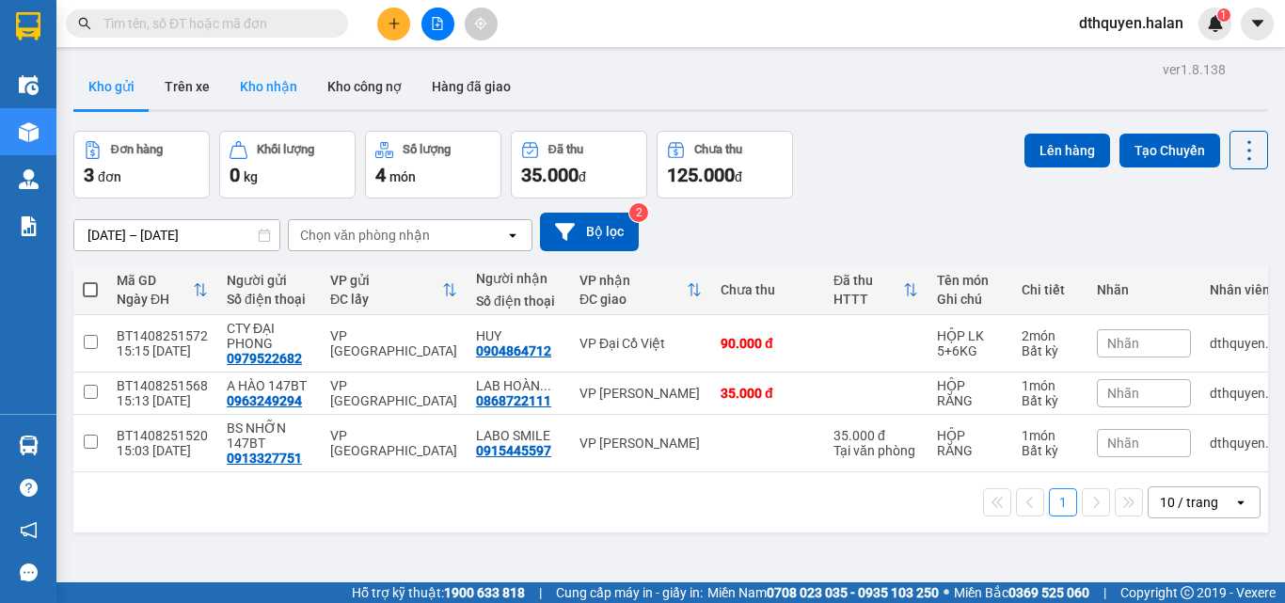
click at [253, 73] on button "Kho nhận" at bounding box center [269, 86] width 88 height 45
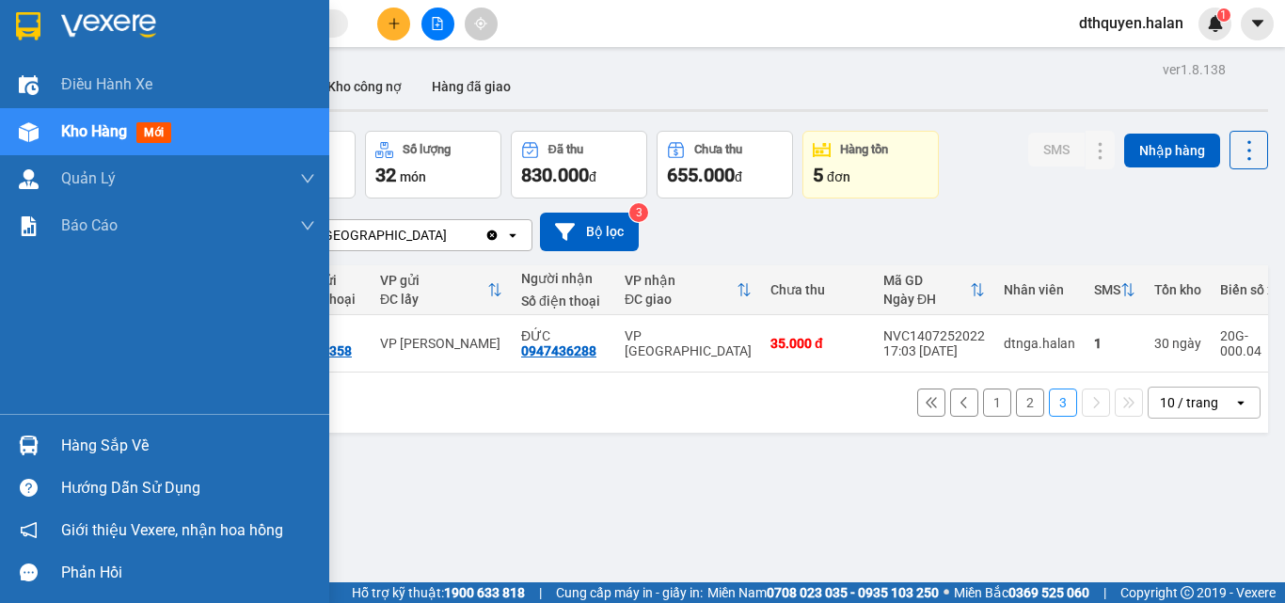
click at [98, 441] on div "Hàng sắp về" at bounding box center [188, 446] width 254 height 28
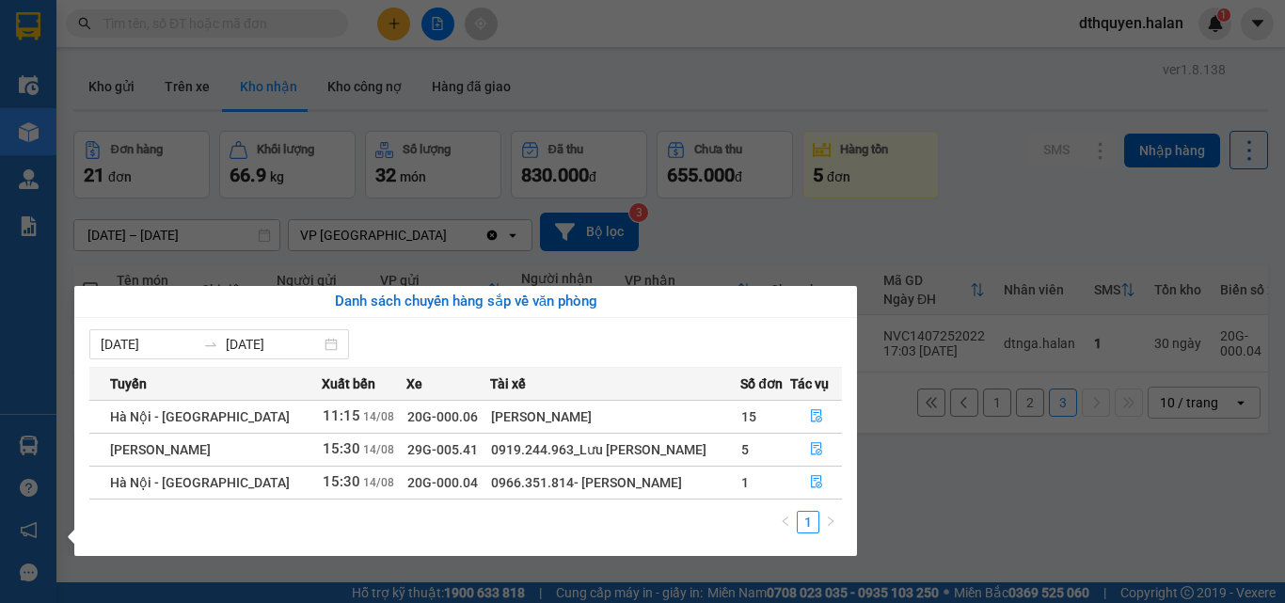
click at [895, 535] on section "Kết quả tìm kiếm ( 1 ) Bộ lọc Mã ĐH Trạng thái Món hàng Thu hộ Tổng cước Chưa c…" at bounding box center [642, 301] width 1285 height 603
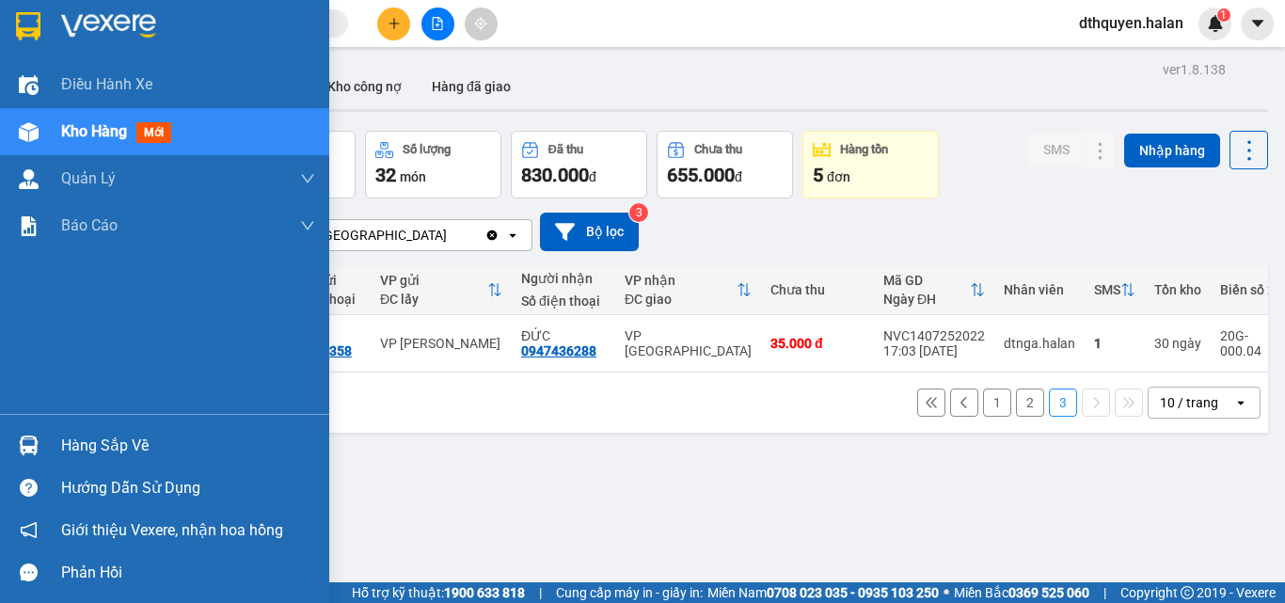
click at [135, 462] on div "Hàng sắp về" at bounding box center [164, 445] width 329 height 42
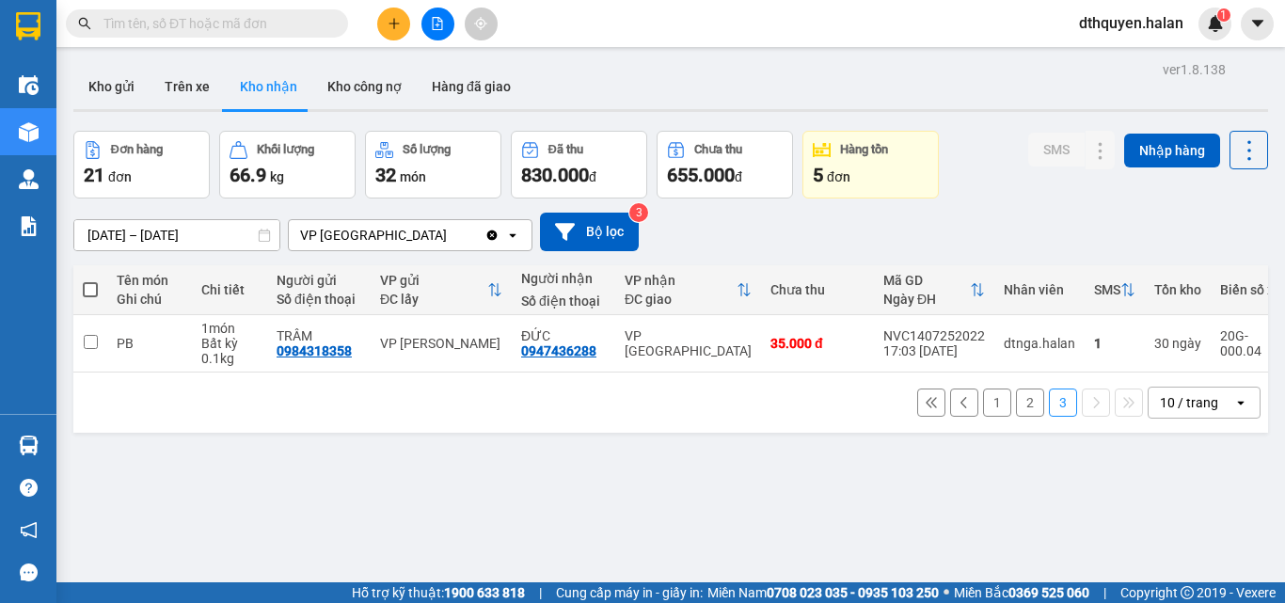
click at [909, 524] on section "Kết quả tìm kiếm ( 1 ) Bộ lọc Mã ĐH Trạng thái Món hàng Thu hộ Tổng cước Chưa c…" at bounding box center [642, 301] width 1285 height 603
click at [273, 27] on input "text" at bounding box center [215, 23] width 222 height 21
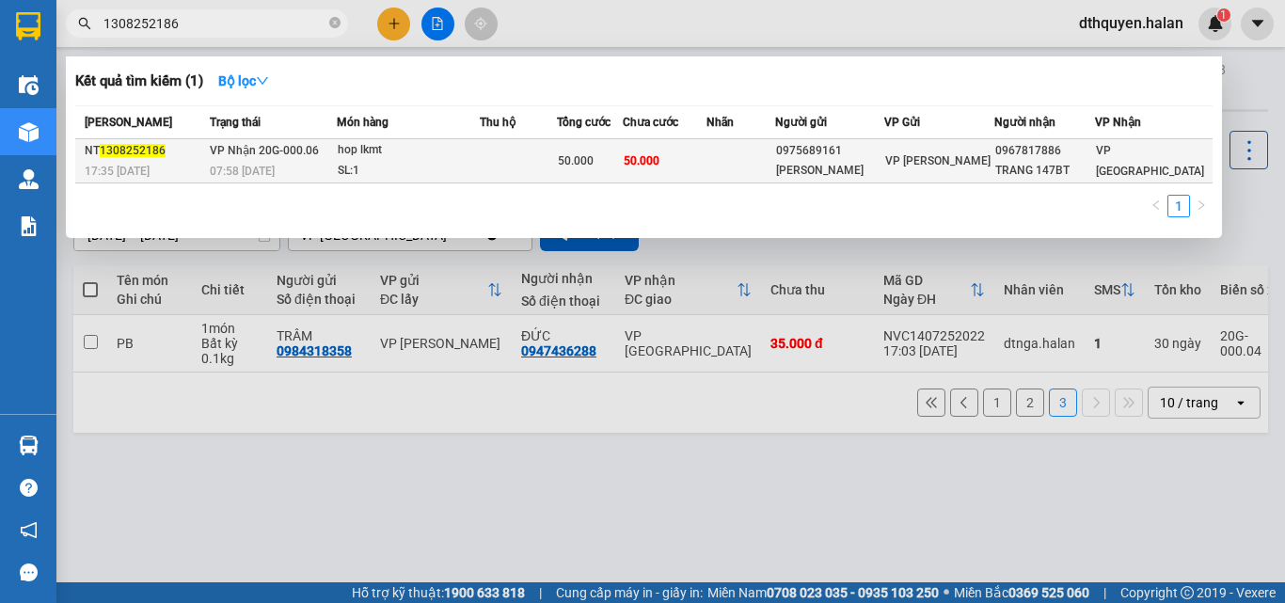
click at [300, 162] on div "07:58 - 14/08" at bounding box center [272, 171] width 125 height 21
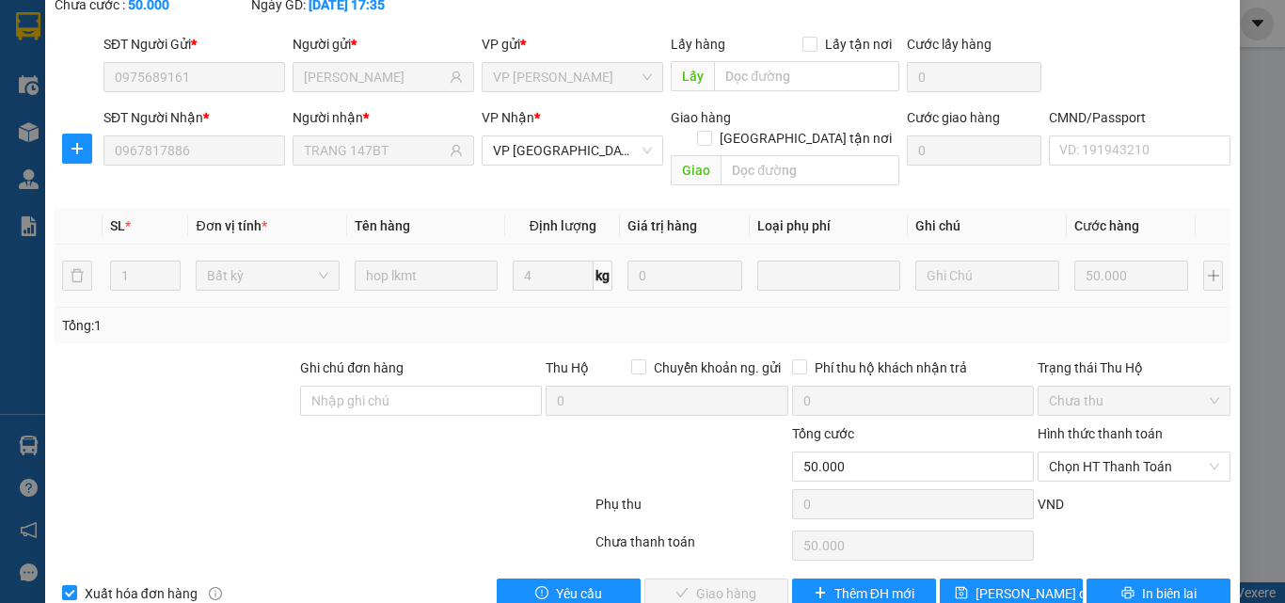
scroll to position [135, 0]
click at [1124, 452] on span "Chọn HT Thanh Toán" at bounding box center [1134, 466] width 170 height 28
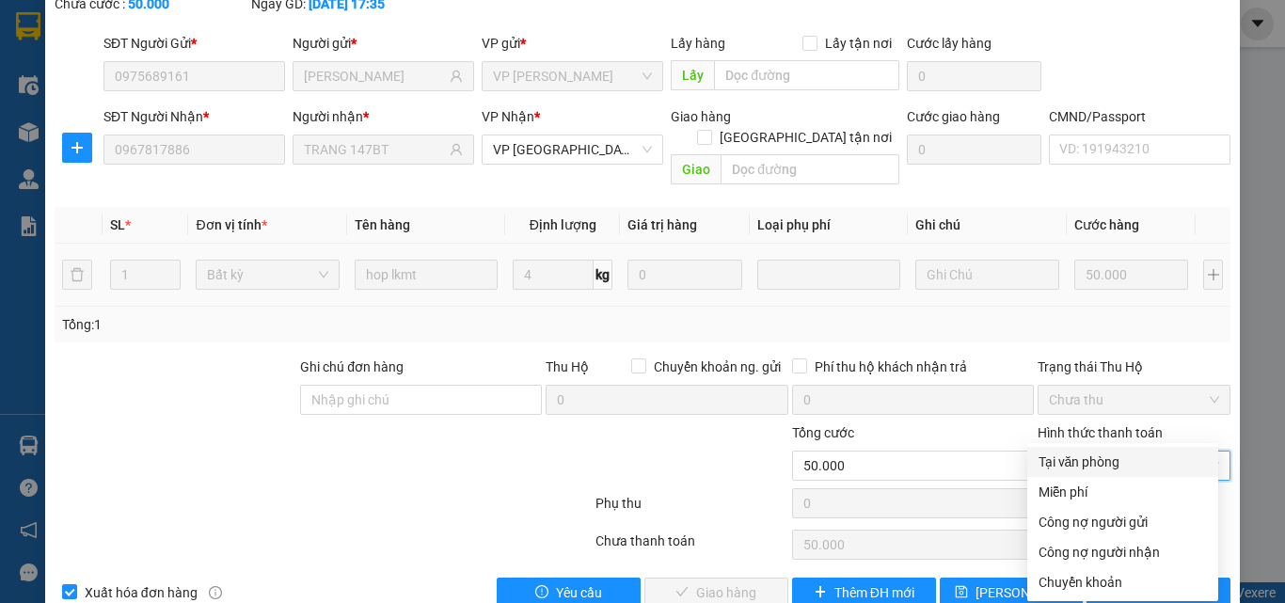
click at [1099, 462] on div "Tại văn phòng" at bounding box center [1123, 462] width 168 height 21
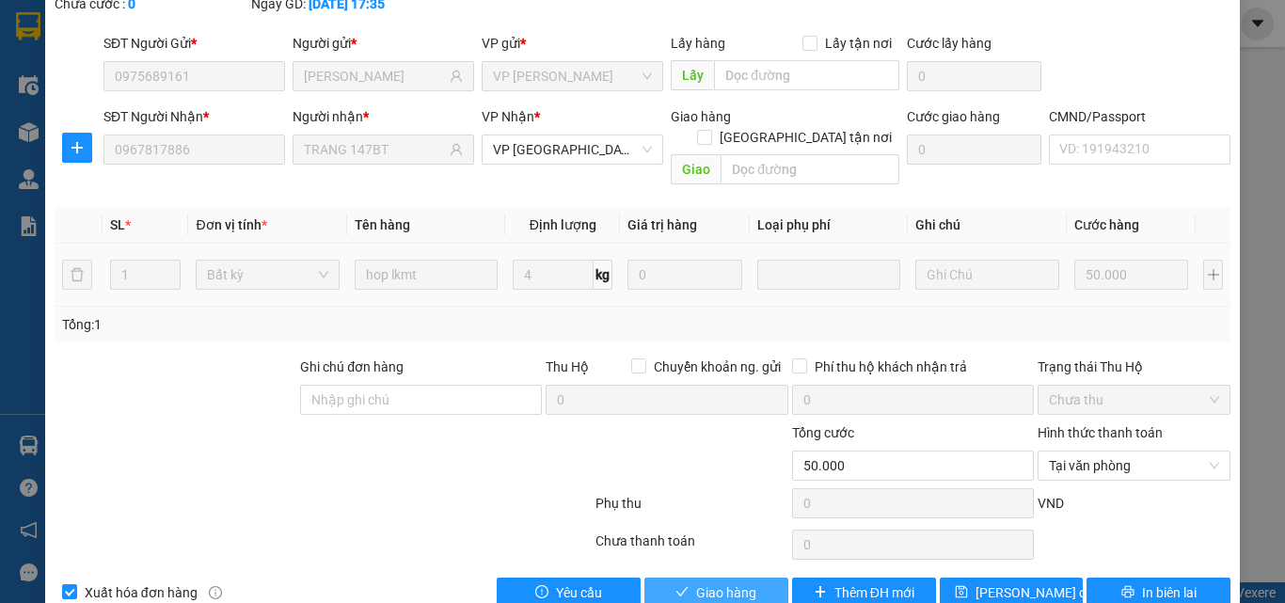
click at [688, 578] on button "Giao hàng" at bounding box center [717, 593] width 144 height 30
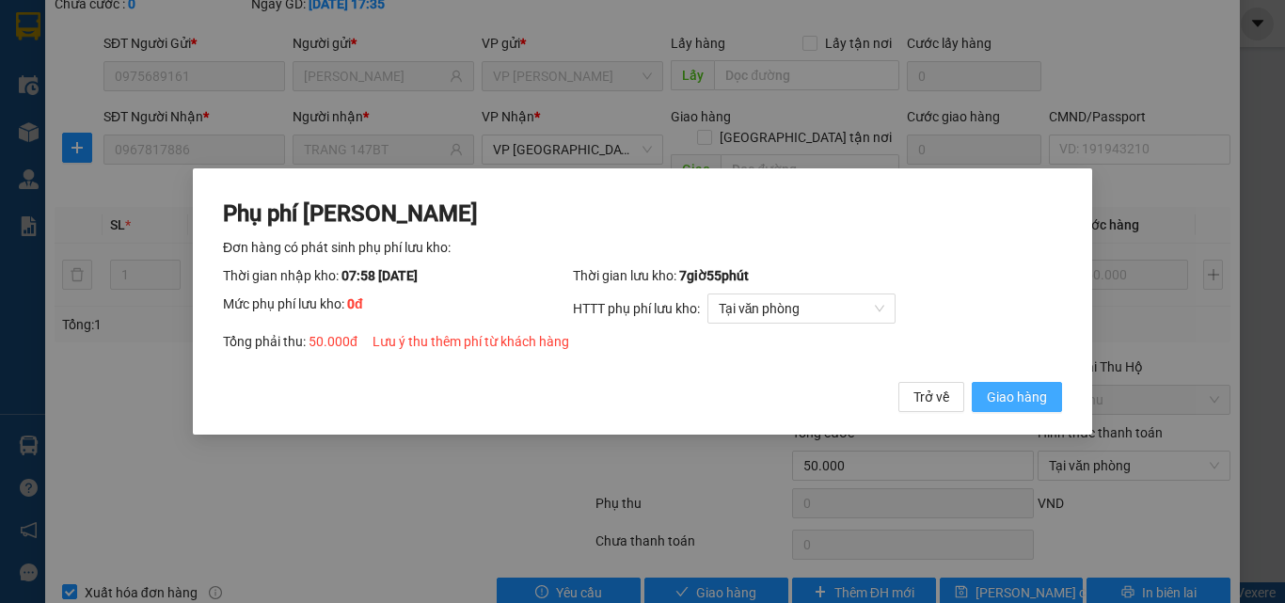
click at [1005, 405] on span "Giao hàng" at bounding box center [1017, 397] width 60 height 21
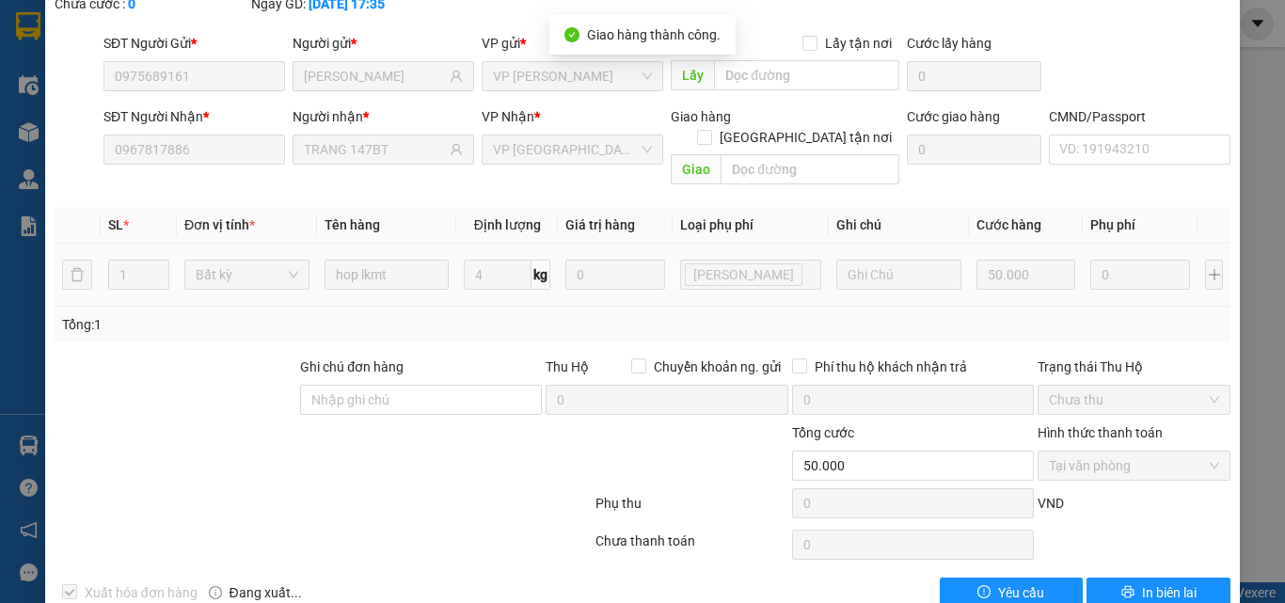
scroll to position [0, 0]
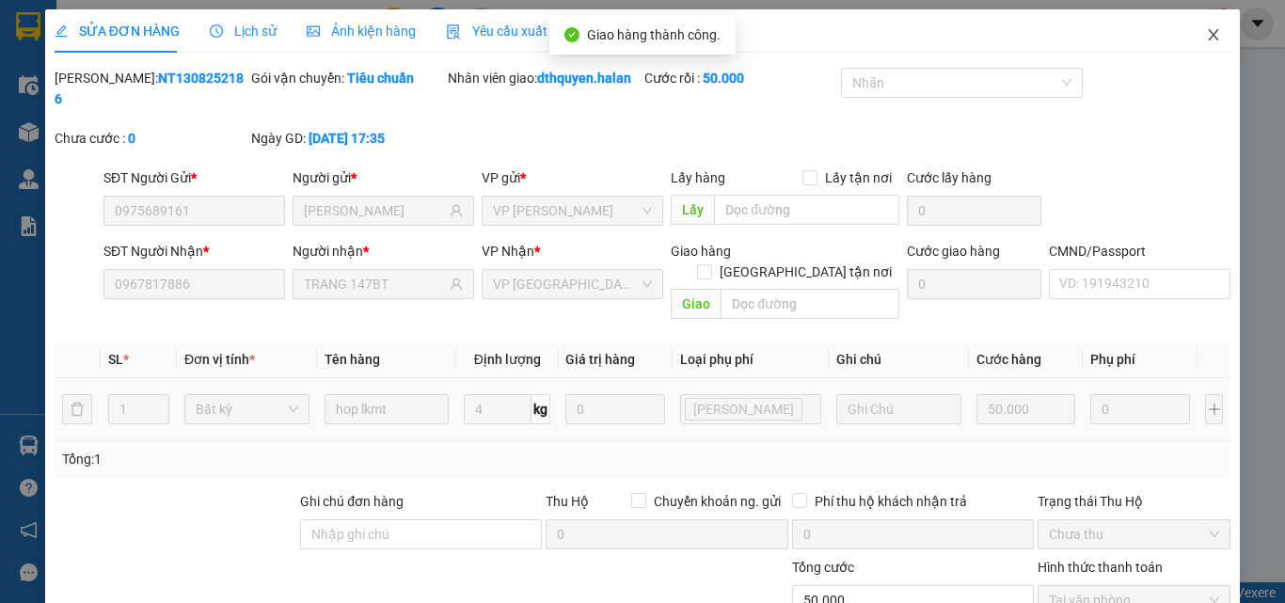
click at [1206, 36] on icon "close" at bounding box center [1213, 34] width 15 height 15
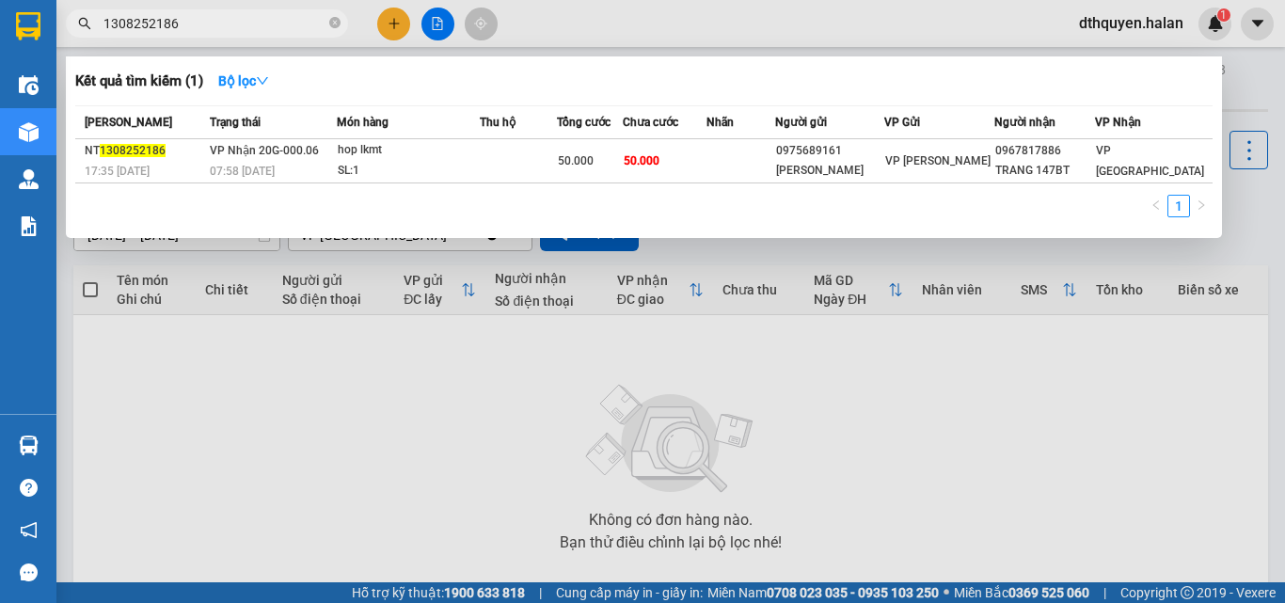
drag, startPoint x: 337, startPoint y: 21, endPoint x: 205, endPoint y: 51, distance: 135.1
click at [336, 21] on icon "close-circle" at bounding box center [334, 22] width 11 height 11
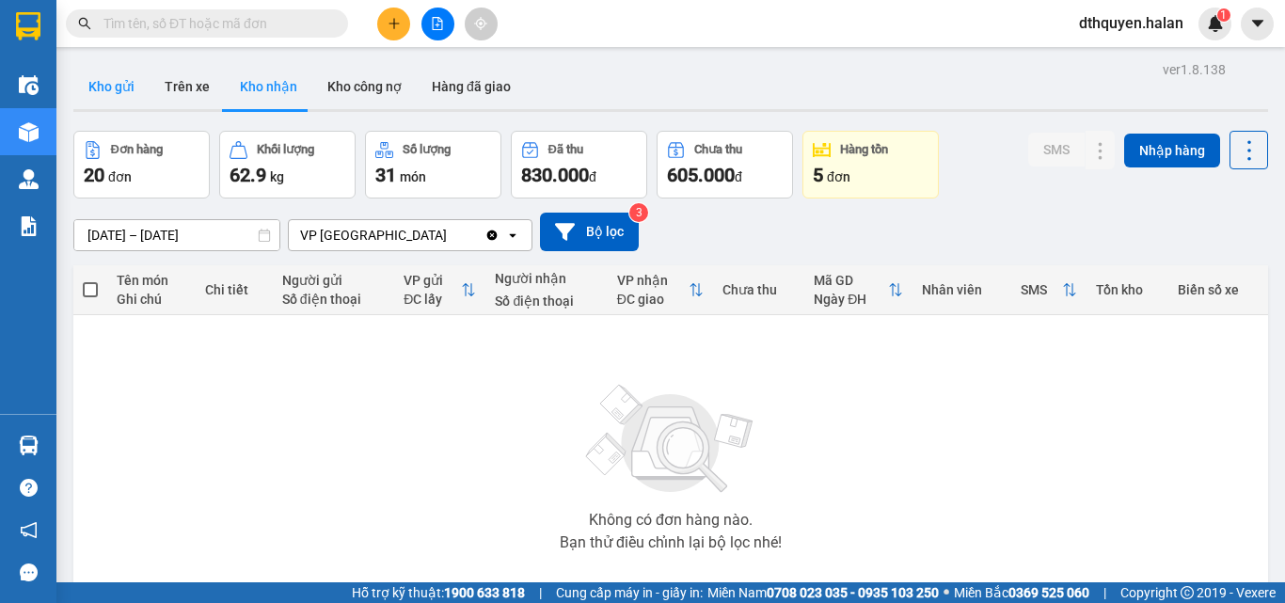
click at [104, 80] on button "Kho gửi" at bounding box center [111, 86] width 76 height 45
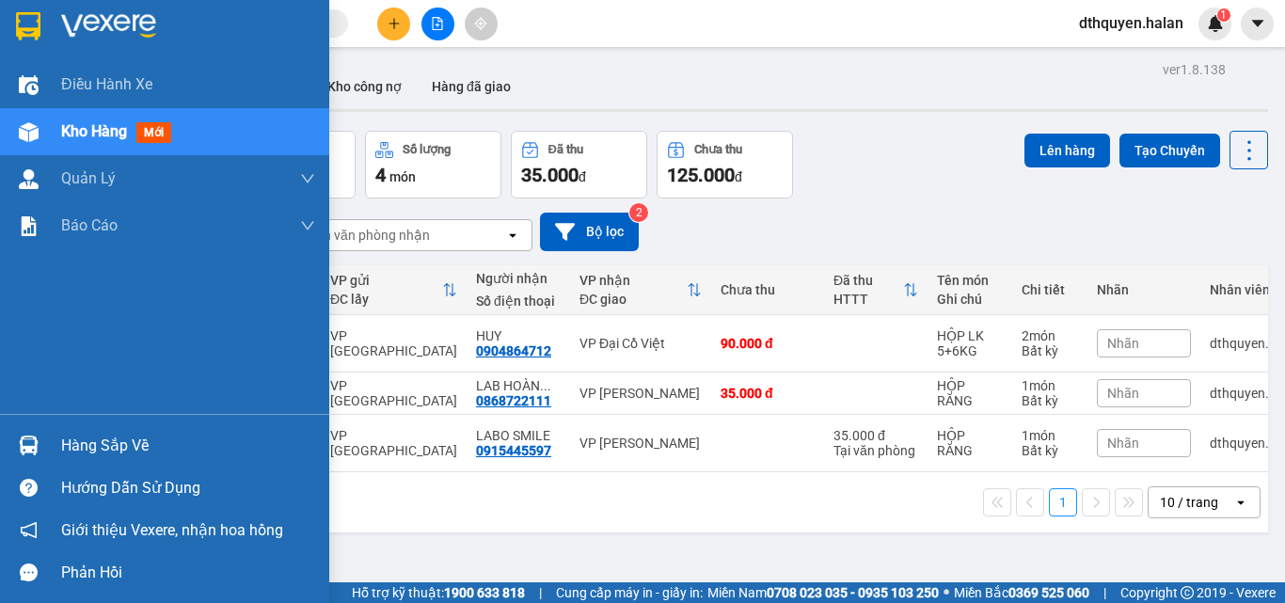
click at [99, 436] on div "Hàng sắp về" at bounding box center [188, 446] width 254 height 28
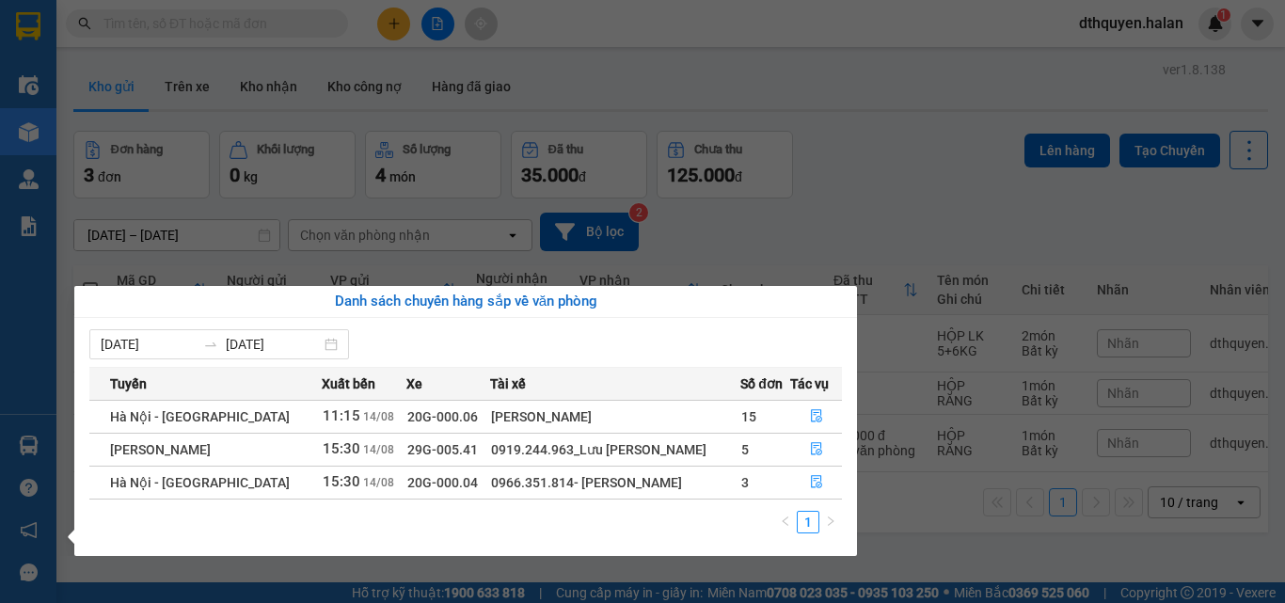
click at [907, 543] on section "Kết quả tìm kiếm ( 1 ) Bộ lọc Mã ĐH Trạng thái Món hàng Thu hộ Tổng cước Chưa c…" at bounding box center [642, 301] width 1285 height 603
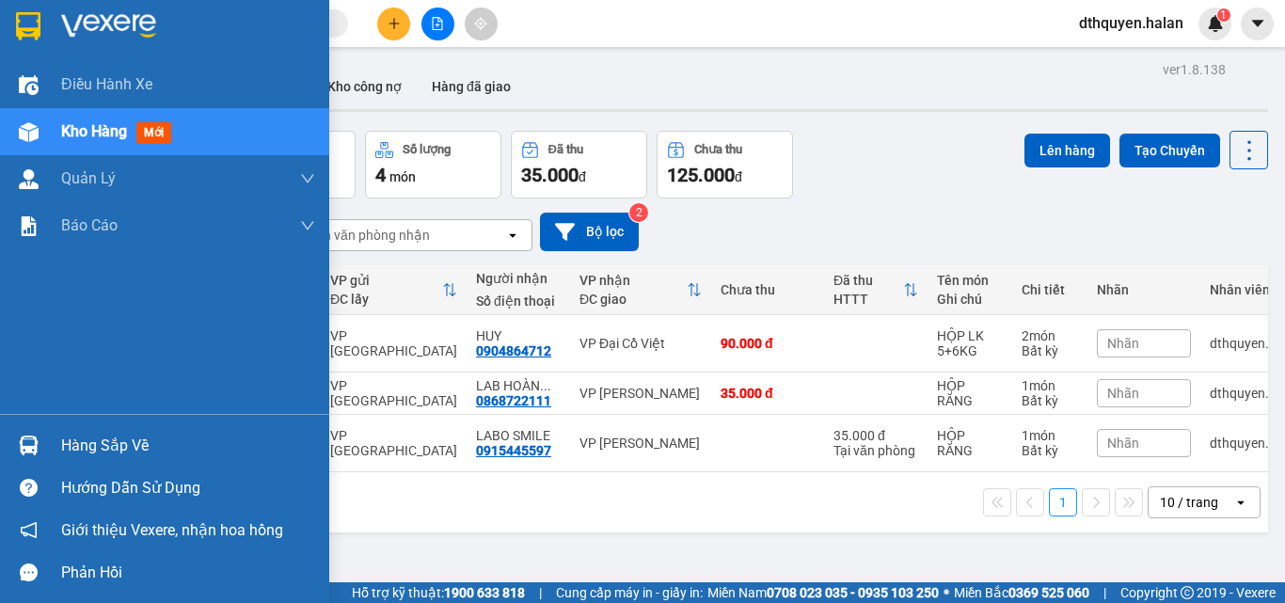
drag, startPoint x: 78, startPoint y: 439, endPoint x: 483, endPoint y: 599, distance: 435.1
click at [80, 439] on div "Hàng sắp về" at bounding box center [188, 446] width 254 height 28
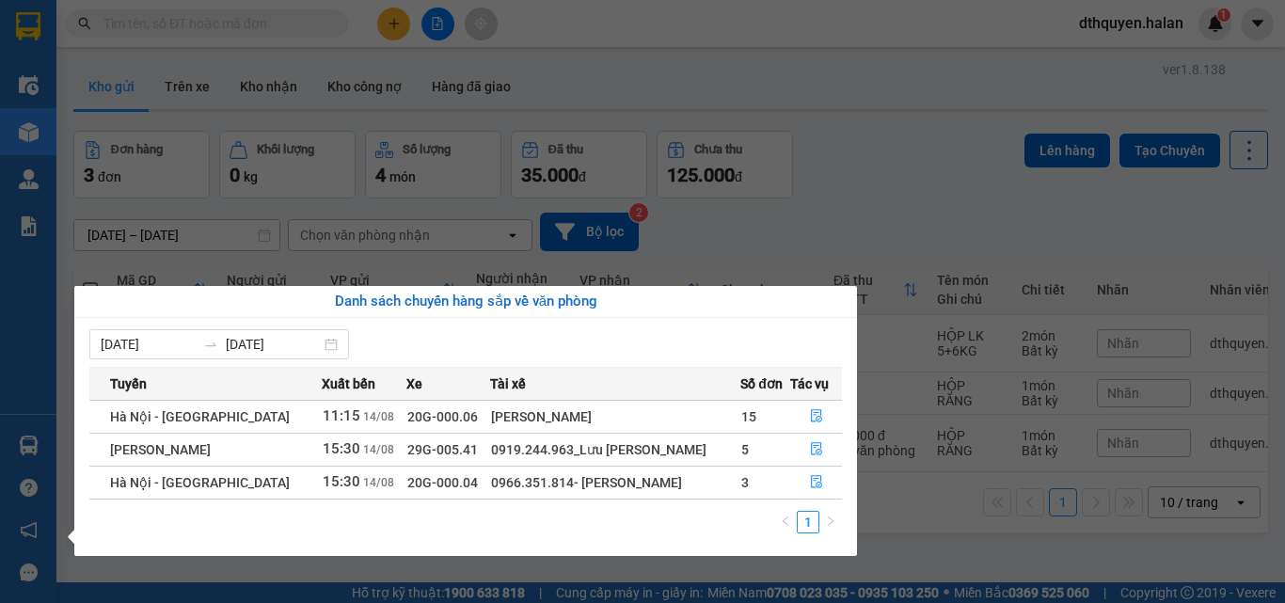
click at [836, 214] on section "Kết quả tìm kiếm ( 1 ) Bộ lọc Mã ĐH Trạng thái Món hàng Thu hộ Tổng cước Chưa c…" at bounding box center [642, 301] width 1285 height 603
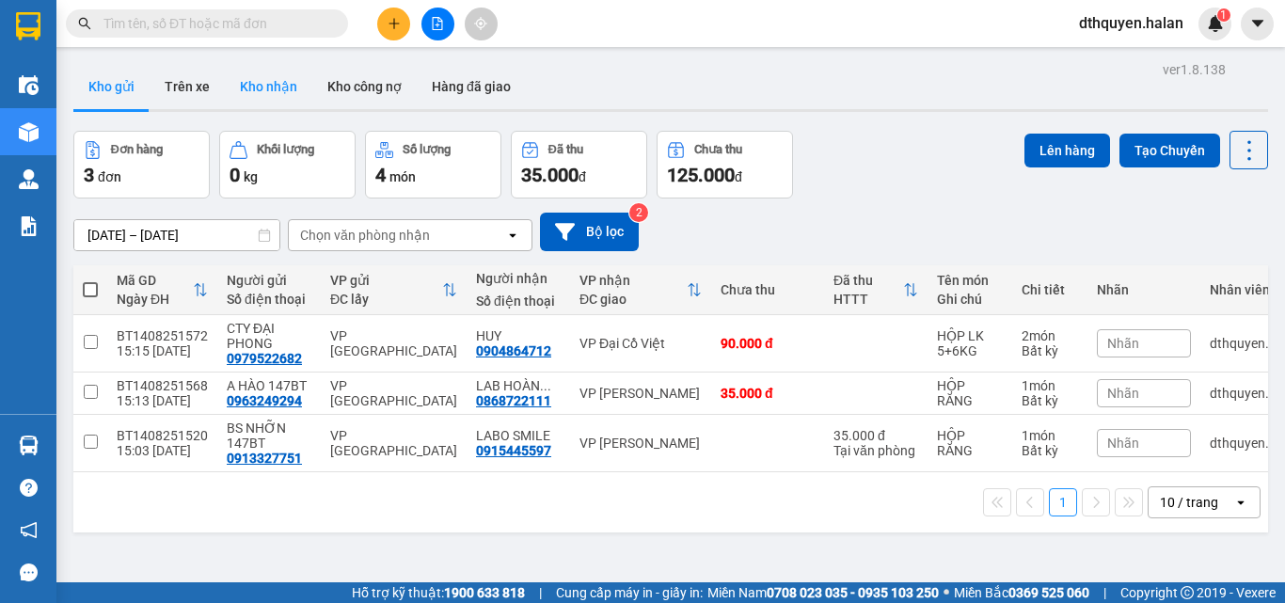
click at [273, 70] on button "Kho nhận" at bounding box center [269, 86] width 88 height 45
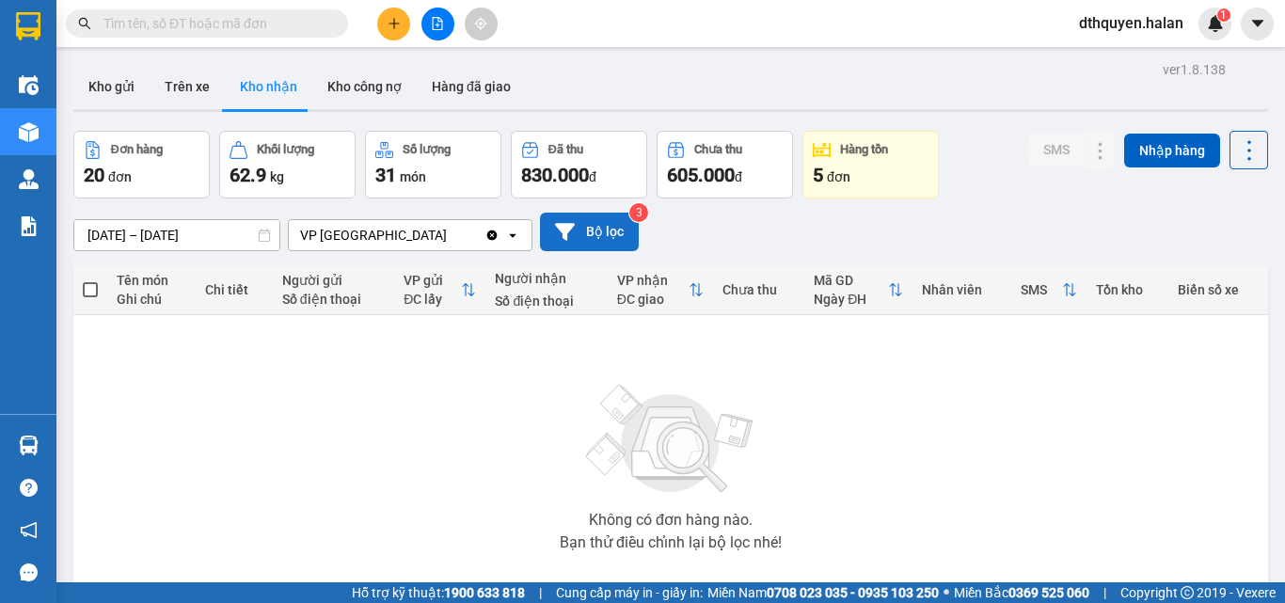
click at [581, 234] on button "Bộ lọc" at bounding box center [589, 232] width 99 height 39
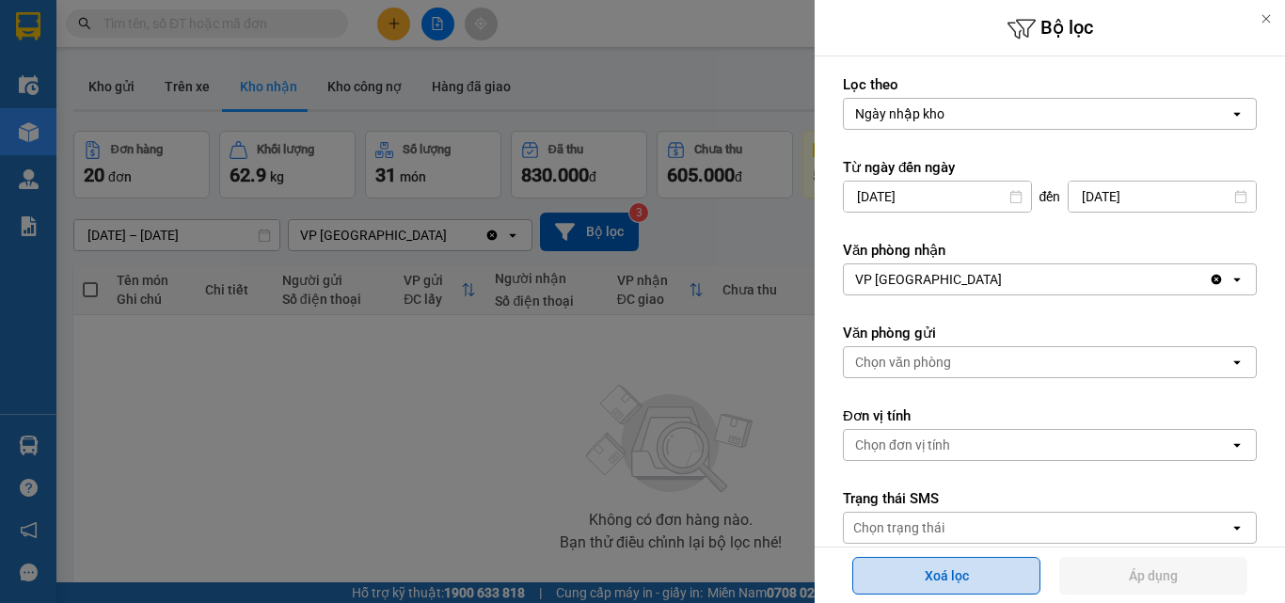
click at [935, 585] on button "Xoá lọc" at bounding box center [946, 576] width 188 height 38
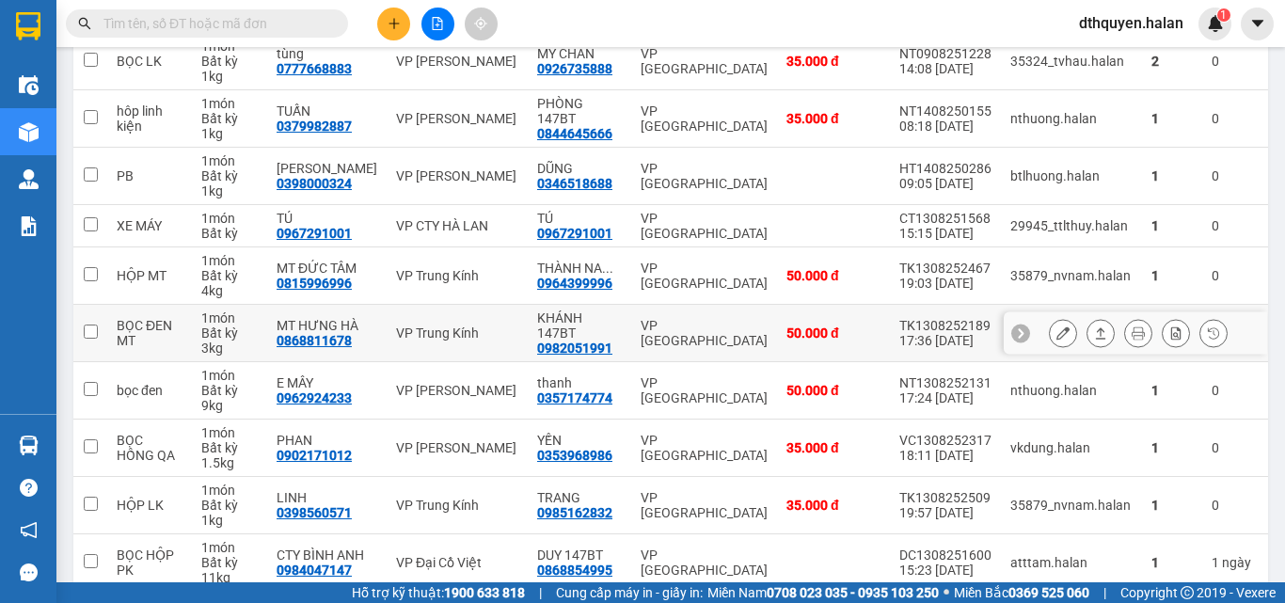
scroll to position [376, 0]
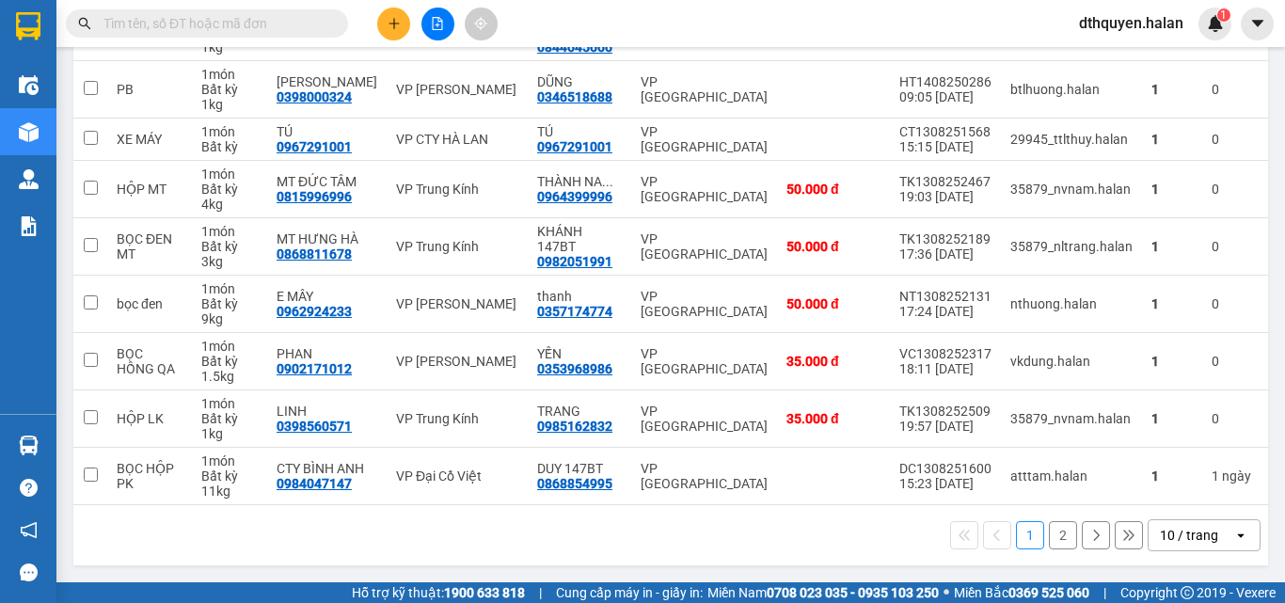
click at [1049, 534] on button "2" at bounding box center [1063, 535] width 28 height 28
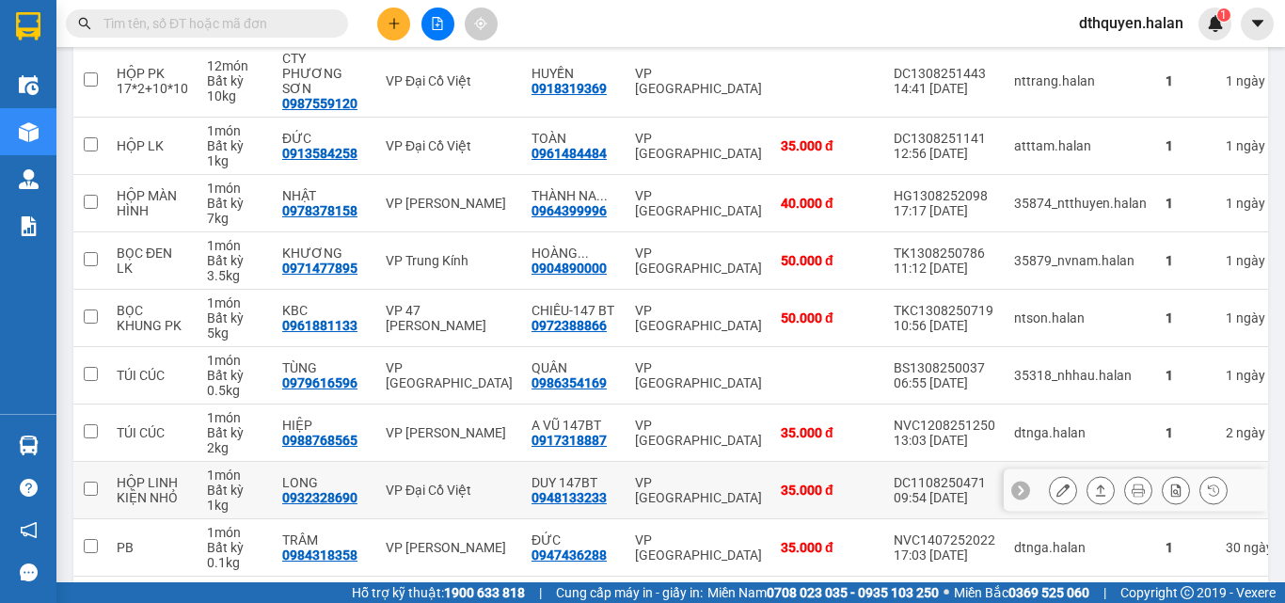
scroll to position [282, 0]
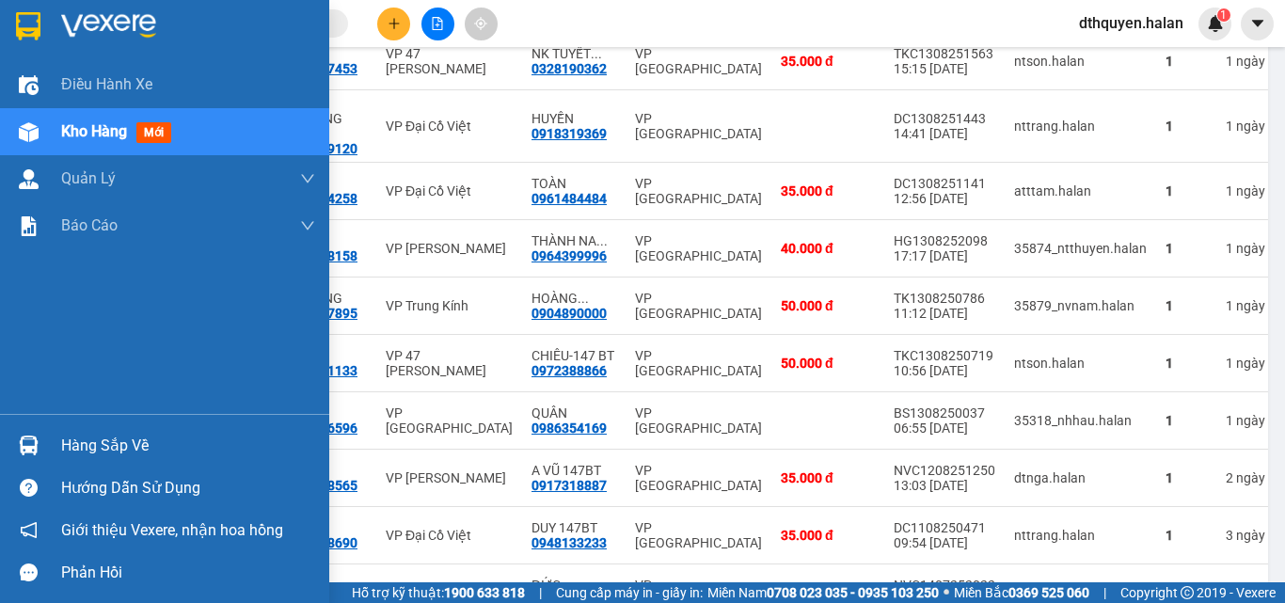
drag, startPoint x: 102, startPoint y: 456, endPoint x: 135, endPoint y: 470, distance: 36.3
click at [102, 457] on div "Hàng sắp về" at bounding box center [188, 446] width 254 height 28
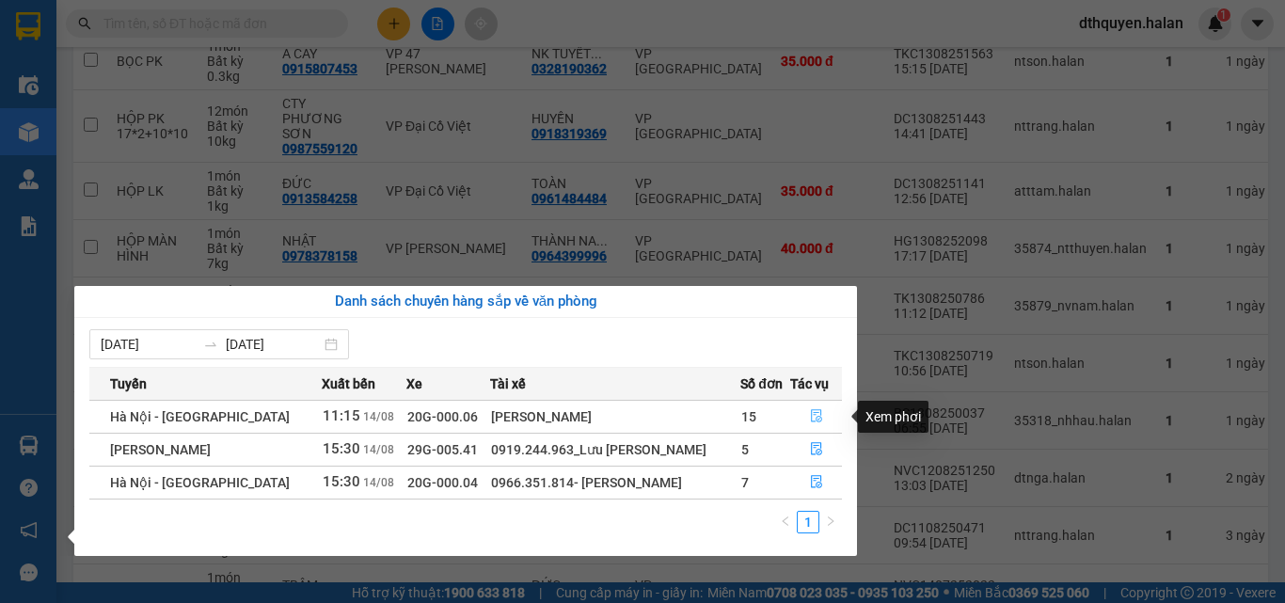
click at [816, 415] on icon "file-done" at bounding box center [816, 415] width 13 height 13
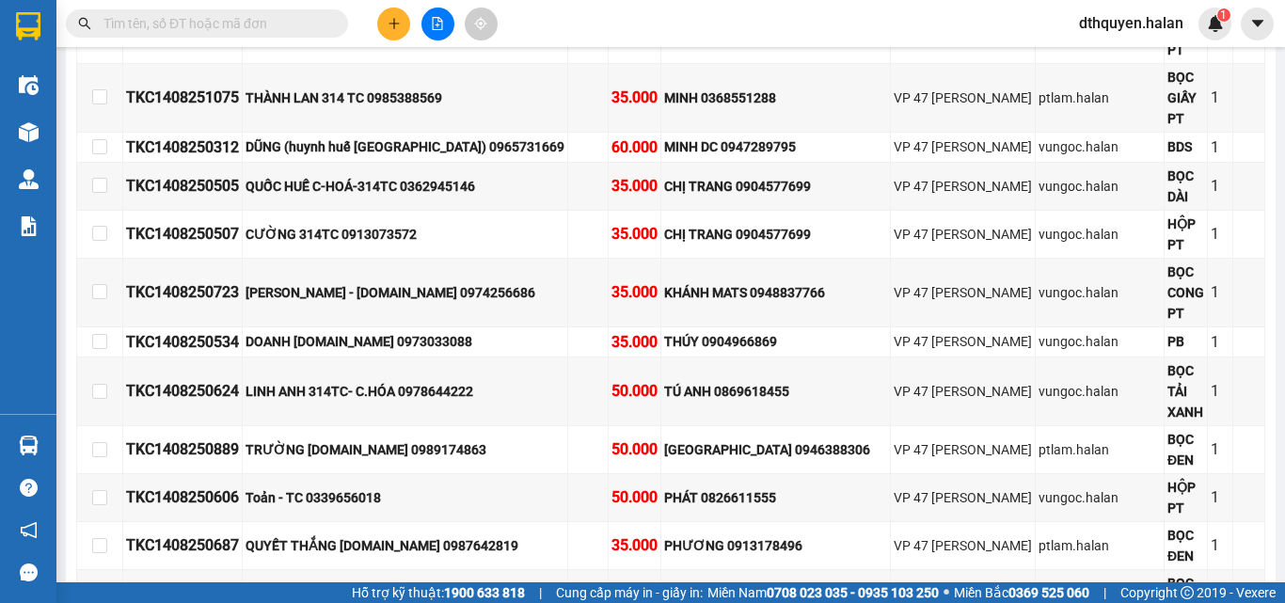
scroll to position [1882, 0]
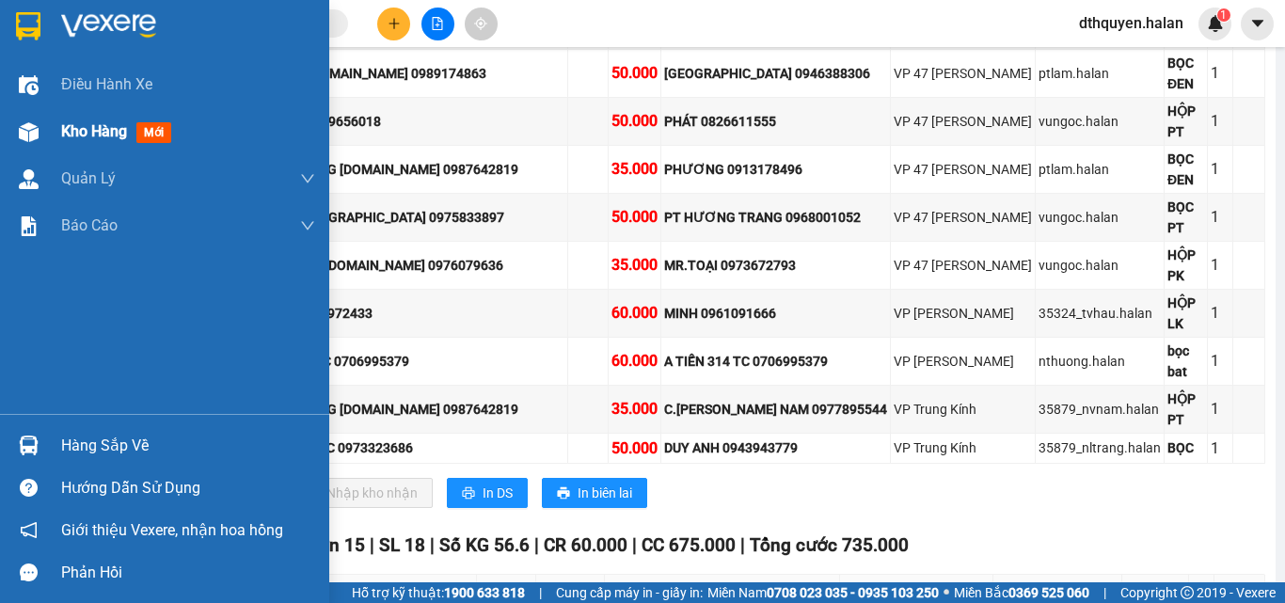
click at [97, 126] on span "Kho hàng" at bounding box center [94, 131] width 66 height 18
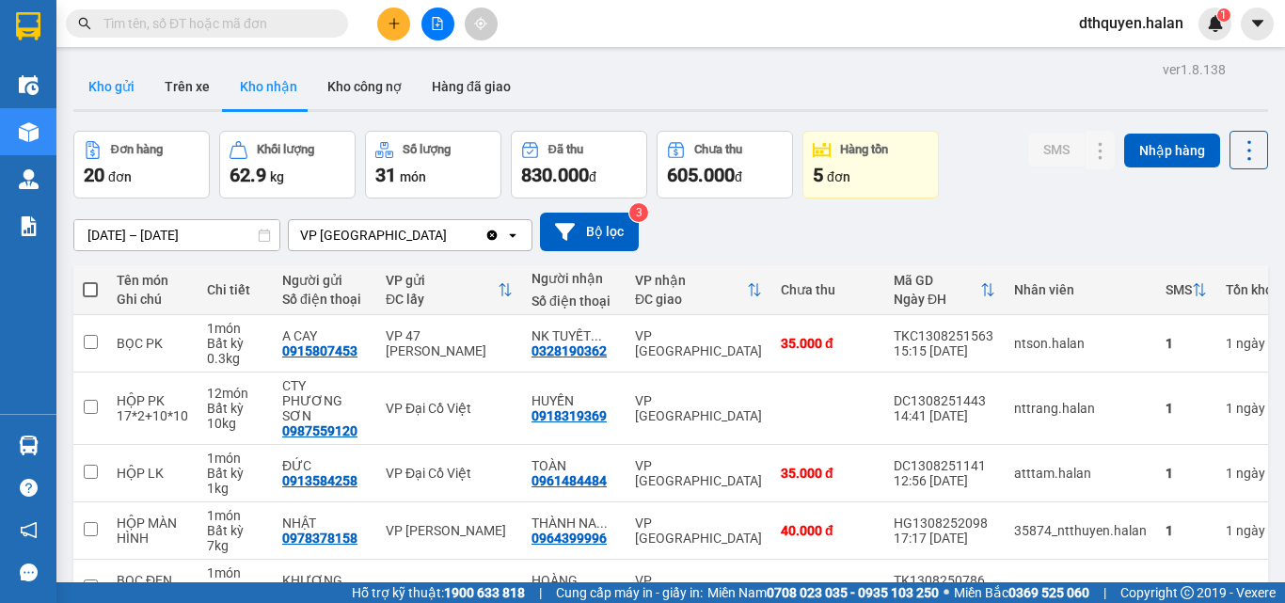
click at [108, 78] on button "Kho gửi" at bounding box center [111, 86] width 76 height 45
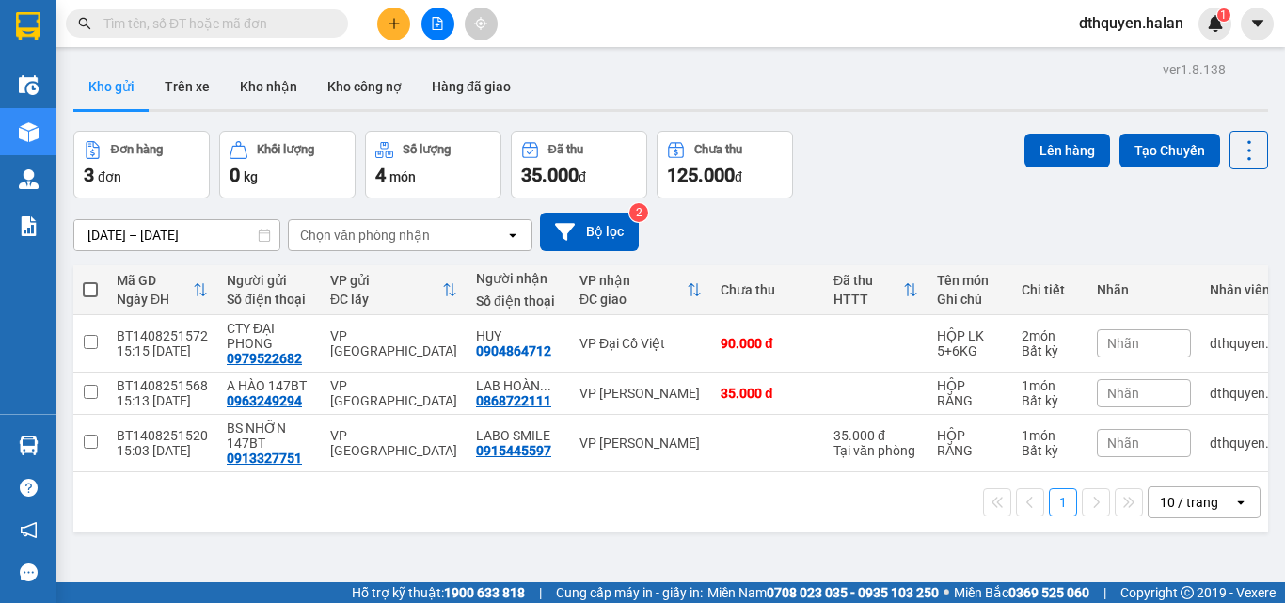
click at [391, 26] on icon "plus" at bounding box center [394, 23] width 13 height 13
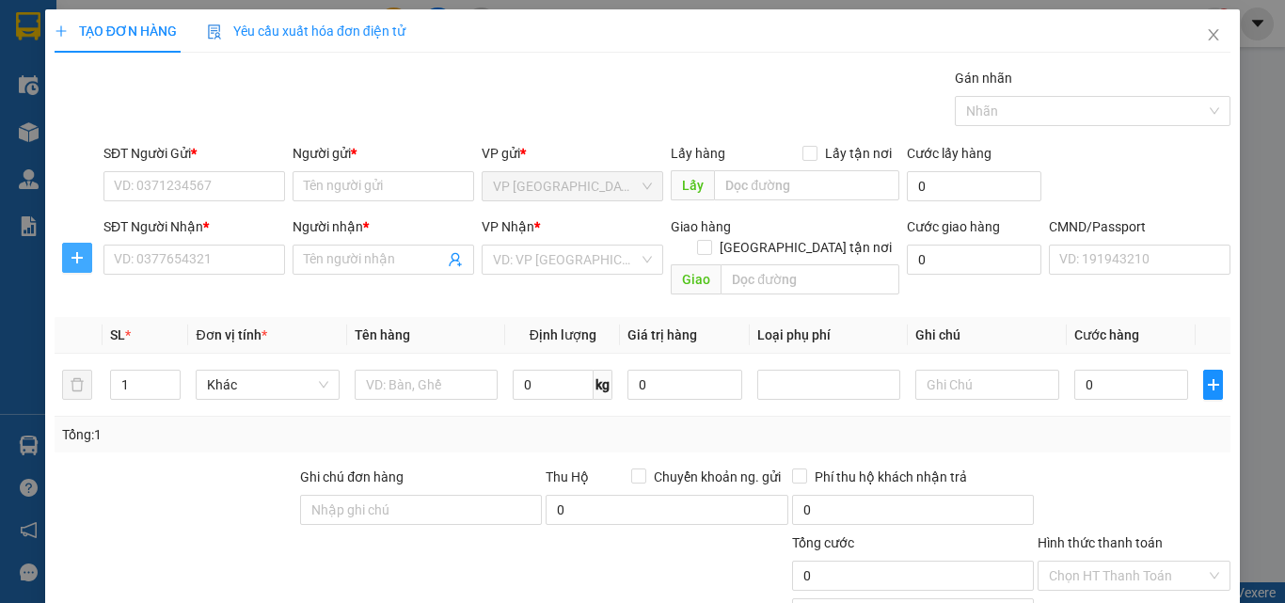
click at [88, 263] on span "plus" at bounding box center [77, 257] width 28 height 15
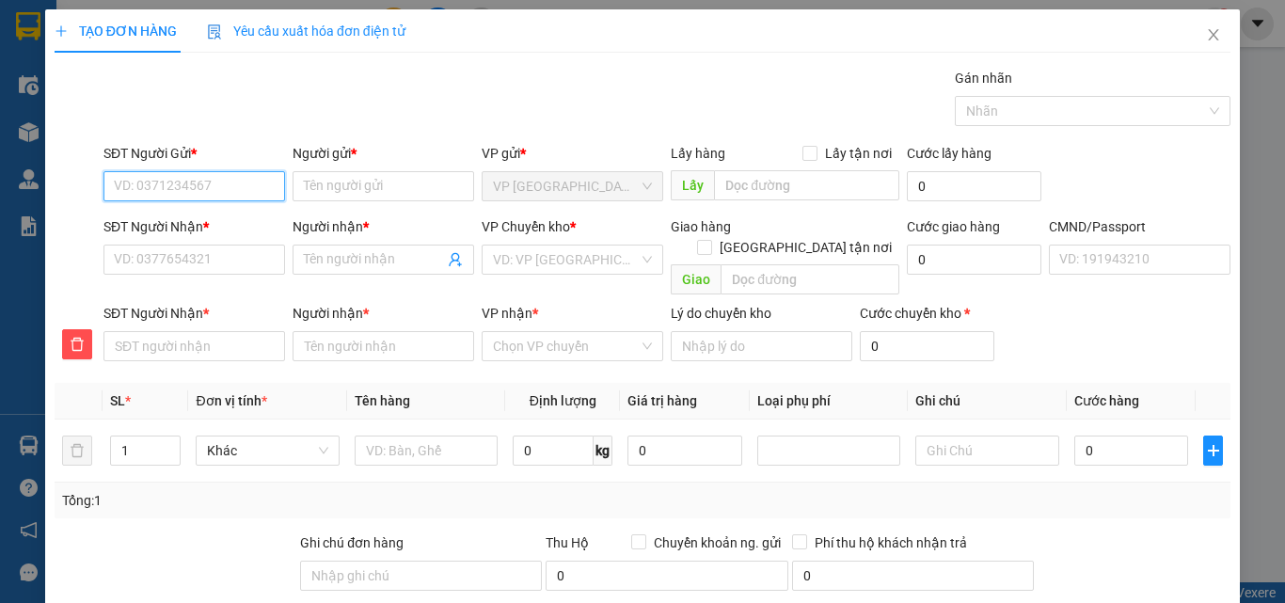
click at [154, 191] on input "SĐT Người Gửi *" at bounding box center [195, 186] width 182 height 30
click at [200, 220] on div "0984830116 - PHƯỚC MXN" at bounding box center [197, 224] width 167 height 21
click at [215, 244] on div "SĐT Người Nhận *" at bounding box center [195, 230] width 182 height 28
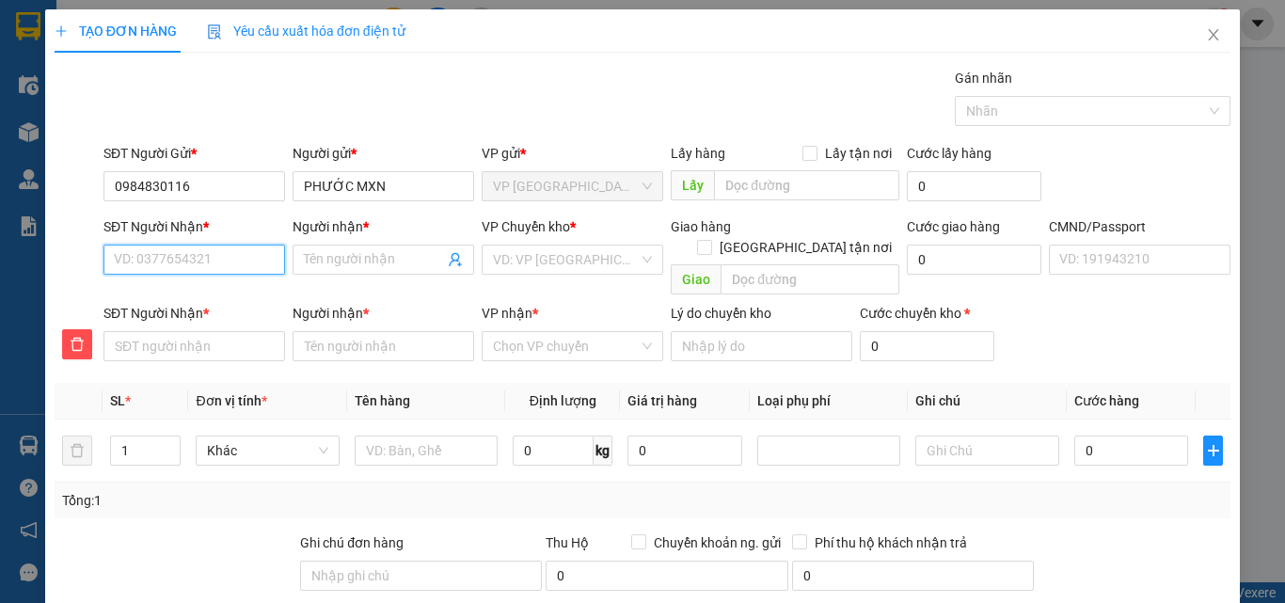
click at [220, 263] on input "SĐT Người Nhận *" at bounding box center [195, 260] width 182 height 30
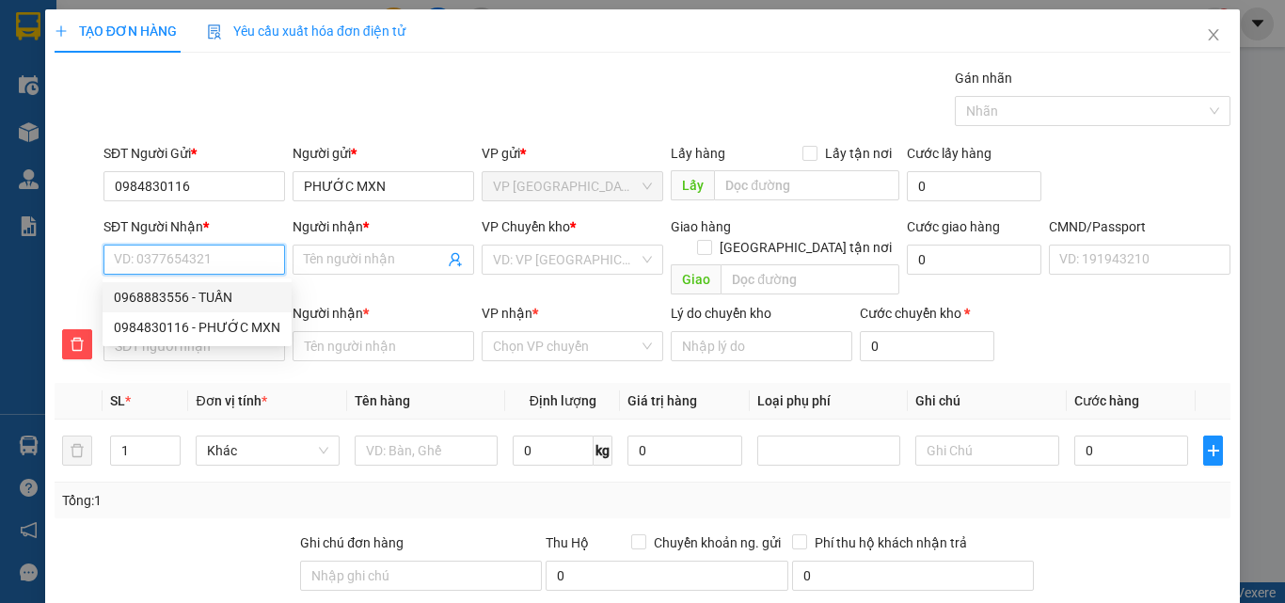
click at [201, 290] on div "0968883556 - TUẤN" at bounding box center [197, 297] width 167 height 21
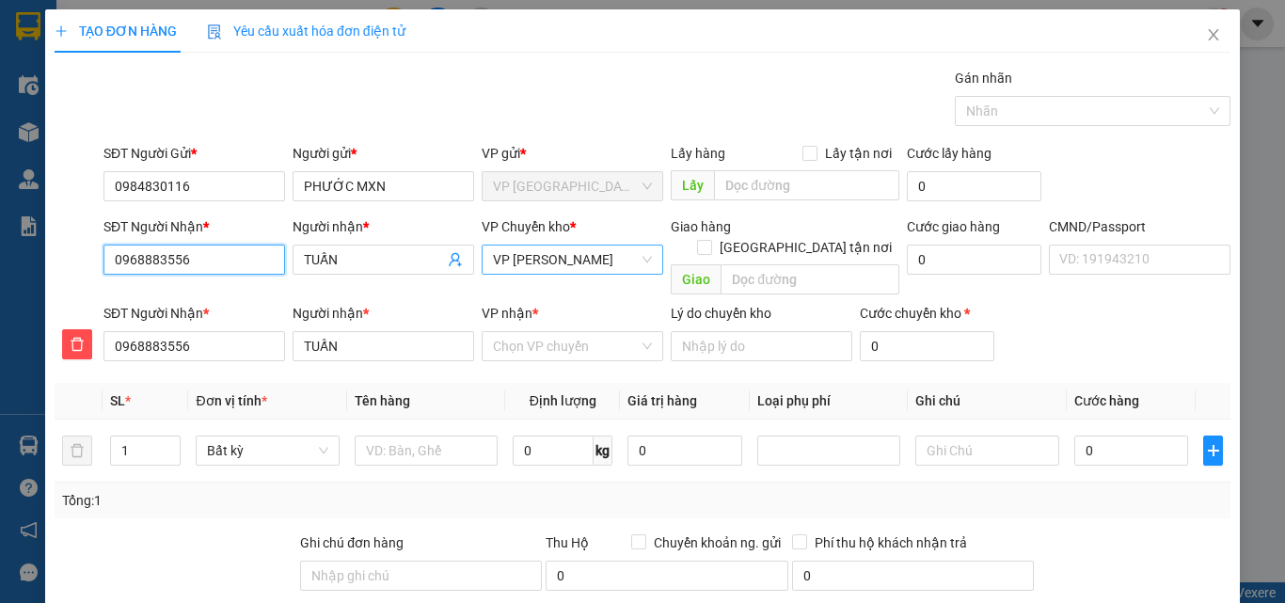
click at [590, 263] on span "VP [PERSON_NAME]" at bounding box center [572, 260] width 159 height 28
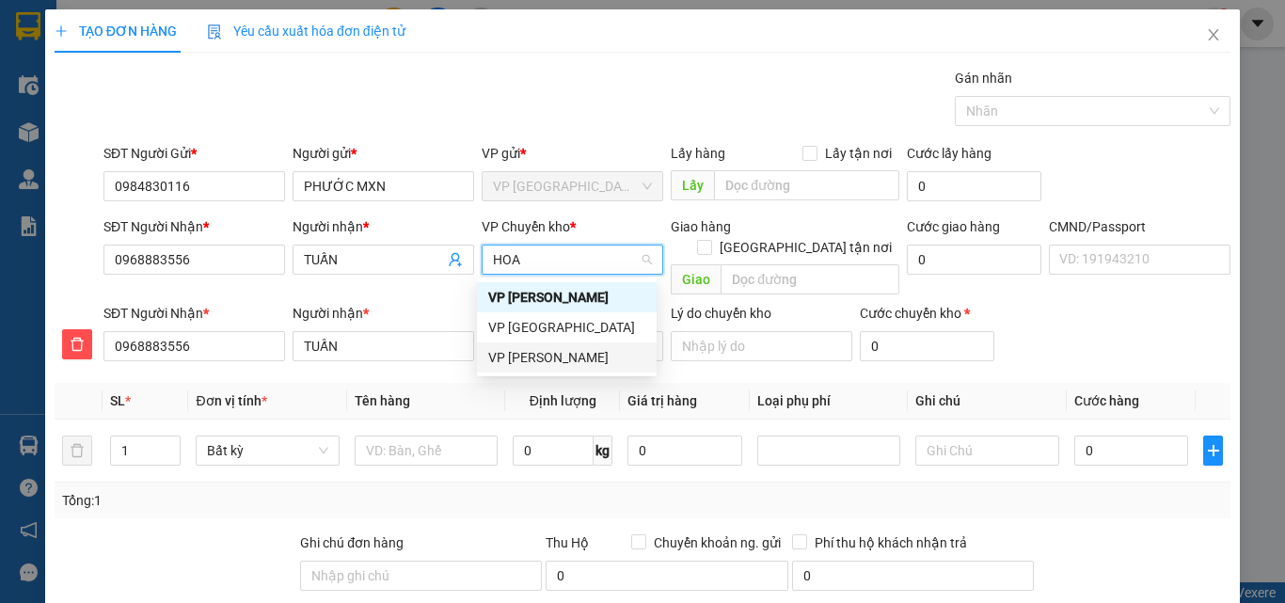
click at [514, 358] on div "VP [PERSON_NAME]" at bounding box center [566, 357] width 157 height 21
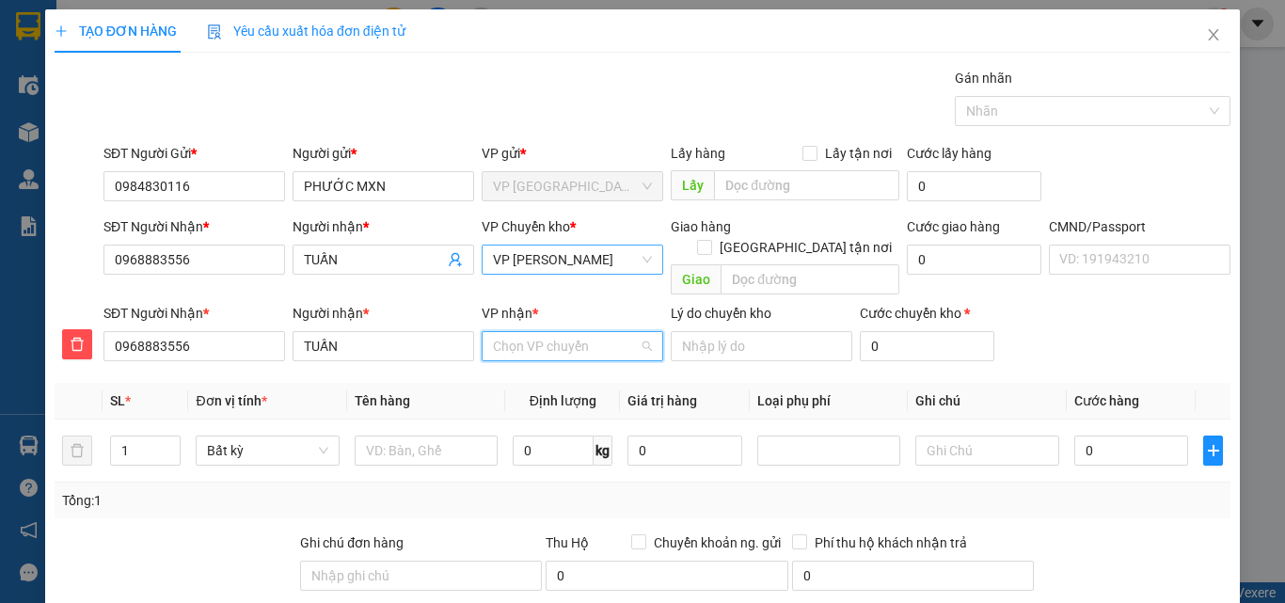
click at [546, 332] on input "VP nhận *" at bounding box center [566, 346] width 146 height 28
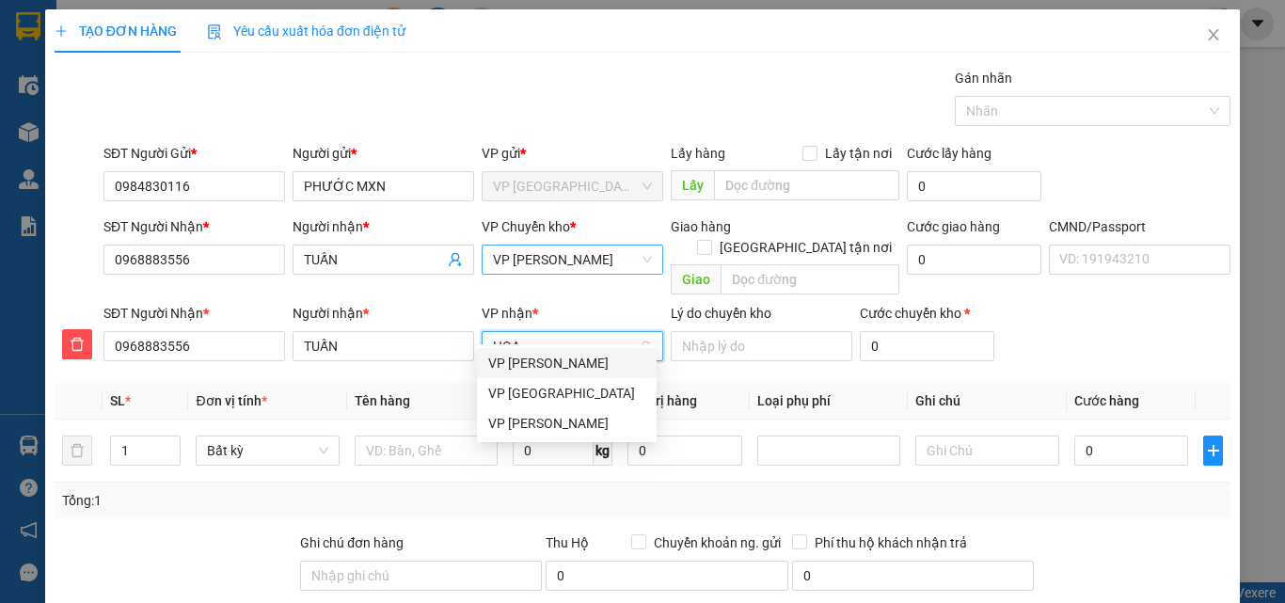
click at [572, 362] on div "VP [PERSON_NAME]" at bounding box center [566, 363] width 157 height 21
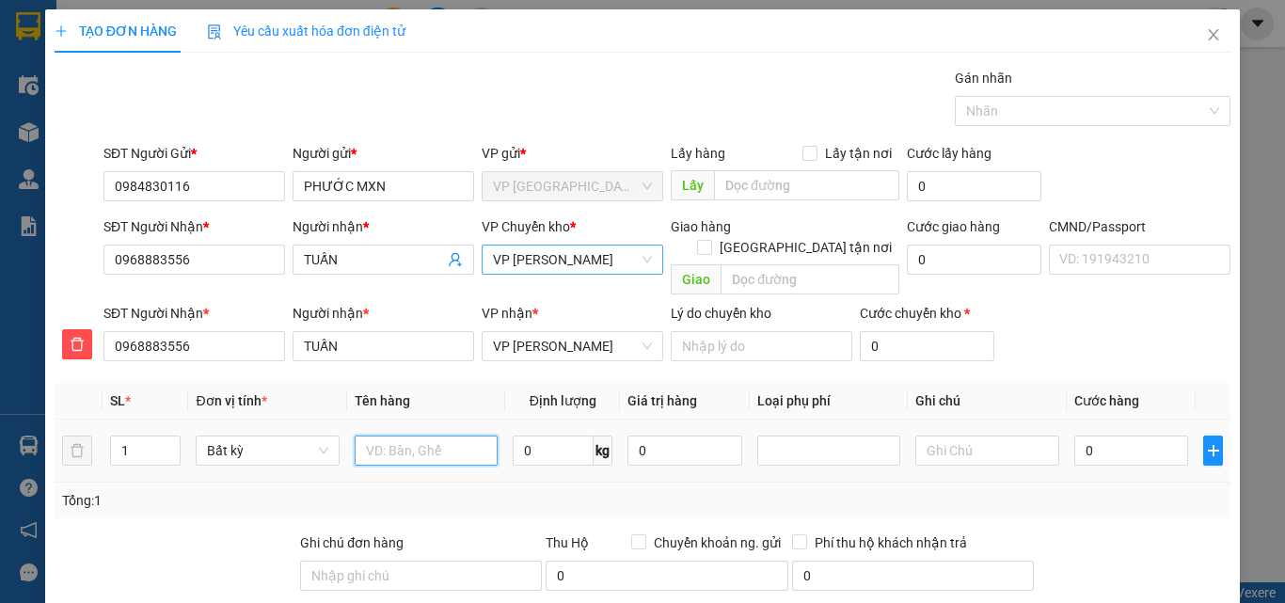
click at [376, 441] on input "text" at bounding box center [426, 451] width 143 height 30
click at [1090, 420] on td "0" at bounding box center [1132, 451] width 130 height 63
click at [1097, 437] on input "0" at bounding box center [1132, 451] width 115 height 30
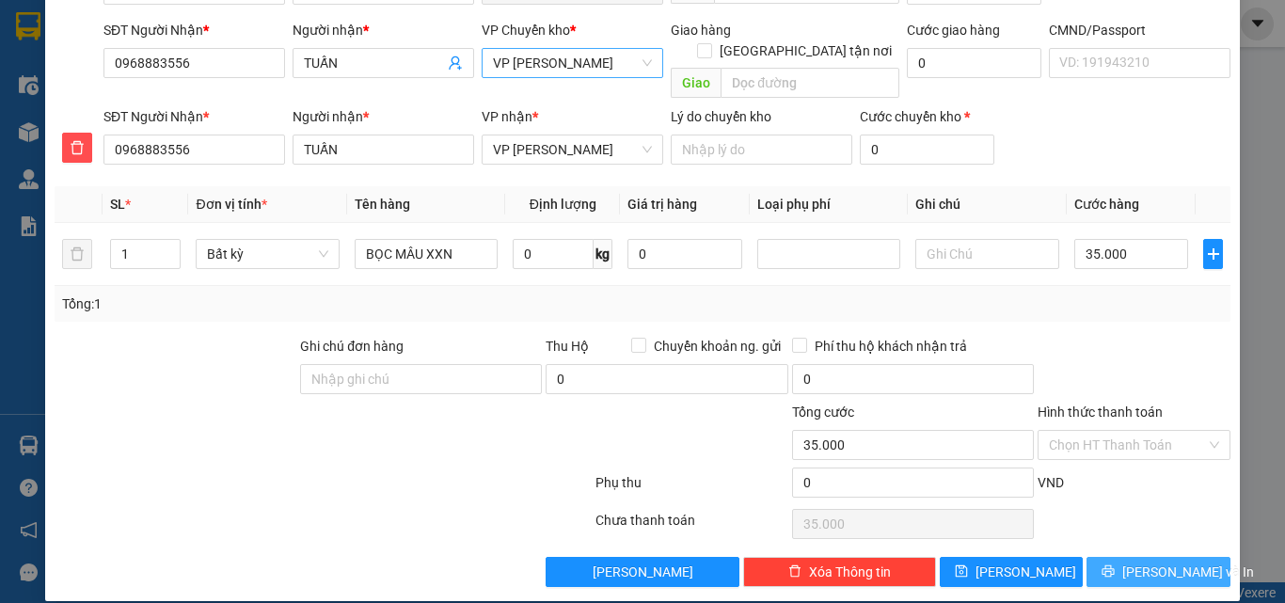
drag, startPoint x: 1131, startPoint y: 544, endPoint x: 1209, endPoint y: 537, distance: 78.4
click at [1131, 562] on span "[PERSON_NAME] và In" at bounding box center [1189, 572] width 132 height 21
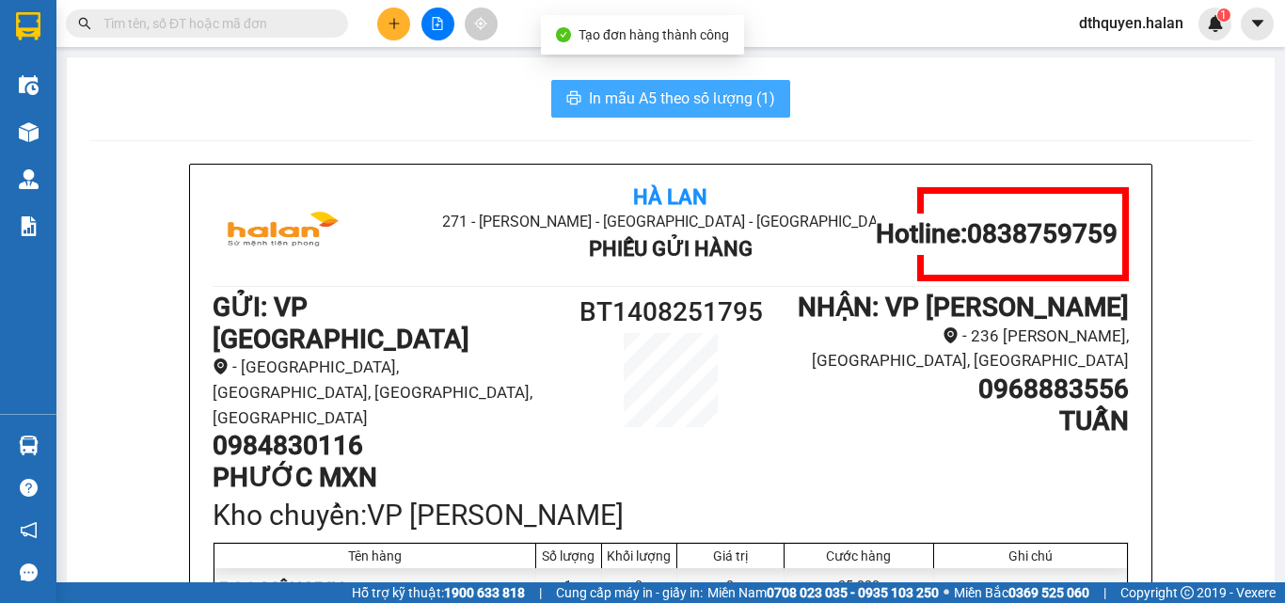
click at [635, 81] on button "In mẫu A5 theo số lượng (1)" at bounding box center [670, 99] width 239 height 38
click at [646, 103] on span "In mẫu A5 theo số lượng (1)" at bounding box center [682, 99] width 186 height 24
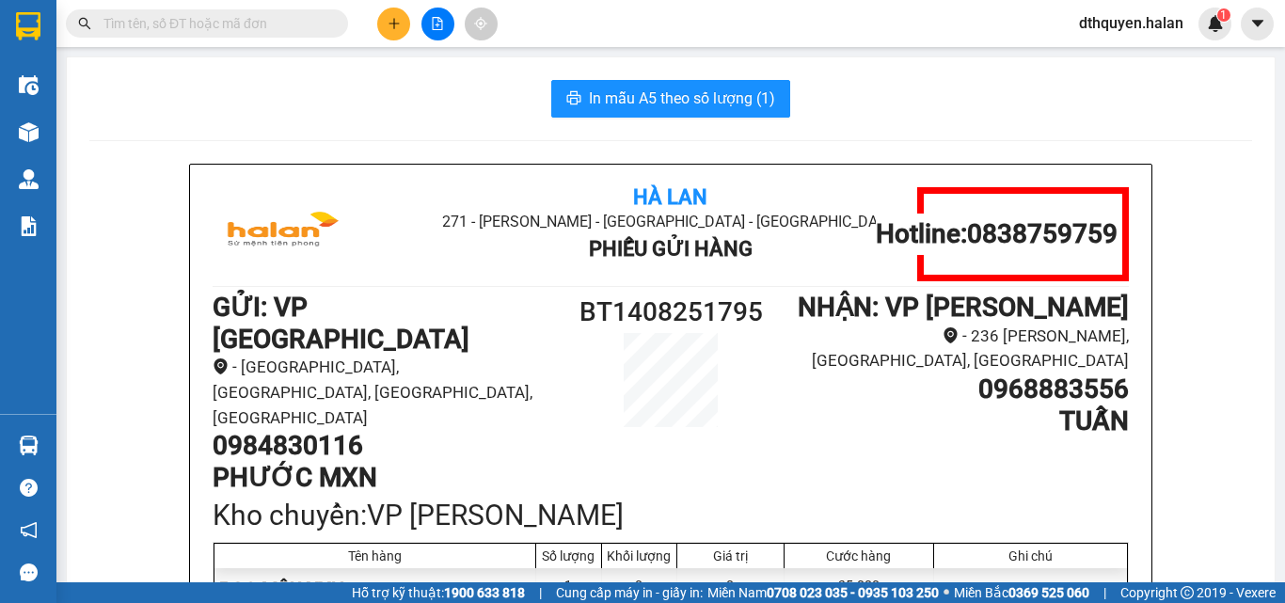
click at [204, 14] on input "text" at bounding box center [215, 23] width 222 height 21
paste input "0989877028"
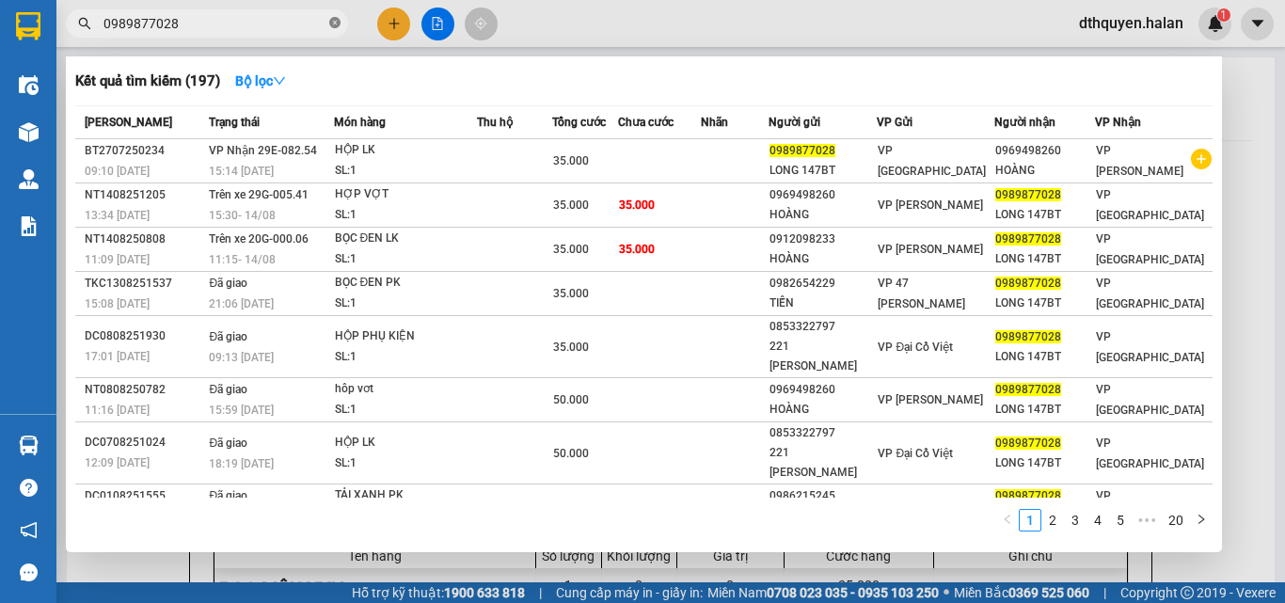
click at [329, 24] on icon "close-circle" at bounding box center [334, 22] width 11 height 11
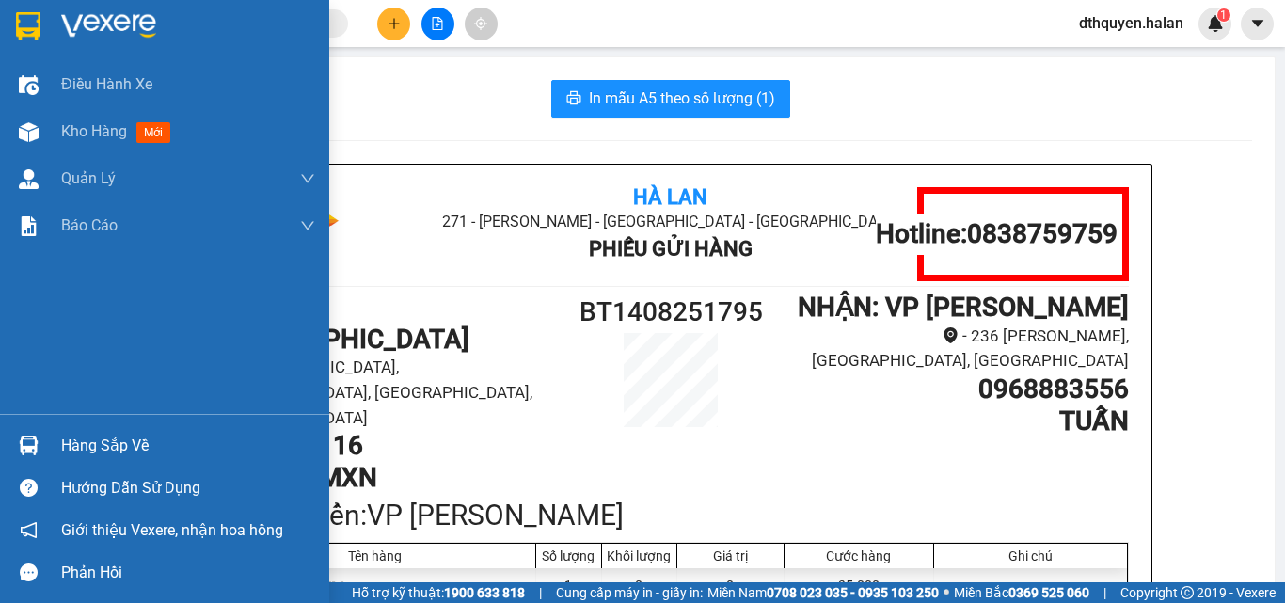
drag, startPoint x: 109, startPoint y: 438, endPoint x: 369, endPoint y: 472, distance: 261.9
click at [110, 438] on div "Hàng sắp về" at bounding box center [188, 446] width 254 height 28
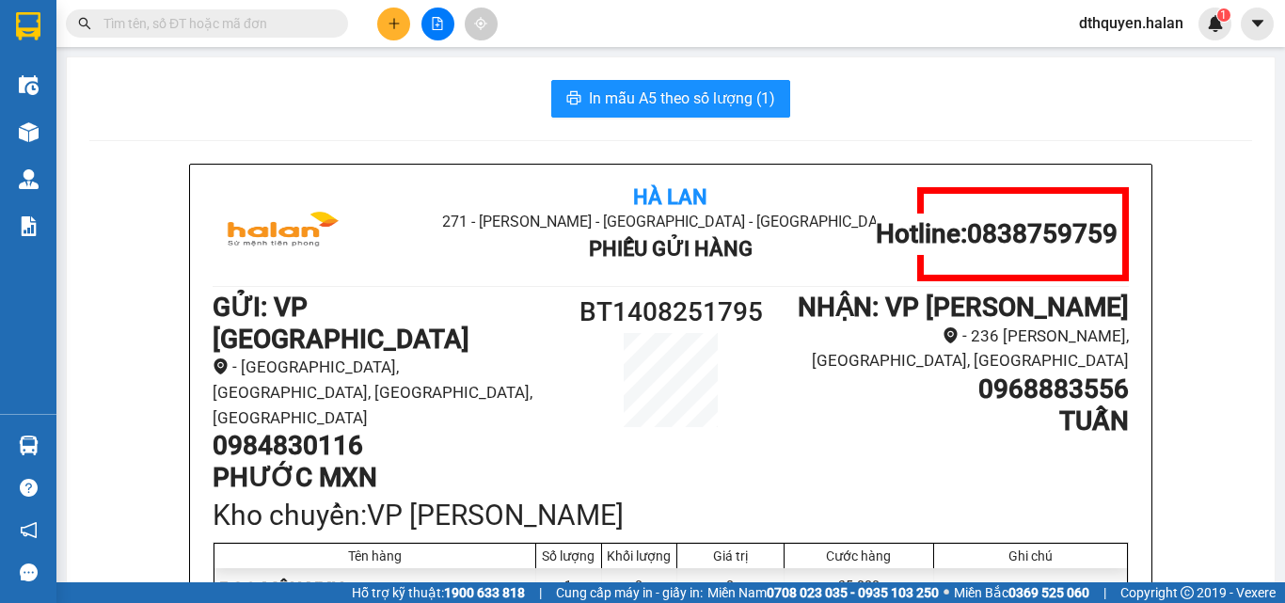
click at [919, 96] on section "Kết quả tìm kiếm ( 197 ) Bộ lọc Mã ĐH Trạng thái Món hàng Thu hộ Tổng cước Chưa…" at bounding box center [642, 301] width 1285 height 603
click at [167, 19] on input "text" at bounding box center [215, 23] width 222 height 21
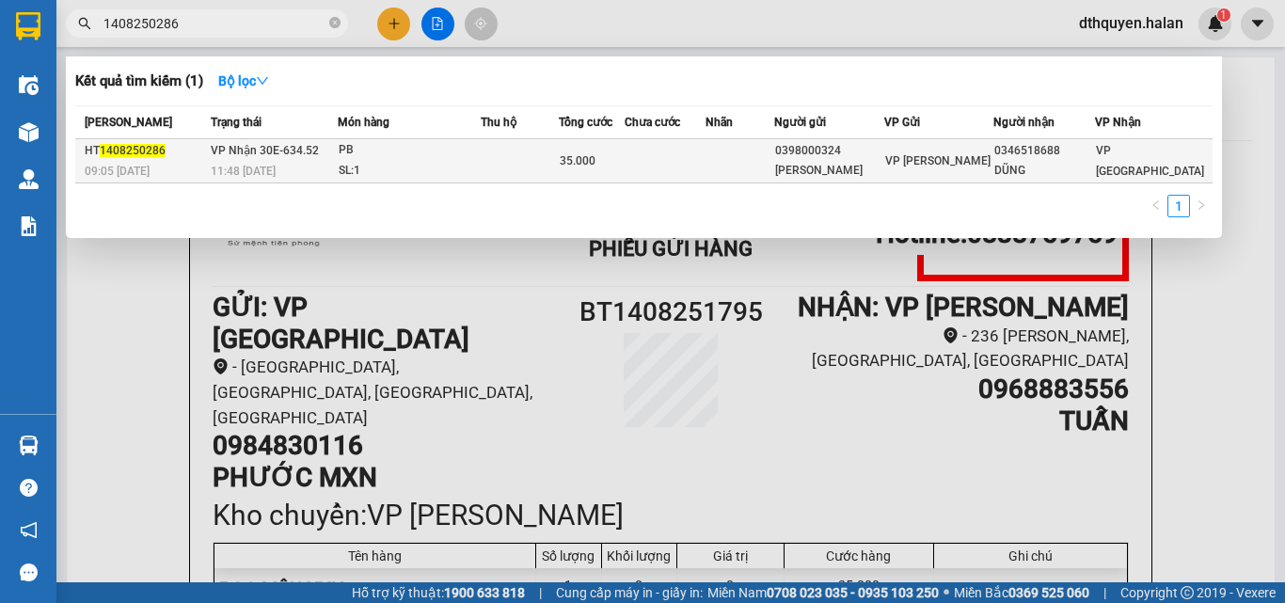
click at [277, 157] on span "VP Nhận 30E-634.52" at bounding box center [265, 150] width 108 height 13
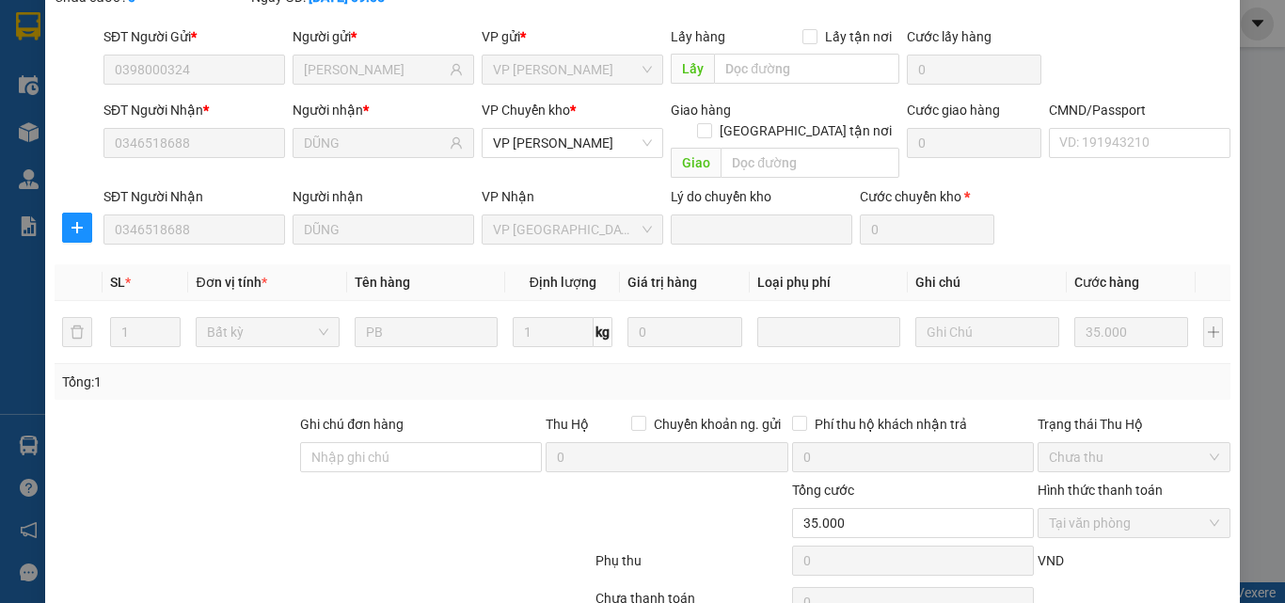
scroll to position [199, 0]
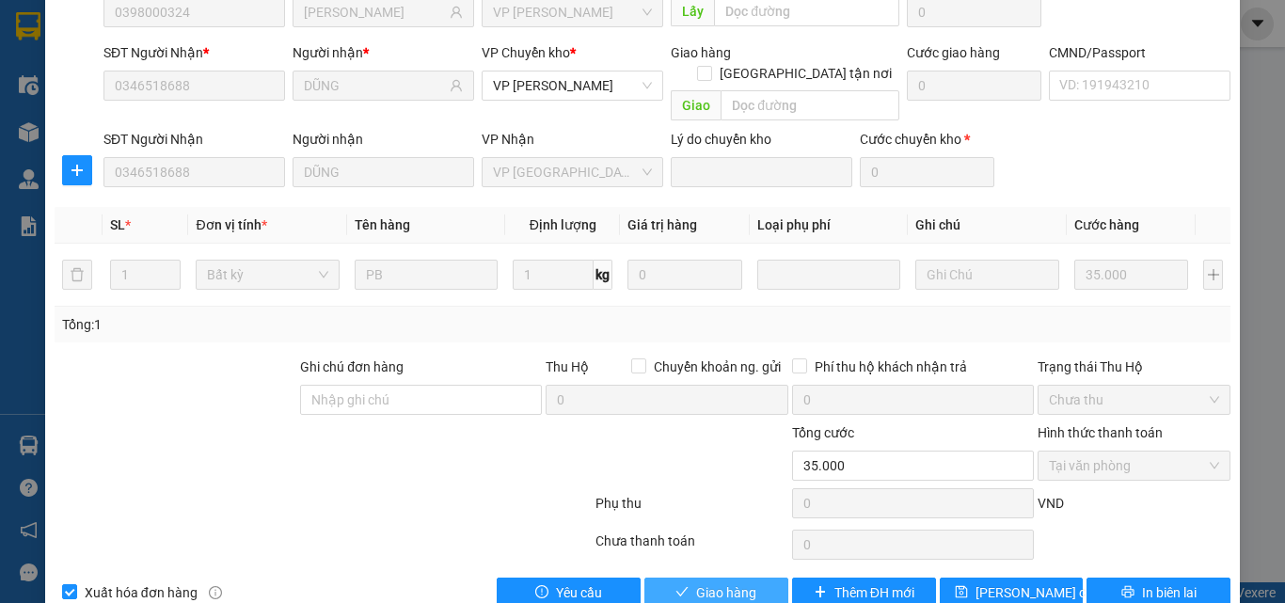
click at [676, 585] on icon "check" at bounding box center [682, 591] width 13 height 13
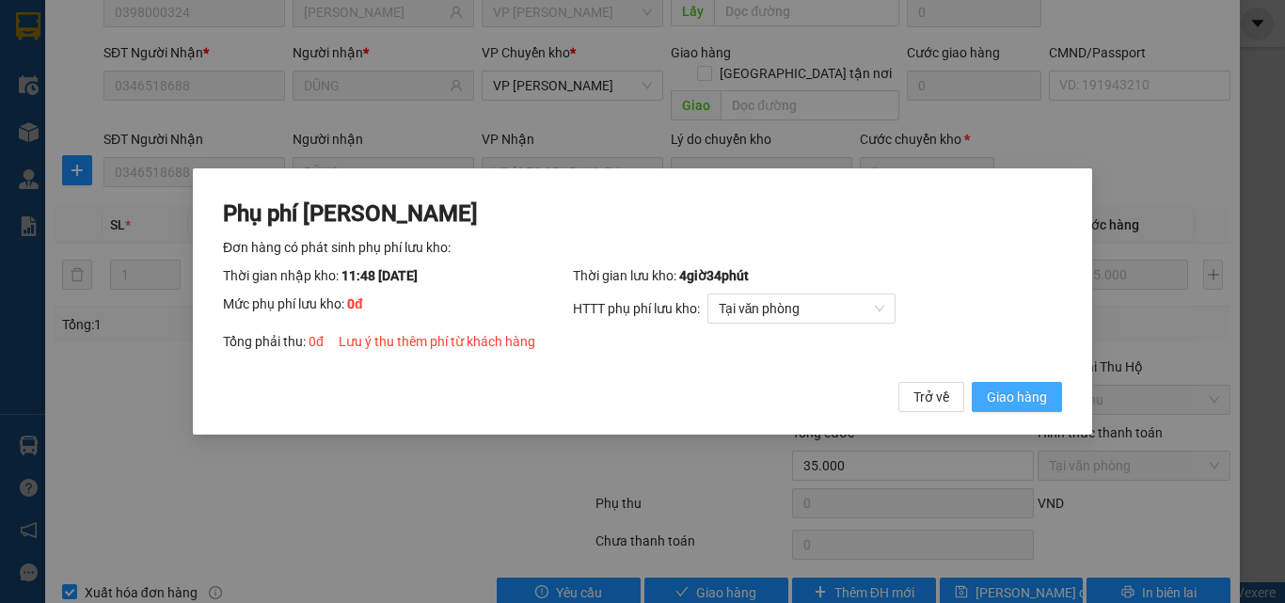
click at [1013, 393] on span "Giao hàng" at bounding box center [1017, 397] width 60 height 21
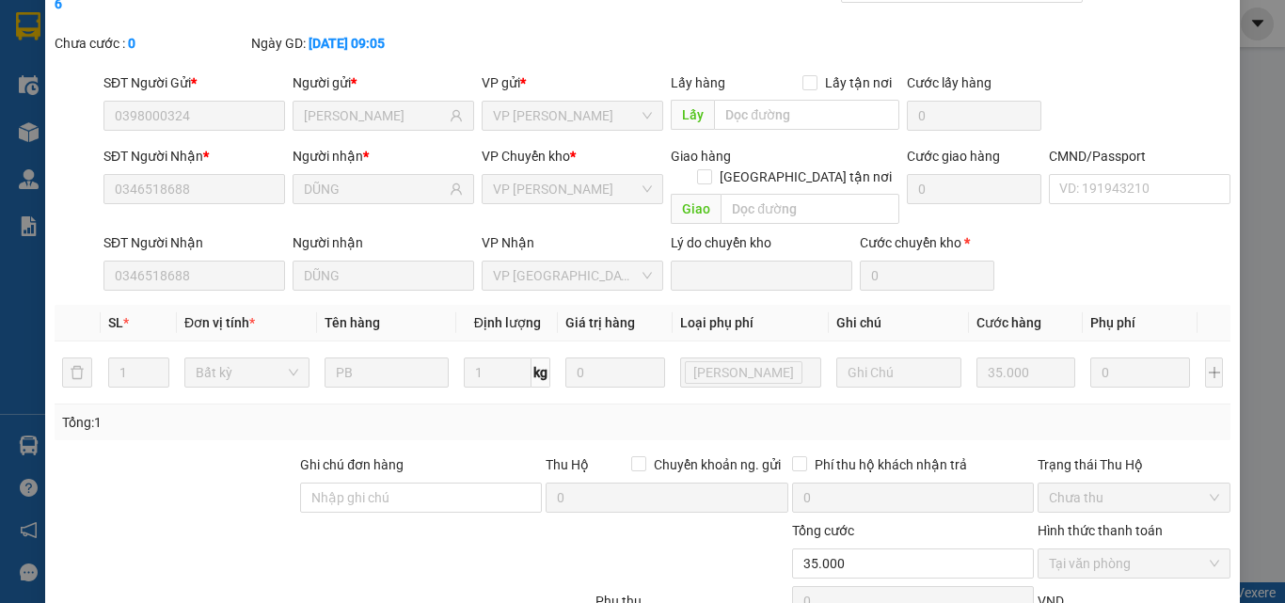
scroll to position [0, 0]
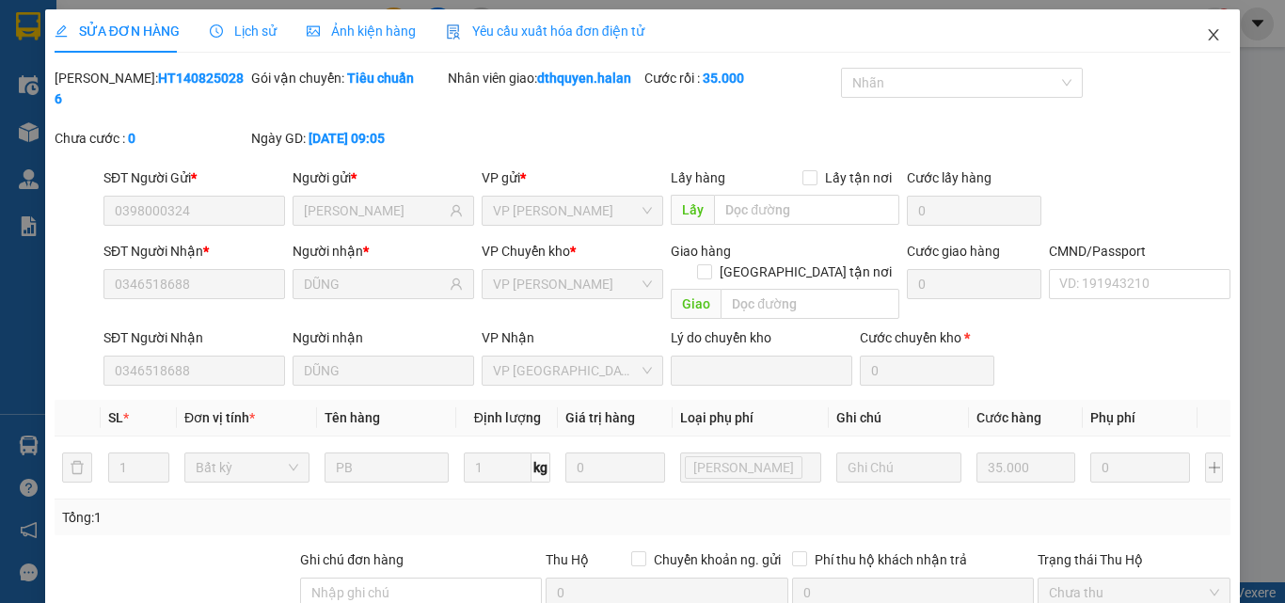
click at [1206, 40] on icon "close" at bounding box center [1213, 34] width 15 height 15
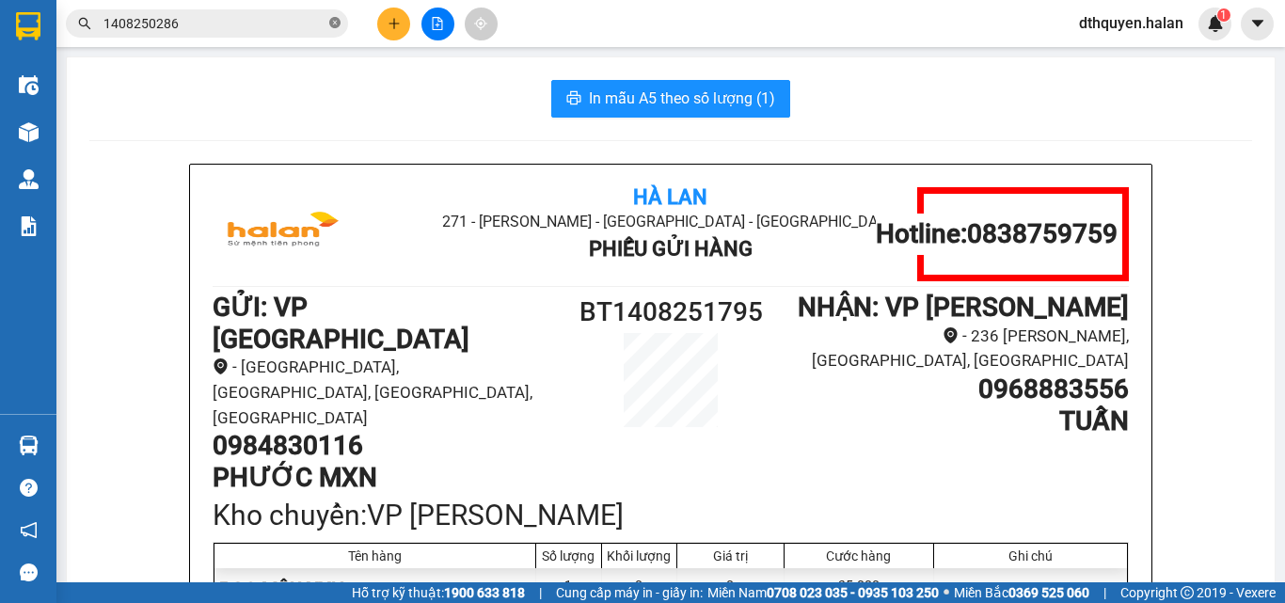
click at [338, 18] on icon "close-circle" at bounding box center [334, 22] width 11 height 11
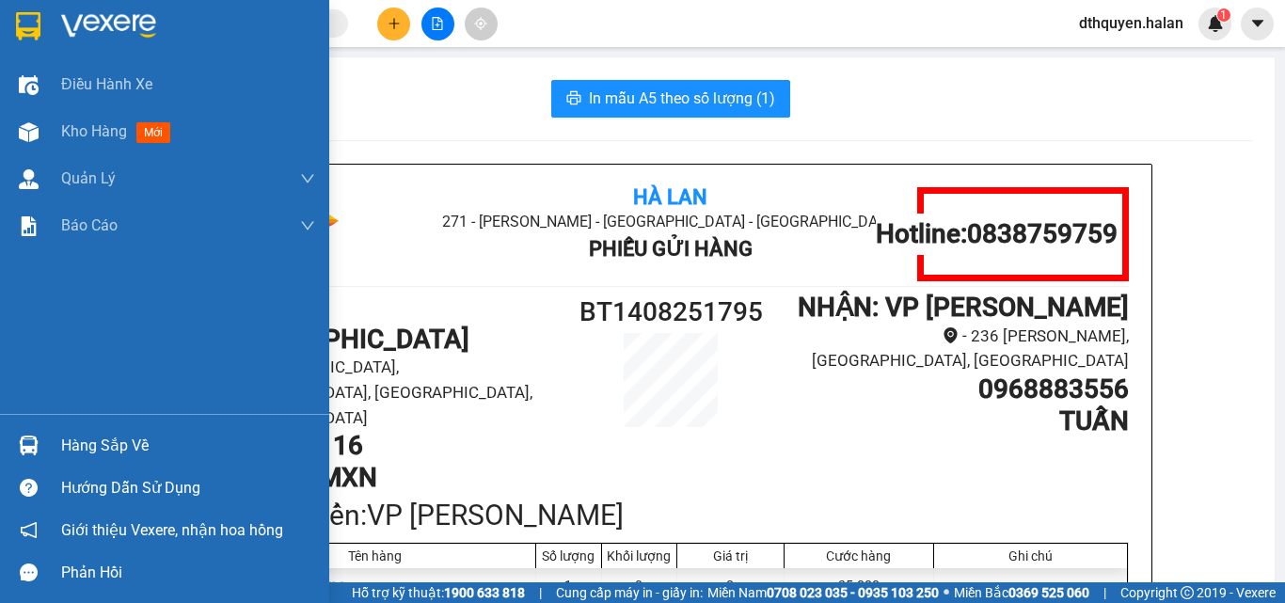
click at [117, 447] on div "Hàng sắp về" at bounding box center [188, 446] width 254 height 28
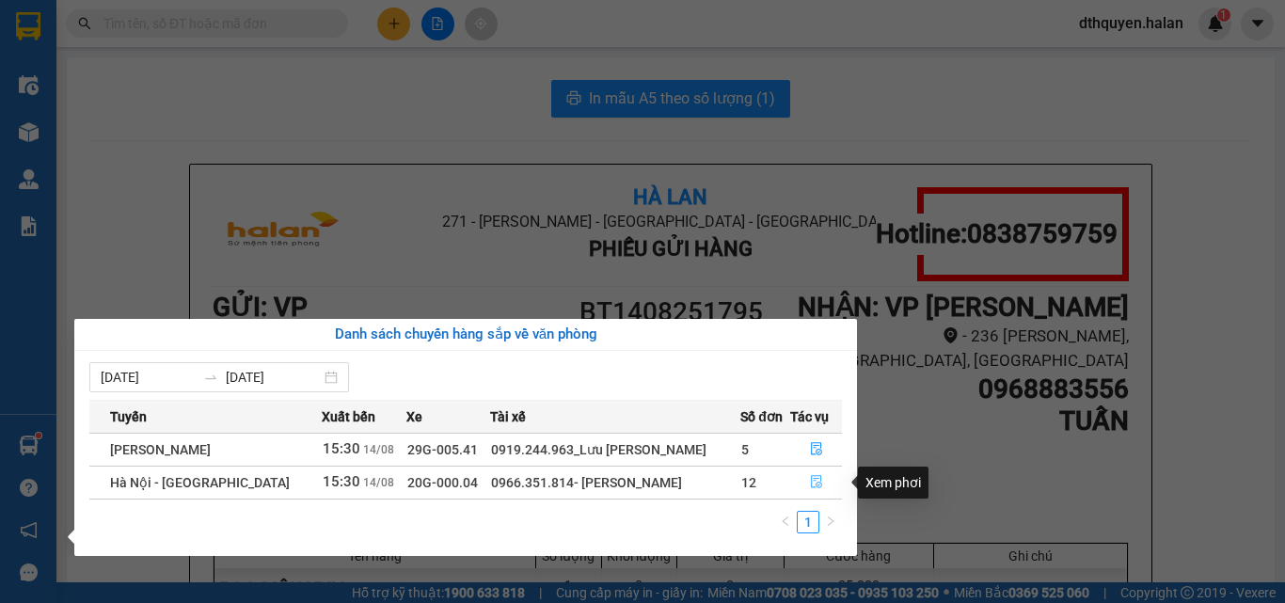
click at [817, 485] on icon "file-done" at bounding box center [816, 482] width 11 height 13
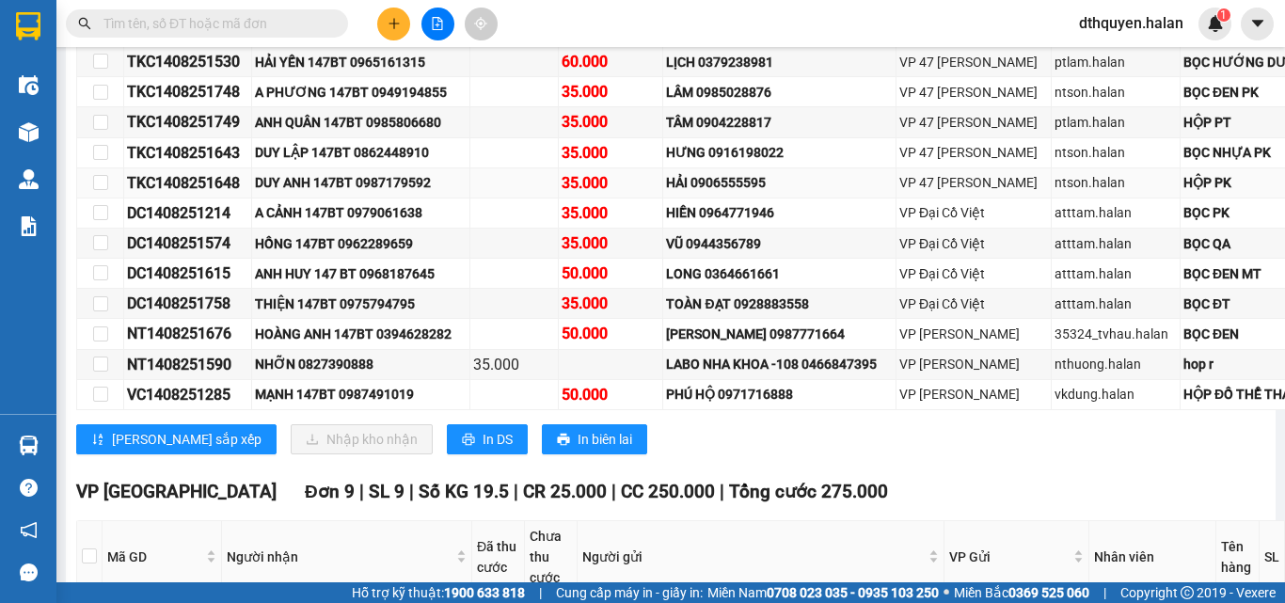
scroll to position [847, 0]
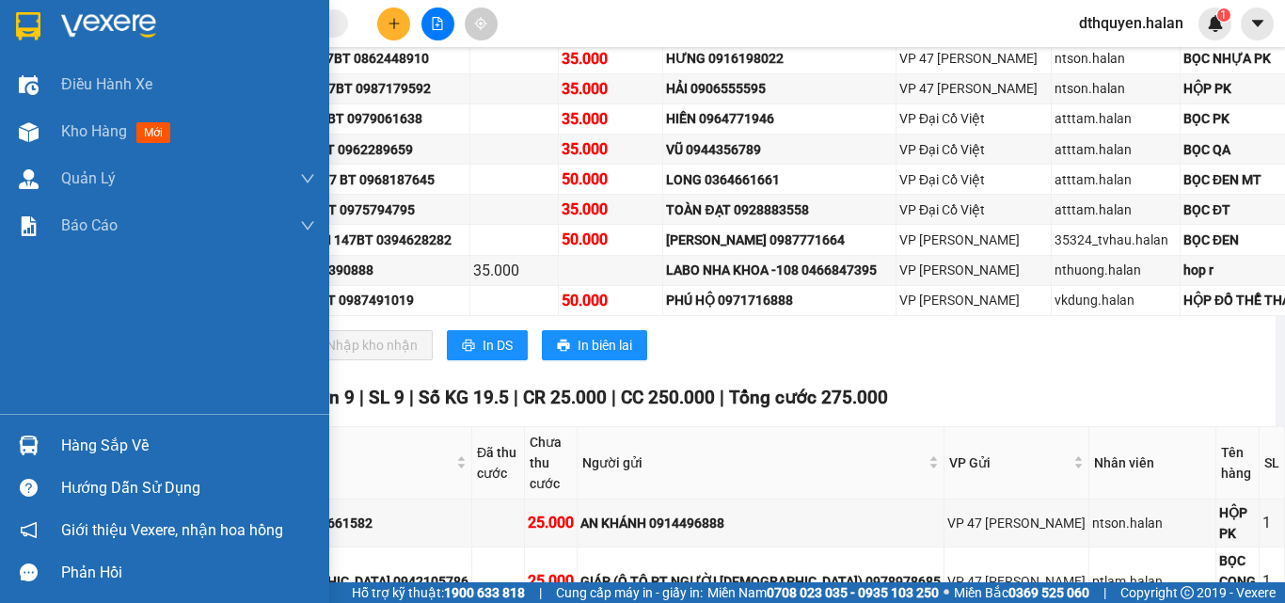
click at [138, 450] on div "Hàng sắp về" at bounding box center [188, 446] width 254 height 28
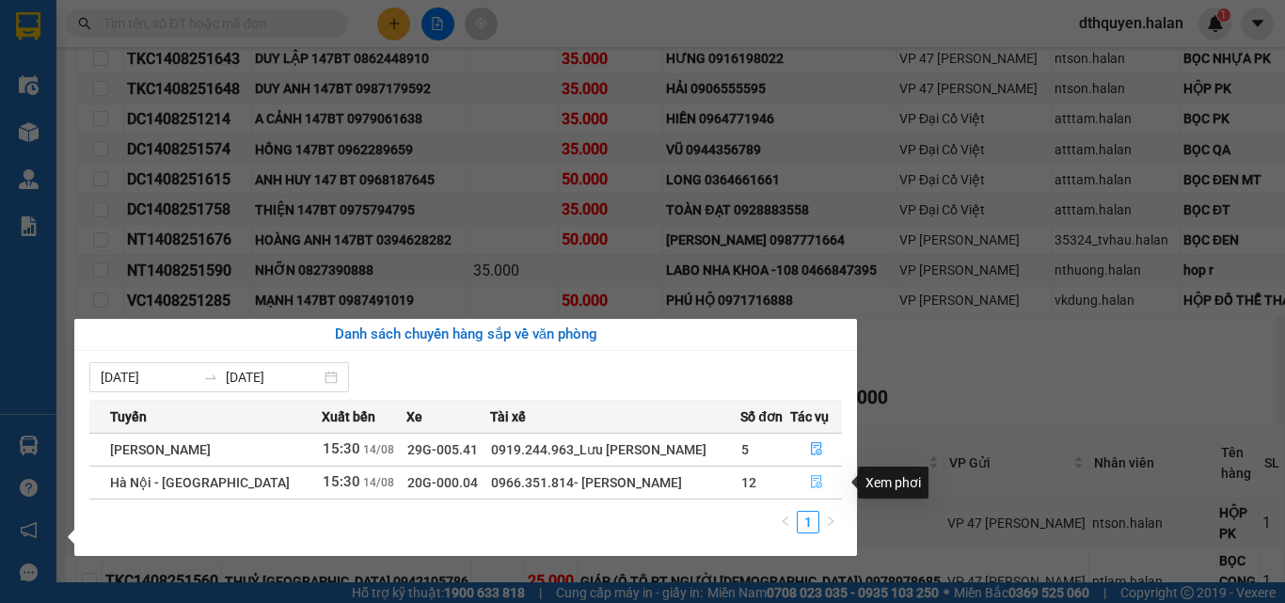
click at [810, 481] on icon "file-done" at bounding box center [816, 481] width 13 height 13
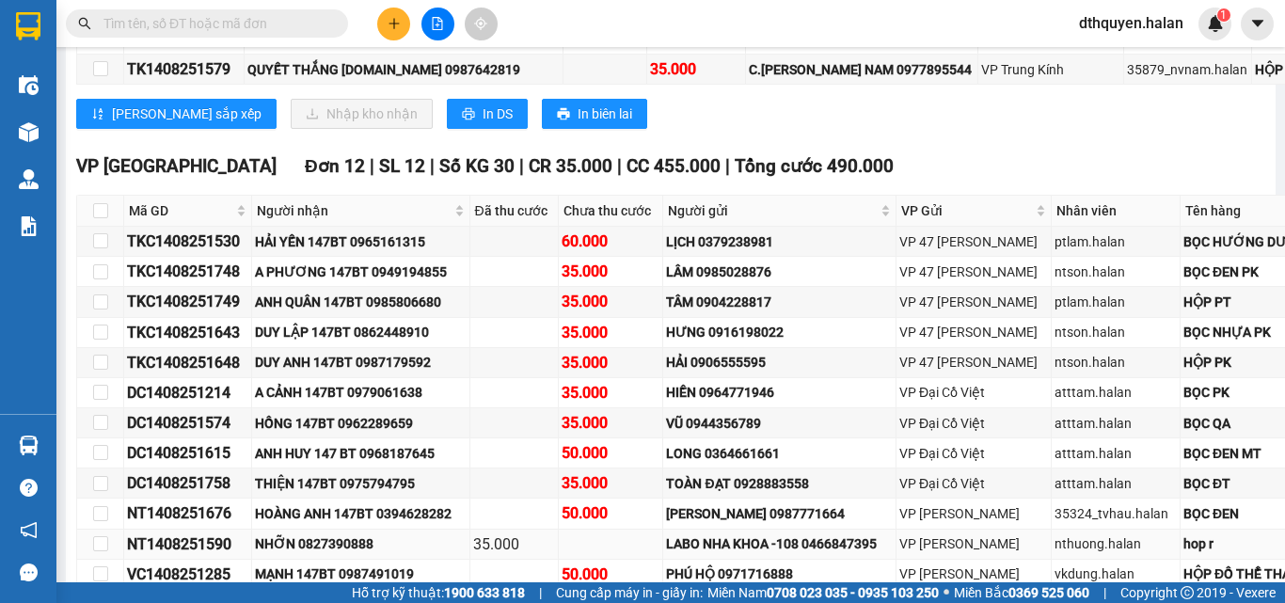
scroll to position [565, 0]
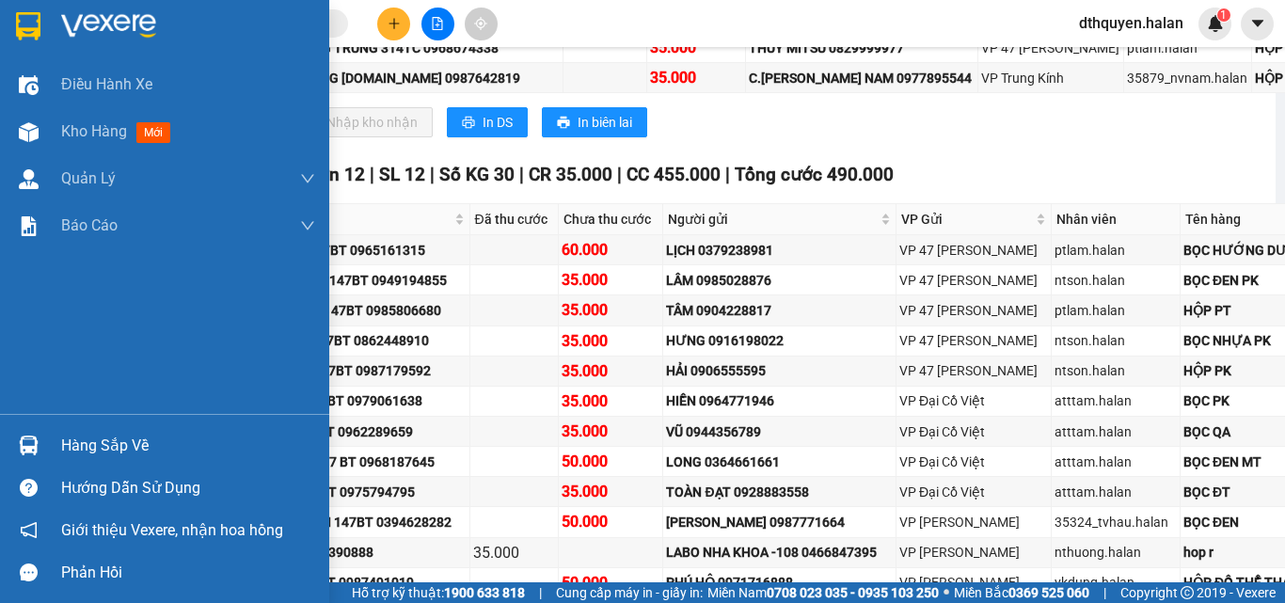
click at [151, 433] on div "Hàng sắp về" at bounding box center [188, 446] width 254 height 28
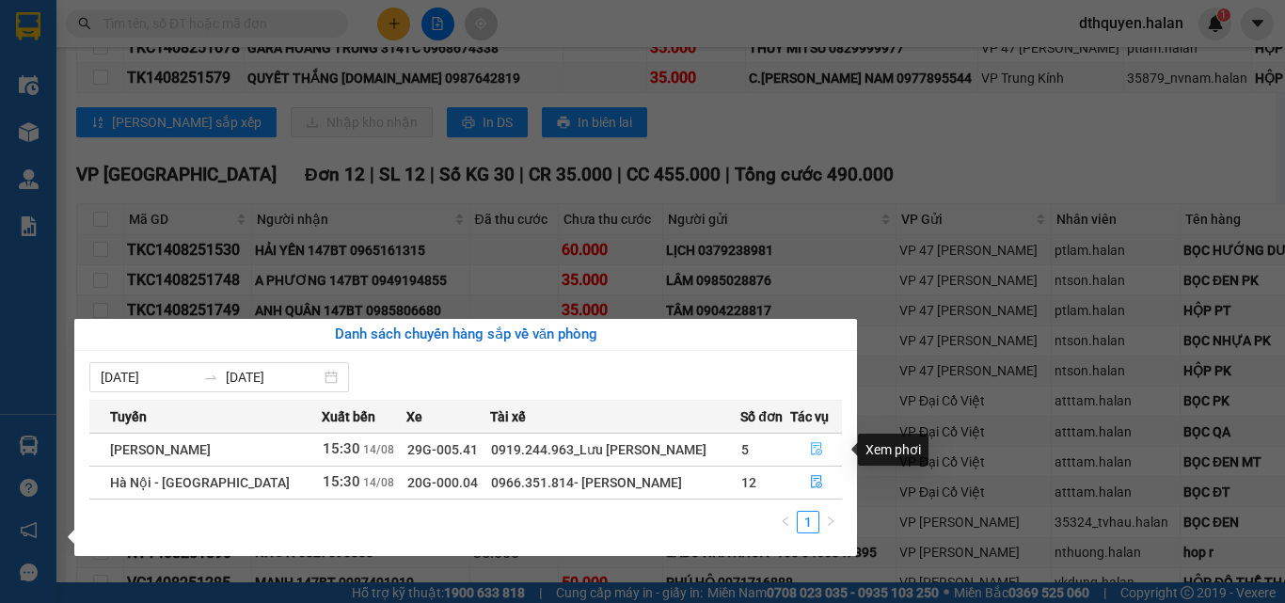
click at [810, 447] on icon "file-done" at bounding box center [816, 448] width 13 height 13
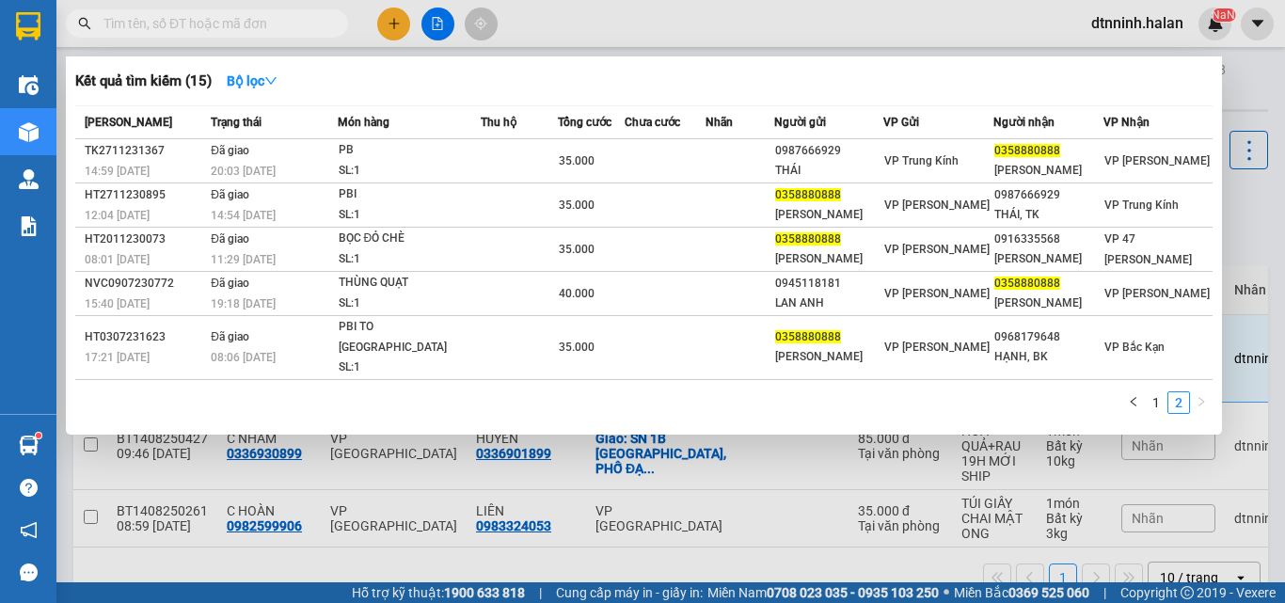
click at [268, 24] on input "text" at bounding box center [215, 23] width 222 height 21
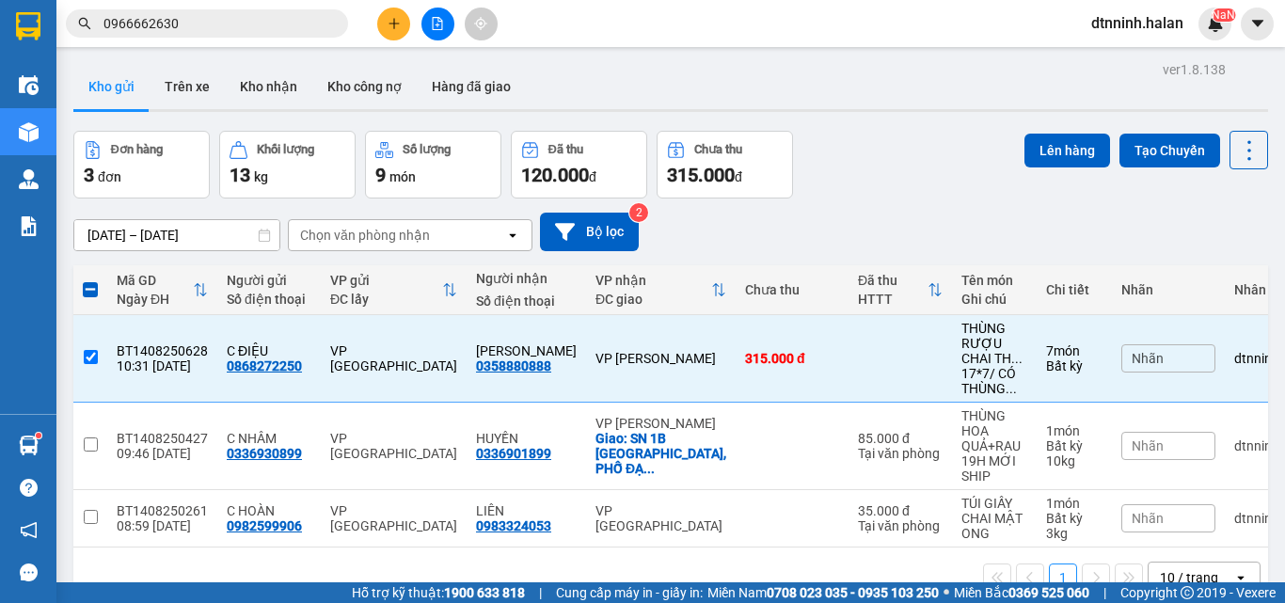
click at [123, 23] on input "0966662630" at bounding box center [215, 23] width 222 height 21
type input "09609666626306662630"
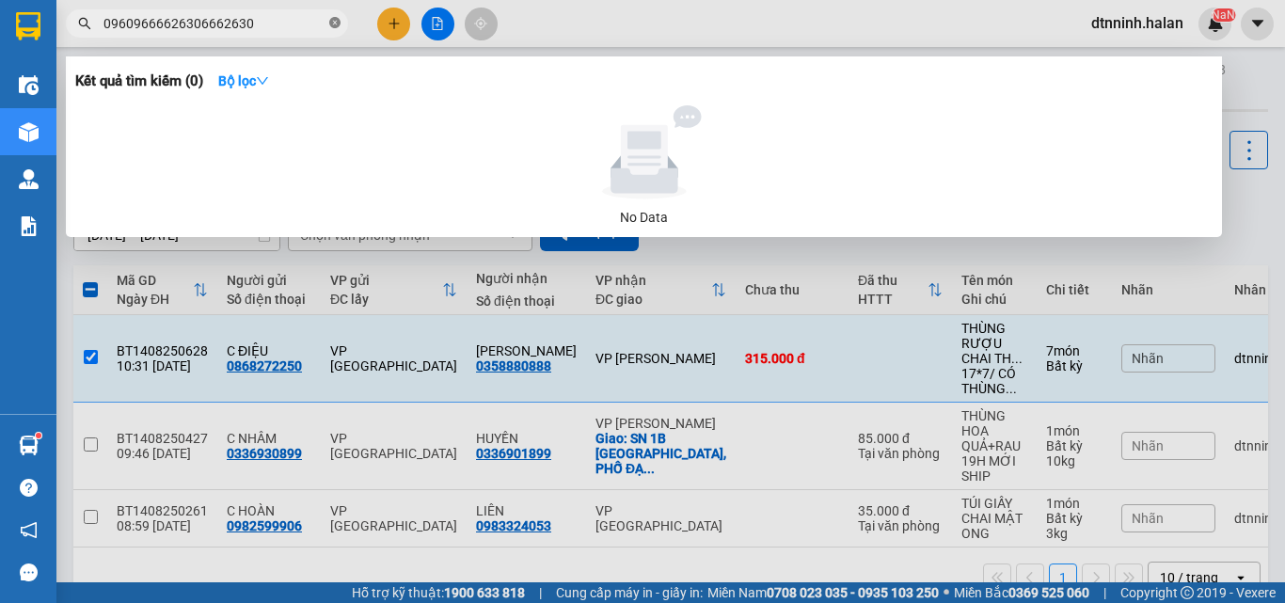
click at [340, 24] on icon "close-circle" at bounding box center [334, 22] width 11 height 11
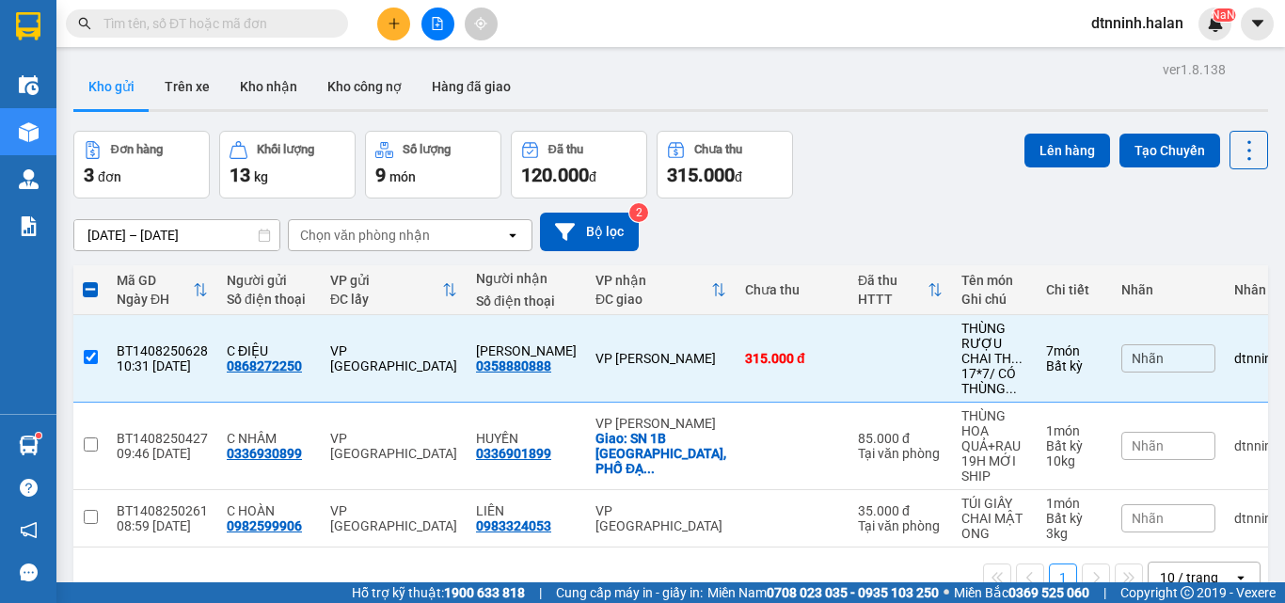
click at [290, 26] on input "text" at bounding box center [215, 23] width 222 height 21
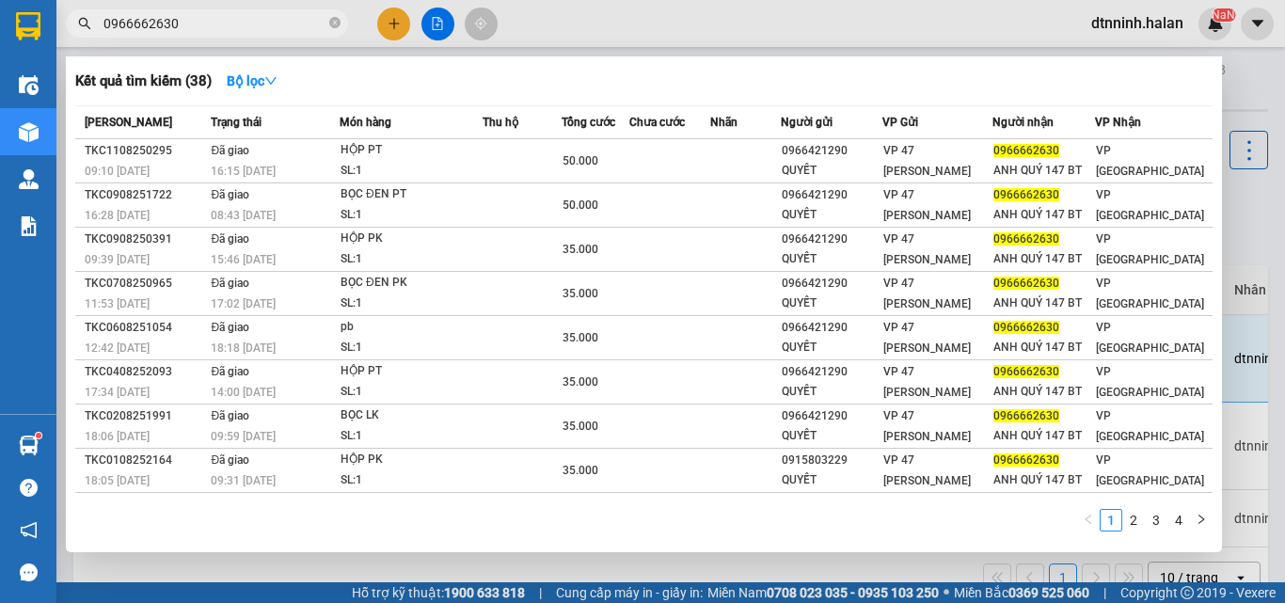
type input "0966662630"
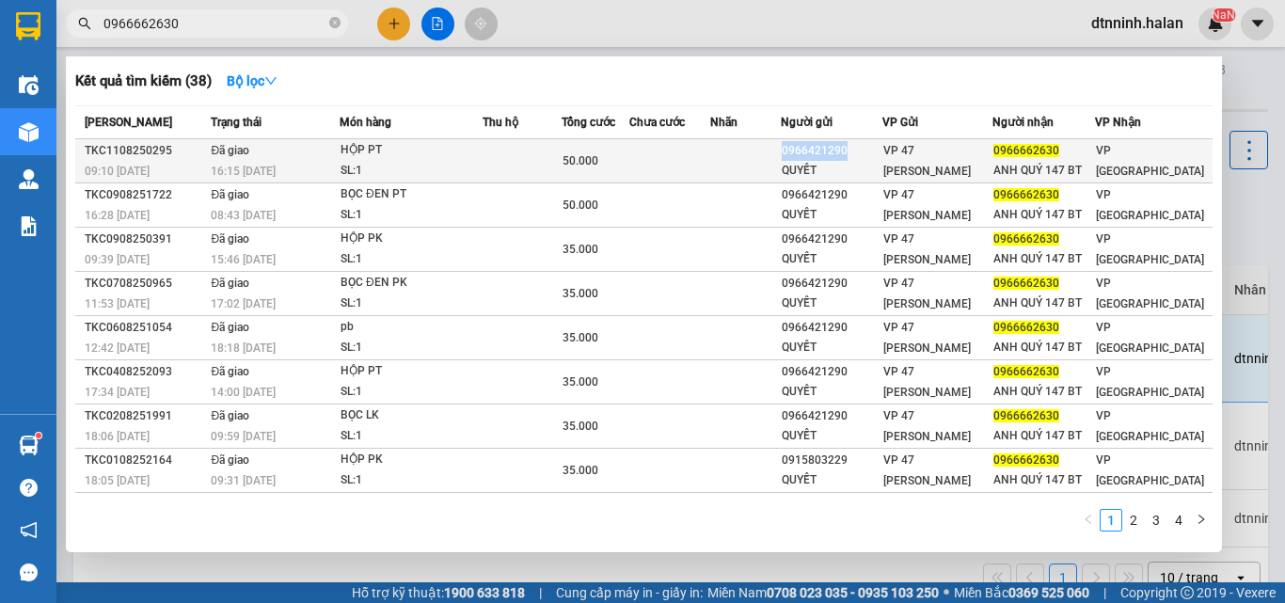
copy div "0966421290"
drag, startPoint x: 804, startPoint y: 148, endPoint x: 881, endPoint y: 153, distance: 77.4
click at [881, 153] on tr "TKC1108250295 09:10 - 11/08 Đã giao 16:15 - 11/08 HỘP PT SL: 1 50.000 096642129…" at bounding box center [644, 161] width 1138 height 44
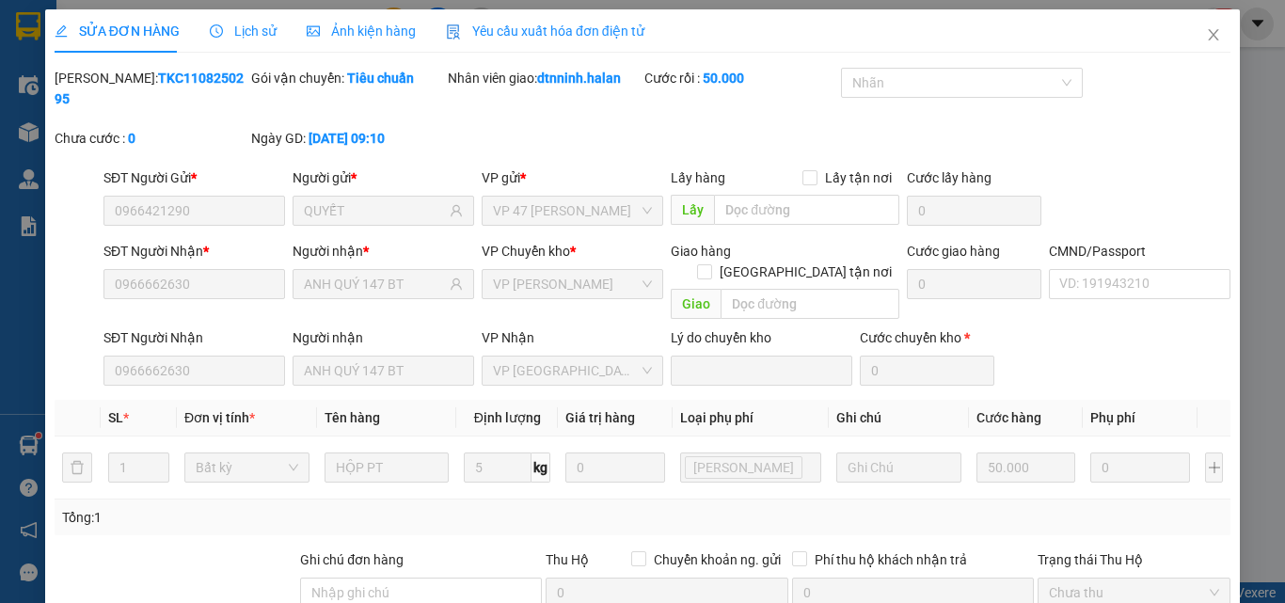
type input "0966421290"
type input "QUYẾT"
type input "0966662630"
type input "ANH QUÝ 147 BT"
type input "50.000"
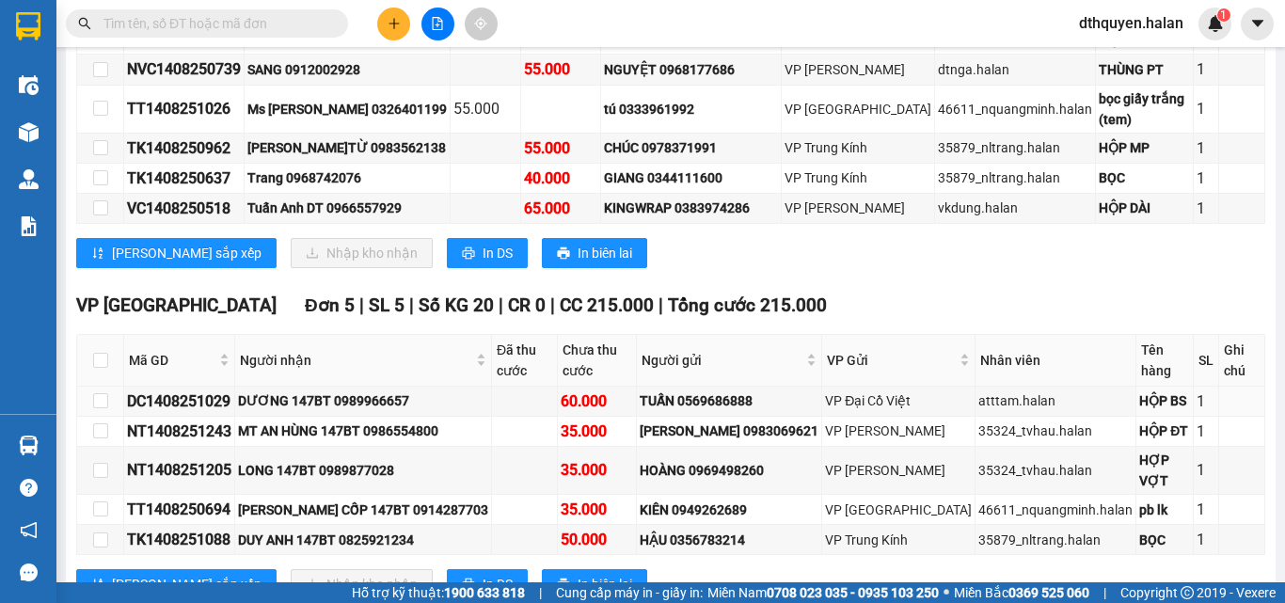
scroll to position [1050, 0]
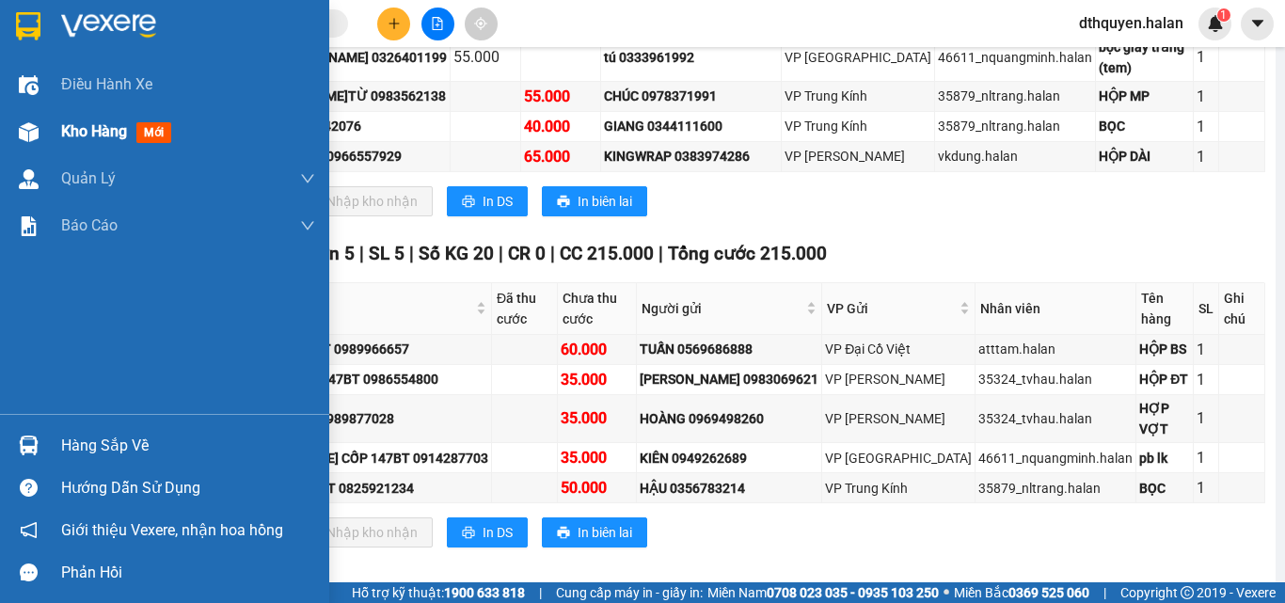
click at [83, 123] on span "Kho hàng" at bounding box center [94, 131] width 66 height 18
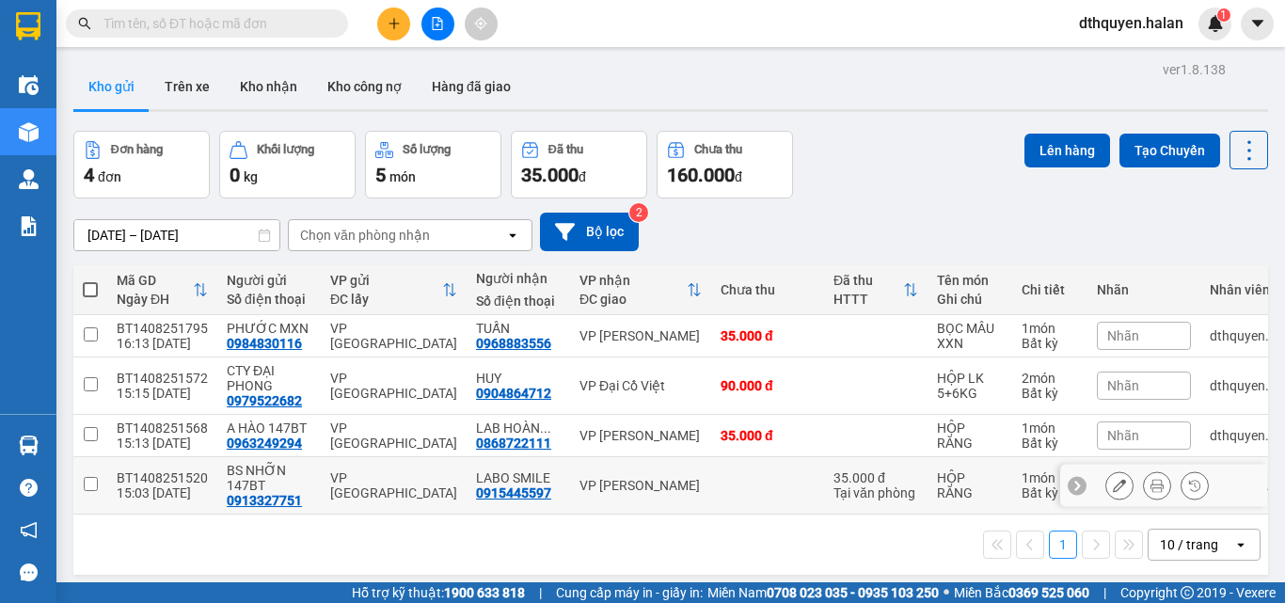
click at [604, 491] on div "VP [PERSON_NAME]" at bounding box center [641, 485] width 122 height 15
checkbox input "true"
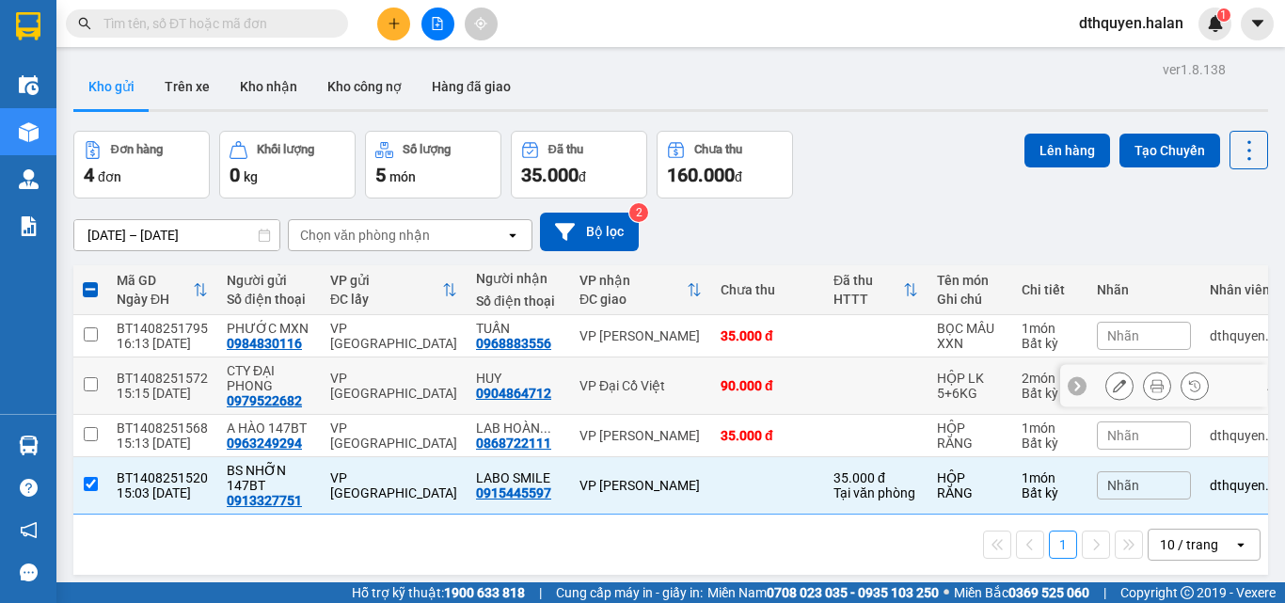
click at [616, 382] on div "VP Đại Cồ Việt" at bounding box center [641, 385] width 122 height 15
checkbox input "true"
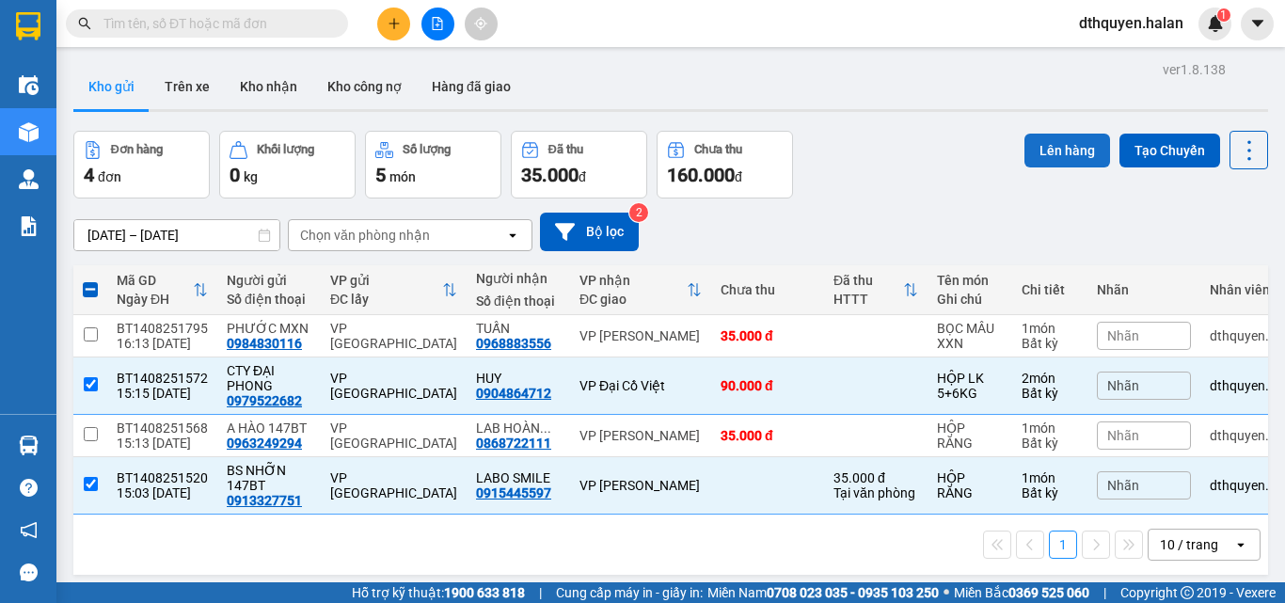
click at [1032, 150] on button "Lên hàng" at bounding box center [1068, 151] width 86 height 34
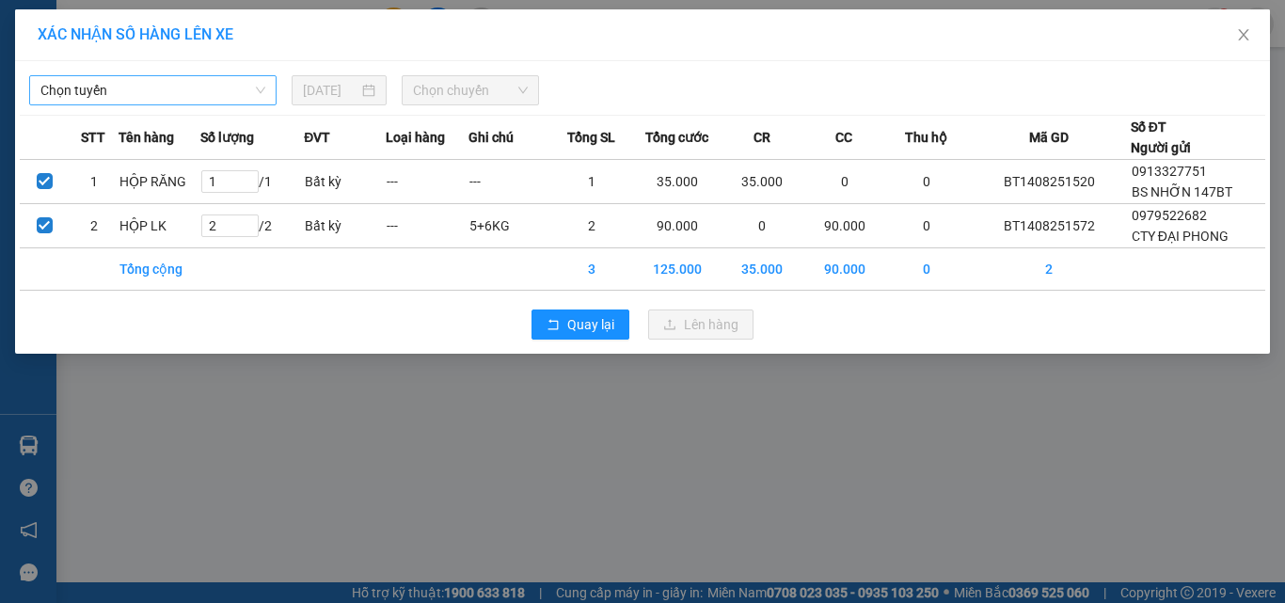
drag, startPoint x: 122, startPoint y: 82, endPoint x: 153, endPoint y: 104, distance: 37.8
click at [126, 83] on span "Chọn tuyến" at bounding box center [152, 90] width 225 height 28
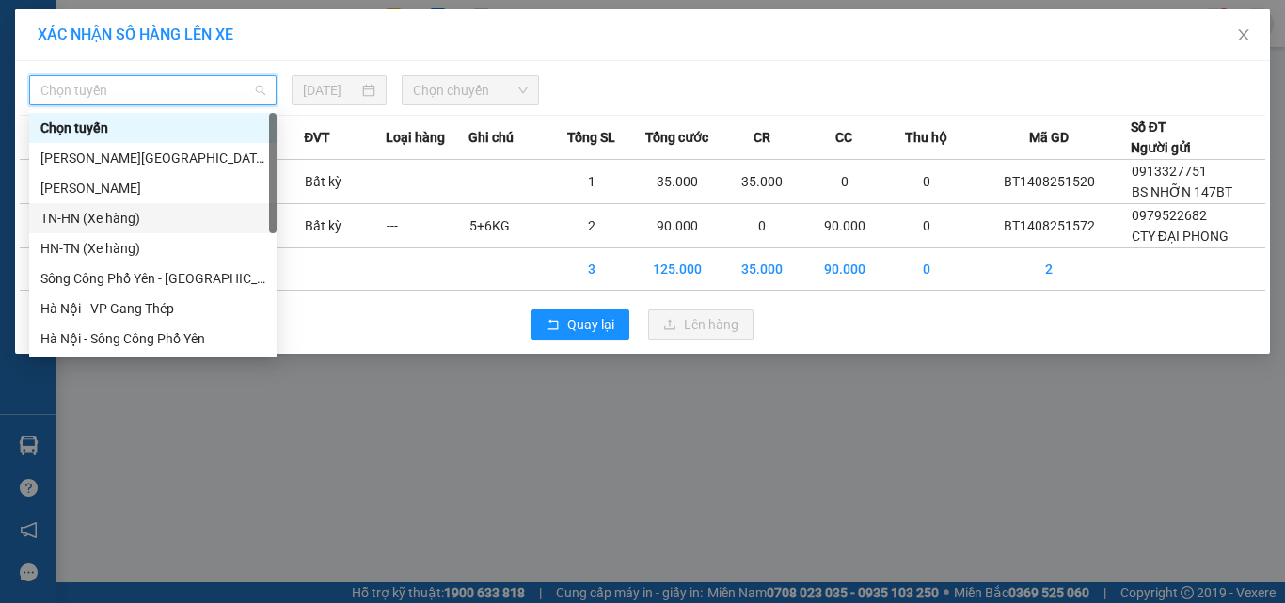
scroll to position [331, 0]
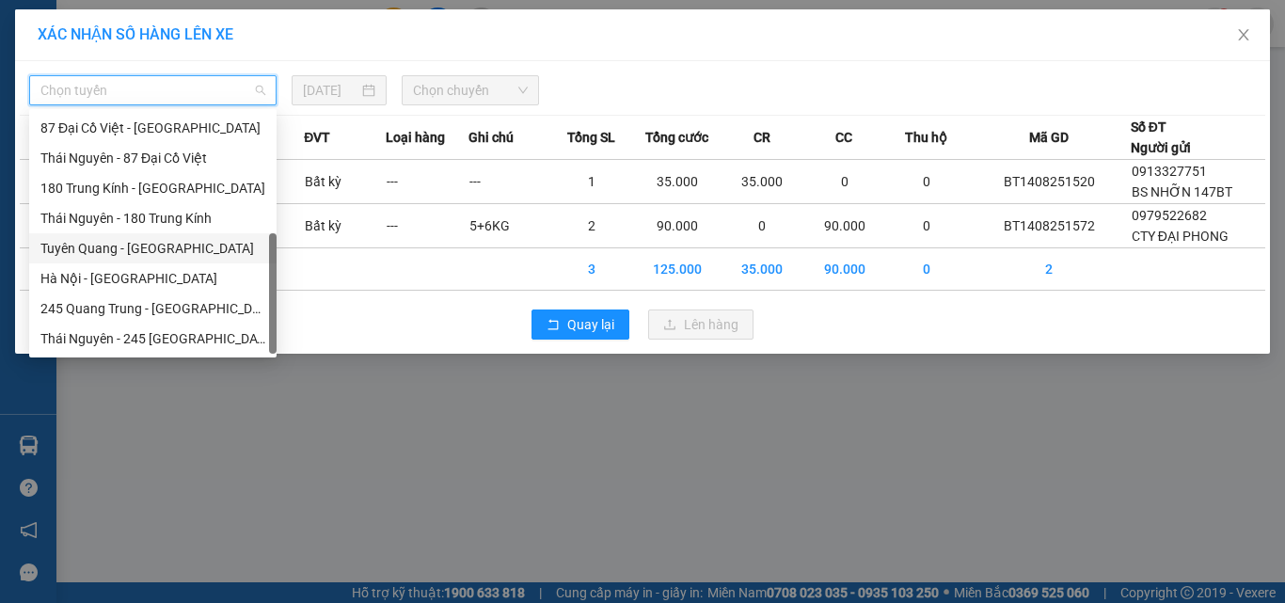
click at [117, 247] on div "Tuyên Quang - [GEOGRAPHIC_DATA]" at bounding box center [152, 248] width 225 height 21
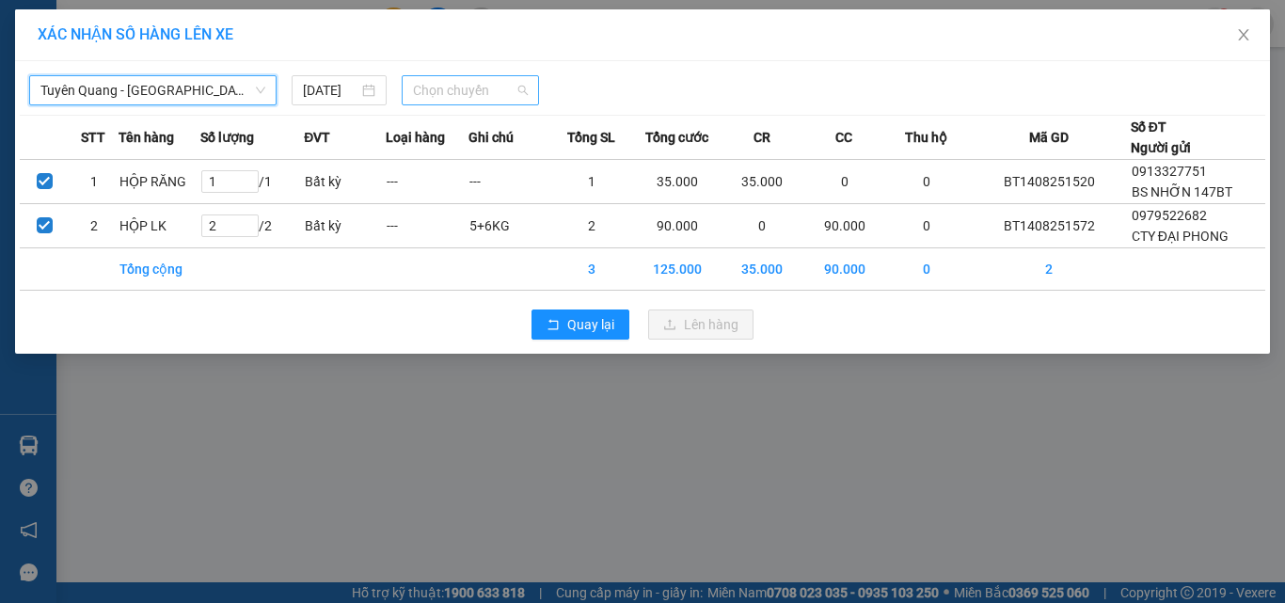
click at [444, 76] on span "Chọn chuyến" at bounding box center [471, 90] width 116 height 28
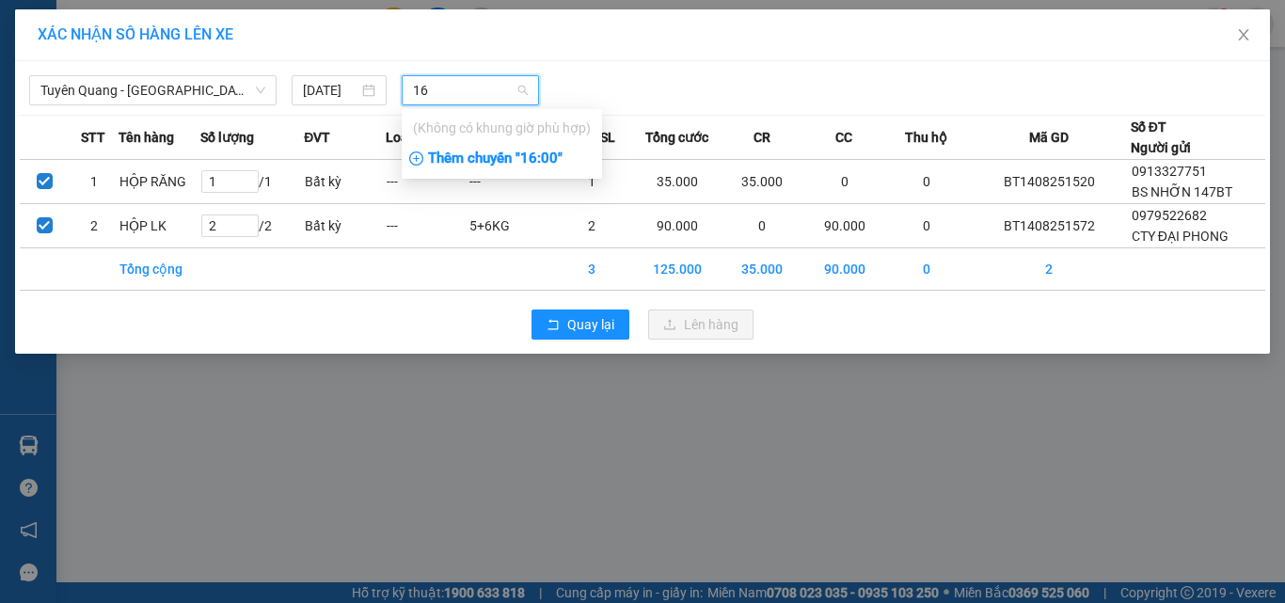
type input "16"
click at [506, 159] on div "Thêm chuyến " 16:00 "" at bounding box center [502, 159] width 200 height 32
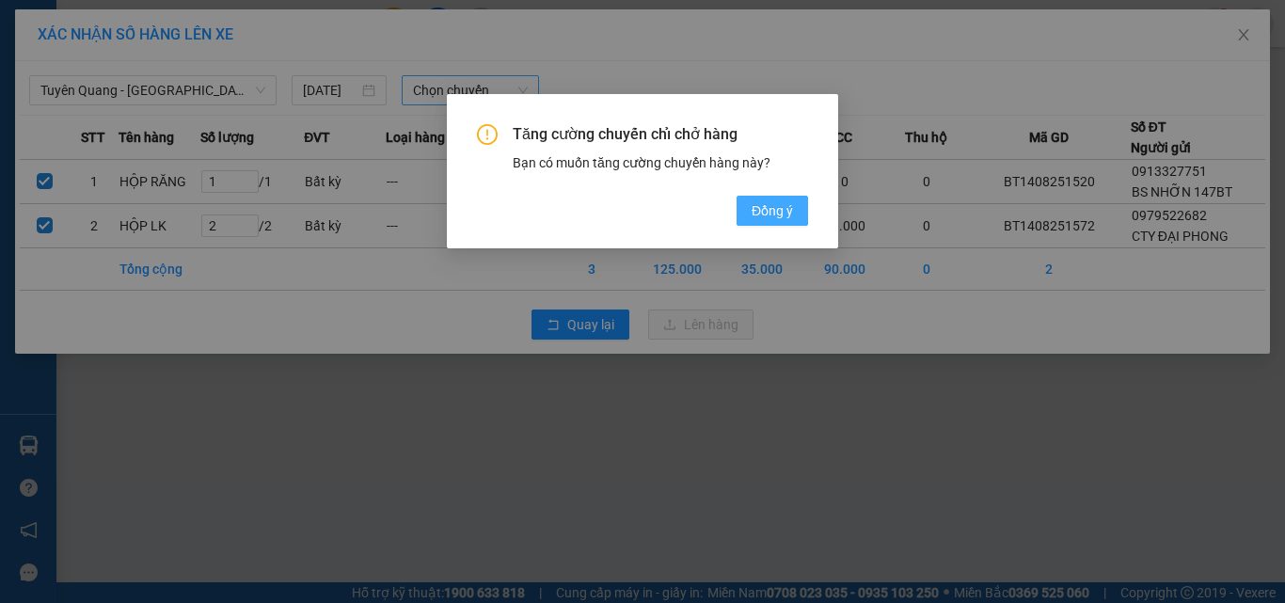
click at [774, 197] on button "Đồng ý" at bounding box center [773, 211] width 72 height 30
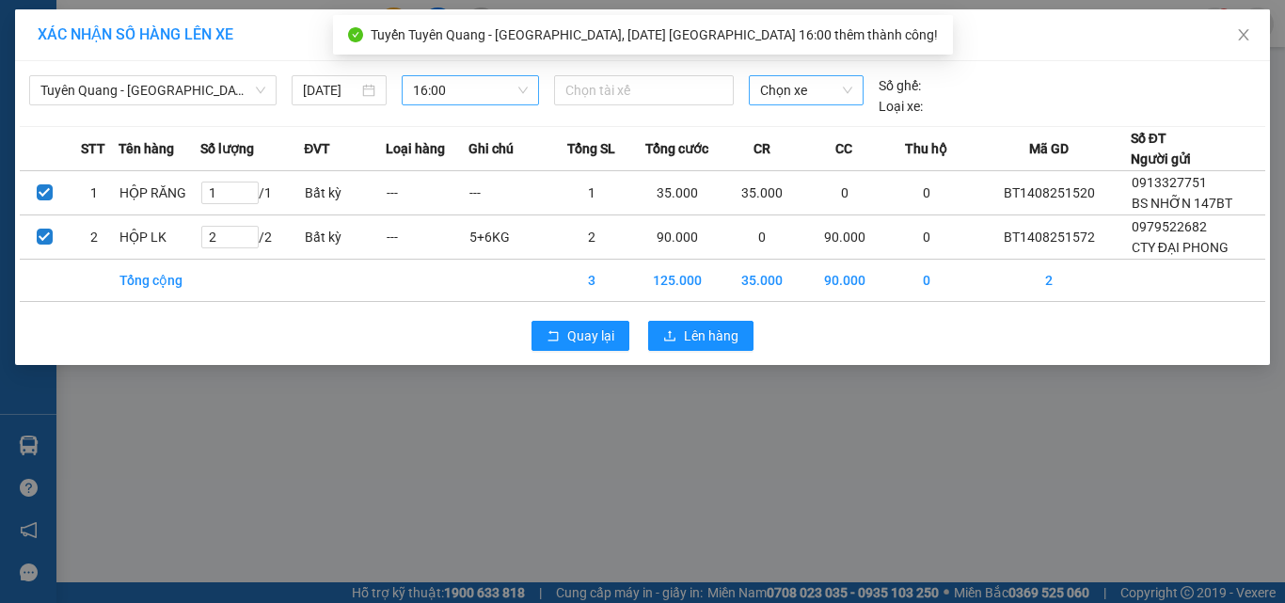
click at [816, 88] on span "Chọn xe" at bounding box center [806, 90] width 92 height 28
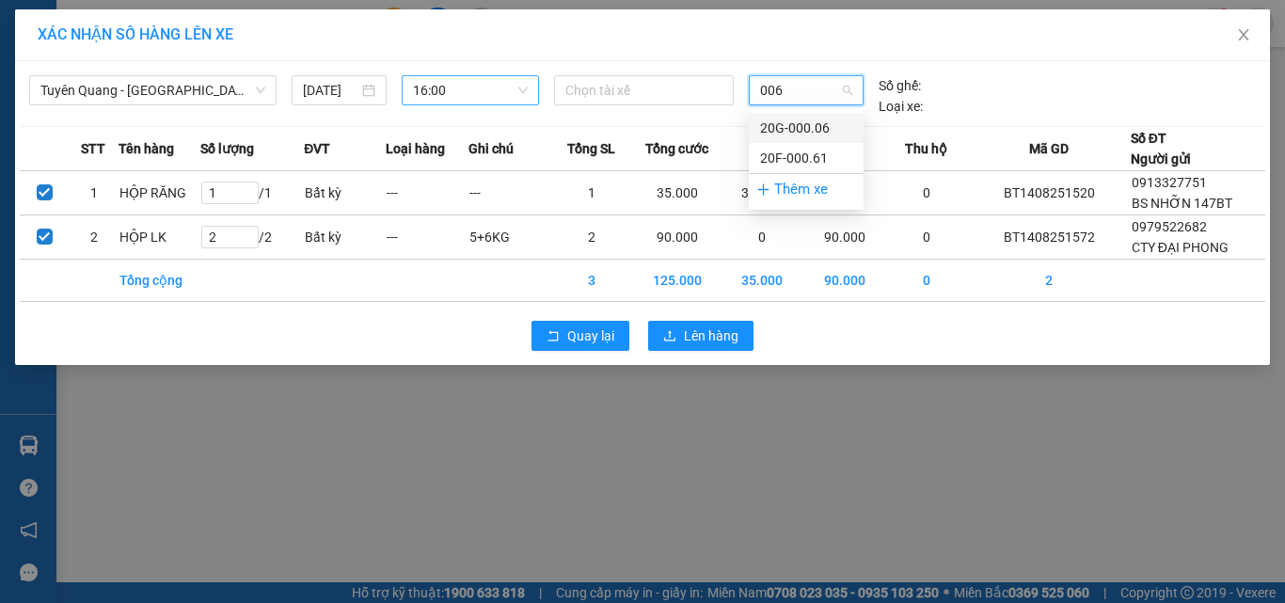
type input "006"
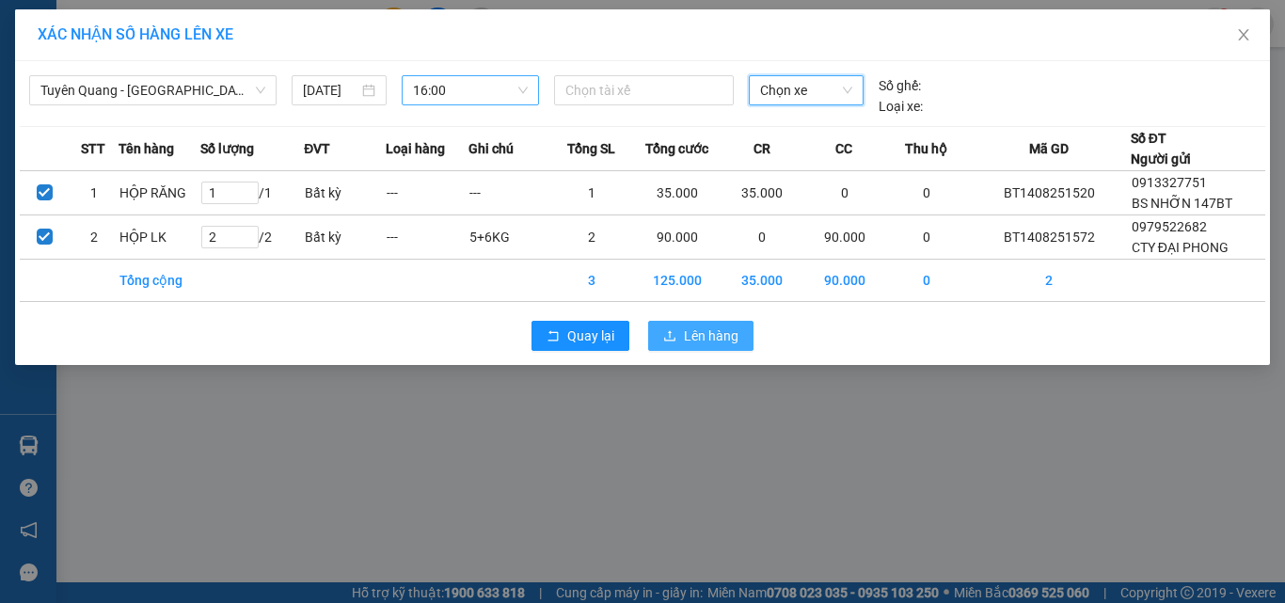
click at [712, 334] on span "Lên hàng" at bounding box center [711, 336] width 55 height 21
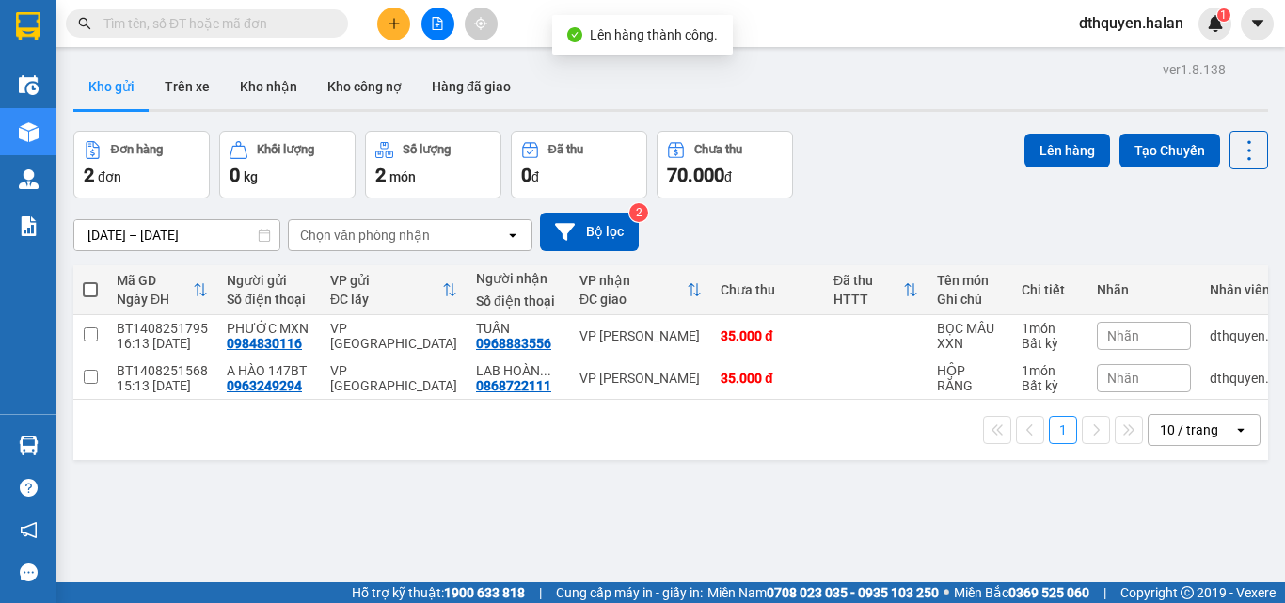
click at [437, 20] on icon "file-add" at bounding box center [437, 23] width 13 height 13
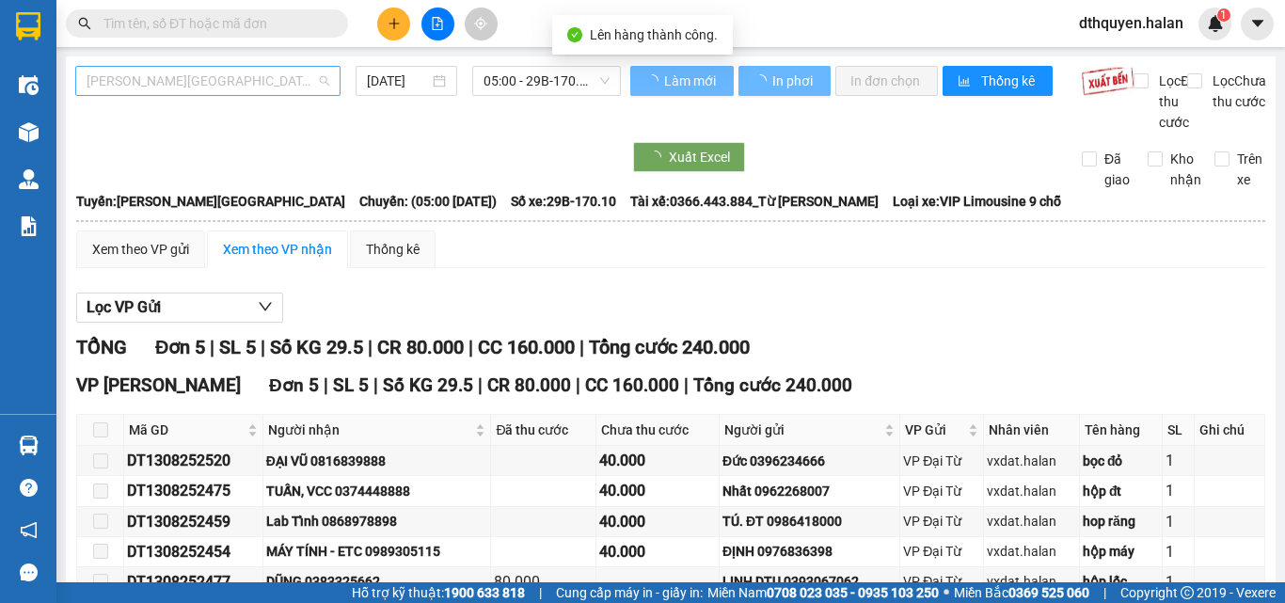
drag, startPoint x: 264, startPoint y: 88, endPoint x: 331, endPoint y: 133, distance: 80.6
click at [267, 88] on span "[PERSON_NAME][GEOGRAPHIC_DATA]" at bounding box center [208, 81] width 243 height 28
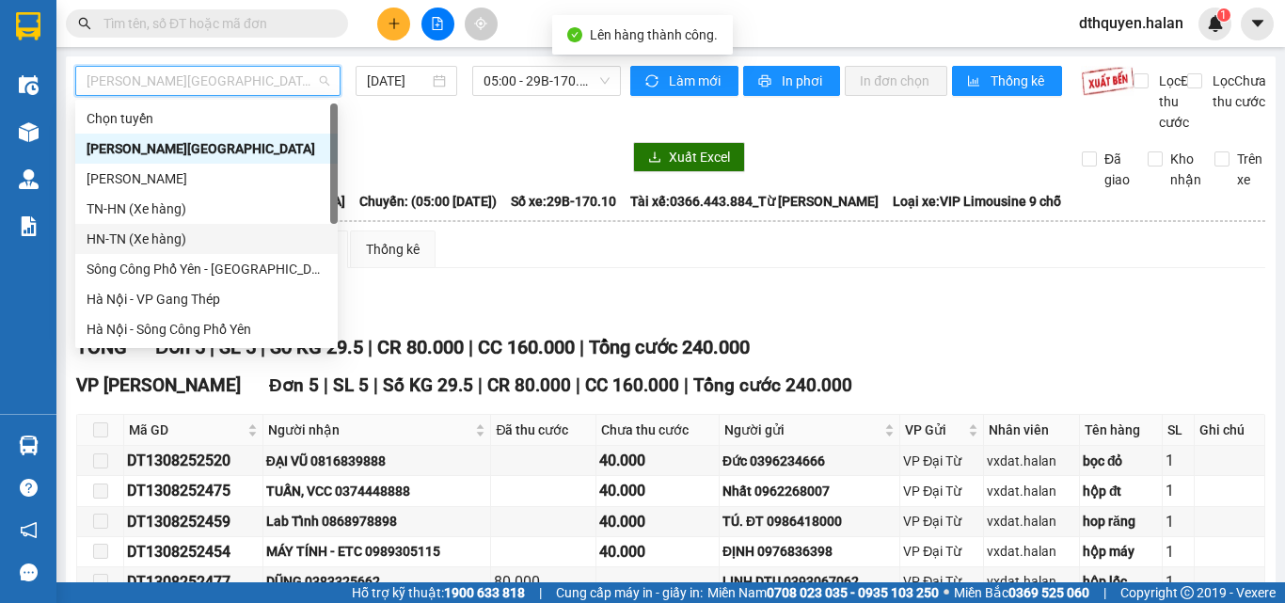
scroll to position [331, 0]
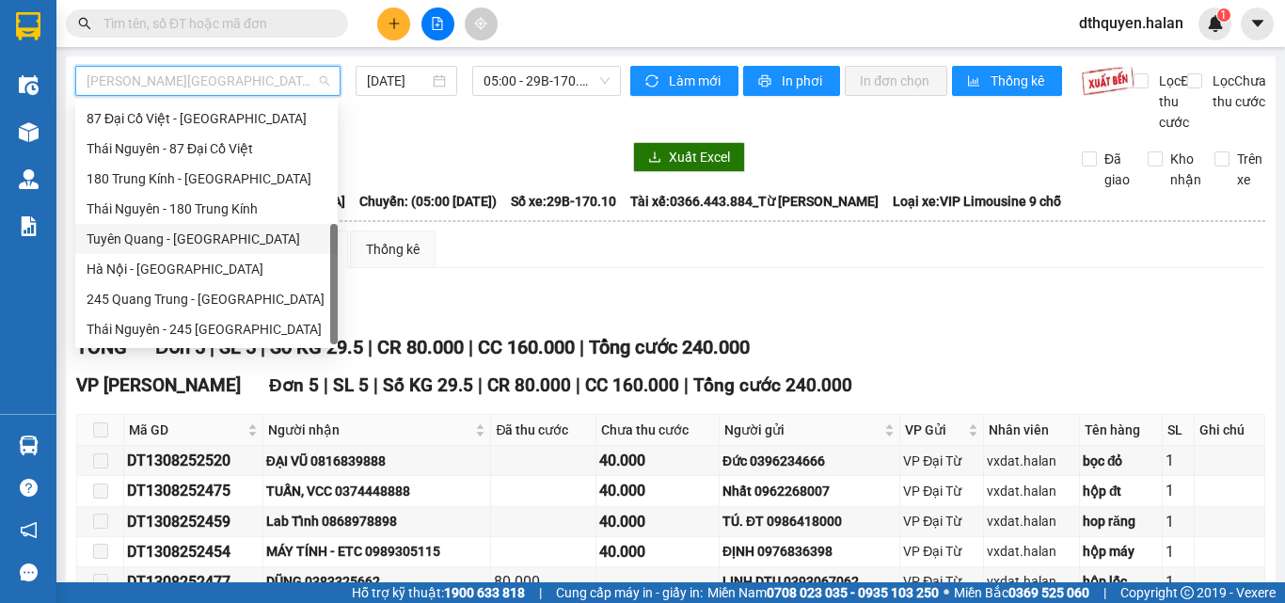
click at [161, 240] on div "Tuyên Quang - [GEOGRAPHIC_DATA]" at bounding box center [207, 239] width 240 height 21
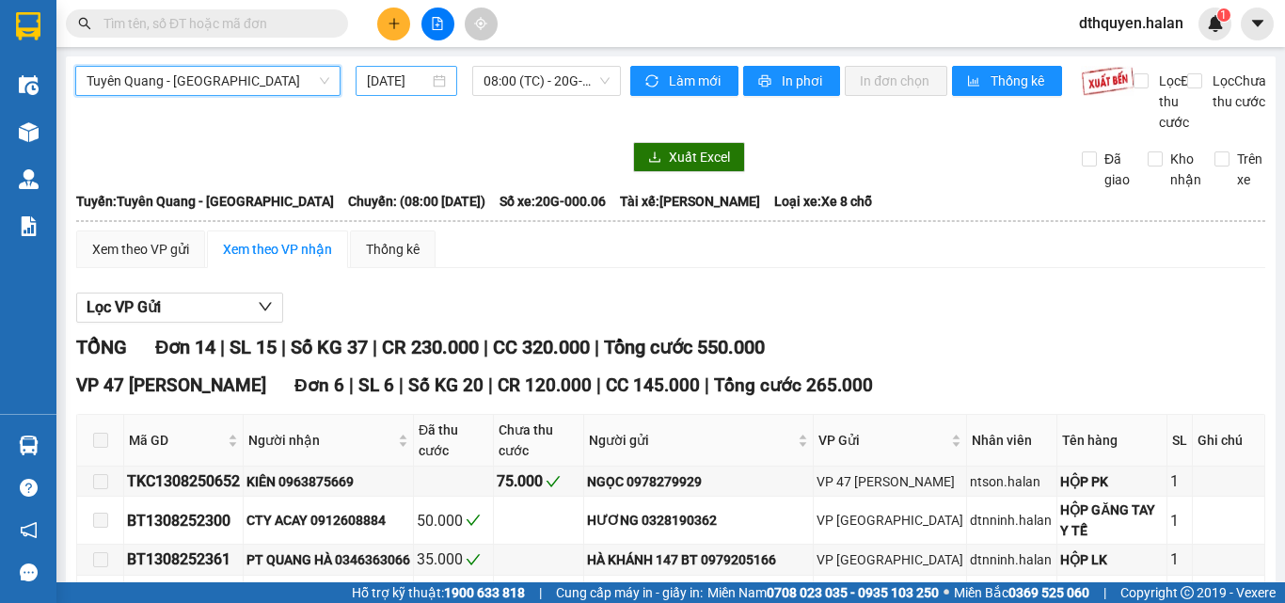
click at [378, 72] on input "[DATE]" at bounding box center [398, 81] width 62 height 21
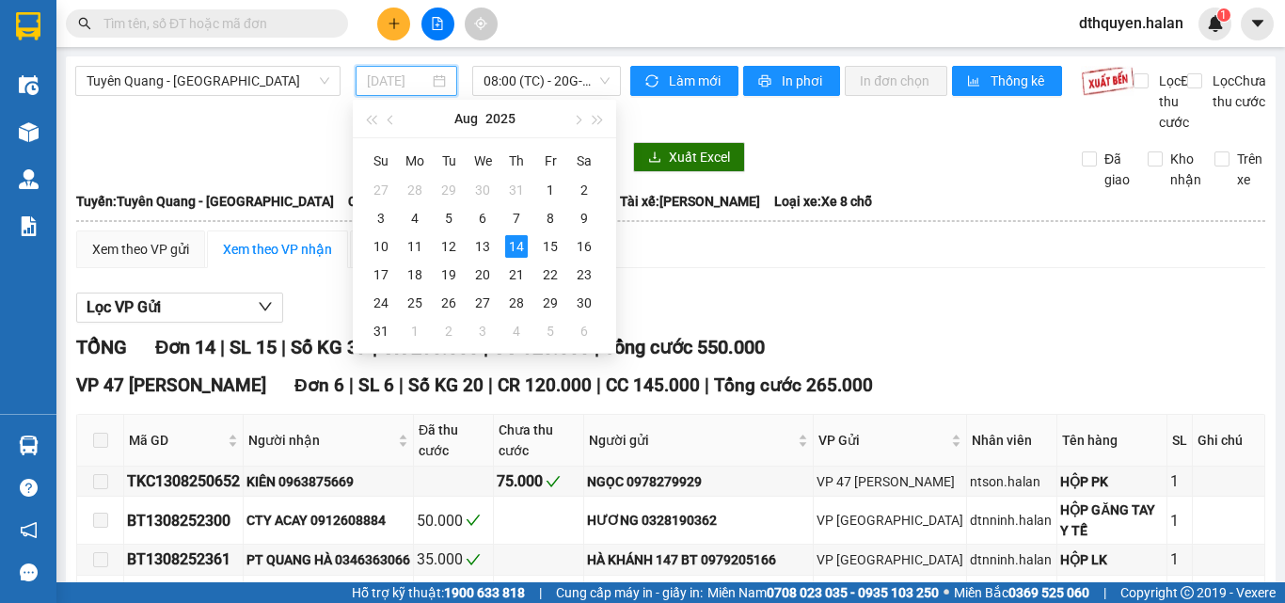
type input "[DATE]"
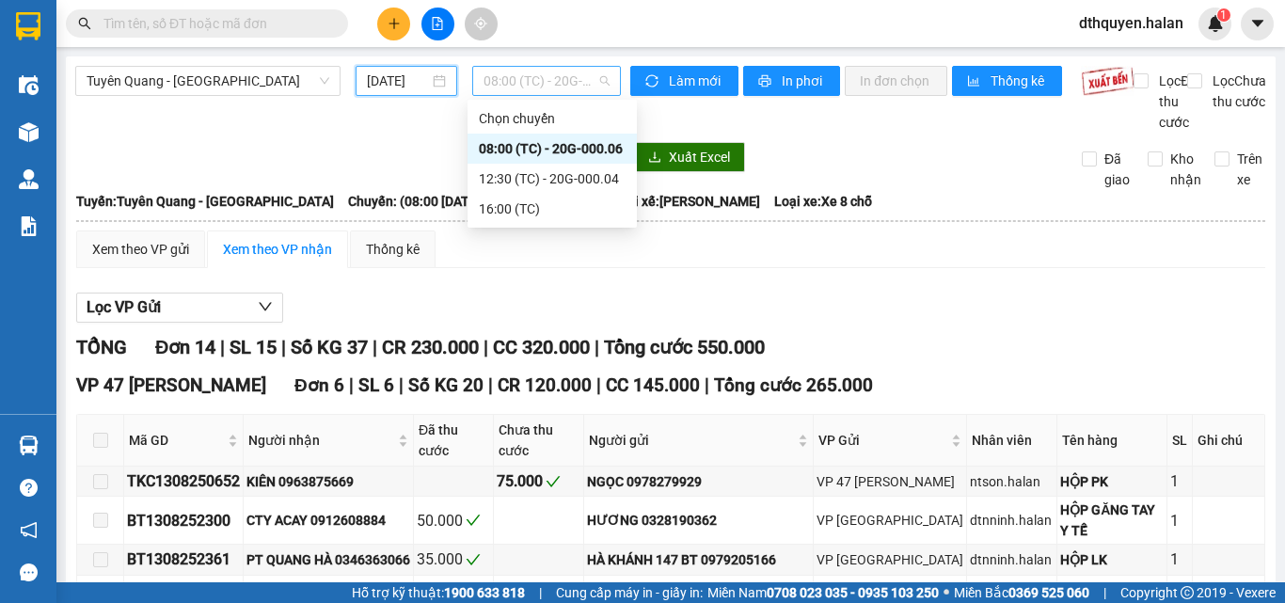
click at [552, 87] on span "08:00 (TC) - 20G-000.06" at bounding box center [547, 81] width 126 height 28
click at [526, 209] on div "16:00 (TC)" at bounding box center [552, 209] width 147 height 21
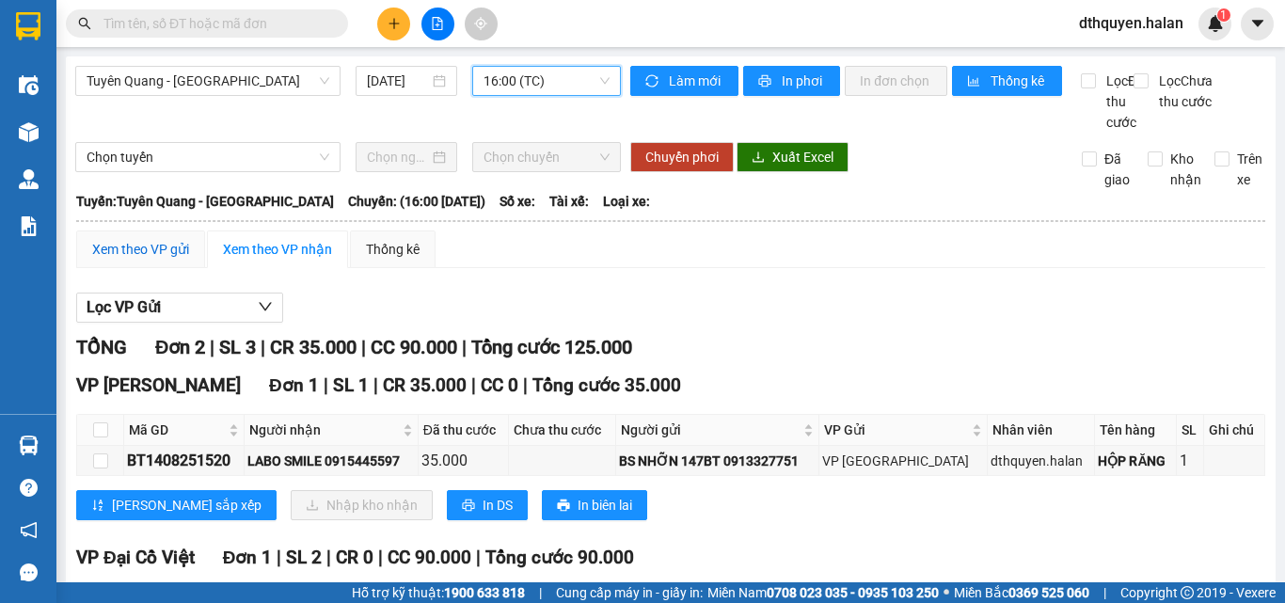
click at [132, 260] on div "Xem theo VP gửi" at bounding box center [140, 249] width 97 height 21
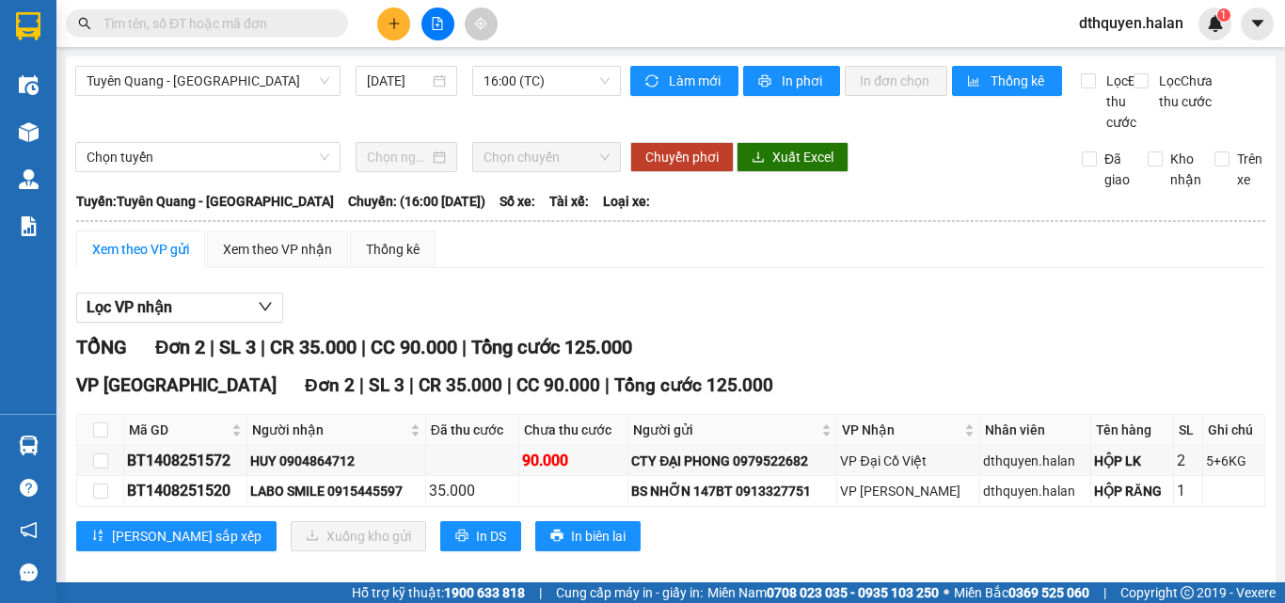
scroll to position [42, 0]
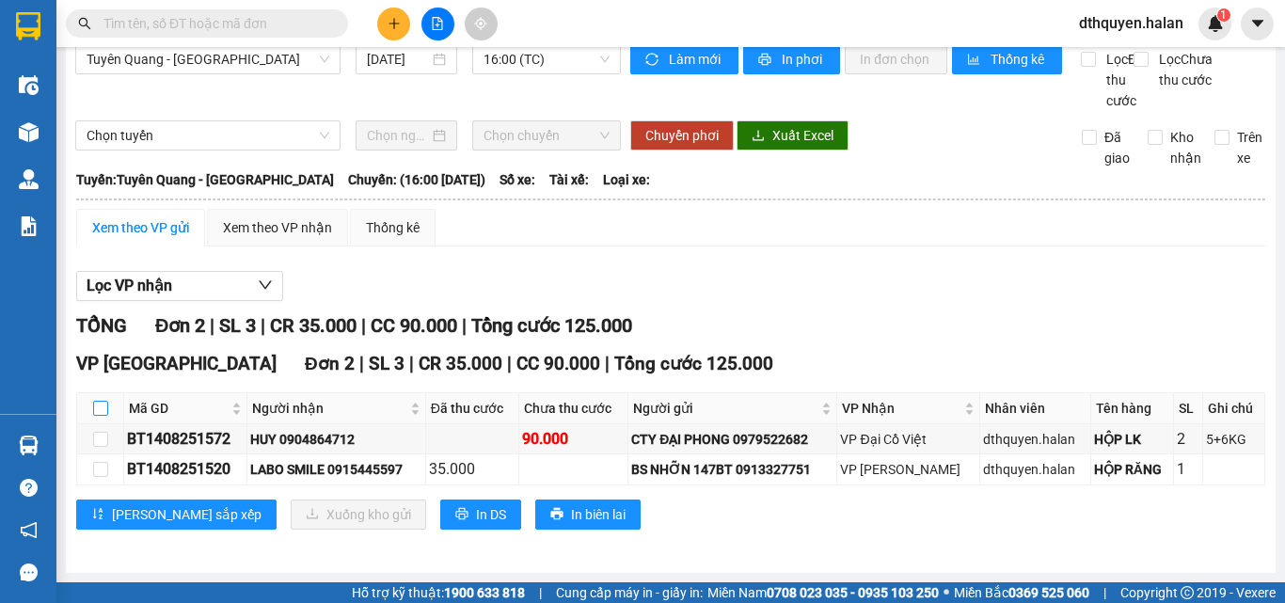
drag, startPoint x: 100, startPoint y: 402, endPoint x: 285, endPoint y: 550, distance: 237.6
click at [100, 405] on input "checkbox" at bounding box center [100, 408] width 15 height 15
checkbox input "true"
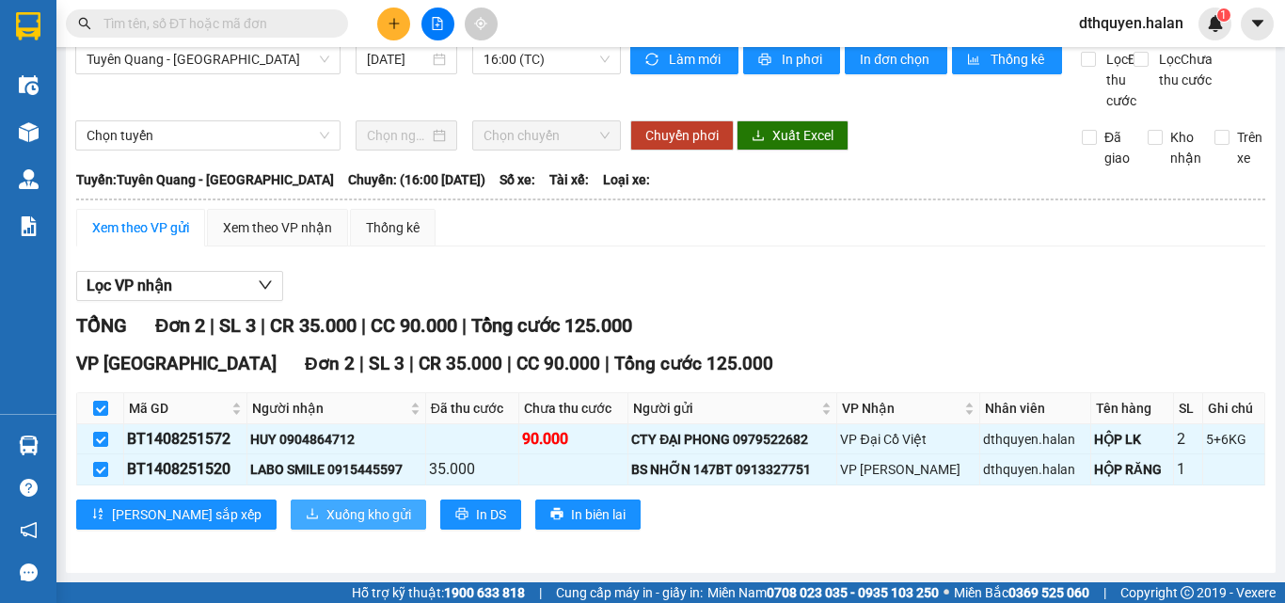
click at [327, 513] on span "Xuống kho gửi" at bounding box center [369, 514] width 85 height 21
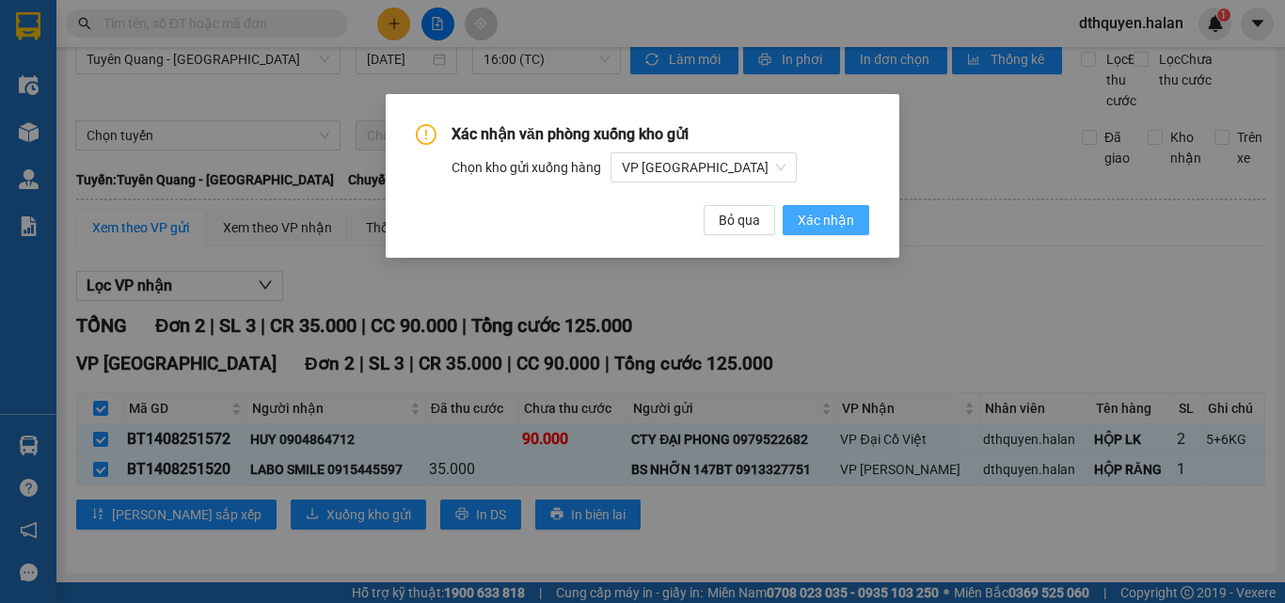
click at [821, 224] on span "Xác nhận" at bounding box center [826, 220] width 56 height 21
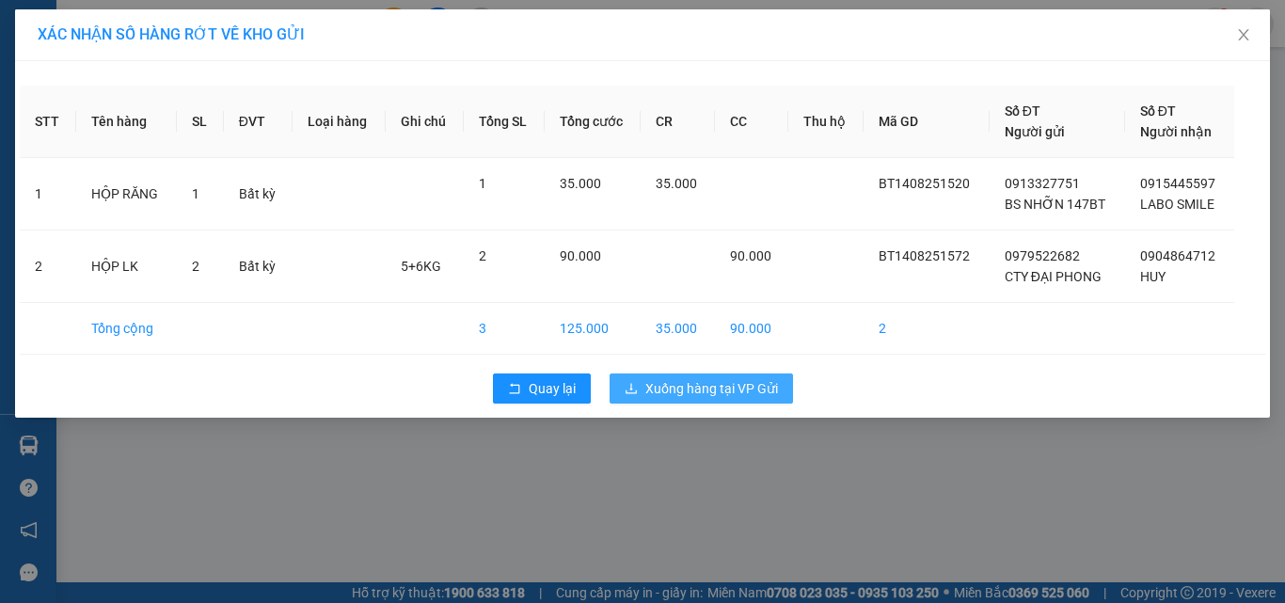
click at [756, 390] on span "Xuống hàng tại VP Gửi" at bounding box center [711, 388] width 133 height 21
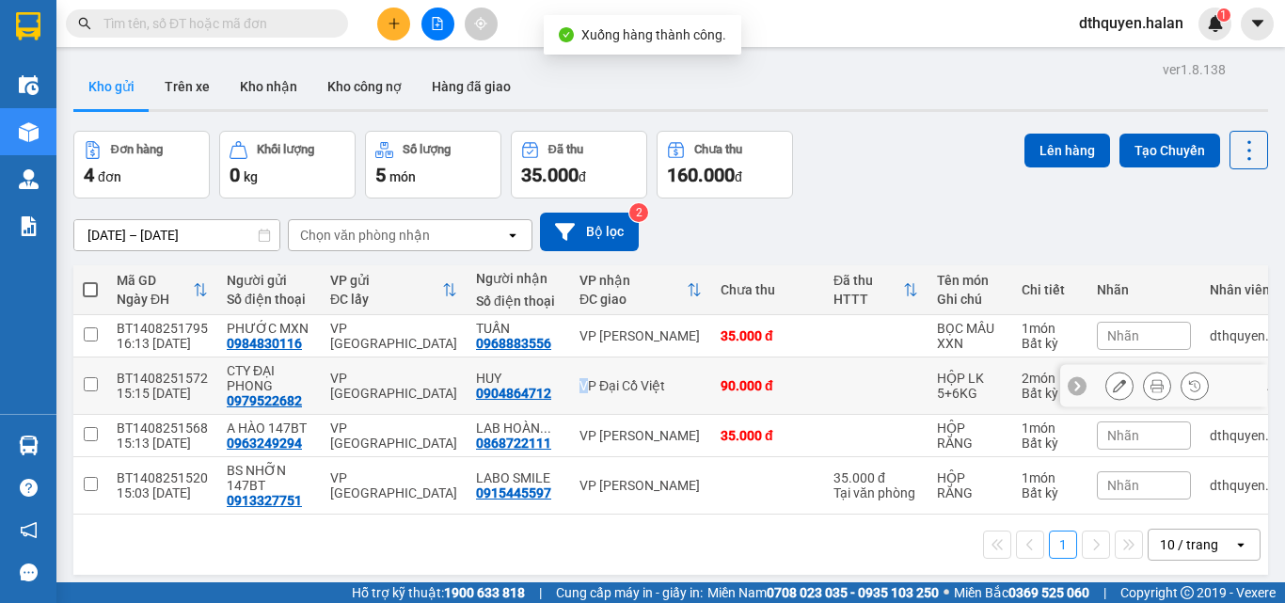
click at [580, 386] on div "VP Đại Cồ Việt" at bounding box center [641, 385] width 122 height 15
checkbox input "true"
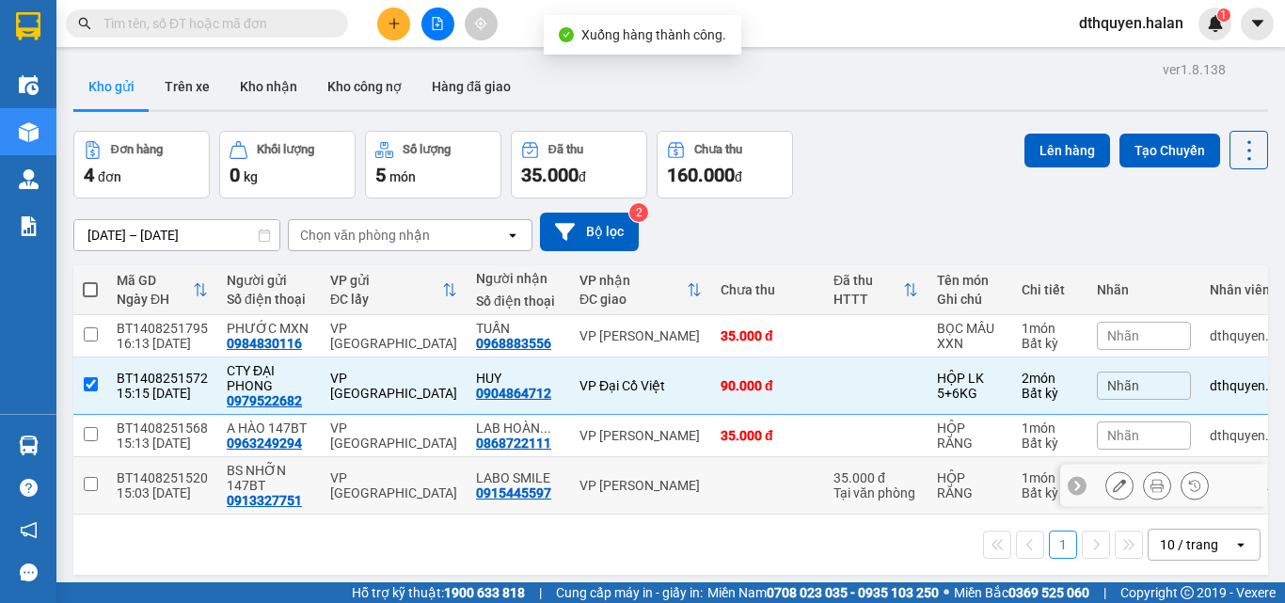
click at [607, 499] on td "VP [PERSON_NAME]" at bounding box center [640, 485] width 141 height 57
checkbox input "true"
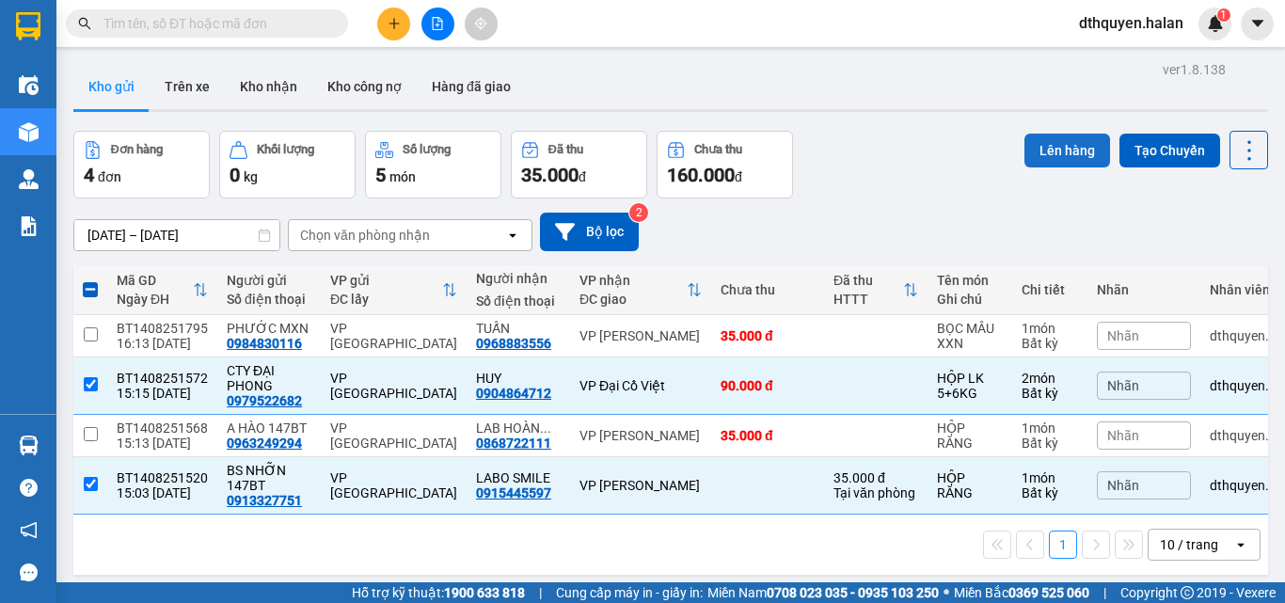
click at [1044, 139] on button "Lên hàng" at bounding box center [1068, 151] width 86 height 34
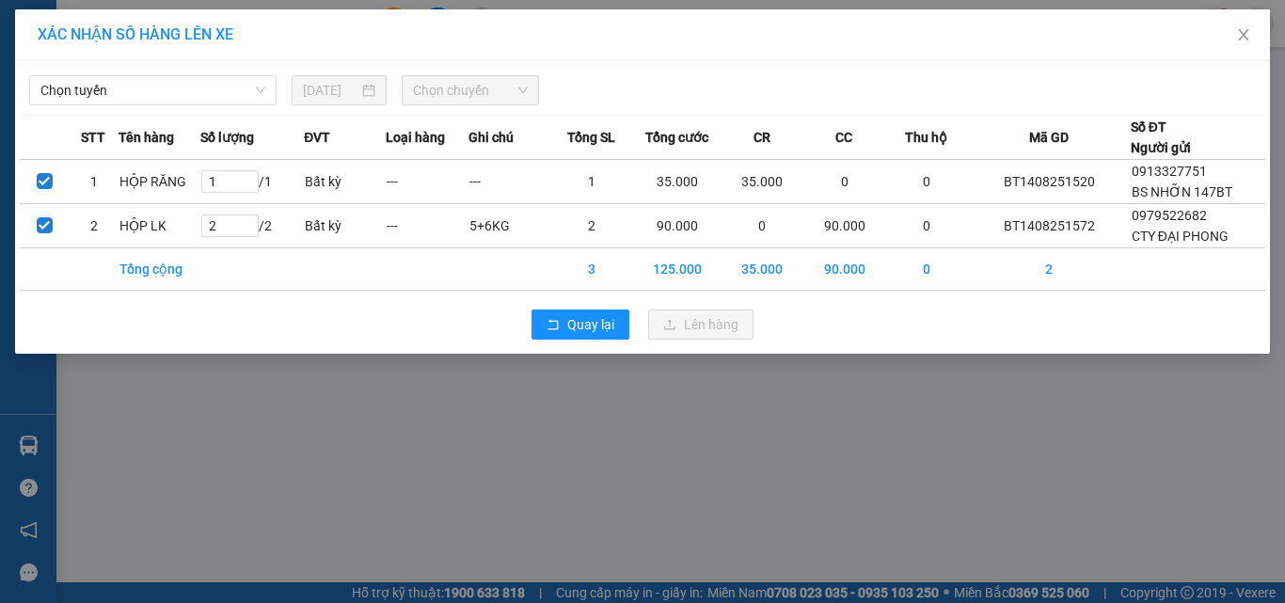
click at [158, 106] on div "Chọn tuyến [DATE] Chọn chuyến STT Tên hàng Số lượng ĐVT Loại hàng Ghi chú Tổng …" at bounding box center [642, 207] width 1255 height 293
drag, startPoint x: 143, startPoint y: 100, endPoint x: 135, endPoint y: 135, distance: 36.5
click at [145, 101] on span "Chọn tuyến" at bounding box center [152, 90] width 225 height 28
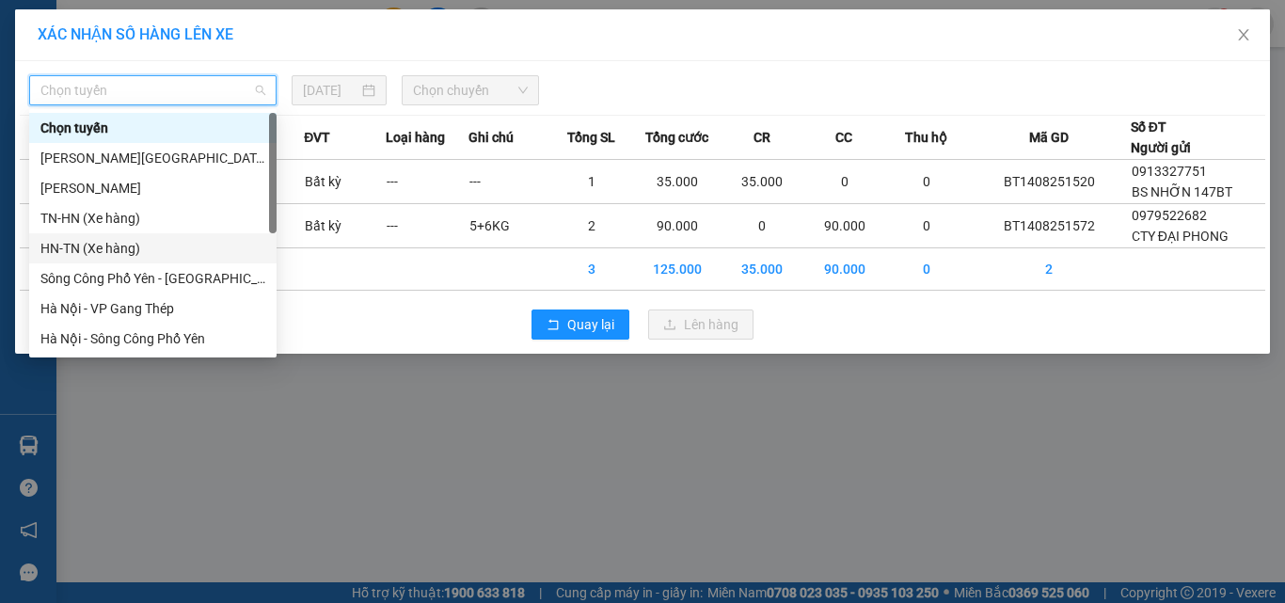
scroll to position [331, 0]
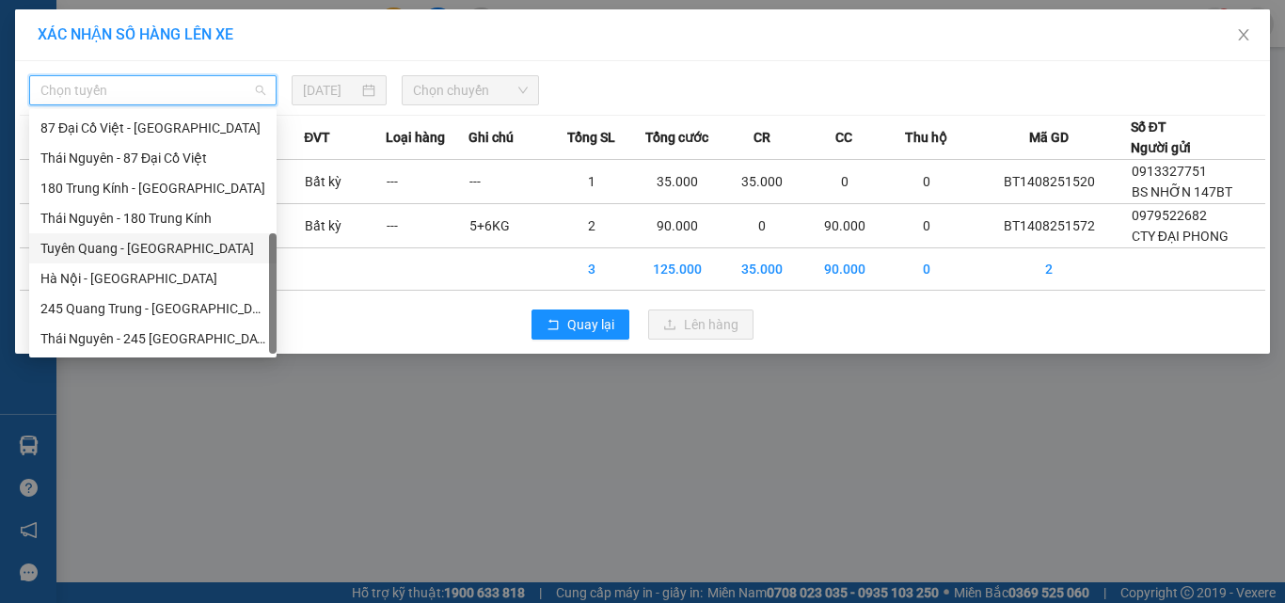
click at [116, 249] on div "Tuyên Quang - [GEOGRAPHIC_DATA]" at bounding box center [152, 248] width 225 height 21
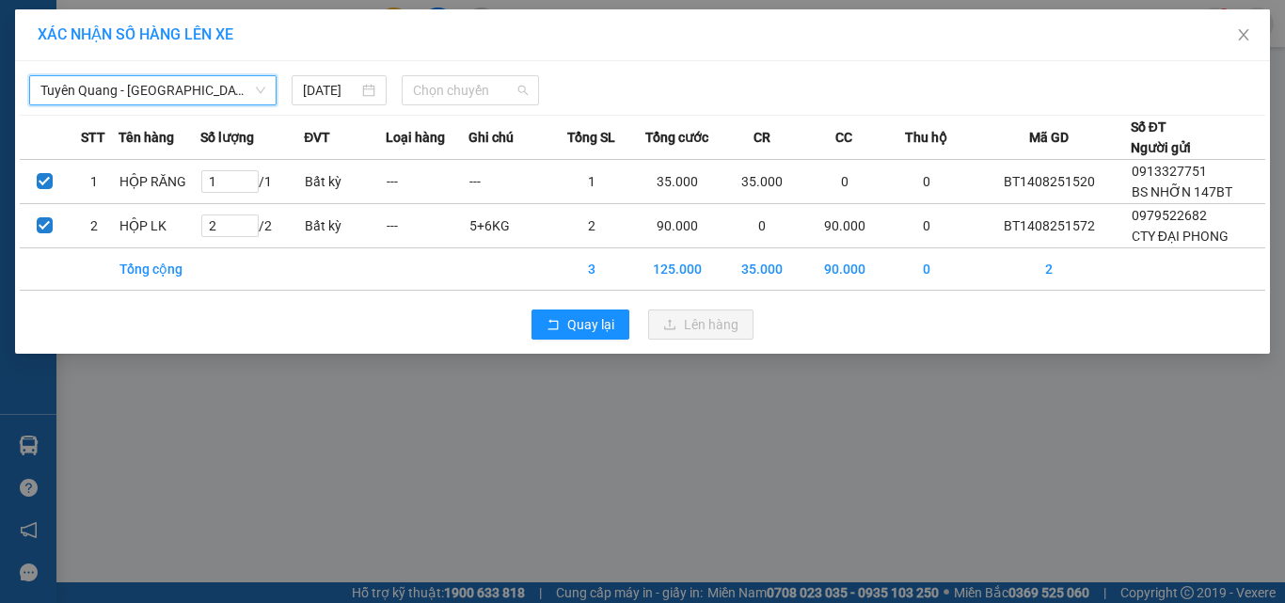
drag, startPoint x: 477, startPoint y: 89, endPoint x: 537, endPoint y: 162, distance: 94.2
click at [477, 88] on span "Chọn chuyến" at bounding box center [471, 90] width 116 height 28
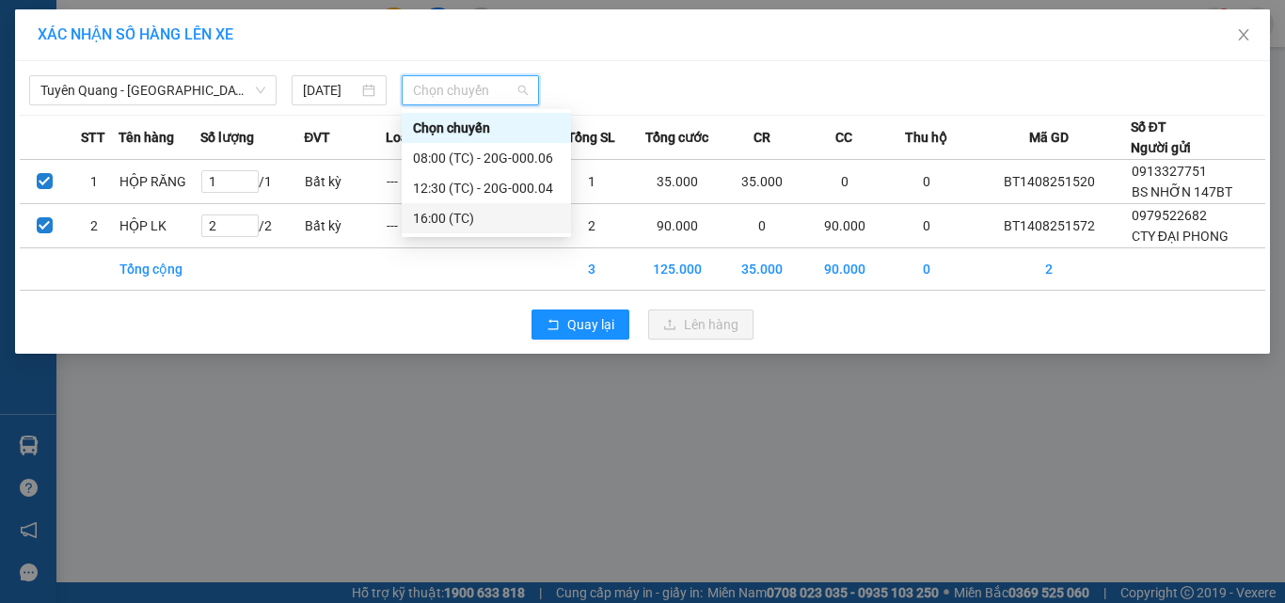
click at [452, 215] on div "16:00 (TC)" at bounding box center [486, 218] width 147 height 21
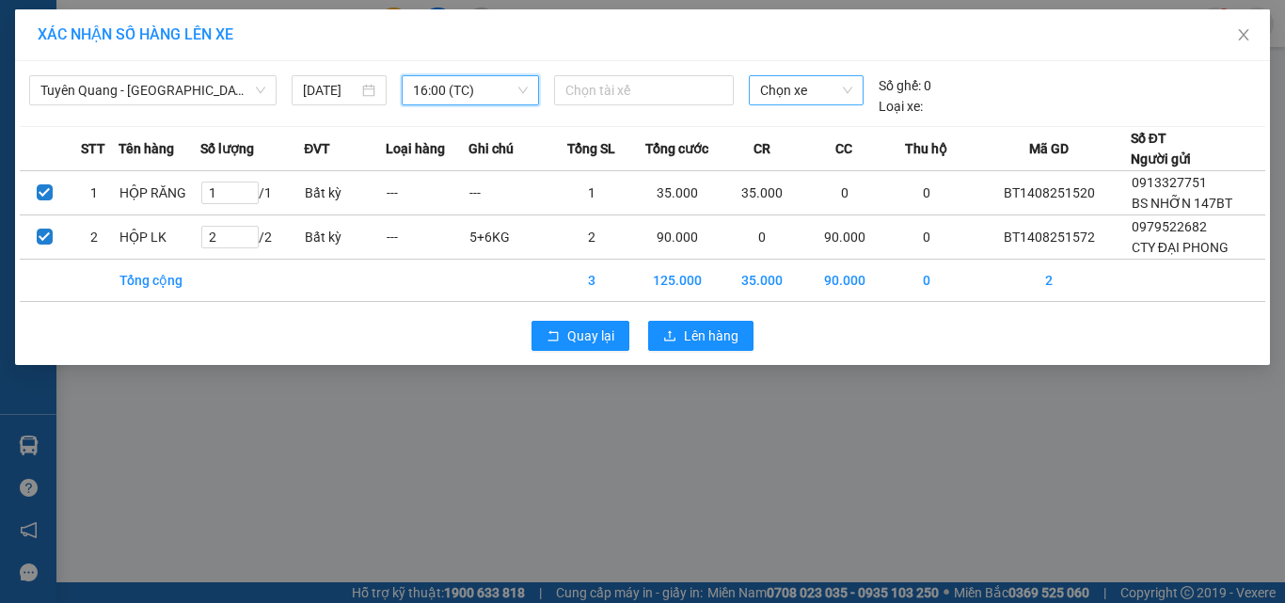
click at [779, 93] on span "Chọn xe" at bounding box center [806, 90] width 92 height 28
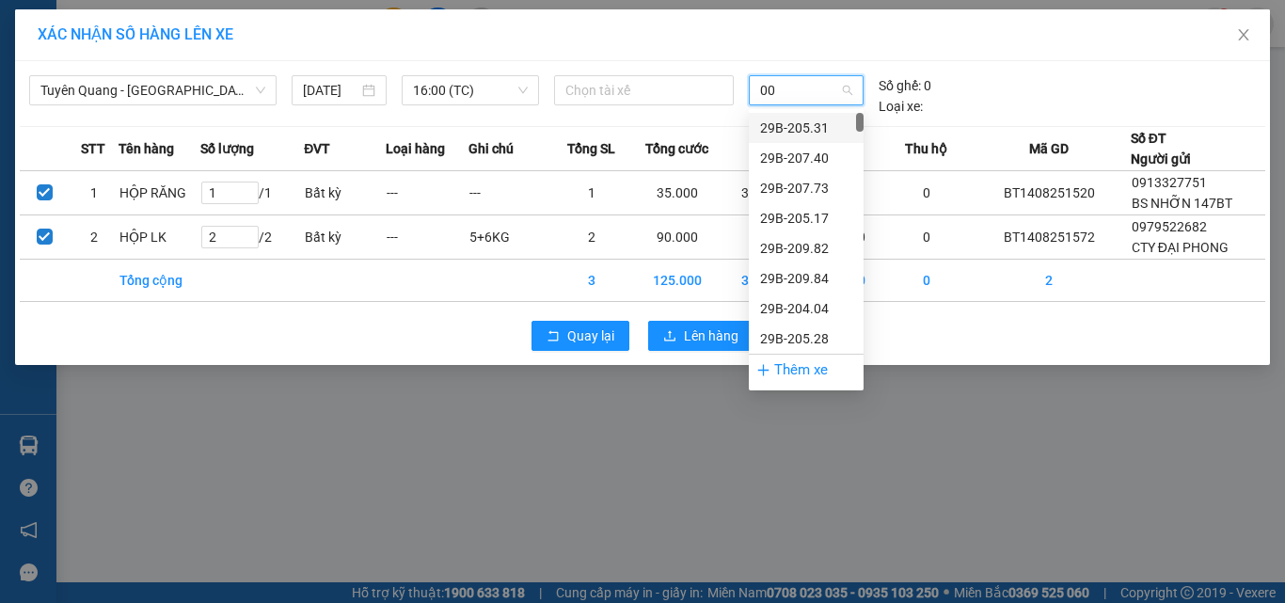
type input "006"
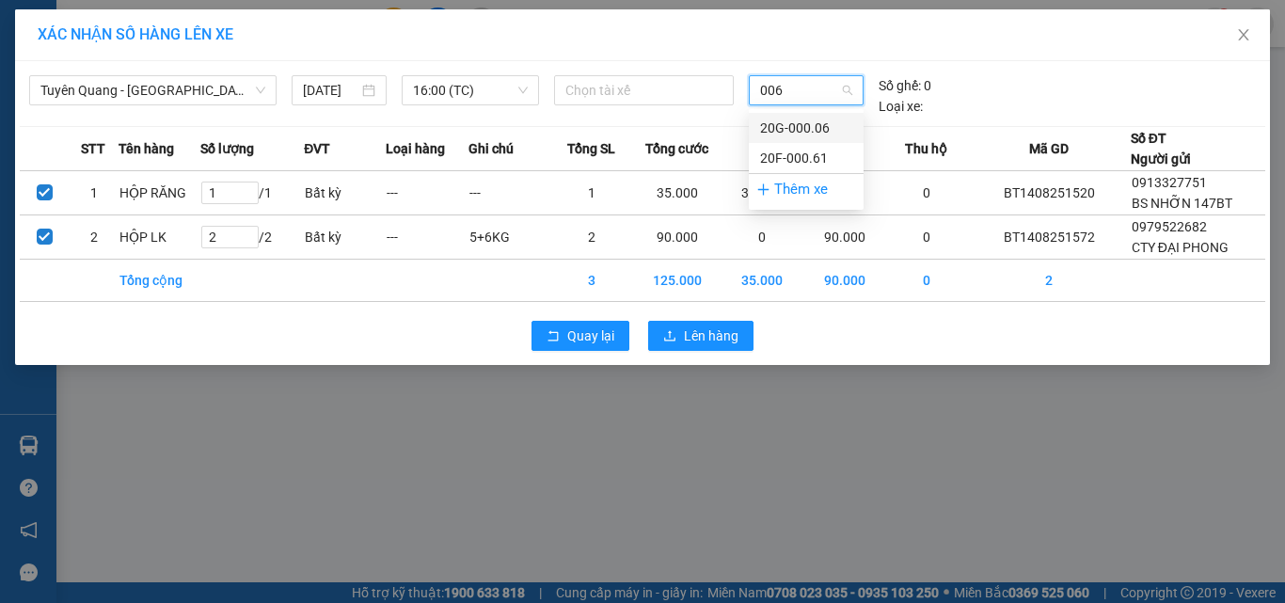
click at [807, 133] on div "20G-000.06" at bounding box center [806, 128] width 92 height 21
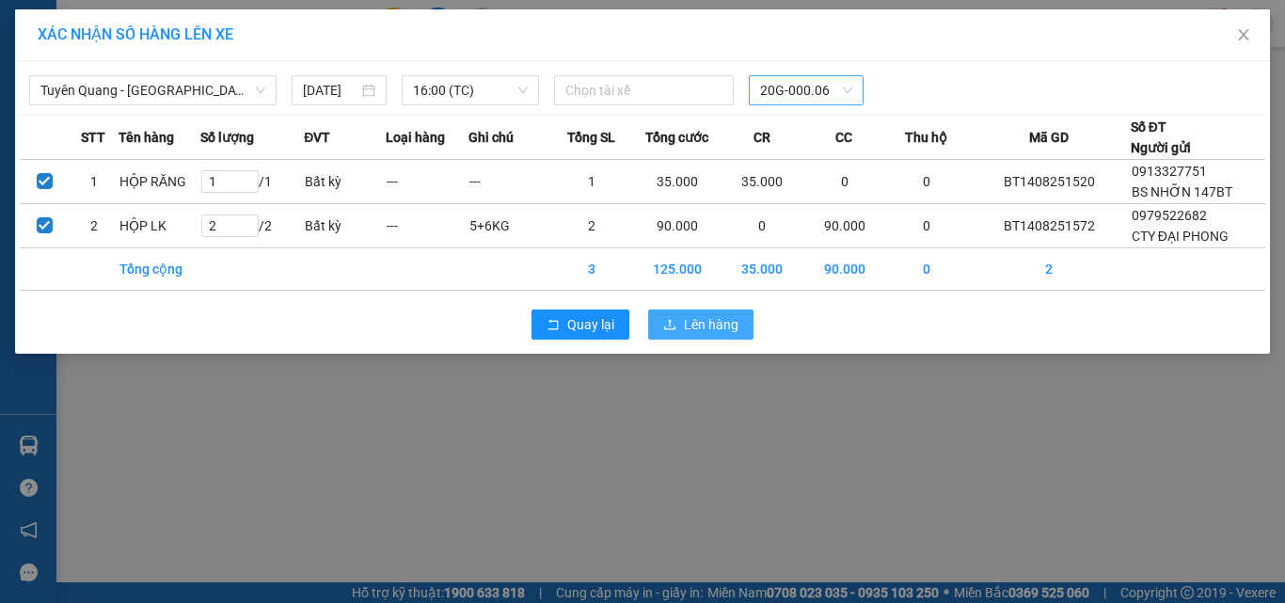
click at [732, 320] on span "Lên hàng" at bounding box center [711, 324] width 55 height 21
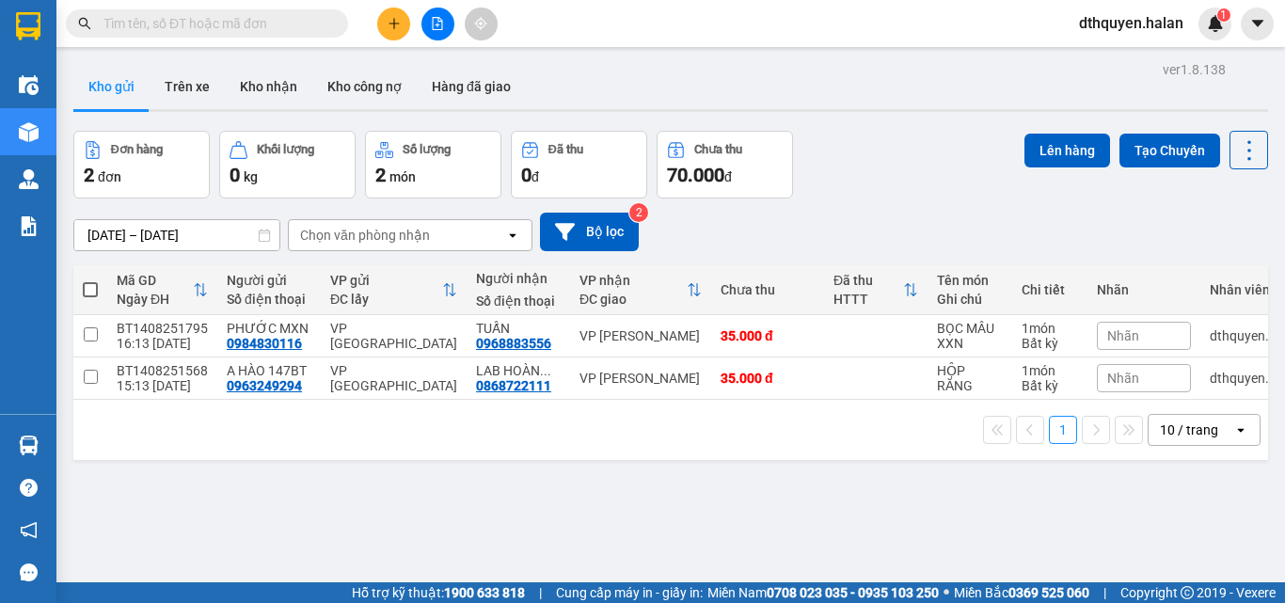
click at [266, 26] on input "text" at bounding box center [215, 23] width 222 height 21
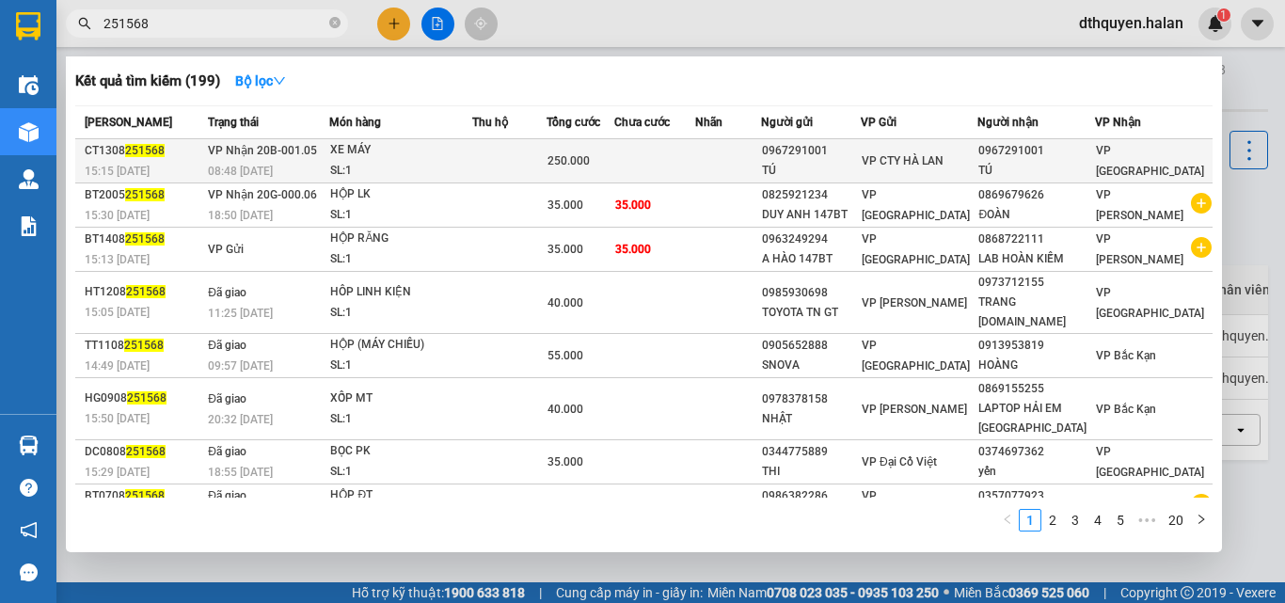
type input "251568"
click at [312, 152] on span "VP Nhận 20B-001.05" at bounding box center [262, 150] width 109 height 13
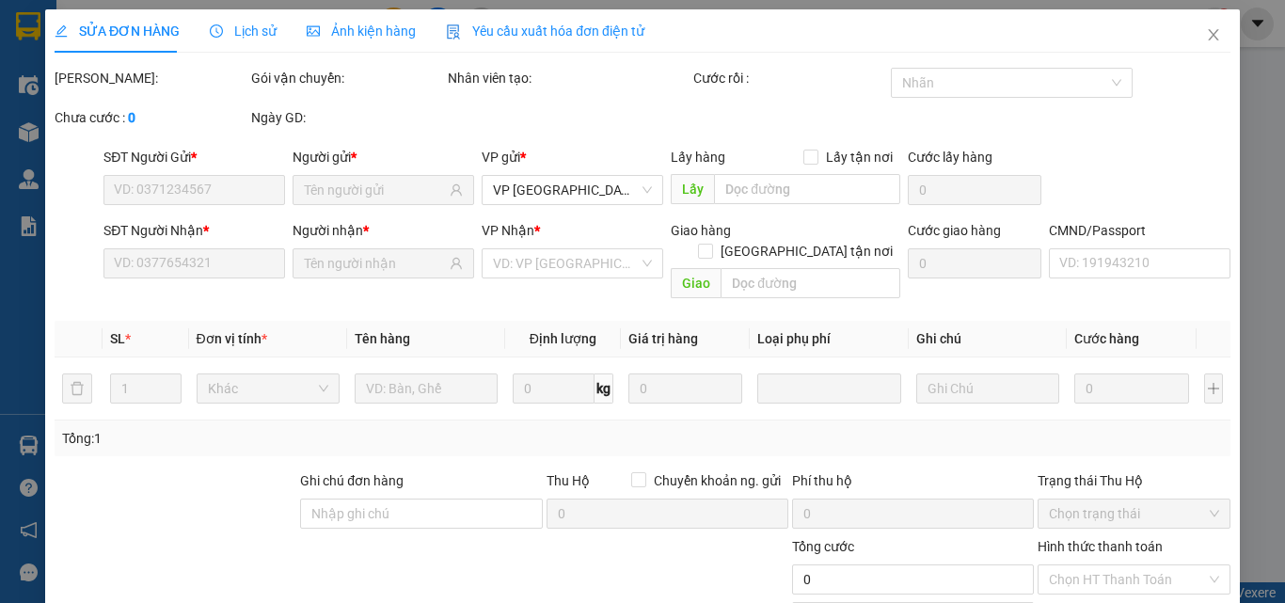
type input "0967291001"
type input "TÚ"
type input "0967291001"
type input "TÚ"
type input "250.000"
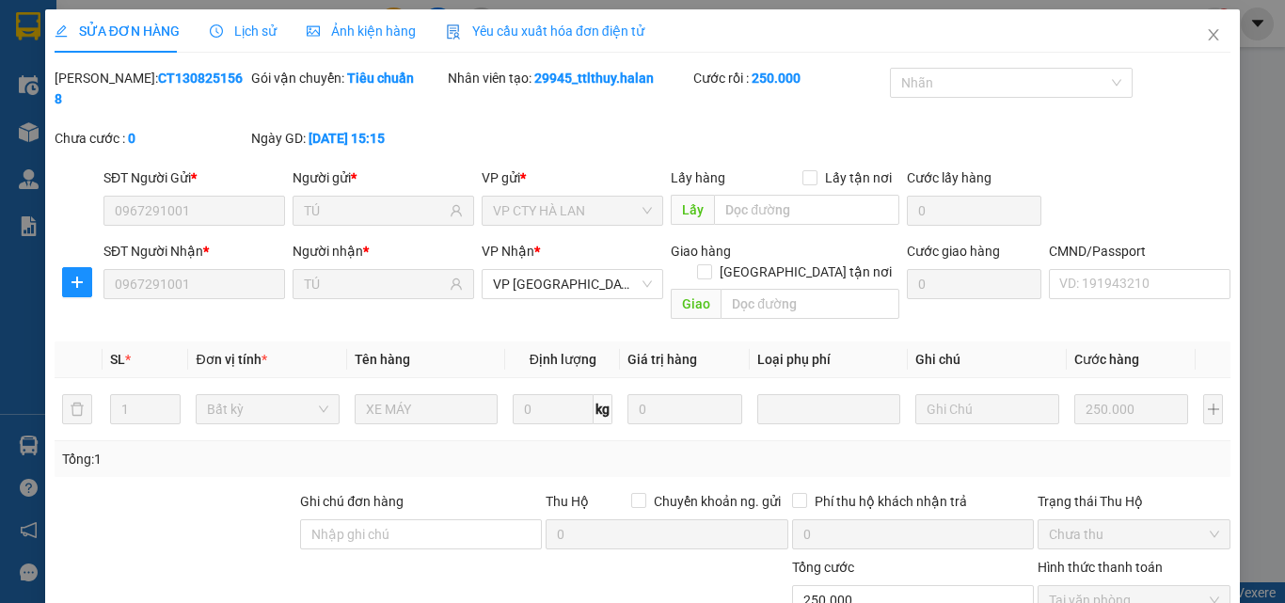
scroll to position [135, 0]
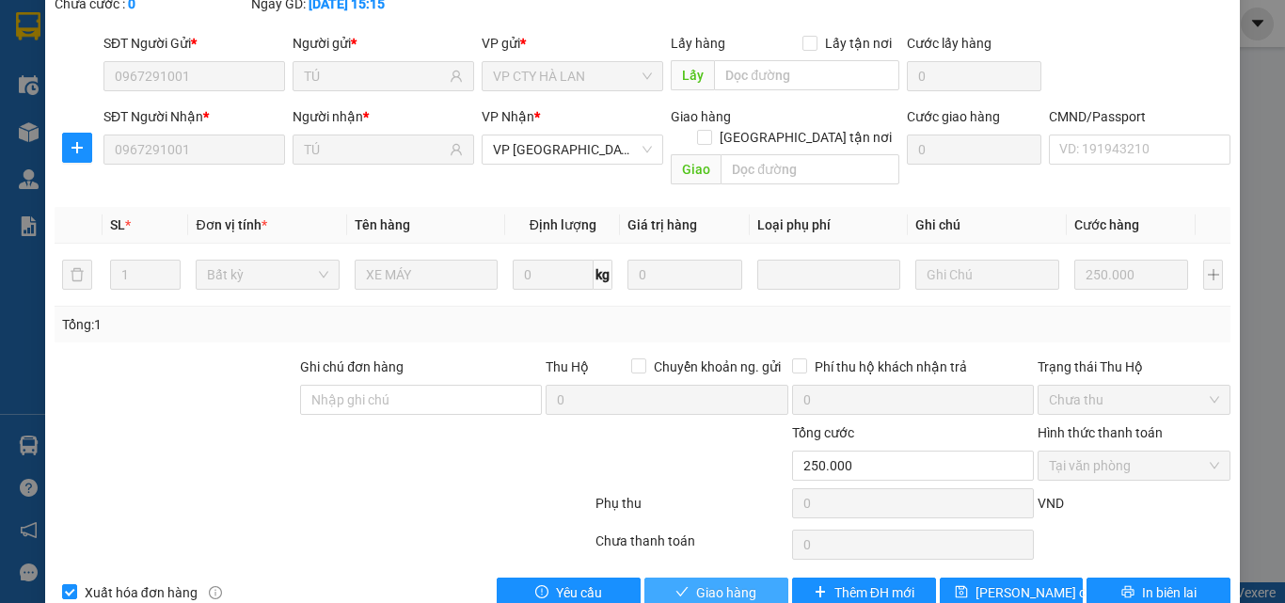
click at [676, 585] on icon "check" at bounding box center [682, 591] width 13 height 13
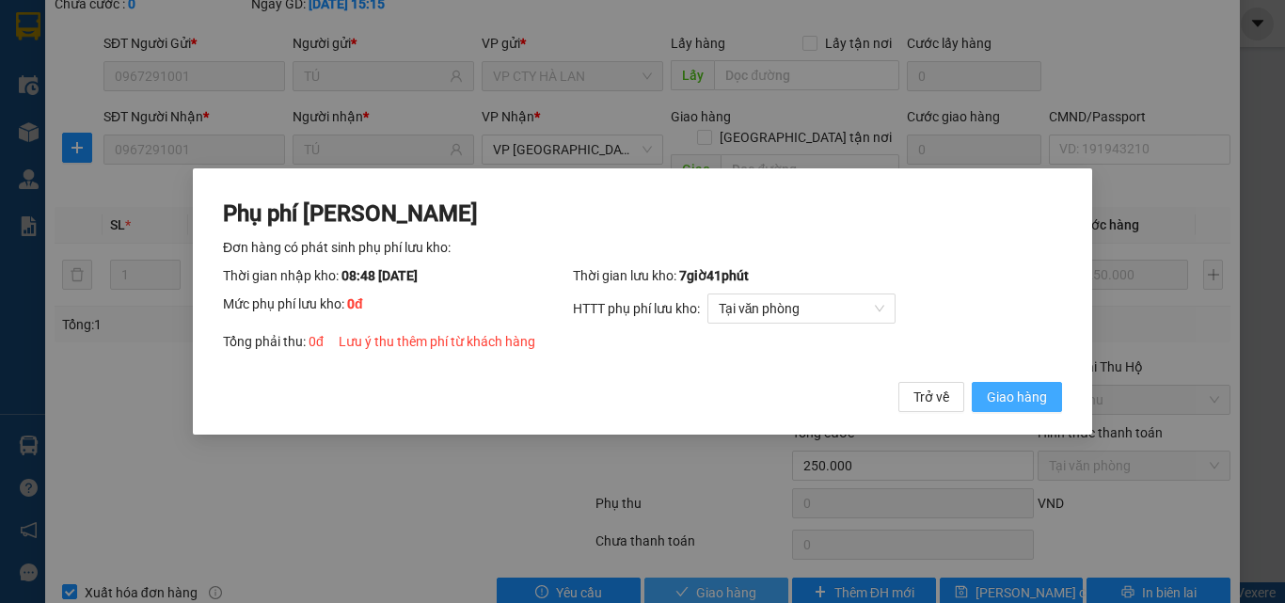
click at [1005, 398] on span "Giao hàng" at bounding box center [1017, 397] width 60 height 21
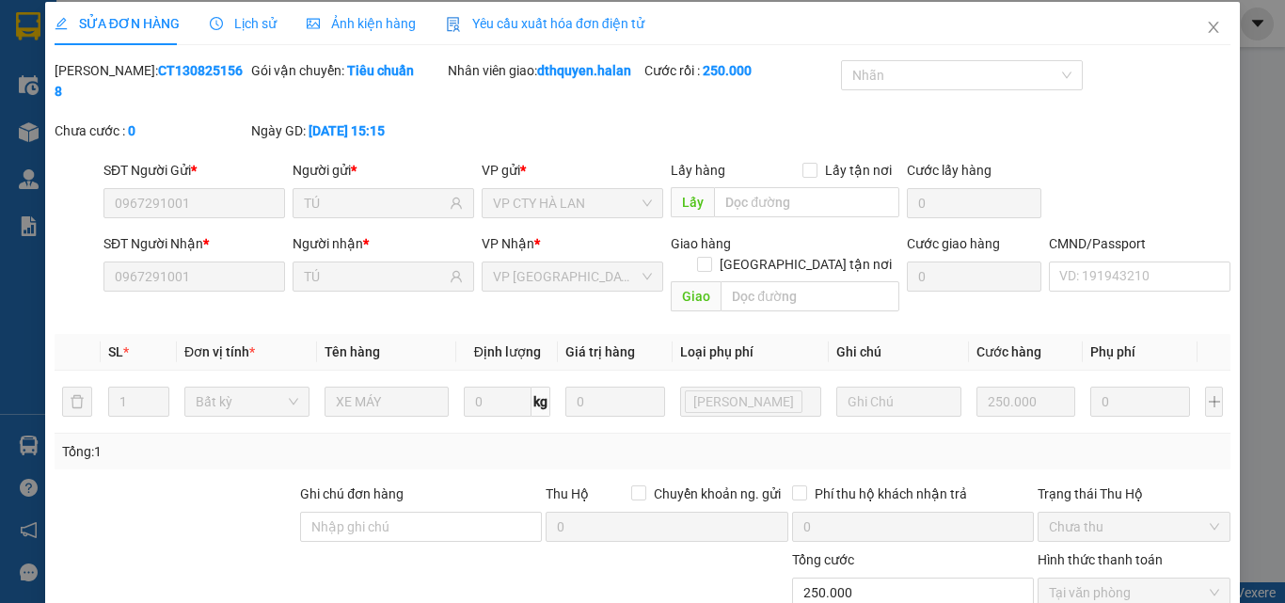
scroll to position [0, 0]
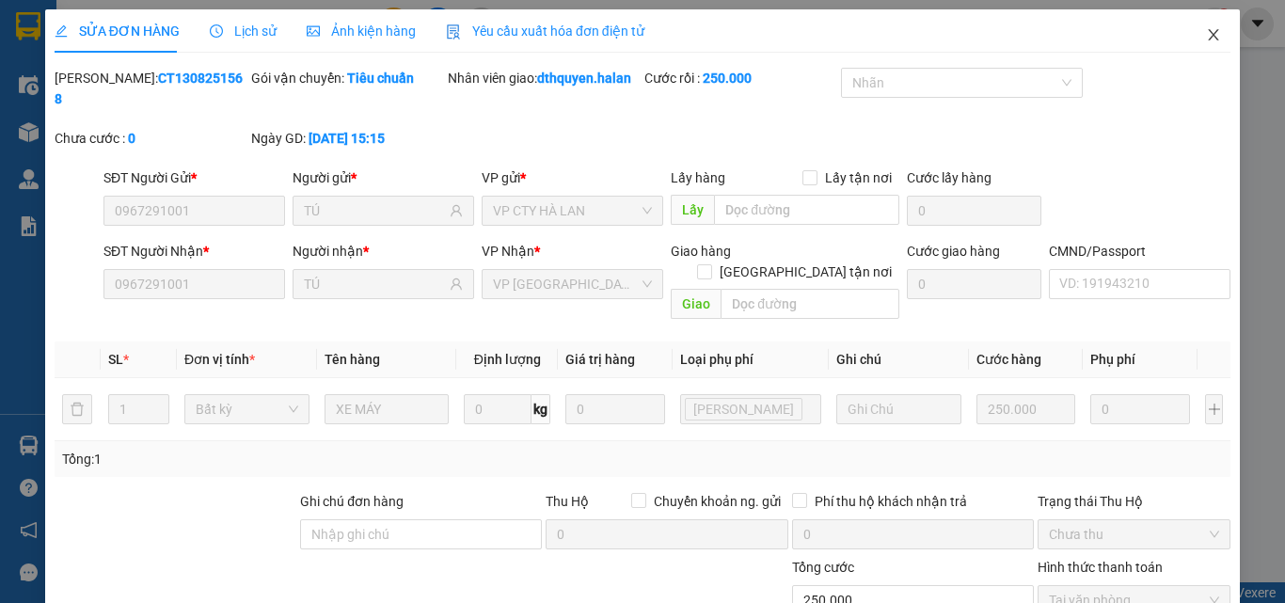
click at [1206, 42] on icon "close" at bounding box center [1213, 34] width 15 height 15
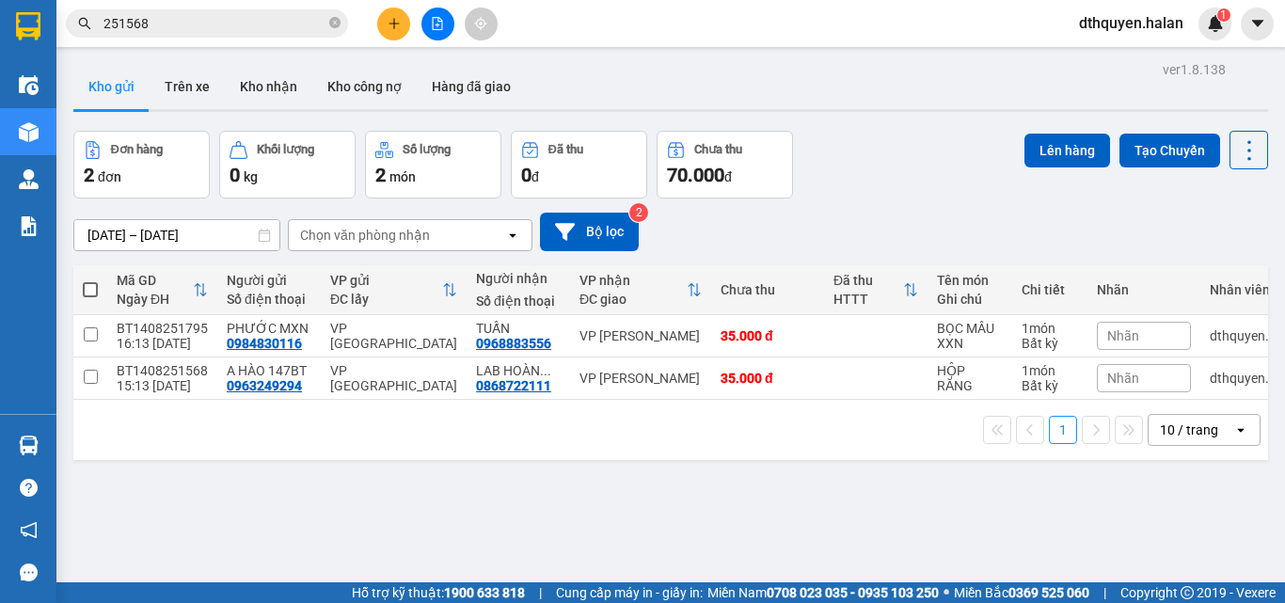
click at [331, 27] on icon "close-circle" at bounding box center [334, 22] width 11 height 11
click at [268, 24] on input "text" at bounding box center [215, 23] width 222 height 21
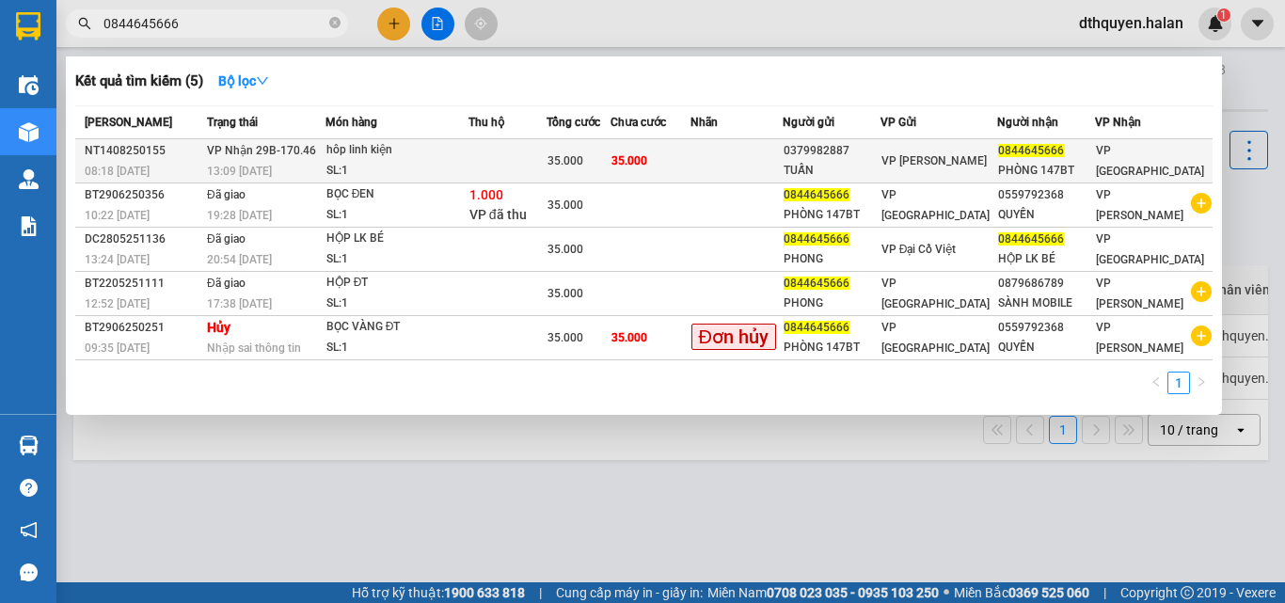
type input "0844645666"
click at [305, 162] on div "13:09 [DATE]" at bounding box center [266, 171] width 118 height 21
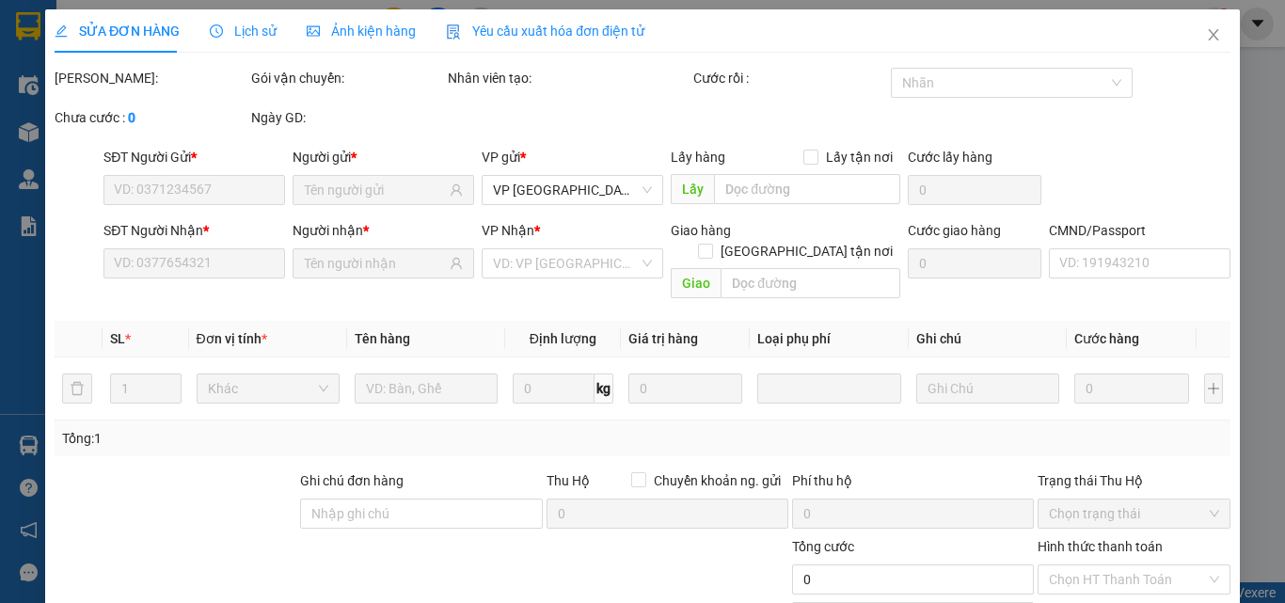
type input "0379982887"
type input "TUẤN"
type input "0844645666"
type input "PHÒNG 147BT"
type input "35.000"
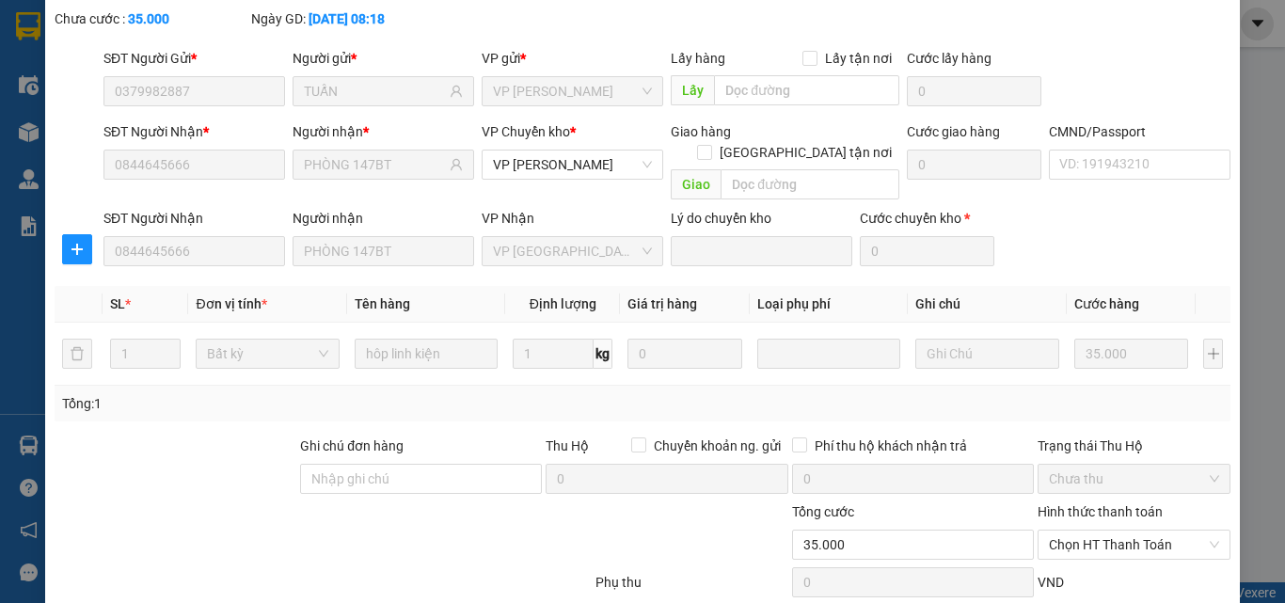
scroll to position [199, 0]
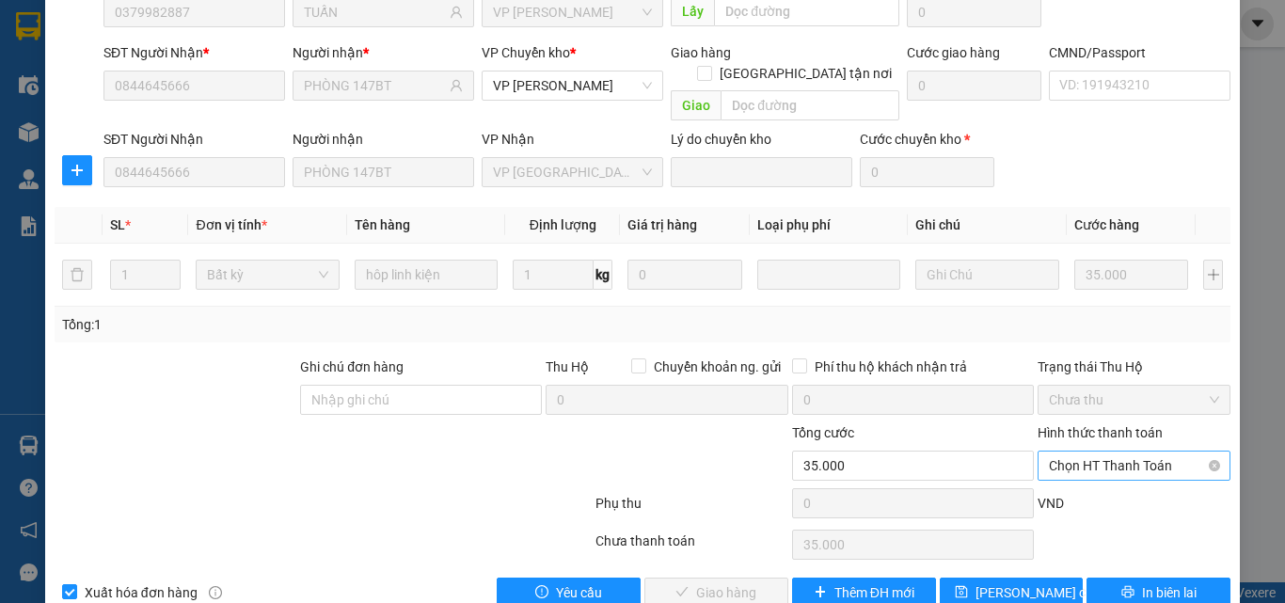
click at [1095, 452] on span "Chọn HT Thanh Toán" at bounding box center [1134, 466] width 170 height 28
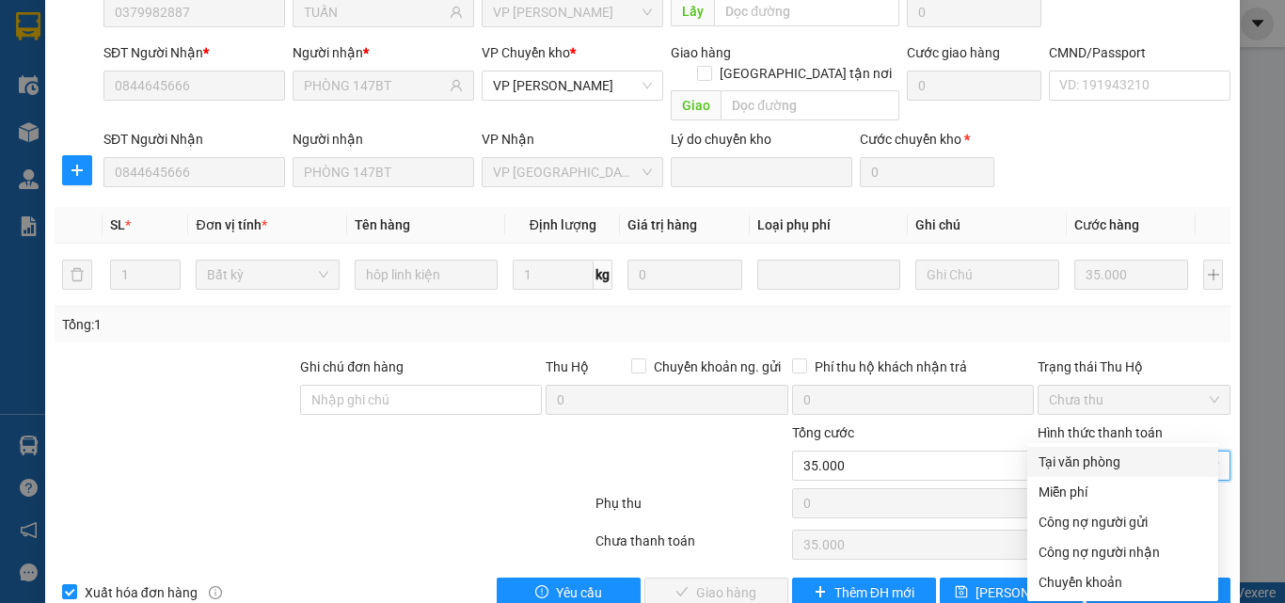
click at [1079, 462] on div "Tại văn phòng" at bounding box center [1123, 462] width 168 height 21
type input "0"
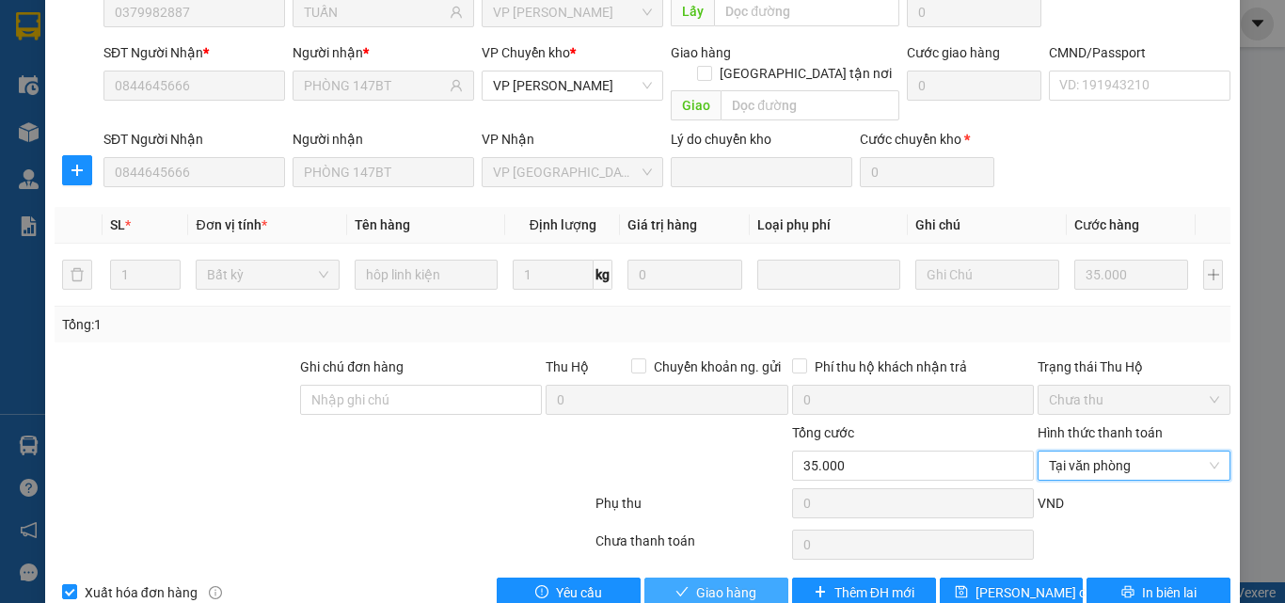
click at [734, 582] on span "Giao hàng" at bounding box center [726, 592] width 60 height 21
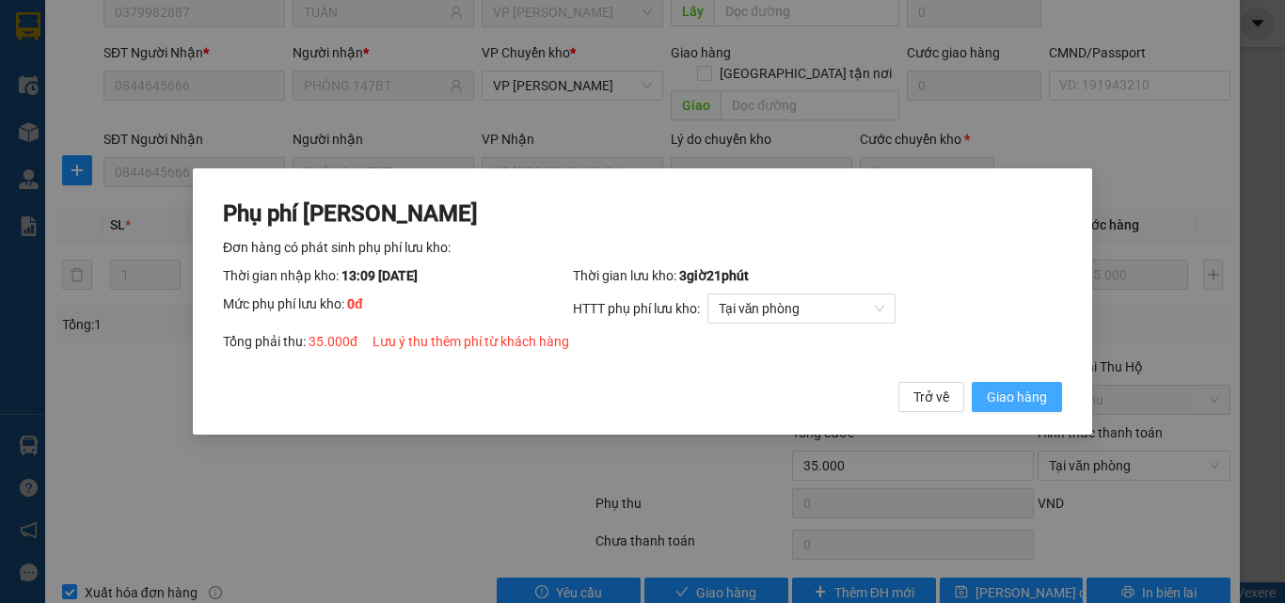
click at [1001, 396] on span "Giao hàng" at bounding box center [1017, 397] width 60 height 21
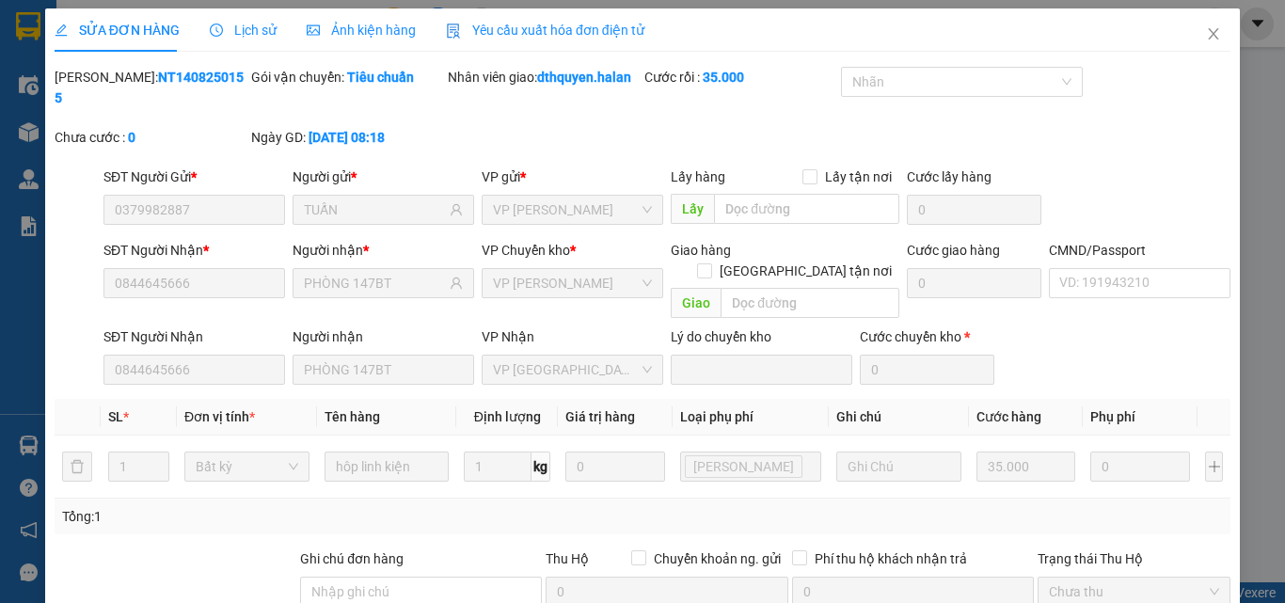
scroll to position [0, 0]
click at [1207, 39] on icon "close" at bounding box center [1213, 34] width 15 height 15
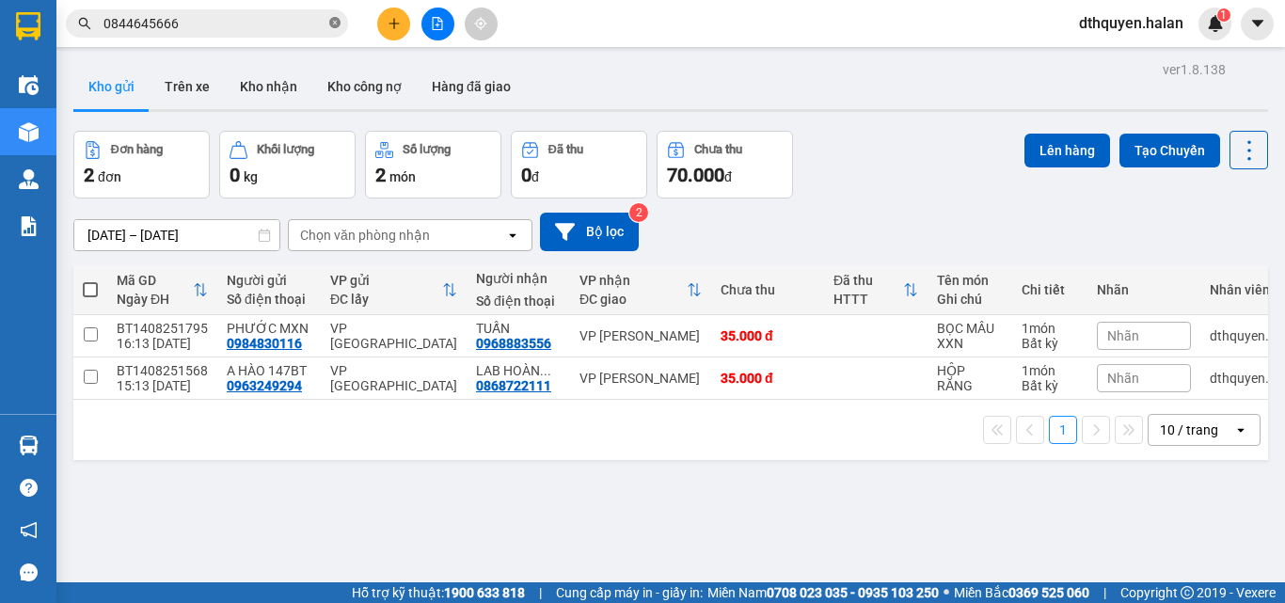
click at [330, 24] on icon "close-circle" at bounding box center [334, 22] width 11 height 11
click at [295, 21] on input "text" at bounding box center [215, 23] width 222 height 21
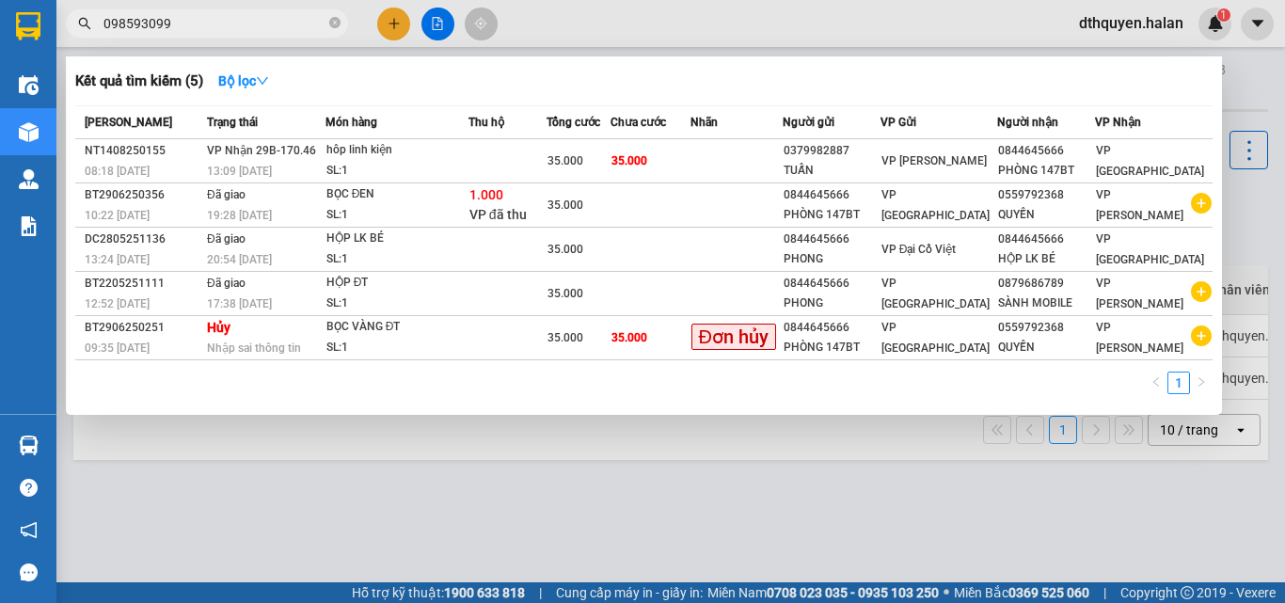
type input "0985930990"
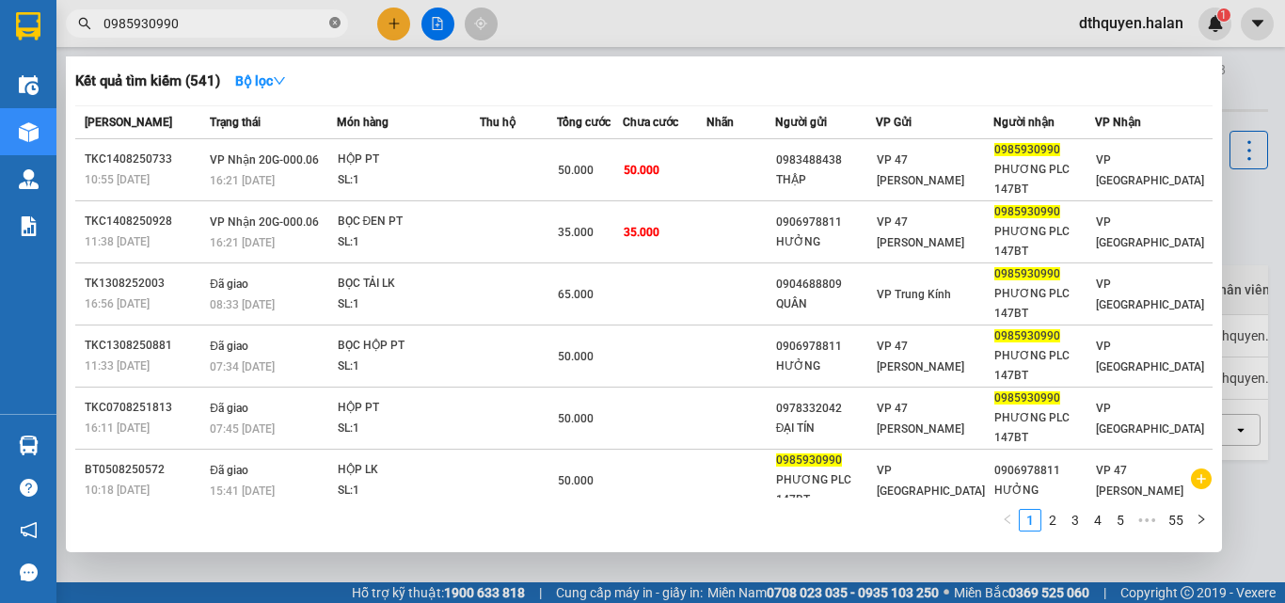
click at [337, 20] on icon "close-circle" at bounding box center [334, 22] width 11 height 11
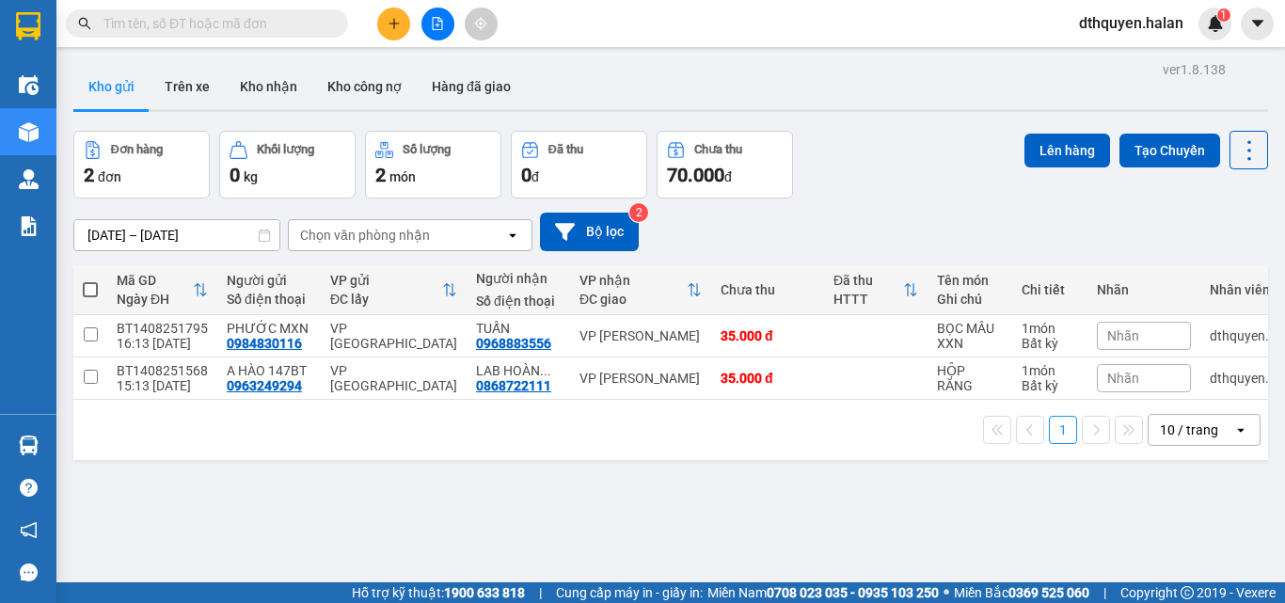
click at [231, 21] on input "text" at bounding box center [215, 23] width 222 height 21
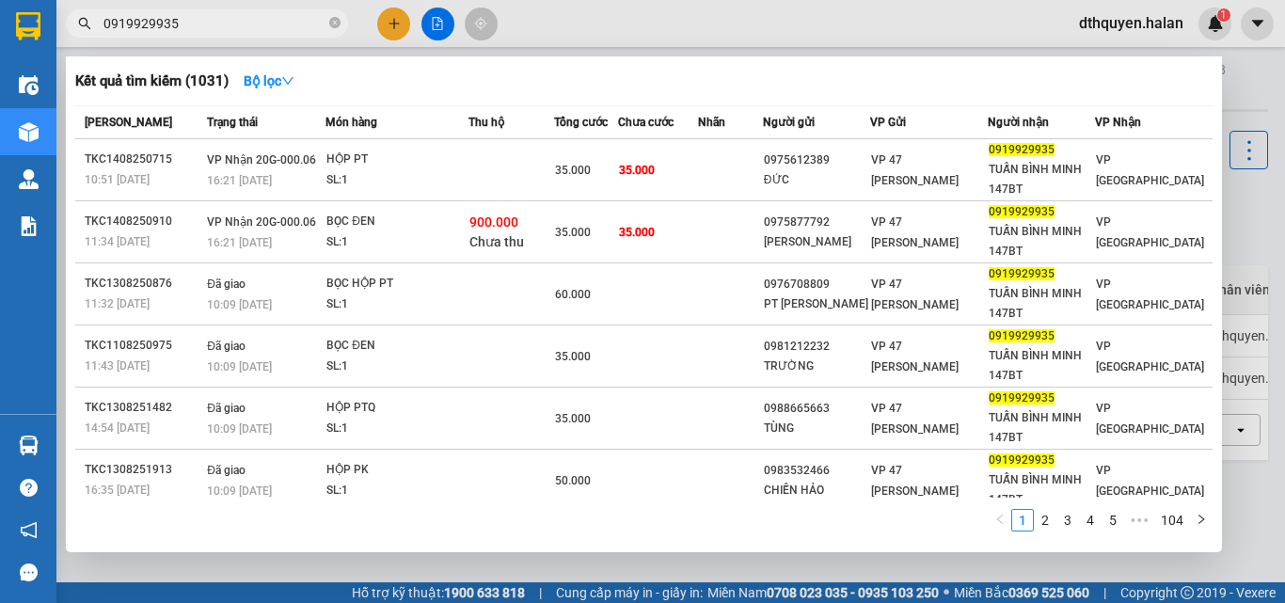
type input "0919929935"
click at [337, 23] on icon "close-circle" at bounding box center [334, 22] width 11 height 11
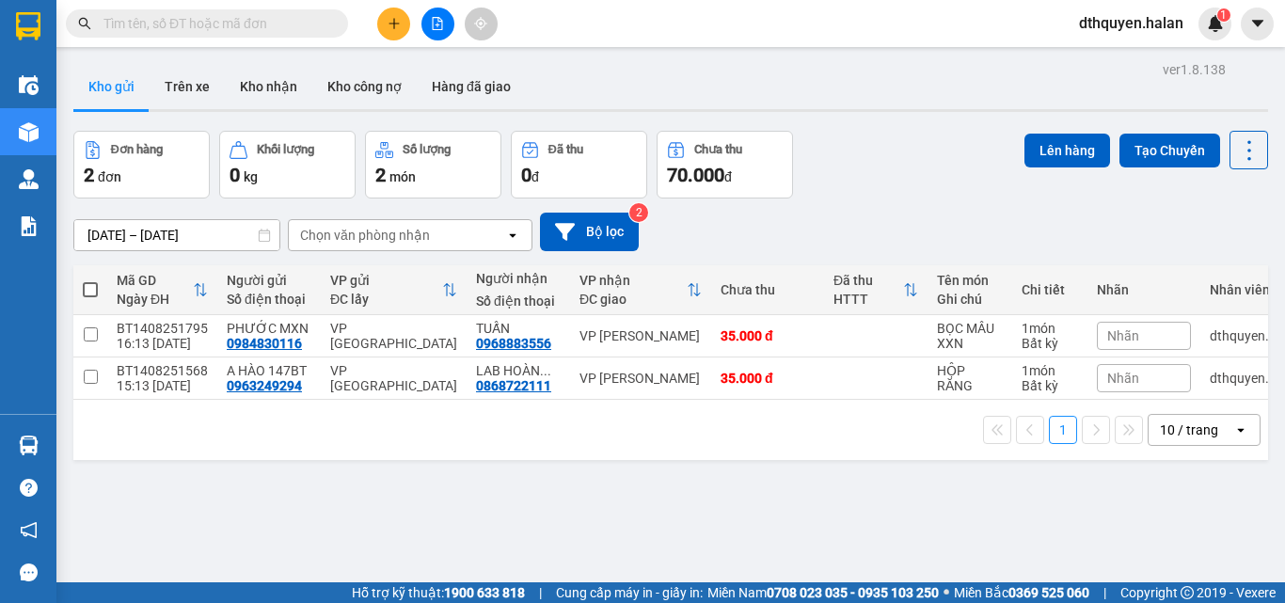
click at [302, 24] on input "text" at bounding box center [215, 23] width 222 height 21
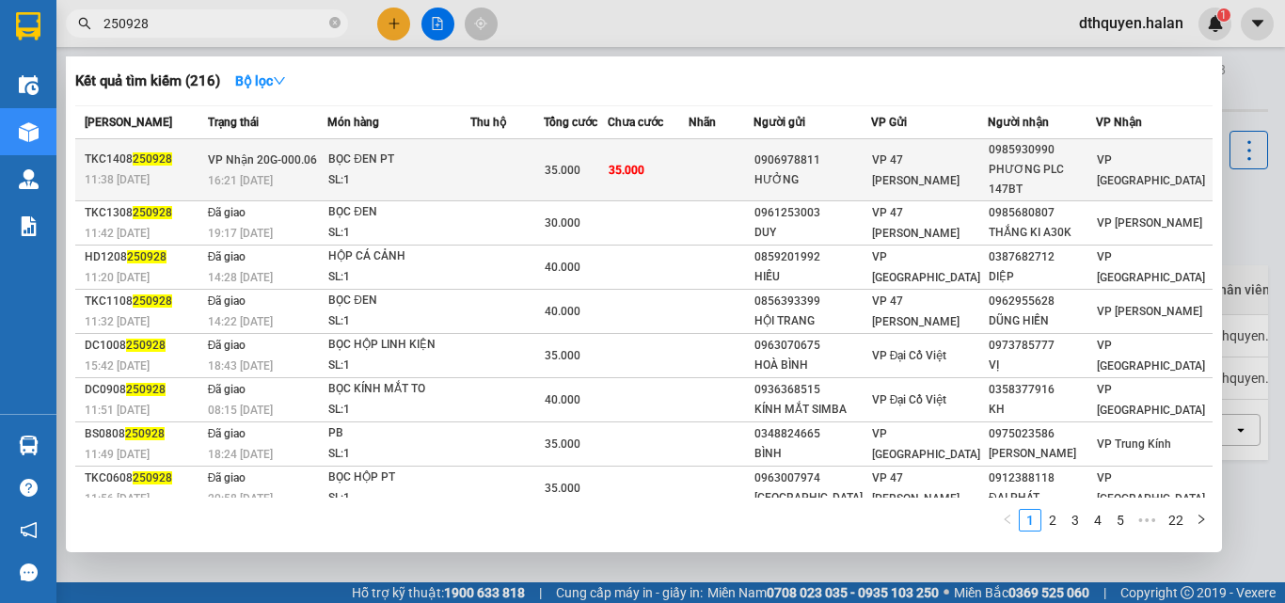
type input "250928"
click at [268, 167] on span "VP Nhận 20G-000.06" at bounding box center [262, 158] width 109 height 15
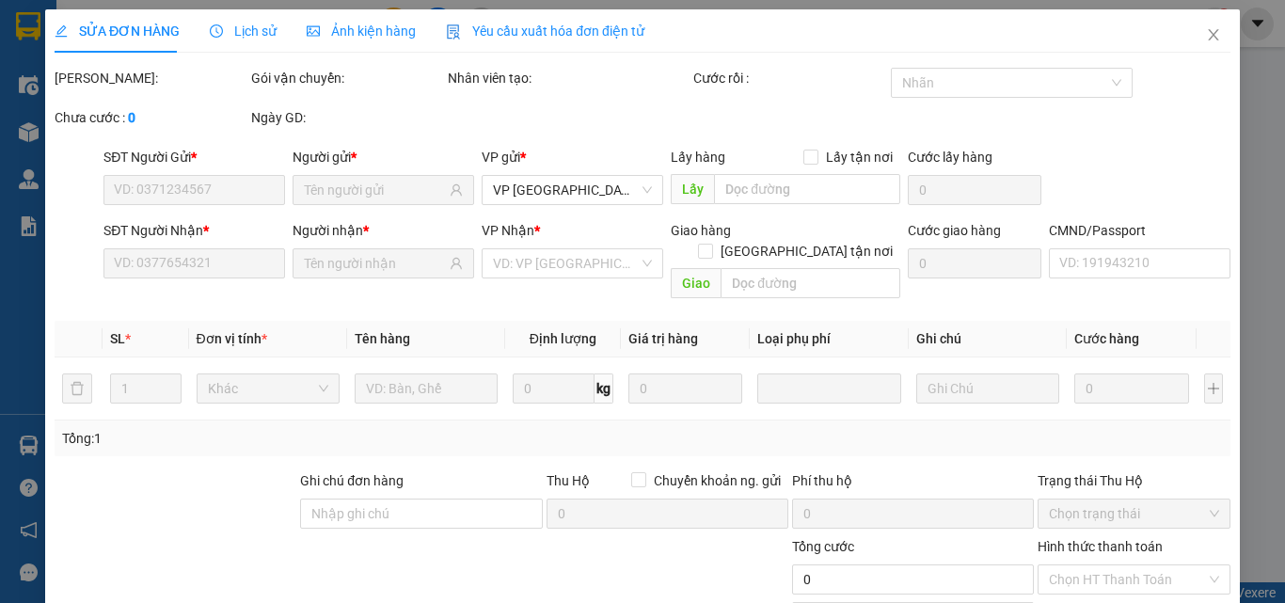
type input "0906978811"
type input "HƯỞNG"
type input "0985930990"
type input "PHƯƠNG PLC 147BT"
type input "008084001055"
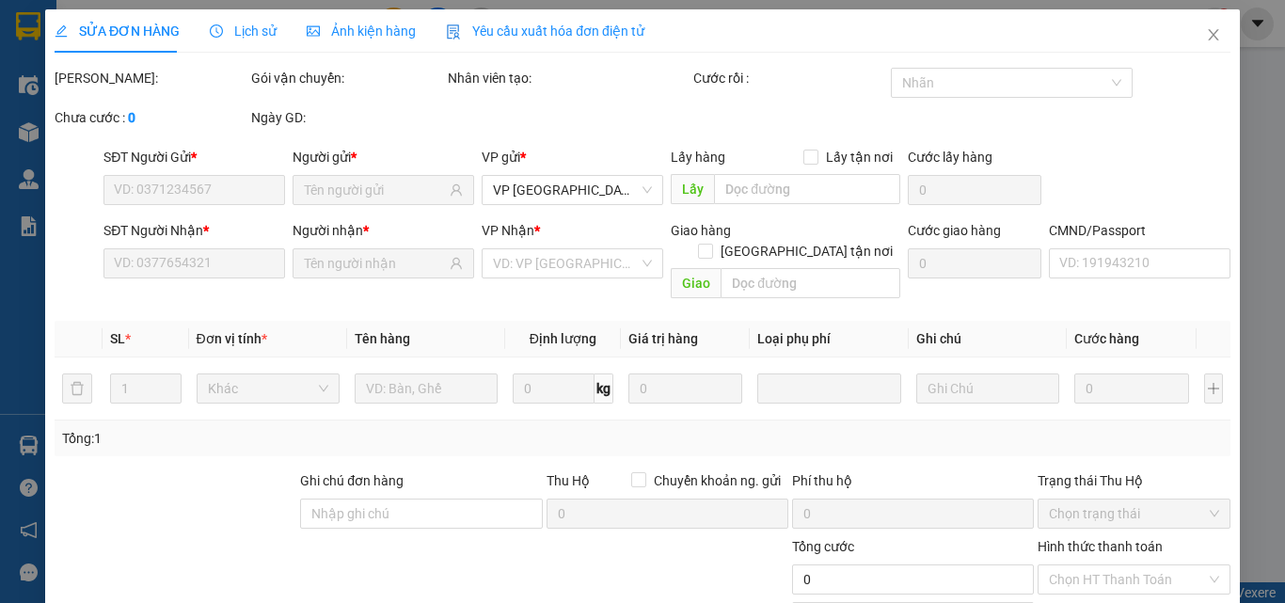
type input "35.000"
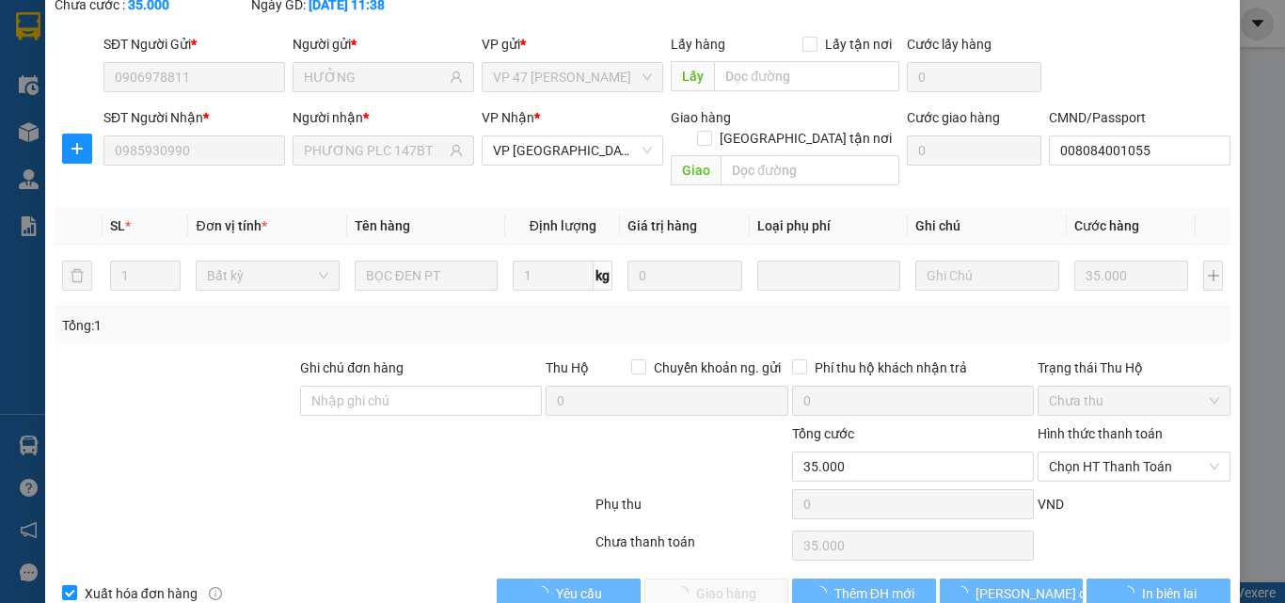
scroll to position [135, 0]
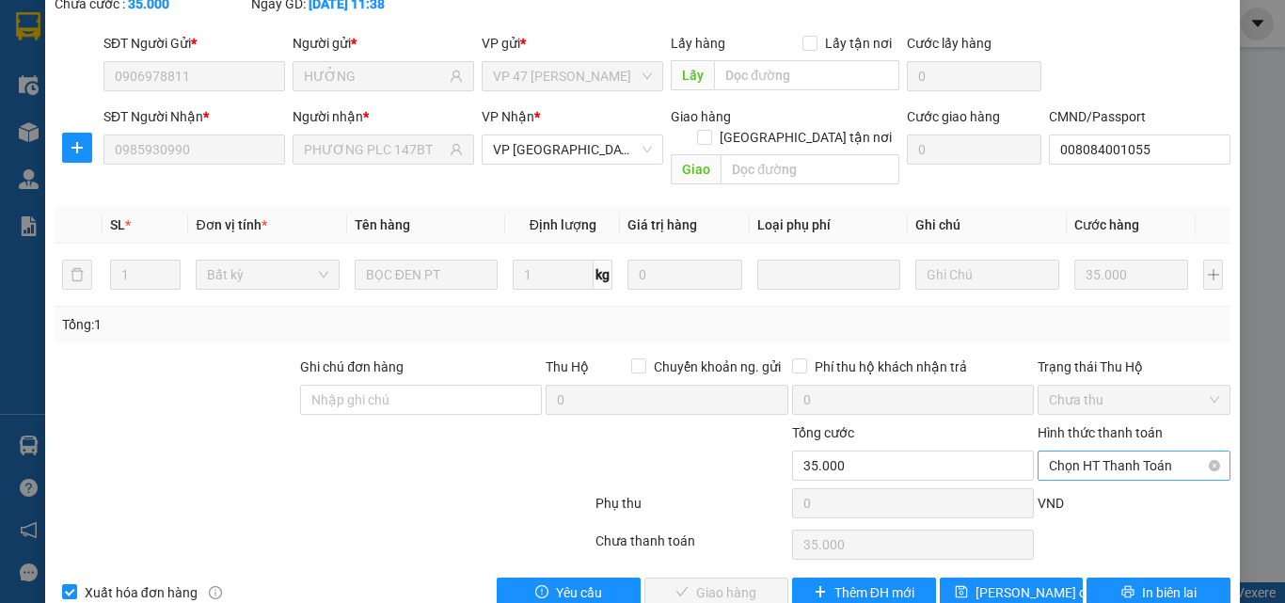
click at [1052, 452] on span "Chọn HT Thanh Toán" at bounding box center [1134, 466] width 170 height 28
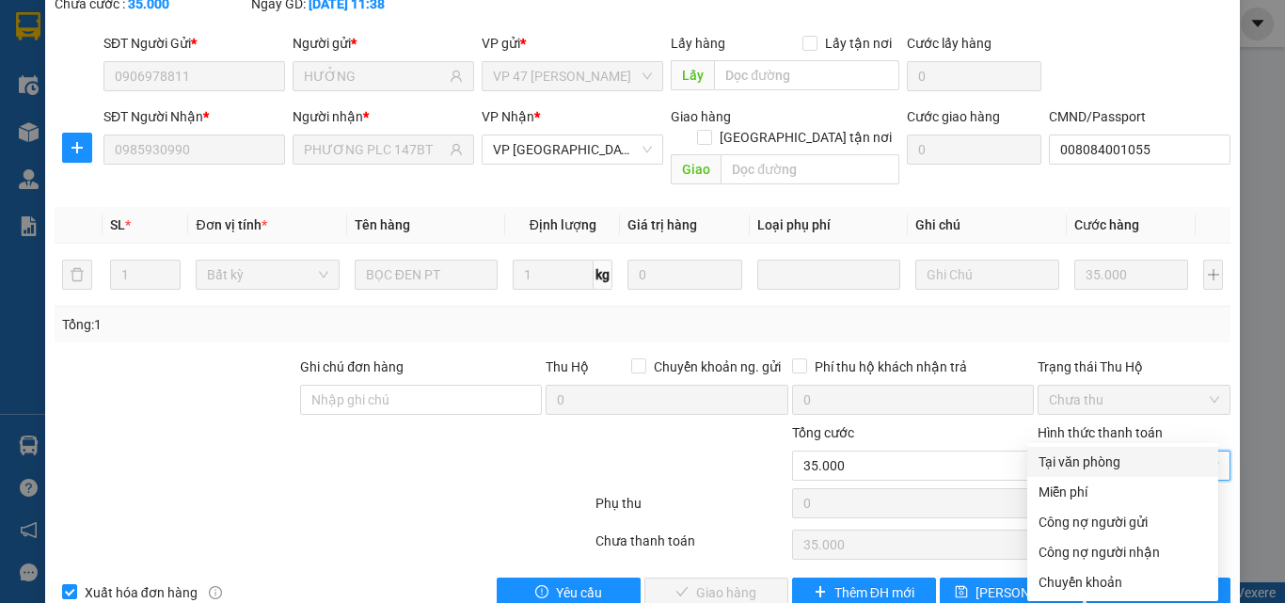
drag, startPoint x: 1070, startPoint y: 459, endPoint x: 1078, endPoint y: 474, distance: 17.3
click at [1074, 459] on div "Tại văn phòng" at bounding box center [1123, 462] width 168 height 21
type input "0"
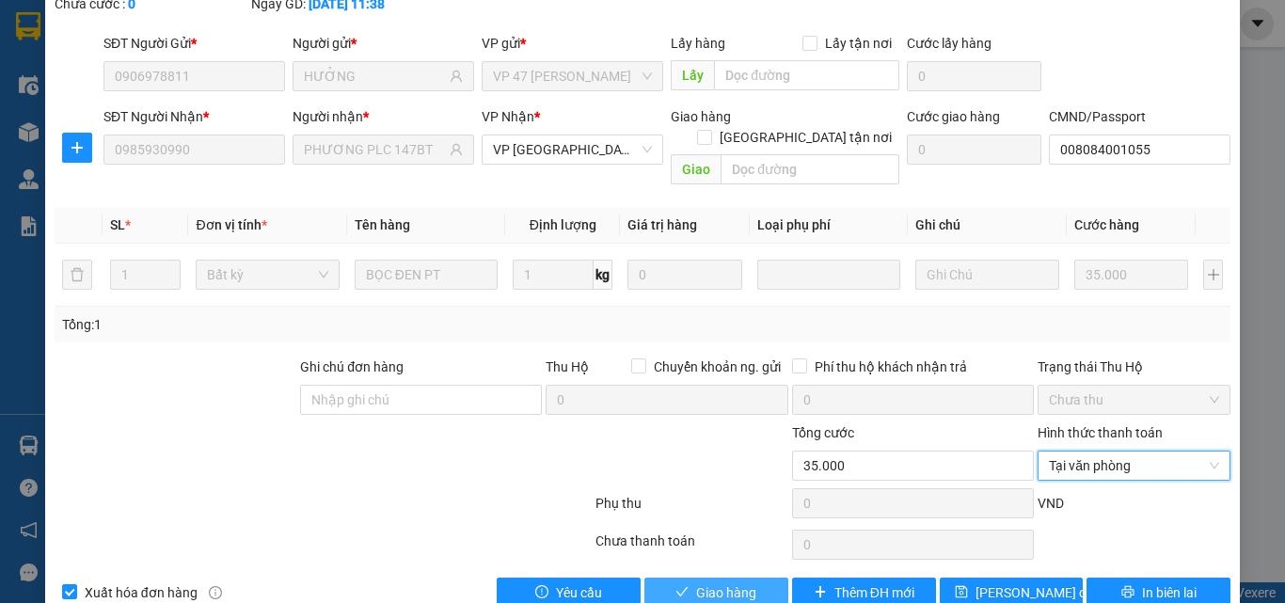
click at [728, 582] on span "Giao hàng" at bounding box center [726, 592] width 60 height 21
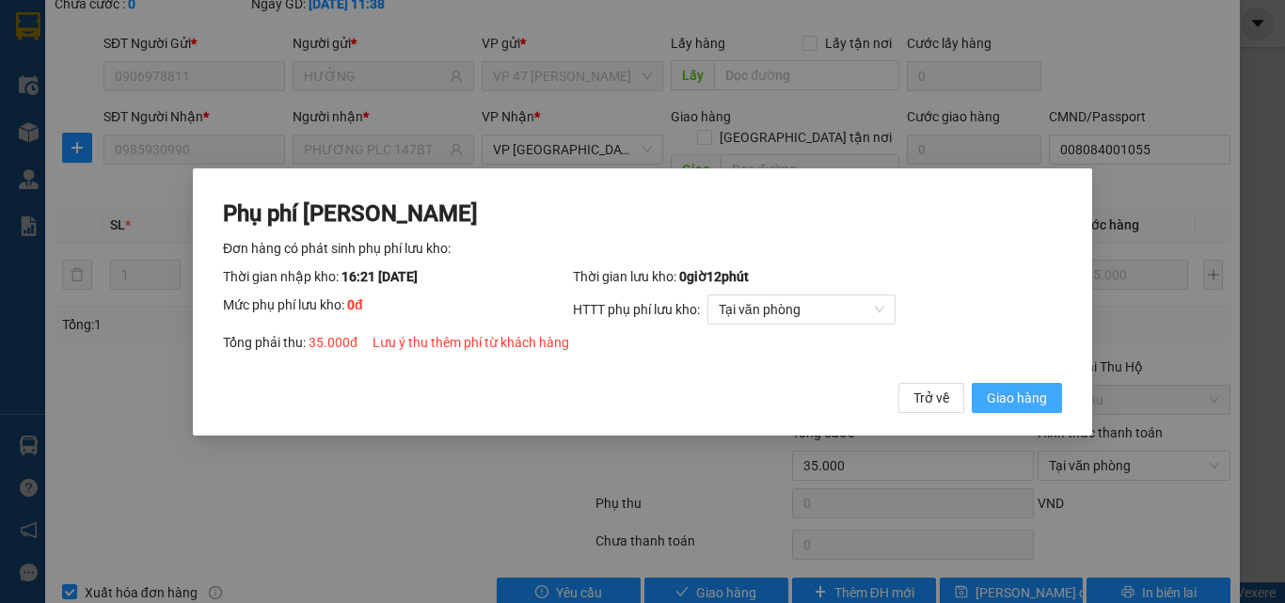
click at [1032, 382] on button "Giao hàng" at bounding box center [1017, 397] width 90 height 30
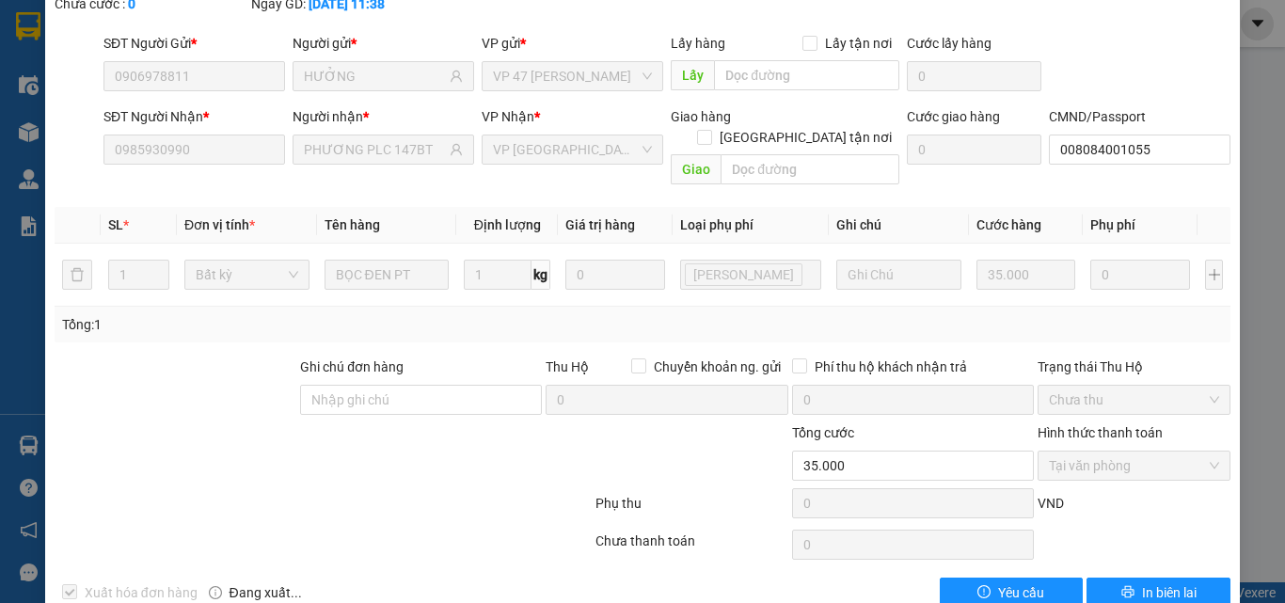
scroll to position [0, 0]
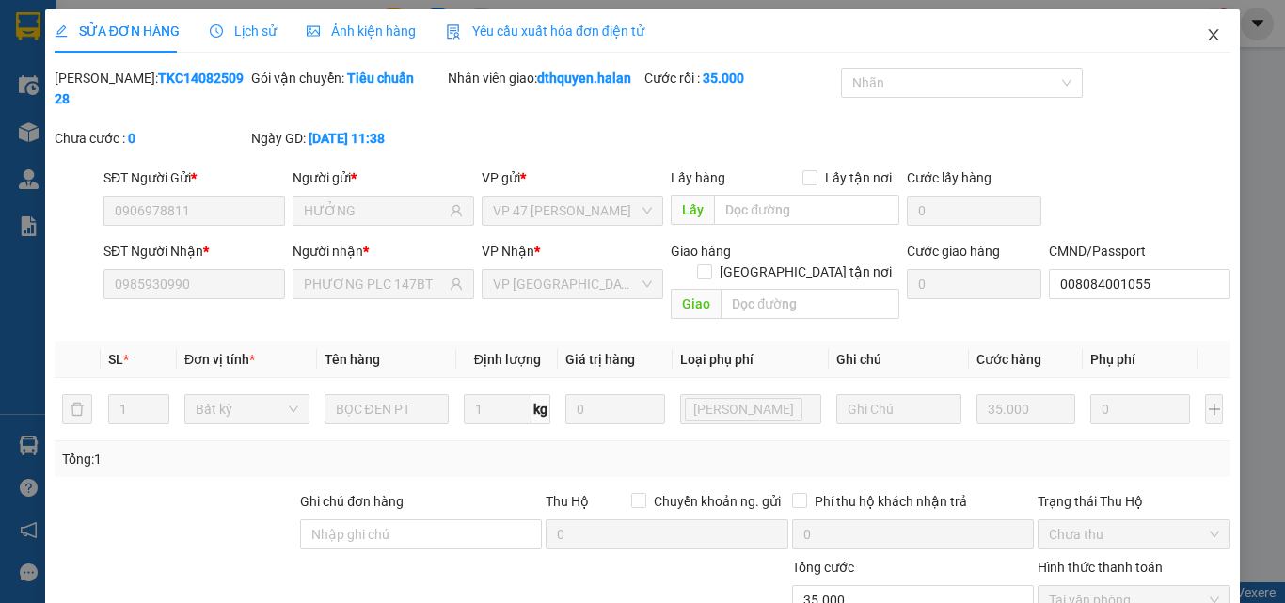
click at [1206, 35] on icon "close" at bounding box center [1213, 34] width 15 height 15
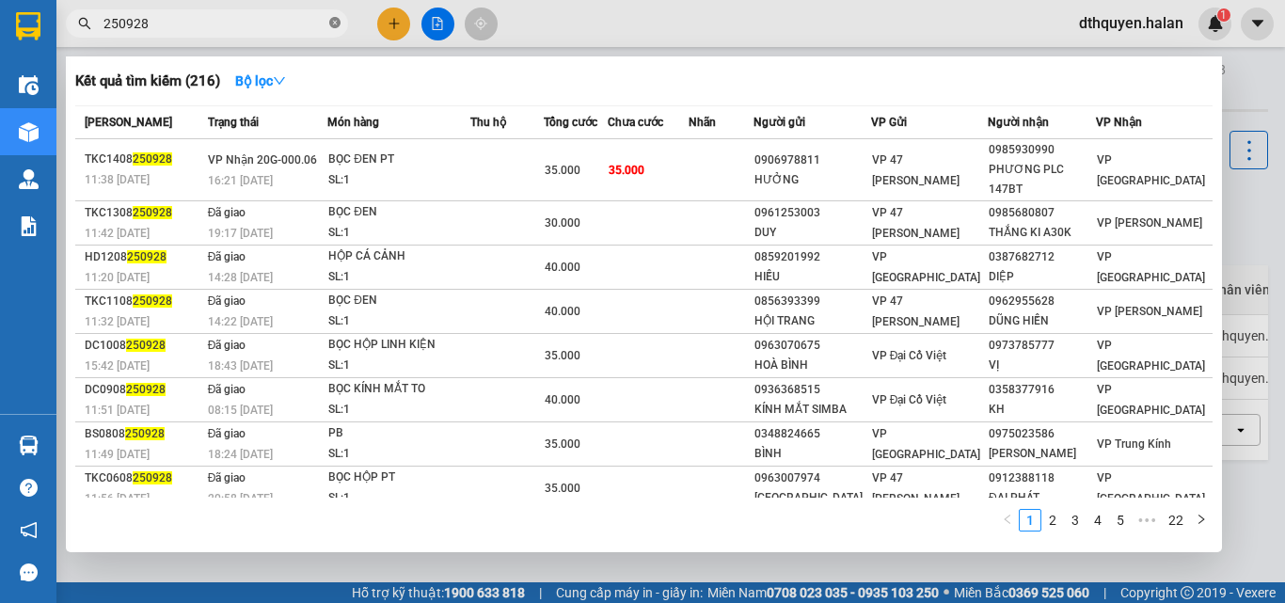
click at [335, 23] on icon "close-circle" at bounding box center [334, 22] width 11 height 11
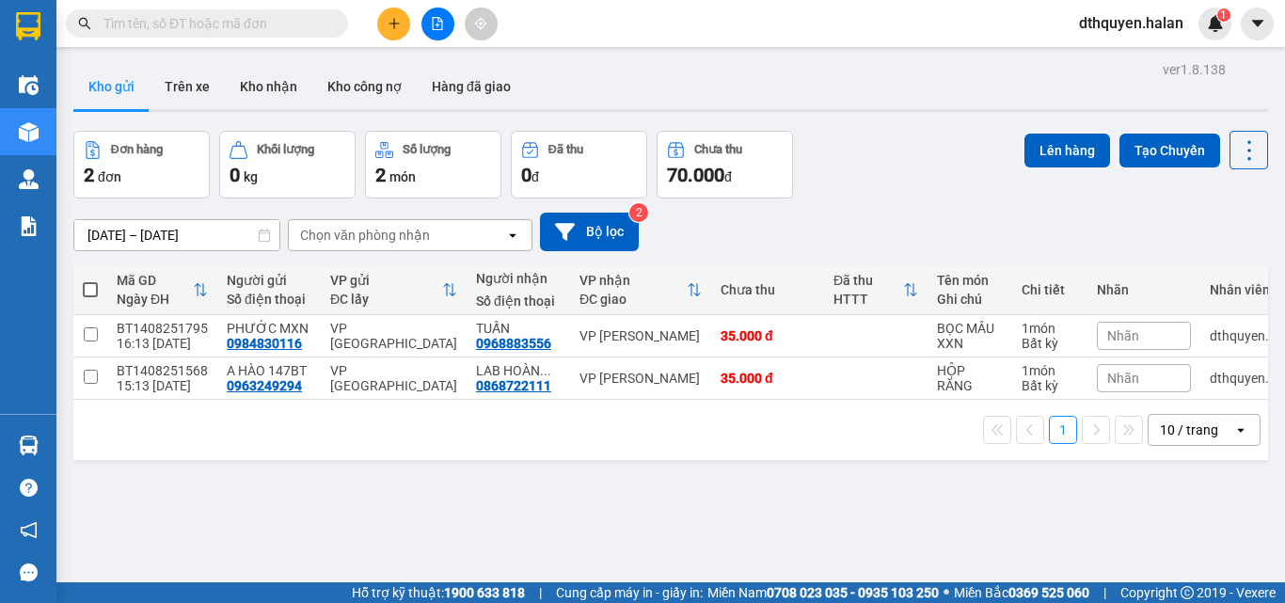
click at [286, 25] on input "text" at bounding box center [215, 23] width 222 height 21
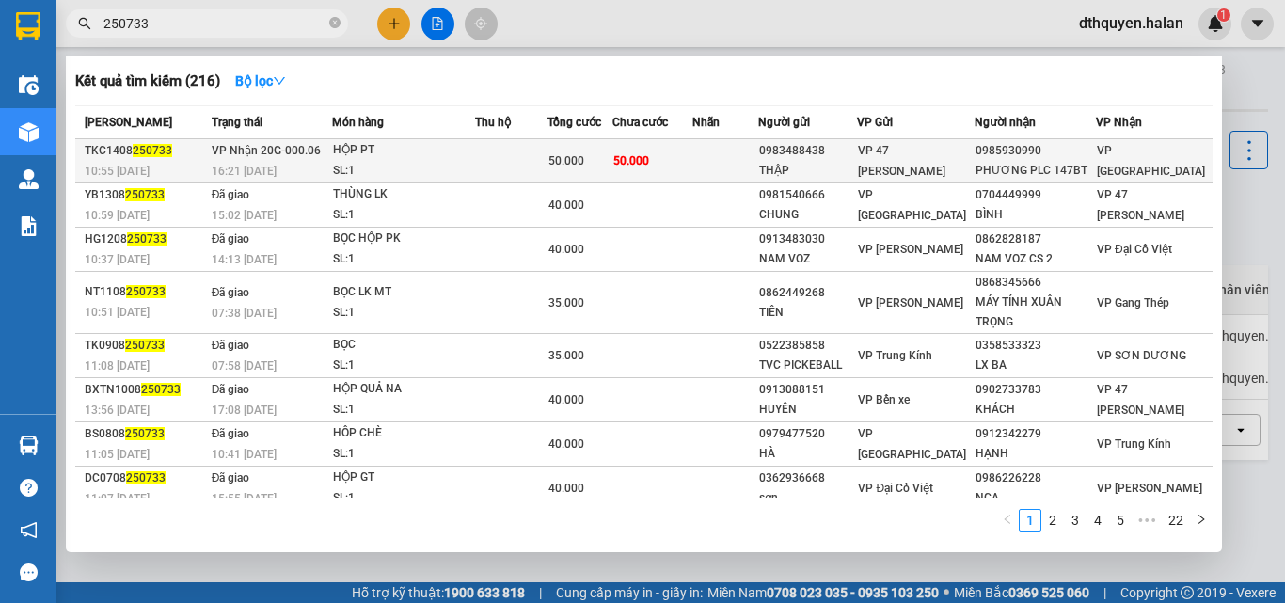
type input "250733"
click at [331, 178] on div "16:21 [DATE]" at bounding box center [271, 171] width 119 height 21
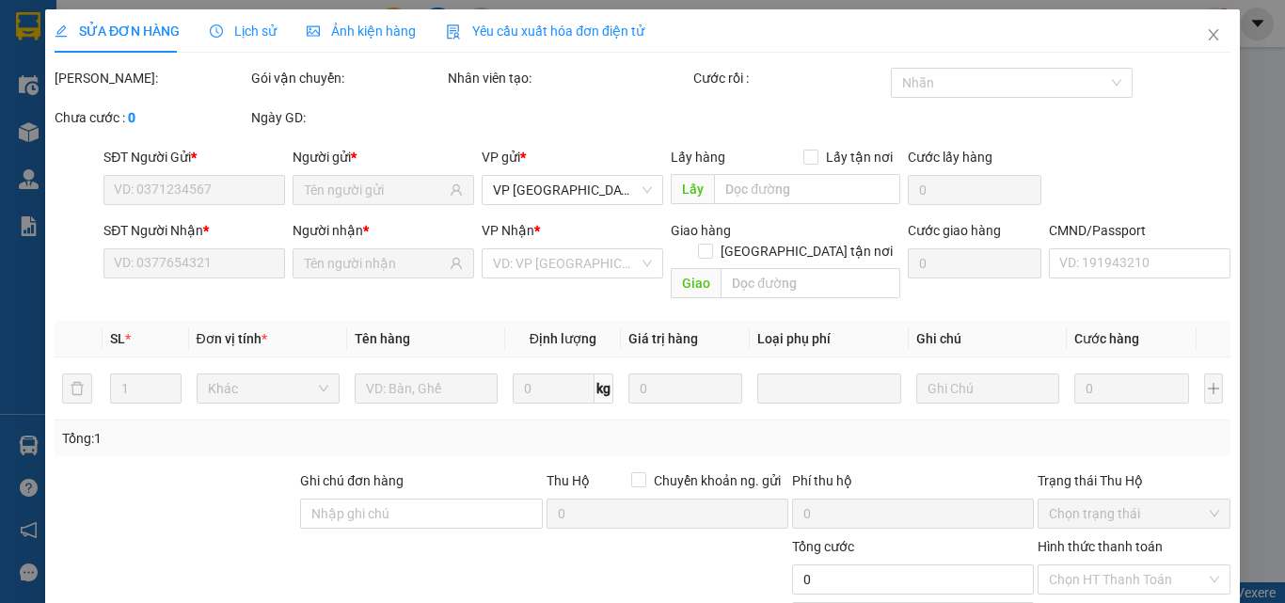
type input "0983488438"
type input "THẬP"
type input "0985930990"
type input "PHƯƠNG PLC 147BT"
type input "008084001055"
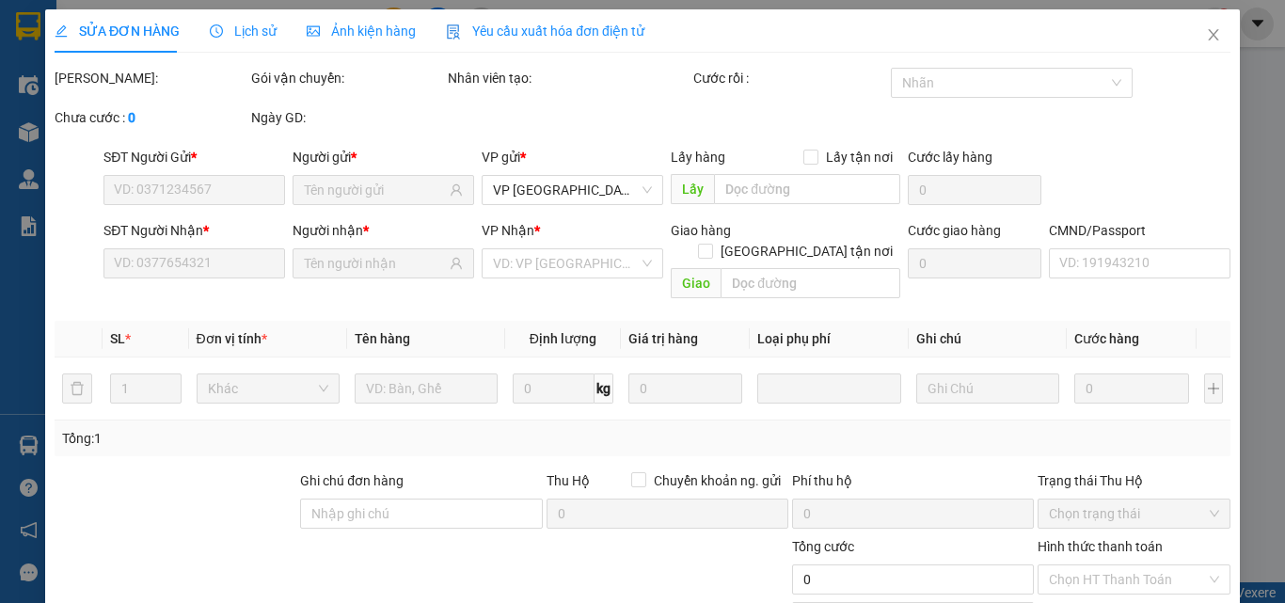
type input "50.000"
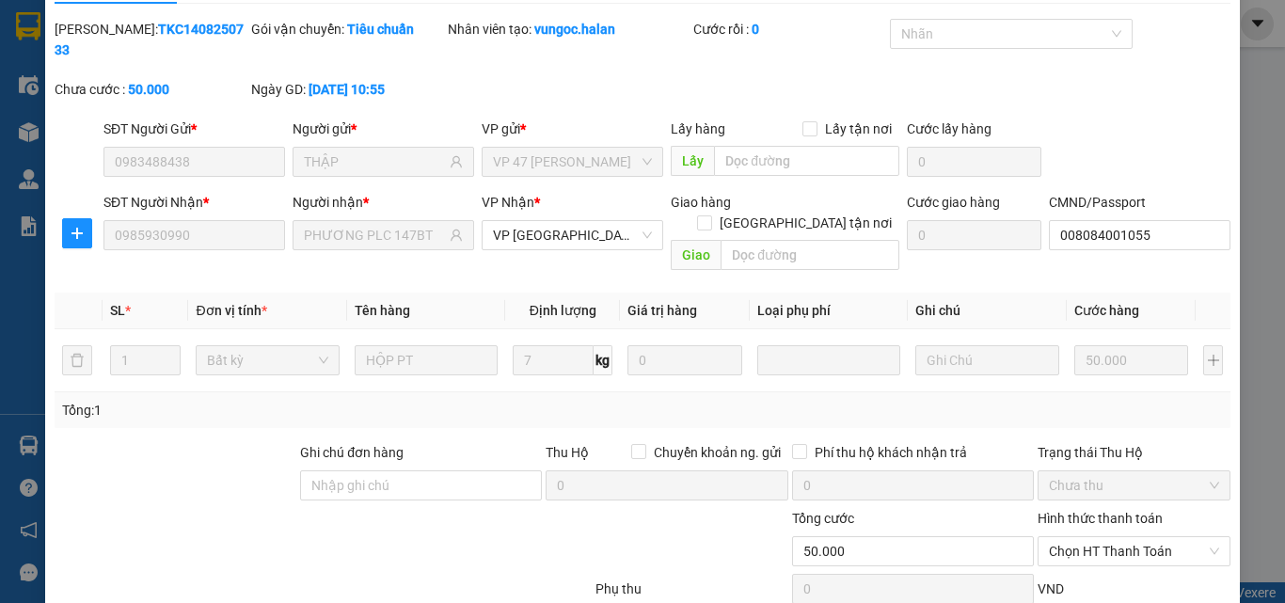
scroll to position [135, 0]
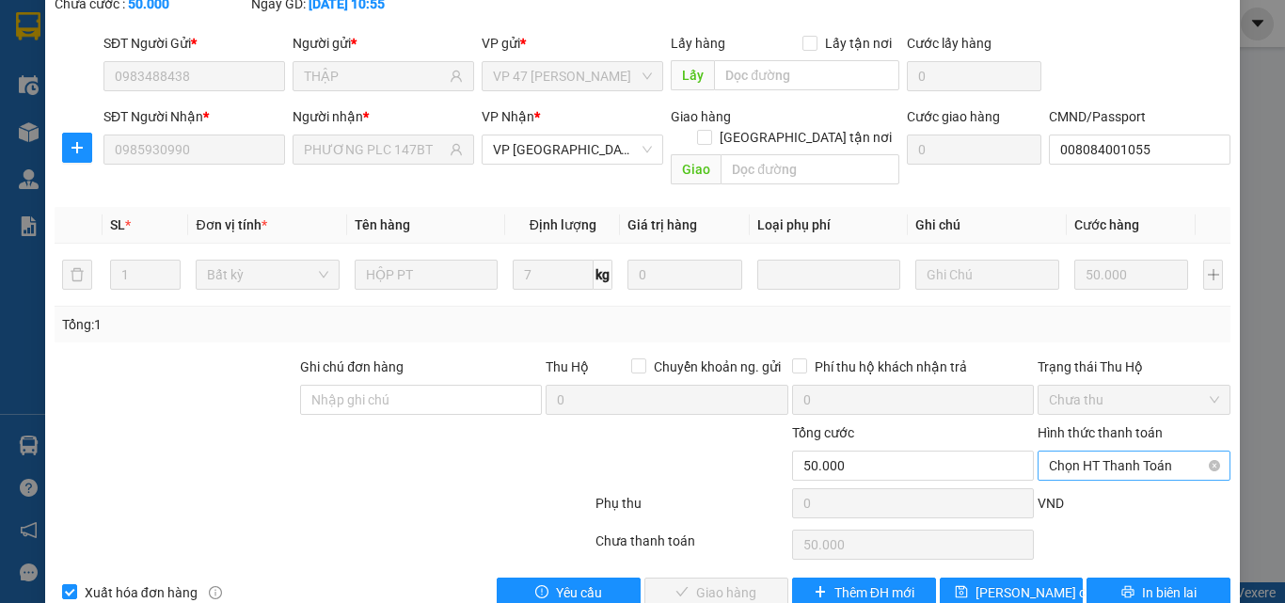
click at [1071, 452] on span "Chọn HT Thanh Toán" at bounding box center [1134, 466] width 170 height 28
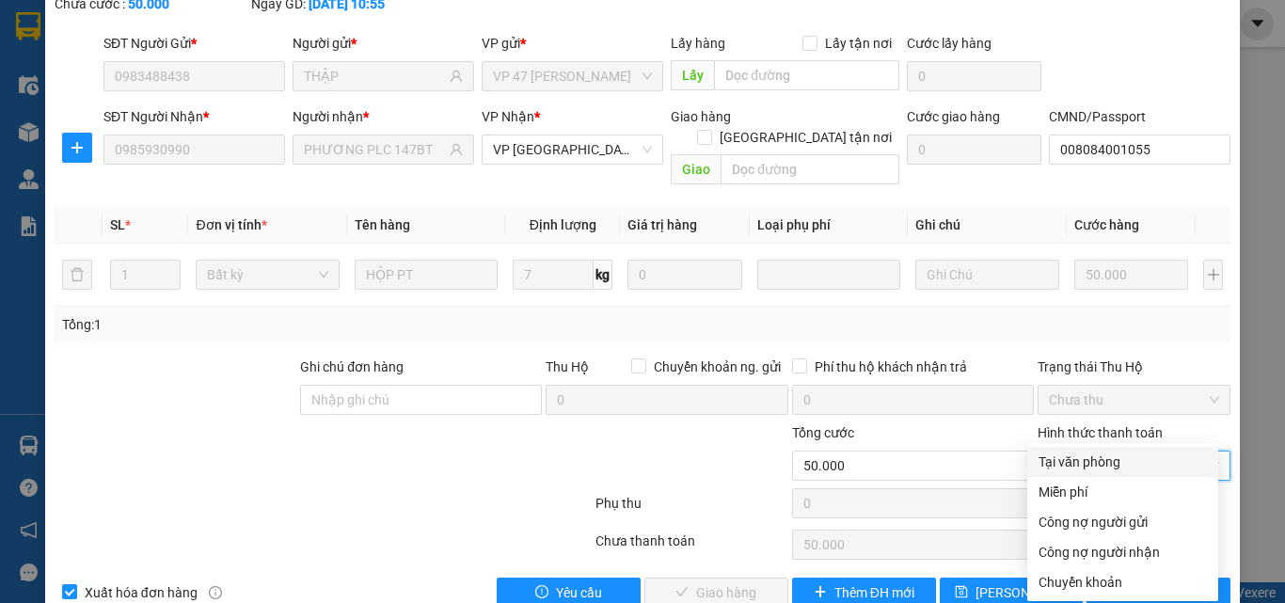
click at [1063, 454] on div "Tại văn phòng" at bounding box center [1123, 462] width 168 height 21
type input "0"
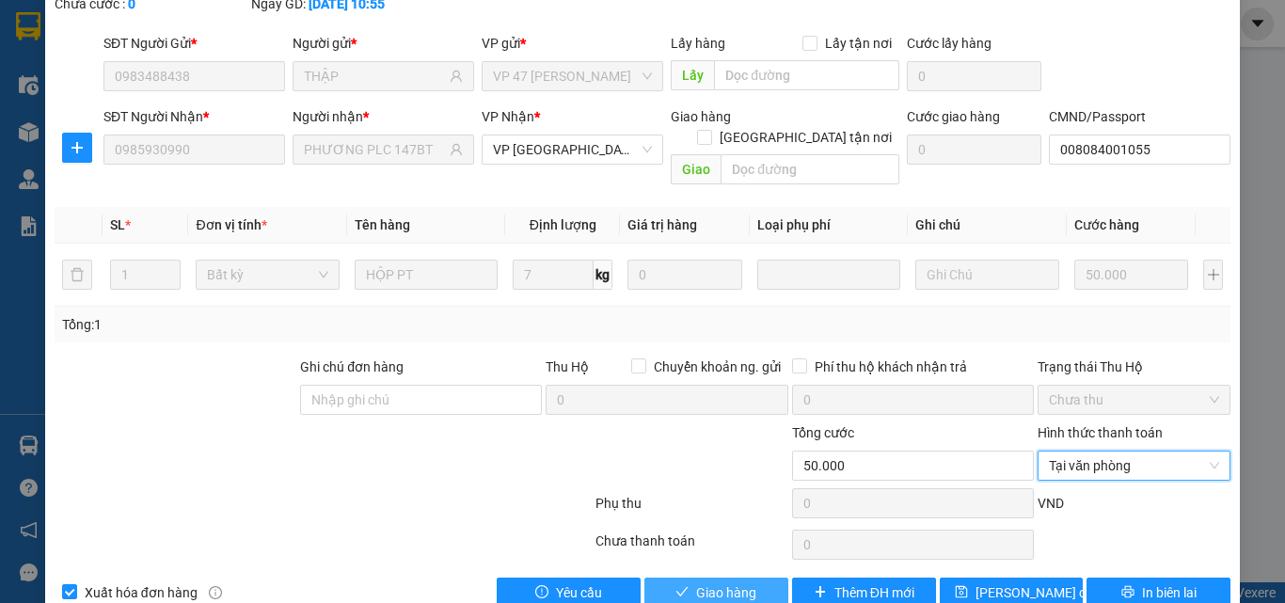
click at [756, 578] on button "Giao hàng" at bounding box center [717, 593] width 144 height 30
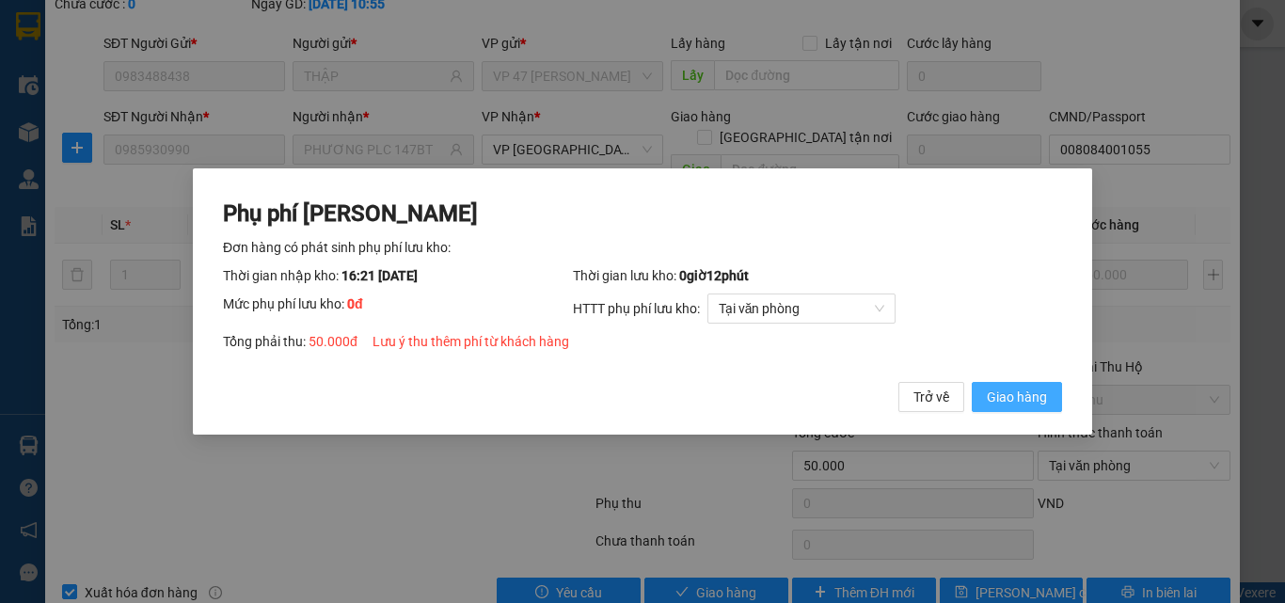
click at [984, 385] on button "Giao hàng" at bounding box center [1017, 397] width 90 height 30
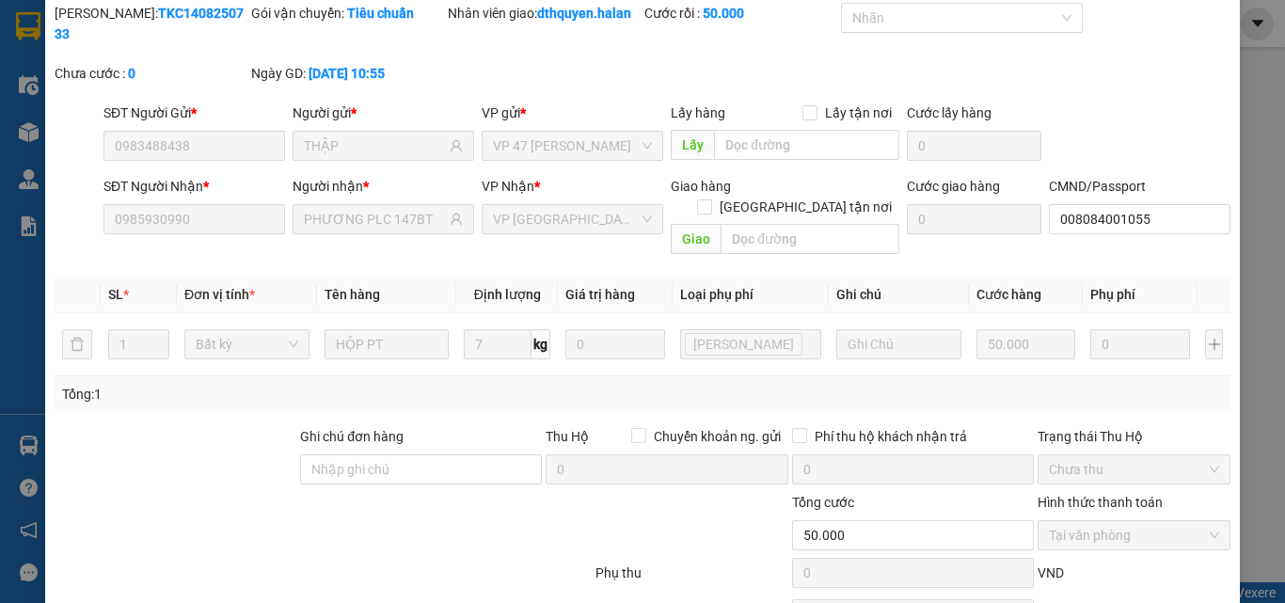
scroll to position [0, 0]
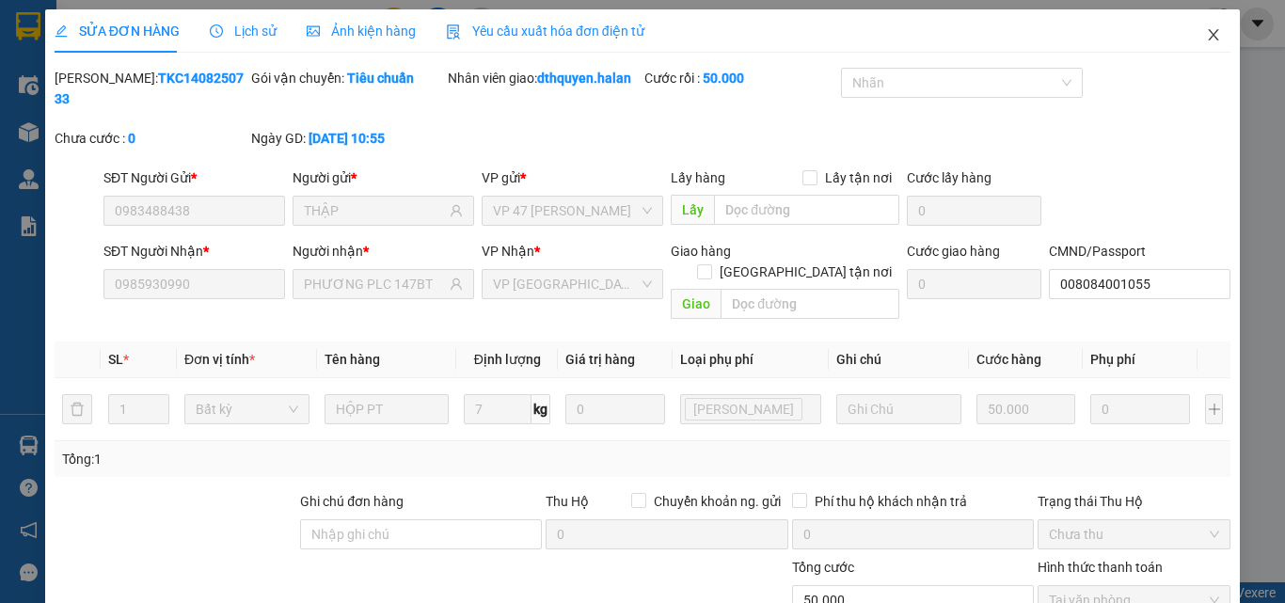
click at [1206, 31] on icon "close" at bounding box center [1213, 34] width 15 height 15
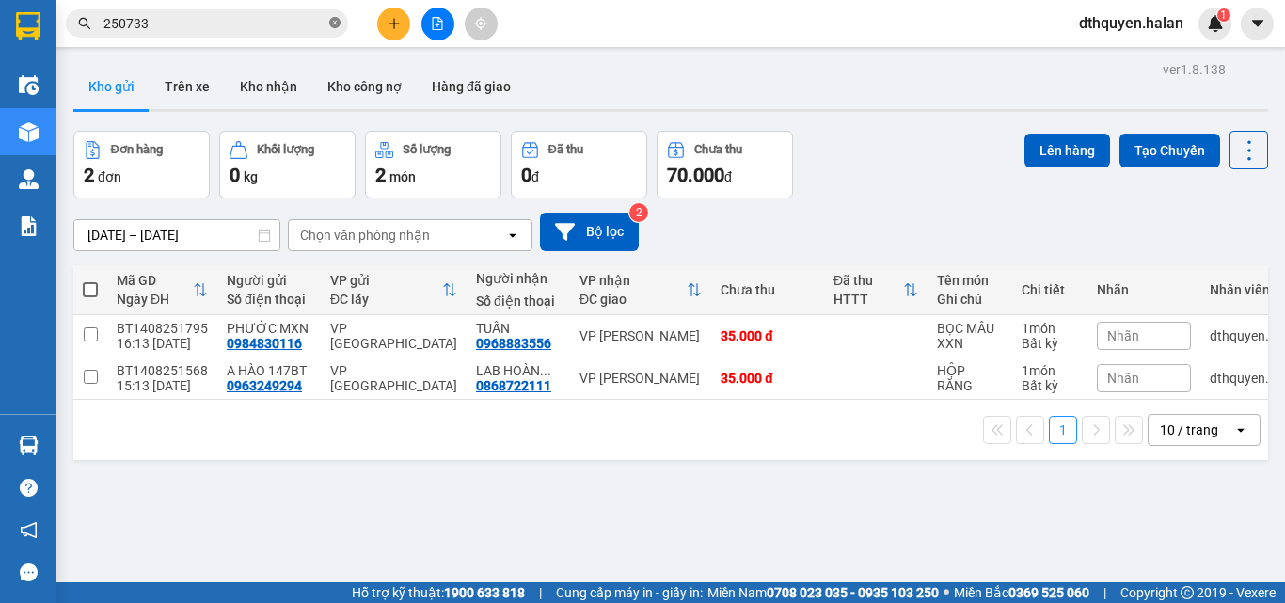
click at [331, 20] on icon "close-circle" at bounding box center [334, 22] width 11 height 11
click at [392, 30] on button at bounding box center [393, 24] width 33 height 33
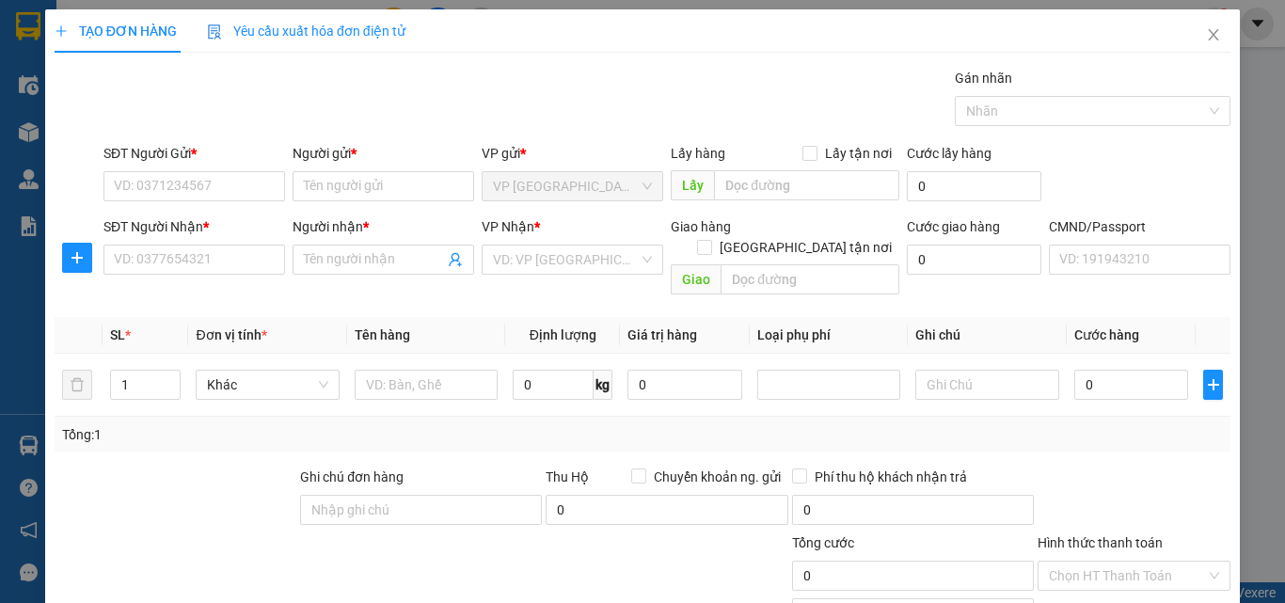
click at [58, 262] on div at bounding box center [77, 258] width 45 height 30
click at [73, 260] on icon "plus" at bounding box center [77, 257] width 15 height 15
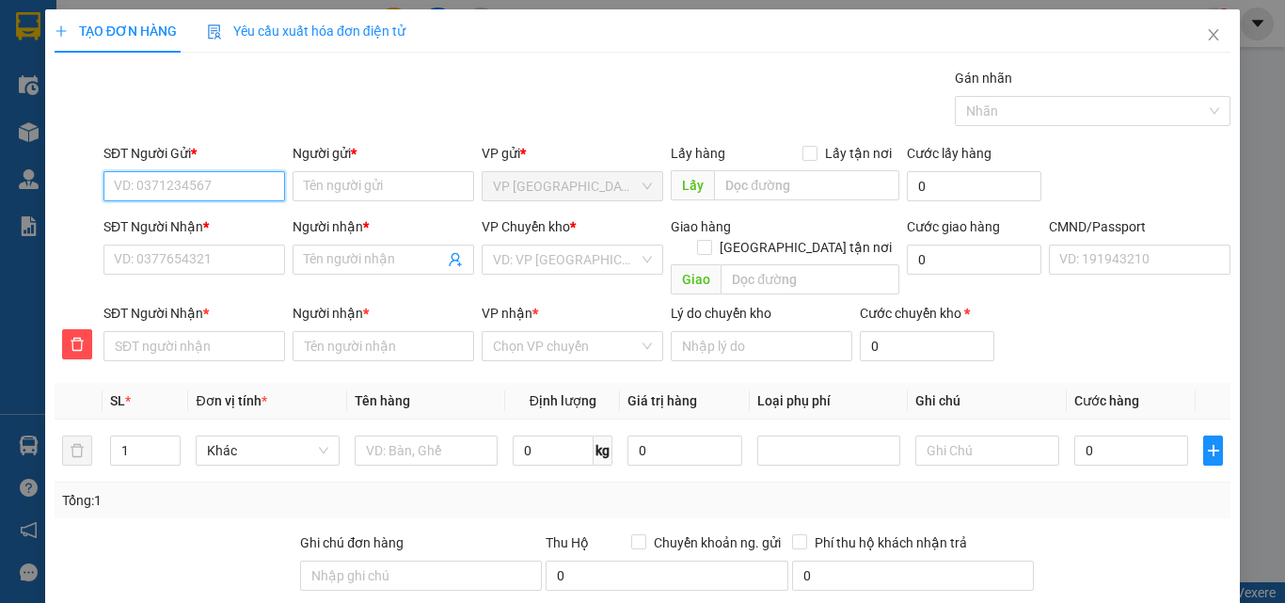
click at [186, 184] on input "SĐT Người Gửi *" at bounding box center [195, 186] width 182 height 30
type input "0936611686"
click at [239, 219] on div "0936611686 - PHONG 147BT" at bounding box center [200, 224] width 172 height 21
type input "PHONG 147BT"
type input "0936611686"
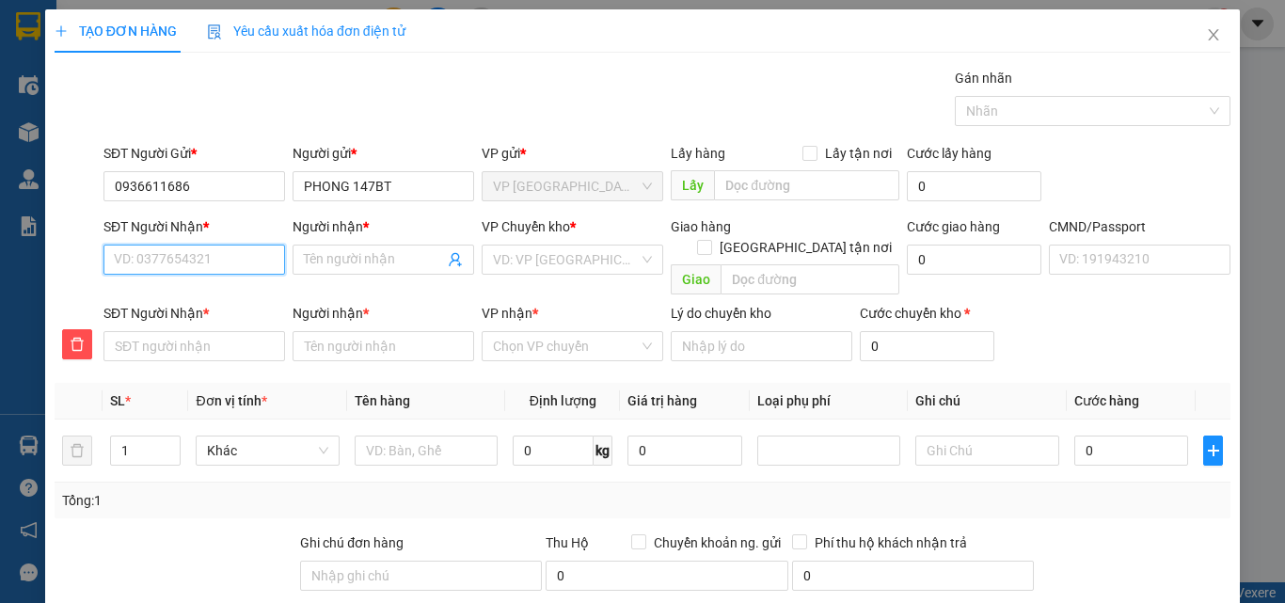
click at [232, 259] on input "SĐT Người Nhận *" at bounding box center [195, 260] width 182 height 30
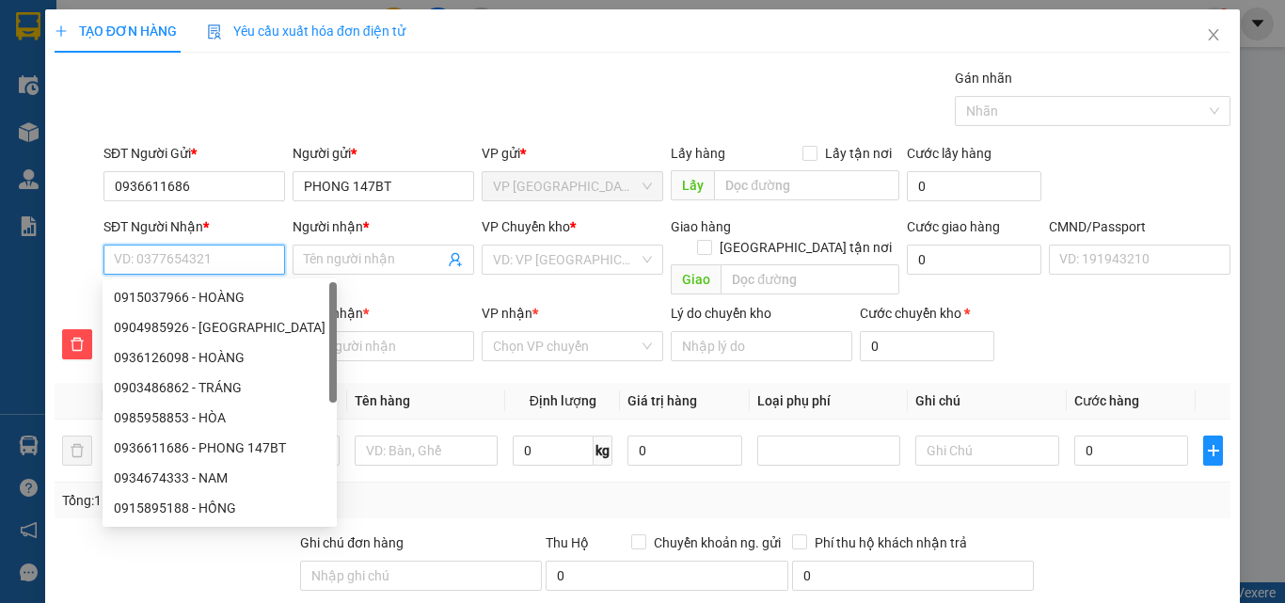
type input "0"
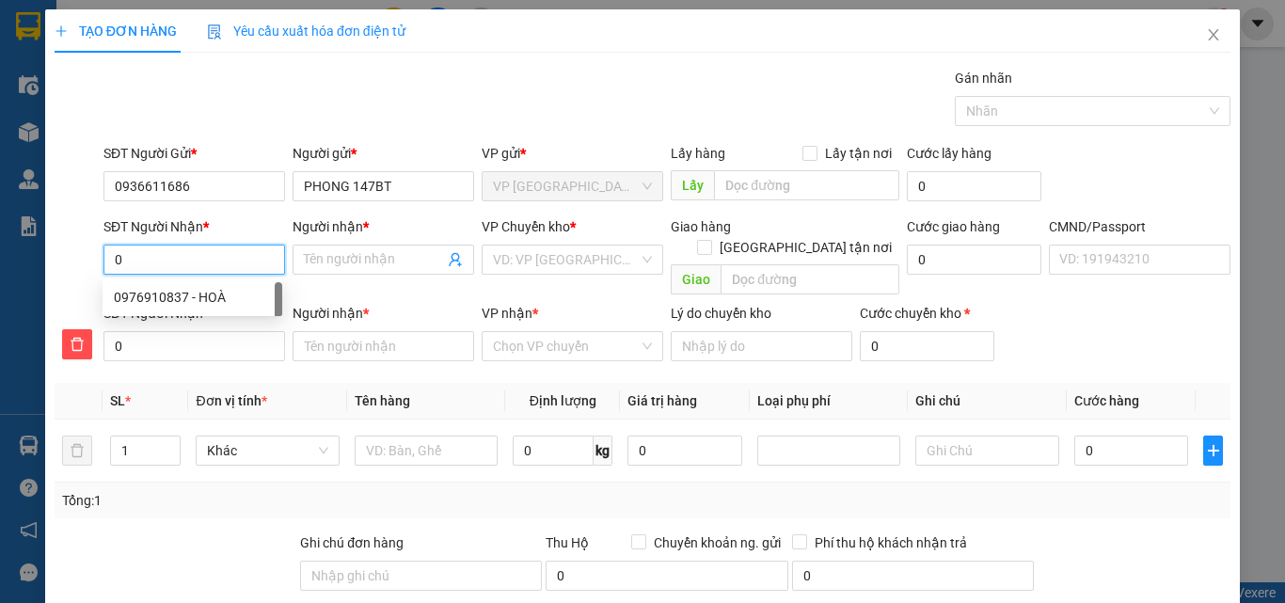
type input "08"
type input "089"
type input "0898"
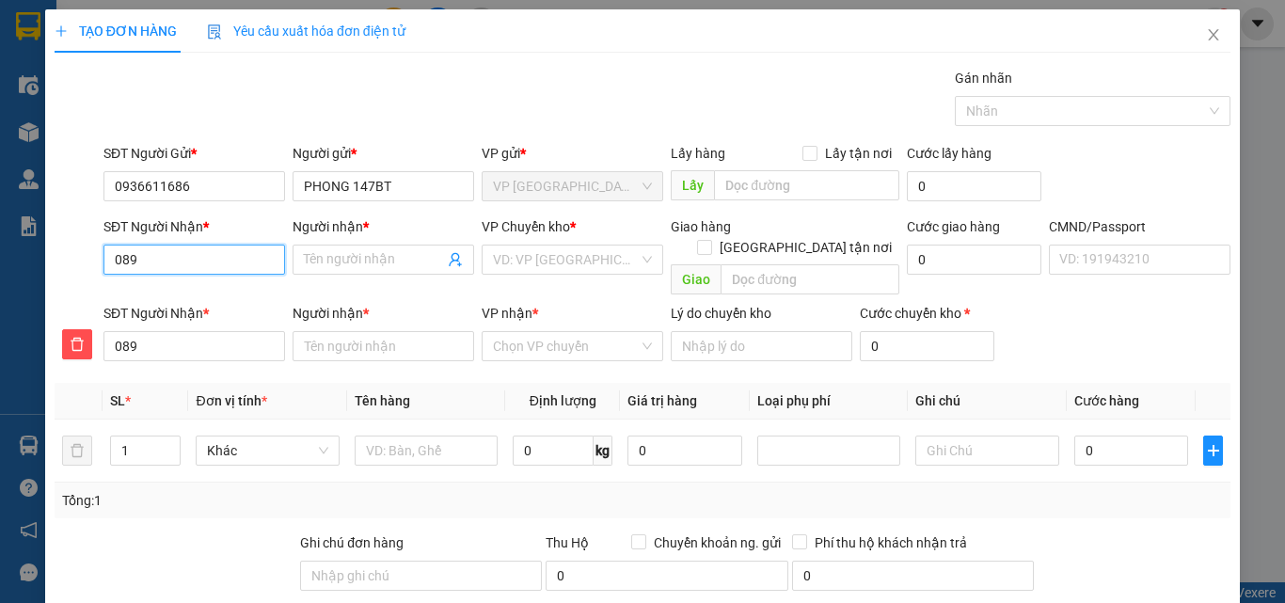
type input "0898"
type input "08981"
type input "089814"
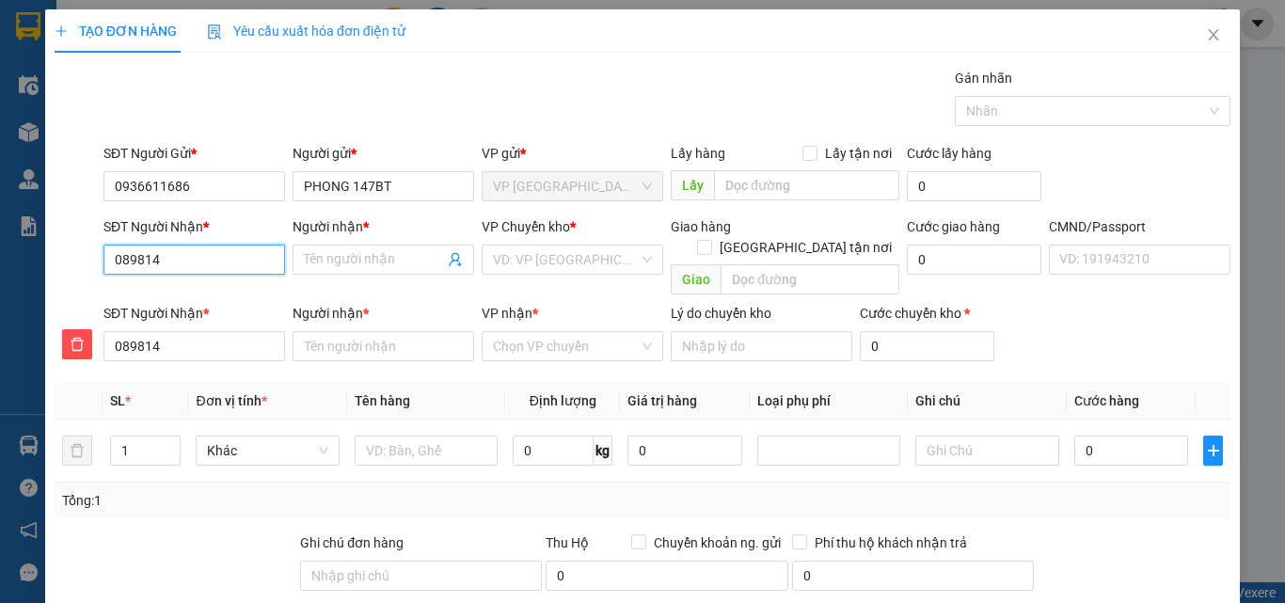
type input "0898142"
type input "08981426"
type input "089814266"
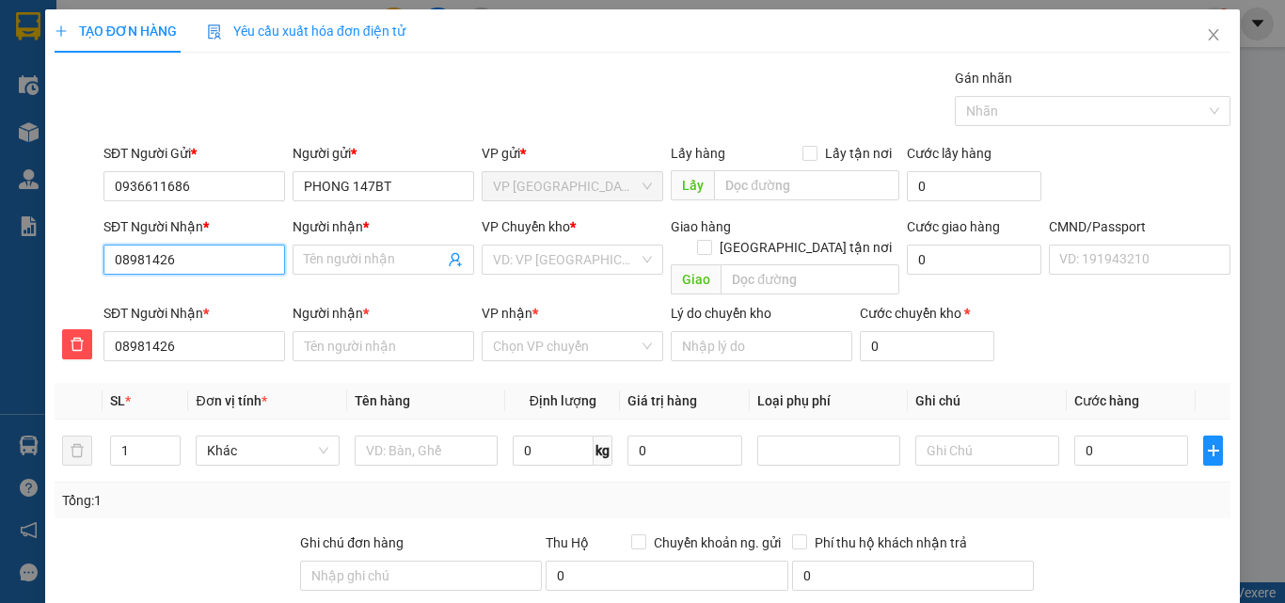
type input "089814266"
type input "0898142668"
click at [213, 296] on div "0898142668 - TÙNG" at bounding box center [192, 297] width 157 height 21
type input "TÙNG"
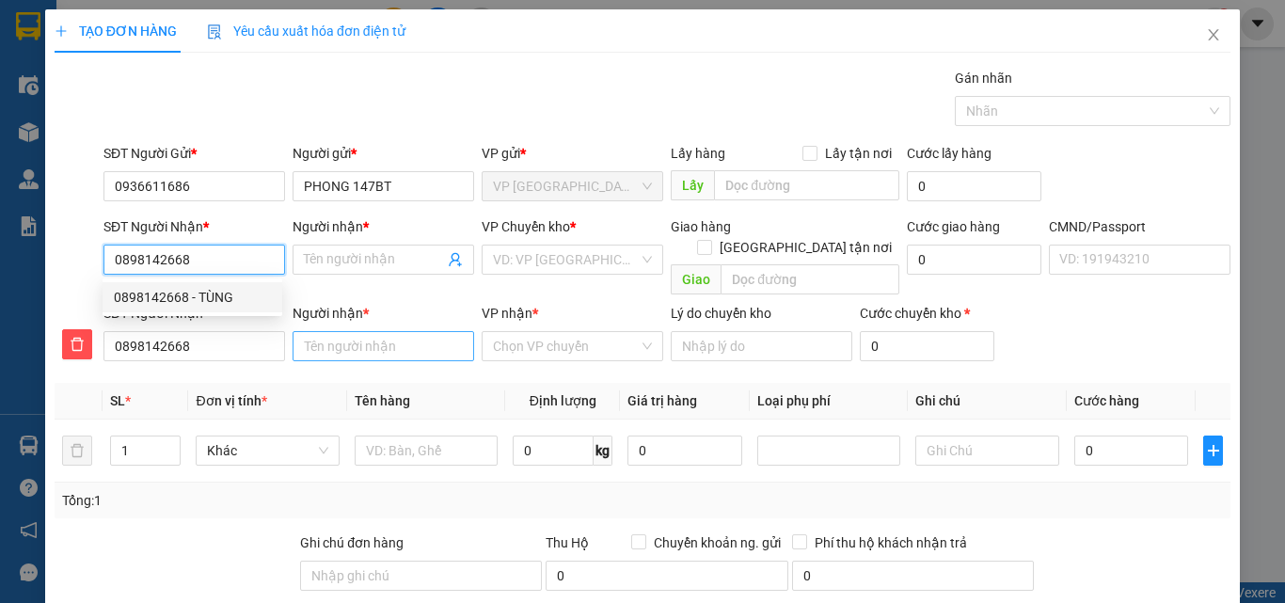
type input "TÙNG"
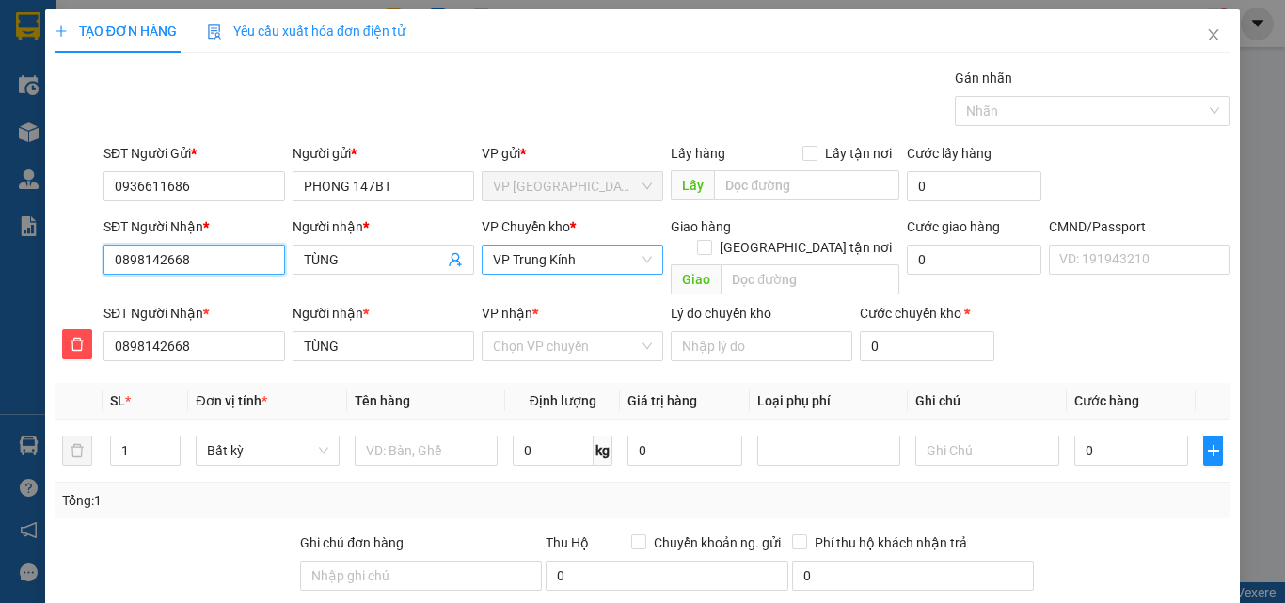
click at [587, 259] on span "VP Trung Kính" at bounding box center [572, 260] width 159 height 28
type input "0898142668"
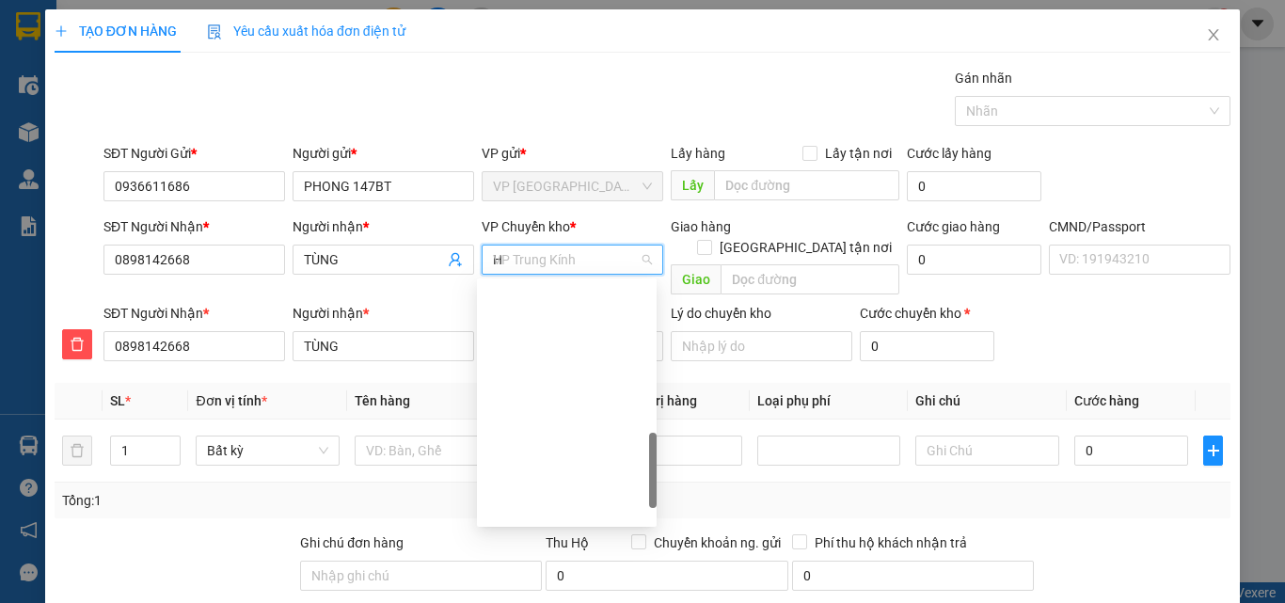
scroll to position [271, 0]
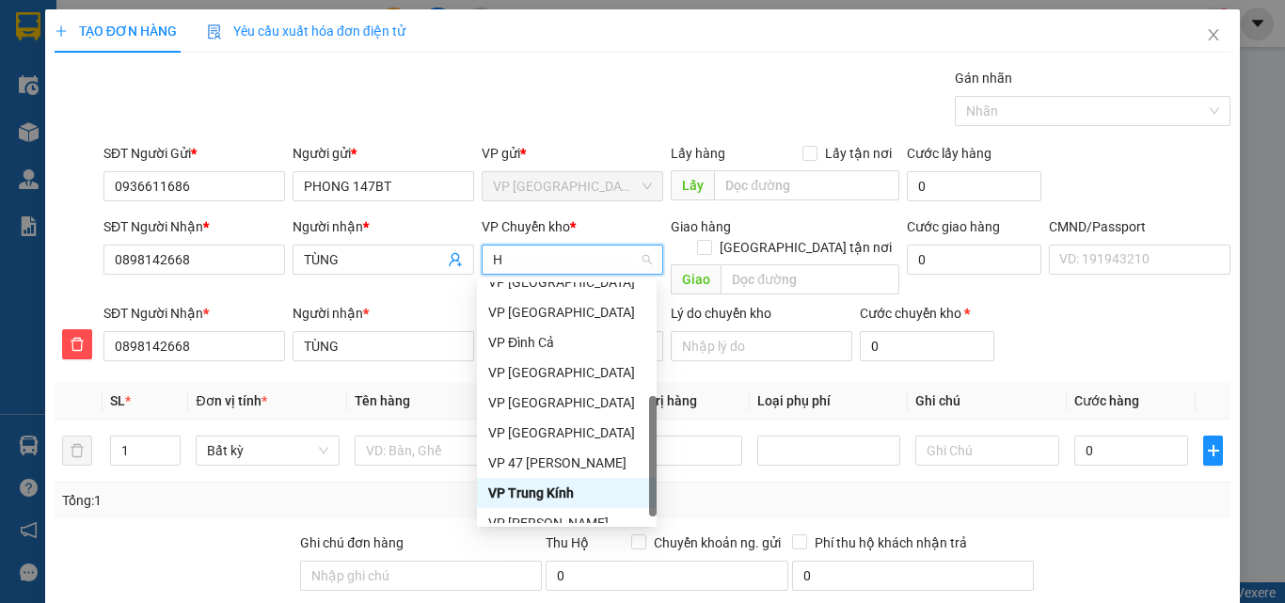
type input "HO"
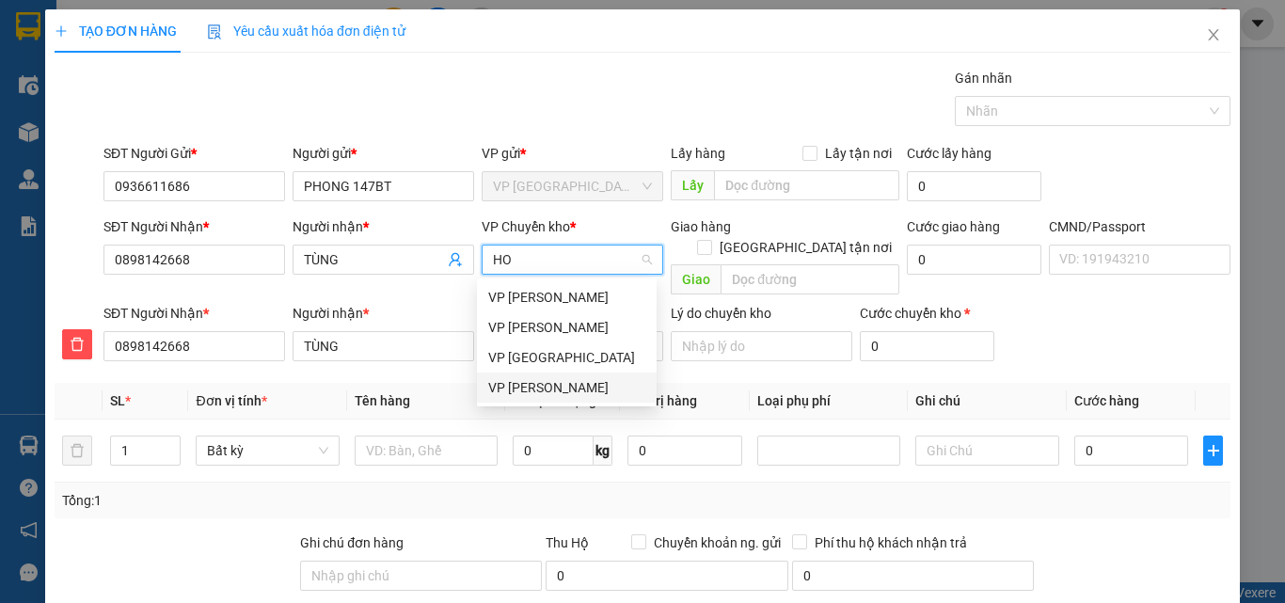
click at [554, 390] on div "VP [PERSON_NAME]" at bounding box center [566, 387] width 157 height 21
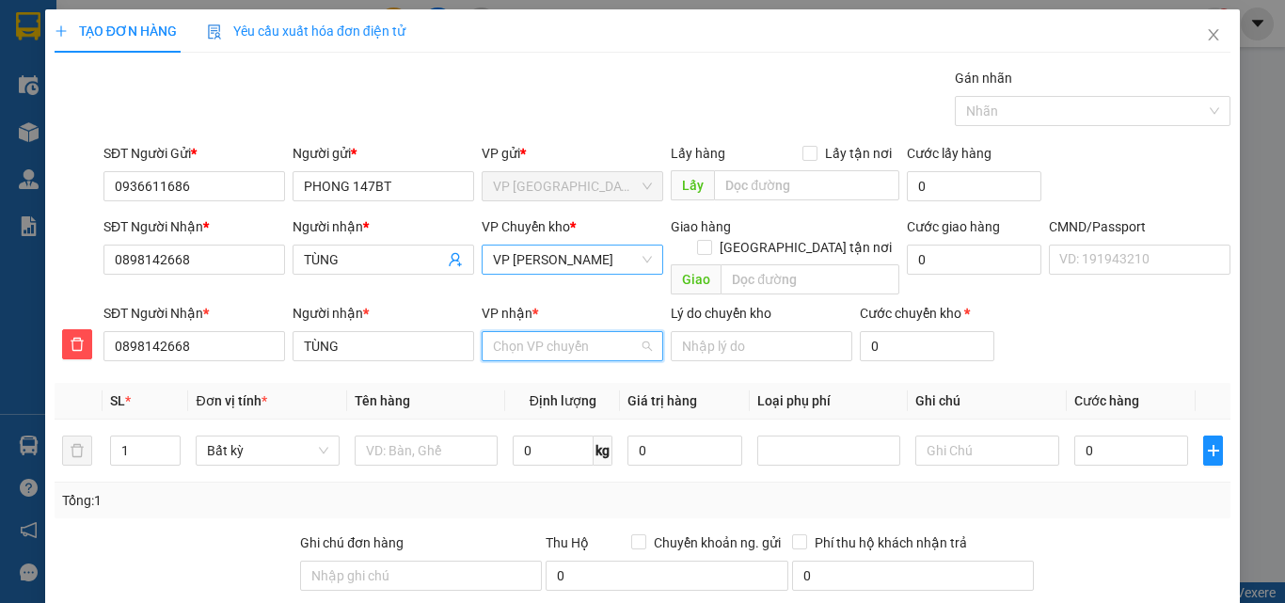
click at [559, 332] on input "VP nhận *" at bounding box center [566, 346] width 146 height 28
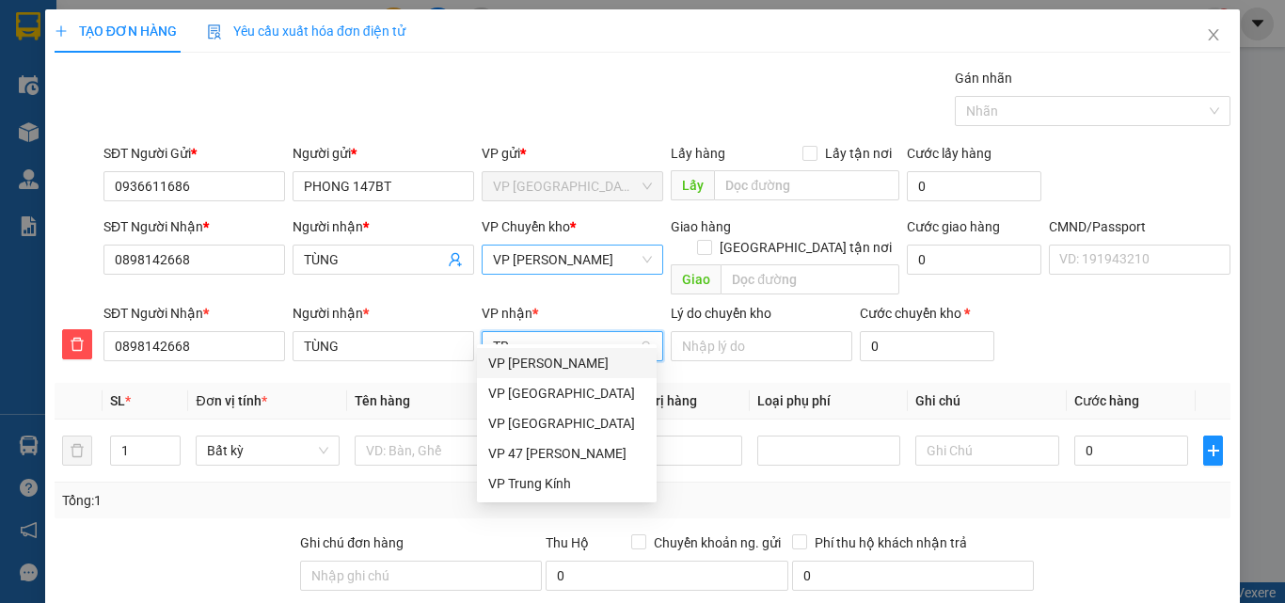
type input "TRU"
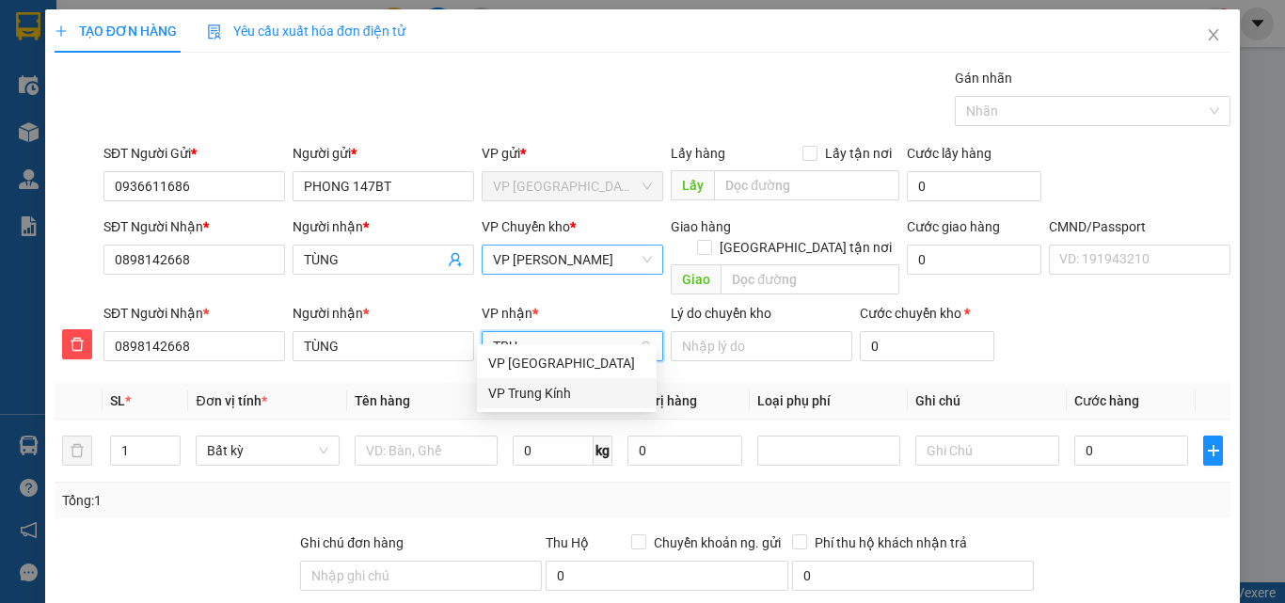
click at [557, 392] on div "VP Trung Kính" at bounding box center [566, 393] width 157 height 21
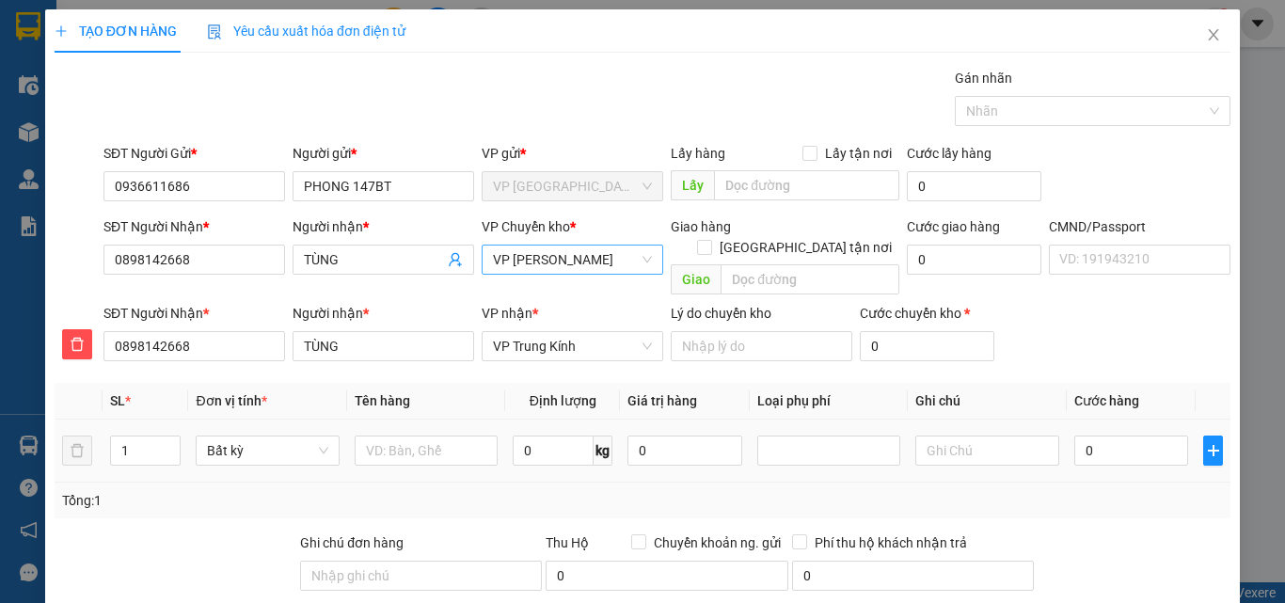
click at [422, 446] on div at bounding box center [426, 451] width 143 height 38
click at [419, 436] on input "text" at bounding box center [426, 451] width 143 height 30
type input "PB"
click at [1091, 436] on input "0" at bounding box center [1132, 451] width 115 height 30
type input "3"
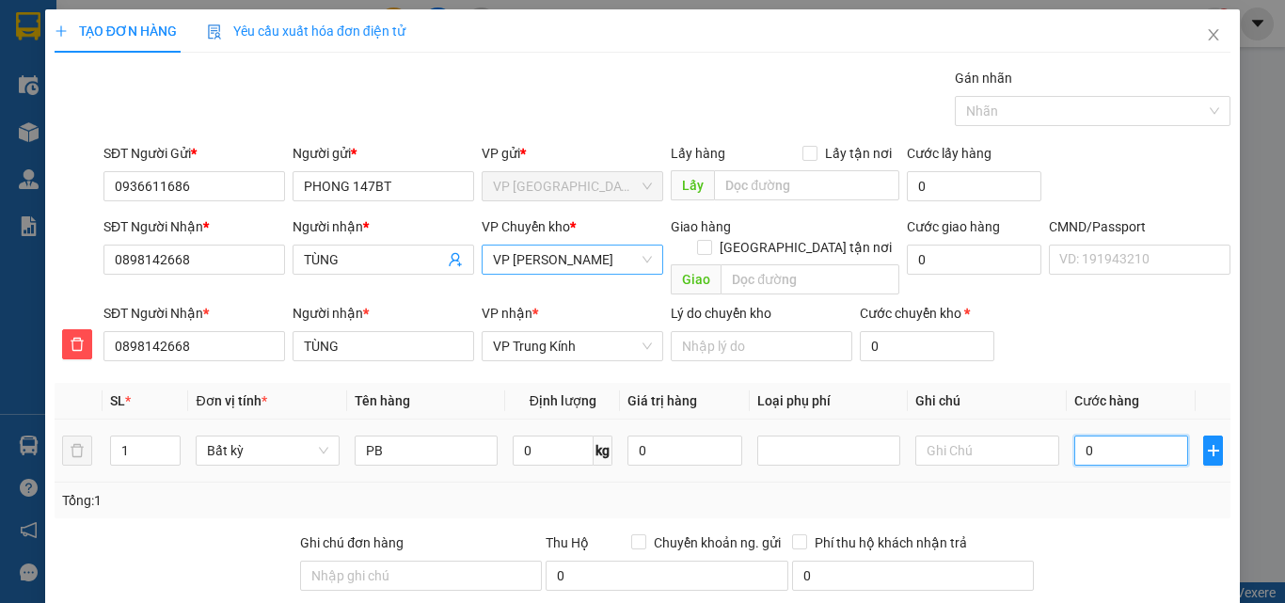
type input "3"
type input "35"
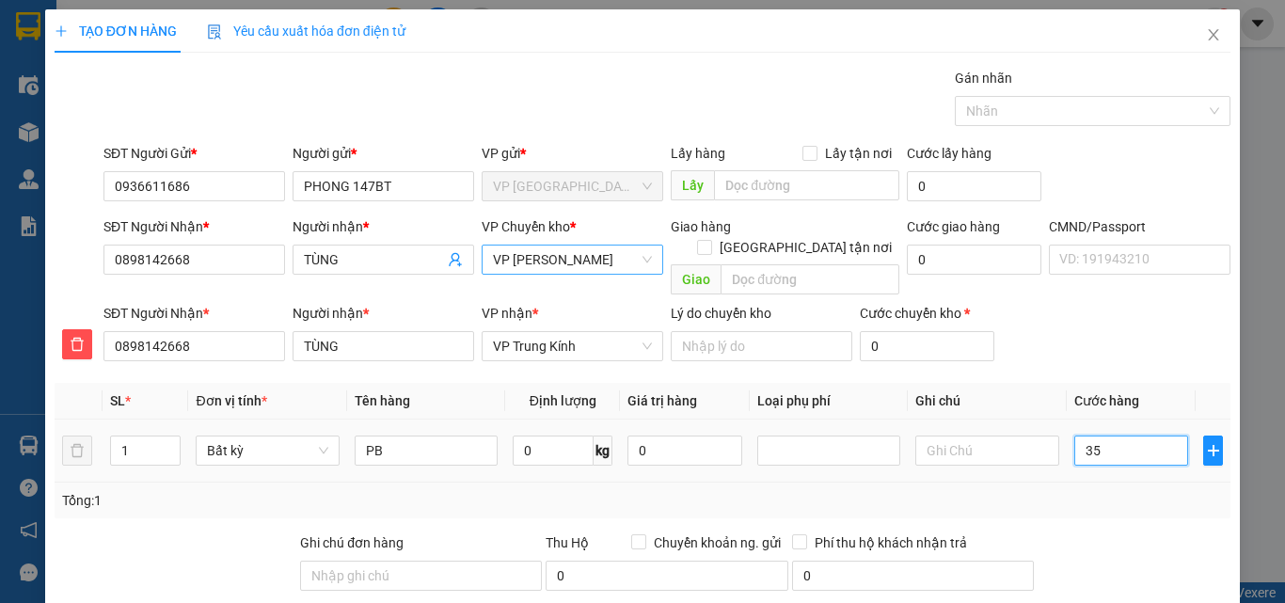
type input "350"
type input "3.500"
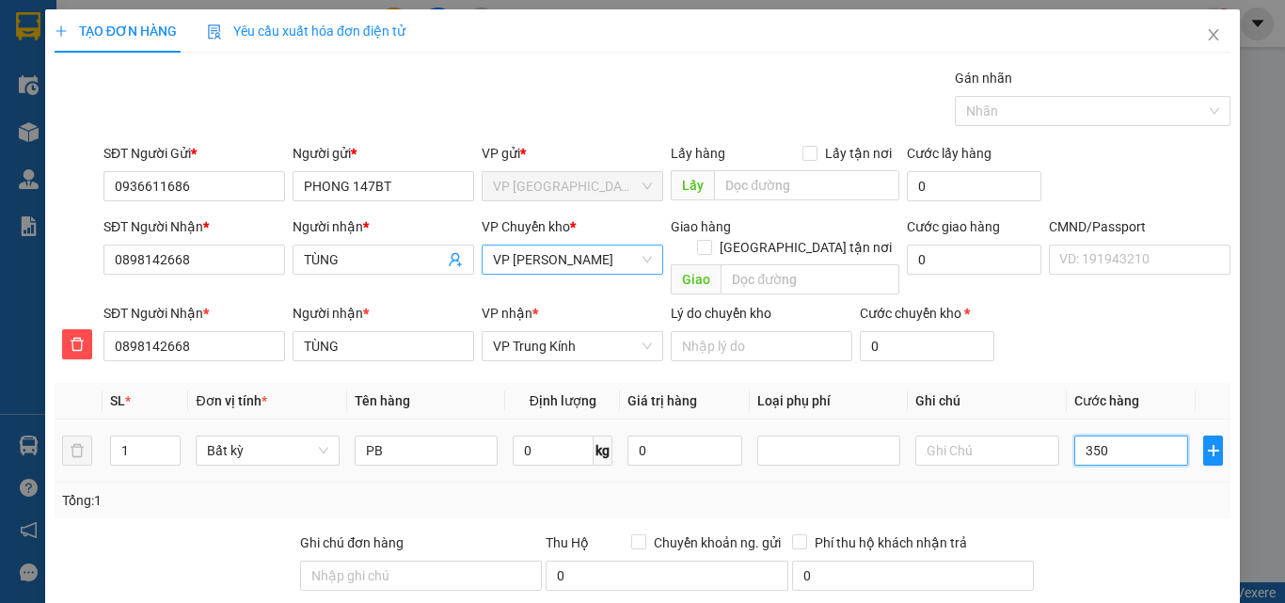
type input "3.500"
type input "35.000"
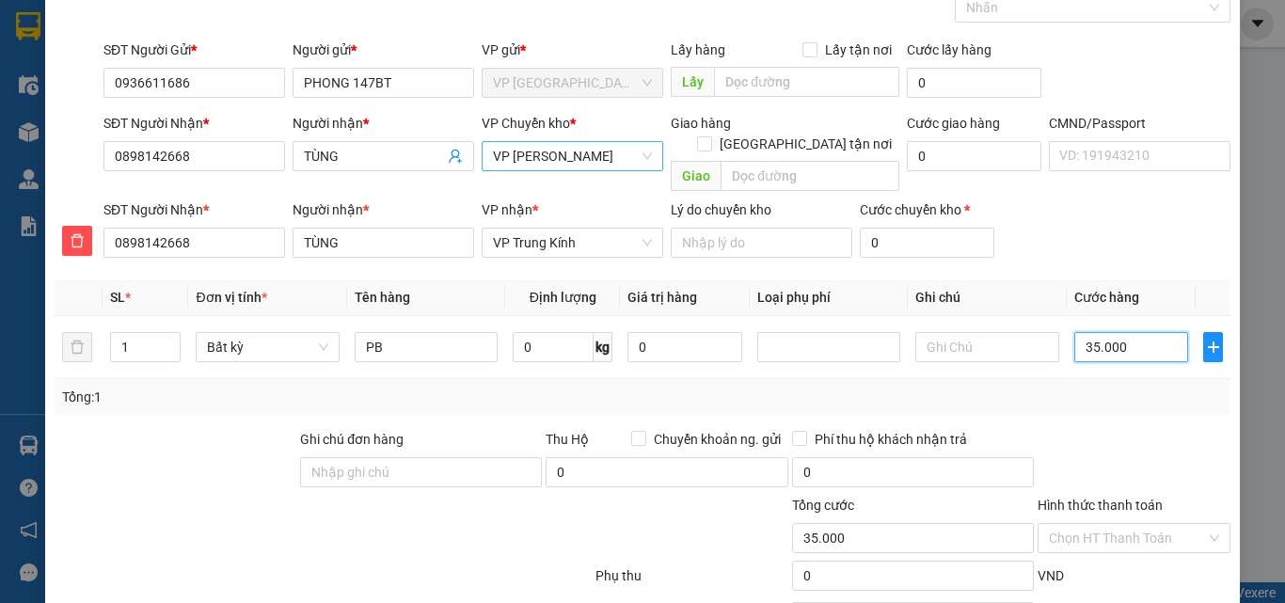
scroll to position [197, 0]
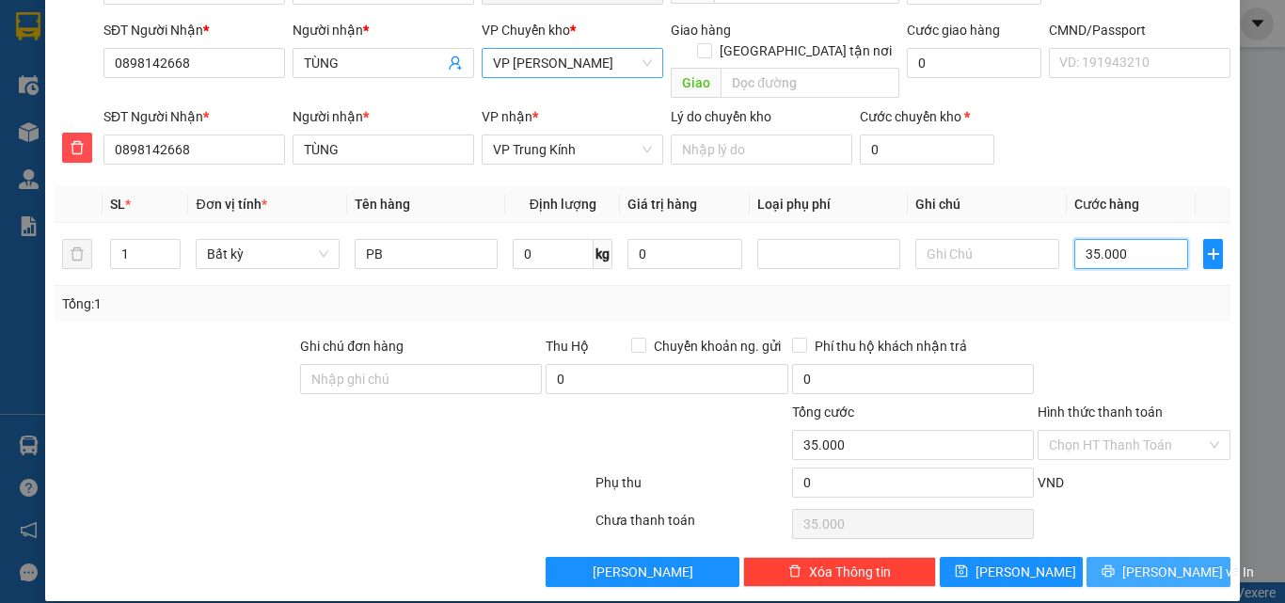
type input "35.000"
click at [1138, 562] on span "[PERSON_NAME] và In" at bounding box center [1189, 572] width 132 height 21
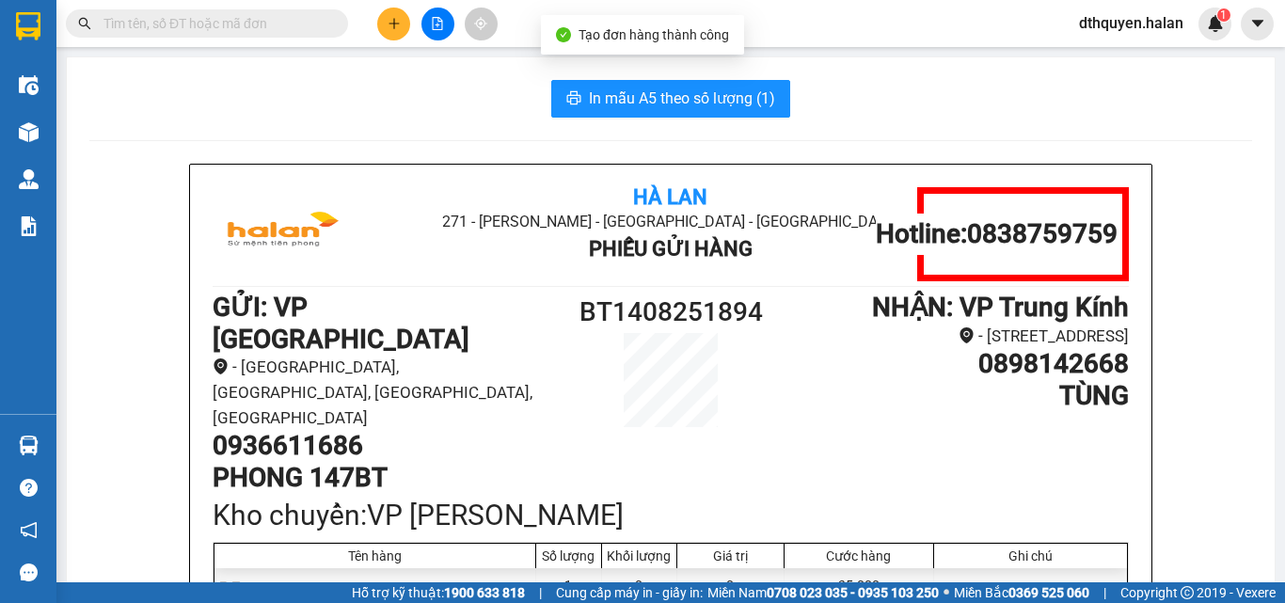
click at [569, 53] on div "Tạo đơn hàng thành công" at bounding box center [642, 35] width 203 height 40
click at [617, 102] on span "In mẫu A5 theo số lượng (1)" at bounding box center [682, 99] width 186 height 24
click at [400, 22] on icon "plus" at bounding box center [394, 23] width 13 height 13
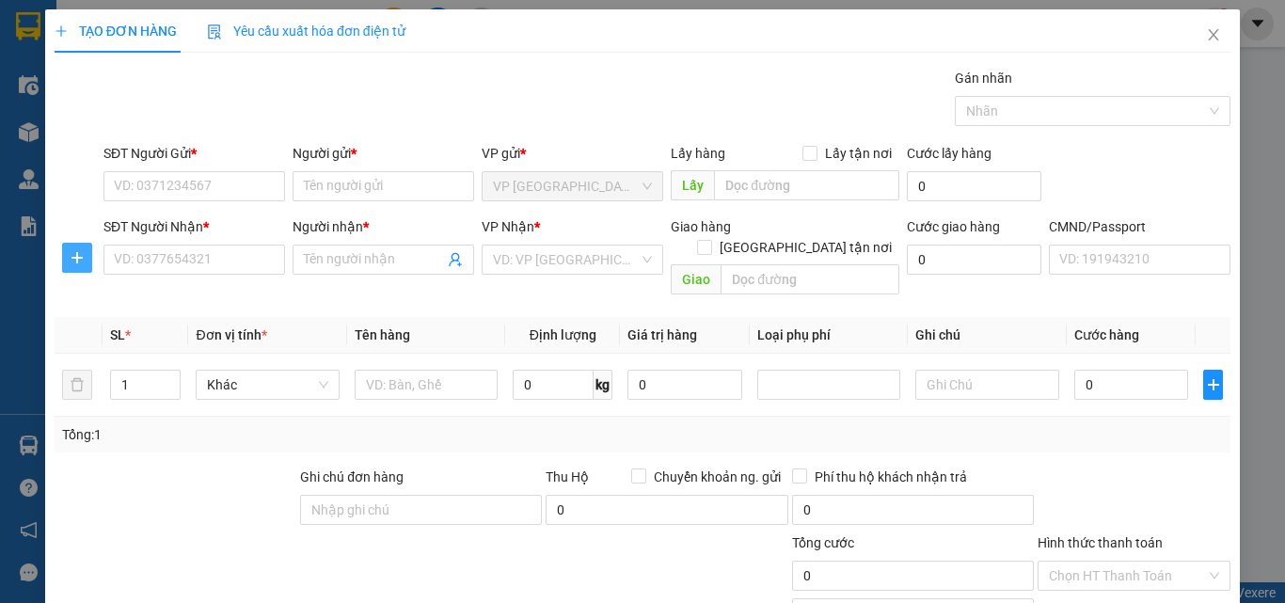
click at [80, 262] on icon "plus" at bounding box center [77, 257] width 15 height 15
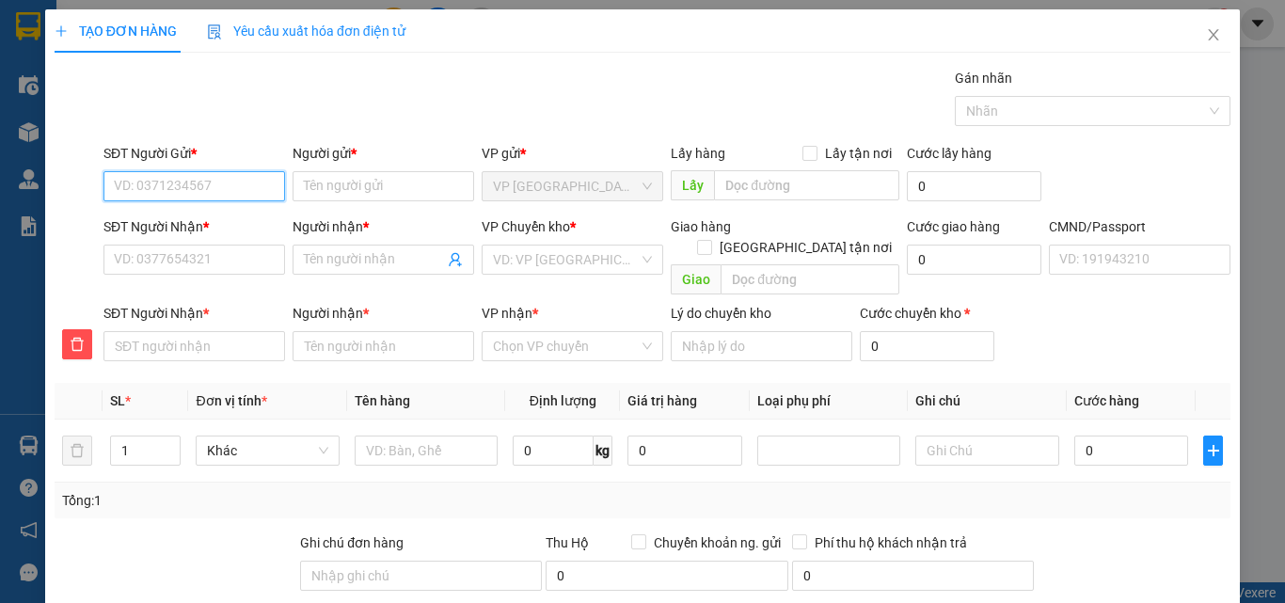
click at [169, 187] on input "SĐT Người Gửi *" at bounding box center [195, 186] width 182 height 30
type input "0936611686"
click at [206, 217] on div "0936611686 - PHONG 147BT" at bounding box center [200, 224] width 172 height 21
type input "PHONG 147BT"
type input "0936611686"
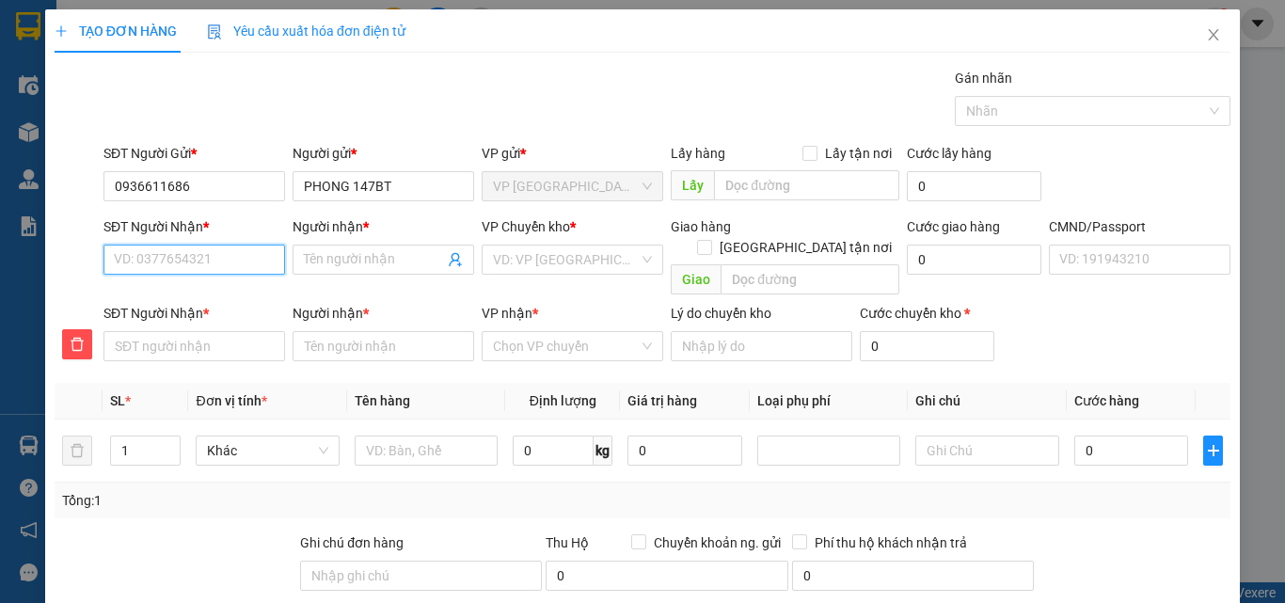
click at [208, 262] on input "SĐT Người Nhận *" at bounding box center [195, 260] width 182 height 30
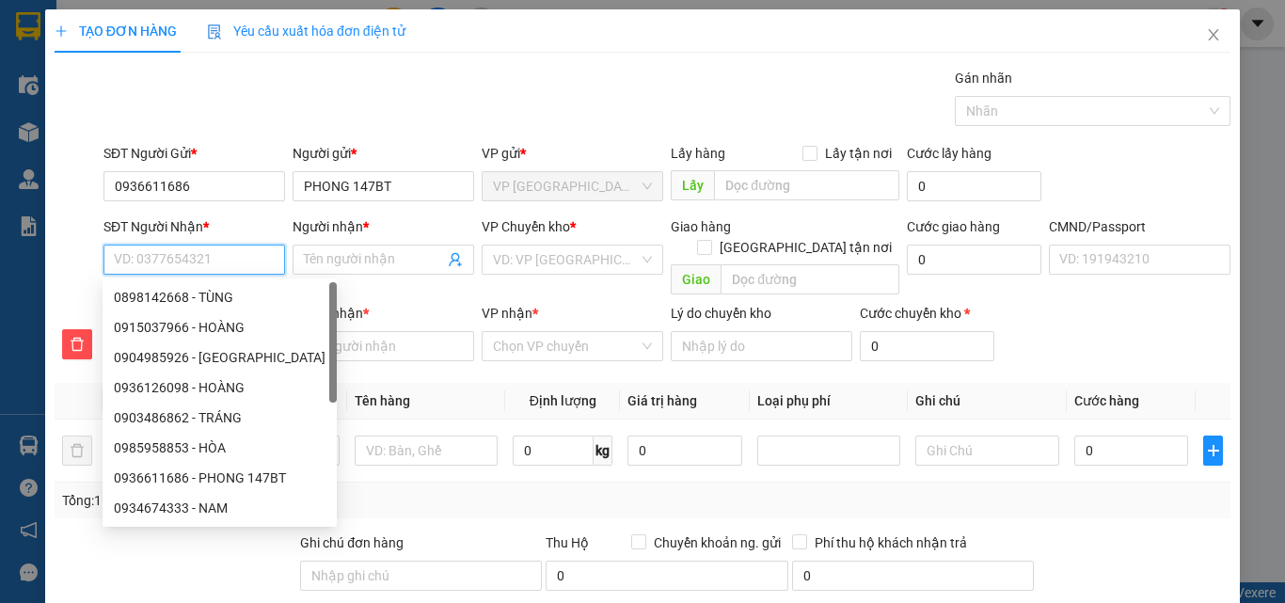
type input "0"
type input "09"
type input "098"
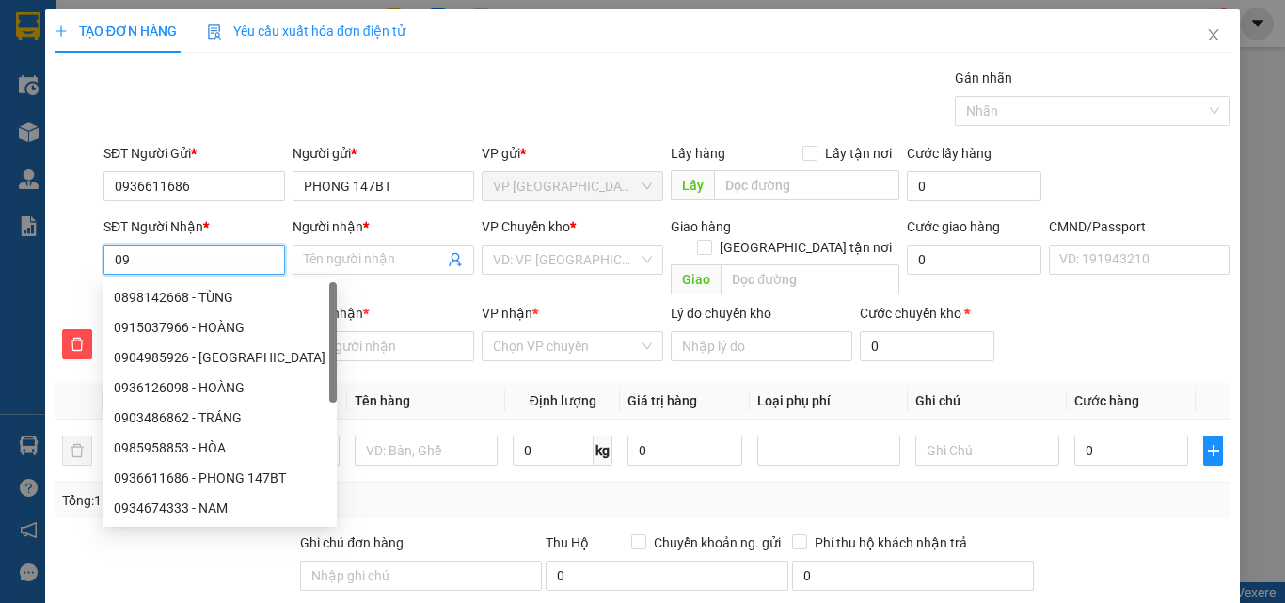
type input "098"
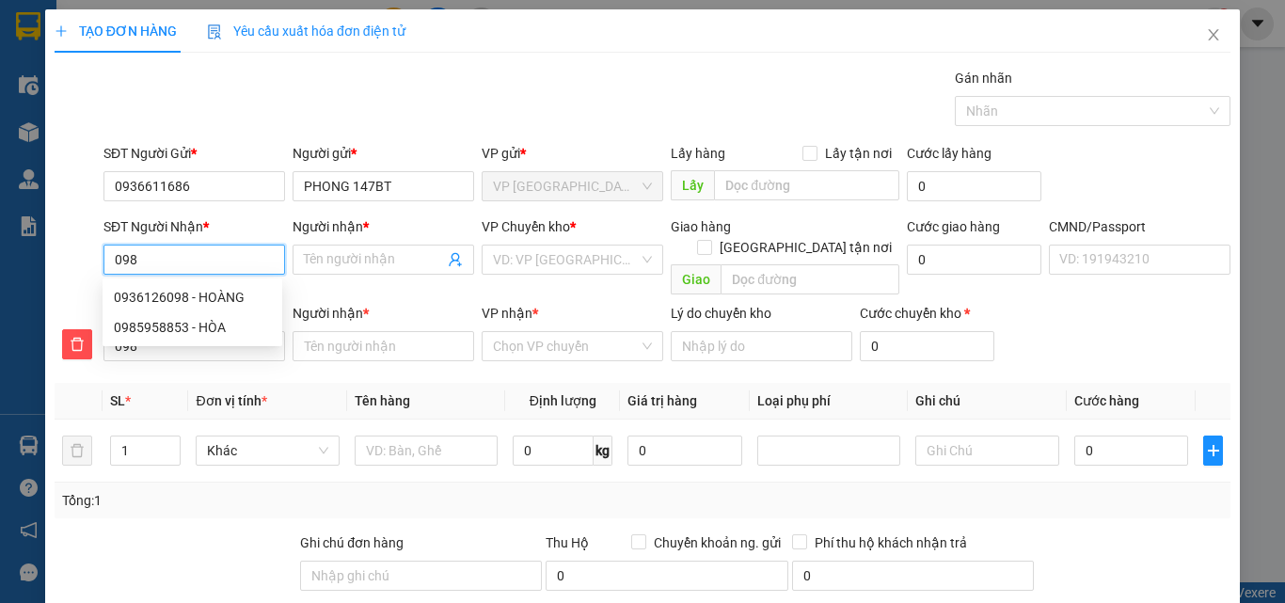
type input "0985"
type input "09859"
type input "098595"
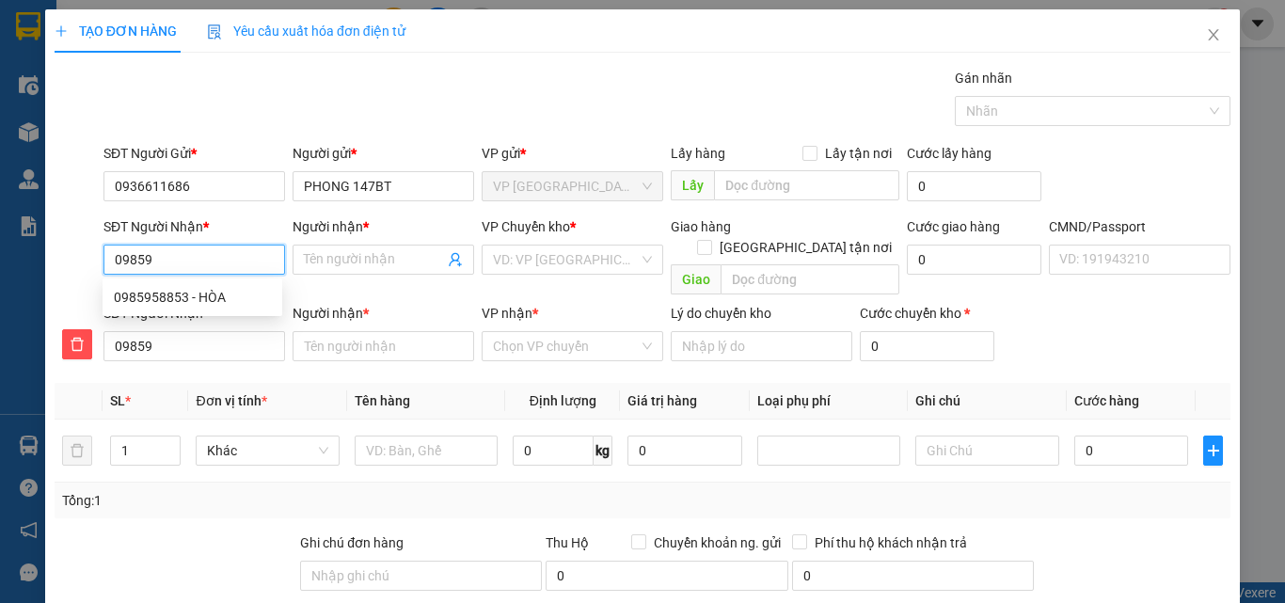
type input "098595"
type input "0985958"
type input "09859588"
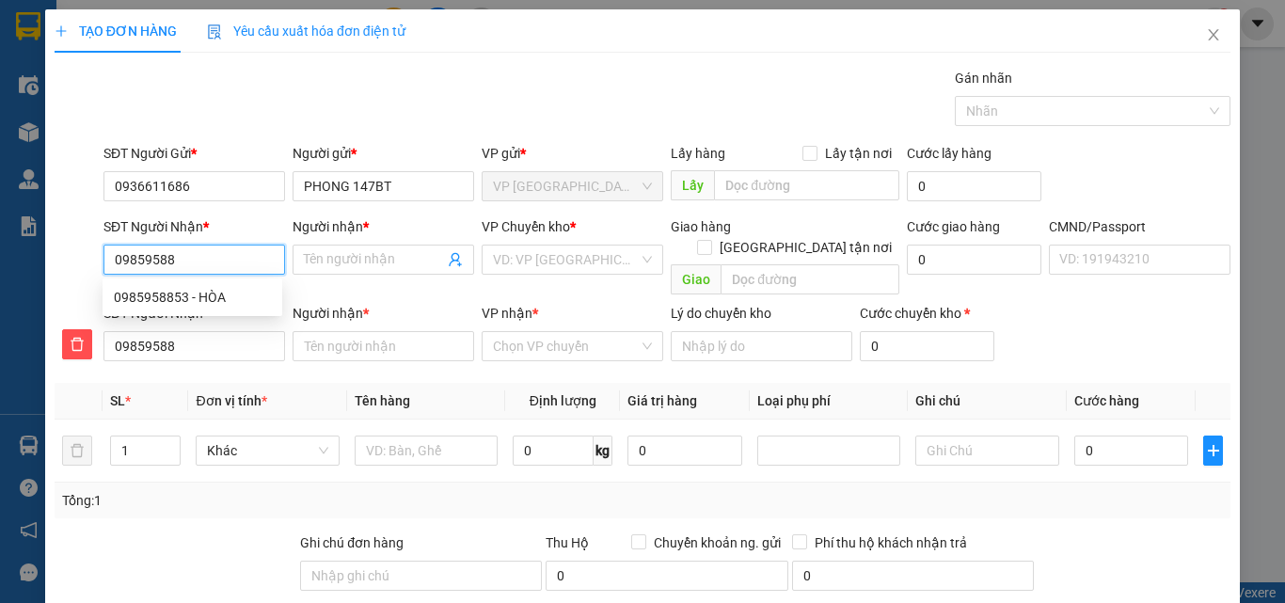
type input "098595885"
type input "0985958853"
click at [192, 297] on div "0985958853 - HÒA" at bounding box center [192, 297] width 157 height 21
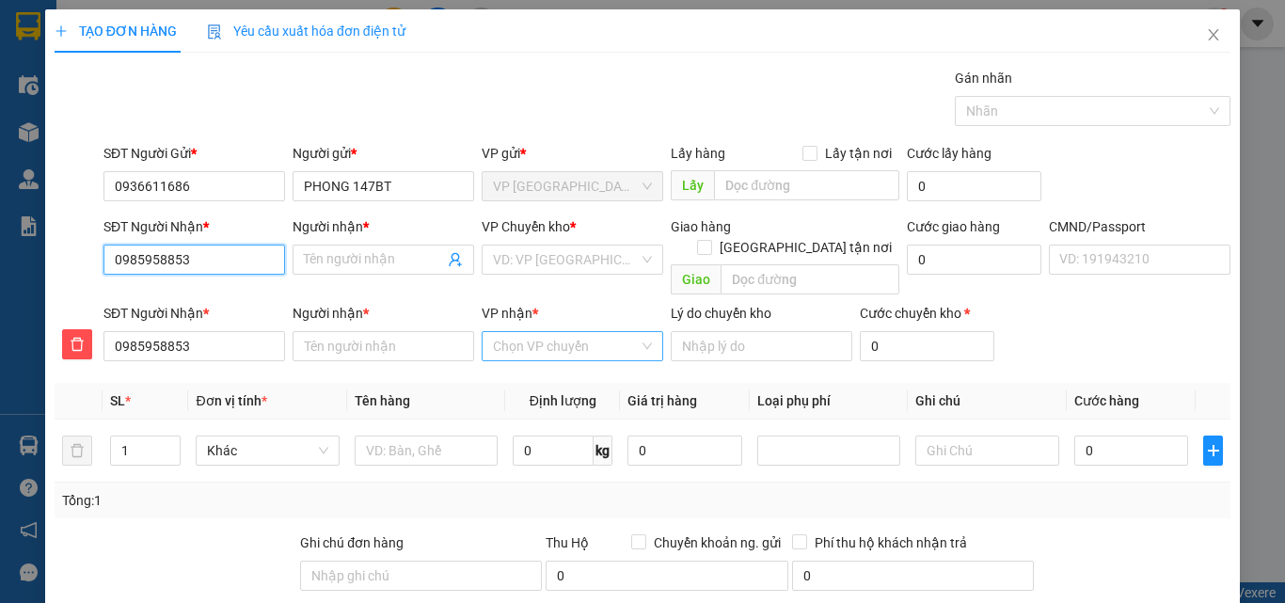
type input "HÒA"
click at [597, 257] on span "VP [GEOGRAPHIC_DATA]" at bounding box center [572, 260] width 159 height 28
type input "0985958853"
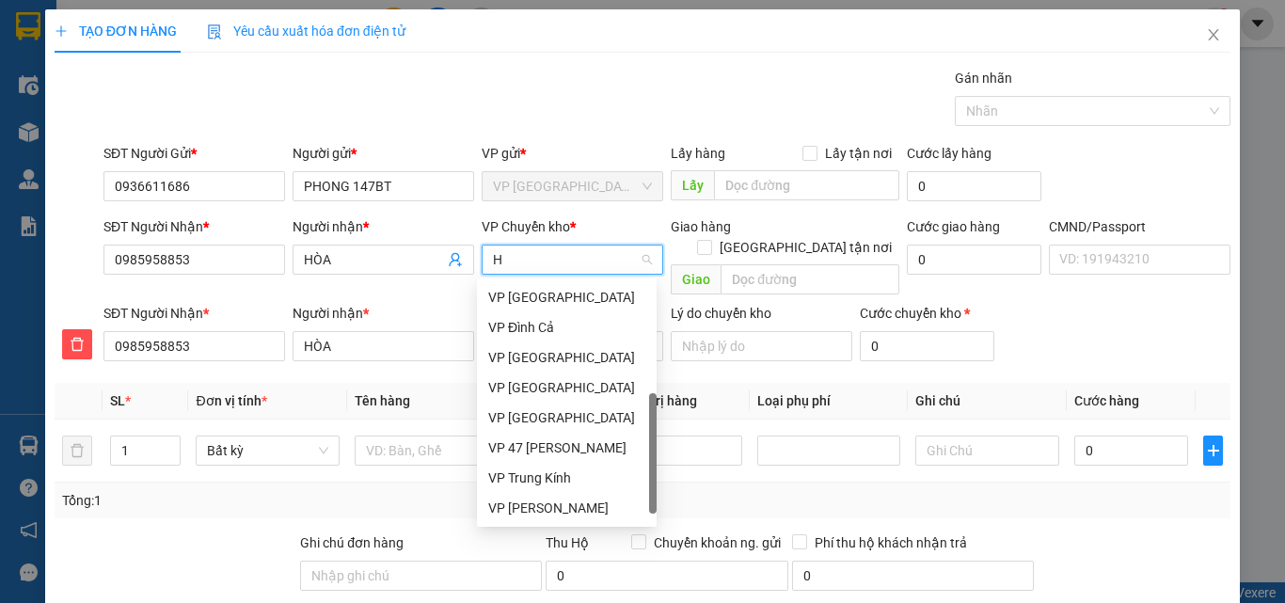
scroll to position [279, 0]
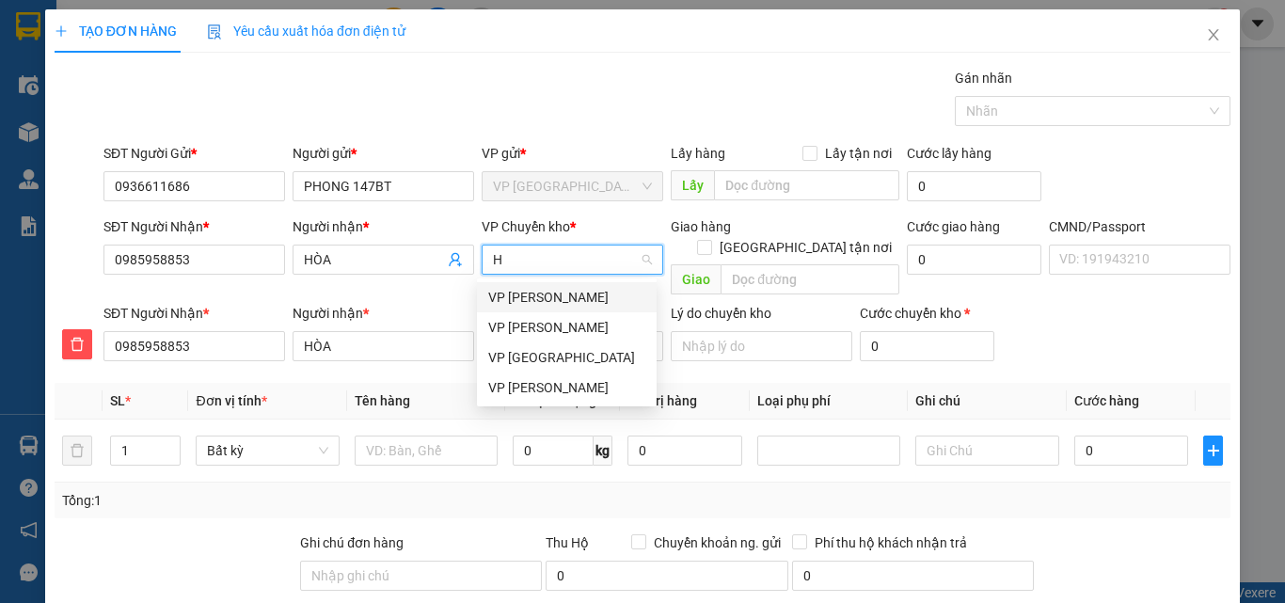
type input "HO"
click at [547, 387] on div "VP [PERSON_NAME]" at bounding box center [566, 387] width 157 height 21
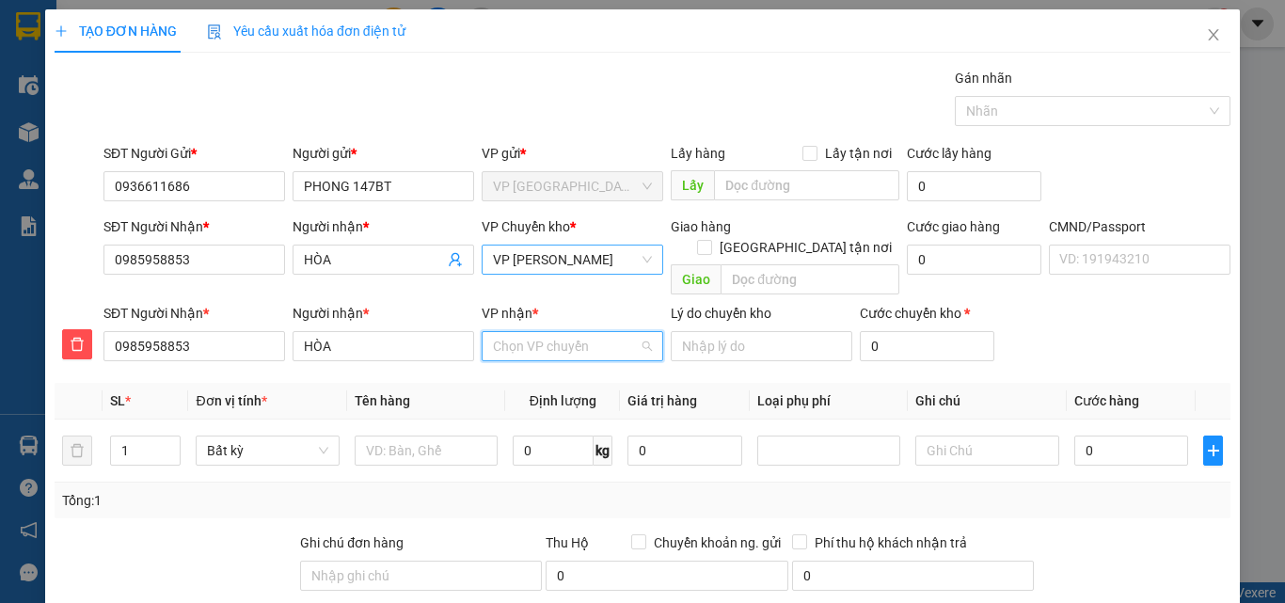
click at [550, 332] on input "VP nhận *" at bounding box center [566, 346] width 146 height 28
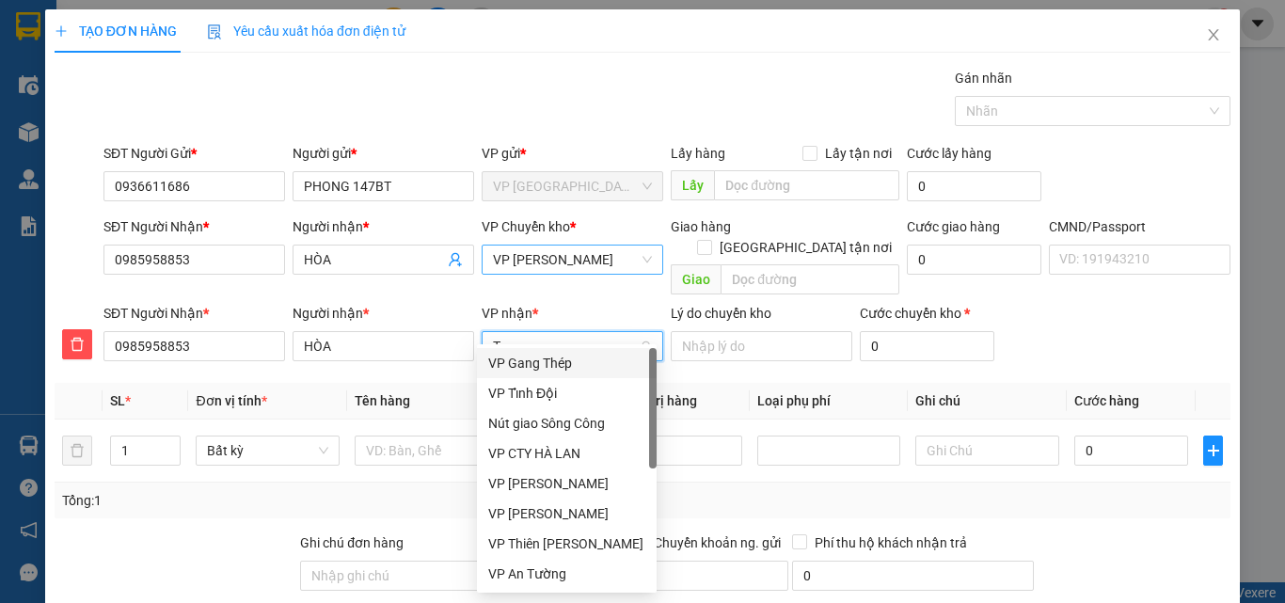
type input "TA"
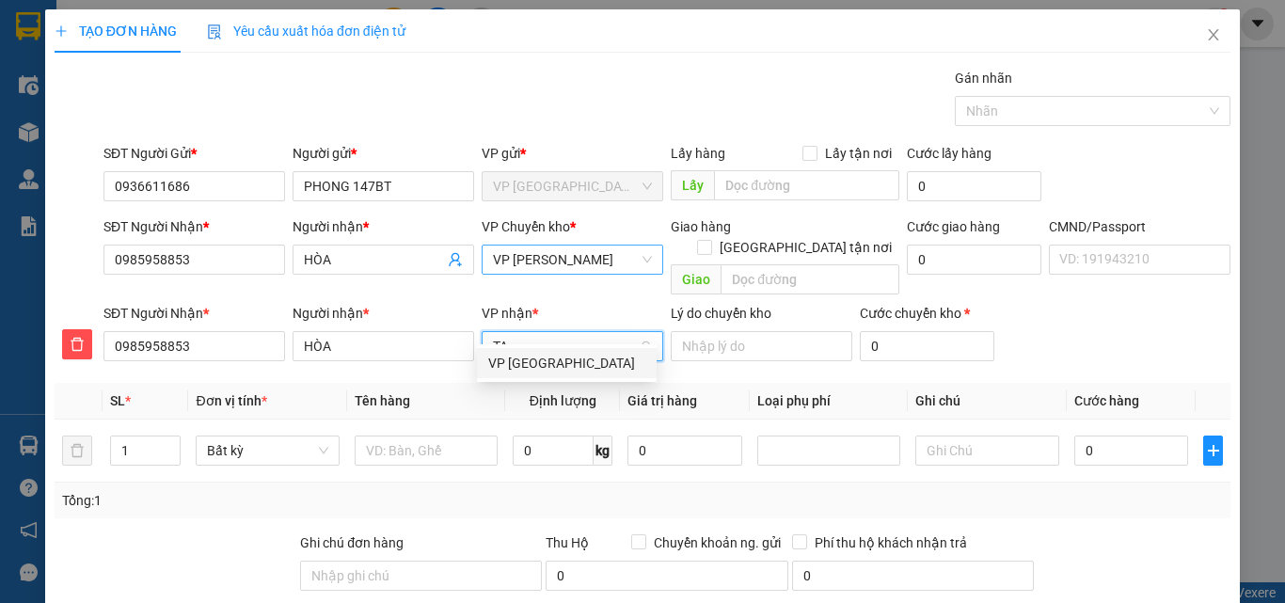
click at [535, 358] on div "VP [GEOGRAPHIC_DATA]" at bounding box center [566, 363] width 157 height 21
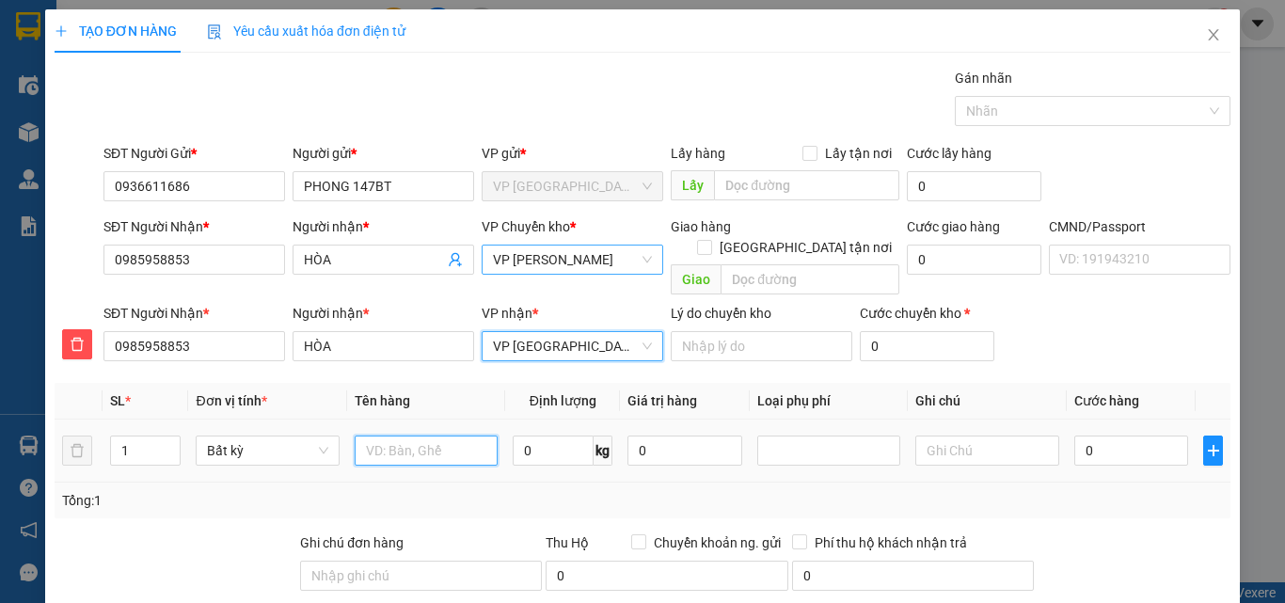
click at [414, 436] on input "text" at bounding box center [426, 451] width 143 height 30
type input "TÚI CÚC"
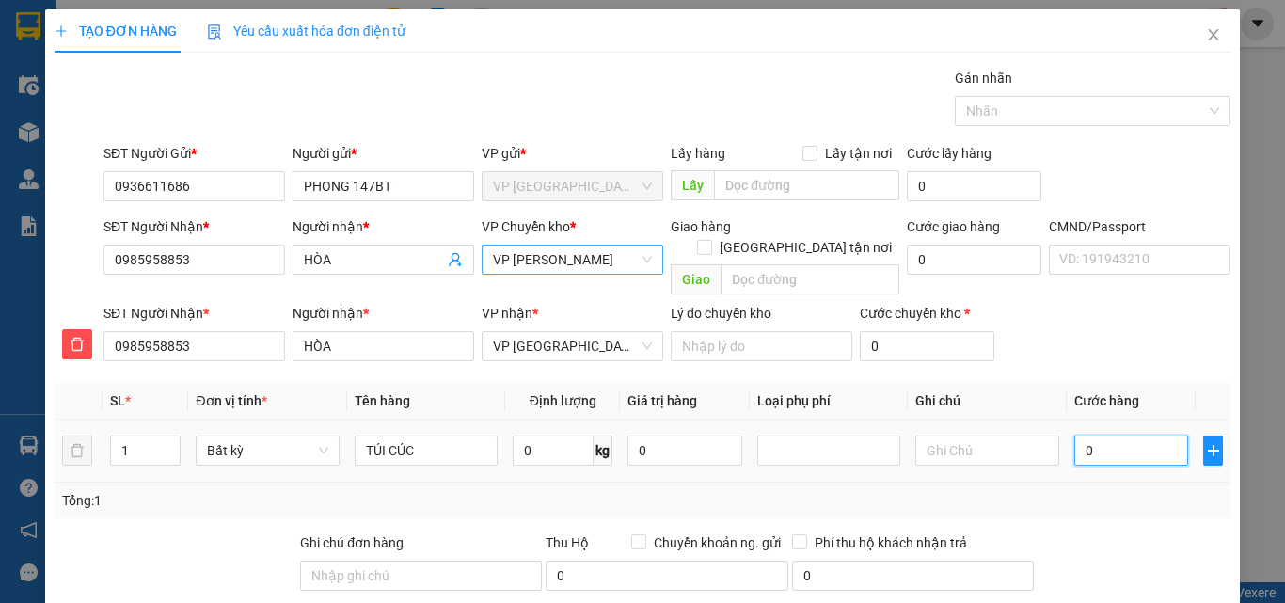
click at [1089, 436] on input "0" at bounding box center [1132, 451] width 115 height 30
type input "3"
type input "35"
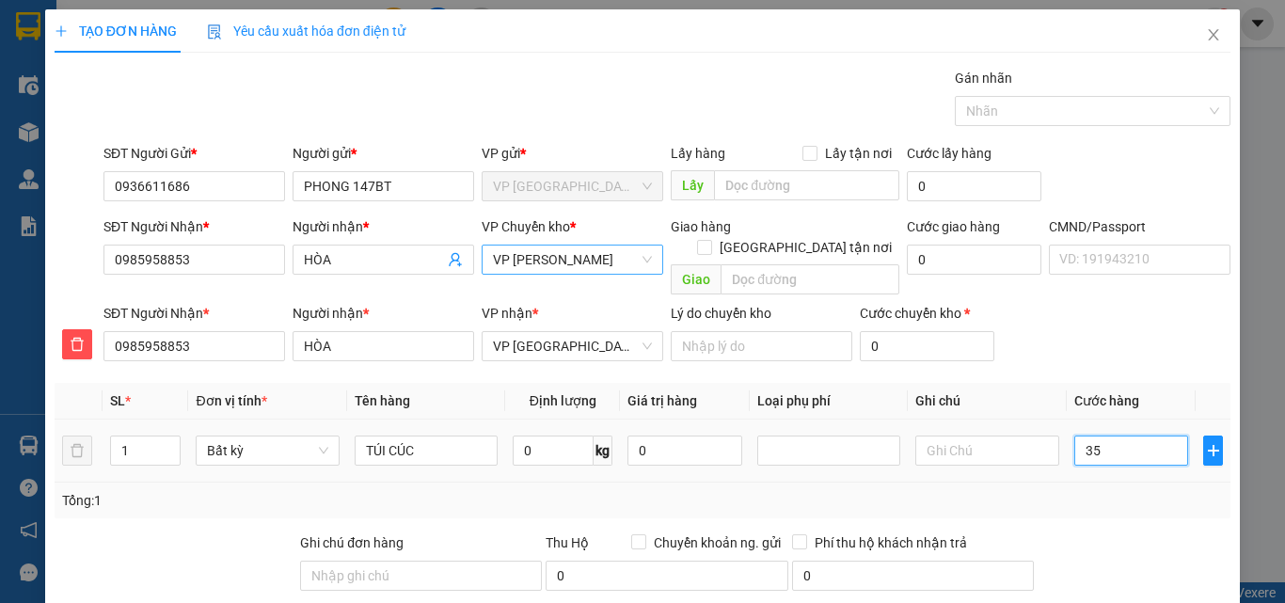
type input "35"
type input "350"
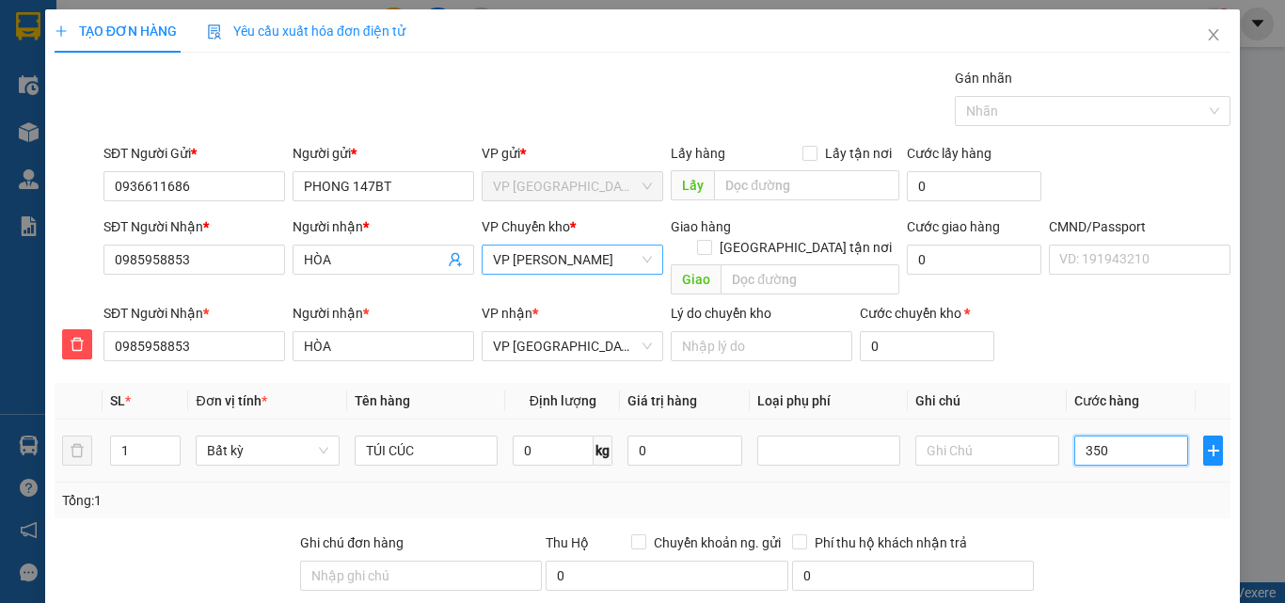
type input "3.500"
type input "35.000"
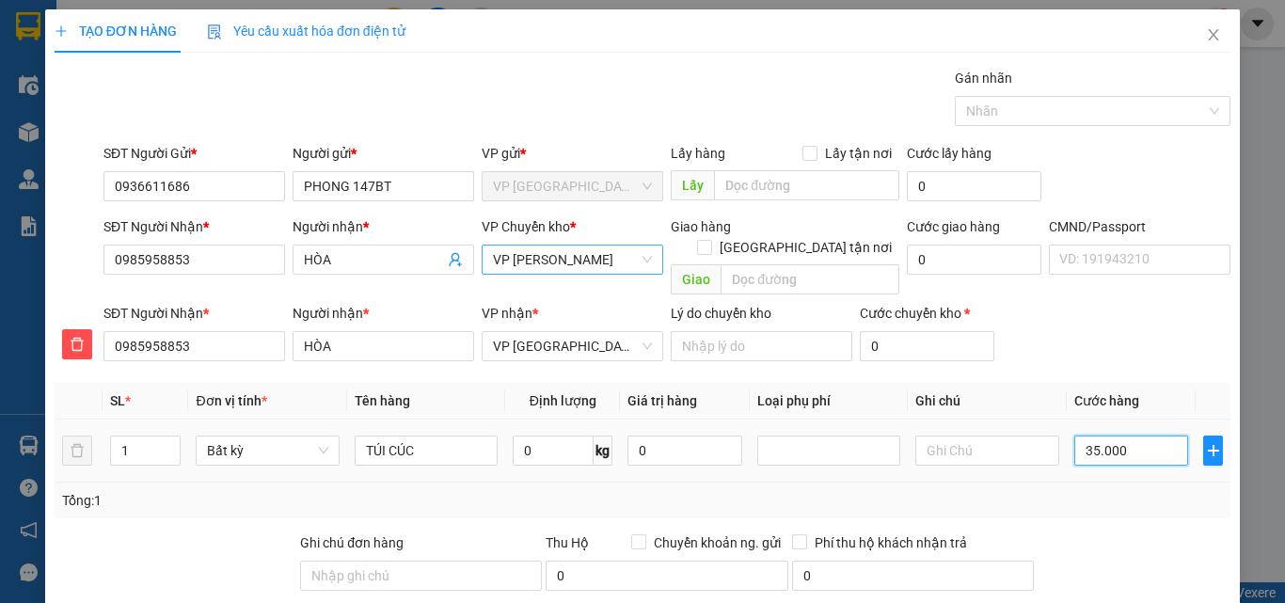
type input "35.000"
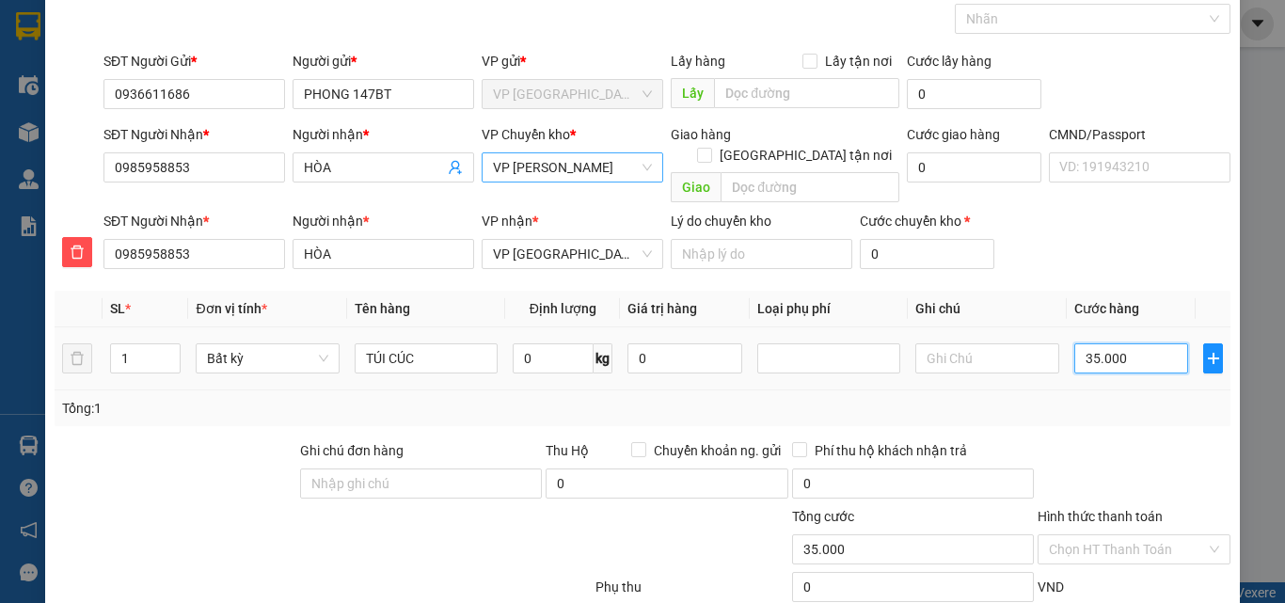
scroll to position [197, 0]
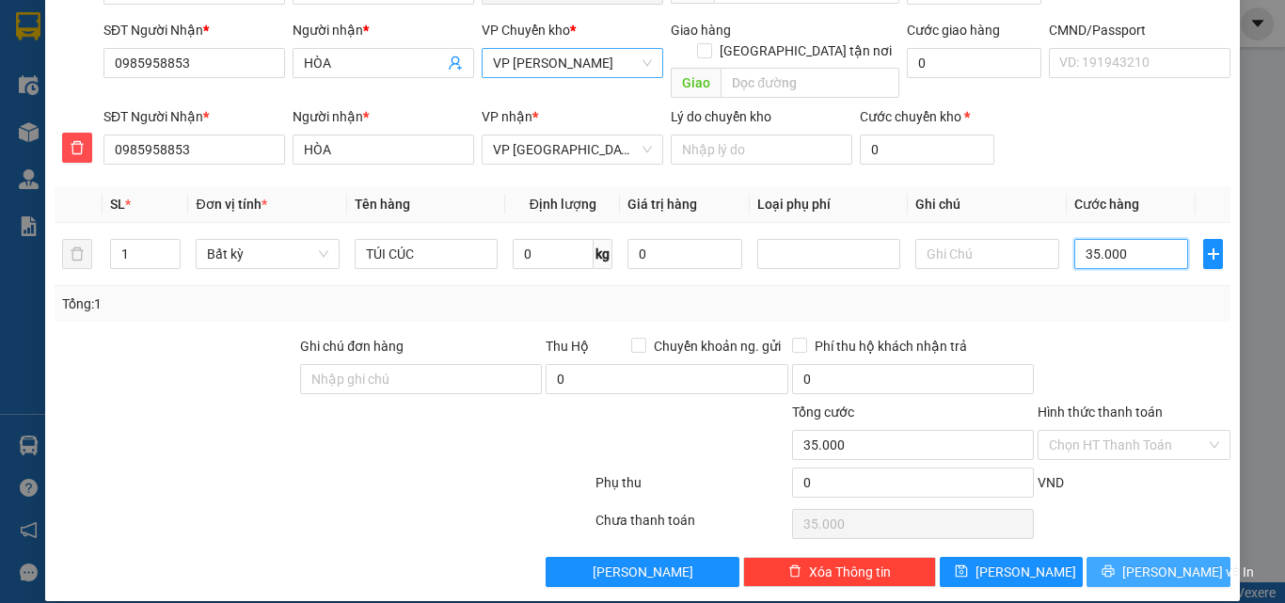
type input "35.000"
click at [1126, 557] on button "[PERSON_NAME] và In" at bounding box center [1159, 572] width 144 height 30
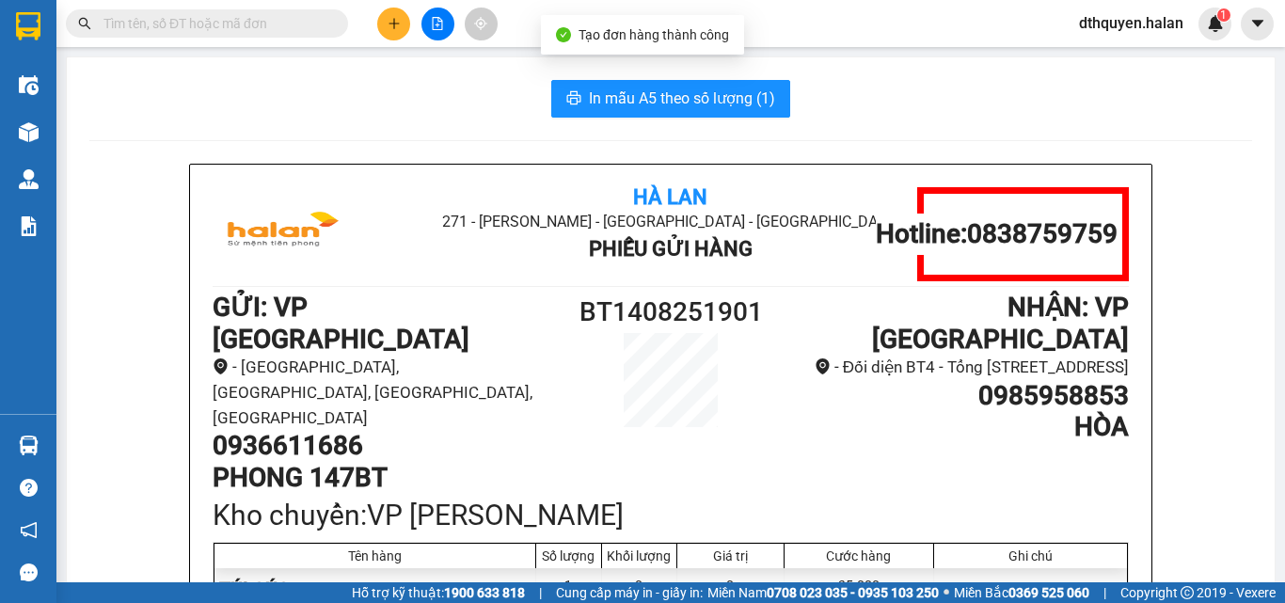
click at [652, 92] on span "In mẫu A5 theo số lượng (1)" at bounding box center [682, 99] width 186 height 24
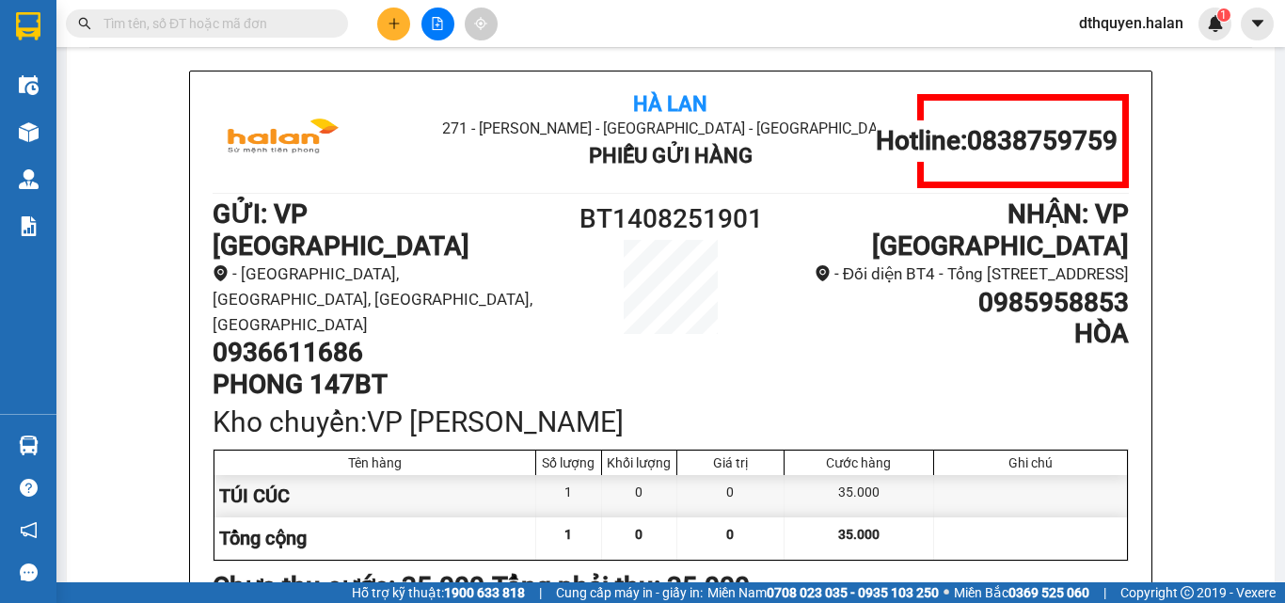
scroll to position [94, 0]
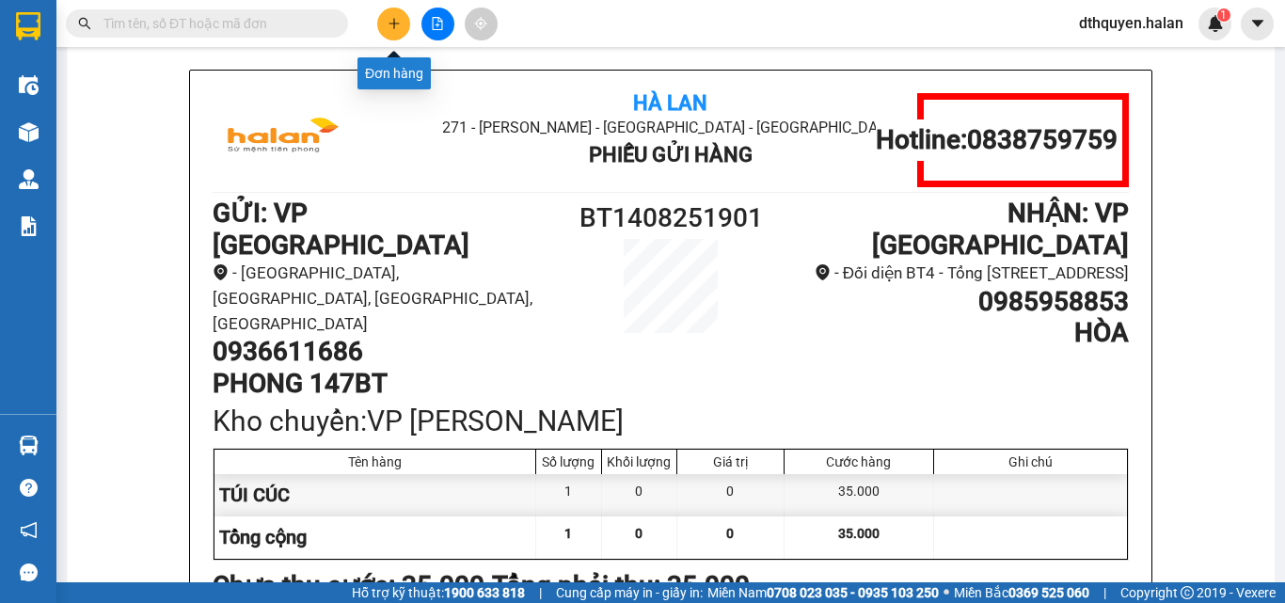
click at [401, 32] on button at bounding box center [393, 24] width 33 height 33
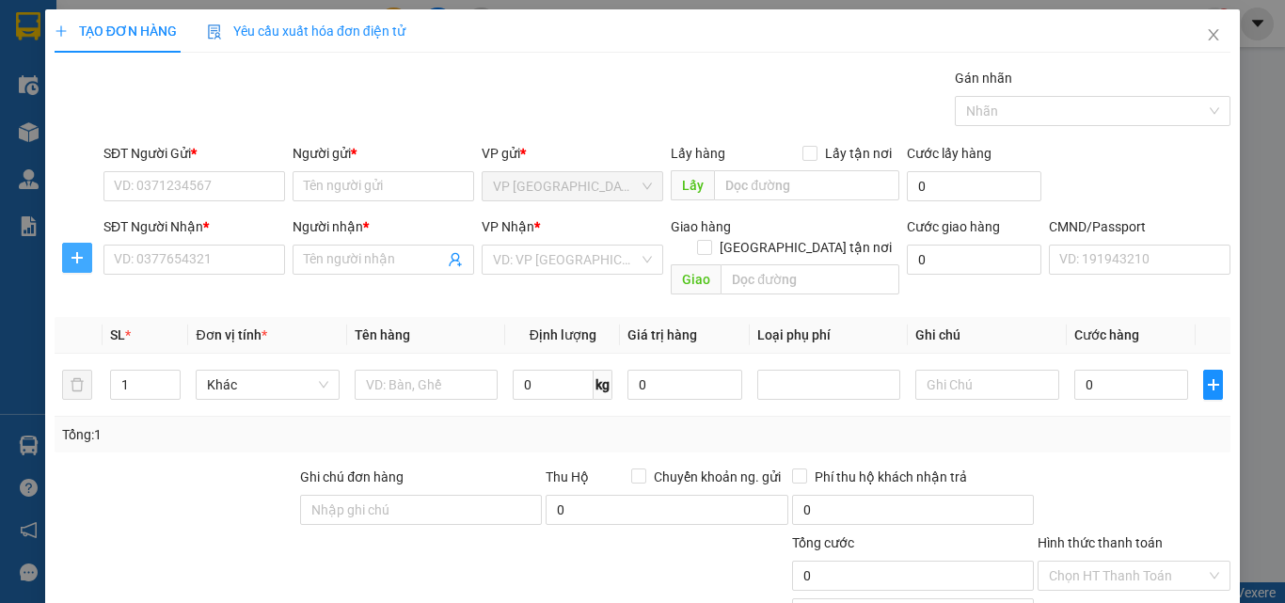
click at [72, 256] on icon "plus" at bounding box center [77, 257] width 15 height 15
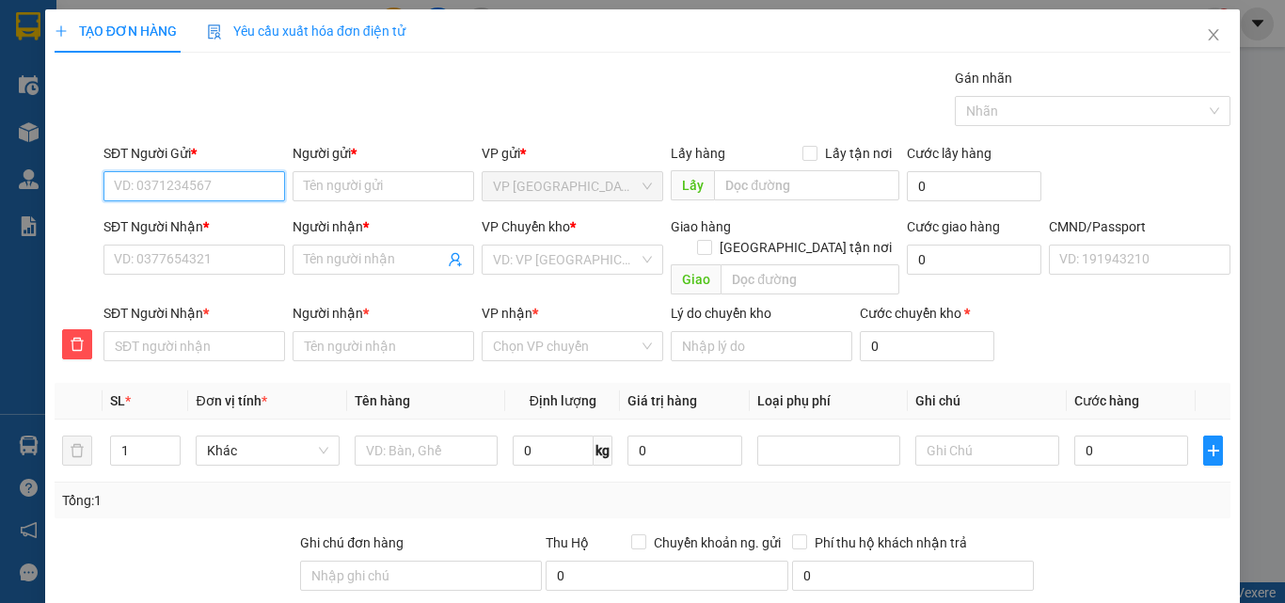
click at [164, 193] on input "SĐT Người Gửi *" at bounding box center [195, 186] width 182 height 30
type input "0375488070"
click at [205, 221] on div "0375488070 - VĂN 147BT" at bounding box center [192, 224] width 157 height 21
type input "VĂN 147BT"
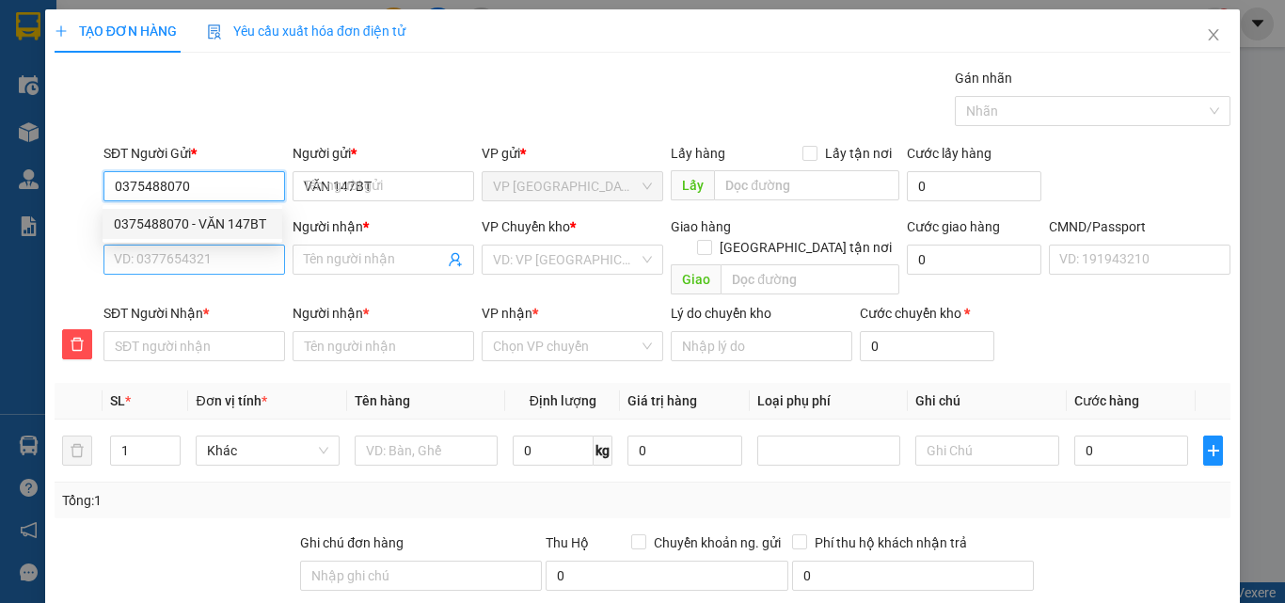
type input "0375488070"
click at [205, 250] on input "SĐT Người Nhận *" at bounding box center [195, 260] width 182 height 30
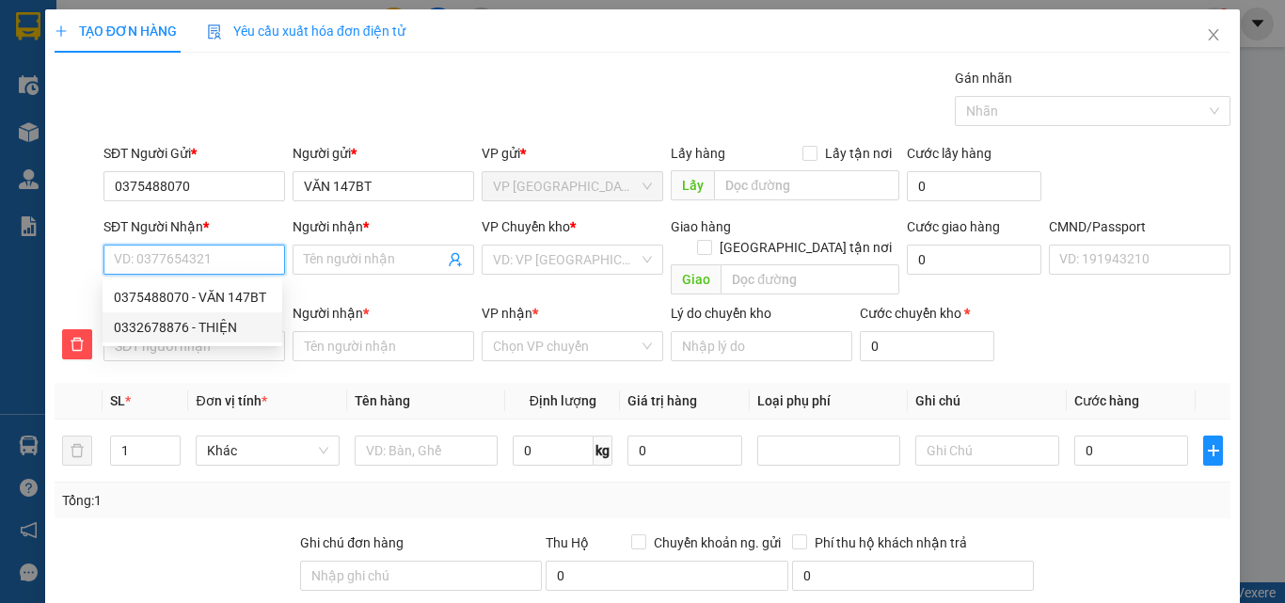
click at [215, 323] on div "0332678876 - THIỆN" at bounding box center [192, 327] width 157 height 21
type input "0332678876"
type input "THIỆN"
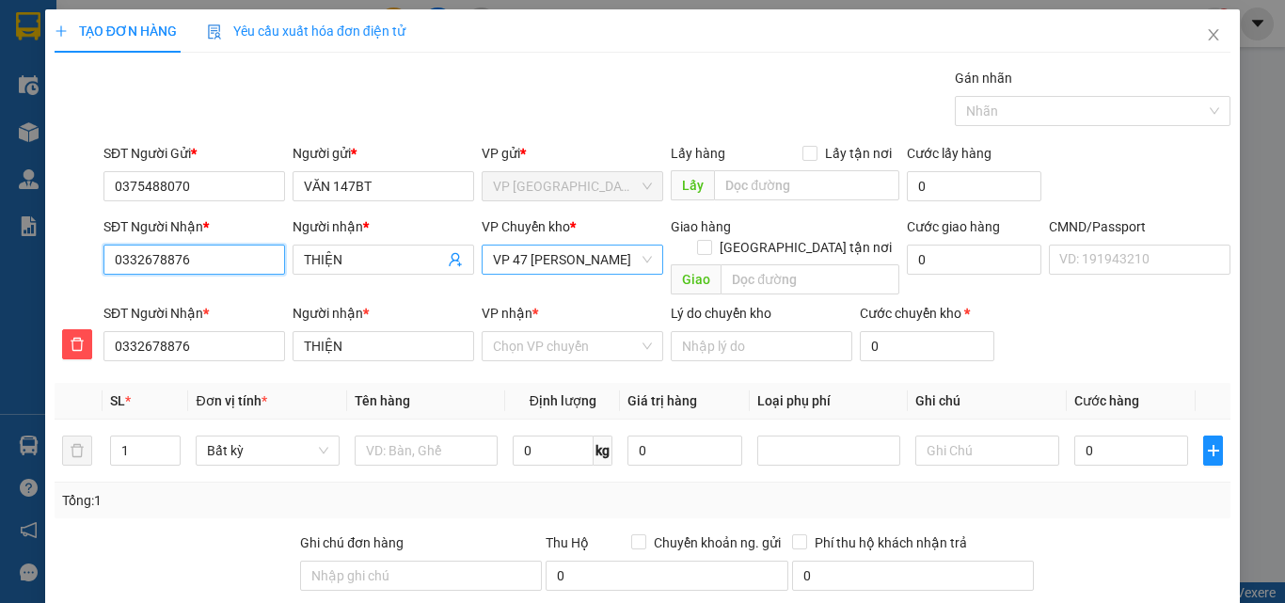
click at [615, 262] on span "VP 47 [PERSON_NAME]" at bounding box center [572, 260] width 159 height 28
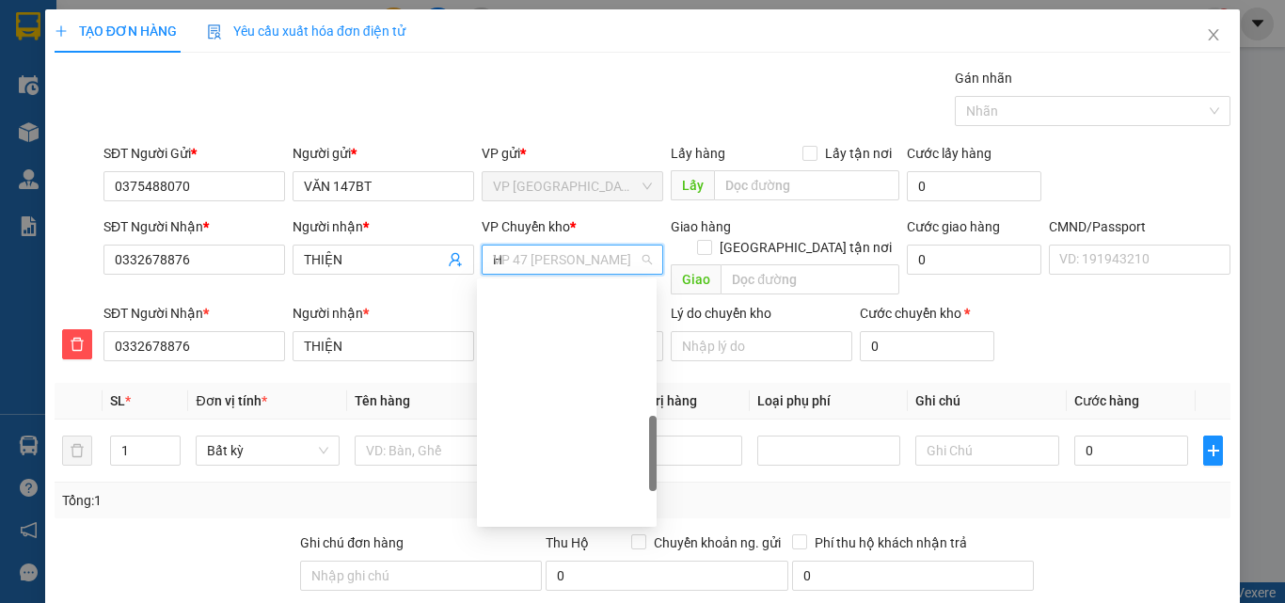
scroll to position [271, 0]
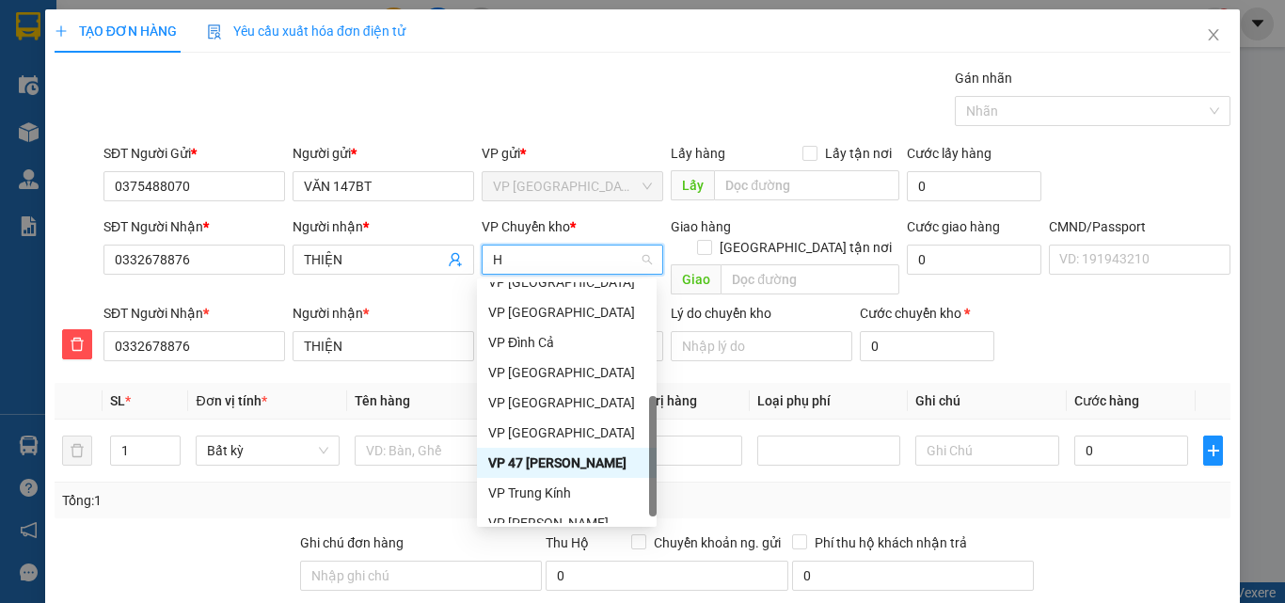
type input "HO"
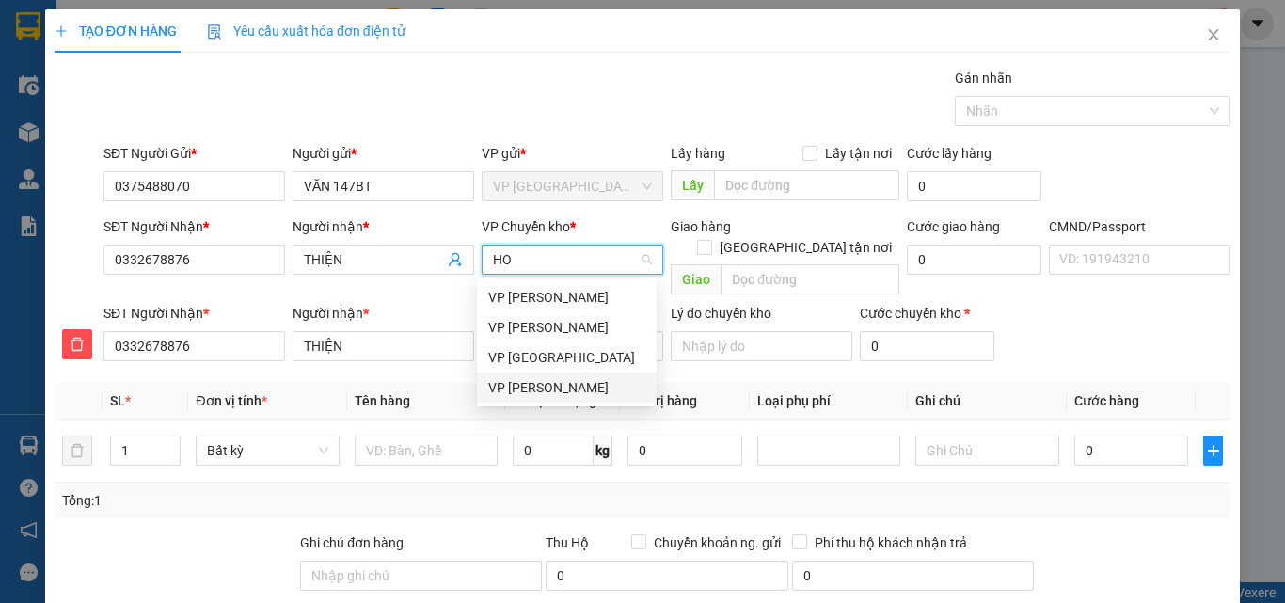
click at [540, 385] on div "VP [PERSON_NAME]" at bounding box center [566, 387] width 157 height 21
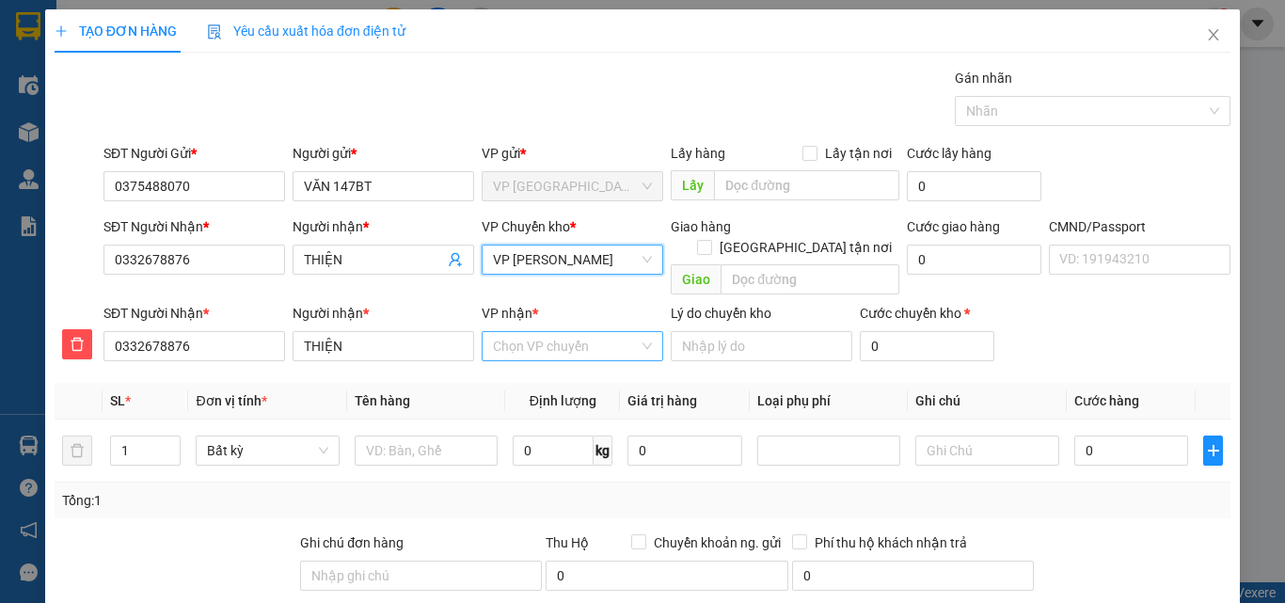
click at [546, 332] on input "VP nhận *" at bounding box center [566, 346] width 146 height 28
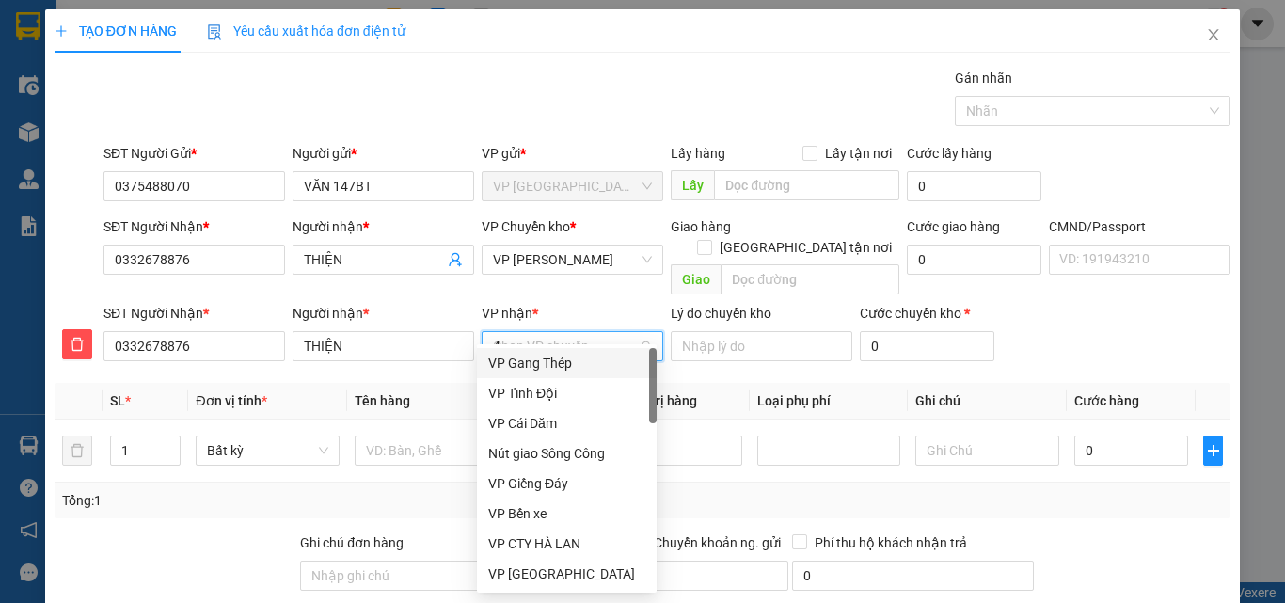
type input "47"
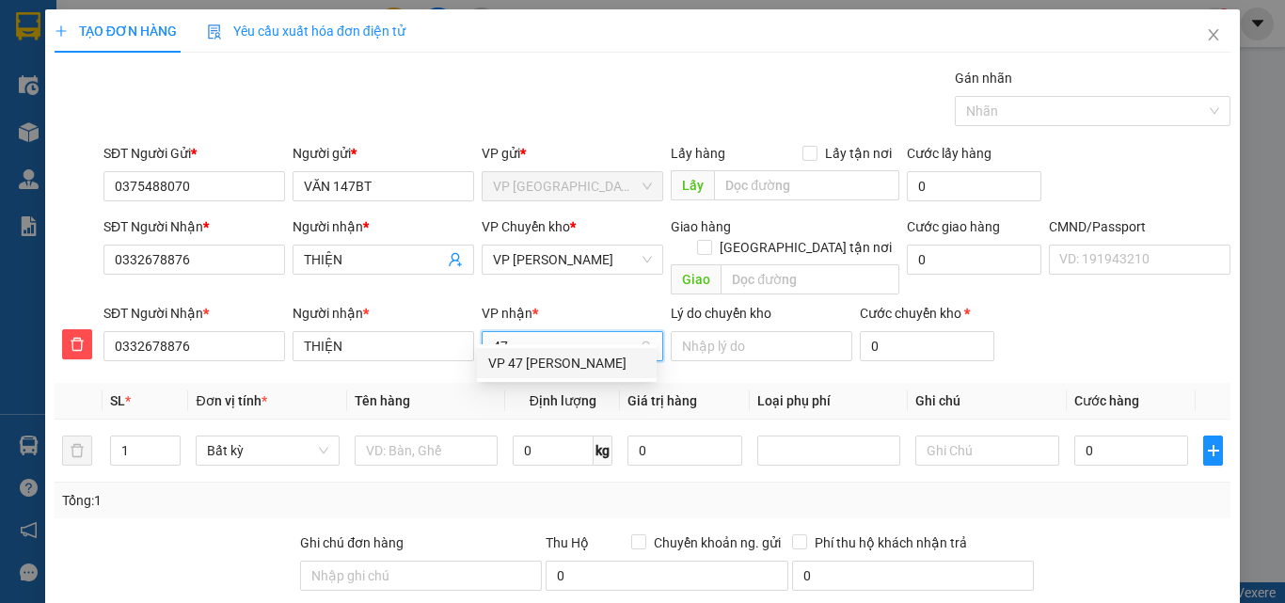
click at [572, 365] on div "VP 47 [PERSON_NAME]" at bounding box center [566, 363] width 157 height 21
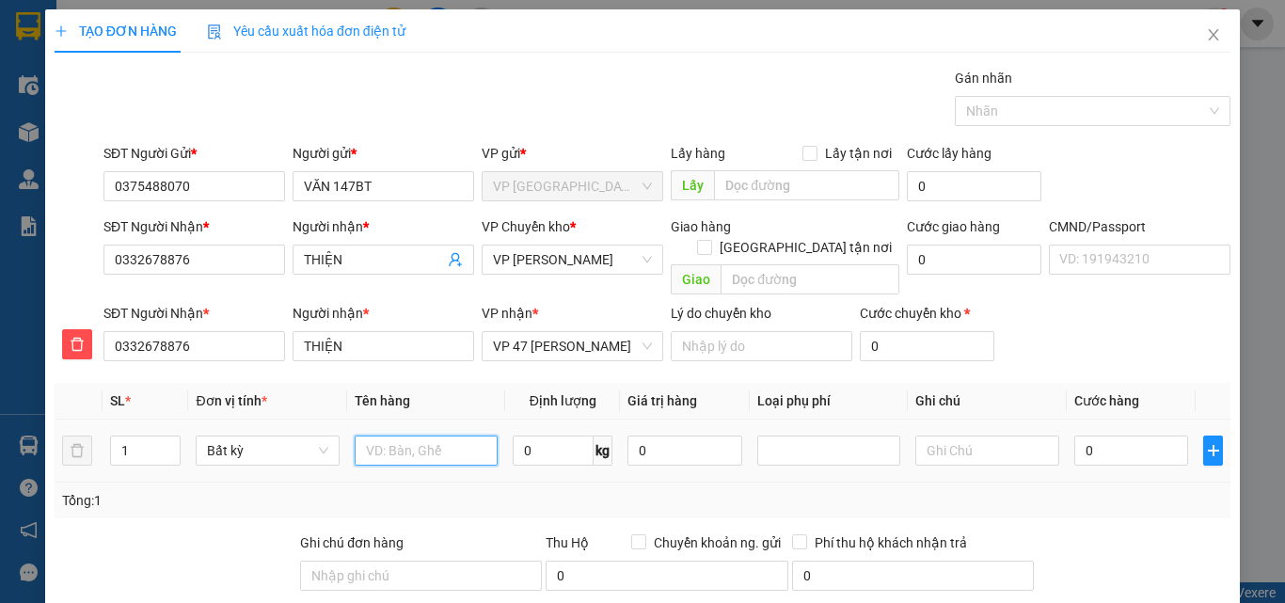
drag, startPoint x: 445, startPoint y: 422, endPoint x: 463, endPoint y: 422, distance: 17.9
click at [446, 436] on input "text" at bounding box center [426, 451] width 143 height 30
type input "THÙNG ĐÈN"
click at [1123, 439] on input "0" at bounding box center [1132, 451] width 115 height 30
click at [541, 436] on input "0" at bounding box center [553, 451] width 81 height 30
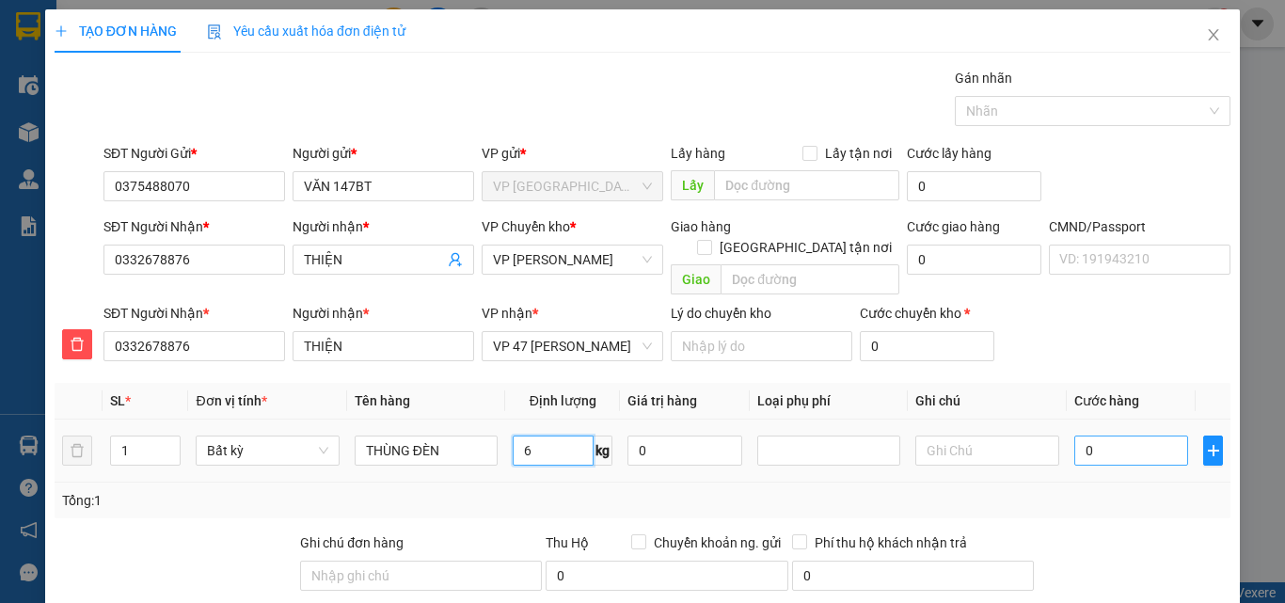
type input "6"
click at [1114, 436] on input "0" at bounding box center [1132, 451] width 115 height 30
click at [1115, 490] on div "Tổng: 1" at bounding box center [642, 500] width 1161 height 21
type input "50.000"
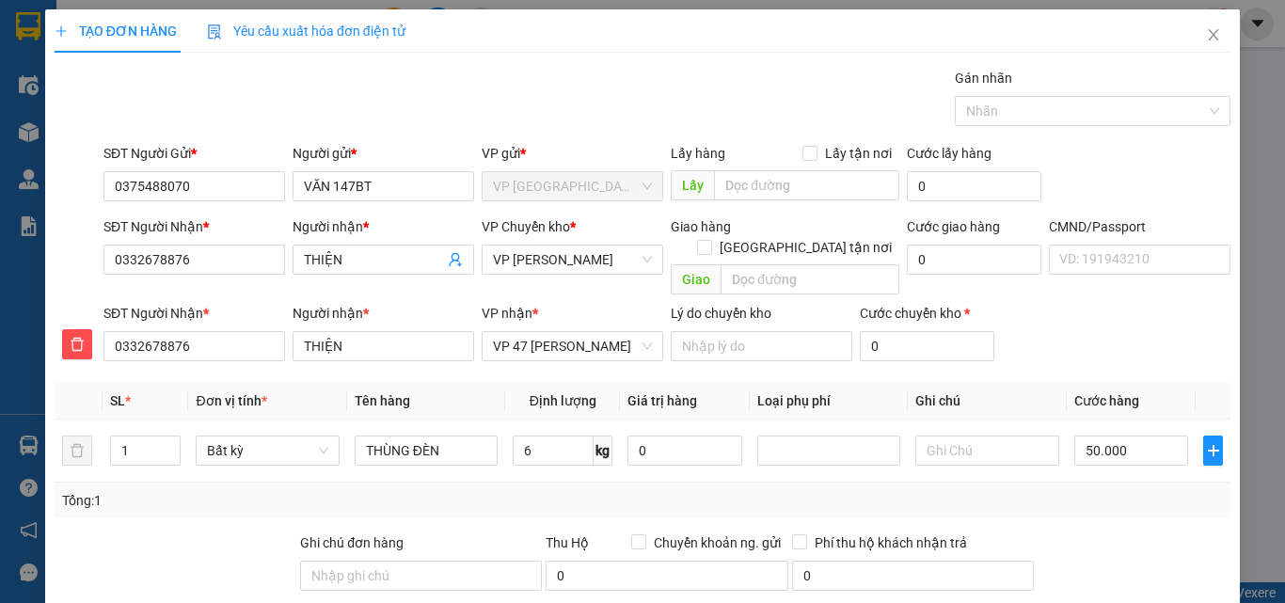
type input "50.000"
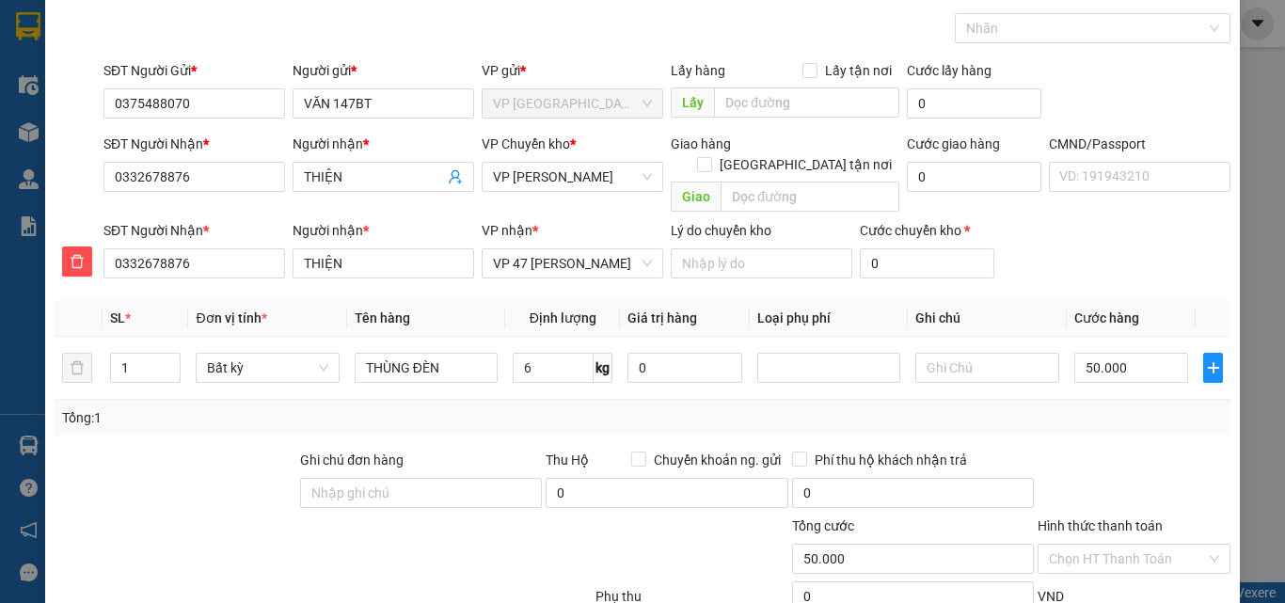
scroll to position [197, 0]
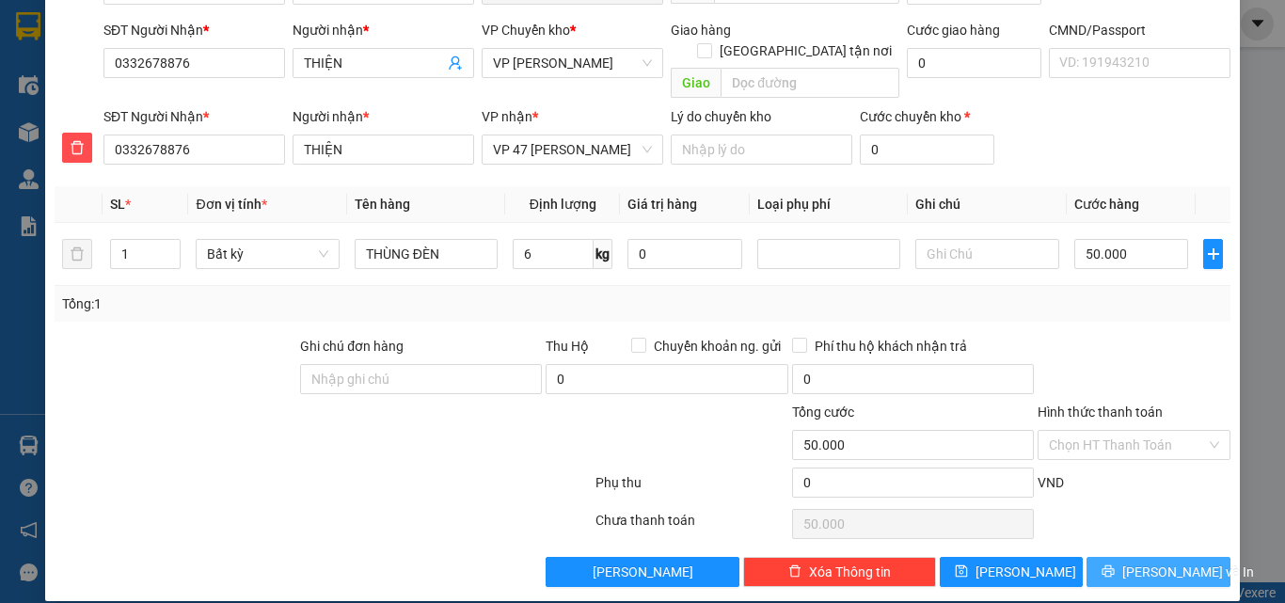
click at [1171, 562] on span "[PERSON_NAME] và In" at bounding box center [1189, 572] width 132 height 21
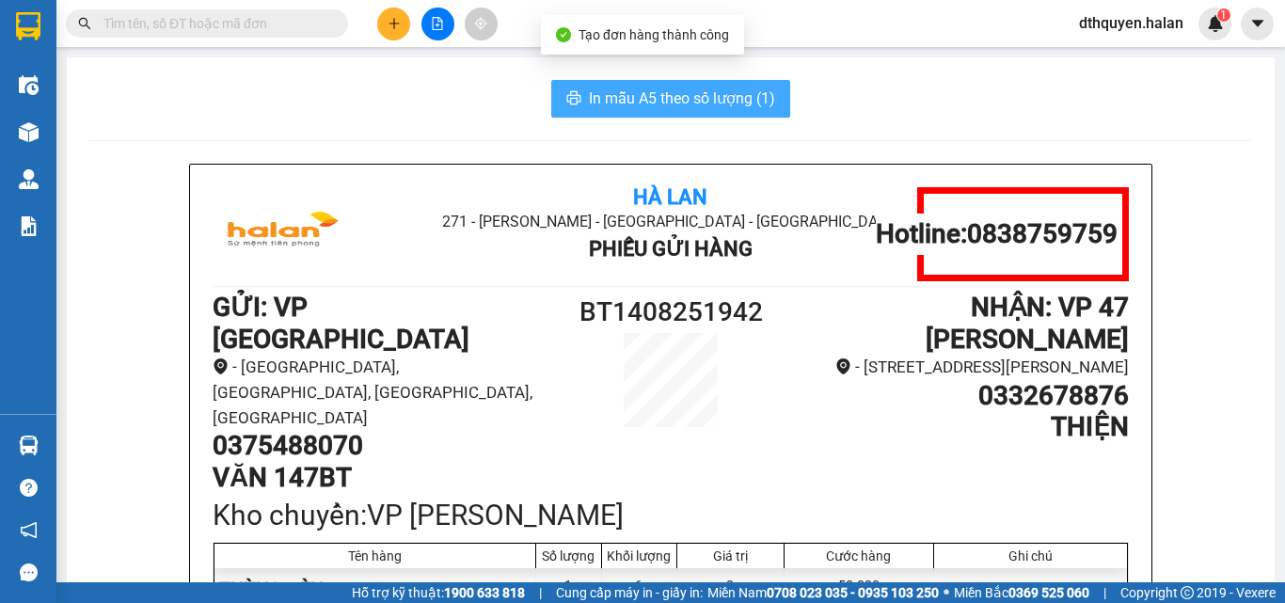
click at [696, 89] on span "In mẫu A5 theo số lượng (1)" at bounding box center [682, 99] width 186 height 24
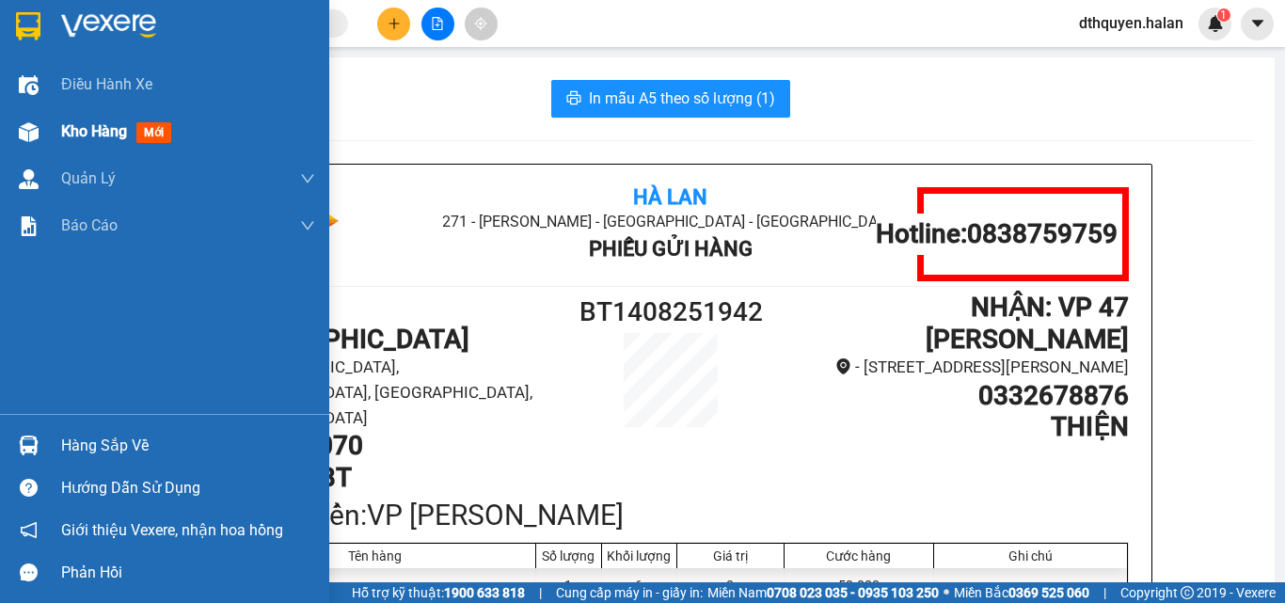
click at [96, 129] on span "Kho hàng" at bounding box center [94, 131] width 66 height 18
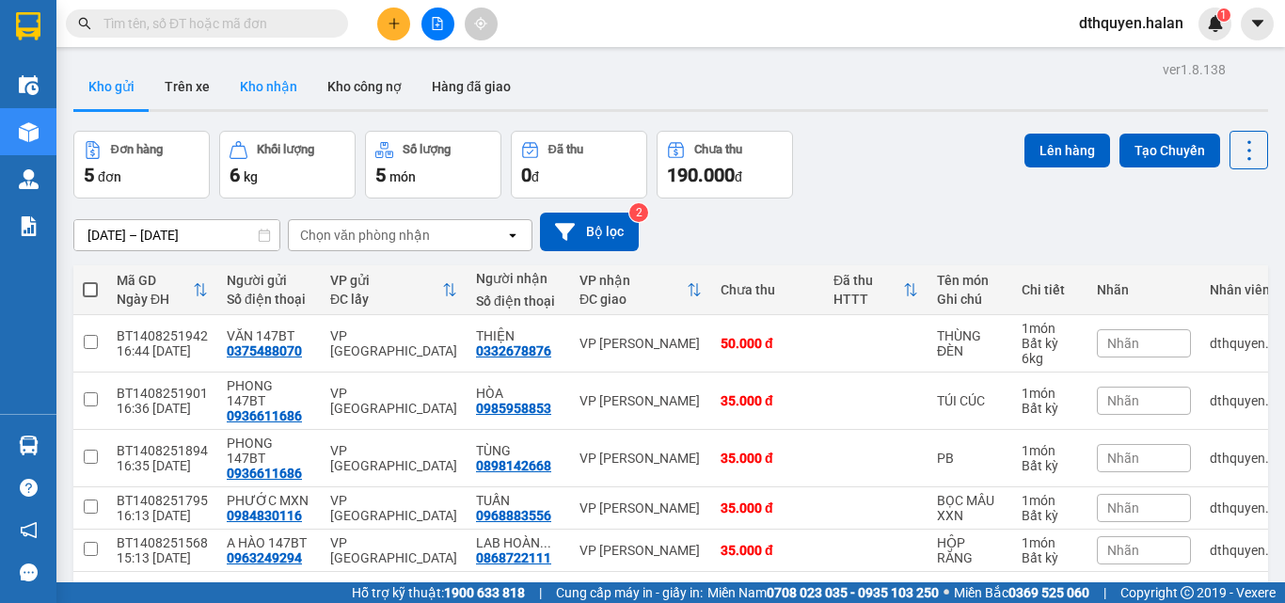
click at [272, 88] on button "Kho nhận" at bounding box center [269, 86] width 88 height 45
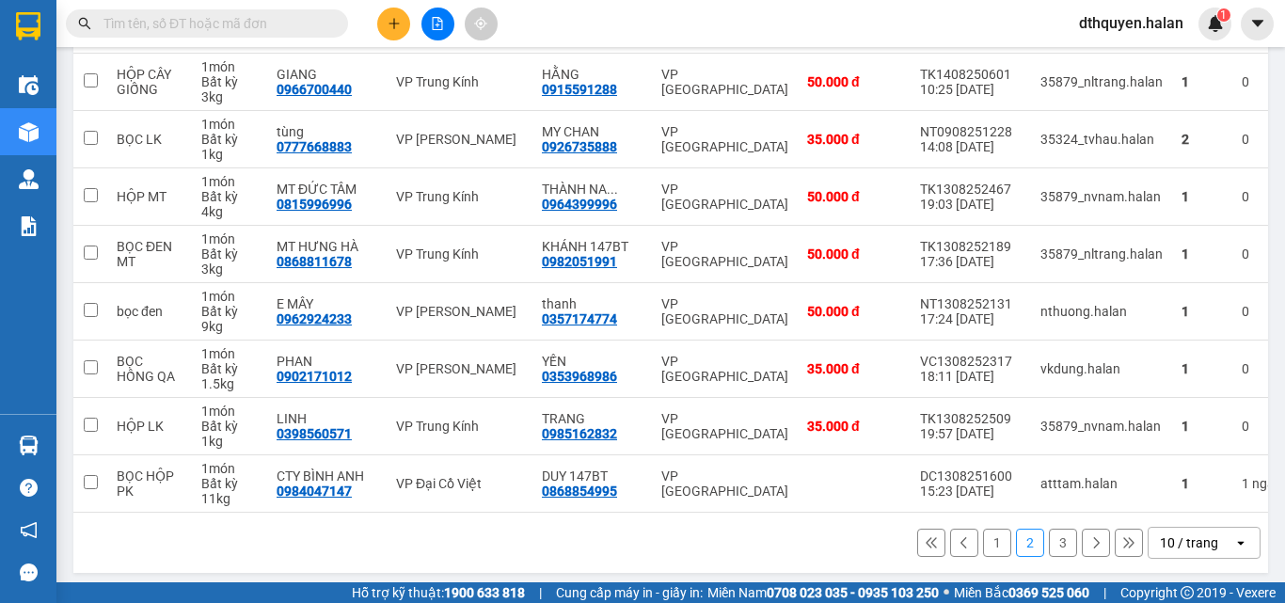
click at [983, 538] on button "1" at bounding box center [997, 543] width 28 height 28
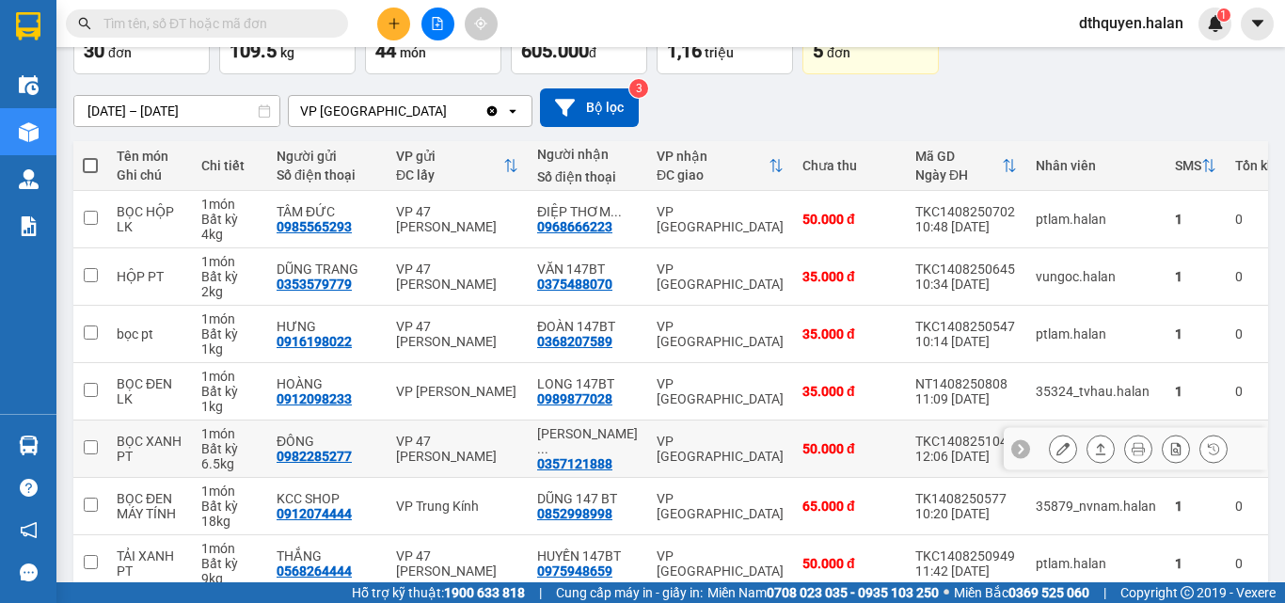
scroll to position [102, 0]
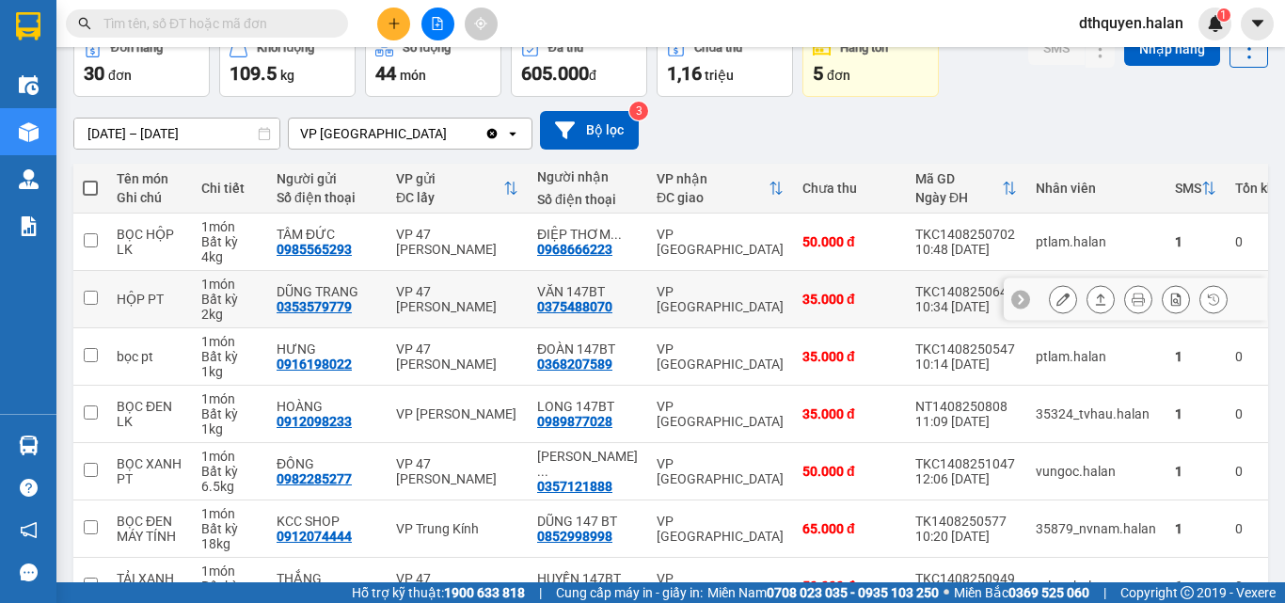
click at [1057, 304] on icon at bounding box center [1063, 299] width 13 height 13
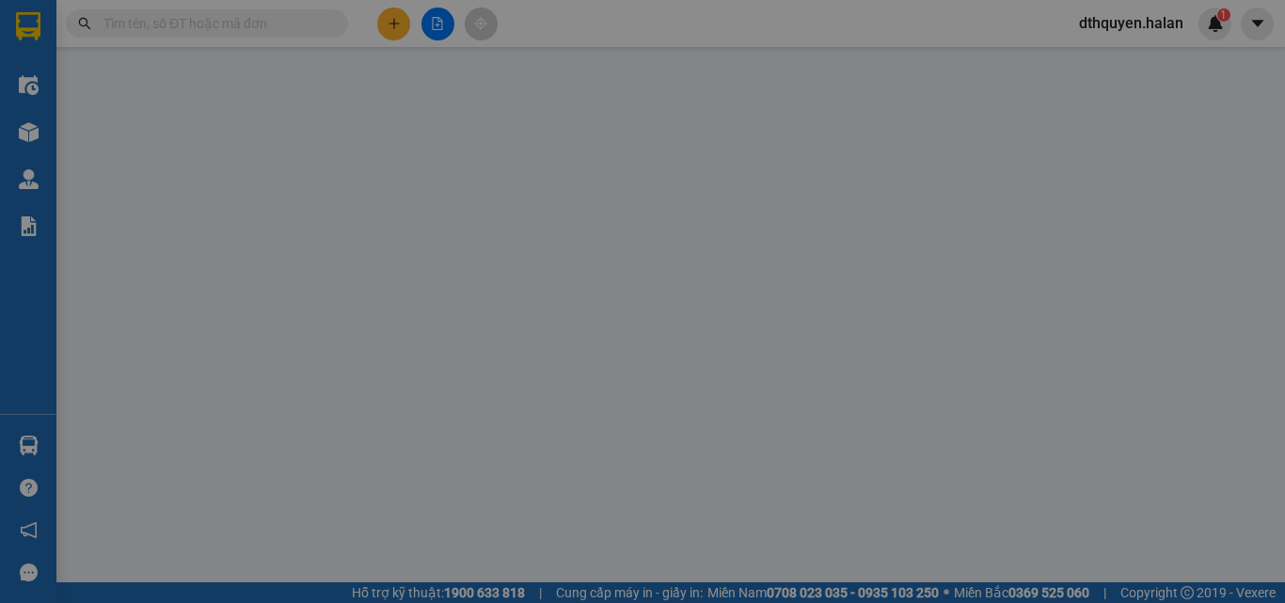
type input "0353579779"
type input "DŨNG TRANG"
type input "0375488070"
type input "VĂN 147BT"
type input "35.000"
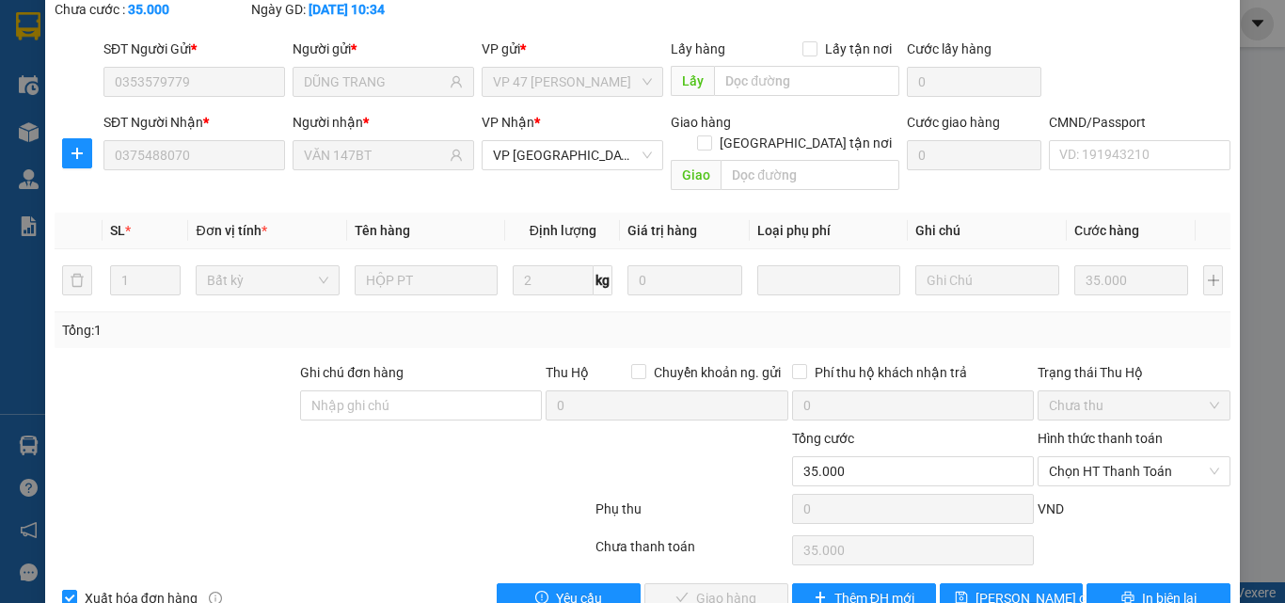
scroll to position [135, 0]
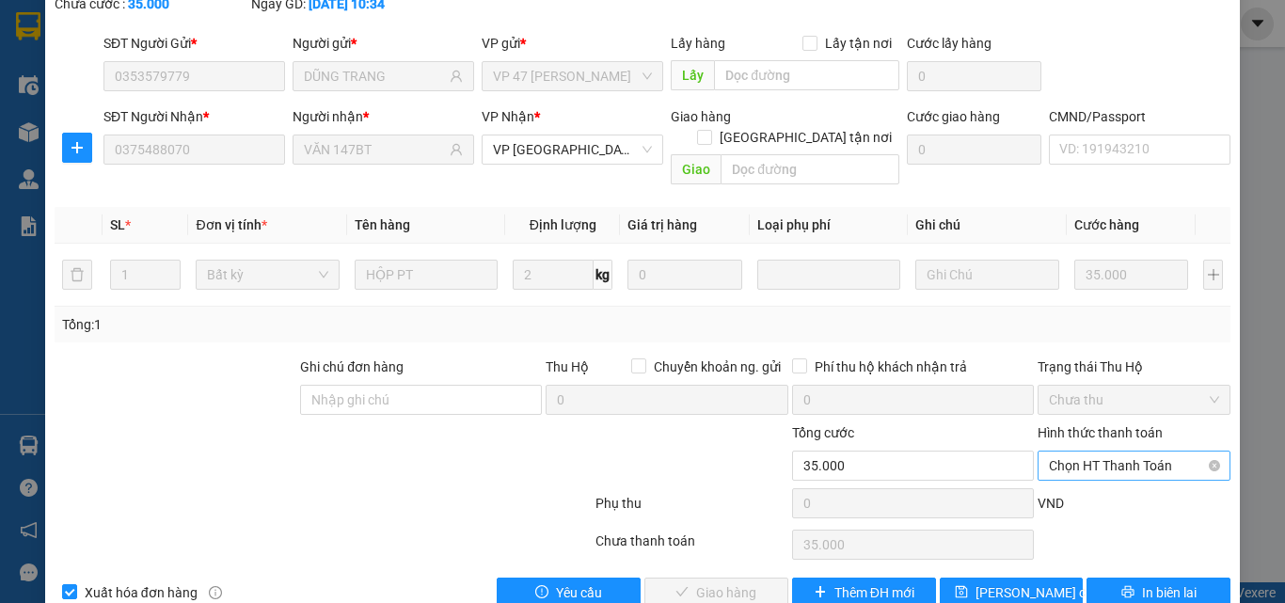
click at [1075, 452] on span "Chọn HT Thanh Toán" at bounding box center [1134, 466] width 170 height 28
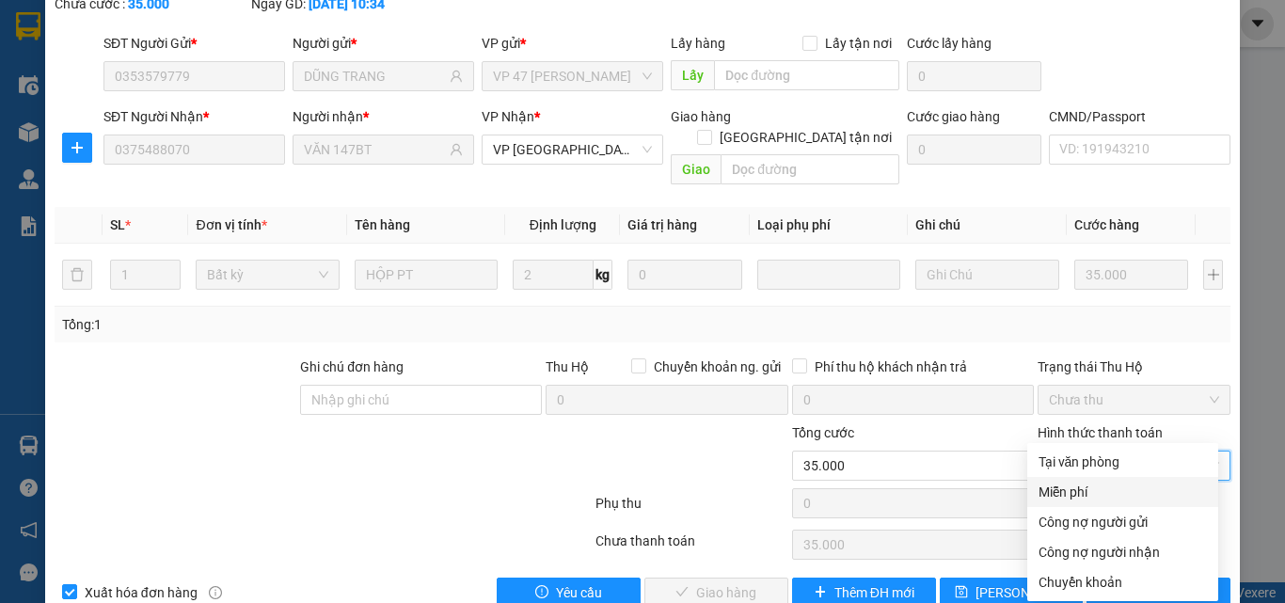
drag, startPoint x: 1075, startPoint y: 429, endPoint x: 1083, endPoint y: 463, distance: 34.7
click at [1083, 472] on div "Tại văn phòng" at bounding box center [1123, 462] width 191 height 30
type input "0"
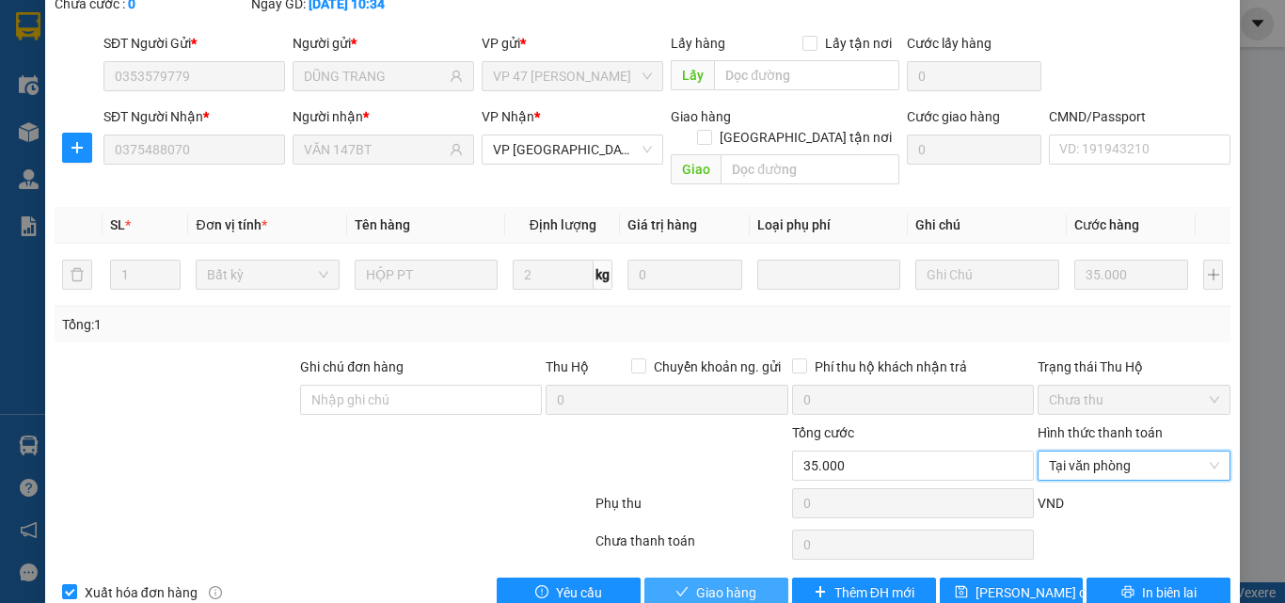
click at [713, 582] on span "Giao hàng" at bounding box center [726, 592] width 60 height 21
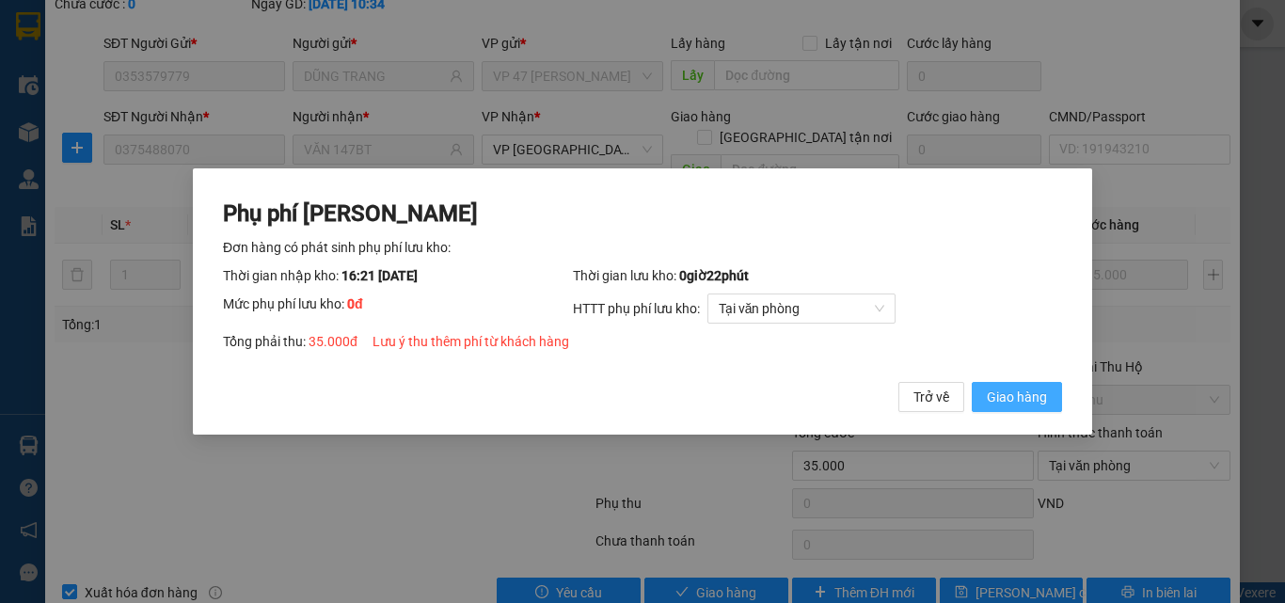
click at [1003, 406] on span "Giao hàng" at bounding box center [1017, 397] width 60 height 21
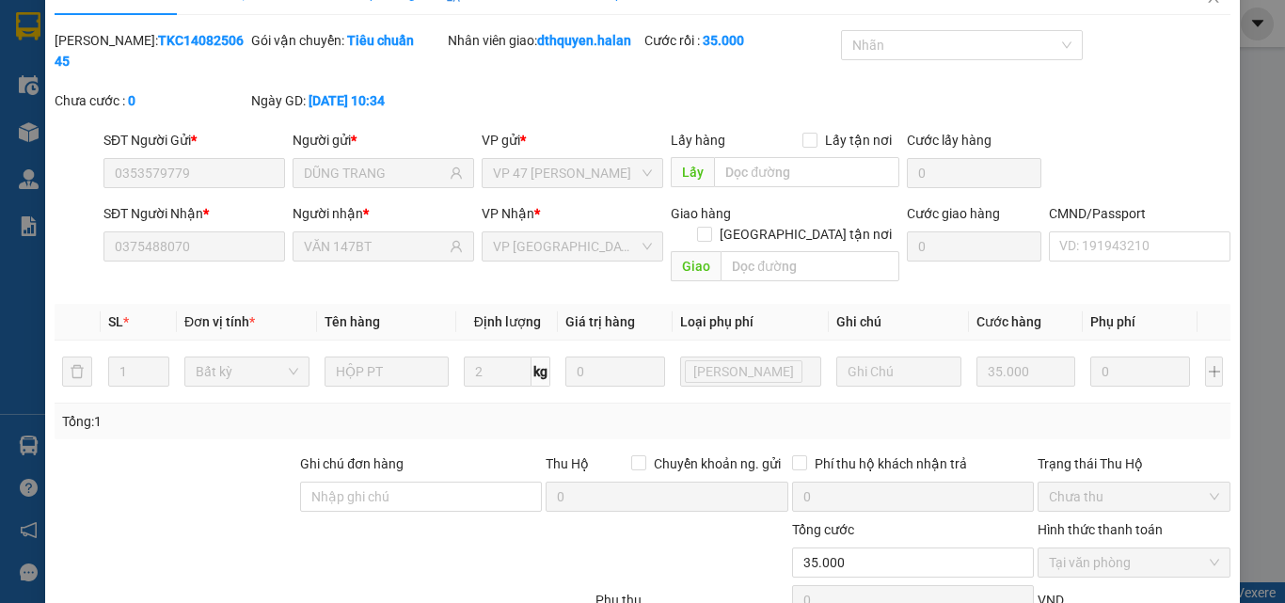
scroll to position [0, 0]
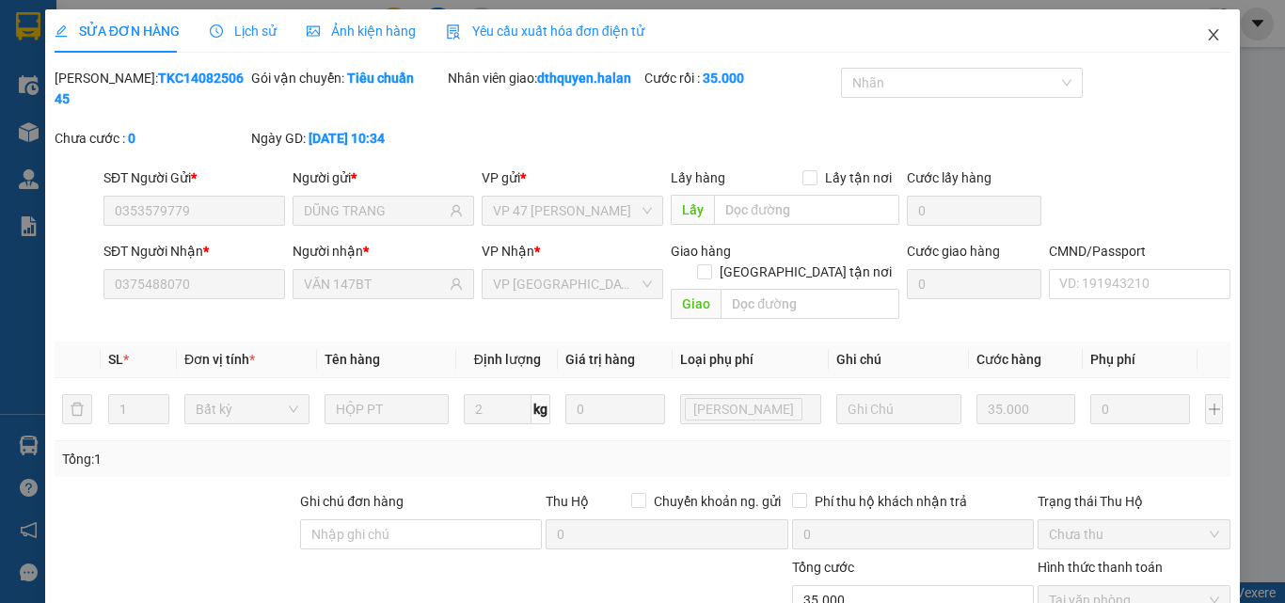
drag, startPoint x: 1201, startPoint y: 35, endPoint x: 1139, endPoint y: 9, distance: 67.1
click at [1209, 35] on icon "close" at bounding box center [1214, 34] width 10 height 11
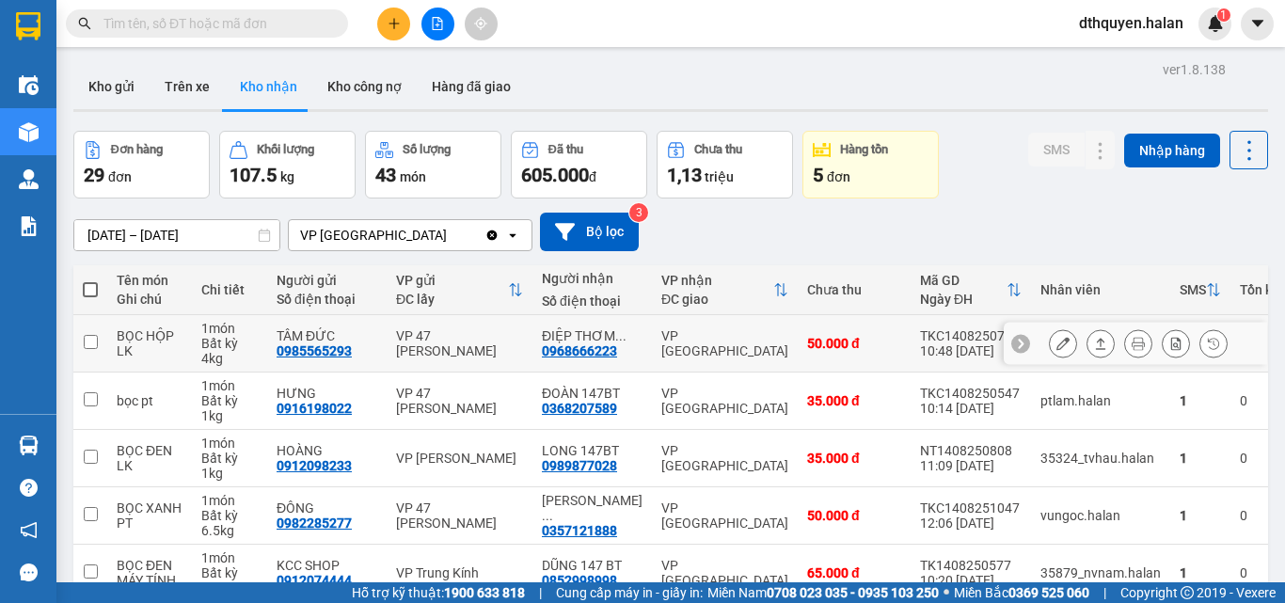
scroll to position [94, 0]
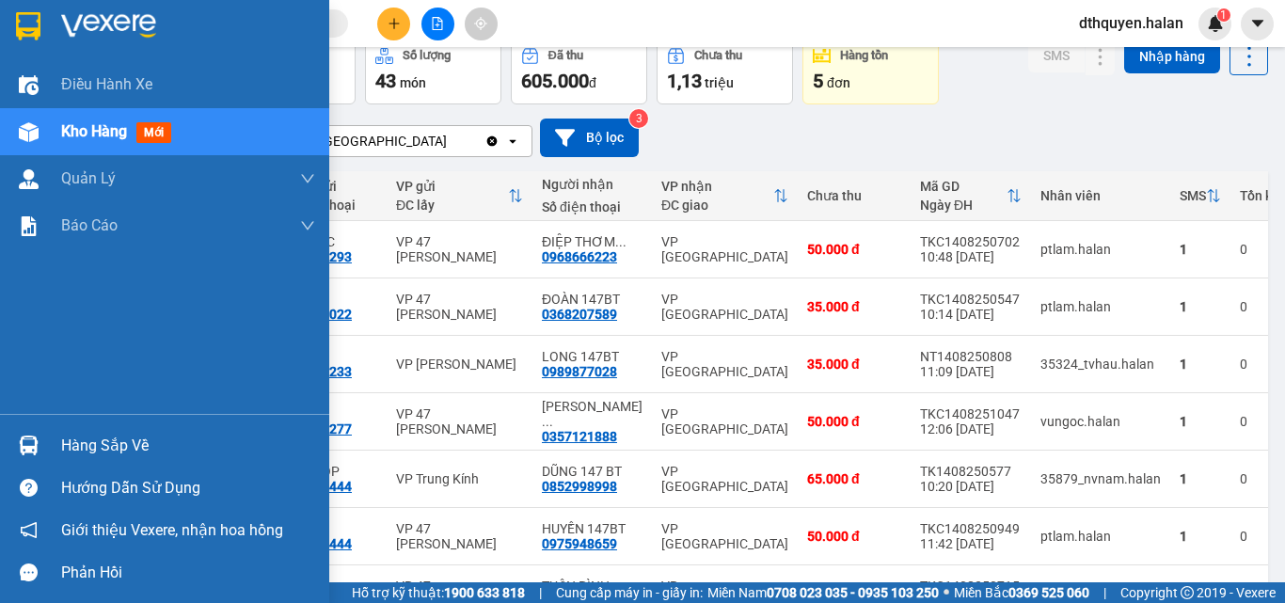
click at [132, 446] on div "Hàng sắp về" at bounding box center [188, 446] width 254 height 28
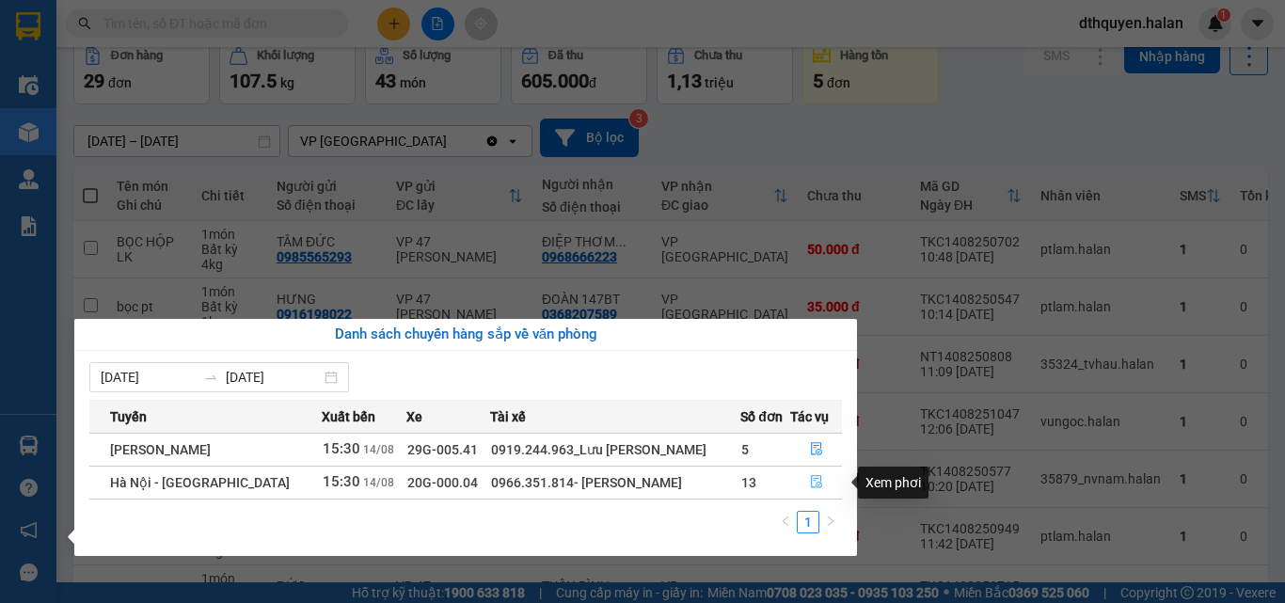
click at [806, 480] on button "button" at bounding box center [816, 483] width 50 height 30
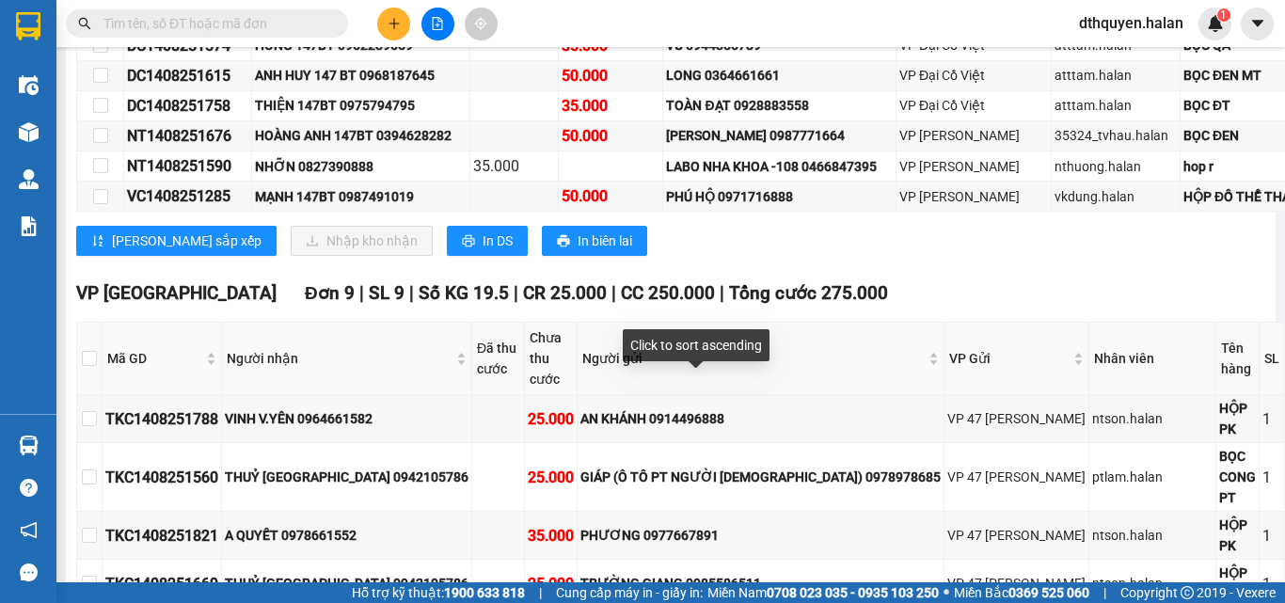
scroll to position [1035, 0]
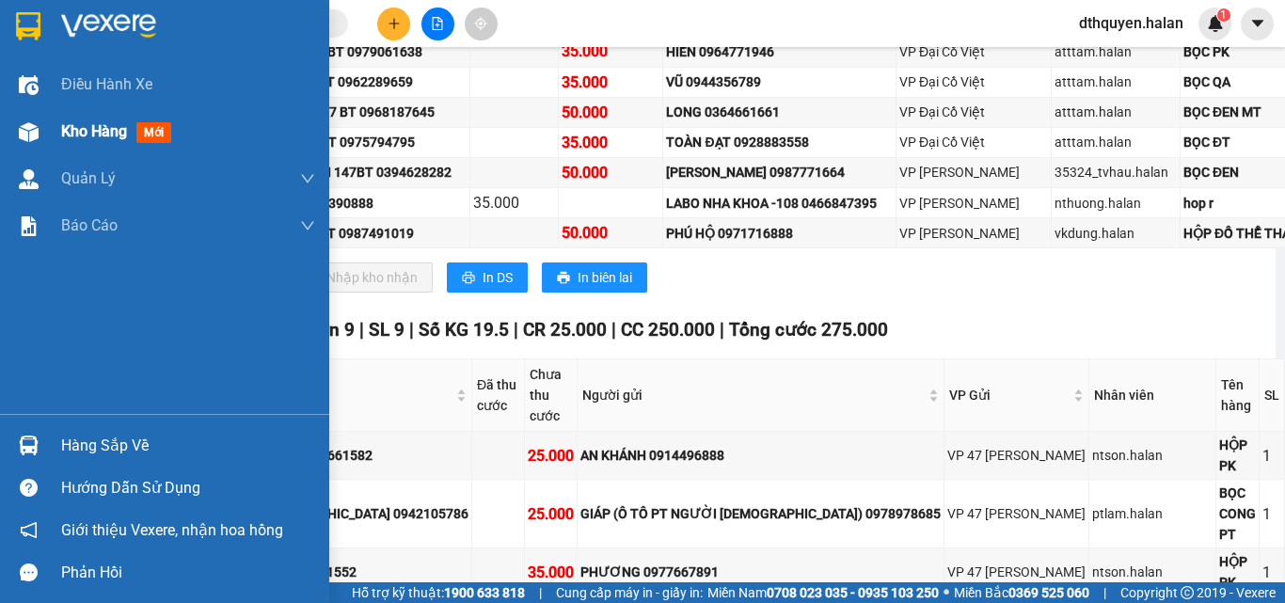
click at [81, 113] on div "Kho hàng mới" at bounding box center [188, 131] width 254 height 47
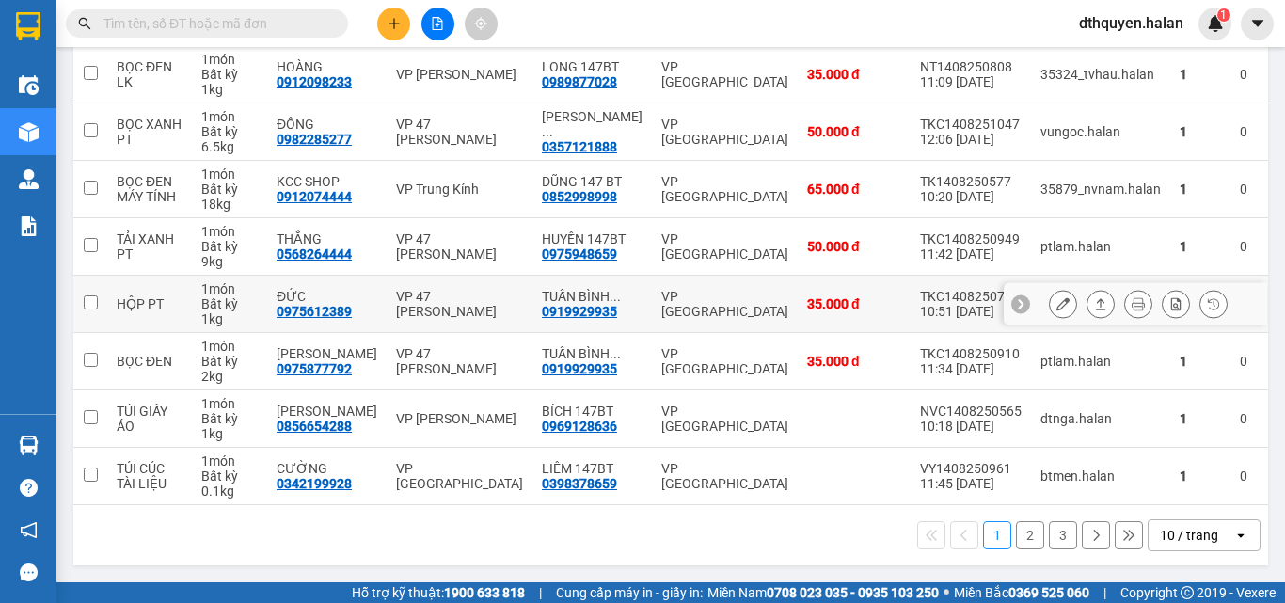
scroll to position [297, 0]
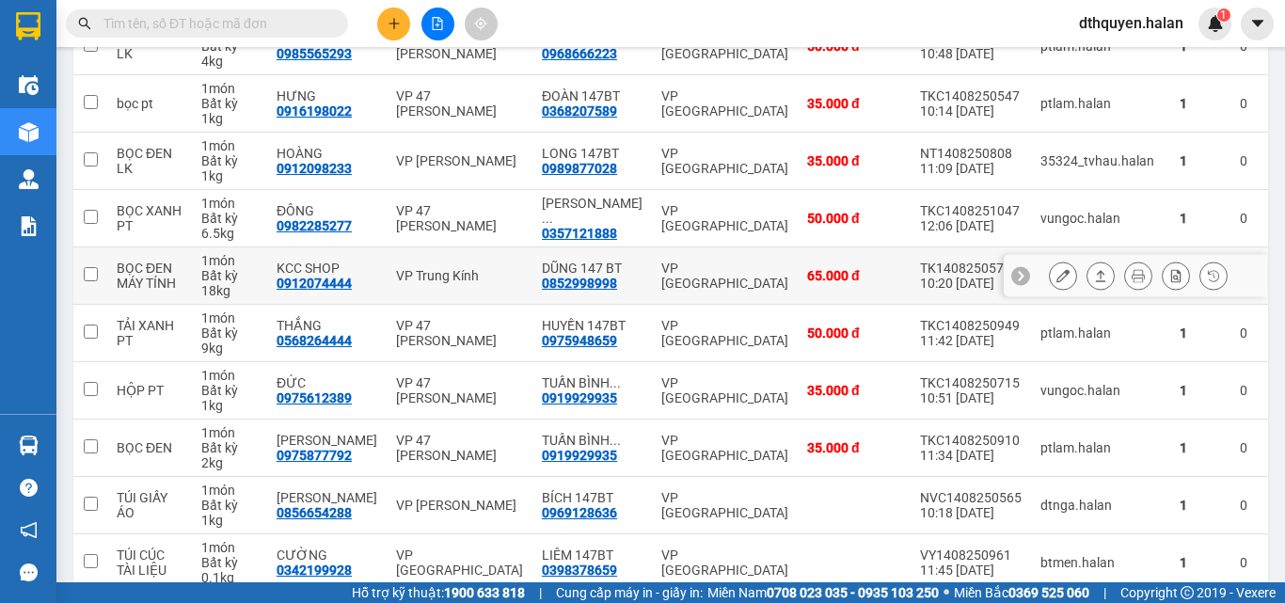
click at [1050, 277] on button at bounding box center [1063, 276] width 26 height 33
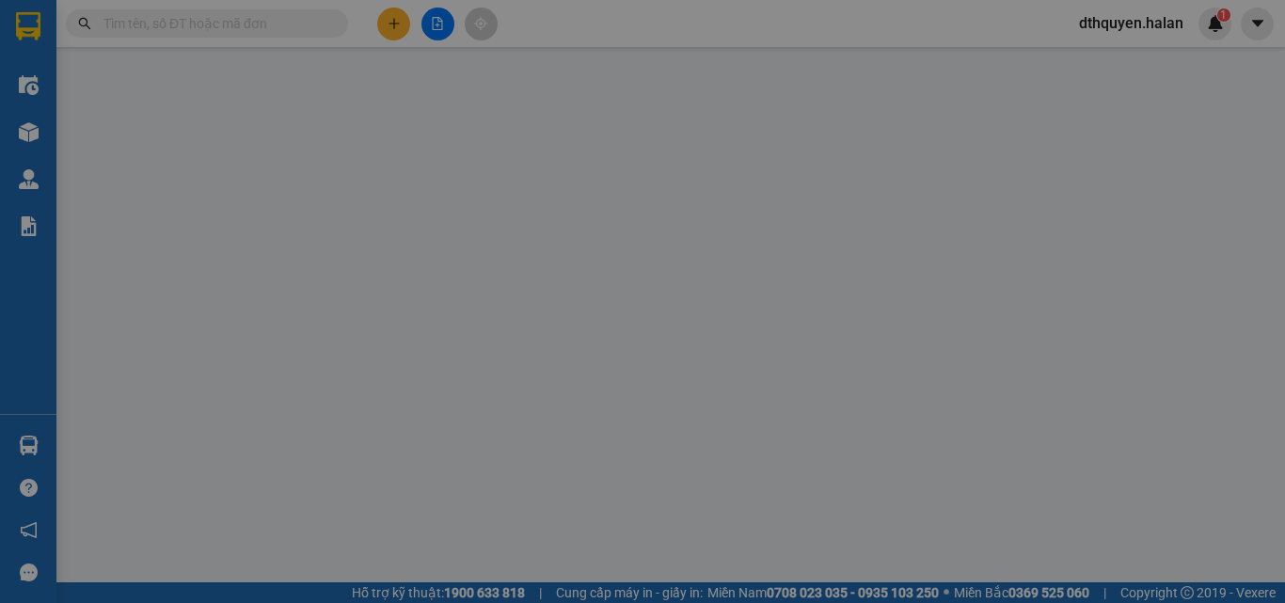
type input "0912074444"
type input "KCC SHOP"
type input "0852998998"
type input "DŨNG 147 BT"
type input "65.000"
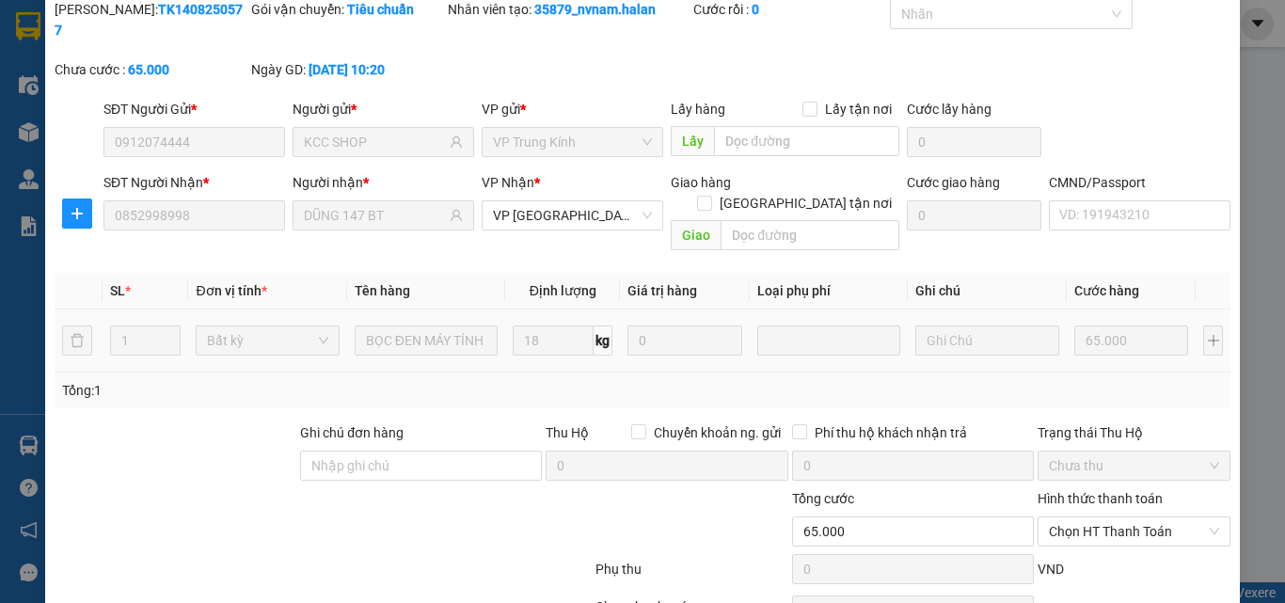
scroll to position [135, 0]
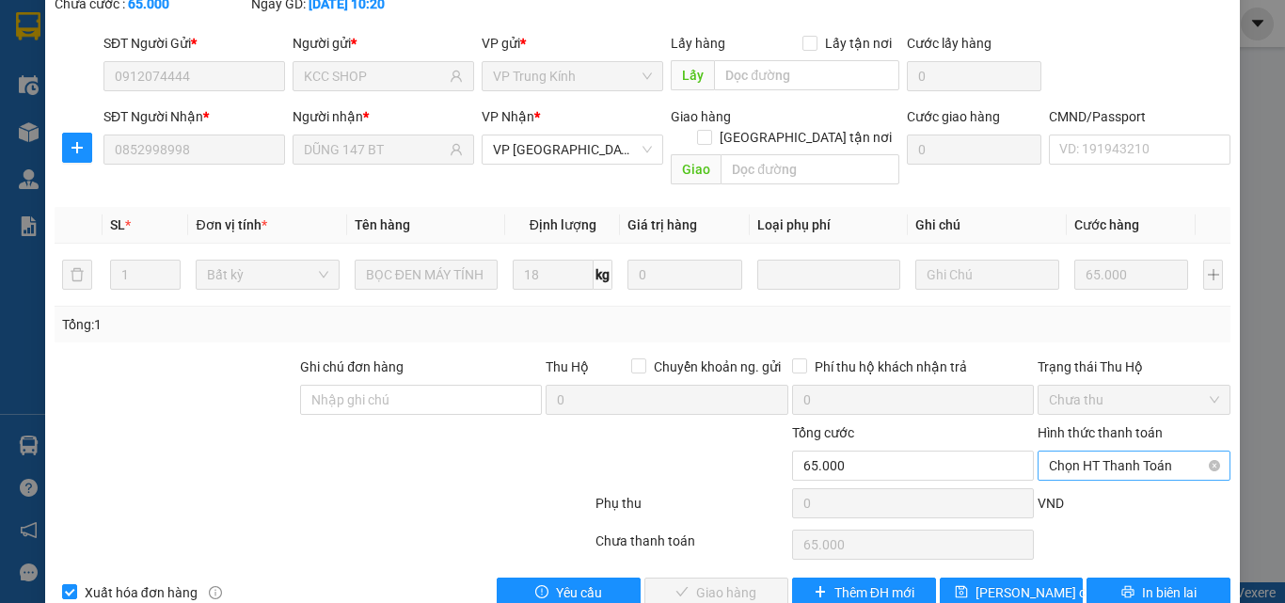
click at [1050, 452] on span "Chọn HT Thanh Toán" at bounding box center [1134, 466] width 170 height 28
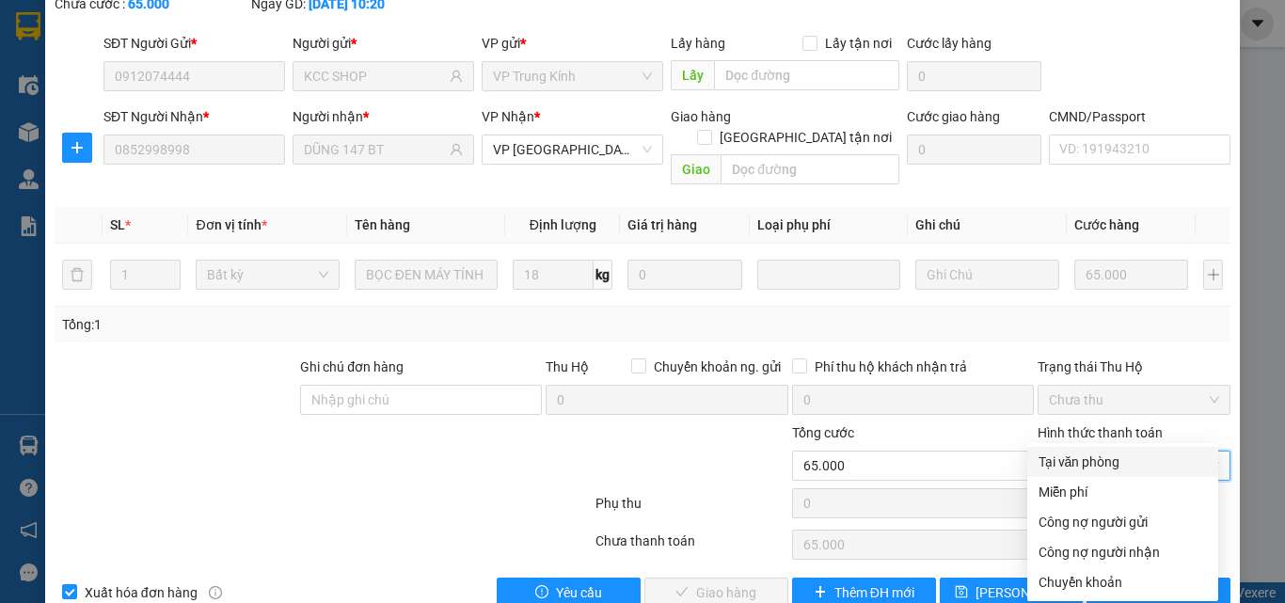
click at [1063, 459] on div "Tại văn phòng" at bounding box center [1123, 462] width 168 height 21
type input "0"
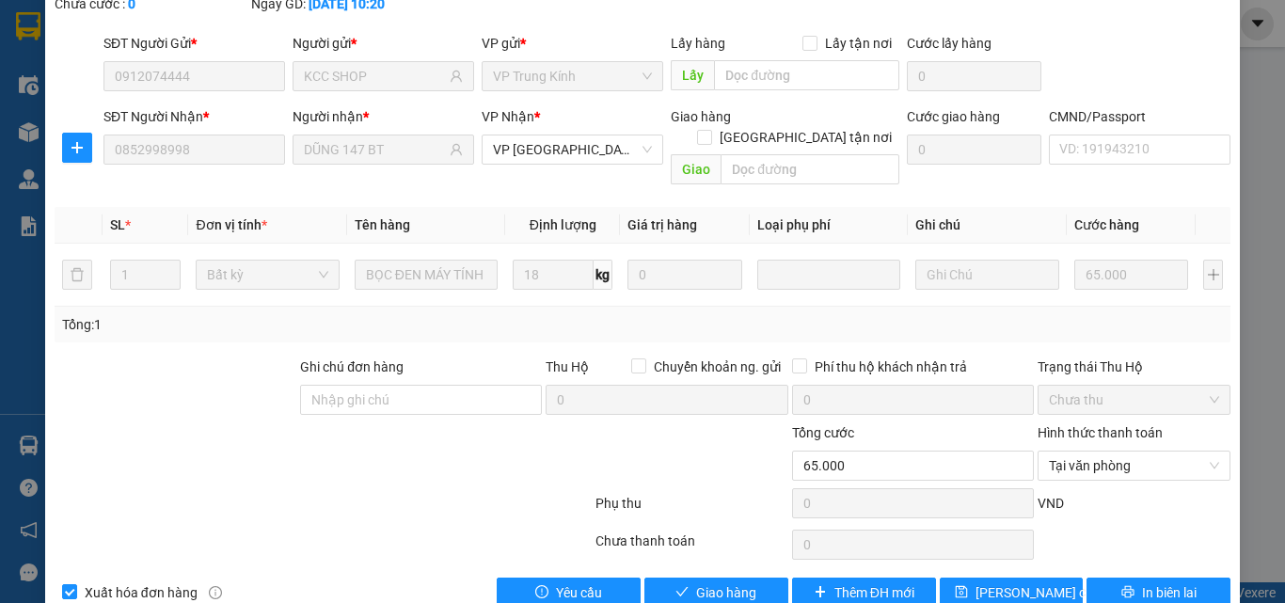
drag, startPoint x: 733, startPoint y: 534, endPoint x: 823, endPoint y: 568, distance: 96.8
click at [735, 534] on div "Total Paid Fee 0 Total UnPaid Fee 65.000 Cash Collection Total Fee Mã ĐH: TK140…" at bounding box center [643, 270] width 1176 height 675
click at [738, 582] on span "Giao hàng" at bounding box center [726, 592] width 60 height 21
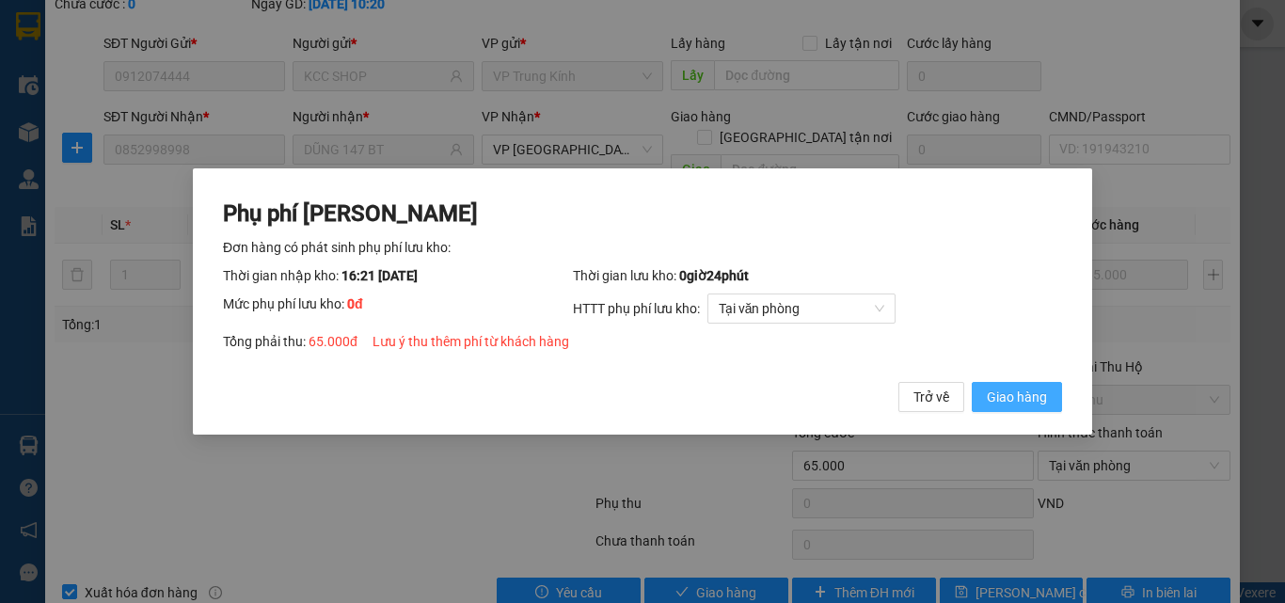
click at [1048, 400] on button "Giao hàng" at bounding box center [1017, 397] width 90 height 30
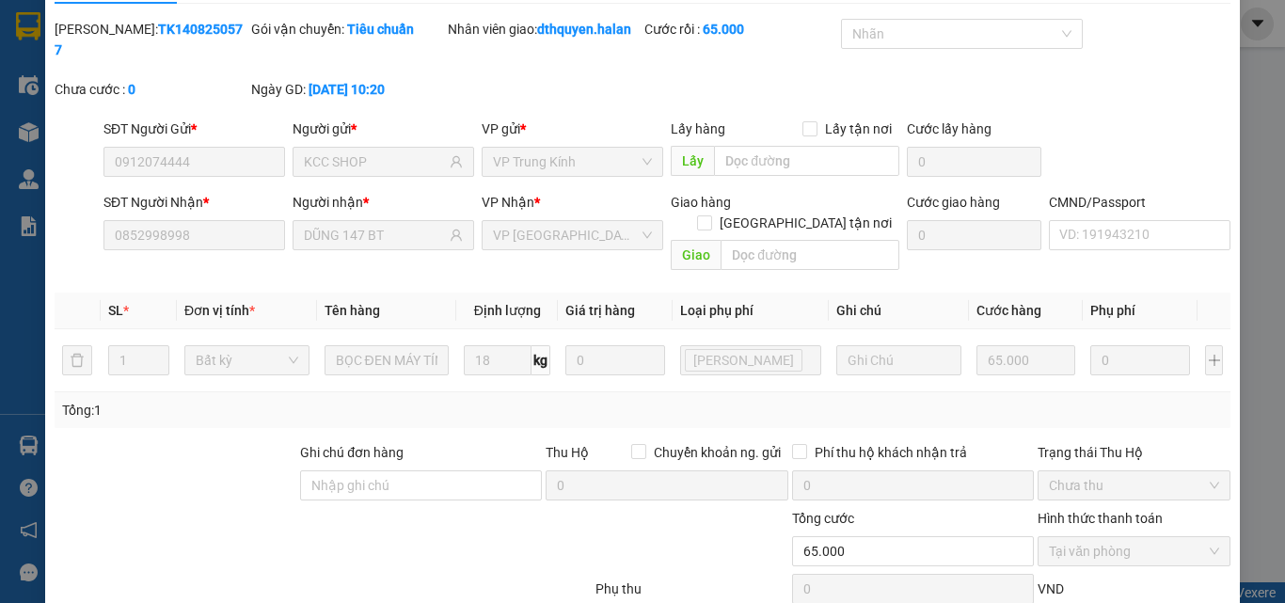
scroll to position [0, 0]
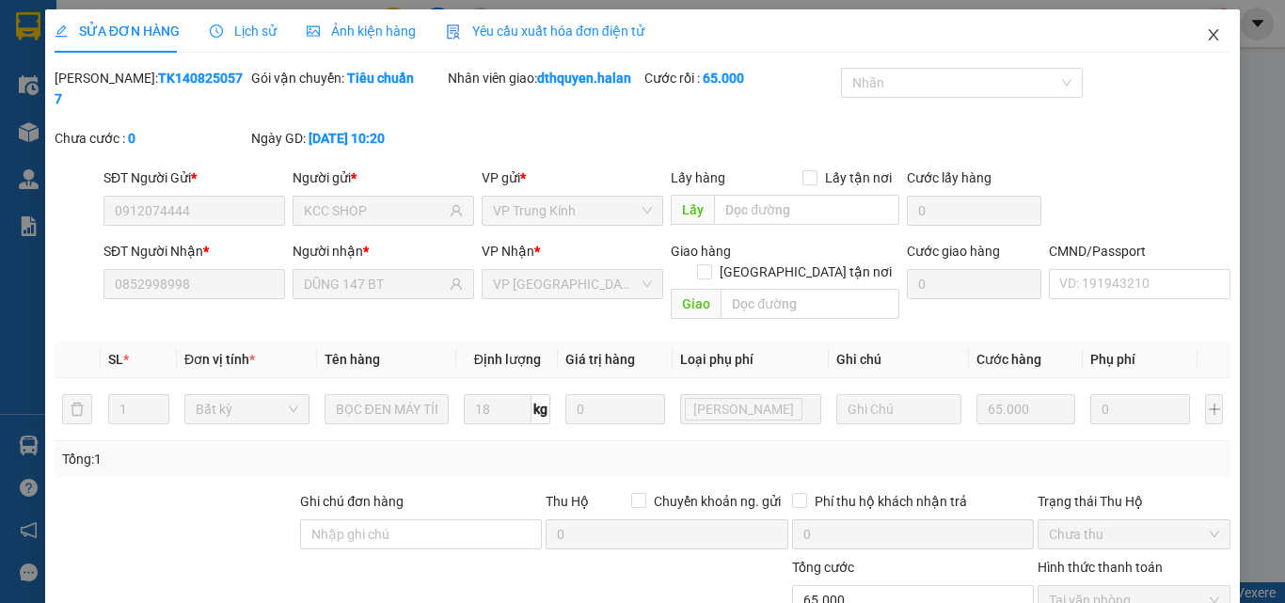
drag, startPoint x: 1201, startPoint y: 35, endPoint x: 335, endPoint y: 29, distance: 865.7
click at [1209, 35] on icon "close" at bounding box center [1214, 34] width 10 height 11
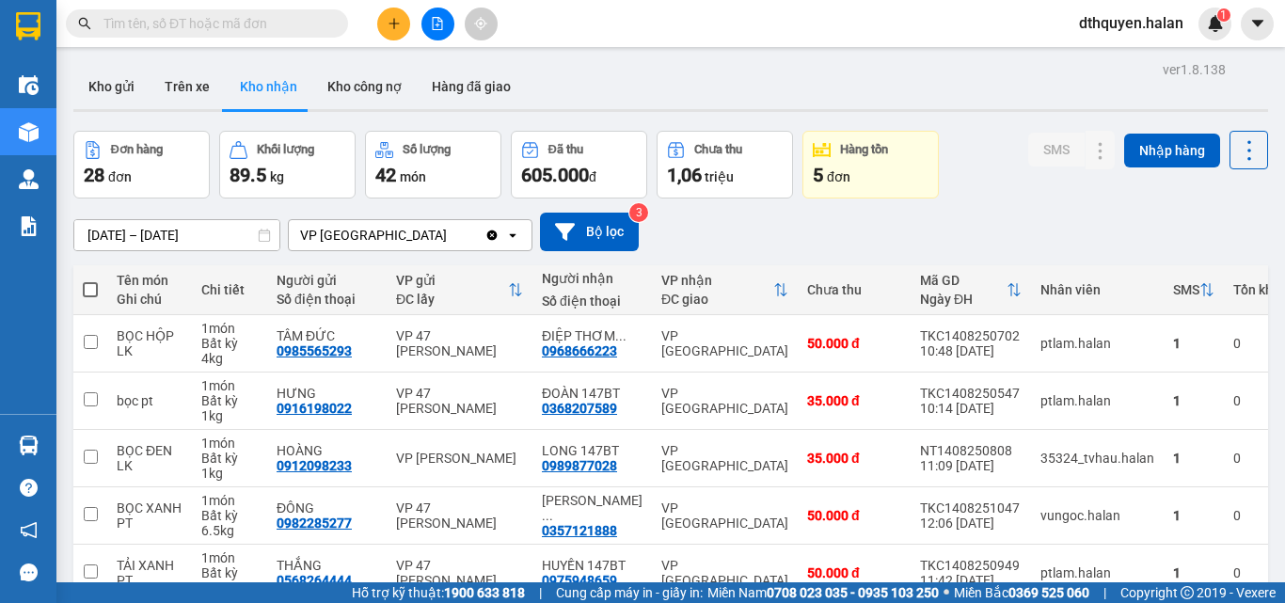
click at [404, 24] on button at bounding box center [393, 24] width 33 height 33
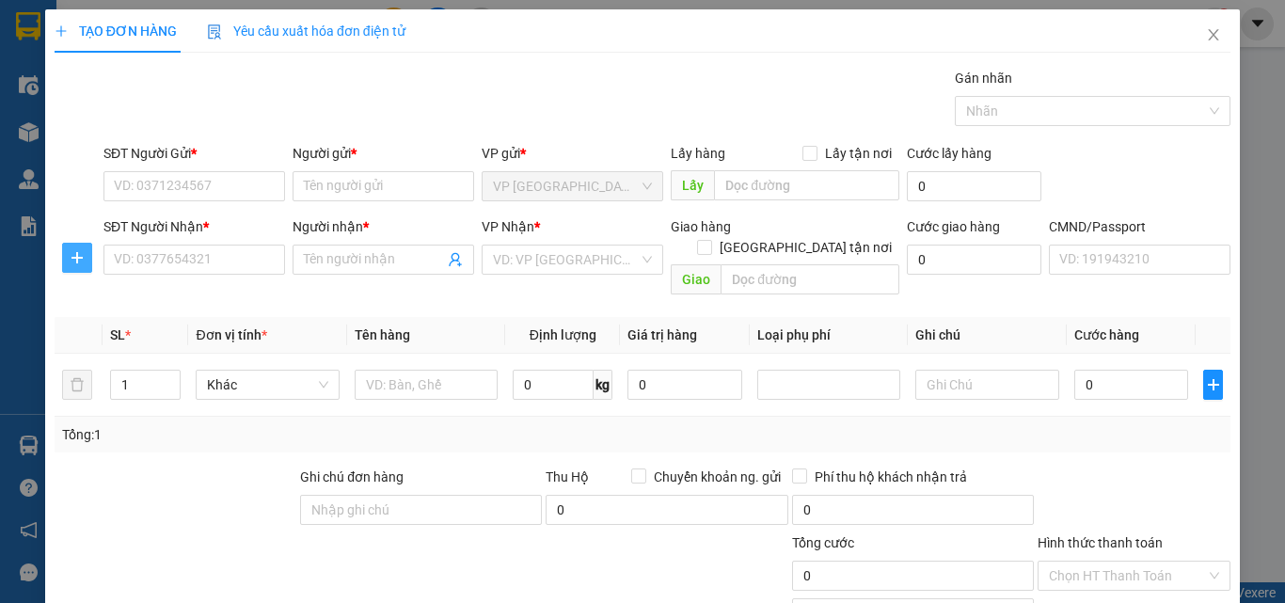
drag, startPoint x: 96, startPoint y: 253, endPoint x: 76, endPoint y: 256, distance: 20.0
click at [95, 253] on div at bounding box center [77, 258] width 45 height 30
click at [75, 257] on icon "plus" at bounding box center [77, 257] width 15 height 15
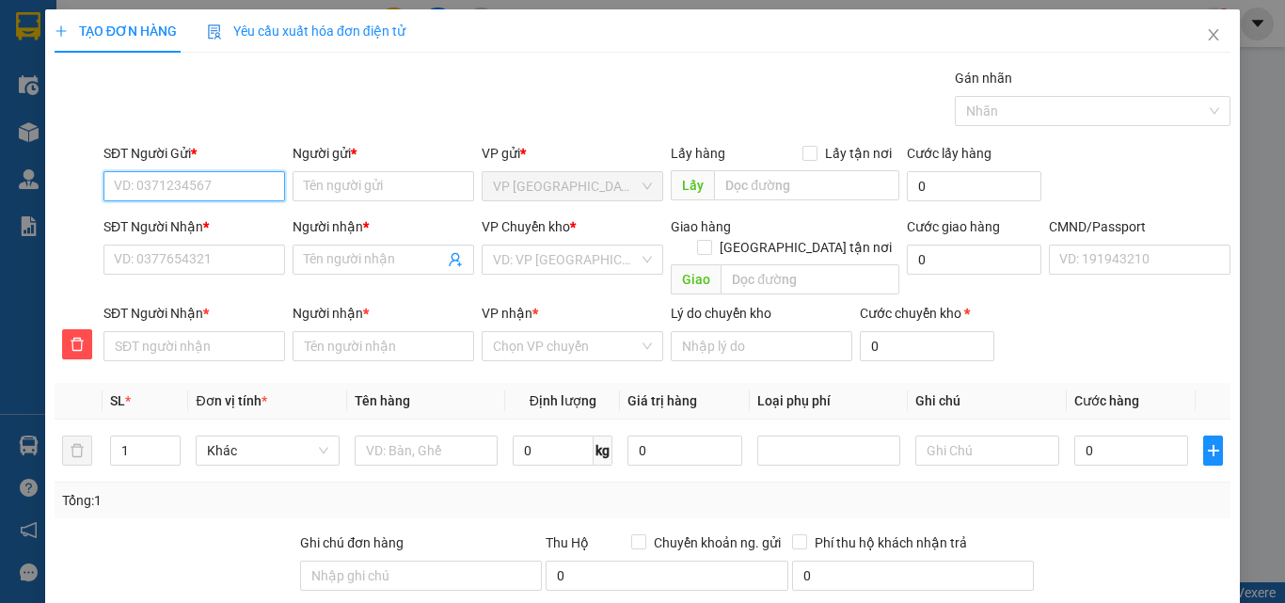
click at [175, 188] on input "SĐT Người Gửi *" at bounding box center [195, 186] width 182 height 30
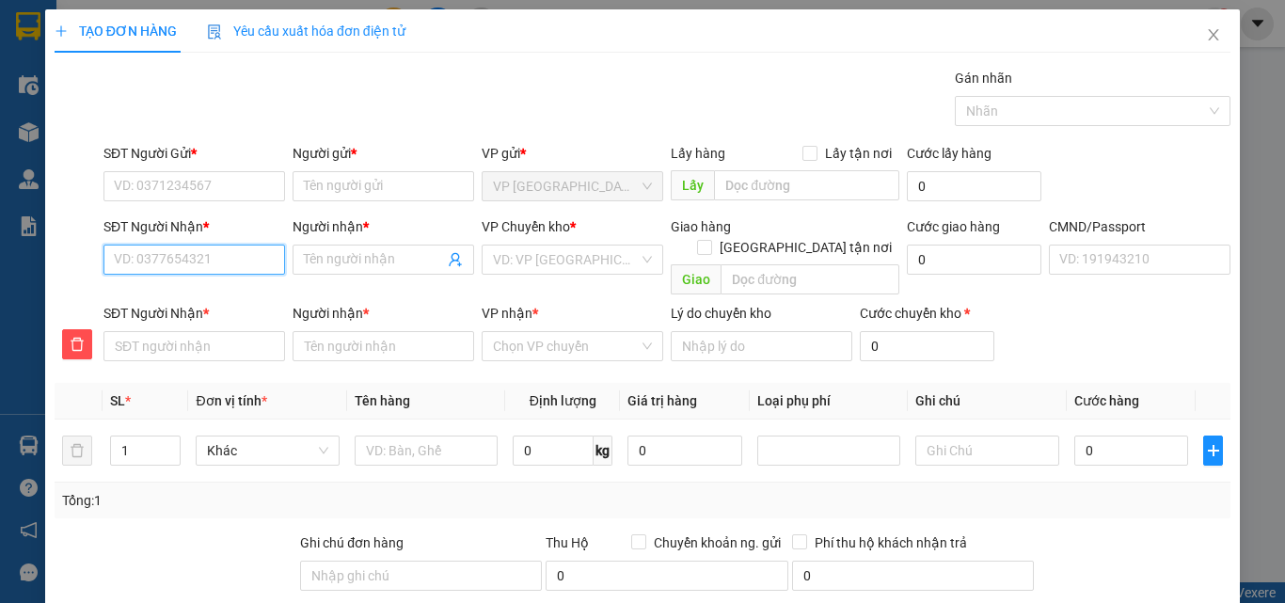
click at [207, 251] on input "SĐT Người Nhận *" at bounding box center [195, 260] width 182 height 30
type input "0"
type input "09"
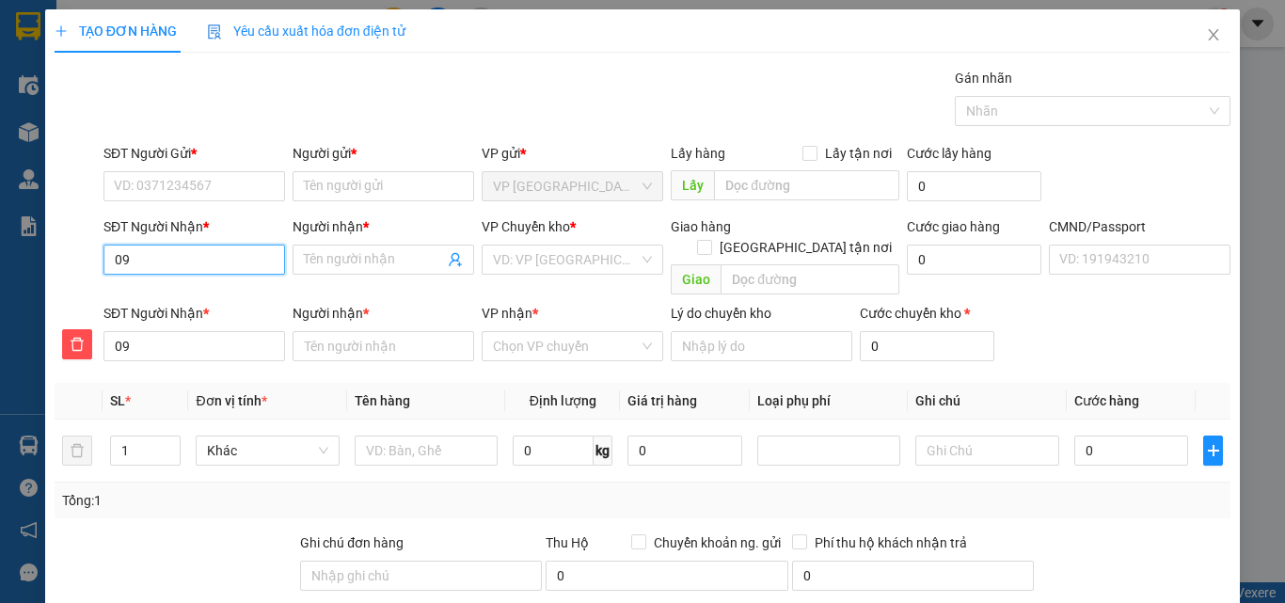
type input "098"
type input "0984"
type input "09843"
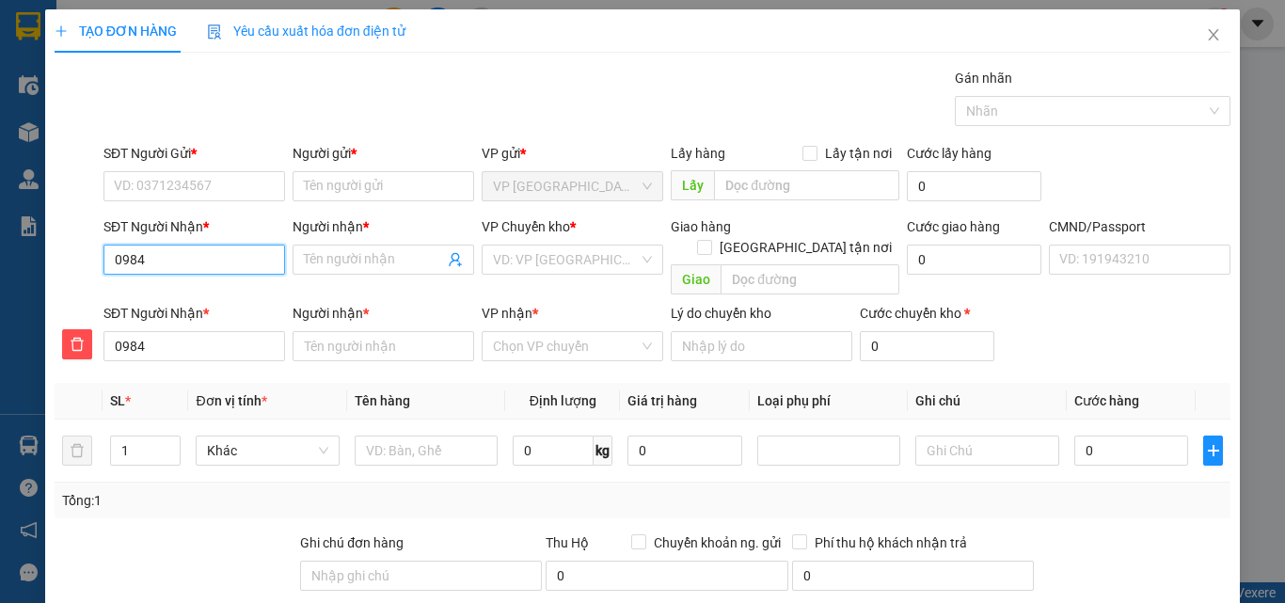
type input "09843"
type input "098438"
type input "0984382"
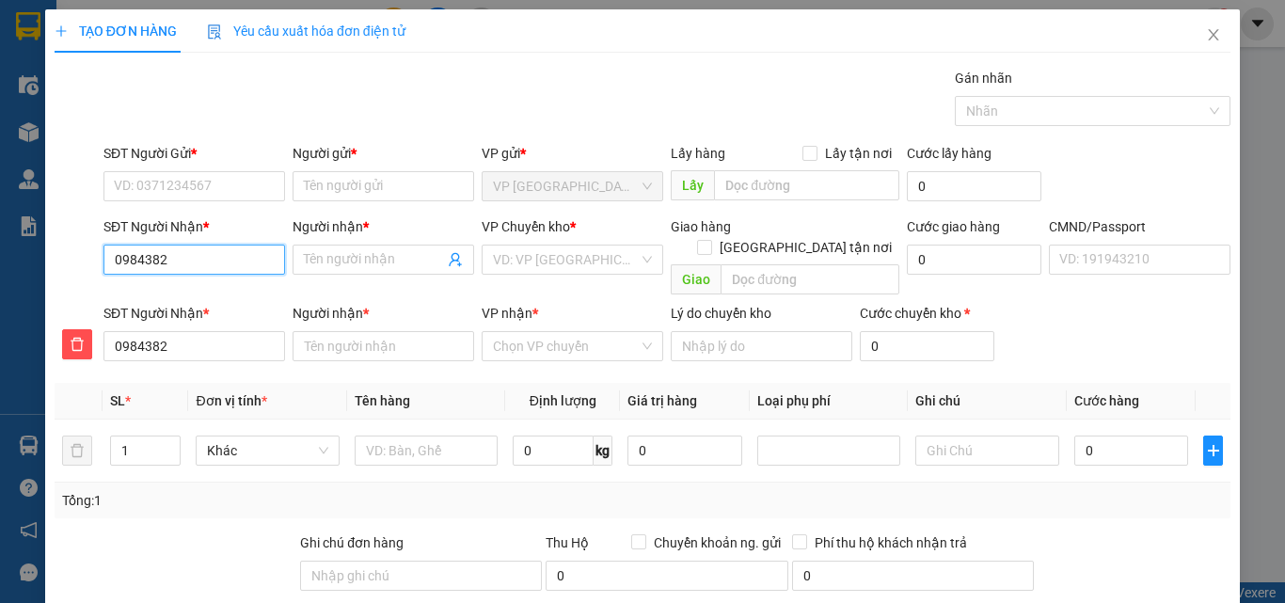
type input "09843820"
type input "098438203"
type input "0984382038"
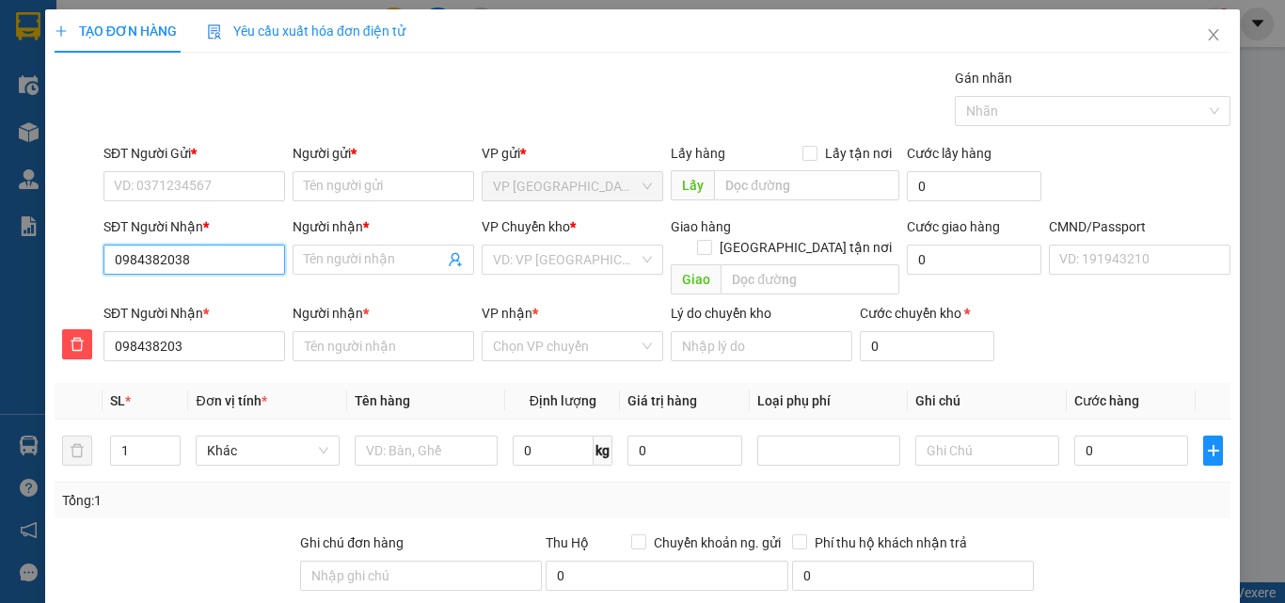
type input "0984382038"
click at [192, 287] on div "0984382038 - [PERSON_NAME]" at bounding box center [206, 297] width 185 height 21
type input "0984382038"
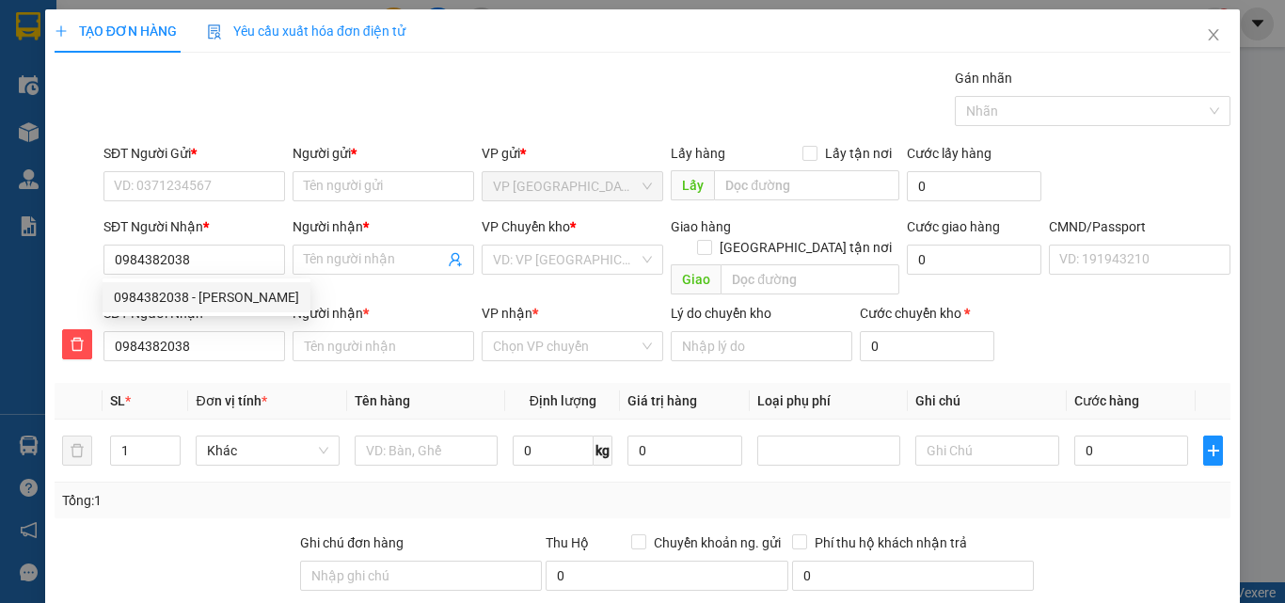
click at [248, 167] on div "SĐT Người Gửi *" at bounding box center [195, 157] width 182 height 28
type input "KHÁNH"
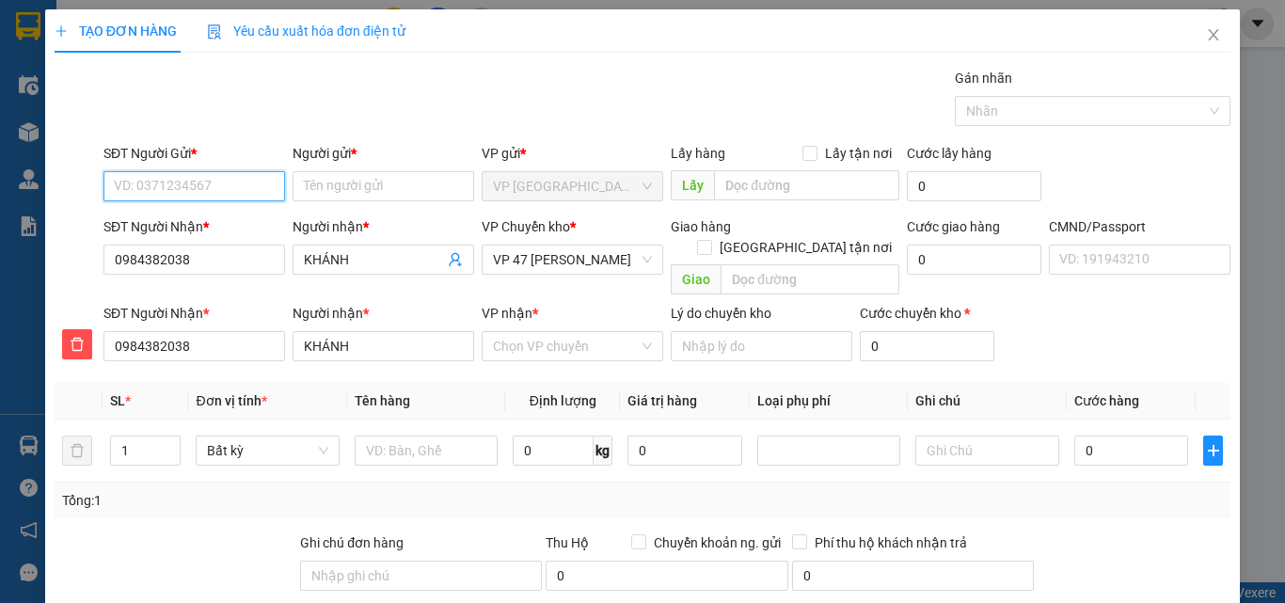
click at [243, 183] on input "SĐT Người Gửi *" at bounding box center [195, 186] width 182 height 30
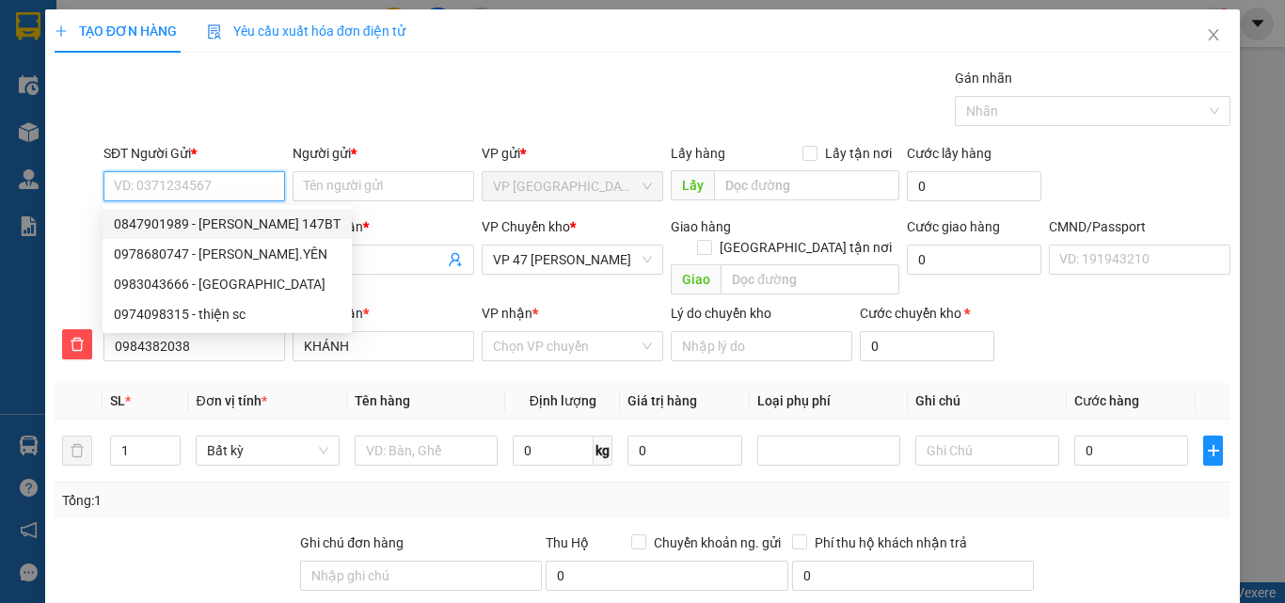
click at [249, 221] on div "0847901989 - [PERSON_NAME] 147BT" at bounding box center [227, 224] width 227 height 21
type input "0847901989"
type input "[PERSON_NAME] 147BT"
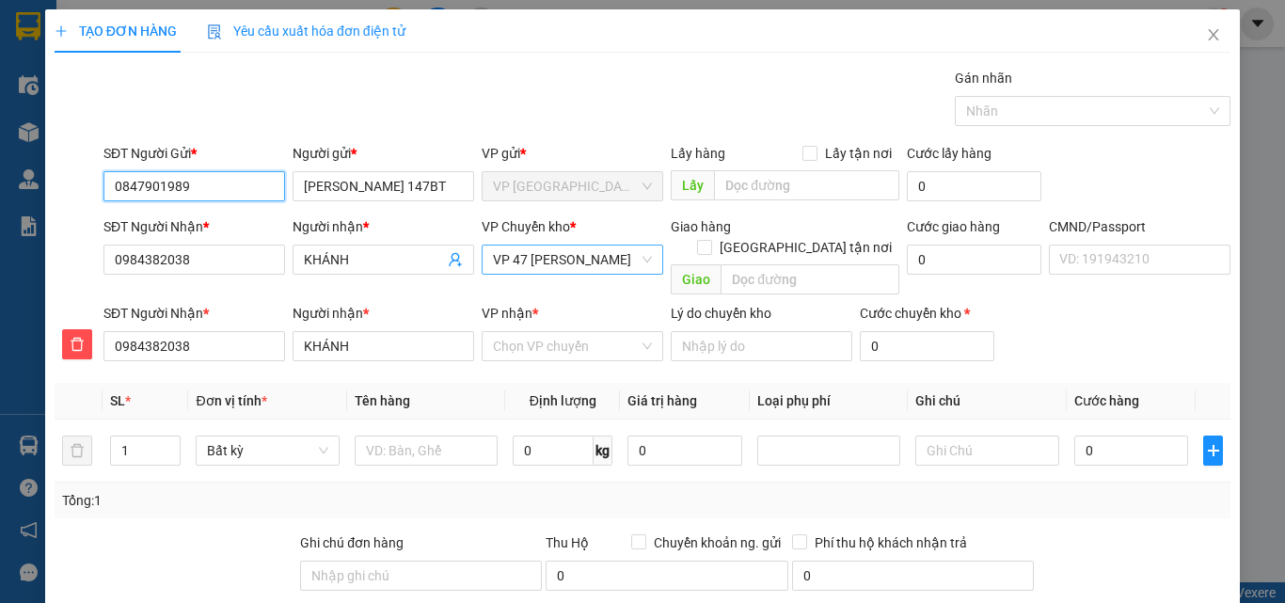
click at [610, 261] on span "VP 47 [PERSON_NAME]" at bounding box center [572, 260] width 159 height 28
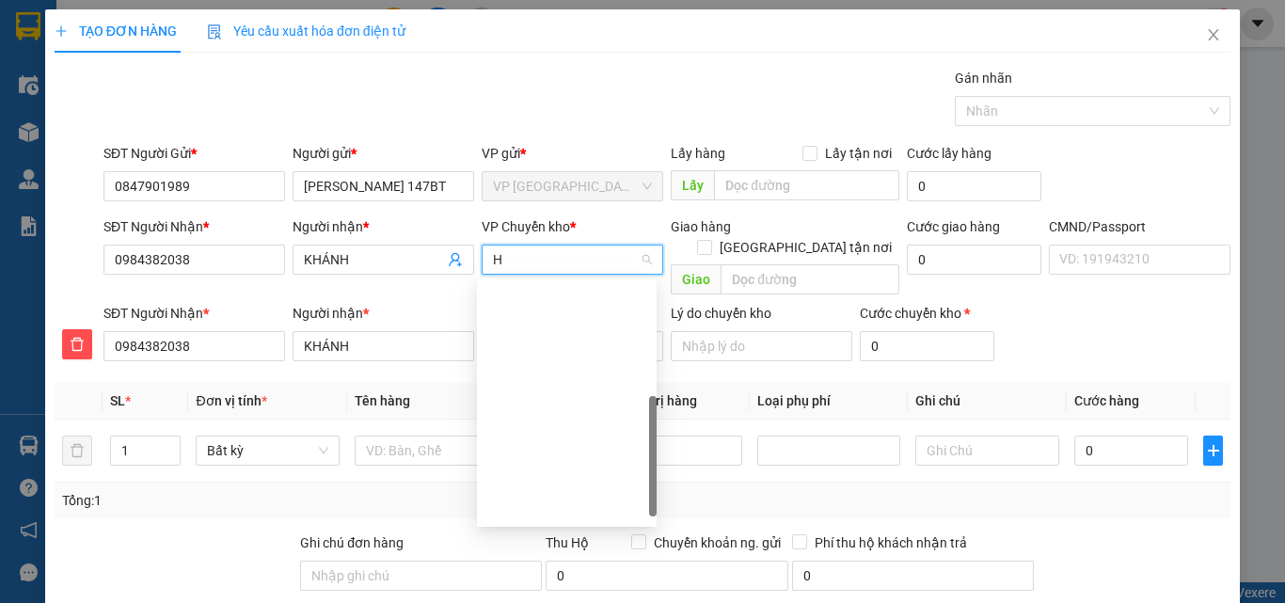
scroll to position [271, 0]
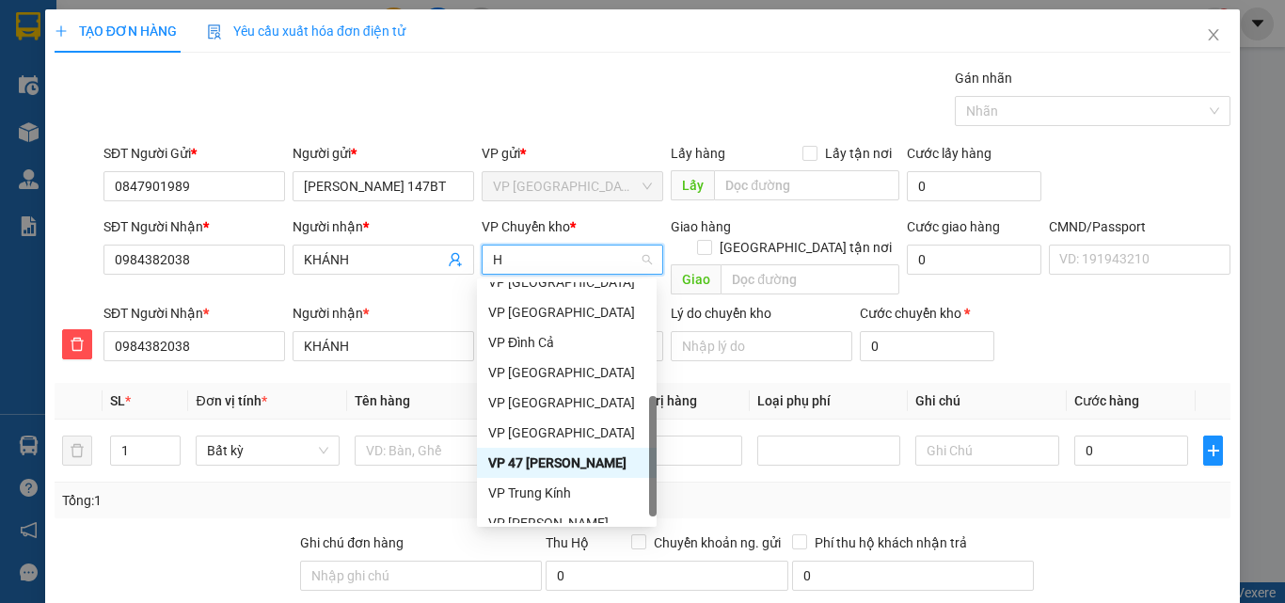
type input "HO"
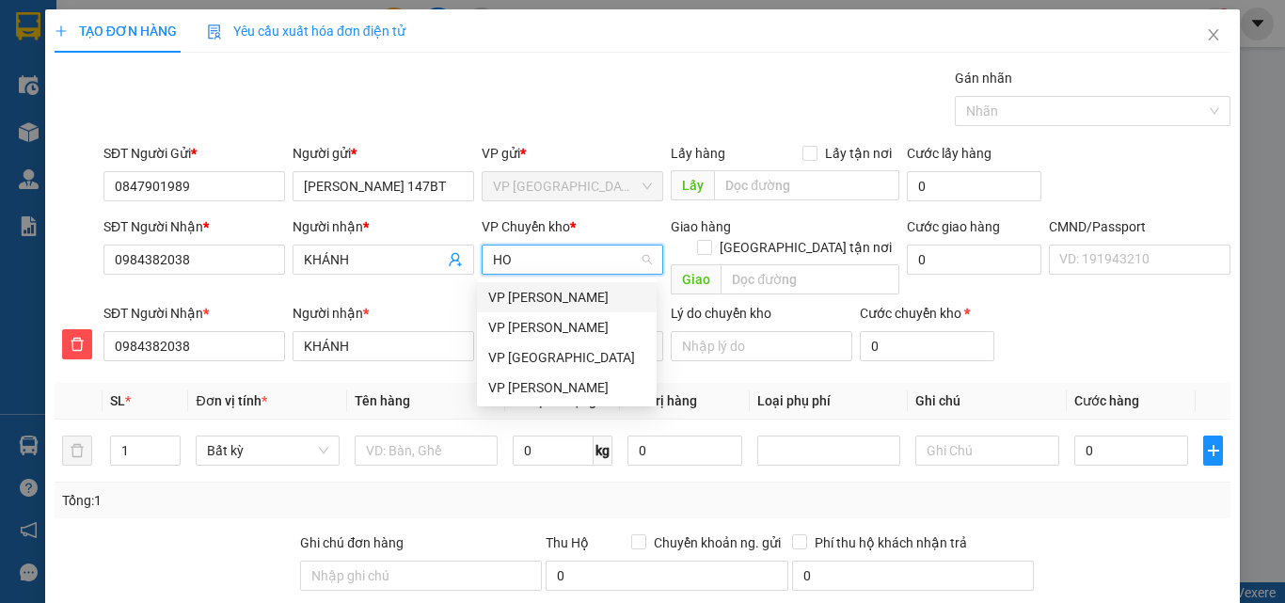
scroll to position [0, 0]
click at [557, 389] on div "VP [PERSON_NAME]" at bounding box center [566, 387] width 157 height 21
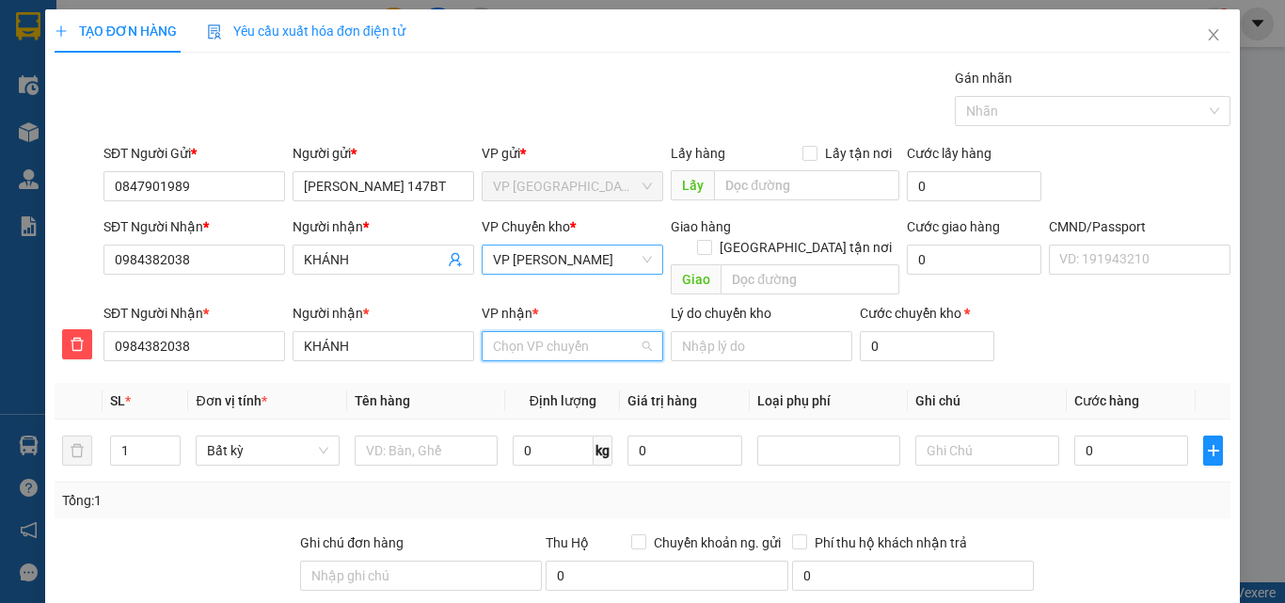
click at [548, 333] on input "VP nhận *" at bounding box center [566, 346] width 146 height 28
type input "47"
click at [565, 358] on div "VP 47 [PERSON_NAME]" at bounding box center [566, 363] width 157 height 21
click at [403, 436] on input "text" at bounding box center [426, 451] width 143 height 30
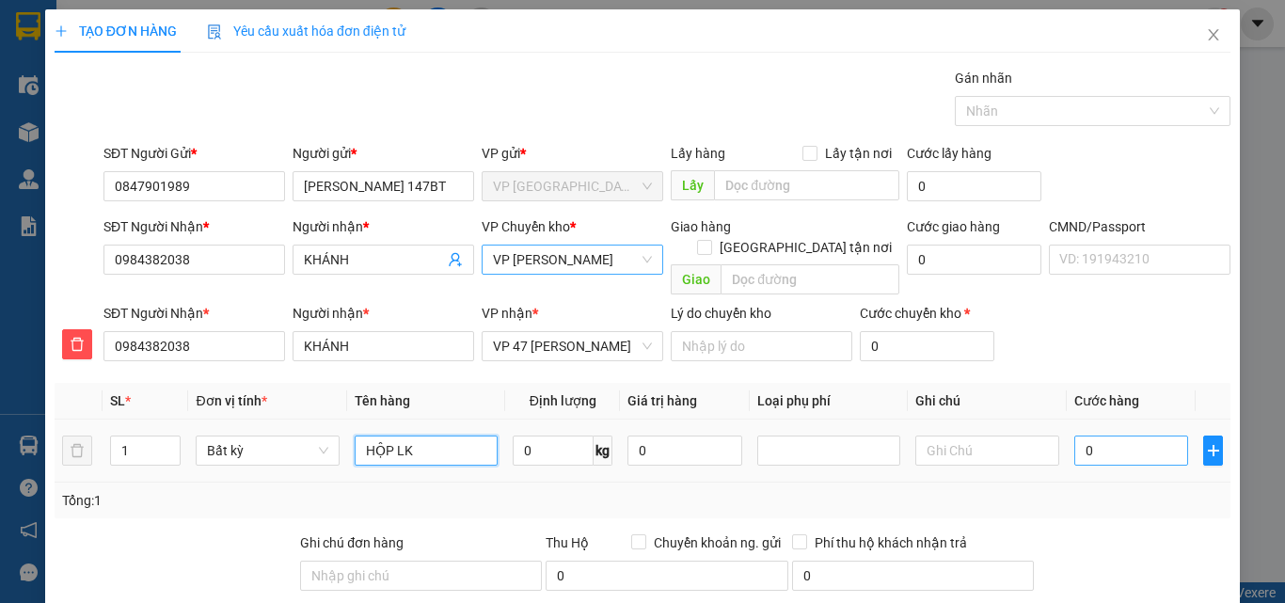
type input "HỘP LK"
click at [1112, 436] on input "0" at bounding box center [1132, 451] width 115 height 30
type input "3"
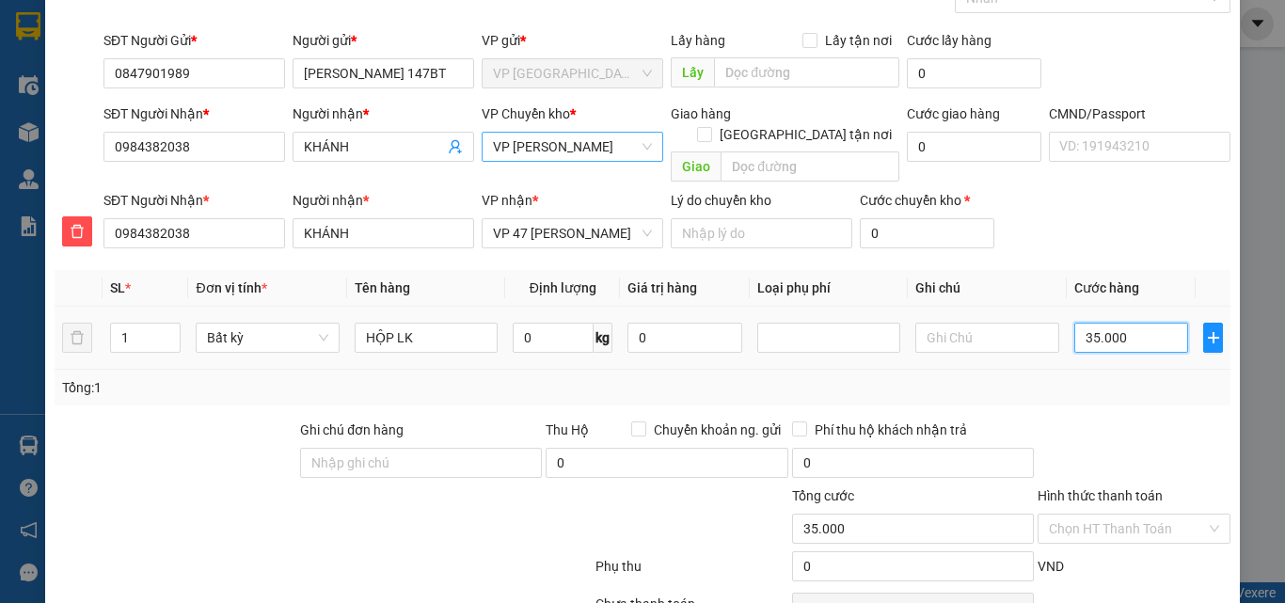
scroll to position [197, 0]
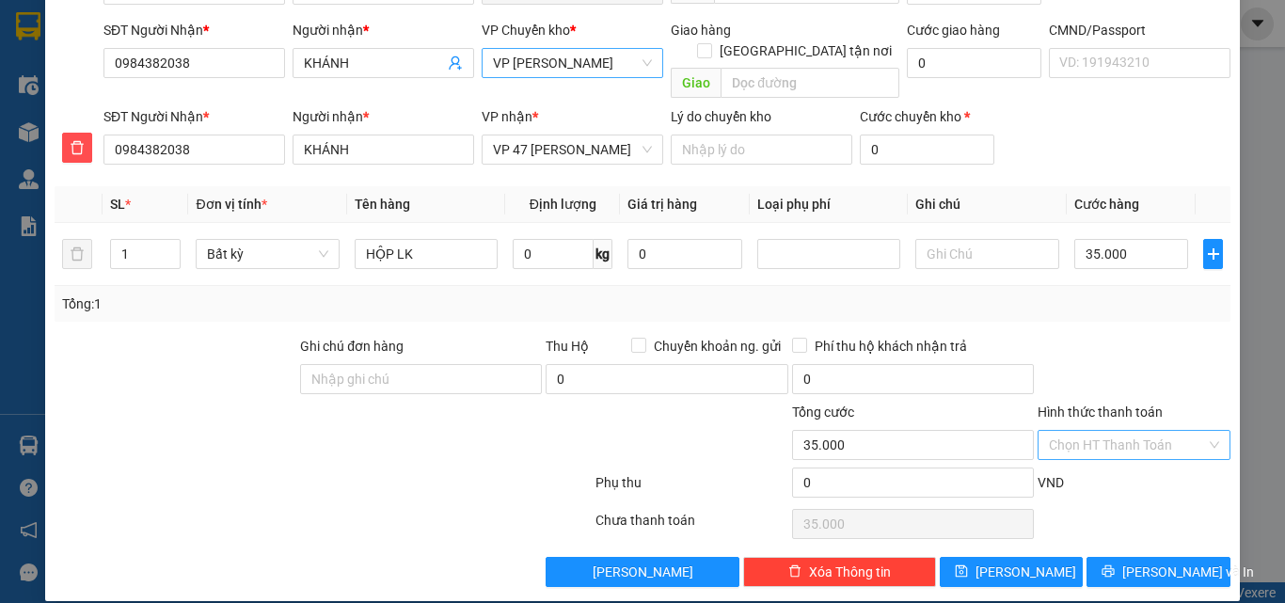
click at [1101, 431] on input "Hình thức thanh toán" at bounding box center [1127, 445] width 157 height 28
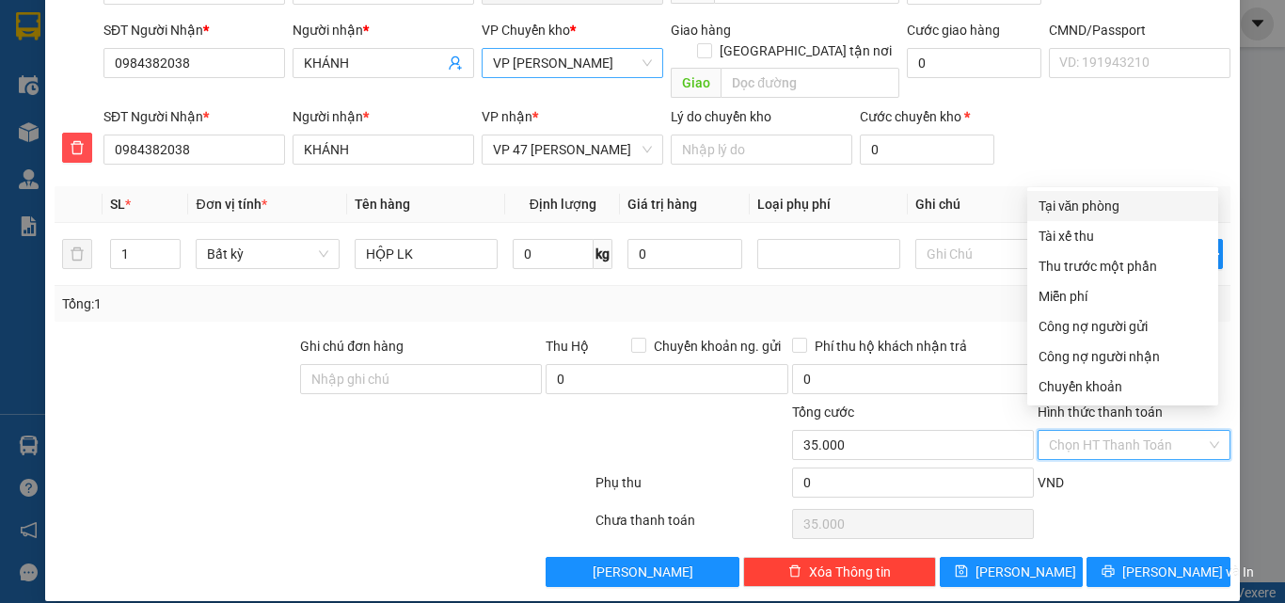
click at [1068, 200] on div "Tại văn phòng" at bounding box center [1123, 206] width 168 height 21
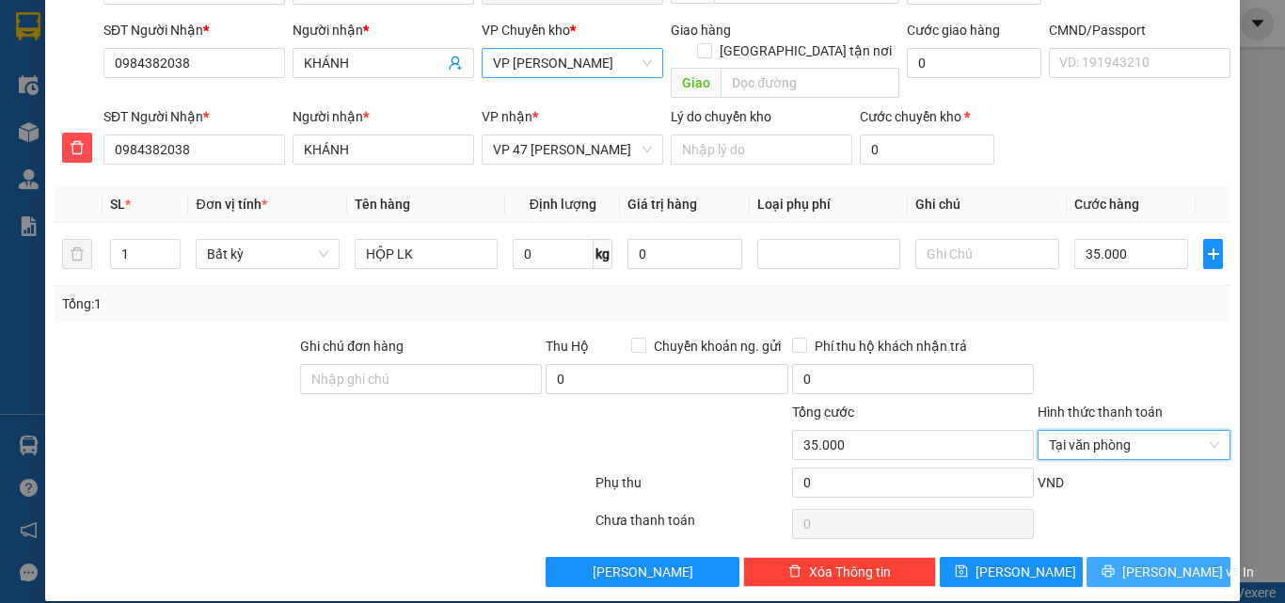
click at [1127, 568] on div "TẠO ĐƠN HÀNG Yêu cầu xuất hóa đơn điện tử Transit Pickup Surcharge Ids Transit …" at bounding box center [642, 207] width 1195 height 789
click at [1128, 562] on button "[PERSON_NAME] và In" at bounding box center [1159, 572] width 144 height 30
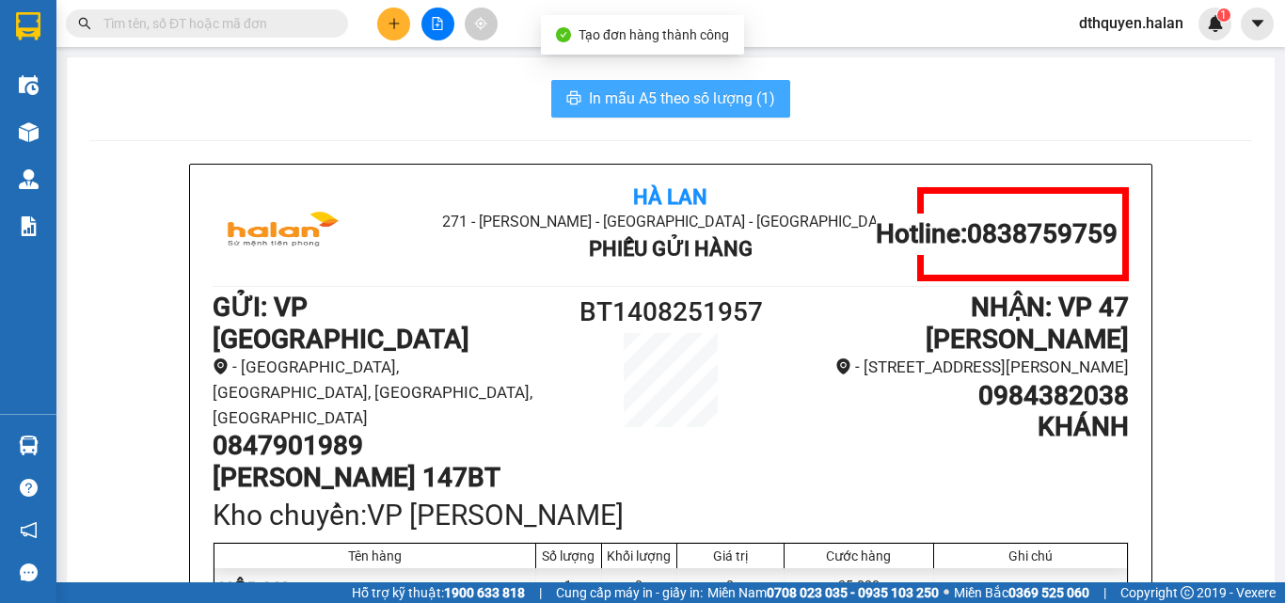
click at [619, 94] on span "In mẫu A5 theo số lượng (1)" at bounding box center [682, 99] width 186 height 24
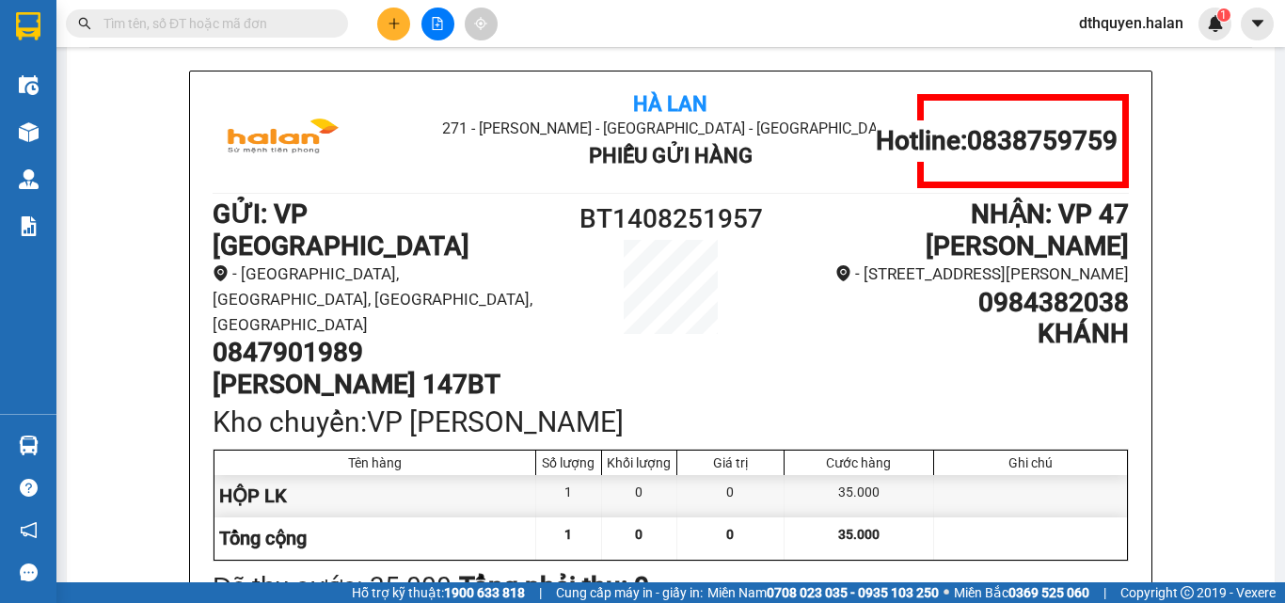
scroll to position [94, 0]
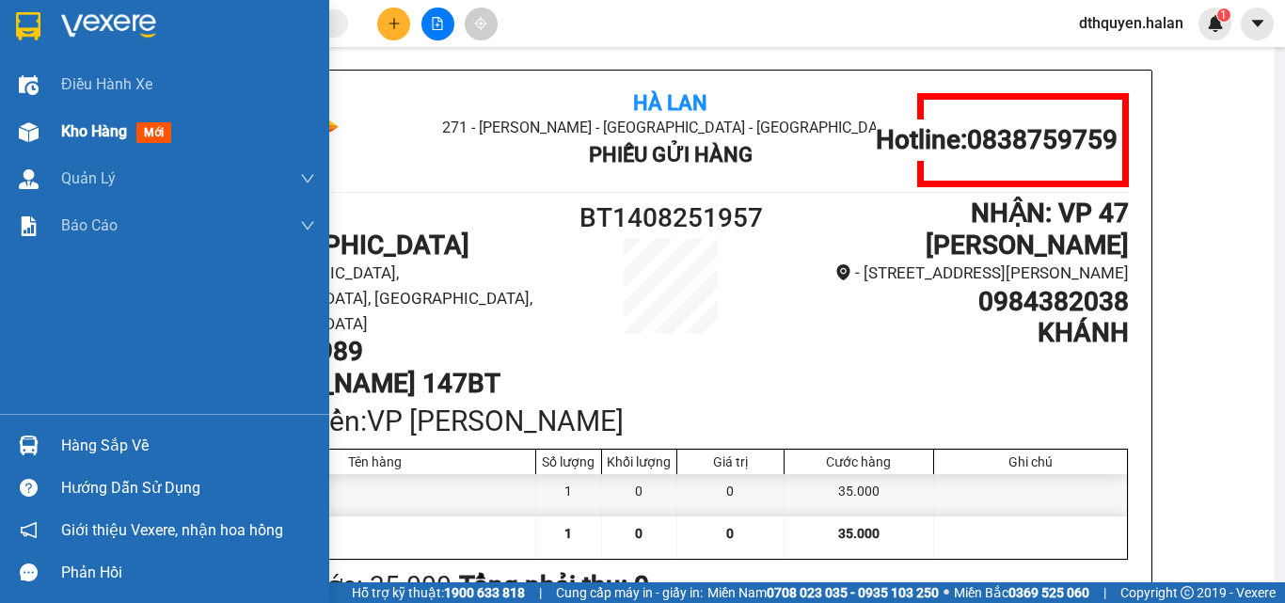
click at [103, 127] on span "Kho hàng" at bounding box center [94, 131] width 66 height 18
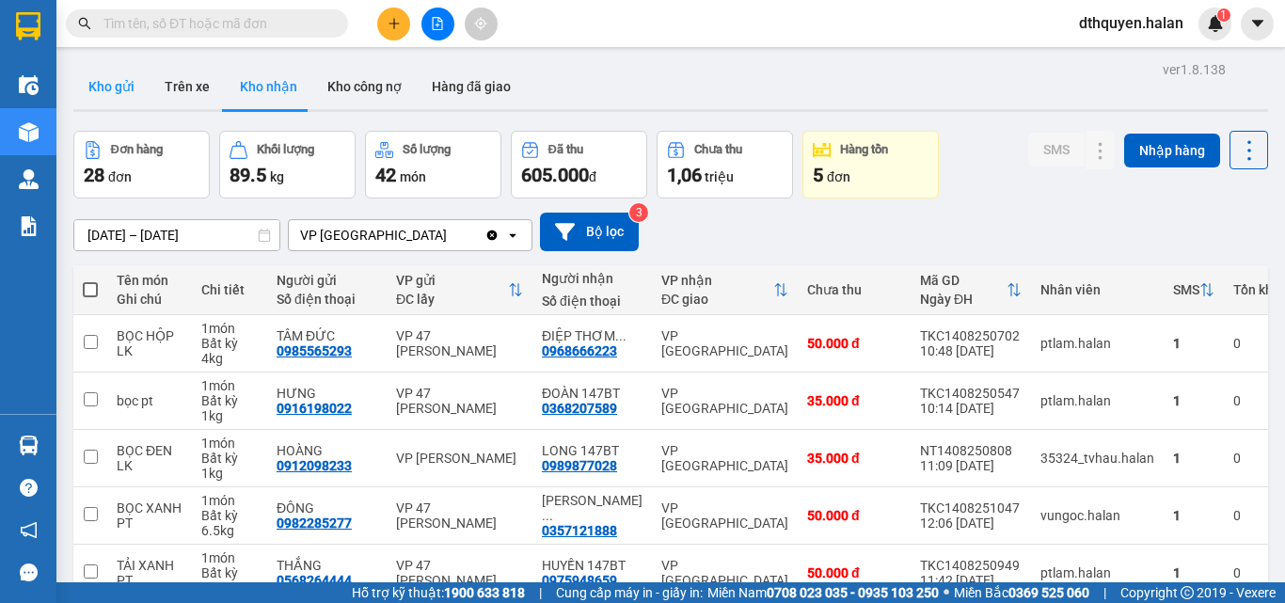
click at [127, 85] on button "Kho gửi" at bounding box center [111, 86] width 76 height 45
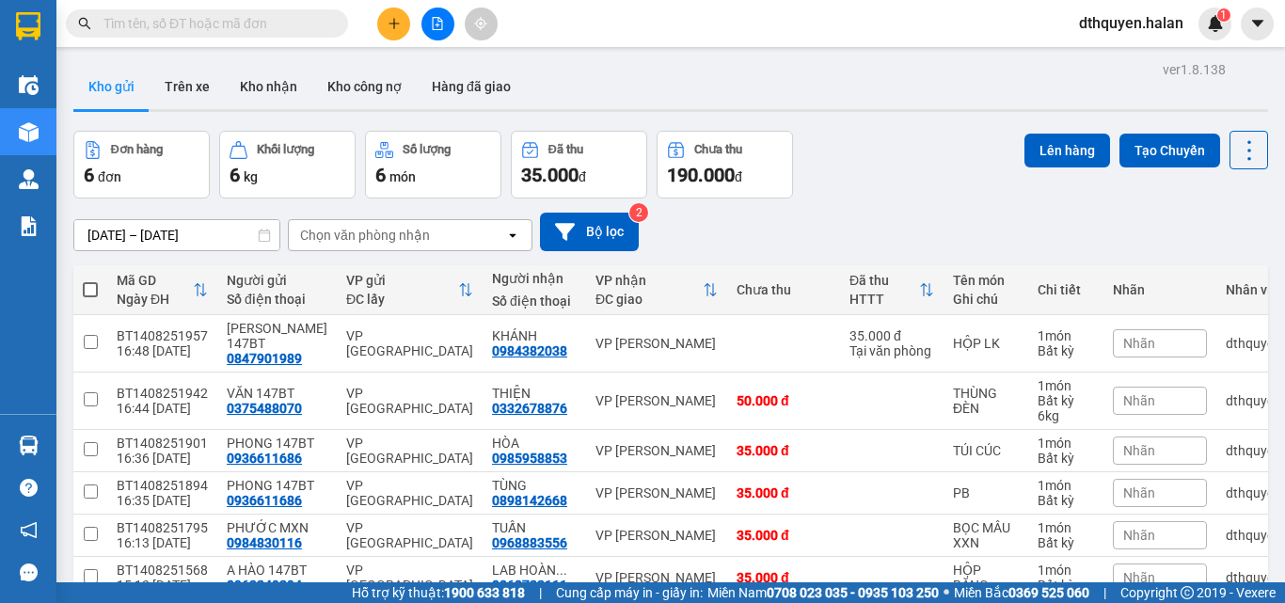
scroll to position [102, 0]
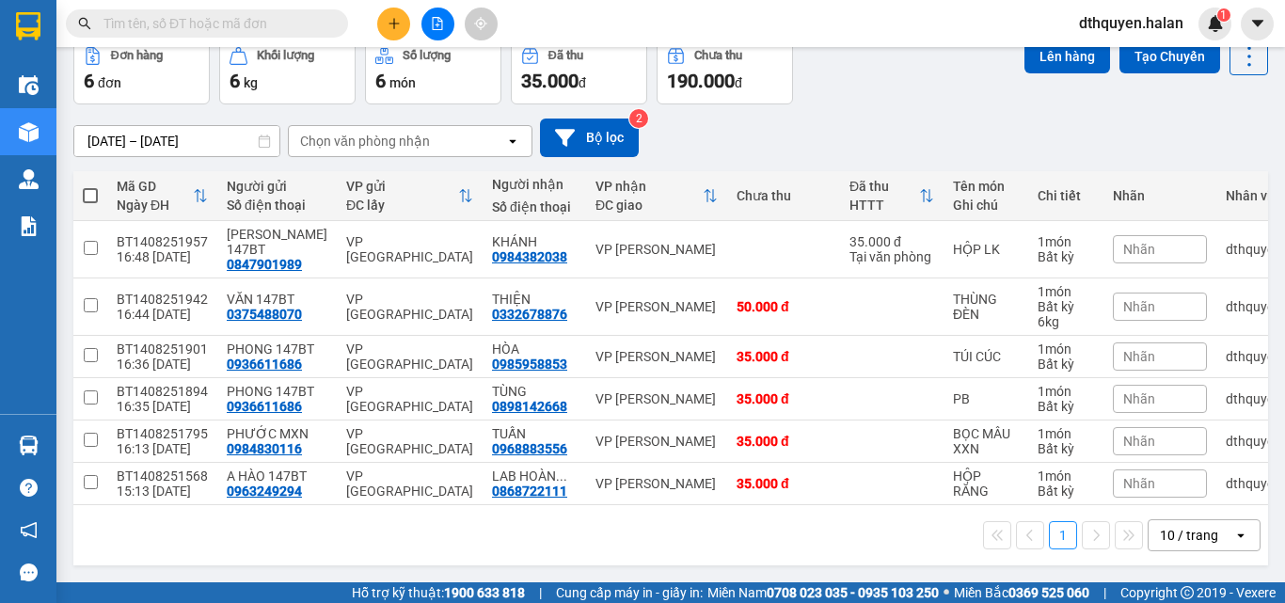
click at [225, 25] on input "text" at bounding box center [215, 23] width 222 height 21
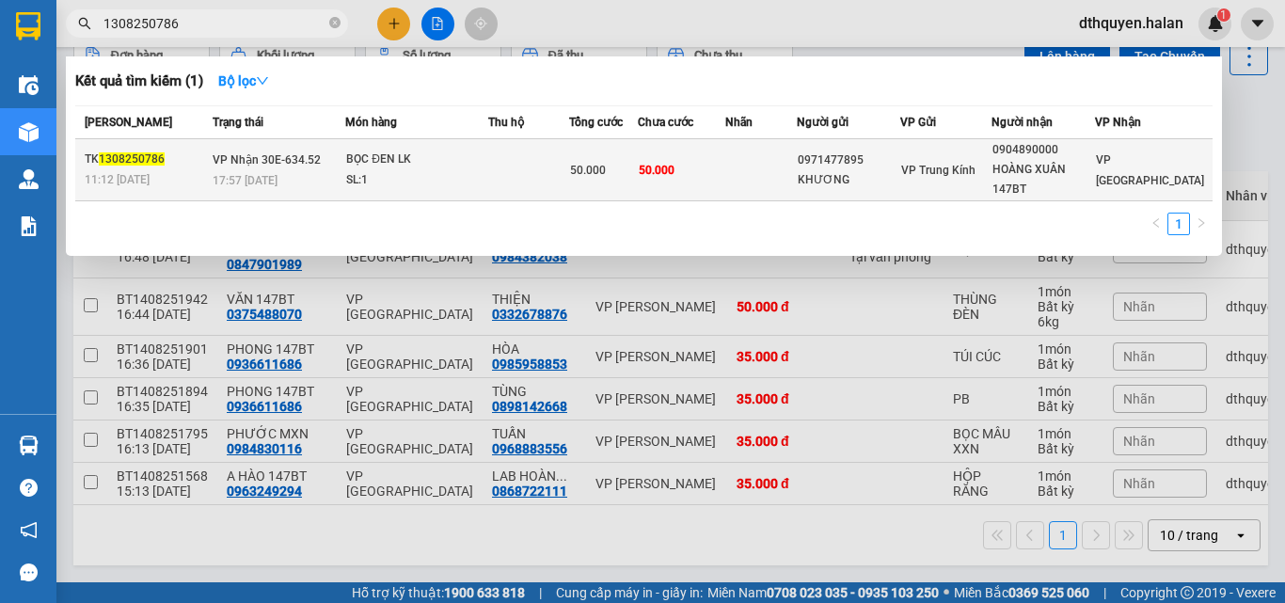
click at [265, 167] on span "VP Nhận 30E-634.52" at bounding box center [267, 158] width 108 height 15
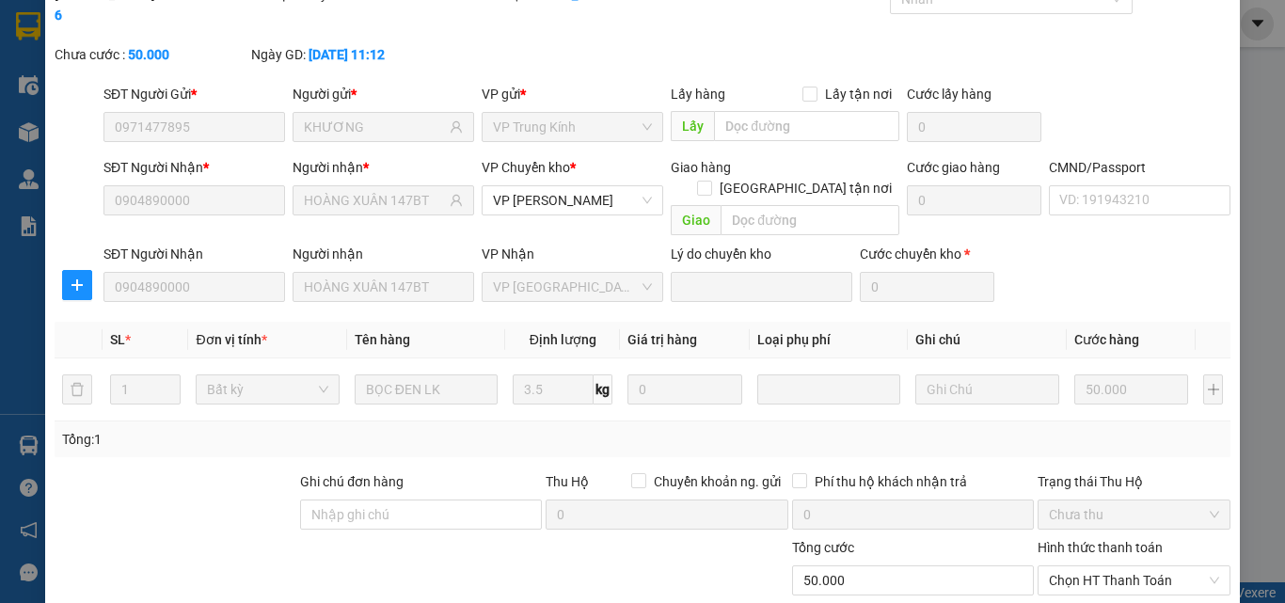
scroll to position [199, 0]
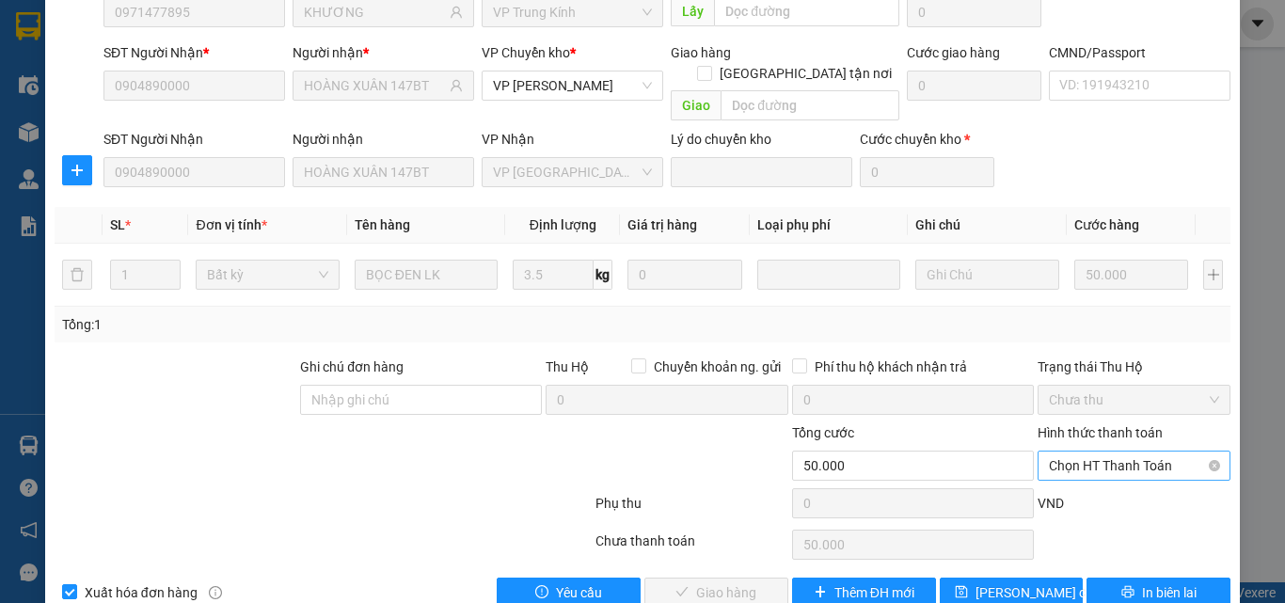
click at [1136, 452] on span "Chọn HT Thanh Toán" at bounding box center [1134, 466] width 170 height 28
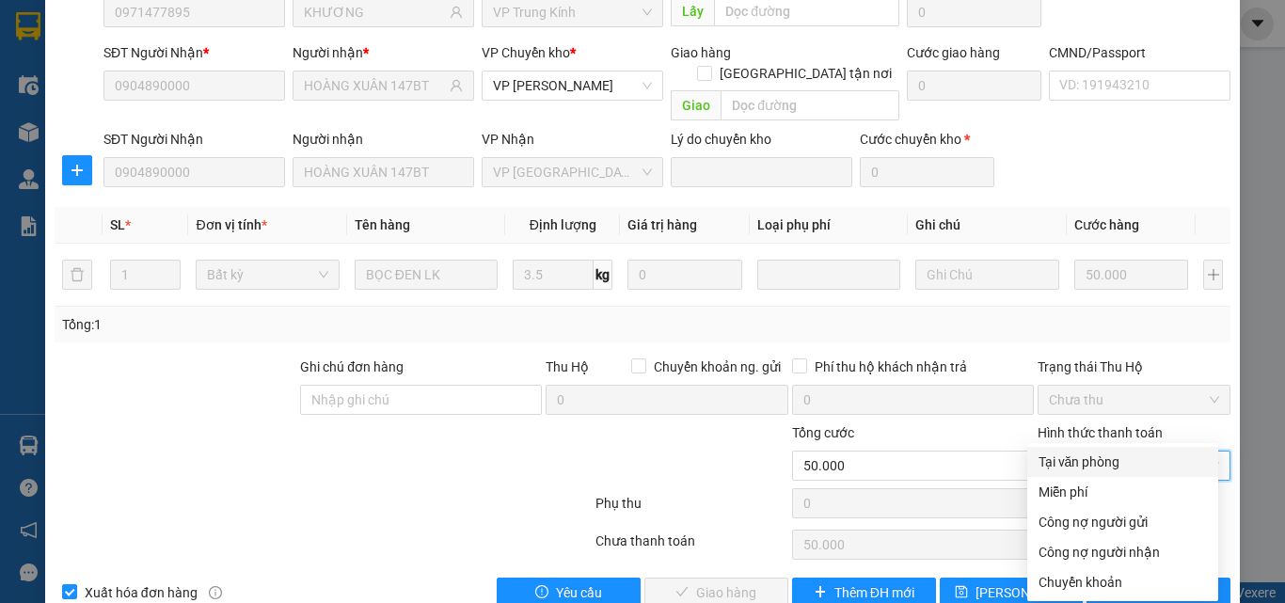
drag, startPoint x: 1083, startPoint y: 465, endPoint x: 974, endPoint y: 512, distance: 118.9
click at [1083, 466] on div "Tại văn phòng" at bounding box center [1123, 462] width 168 height 21
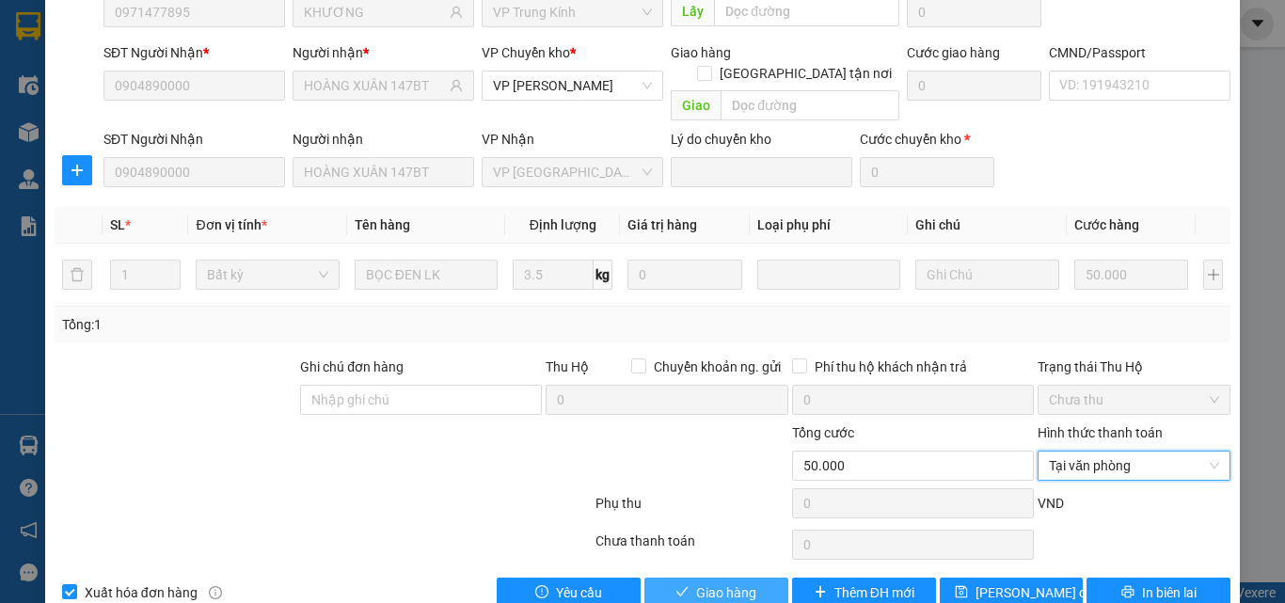
click at [739, 582] on span "Giao hàng" at bounding box center [726, 592] width 60 height 21
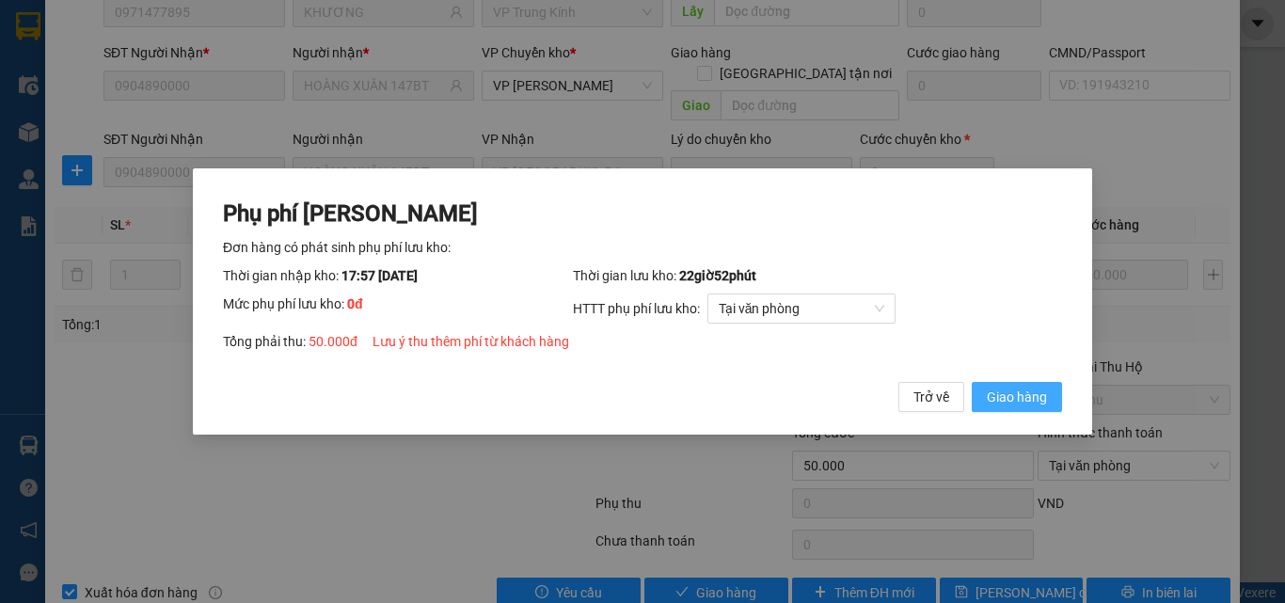
click at [1005, 395] on span "Giao hàng" at bounding box center [1017, 397] width 60 height 21
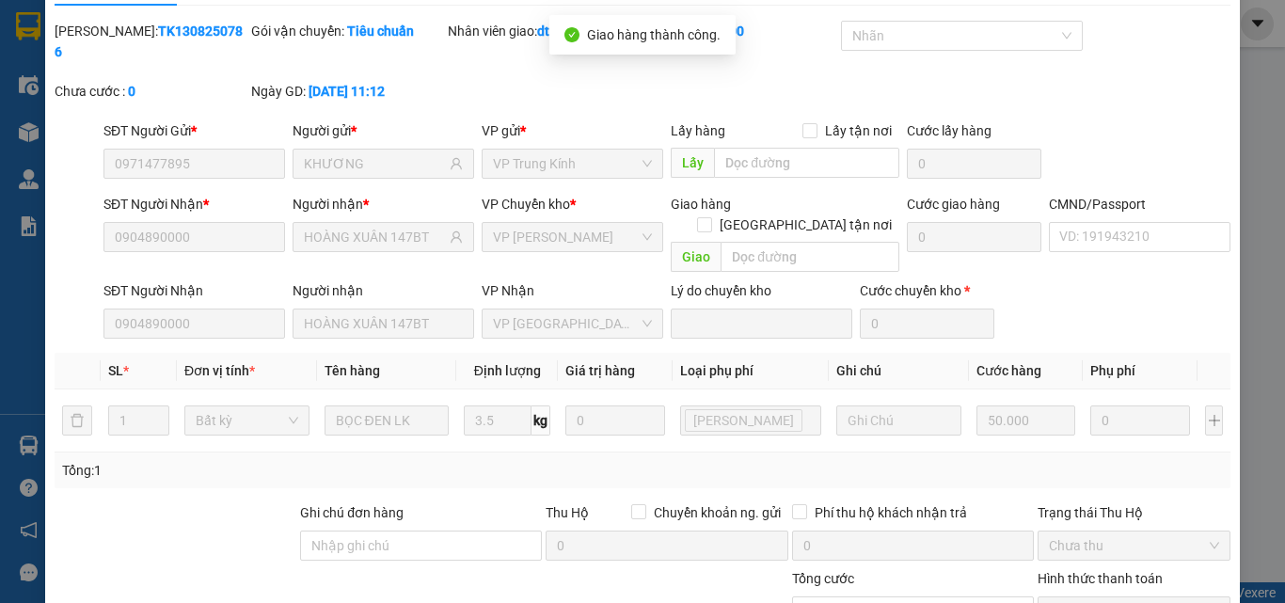
scroll to position [0, 0]
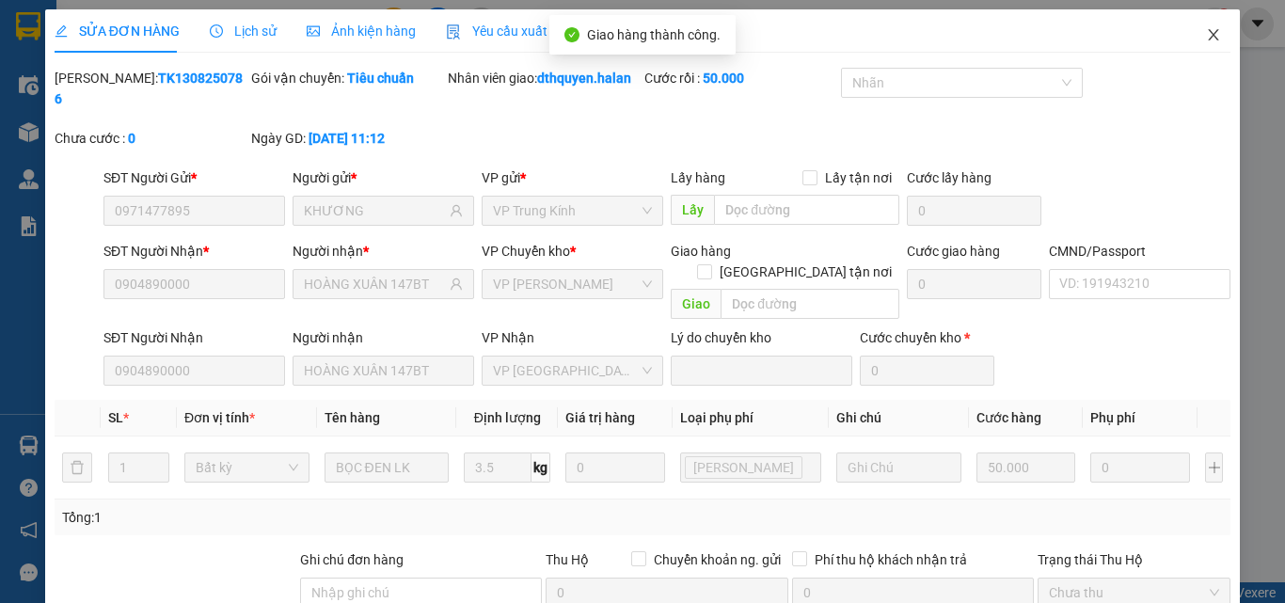
click at [1206, 31] on icon "close" at bounding box center [1213, 34] width 15 height 15
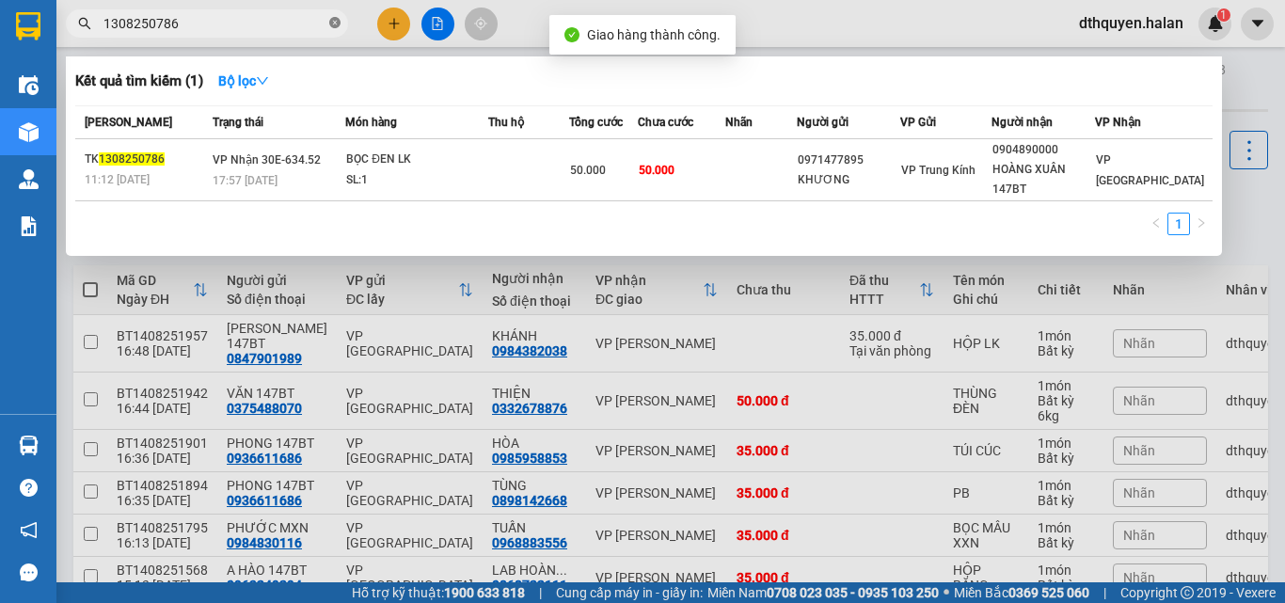
click at [338, 24] on icon "close-circle" at bounding box center [334, 22] width 11 height 11
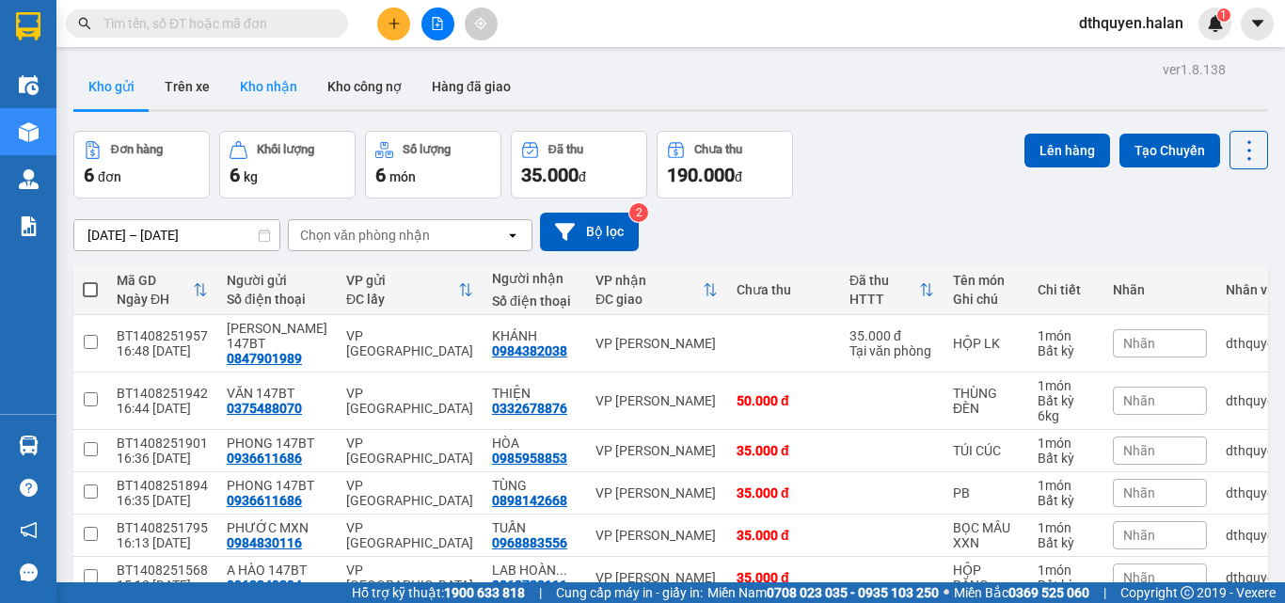
click at [258, 79] on button "Kho nhận" at bounding box center [269, 86] width 88 height 45
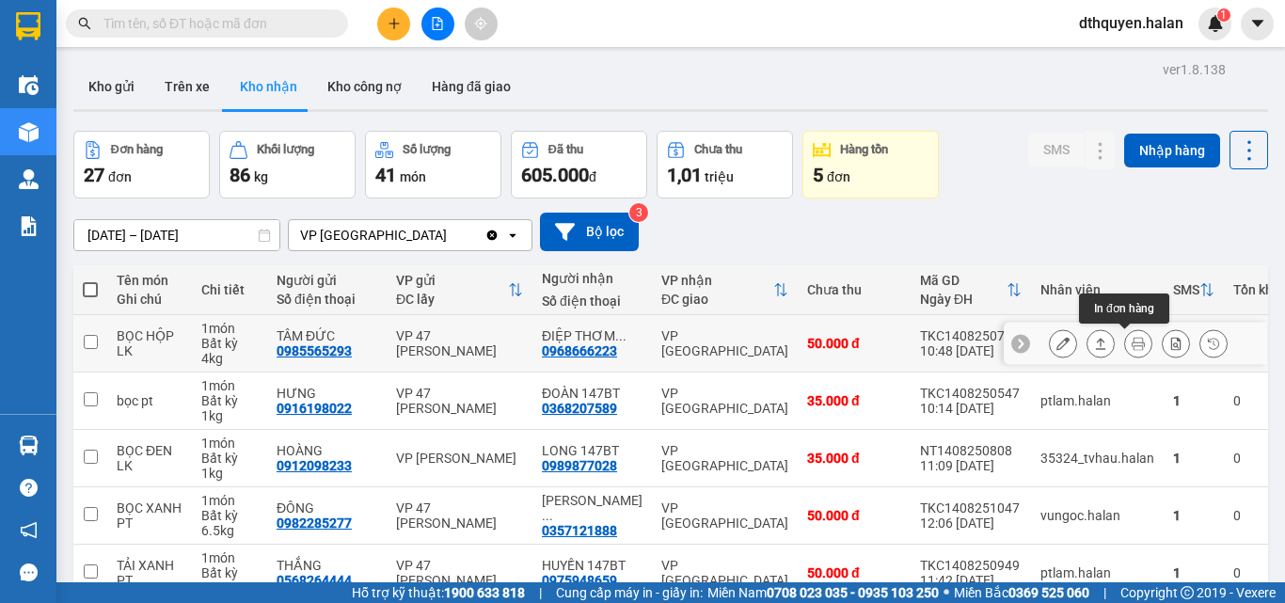
click at [1125, 351] on button at bounding box center [1138, 343] width 26 height 33
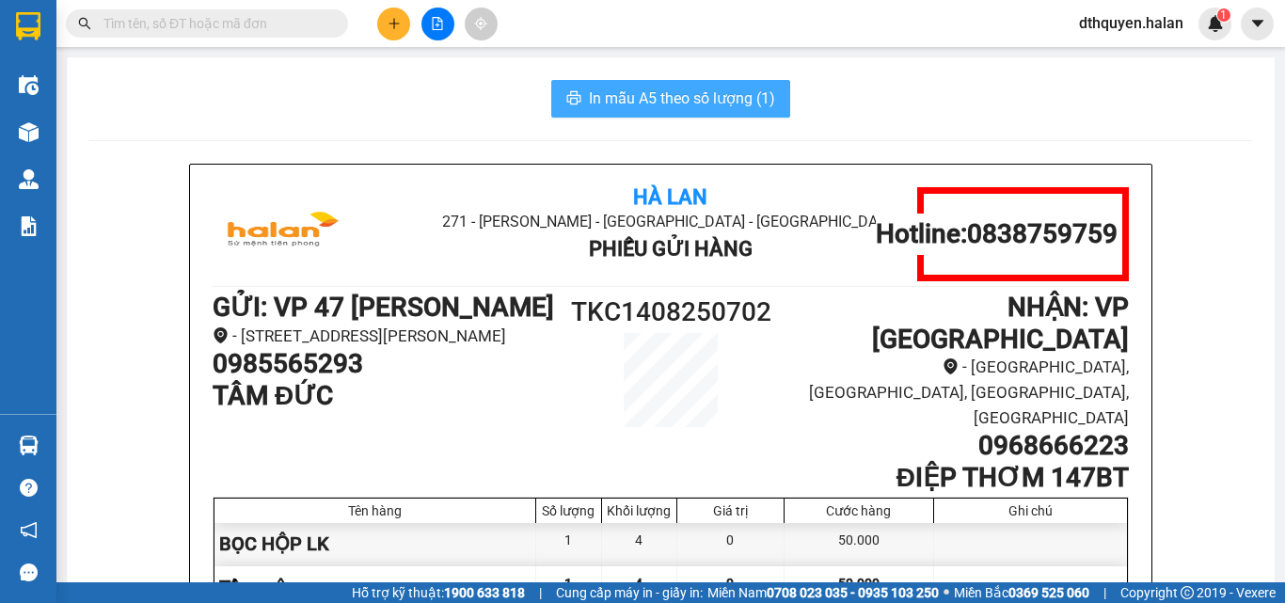
click at [675, 92] on span "In mẫu A5 theo số lượng (1)" at bounding box center [682, 99] width 186 height 24
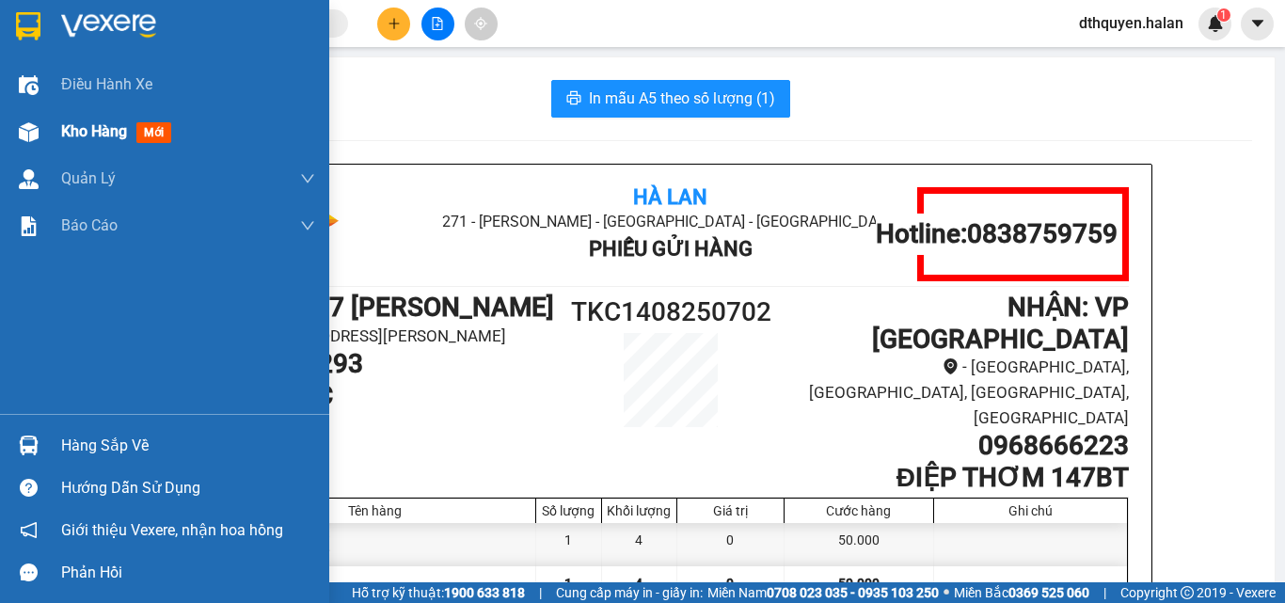
click at [63, 135] on span "Kho hàng" at bounding box center [94, 131] width 66 height 18
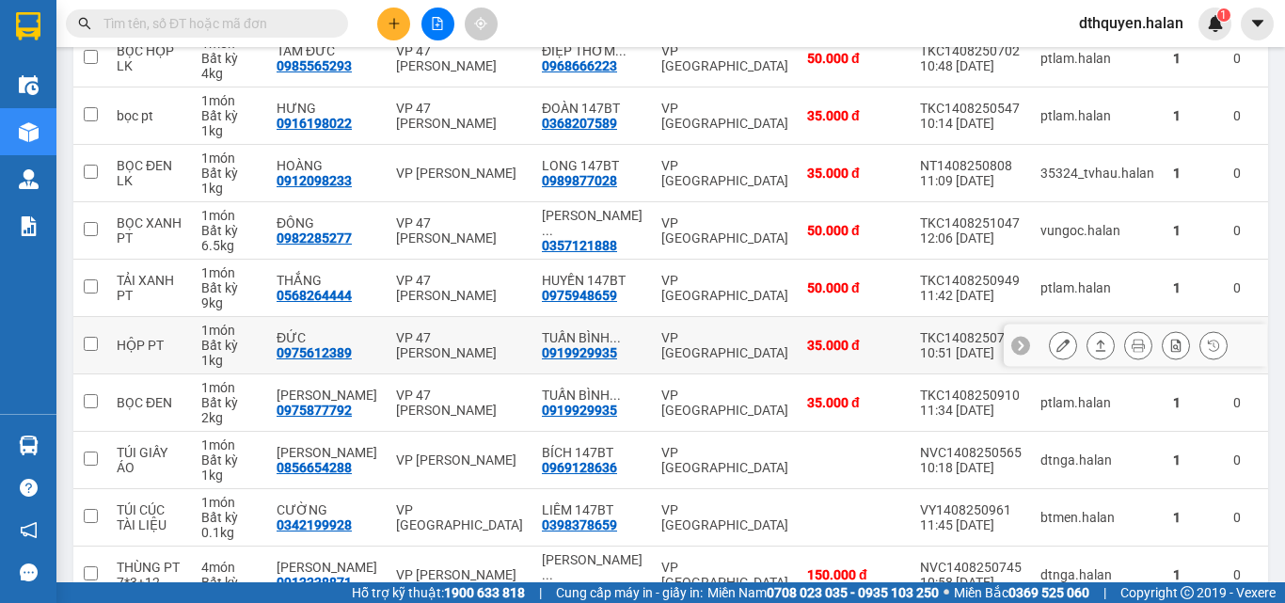
scroll to position [376, 0]
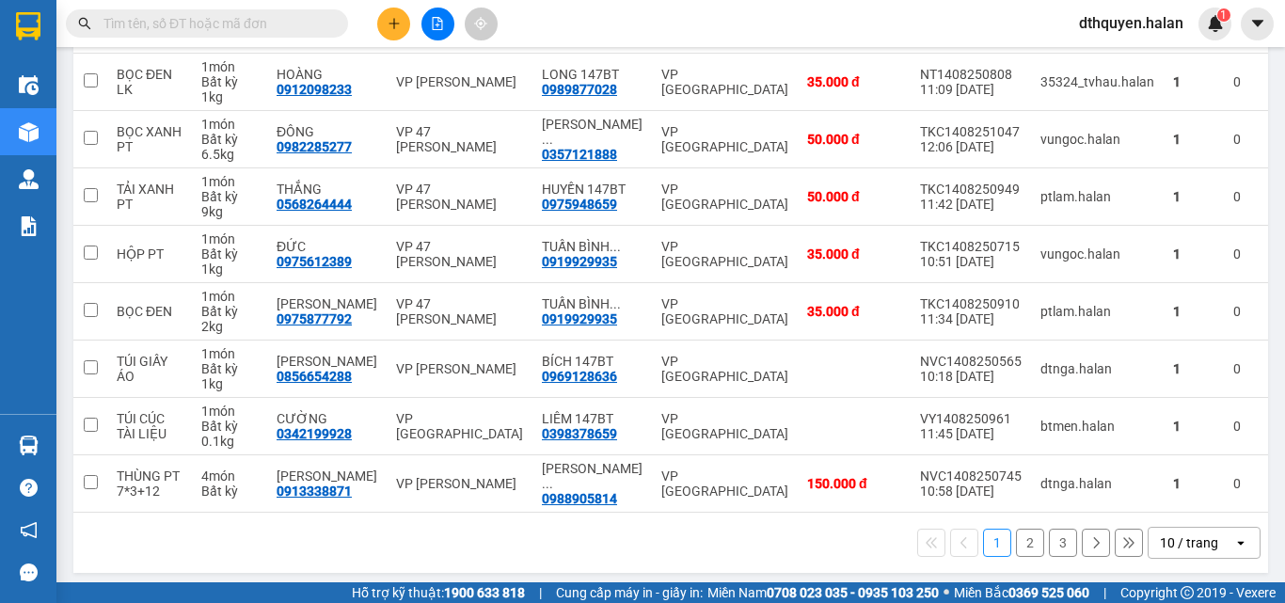
click at [185, 24] on input "text" at bounding box center [215, 23] width 222 height 21
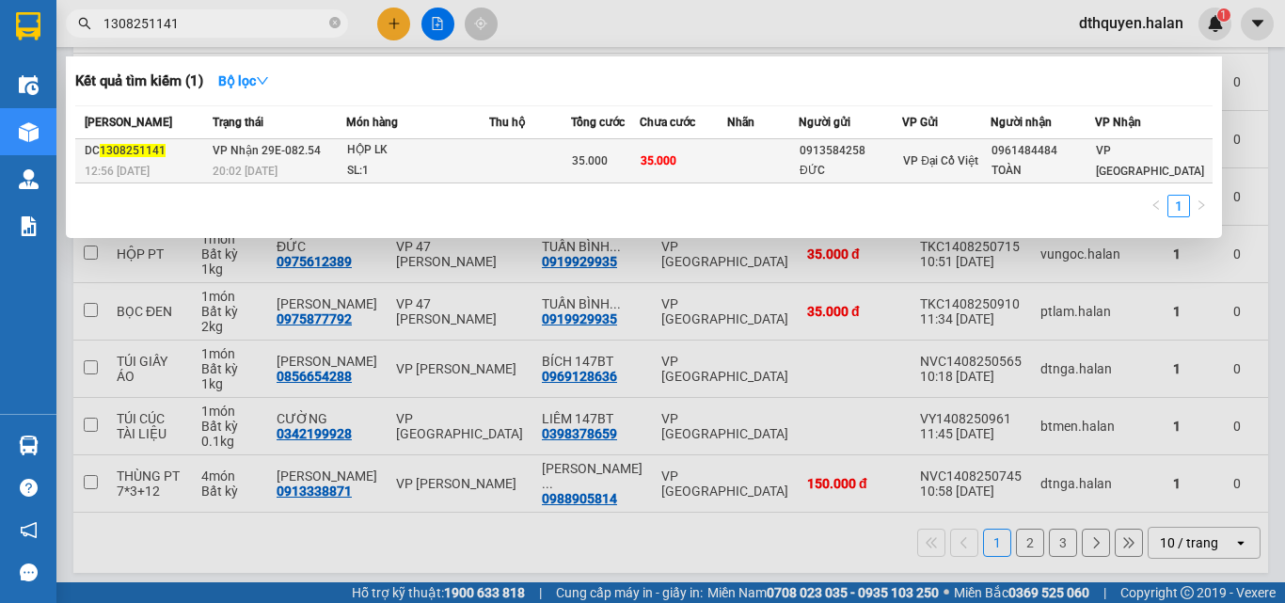
click at [271, 160] on td "VP Nhận 29E-082.54 20:02 [DATE]" at bounding box center [277, 161] width 138 height 44
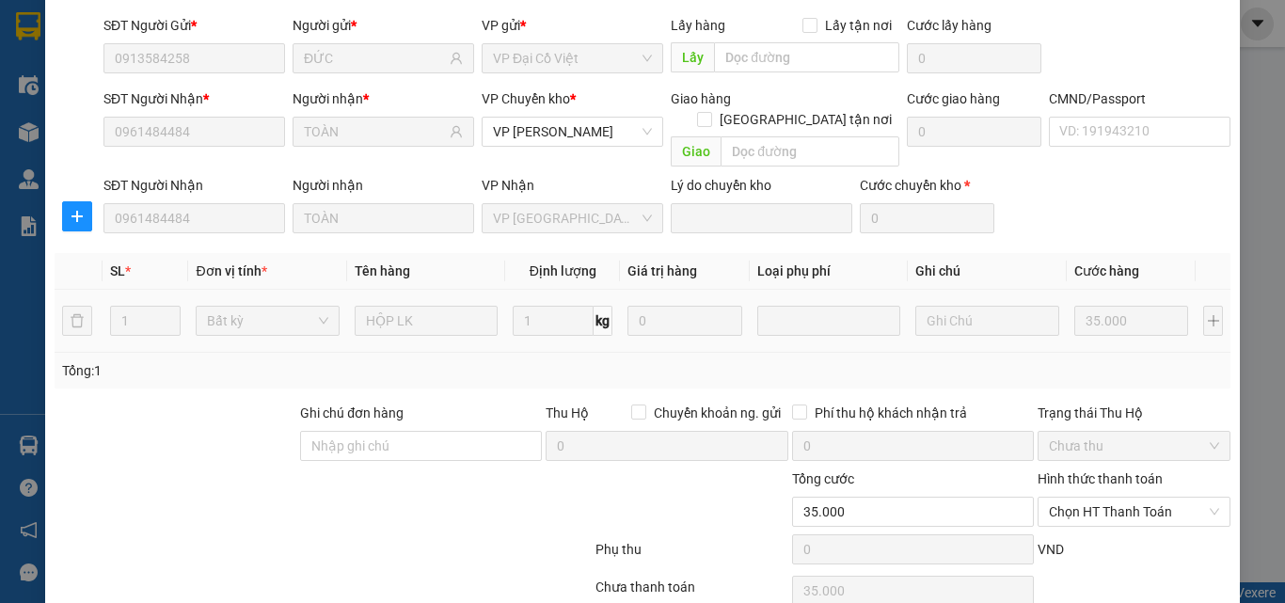
scroll to position [199, 0]
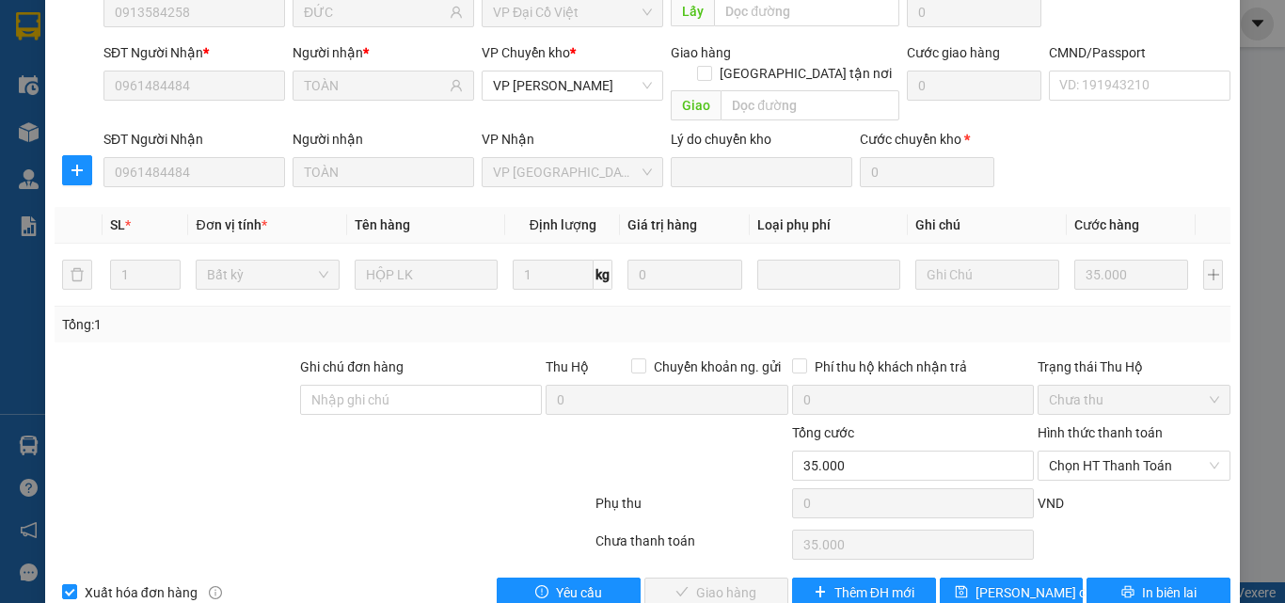
drag, startPoint x: 1071, startPoint y: 421, endPoint x: 1070, endPoint y: 448, distance: 27.3
click at [1070, 452] on span "Chọn HT Thanh Toán" at bounding box center [1134, 466] width 170 height 28
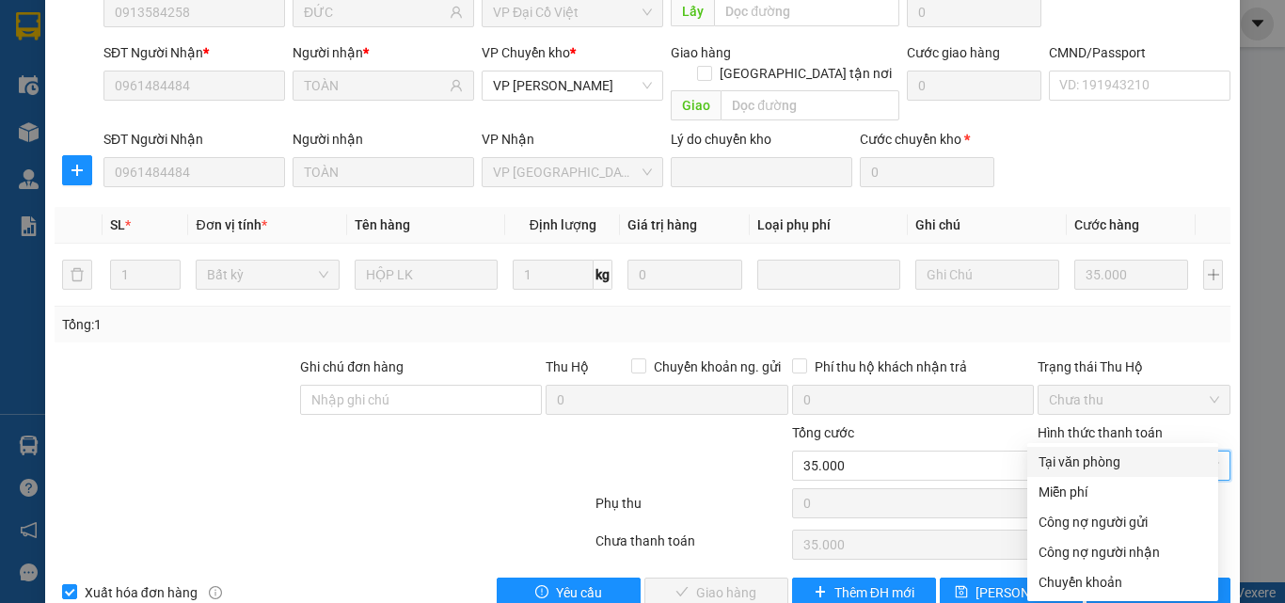
click at [1074, 461] on div "Tại văn phòng" at bounding box center [1123, 462] width 168 height 21
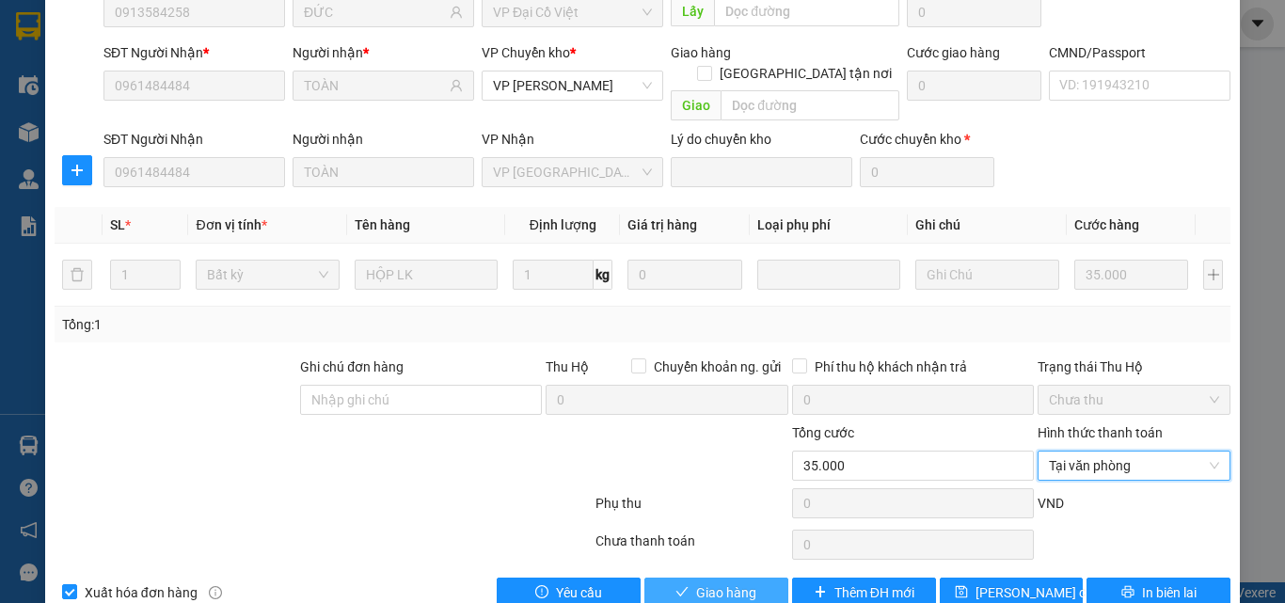
click at [737, 582] on span "Giao hàng" at bounding box center [726, 592] width 60 height 21
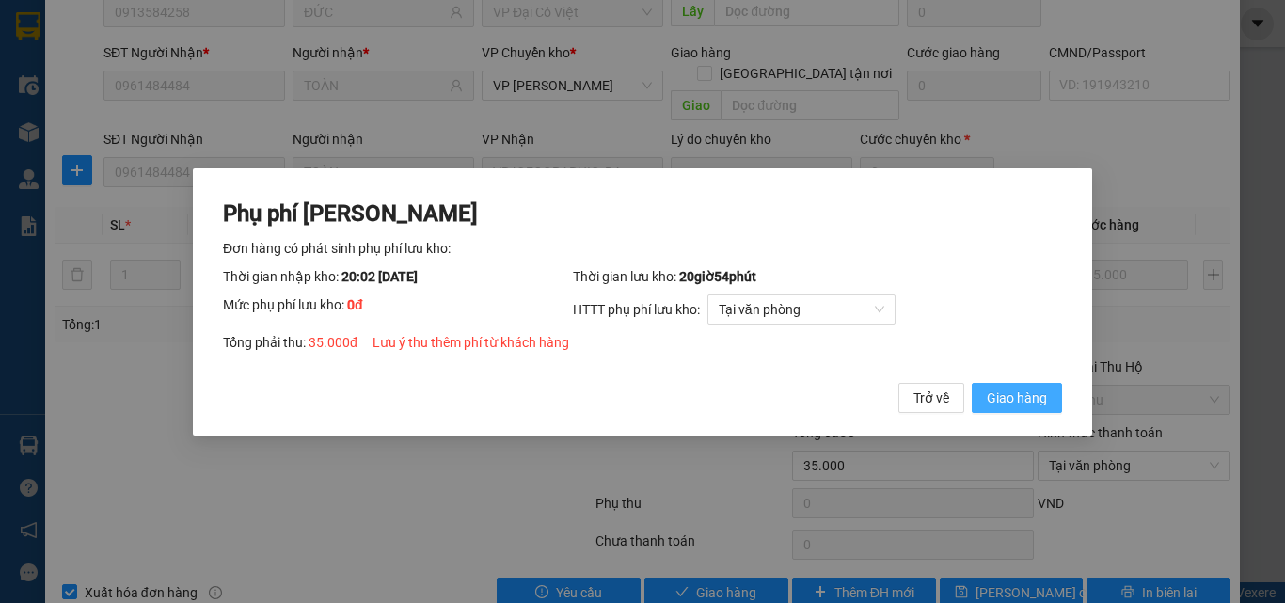
drag, startPoint x: 1030, startPoint y: 389, endPoint x: 1047, endPoint y: 387, distance: 17.0
click at [1029, 389] on span "Giao hàng" at bounding box center [1017, 397] width 60 height 21
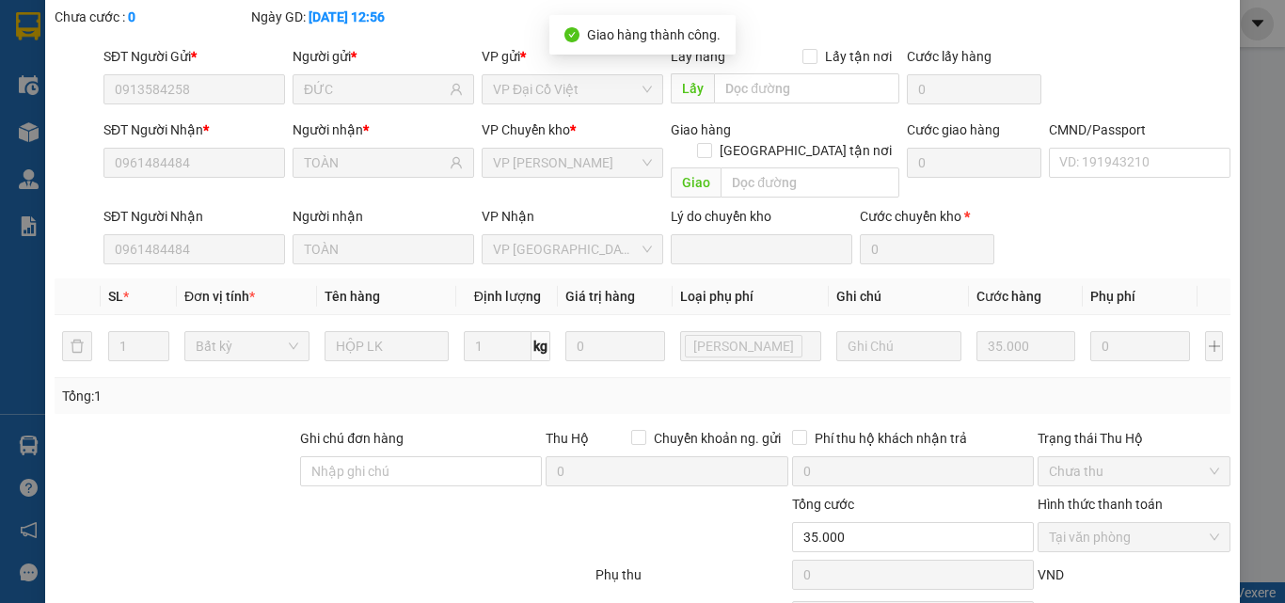
scroll to position [0, 0]
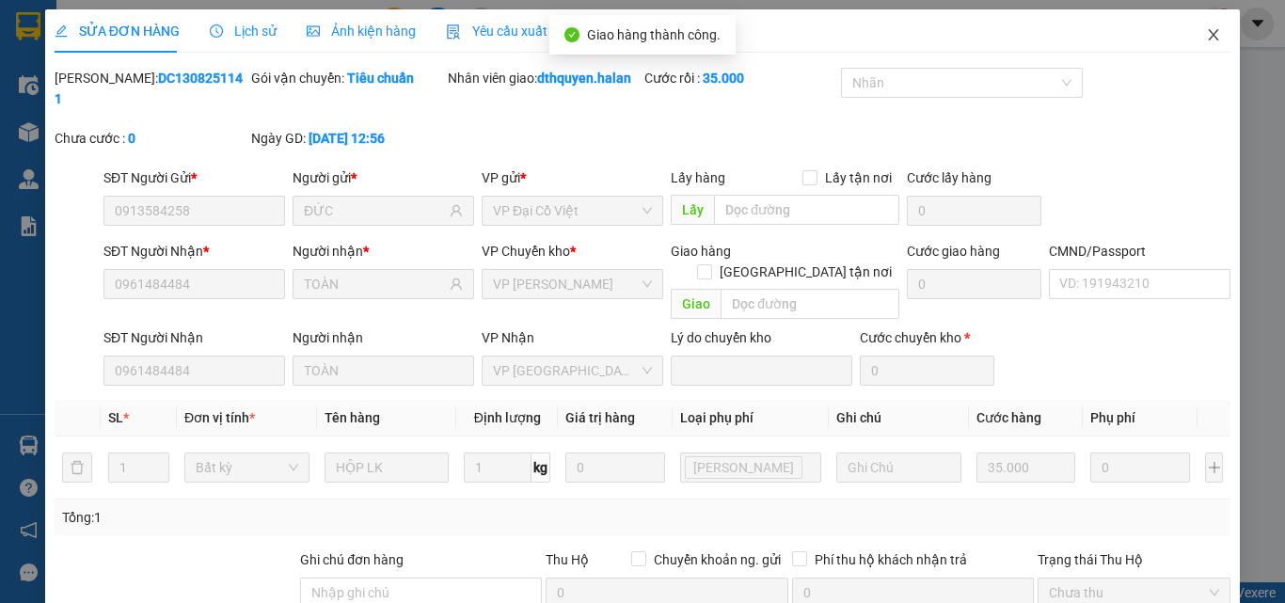
click at [1206, 40] on icon "close" at bounding box center [1213, 34] width 15 height 15
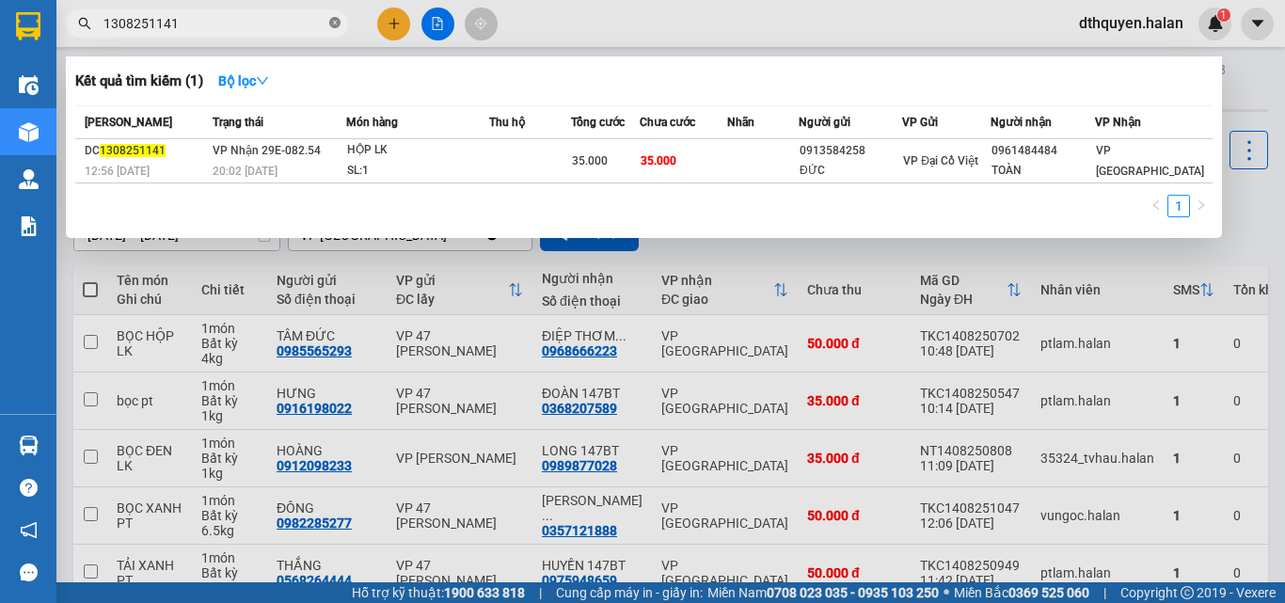
click at [339, 28] on icon "close-circle" at bounding box center [334, 22] width 11 height 11
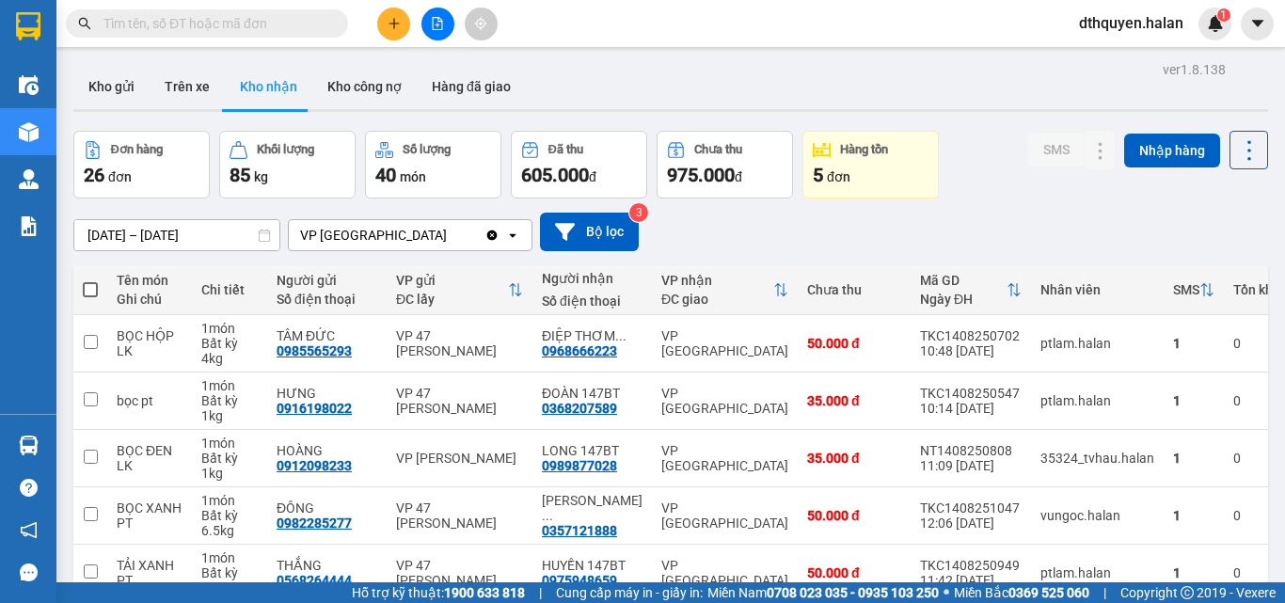
click at [303, 23] on input "text" at bounding box center [215, 23] width 222 height 21
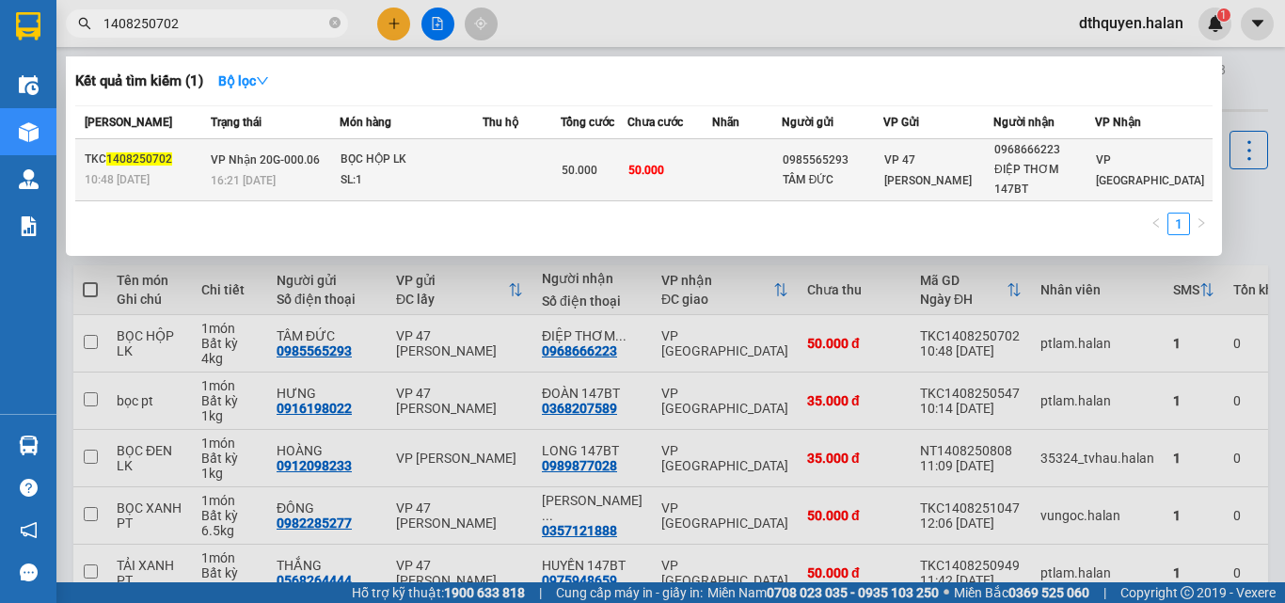
click at [276, 170] on div "16:21 [DATE]" at bounding box center [275, 180] width 128 height 21
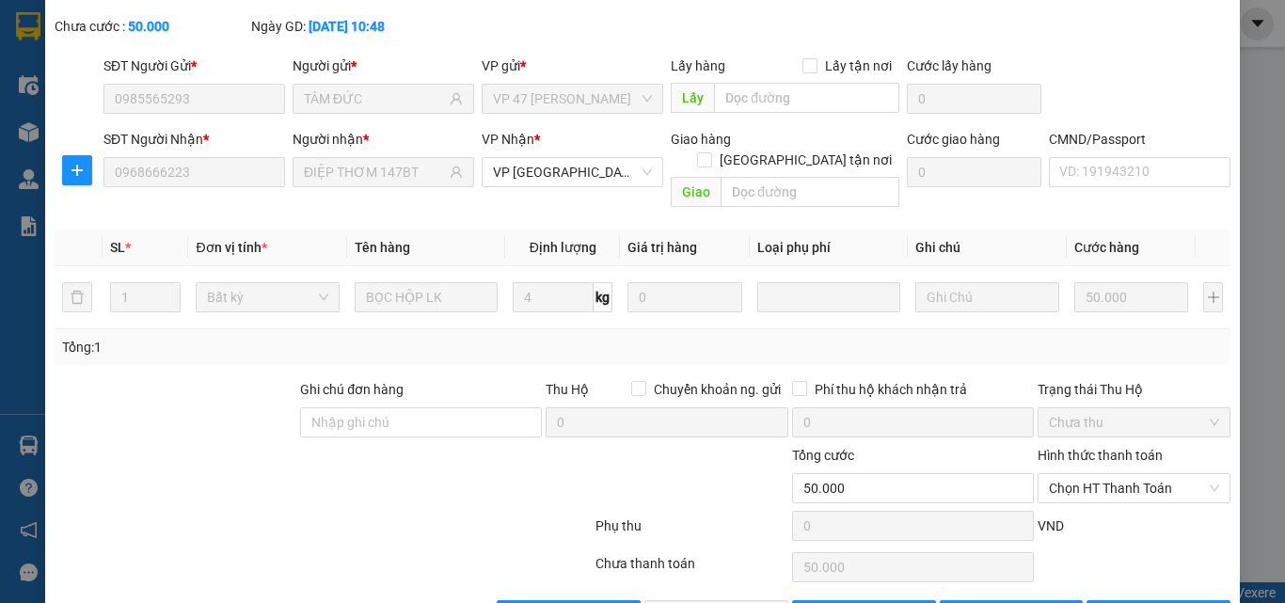
scroll to position [135, 0]
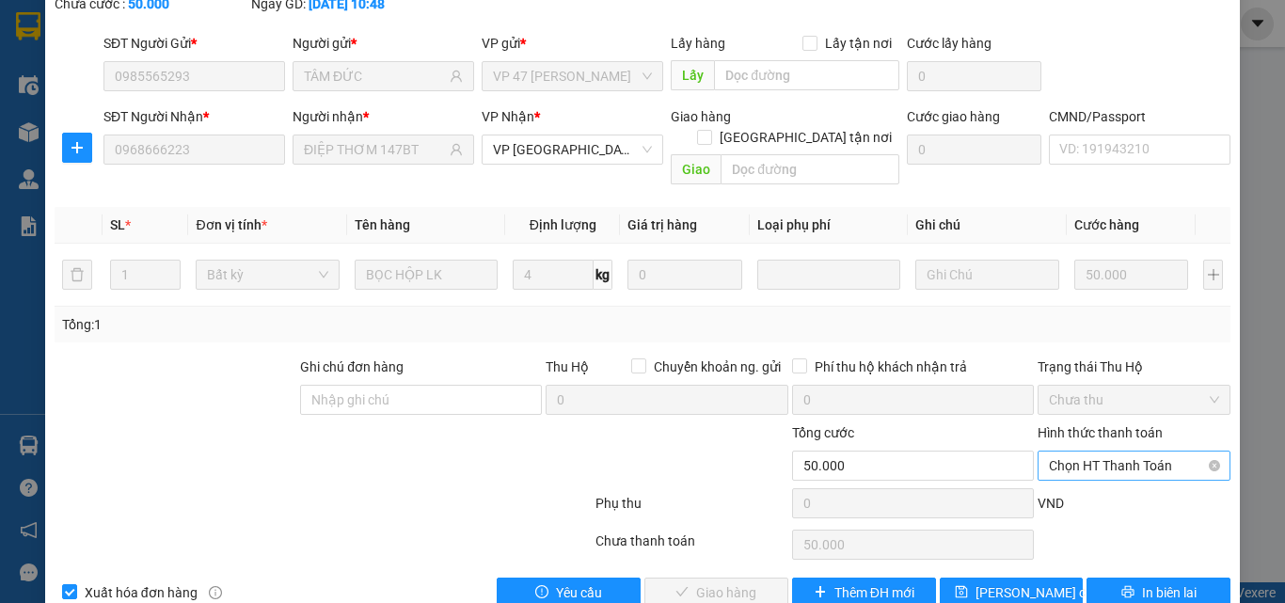
click at [1092, 452] on span "Chọn HT Thanh Toán" at bounding box center [1134, 466] width 170 height 28
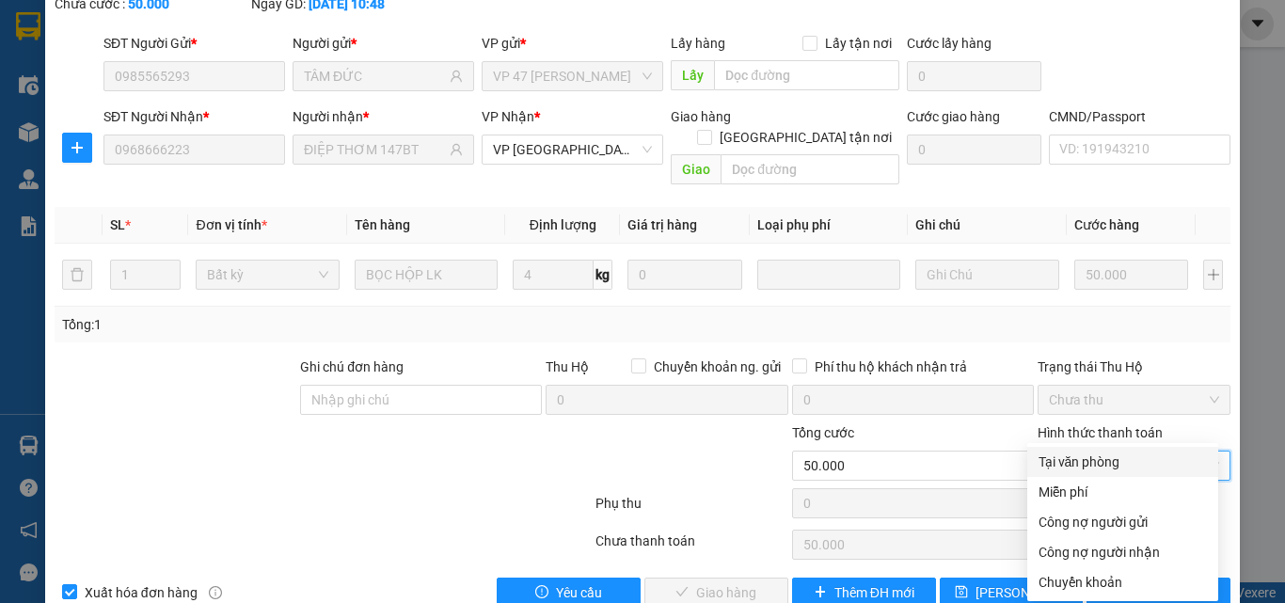
click at [1064, 468] on div "Tại văn phòng" at bounding box center [1123, 462] width 168 height 21
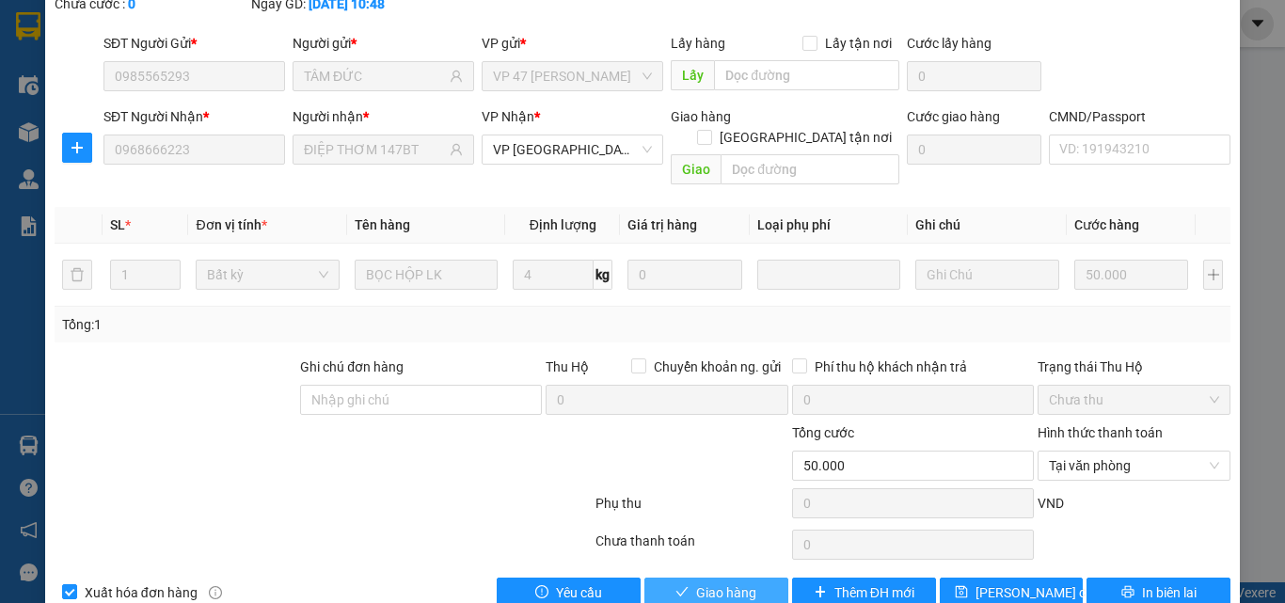
click at [740, 582] on span "Giao hàng" at bounding box center [726, 592] width 60 height 21
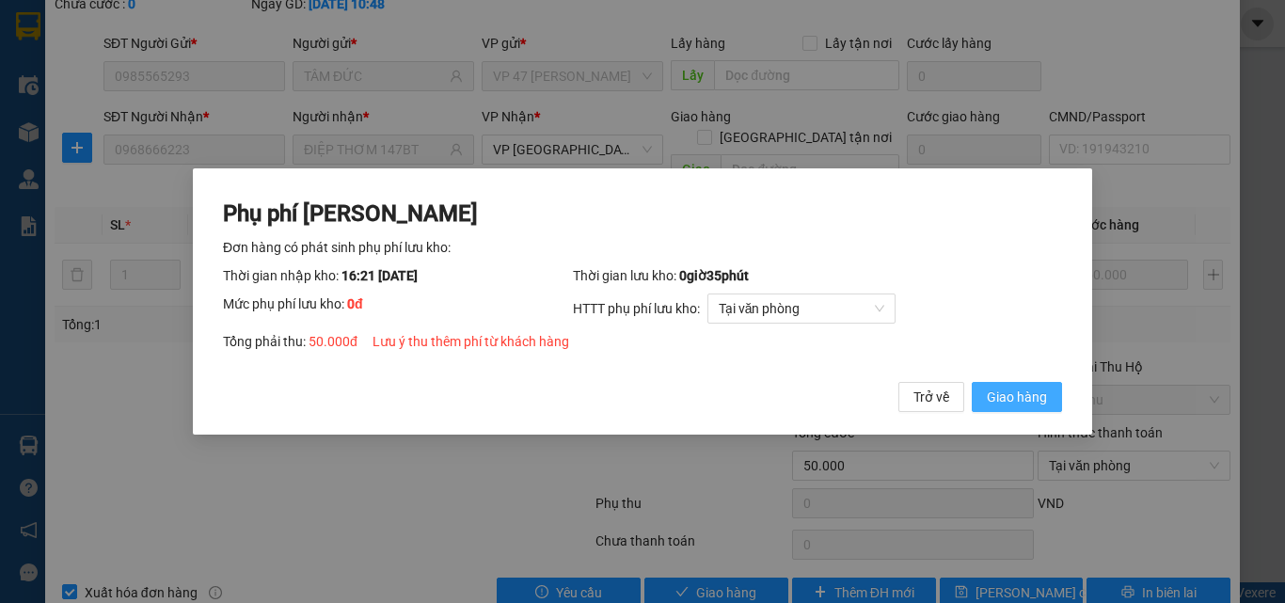
click at [999, 391] on span "Giao hàng" at bounding box center [1017, 397] width 60 height 21
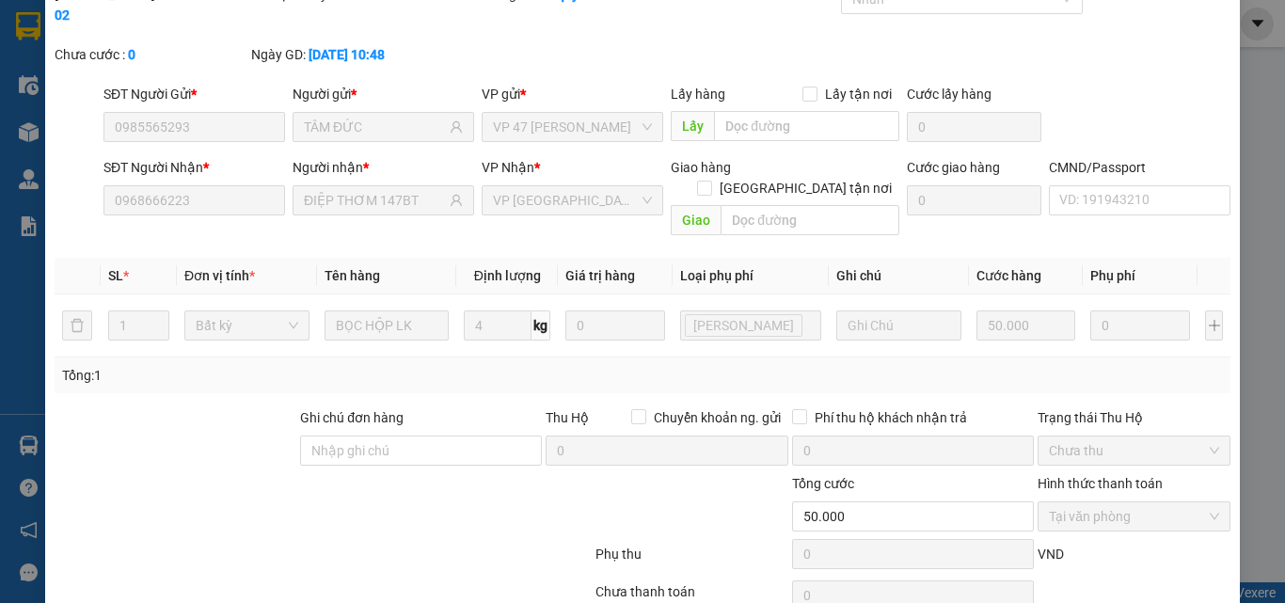
scroll to position [0, 0]
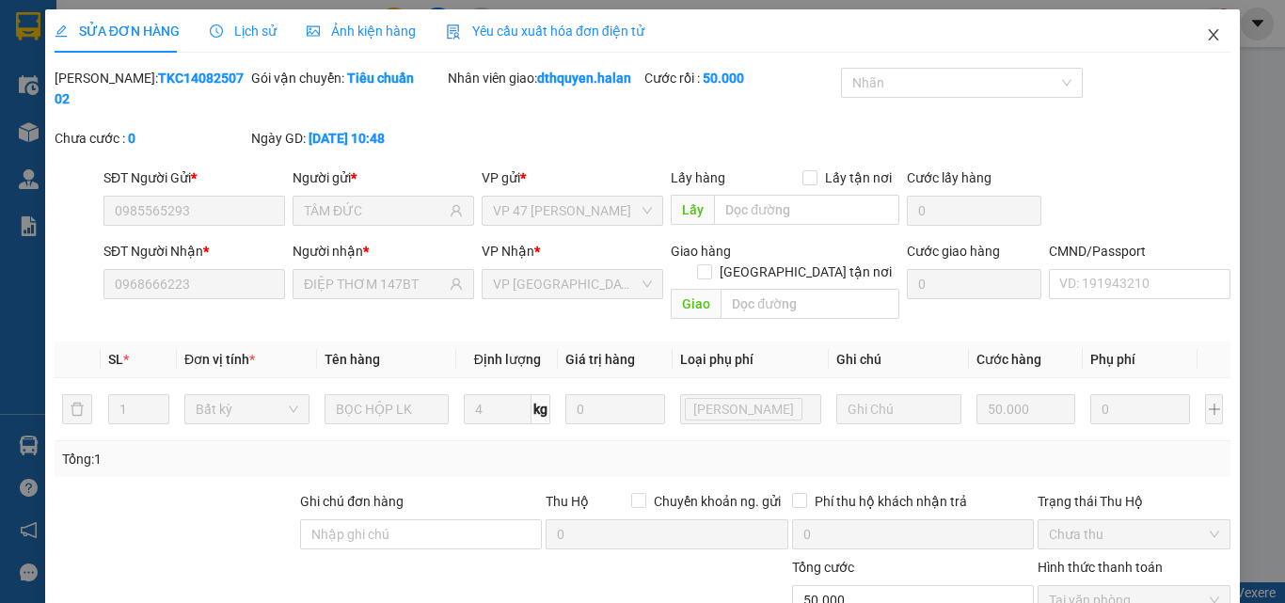
click at [1209, 40] on icon "close" at bounding box center [1214, 34] width 10 height 11
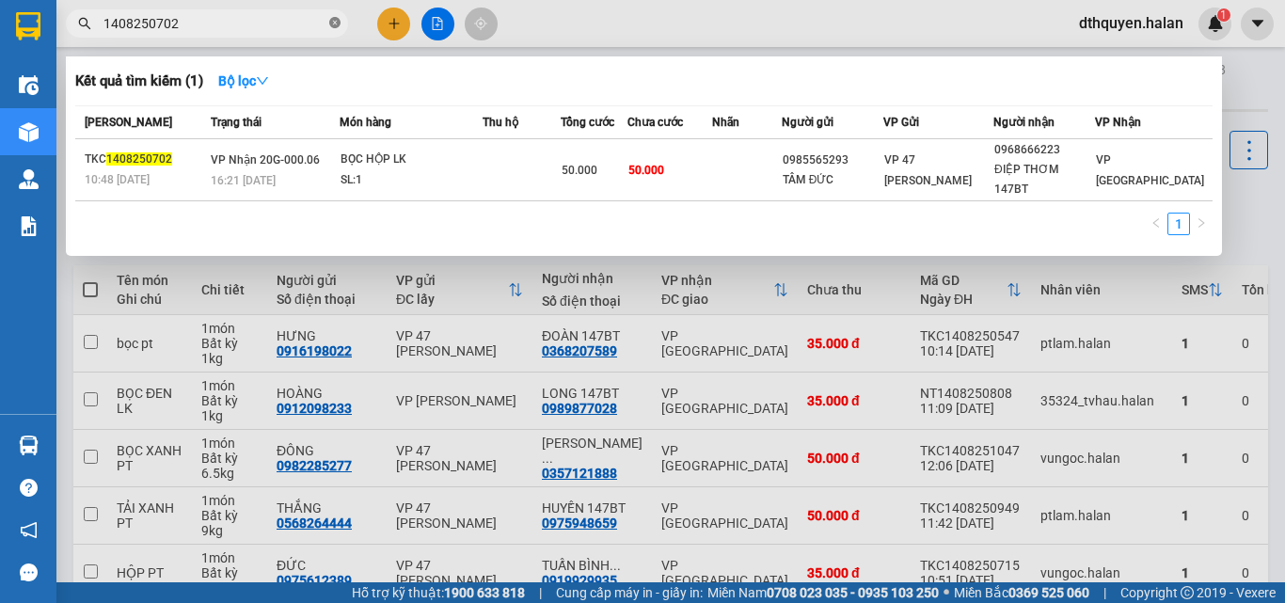
click at [336, 23] on icon "close-circle" at bounding box center [334, 22] width 11 height 11
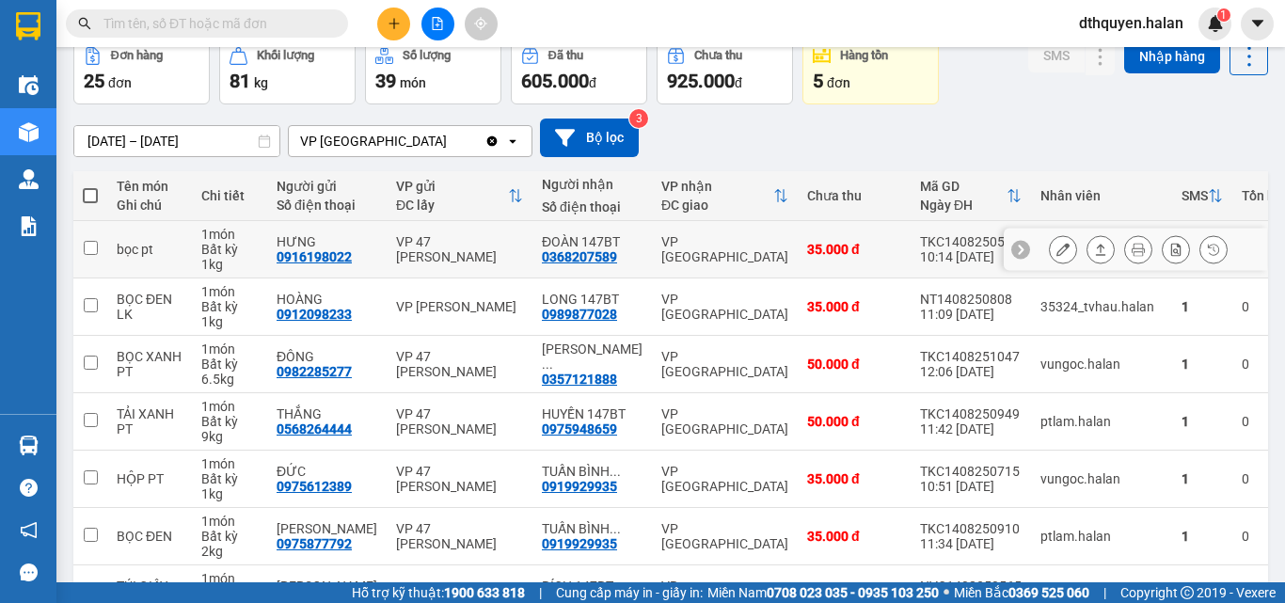
scroll to position [376, 0]
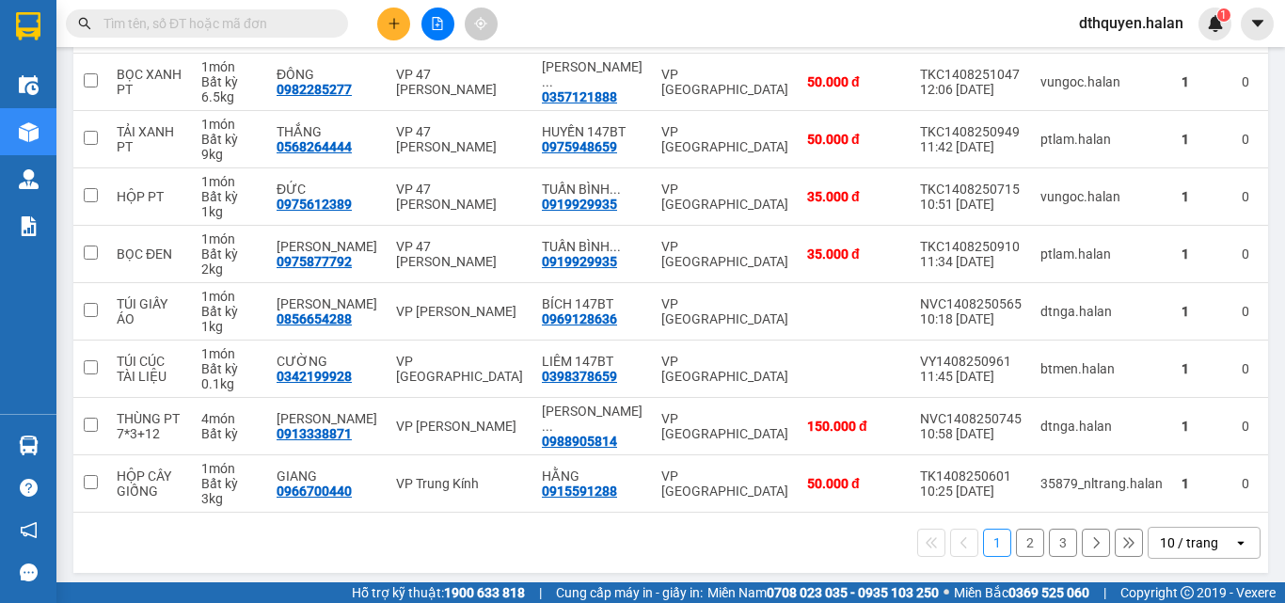
click at [1016, 539] on button "2" at bounding box center [1030, 543] width 28 height 28
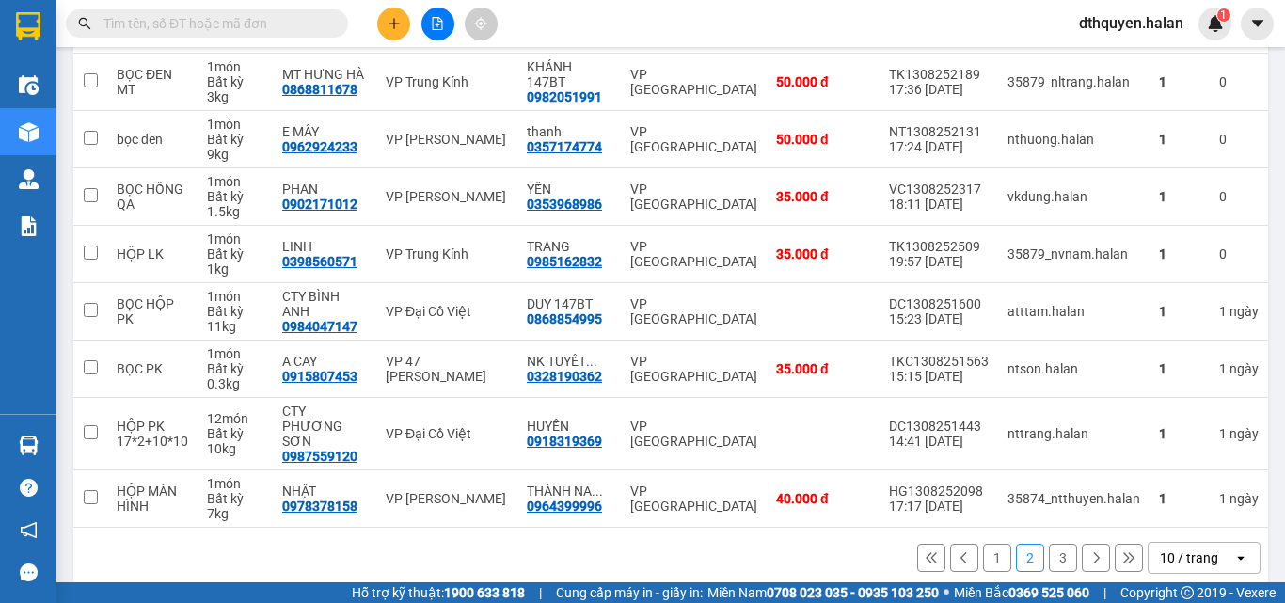
click at [263, 21] on input "text" at bounding box center [215, 23] width 222 height 21
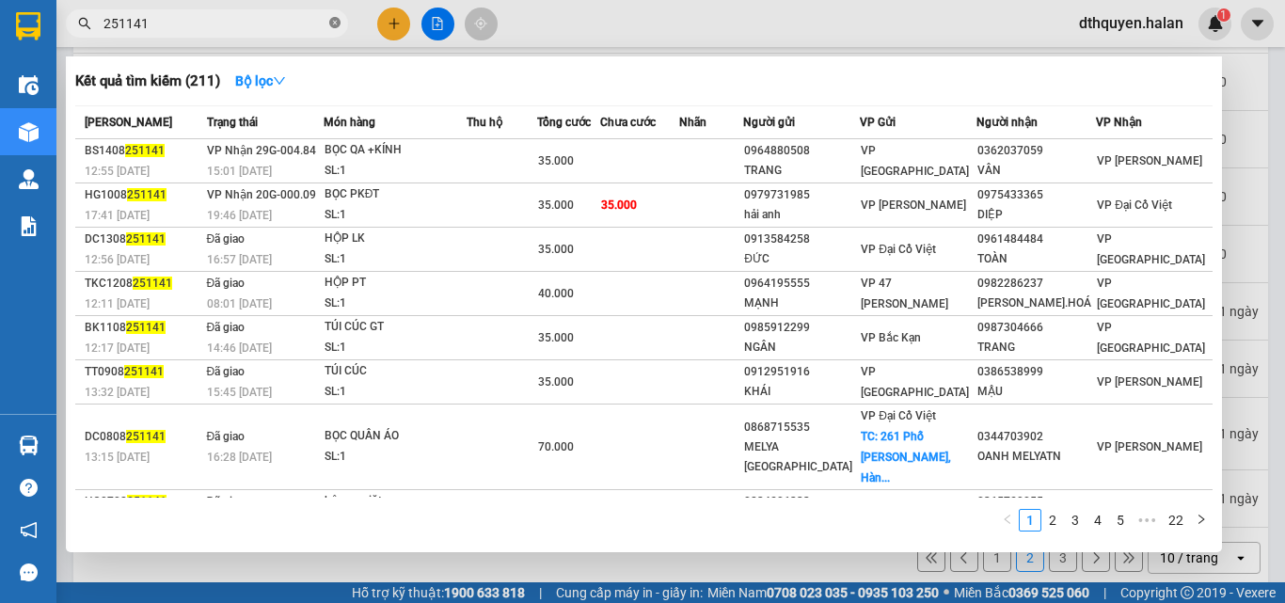
click at [329, 24] on icon "close-circle" at bounding box center [334, 22] width 11 height 11
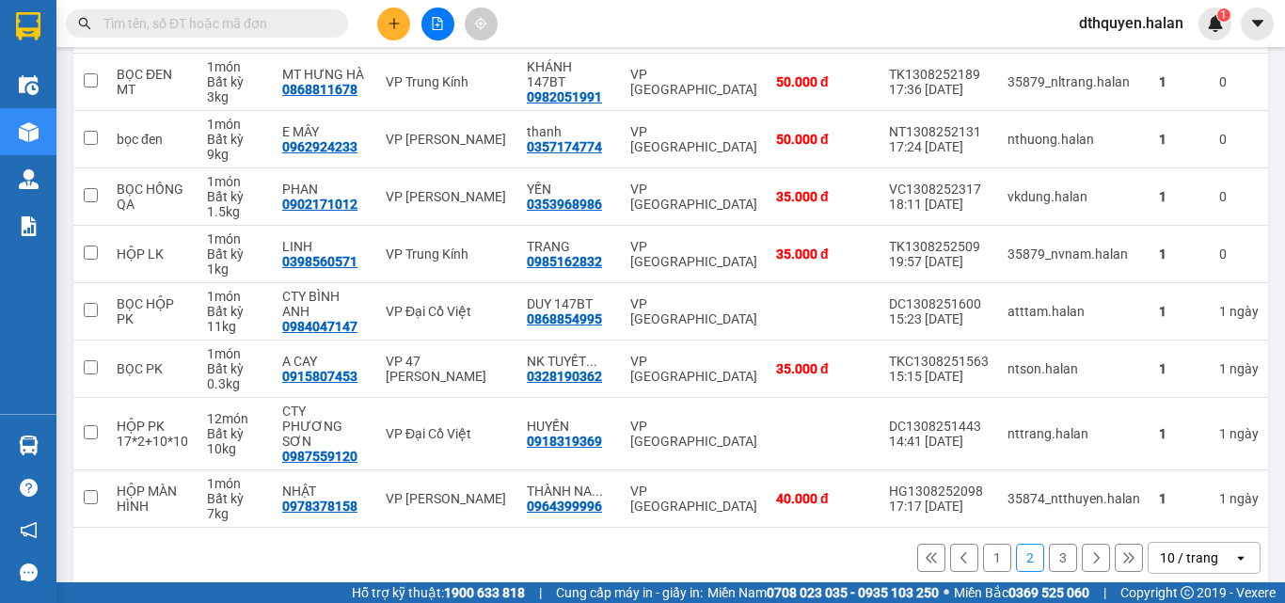
click at [209, 3] on div "Kết quả tìm kiếm ( 211 ) Bộ lọc Mã ĐH Trạng thái Món hàng Thu hộ Tổng cước Chưa…" at bounding box center [642, 23] width 1285 height 47
click at [236, 25] on input "text" at bounding box center [215, 23] width 222 height 21
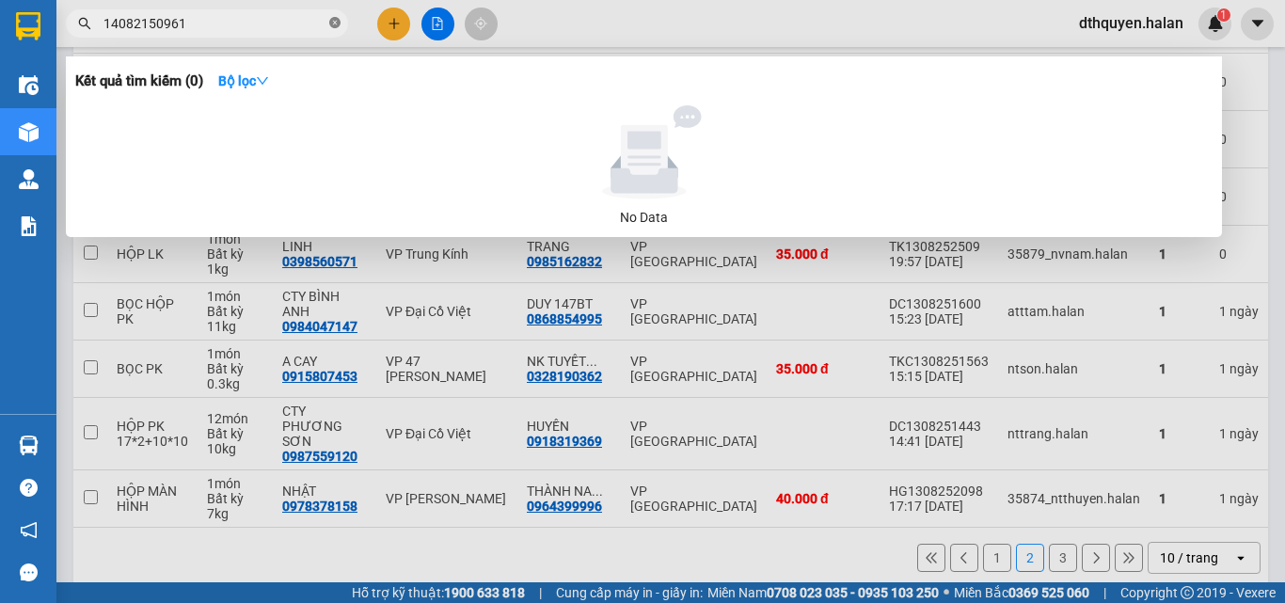
click at [331, 21] on icon "close-circle" at bounding box center [334, 22] width 11 height 11
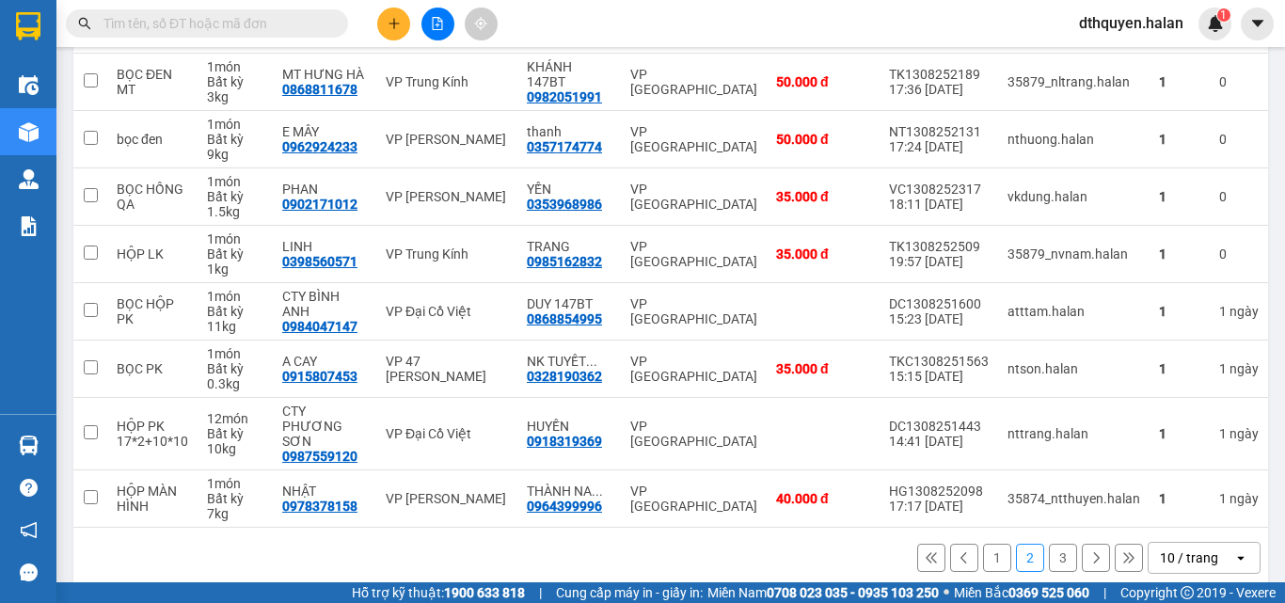
click at [272, 21] on input "text" at bounding box center [215, 23] width 222 height 21
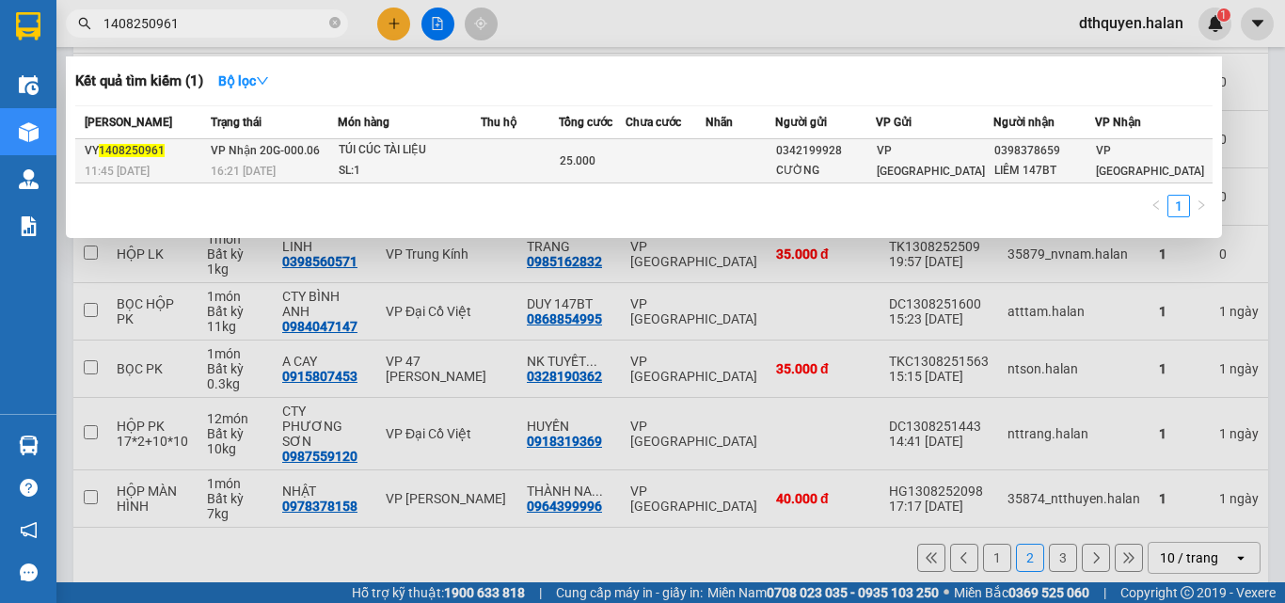
click at [262, 157] on span "VP Nhận 20G-000.06" at bounding box center [265, 150] width 109 height 13
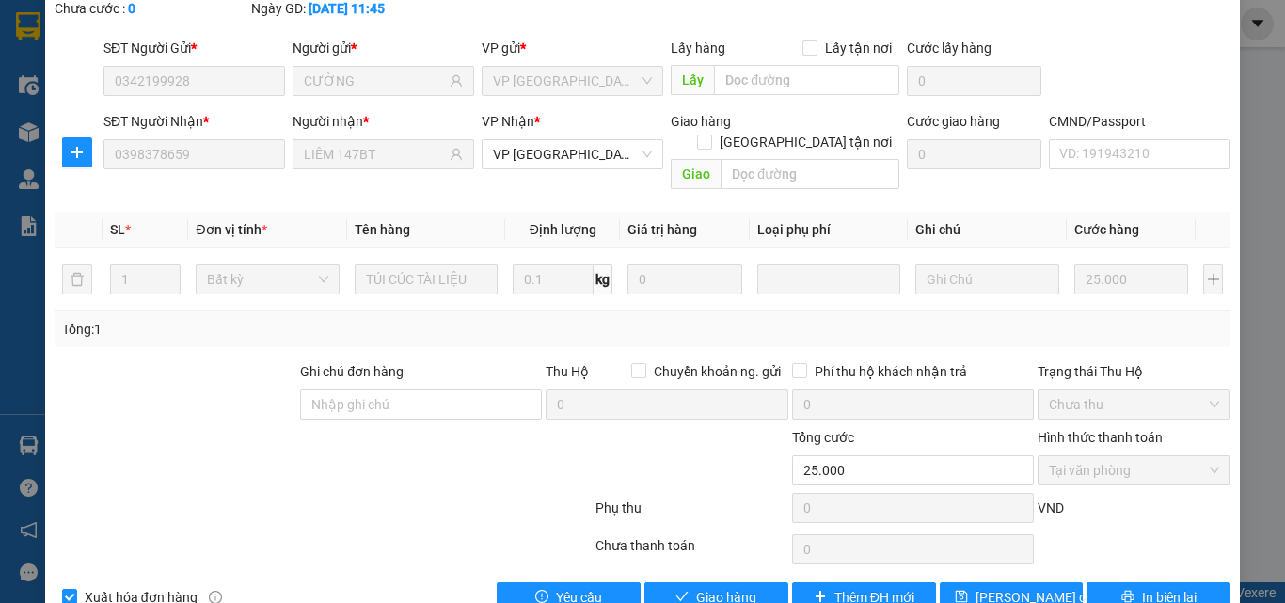
scroll to position [135, 0]
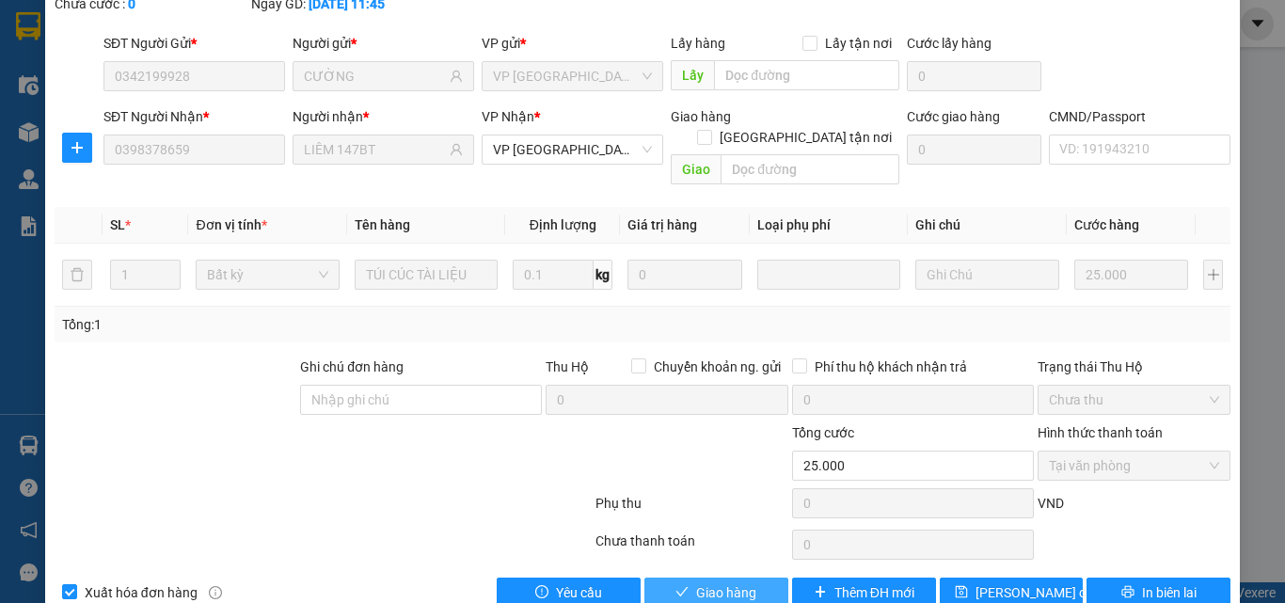
click at [751, 578] on button "Giao hàng" at bounding box center [717, 593] width 144 height 30
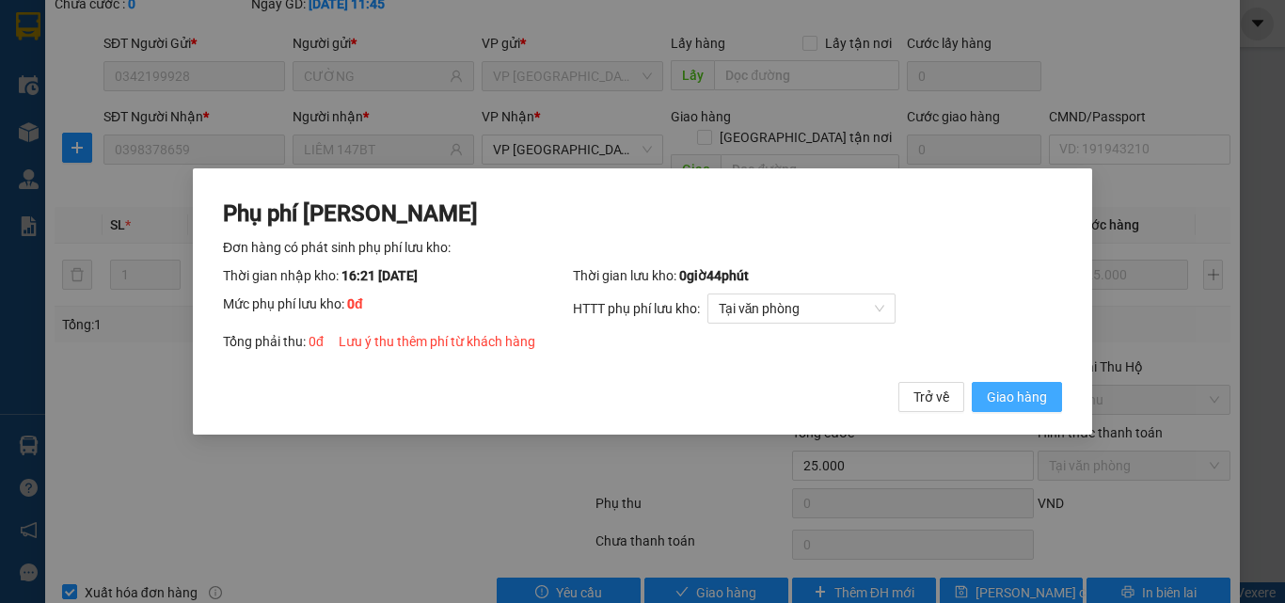
click at [1025, 396] on span "Giao hàng" at bounding box center [1017, 397] width 60 height 21
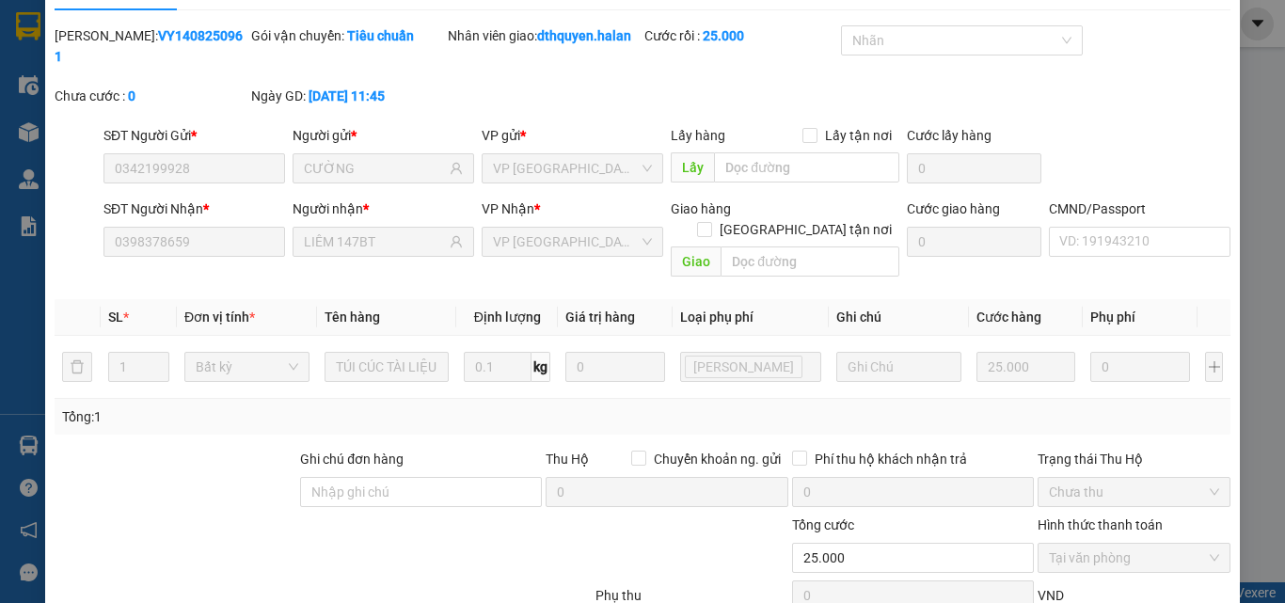
scroll to position [0, 0]
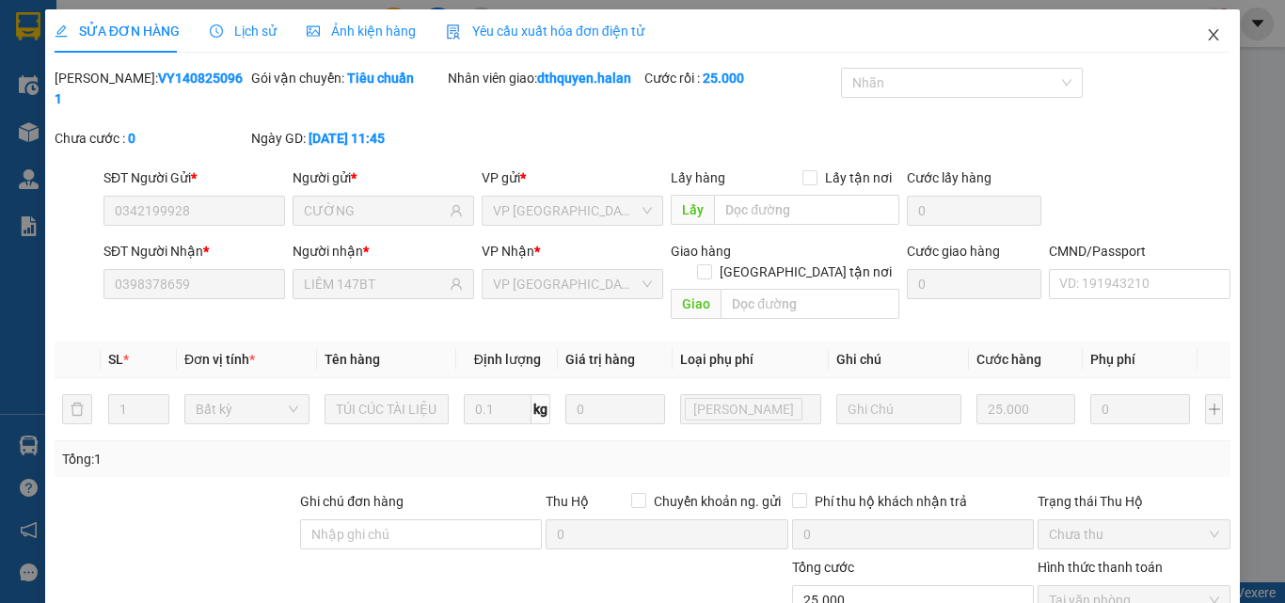
click at [1206, 35] on icon "close" at bounding box center [1213, 34] width 15 height 15
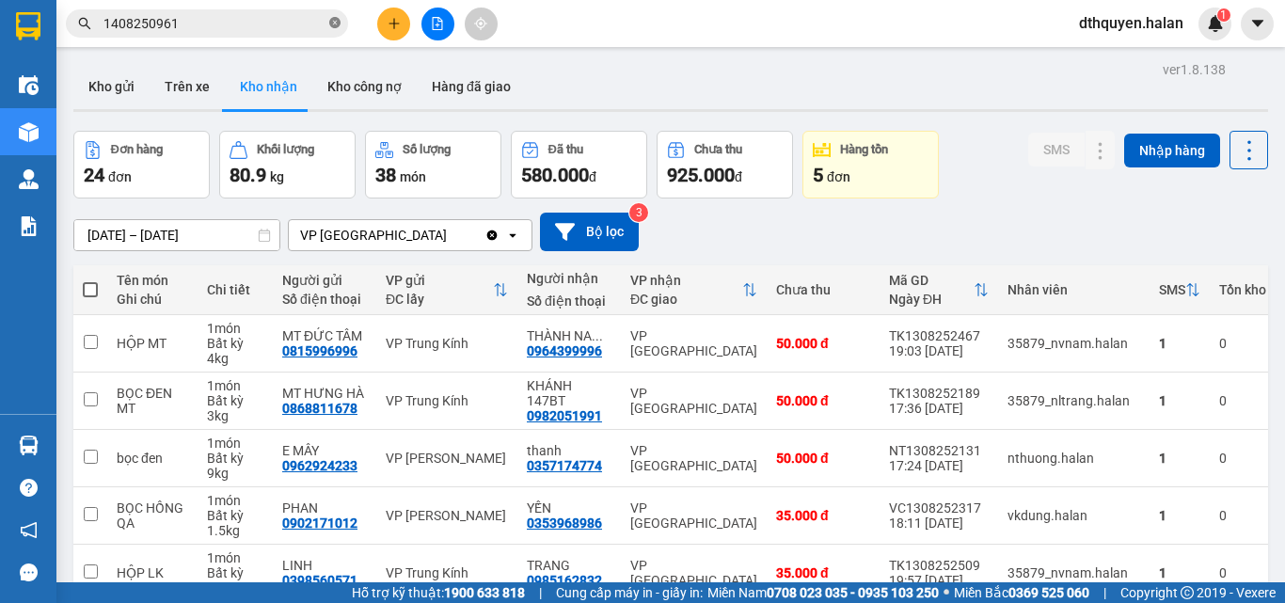
click at [335, 19] on icon "close-circle" at bounding box center [334, 22] width 11 height 11
drag, startPoint x: 121, startPoint y: 85, endPoint x: 493, endPoint y: 166, distance: 380.4
click at [120, 87] on button "Kho gửi" at bounding box center [111, 86] width 76 height 45
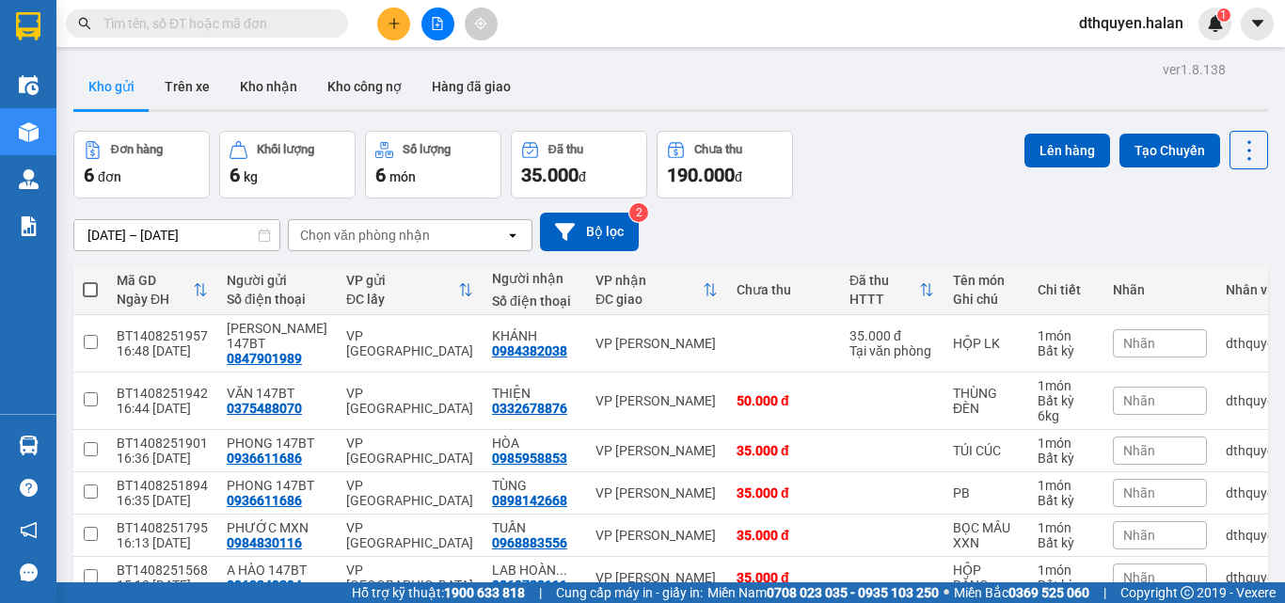
click at [186, 26] on input "text" at bounding box center [215, 23] width 222 height 21
